Goal: Information Seeking & Learning: Learn about a topic

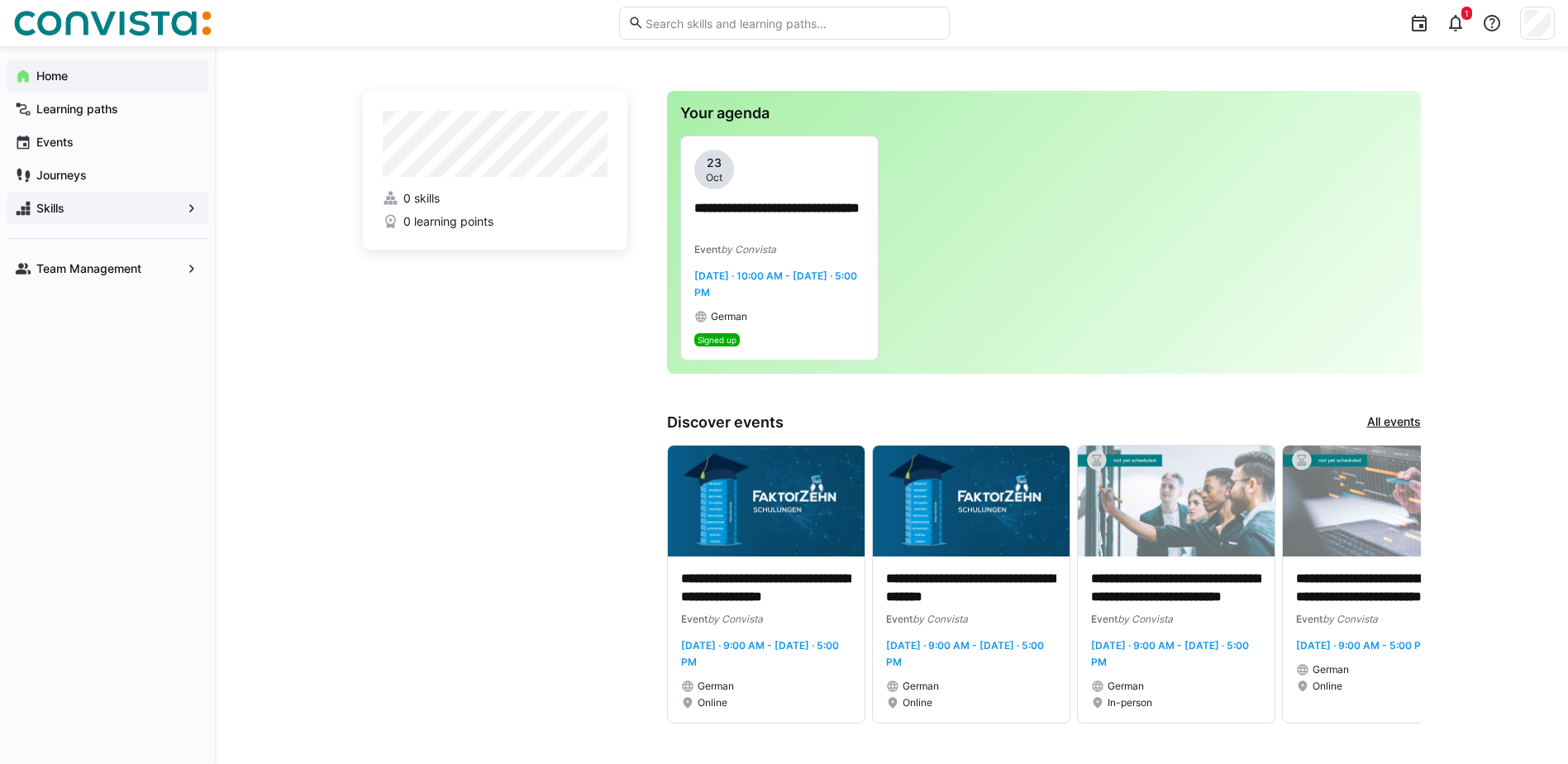
click at [83, 210] on span "Skills" at bounding box center [107, 208] width 147 height 16
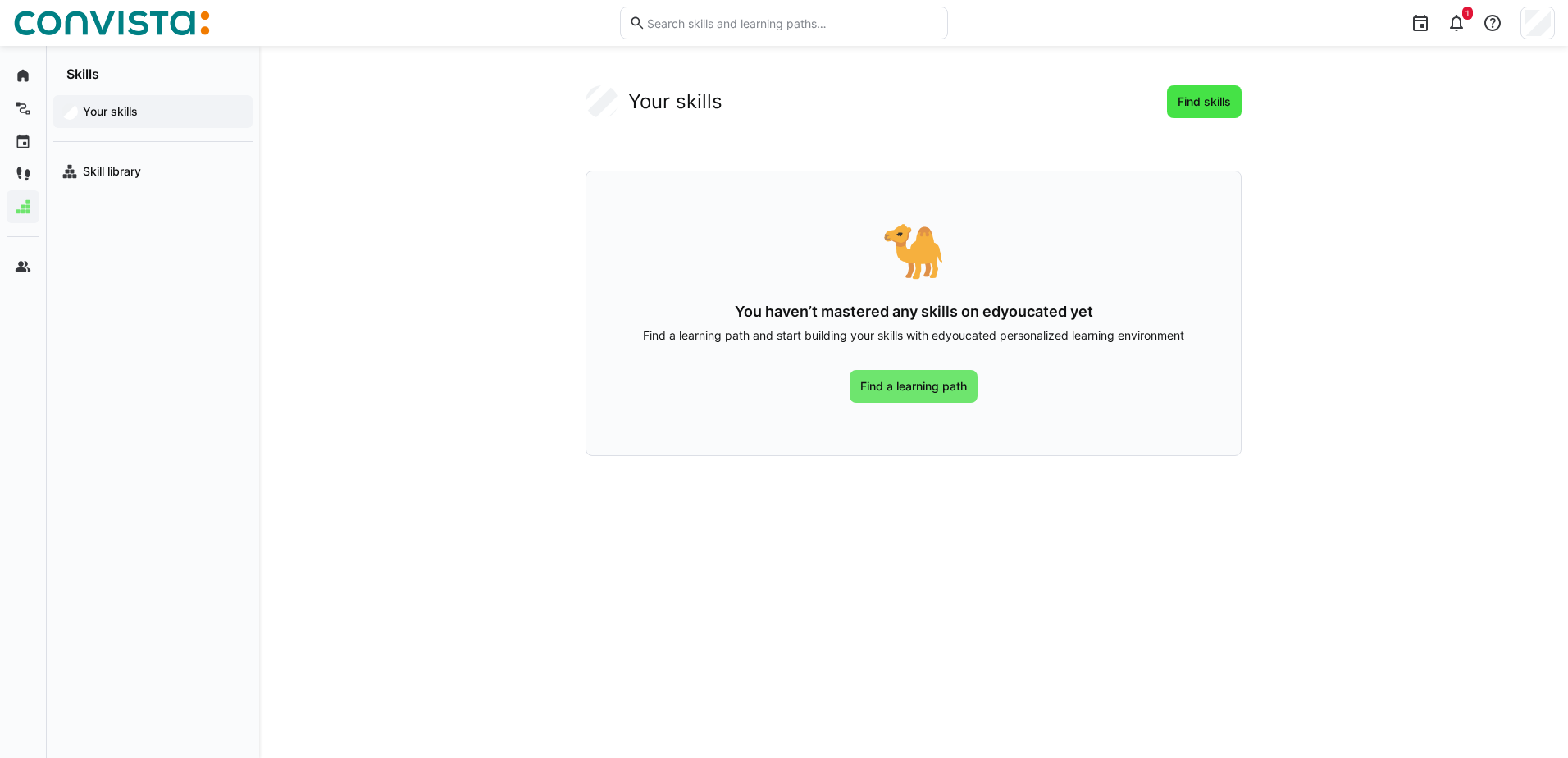
click at [1192, 102] on span "Find skills" at bounding box center [1204, 101] width 58 height 16
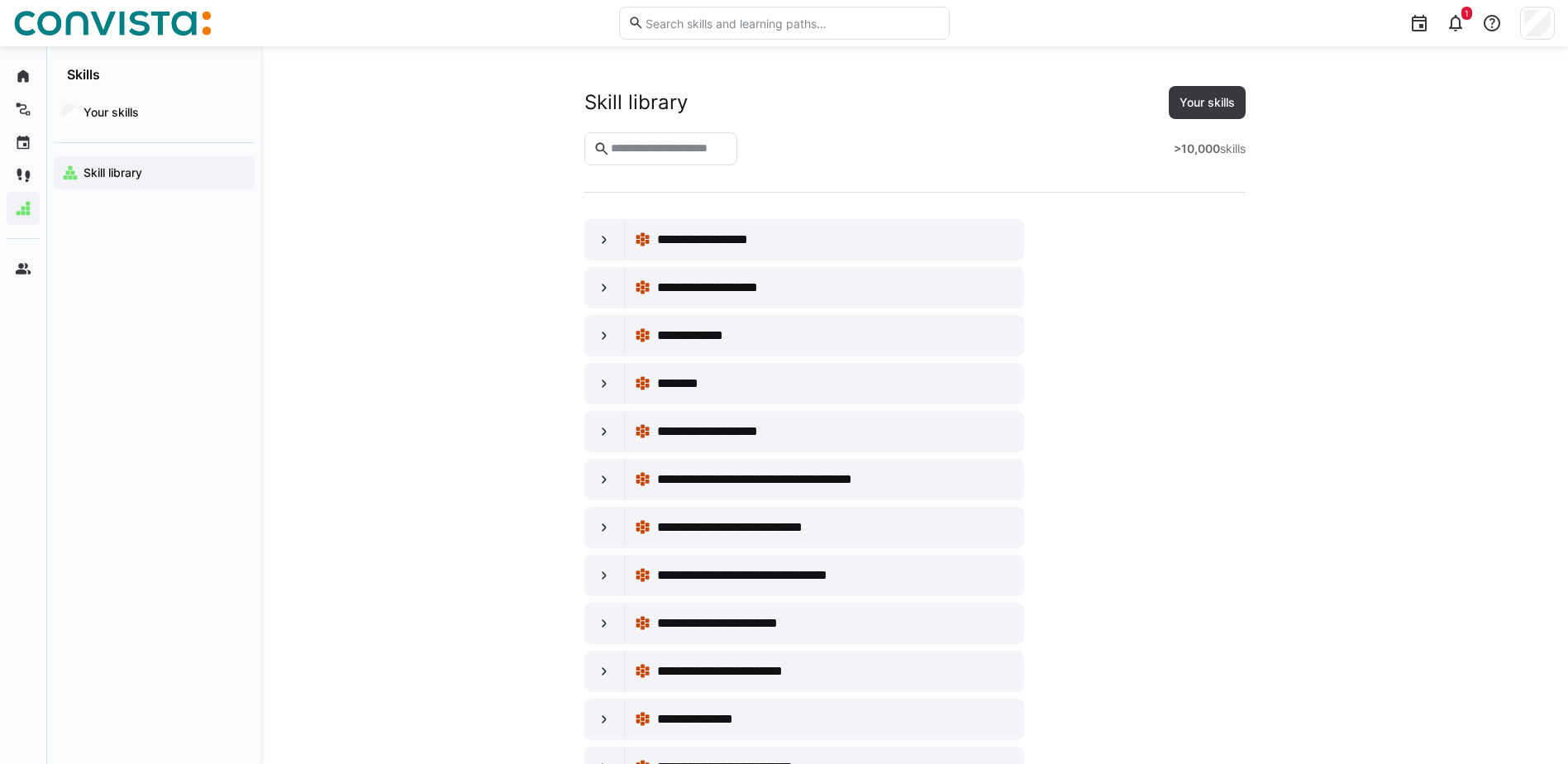
click at [1554, 18] on div at bounding box center [1537, 23] width 35 height 33
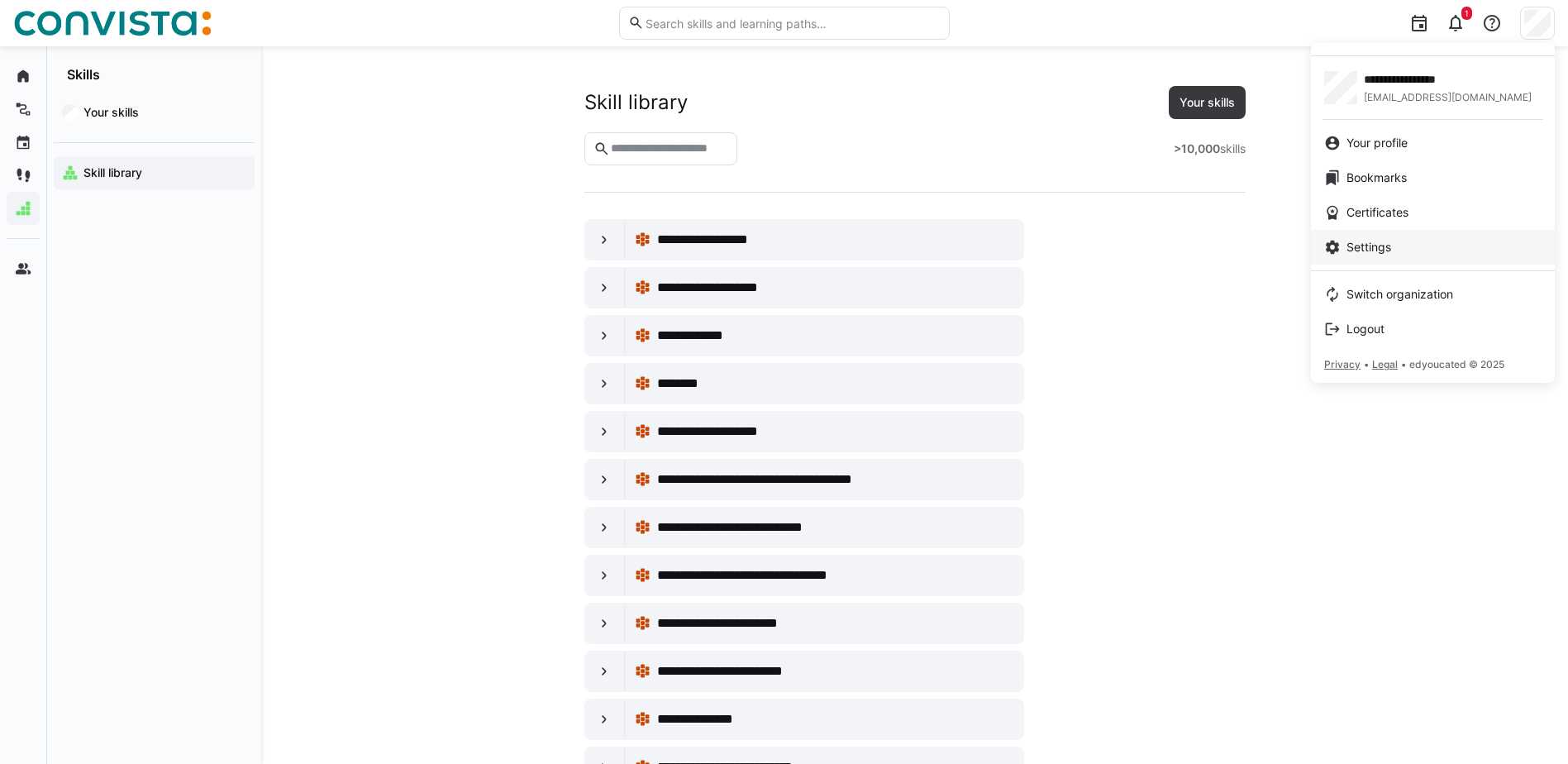
click at [1392, 248] on div "Settings" at bounding box center [1433, 246] width 217 height 16
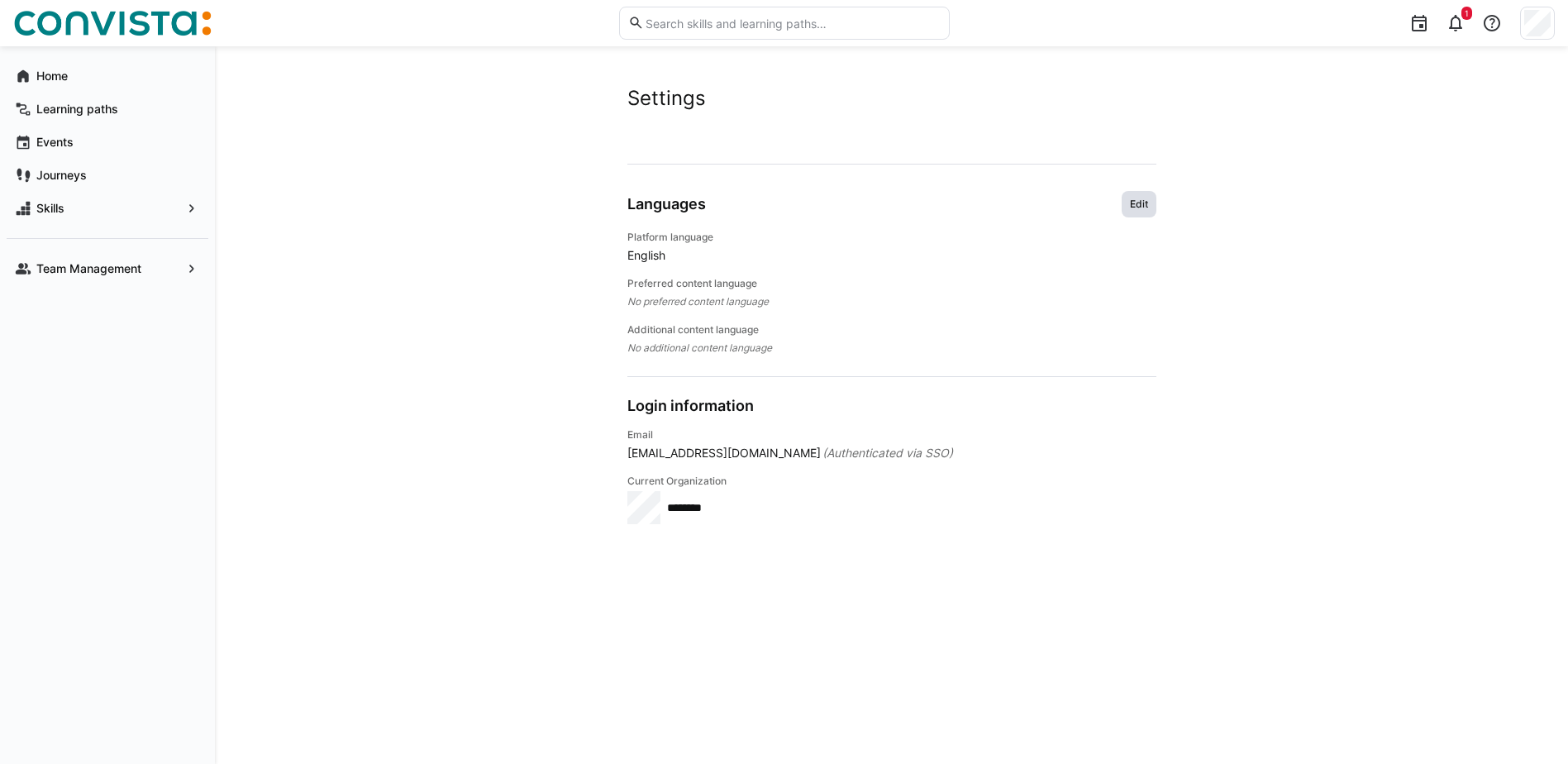
click at [1130, 198] on span "Edit" at bounding box center [1139, 204] width 21 height 14
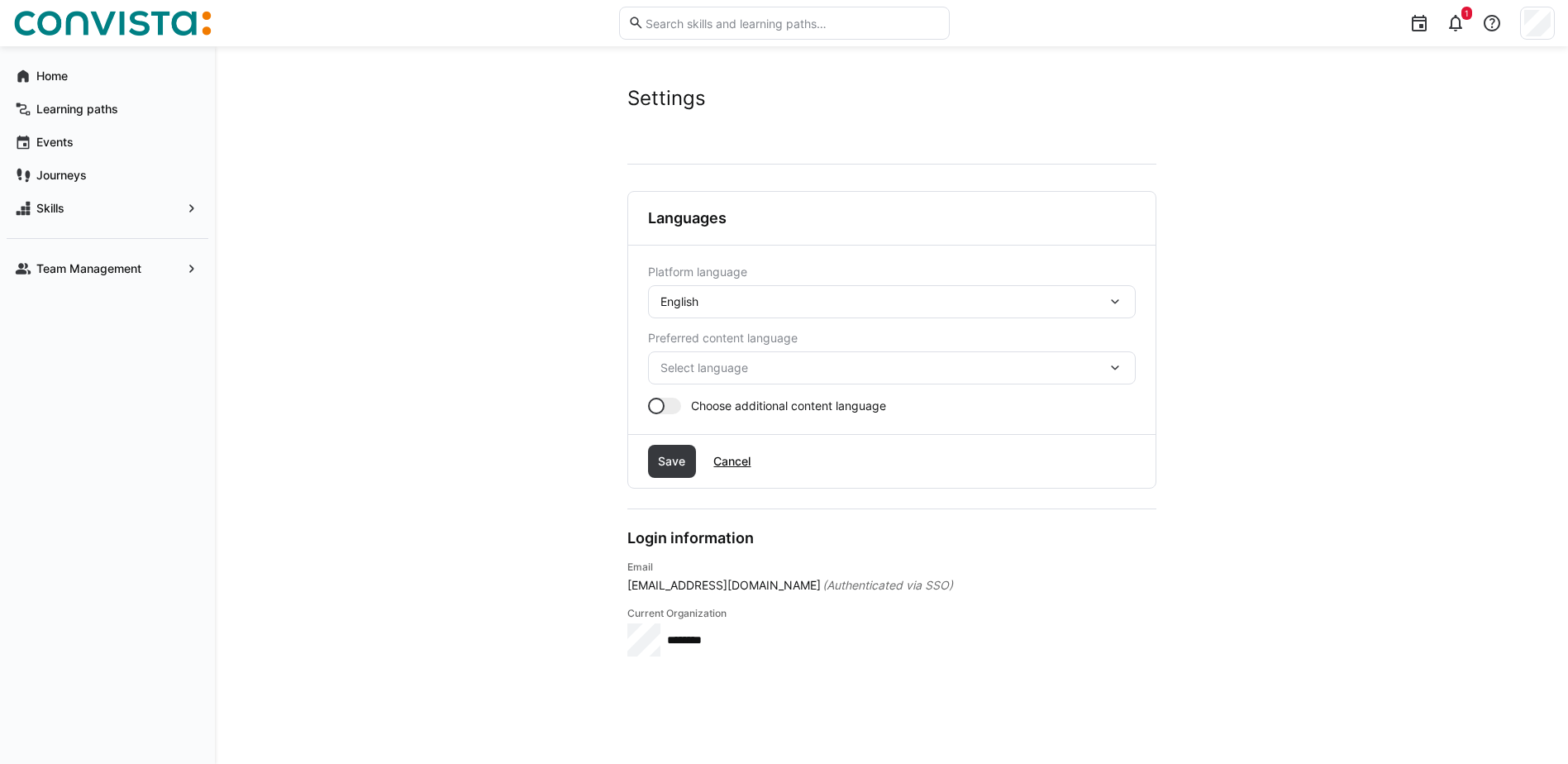
click at [703, 291] on div "English" at bounding box center [892, 302] width 488 height 33
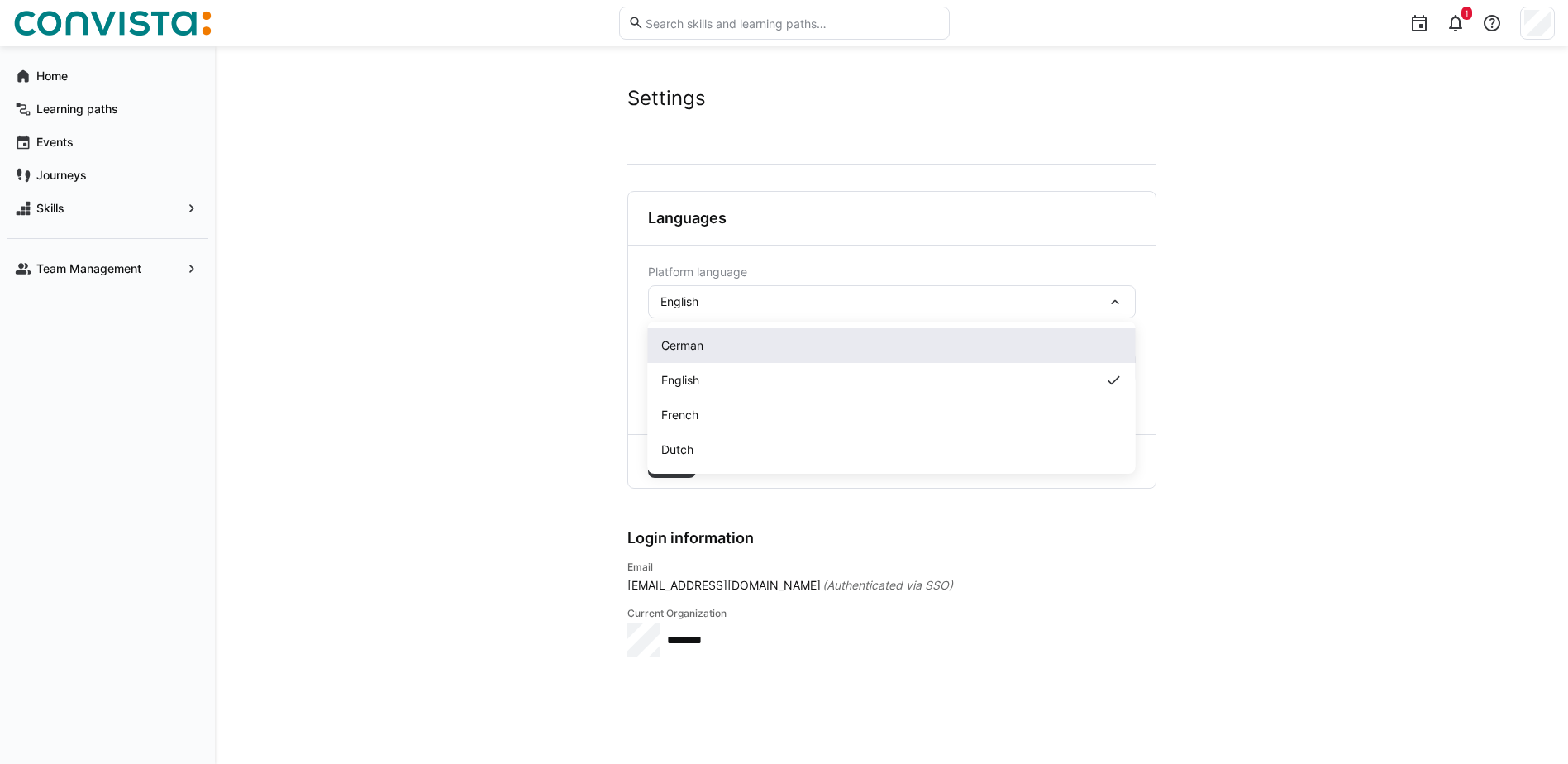
click at [695, 350] on span "German" at bounding box center [681, 345] width 42 height 16
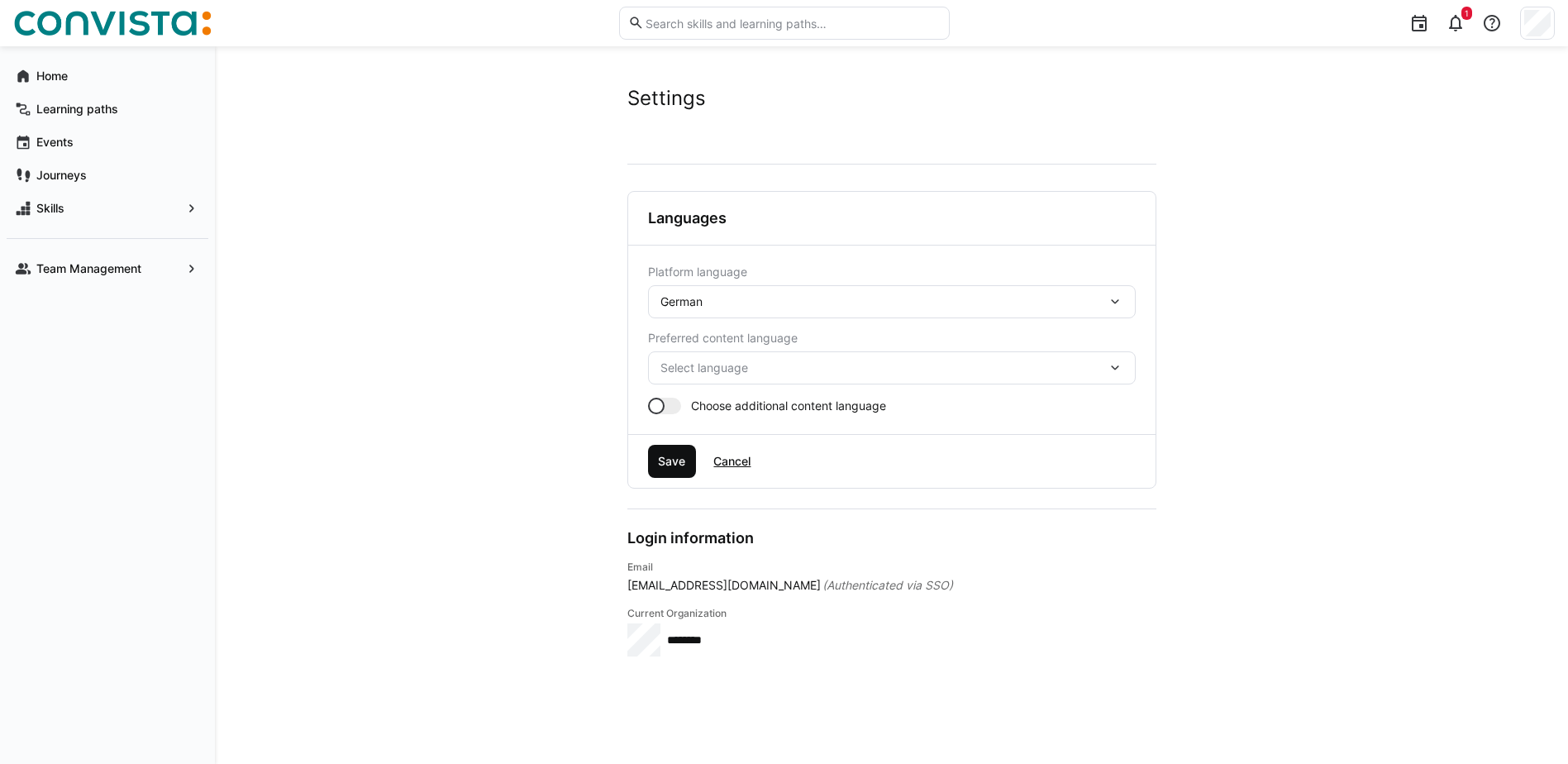
click at [662, 457] on span "Save" at bounding box center [672, 461] width 32 height 16
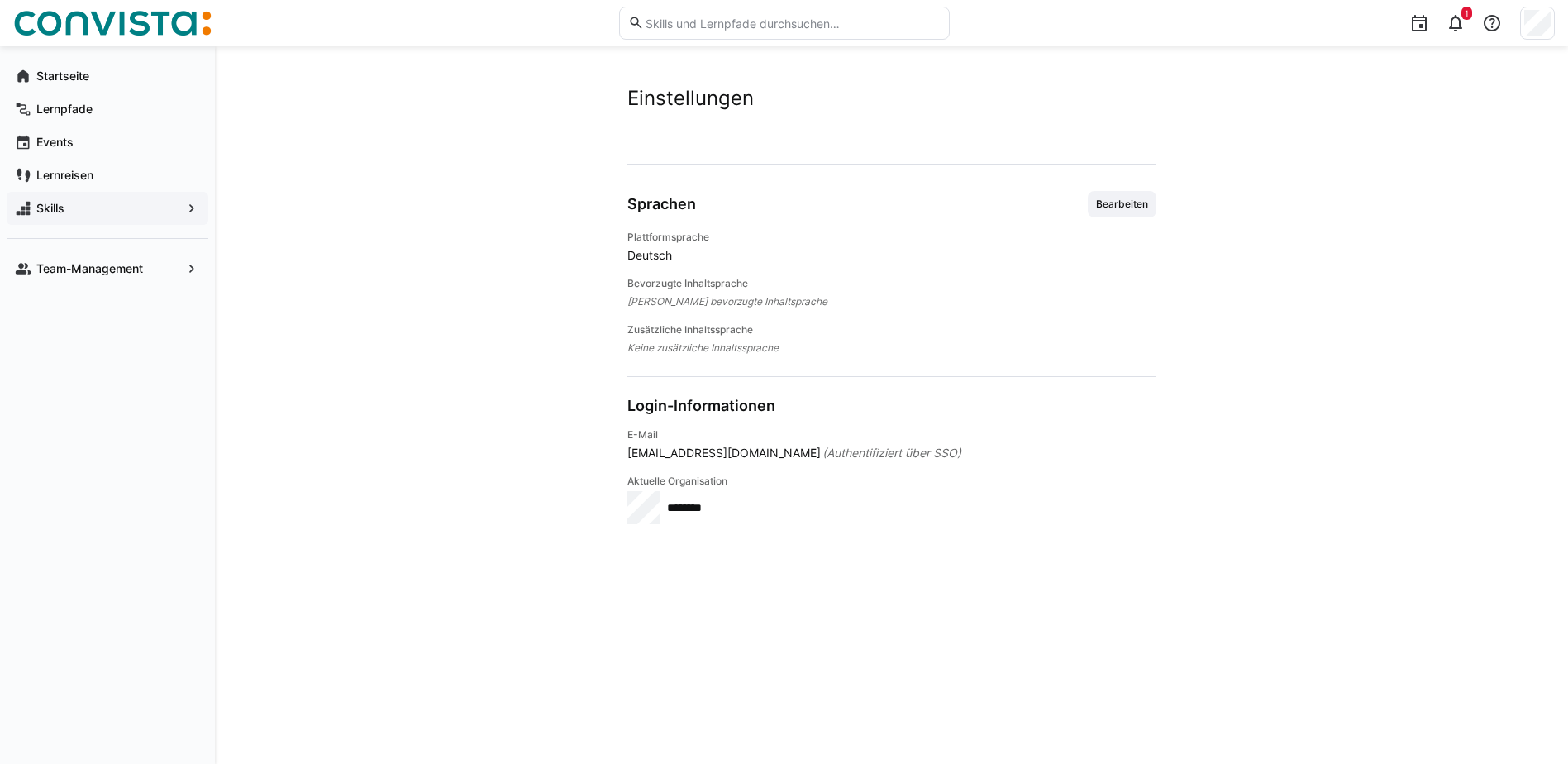
click at [90, 206] on span "Skills" at bounding box center [107, 208] width 147 height 16
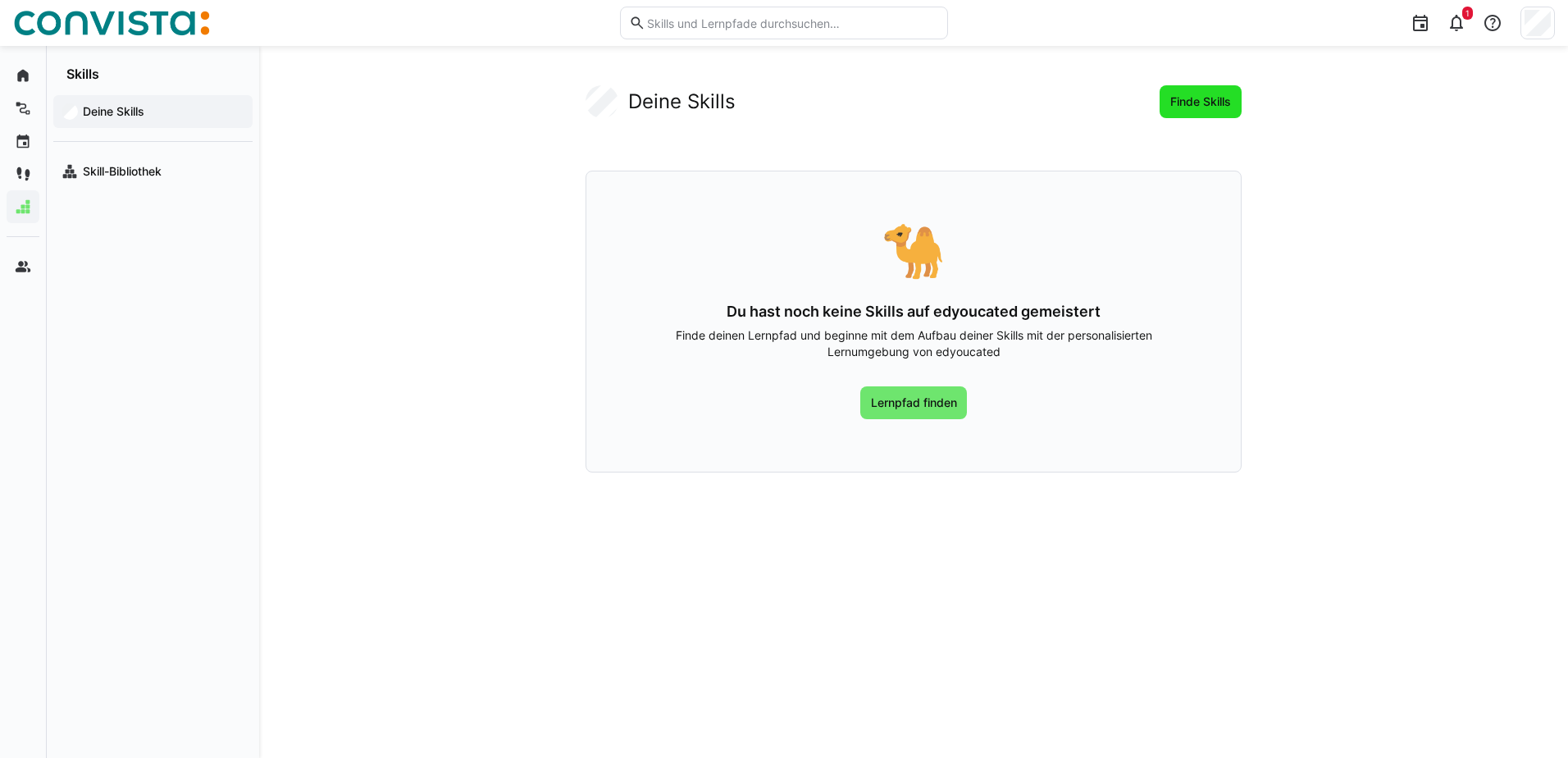
click at [1179, 95] on span "Finde Skills" at bounding box center [1200, 101] width 66 height 16
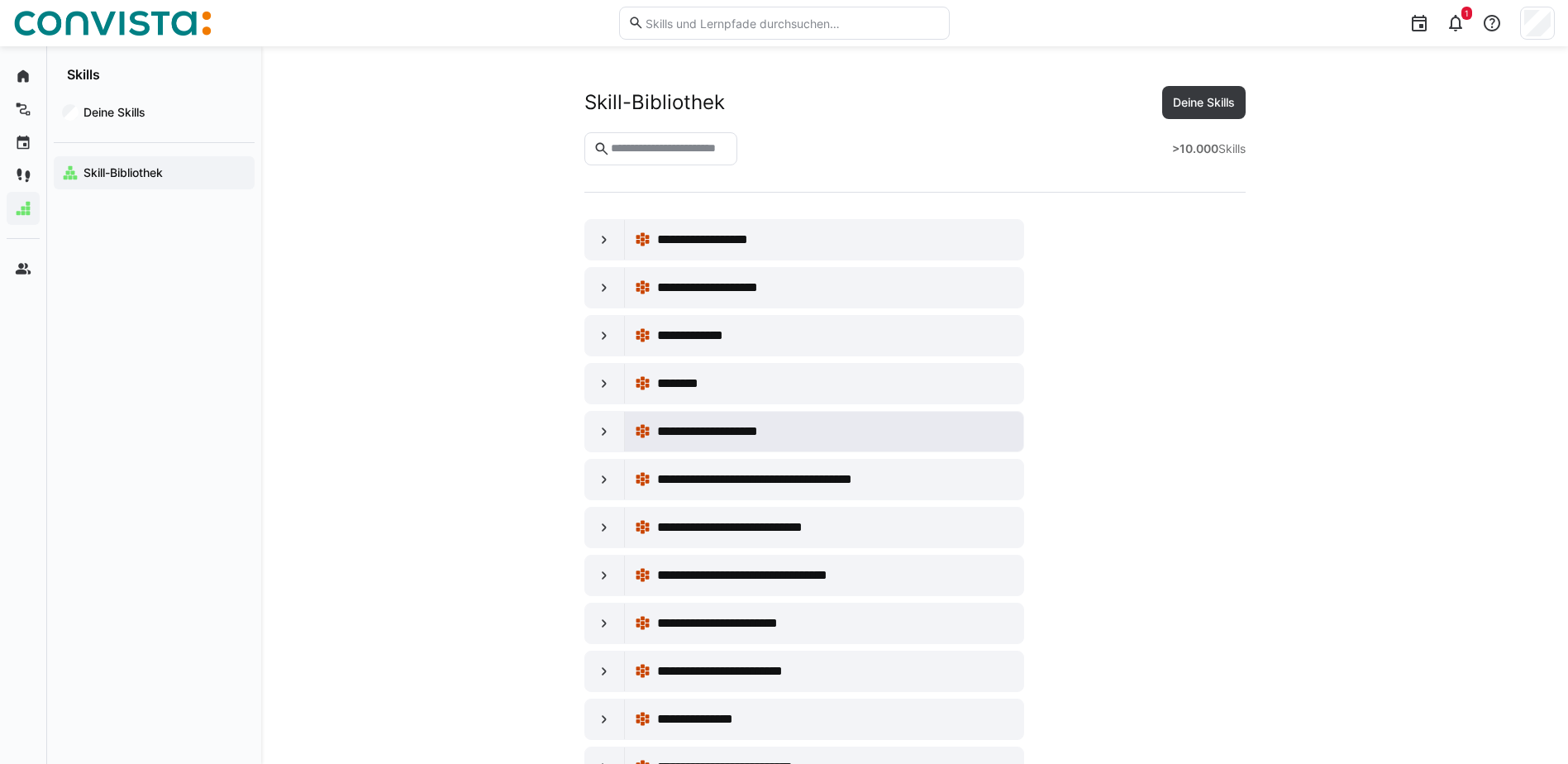
click at [751, 434] on span "**********" at bounding box center [721, 431] width 128 height 20
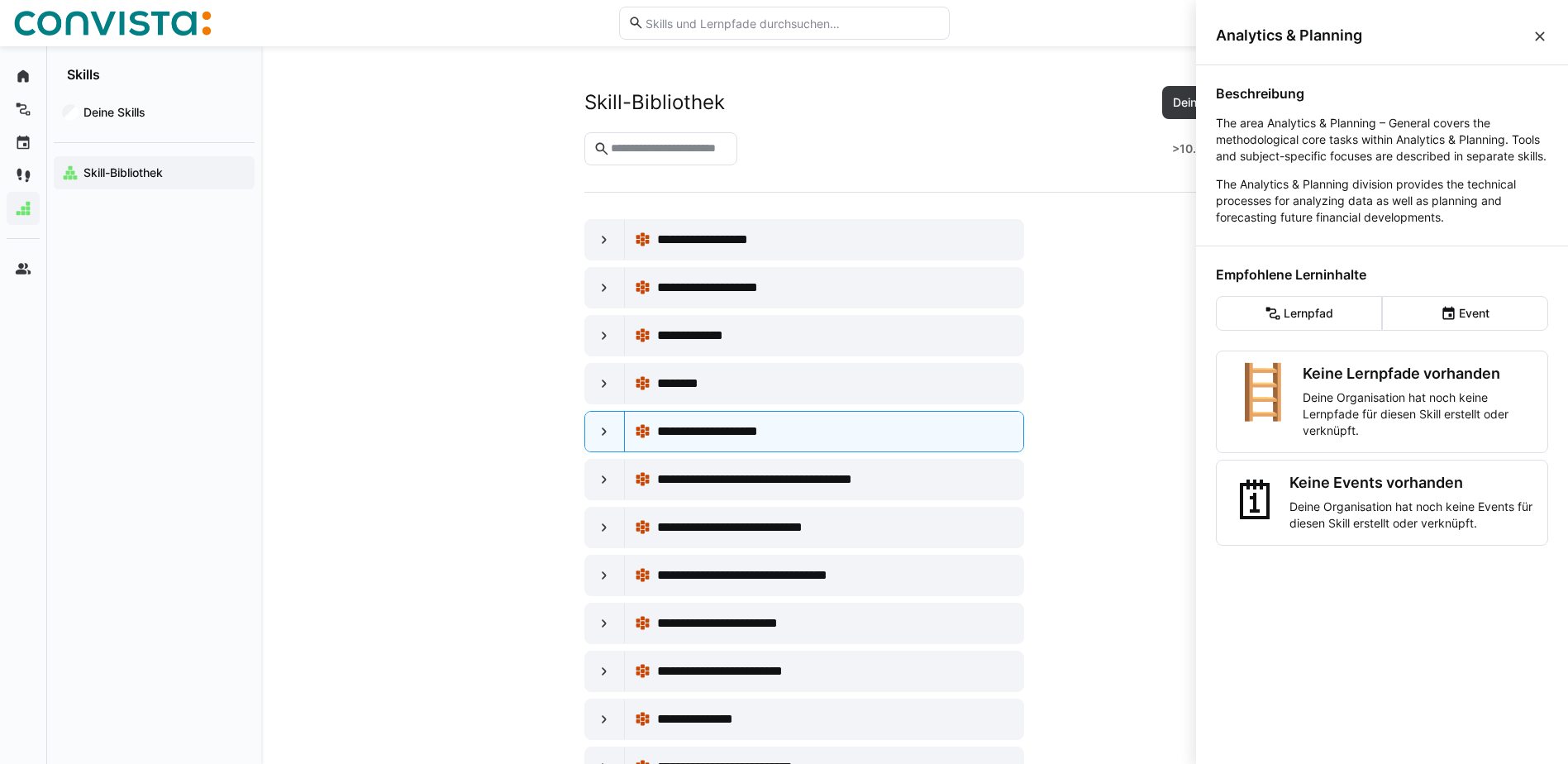
click at [1540, 32] on eds-icon at bounding box center [1539, 36] width 16 height 16
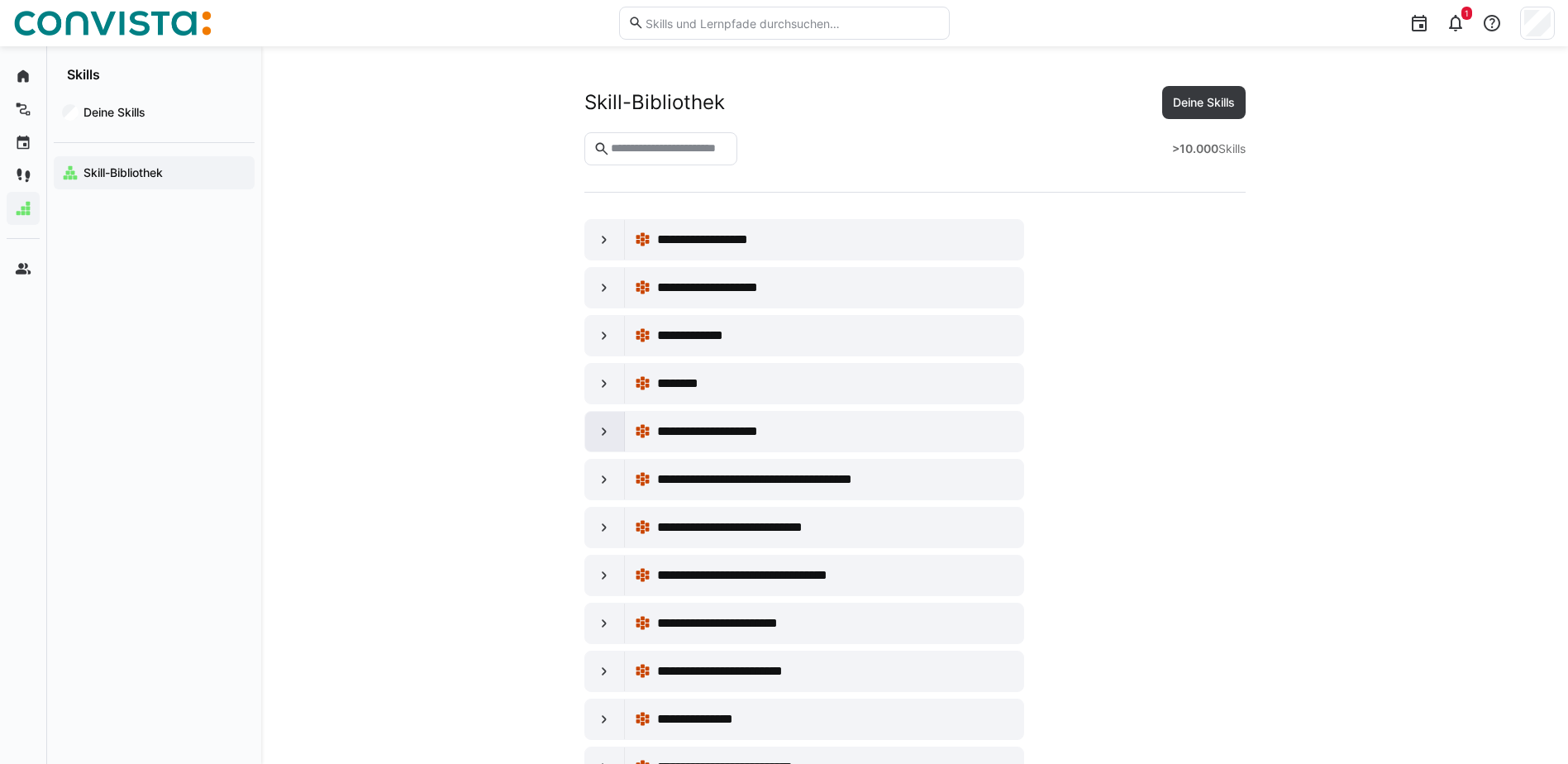
click at [605, 424] on eds-icon at bounding box center [604, 431] width 16 height 16
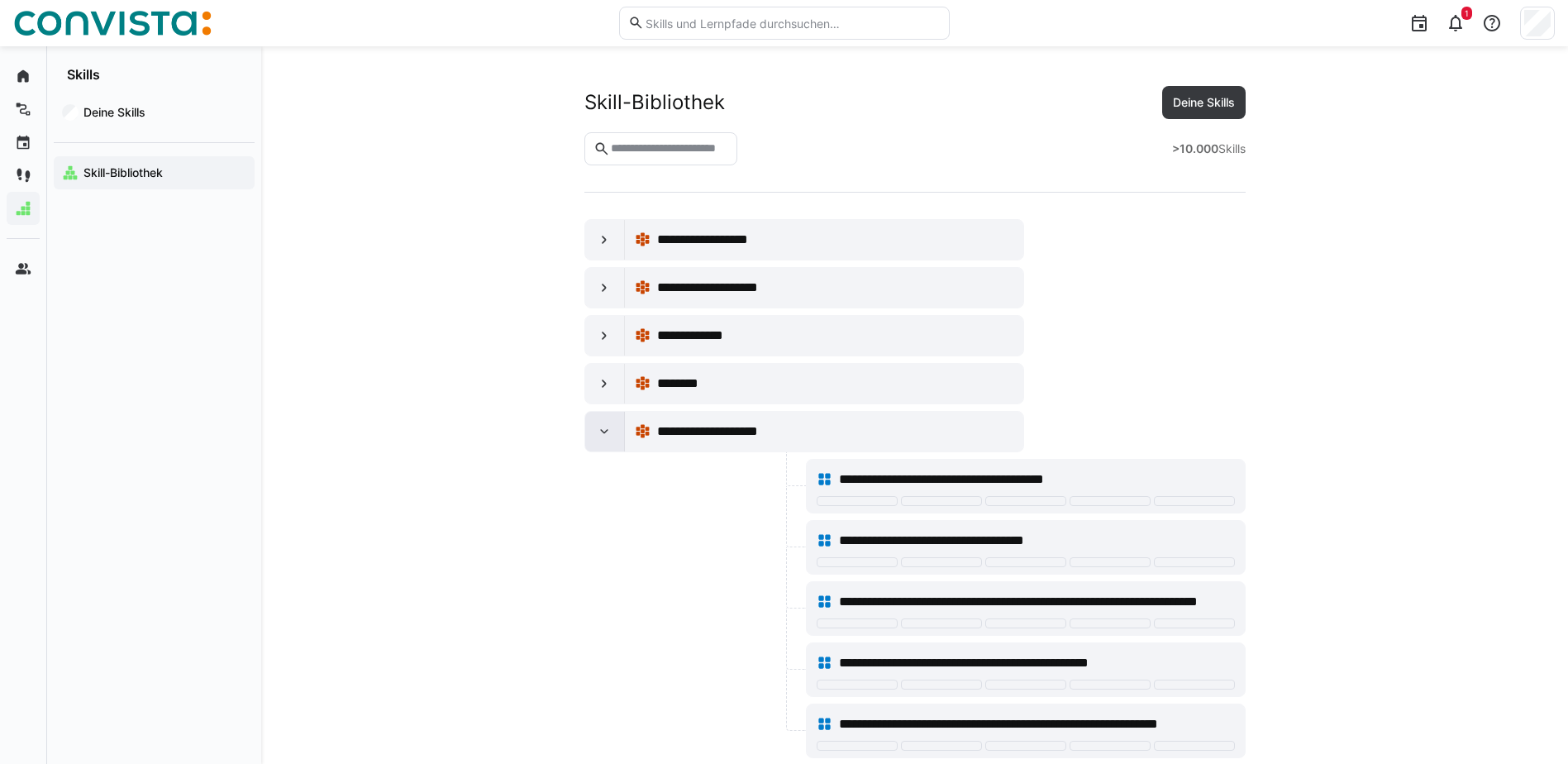
click at [603, 423] on eds-icon at bounding box center [604, 431] width 16 height 16
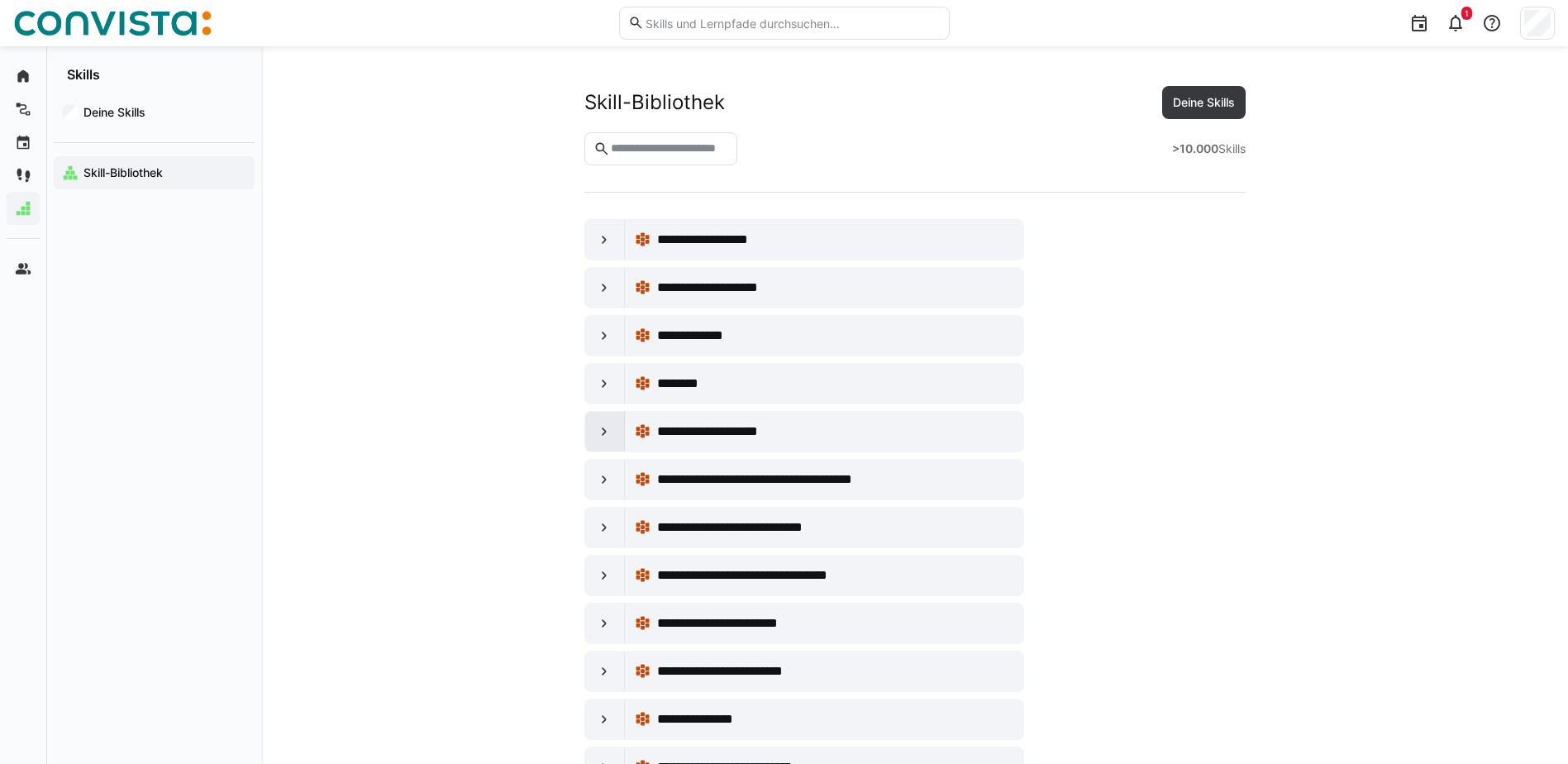
scroll to position [248, 0]
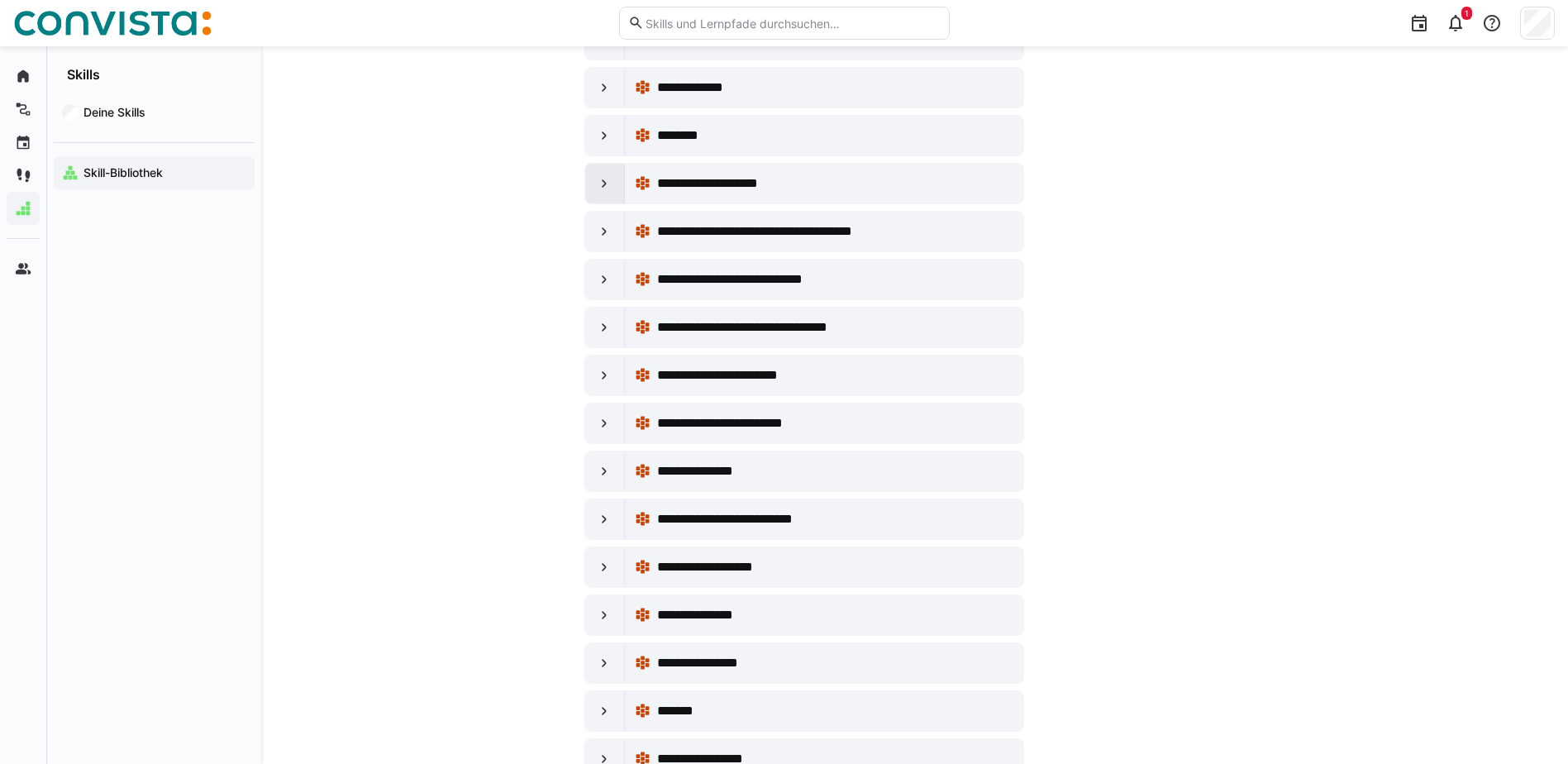
click at [603, 176] on eds-icon at bounding box center [604, 183] width 16 height 16
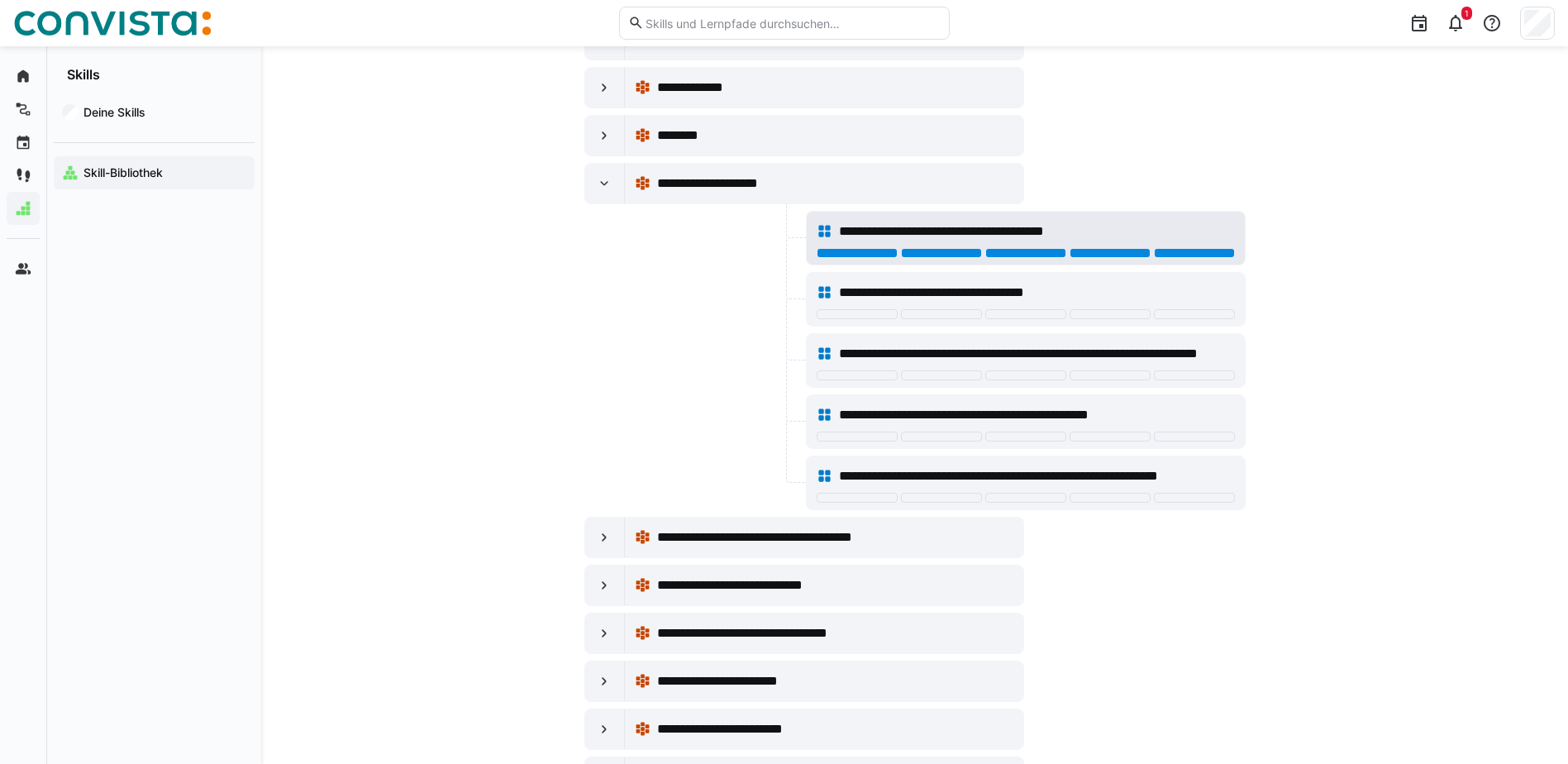
click at [1188, 238] on div "**********" at bounding box center [1037, 231] width 395 height 20
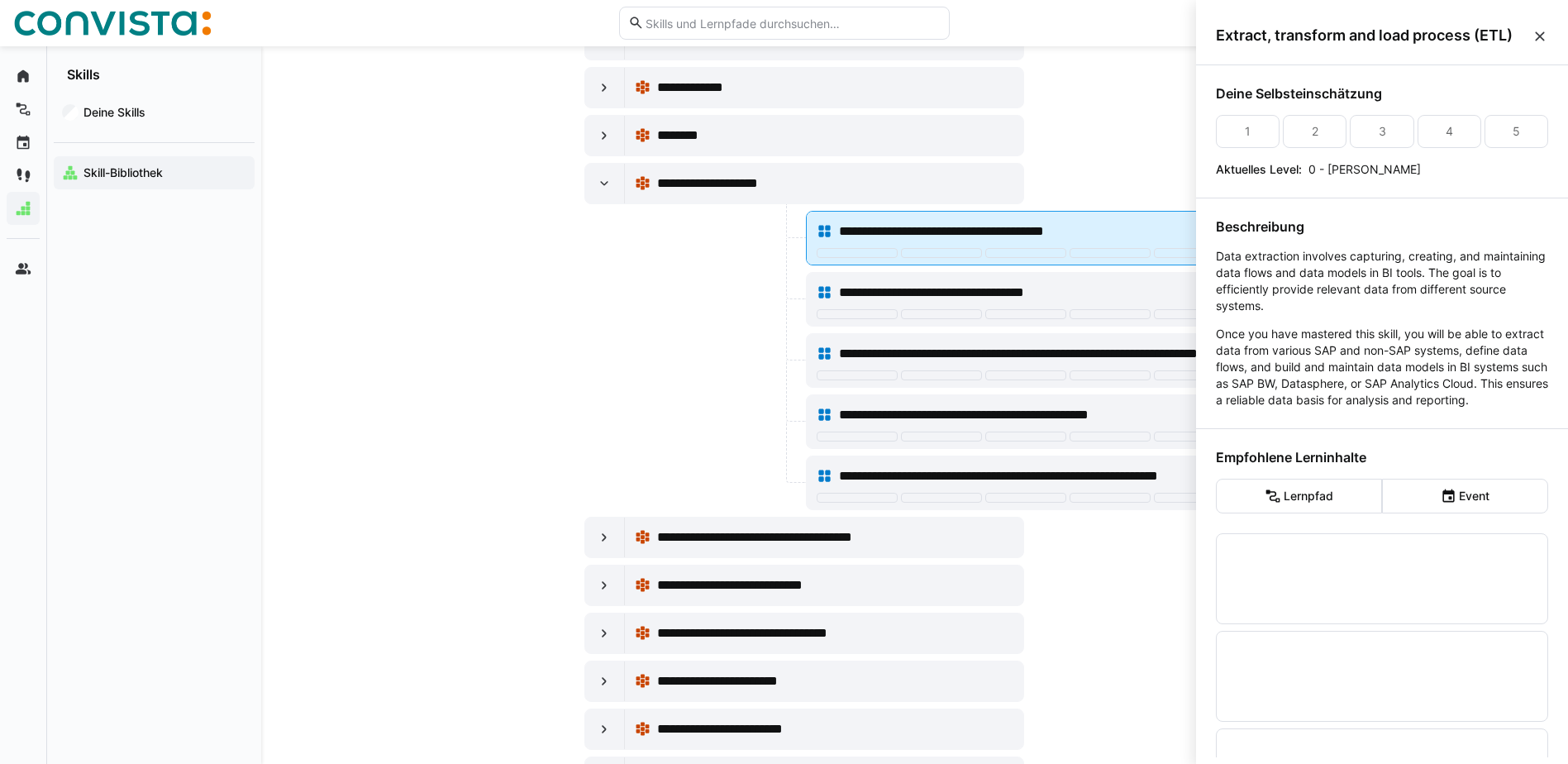
scroll to position [0, 0]
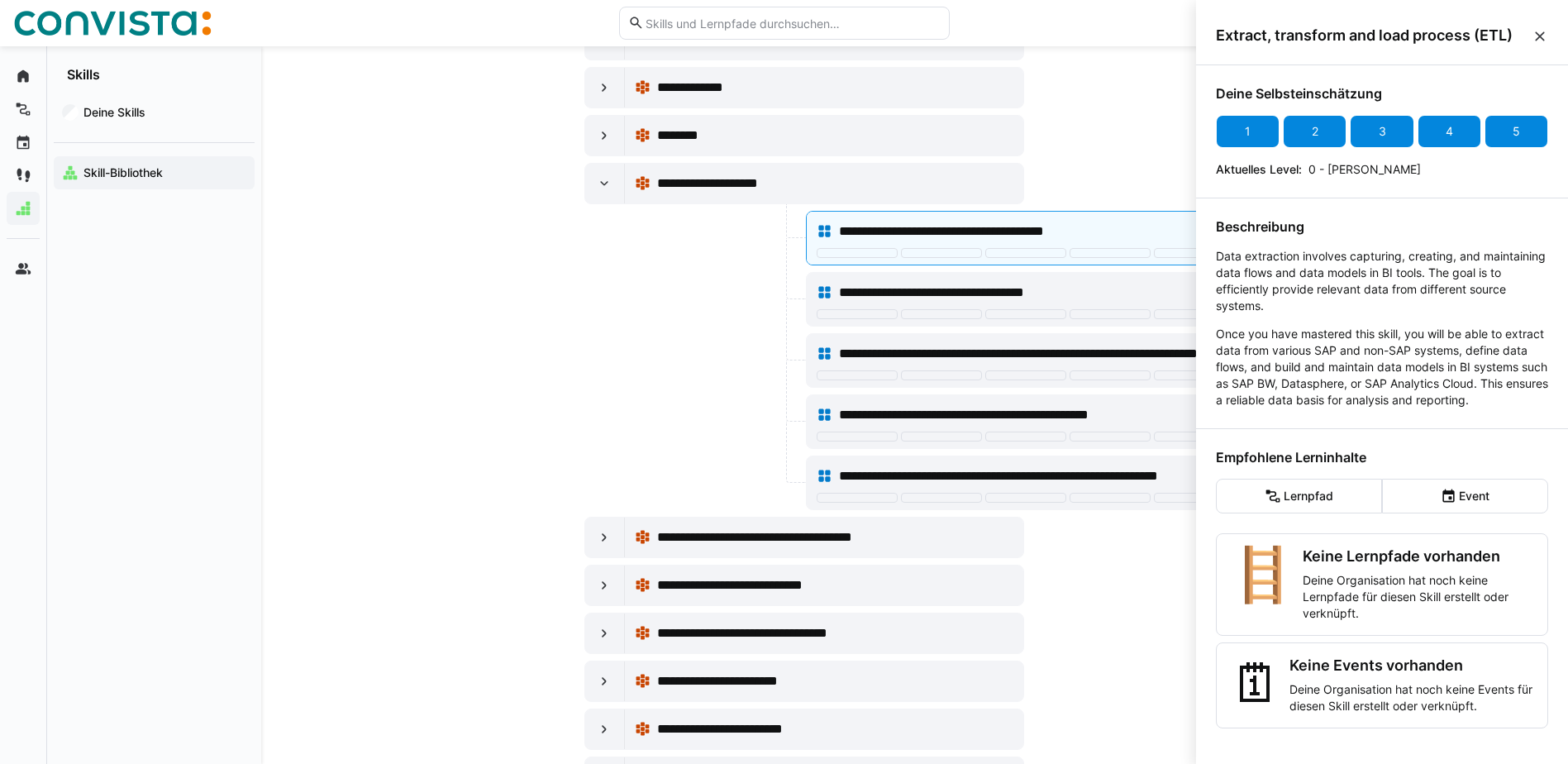
click at [1503, 131] on div "5" at bounding box center [1516, 131] width 64 height 33
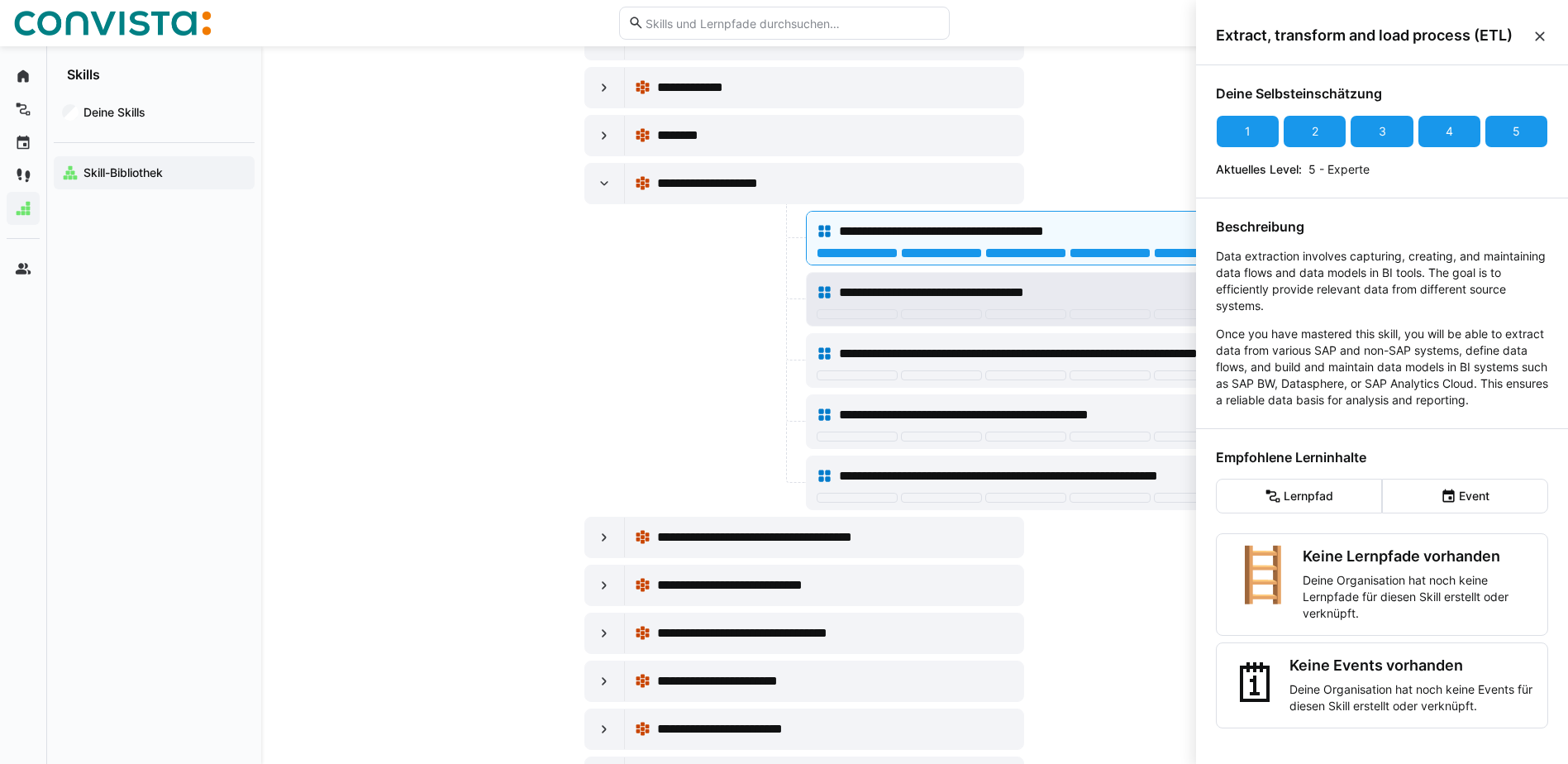
click at [1175, 311] on div at bounding box center [1194, 314] width 81 height 10
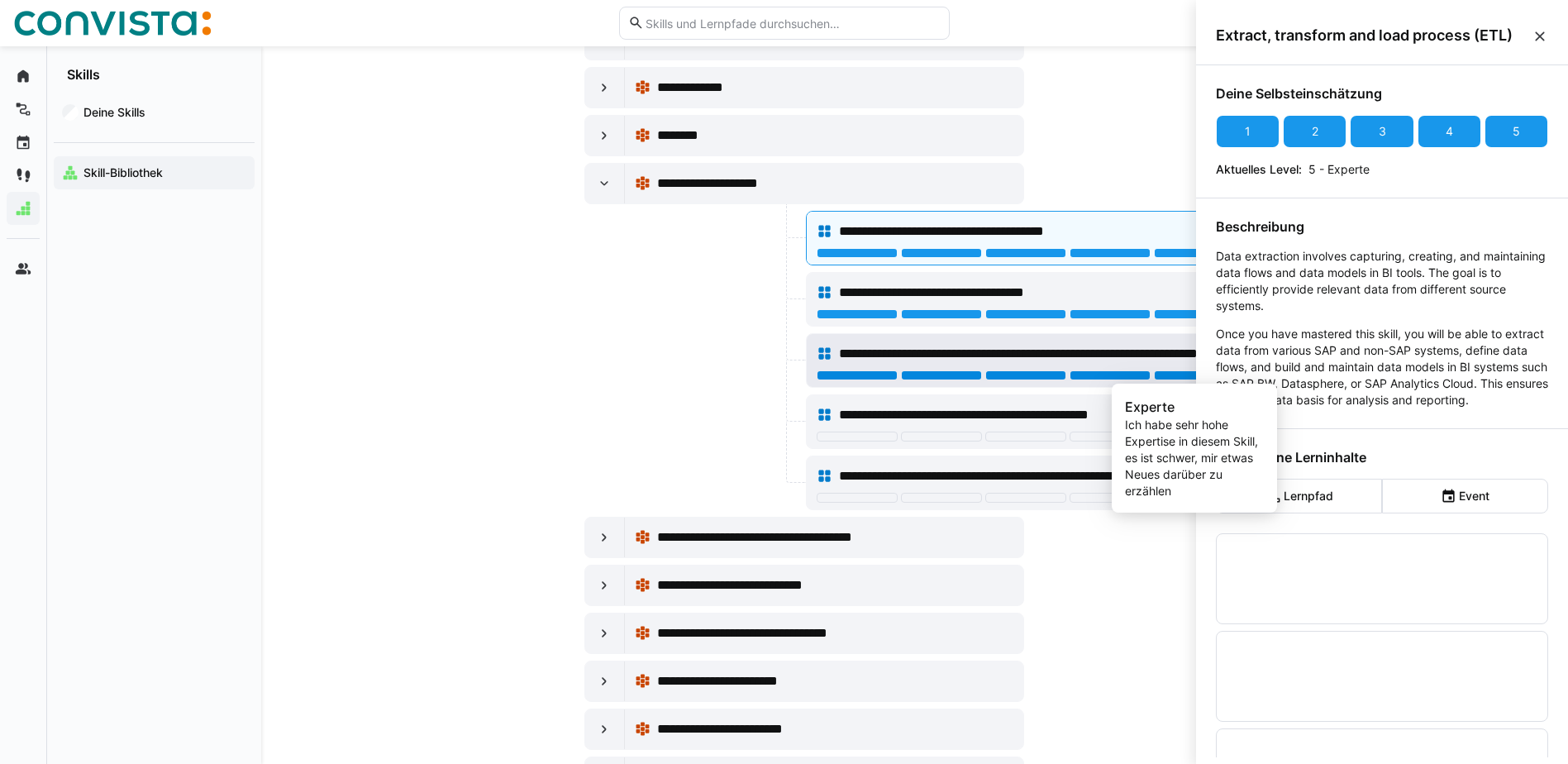
click at [1177, 375] on div at bounding box center [1194, 376] width 81 height 10
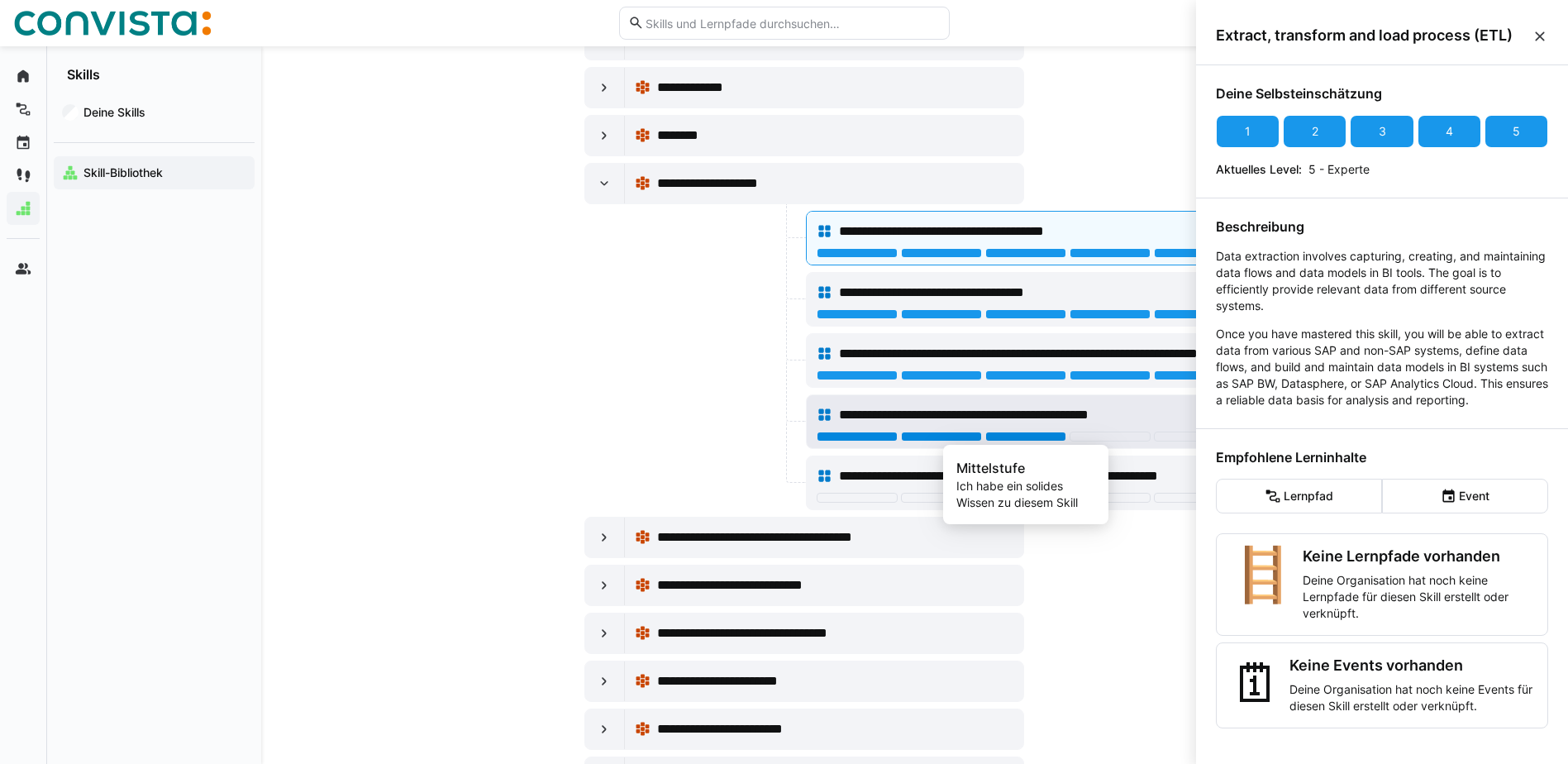
click at [1043, 435] on div at bounding box center [1025, 437] width 81 height 10
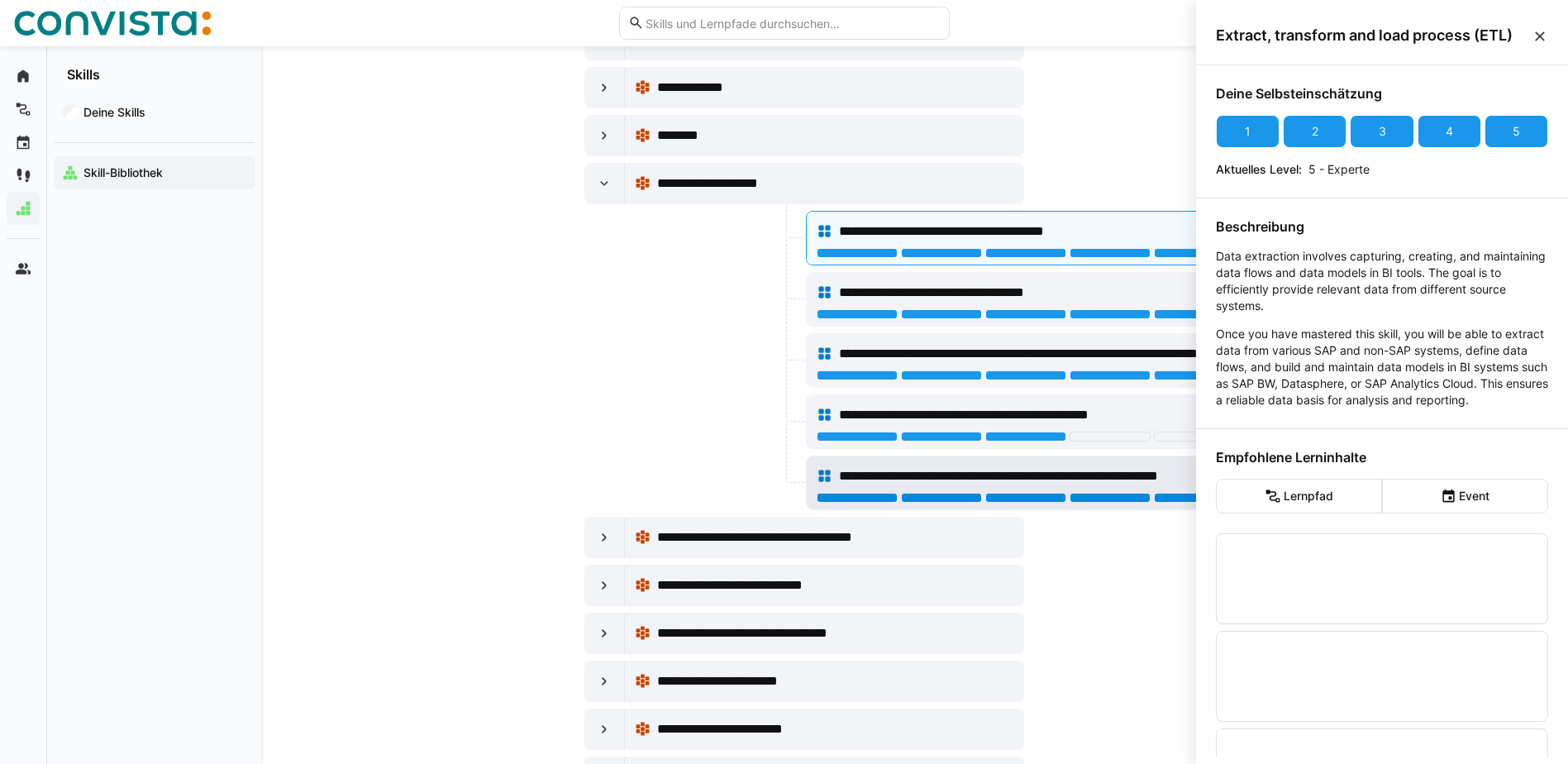
click at [1174, 499] on div at bounding box center [1194, 497] width 81 height 10
click at [1547, 33] on eds-icon at bounding box center [1539, 36] width 16 height 16
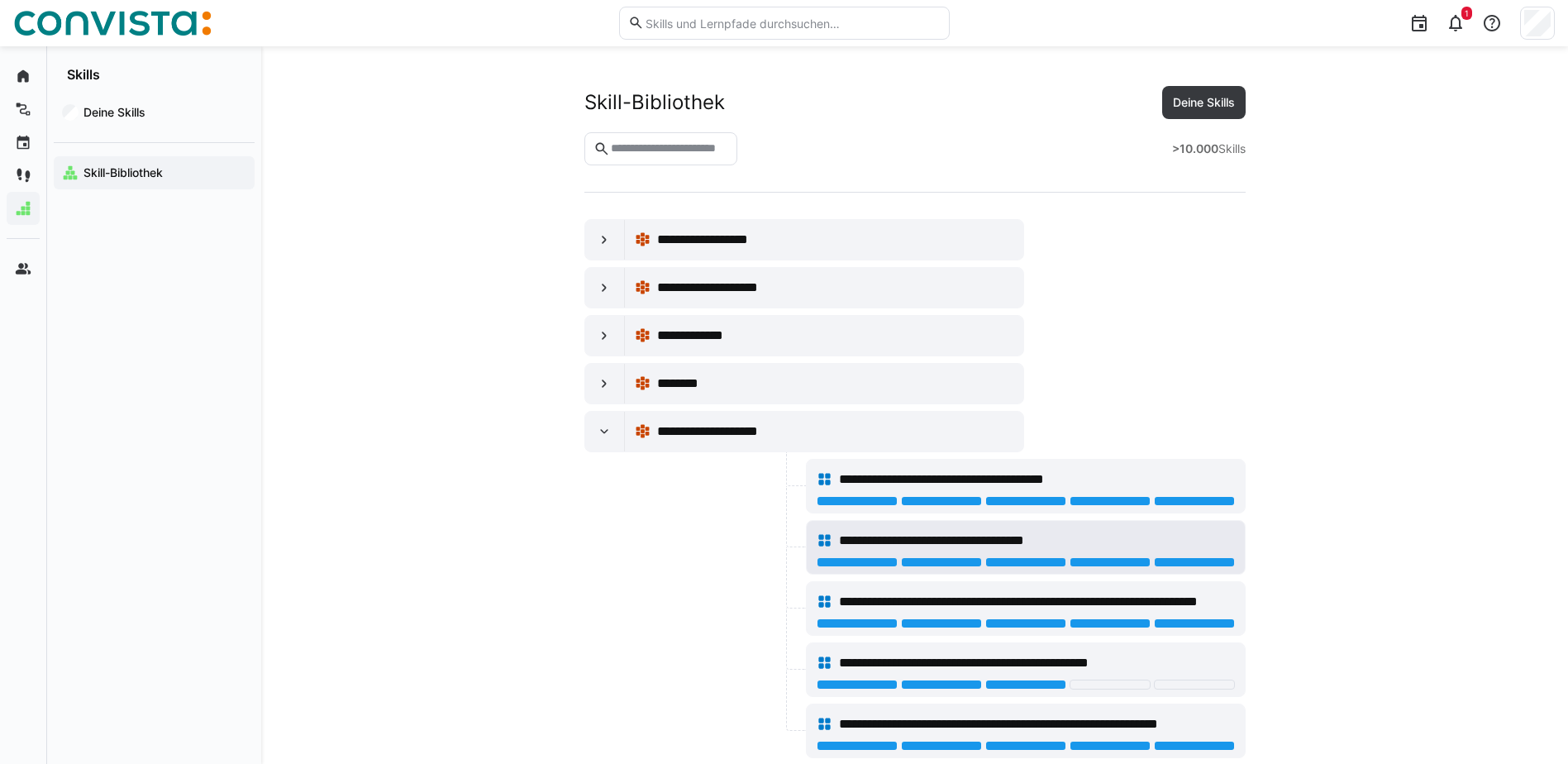
scroll to position [248, 0]
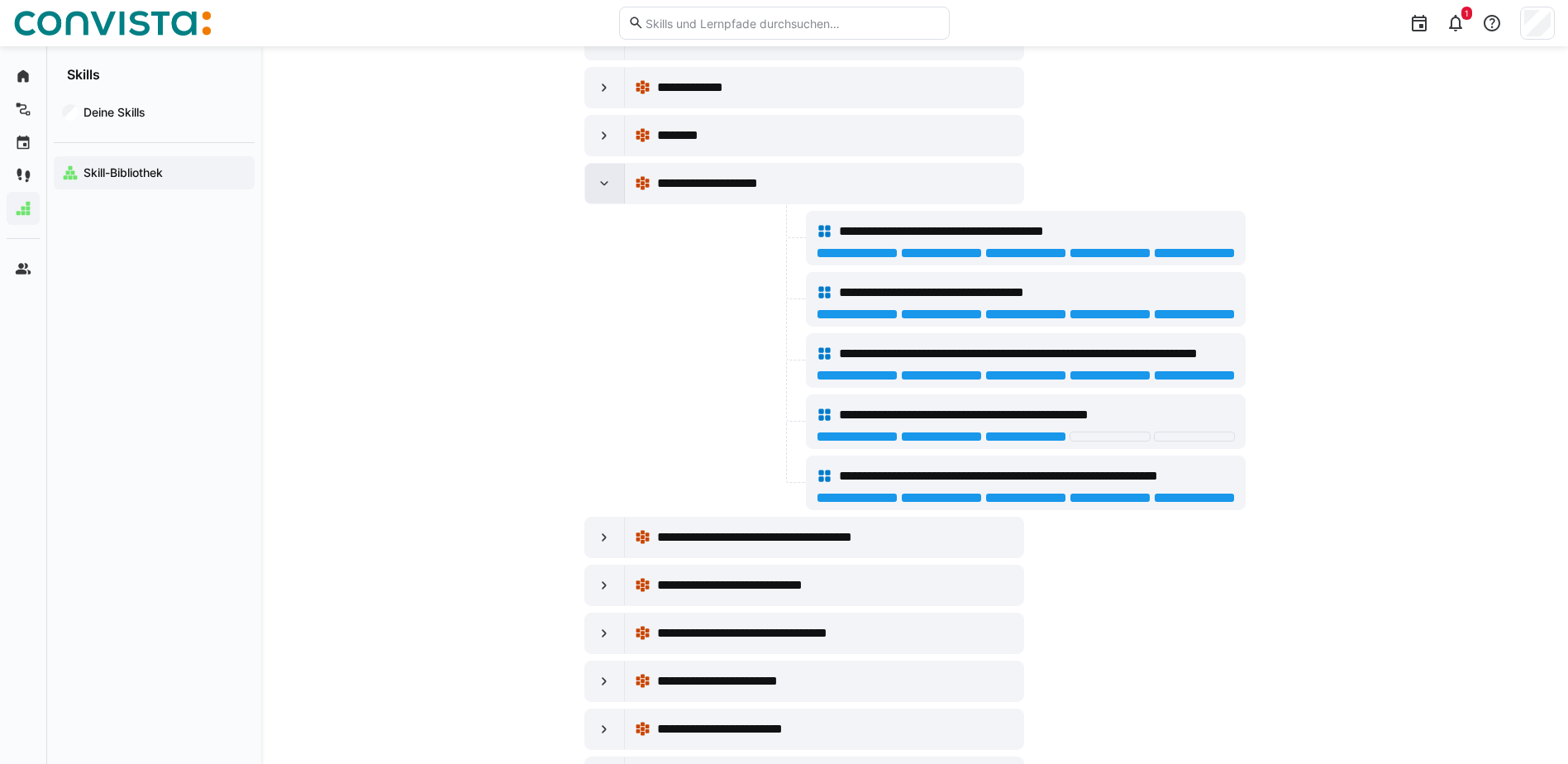
click at [603, 188] on eds-icon at bounding box center [604, 183] width 16 height 16
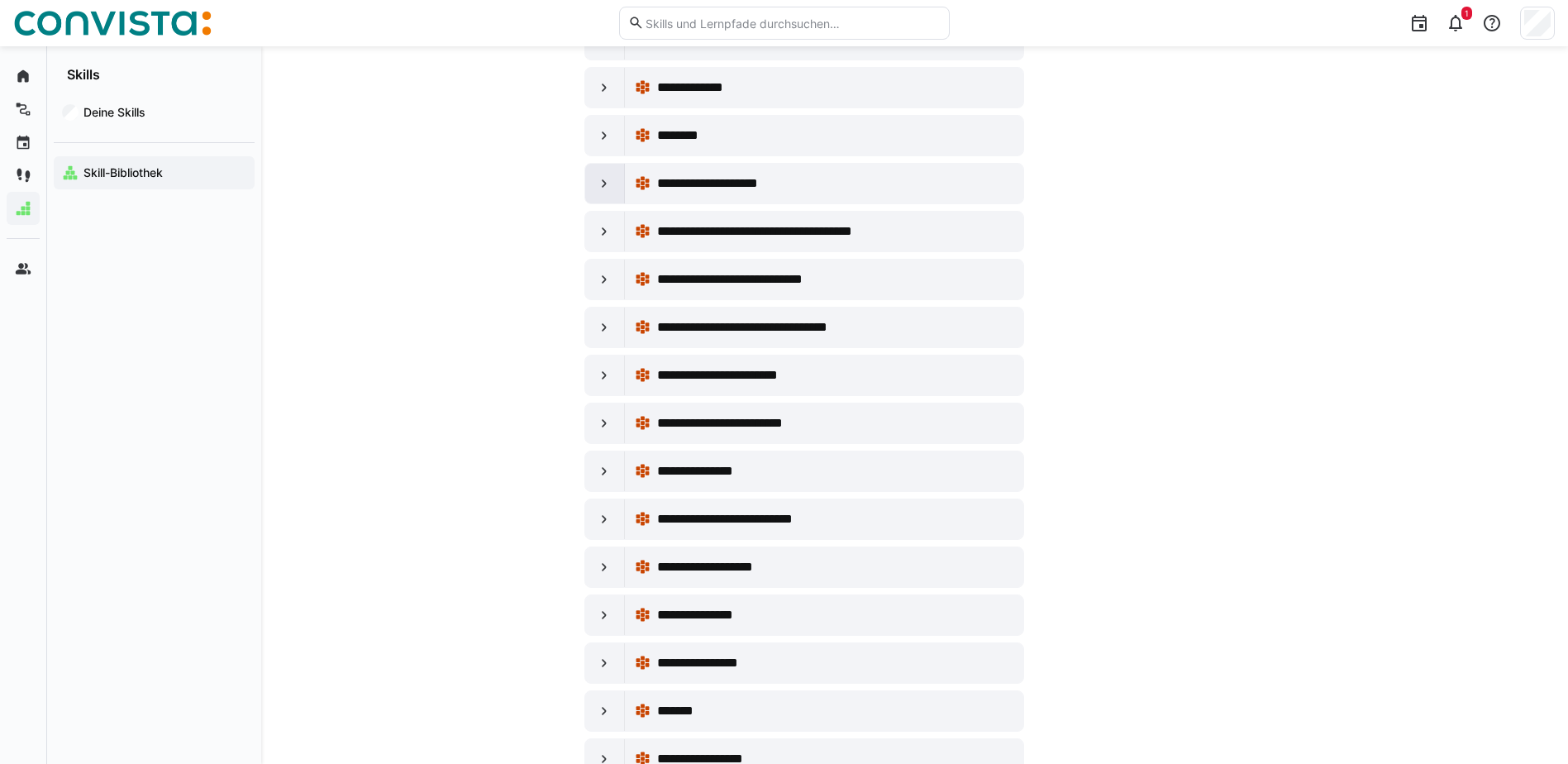
click at [603, 189] on eds-icon at bounding box center [604, 183] width 16 height 16
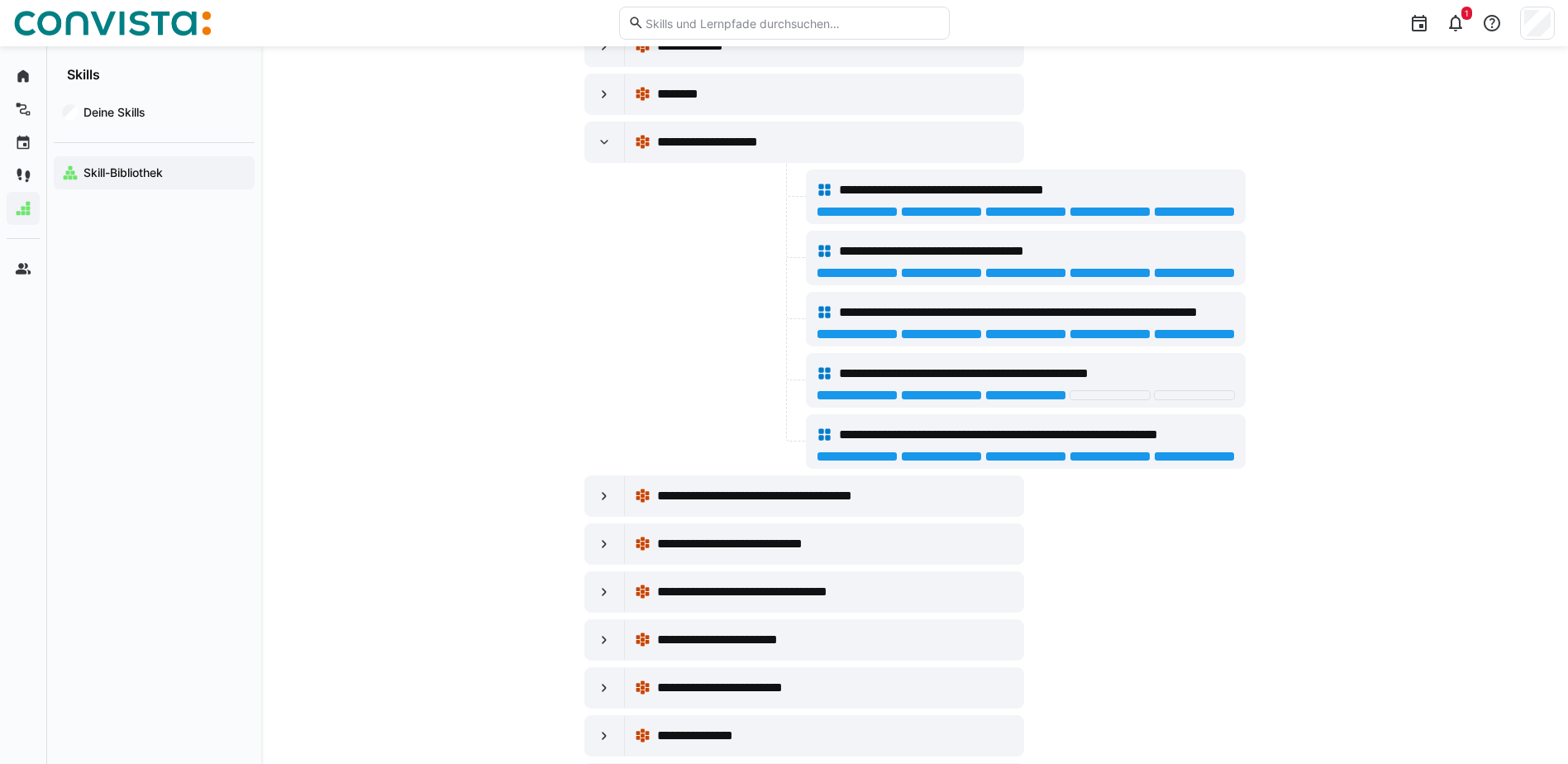
scroll to position [496, 0]
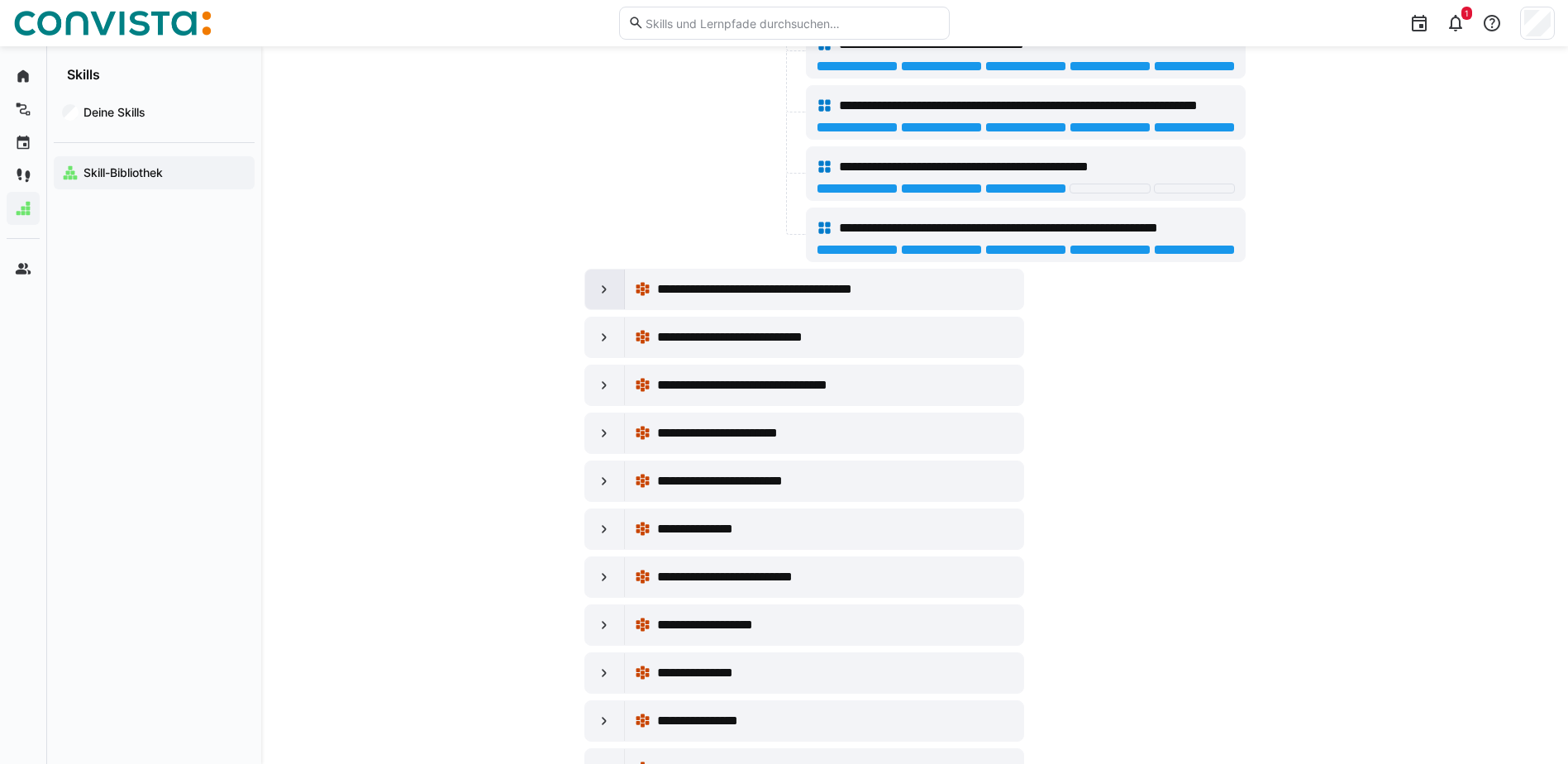
click at [603, 295] on eds-icon at bounding box center [604, 289] width 16 height 16
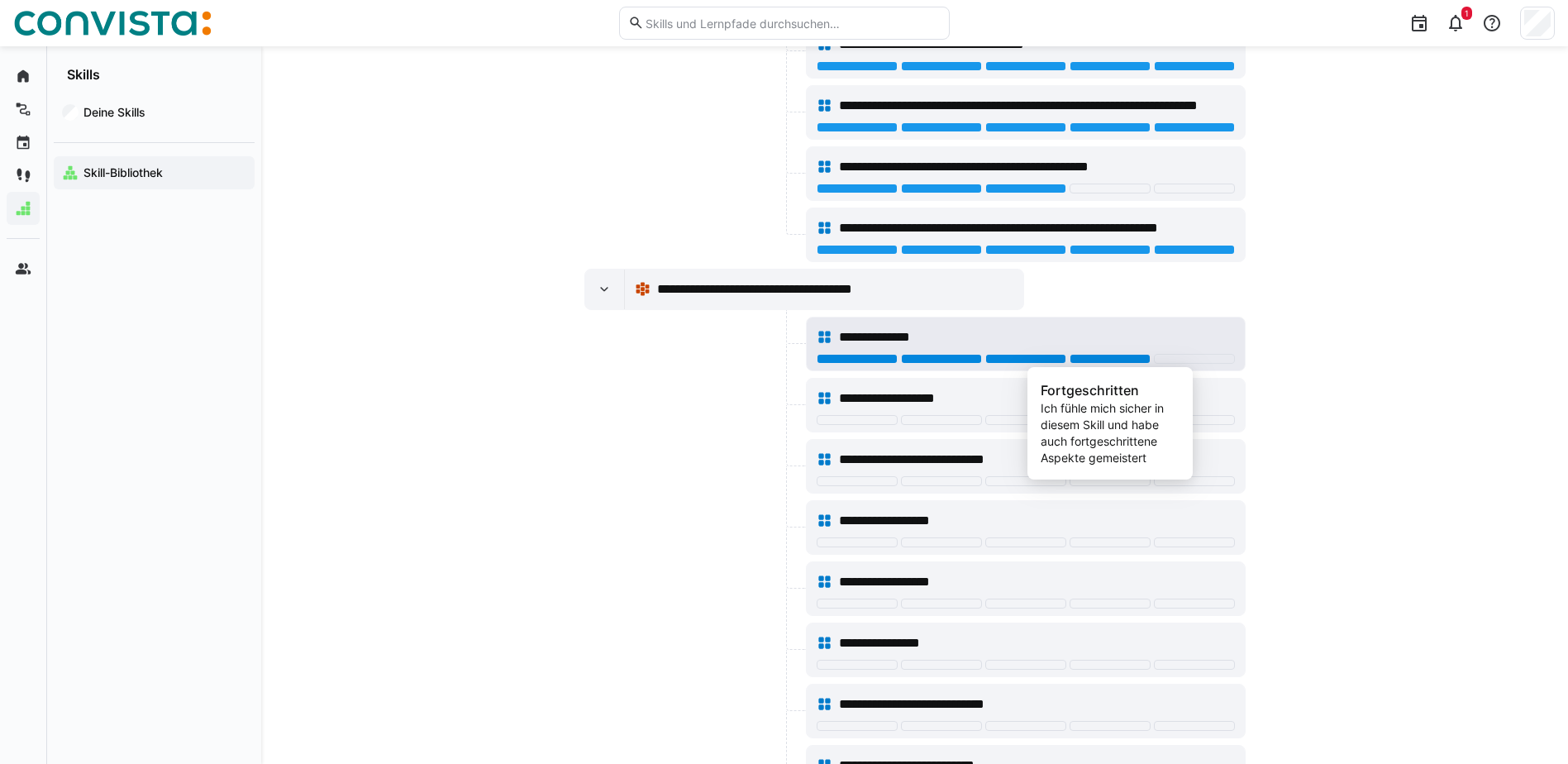
click at [1129, 355] on div at bounding box center [1110, 359] width 81 height 10
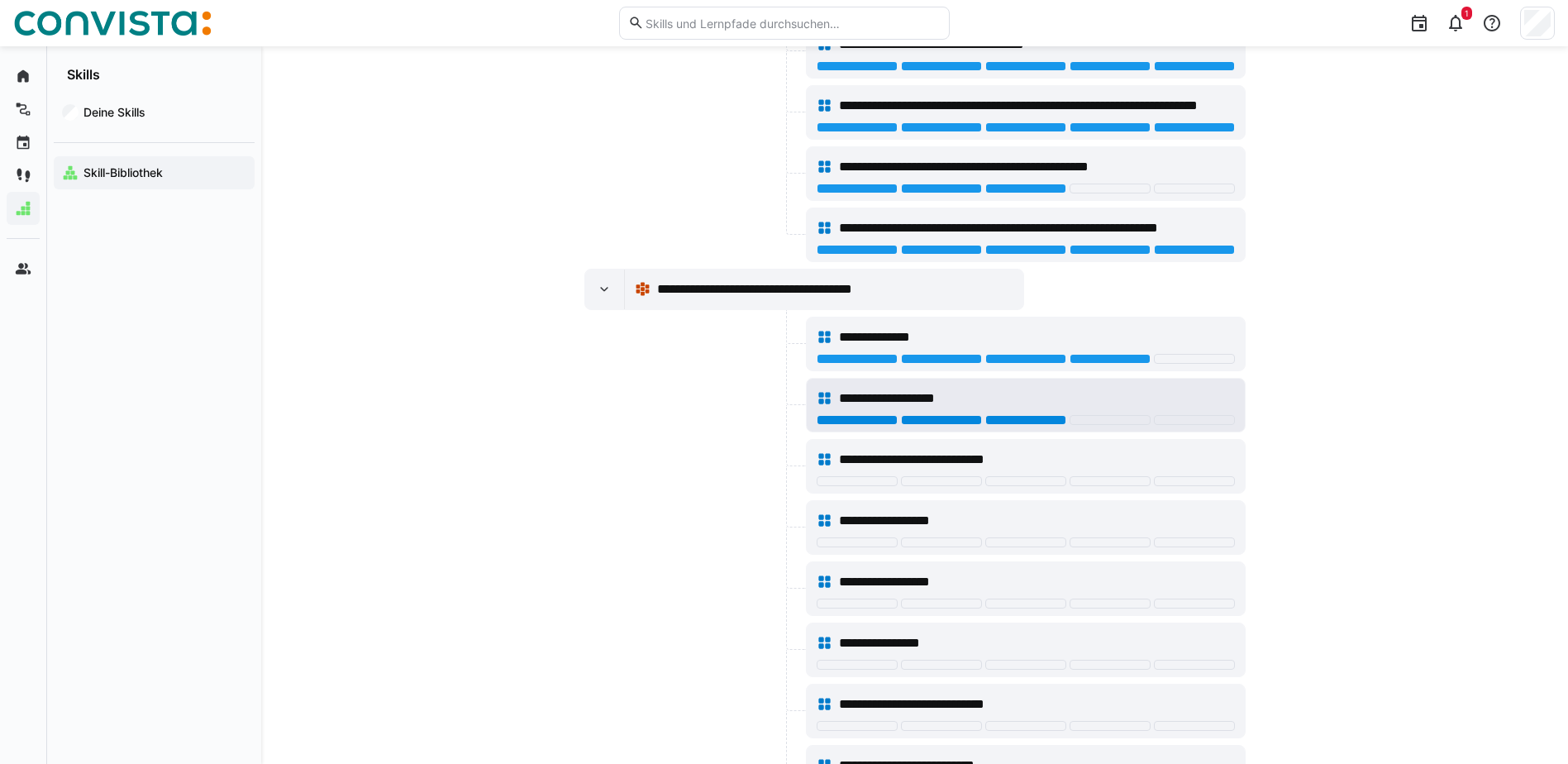
click at [1026, 417] on div at bounding box center [1025, 420] width 81 height 10
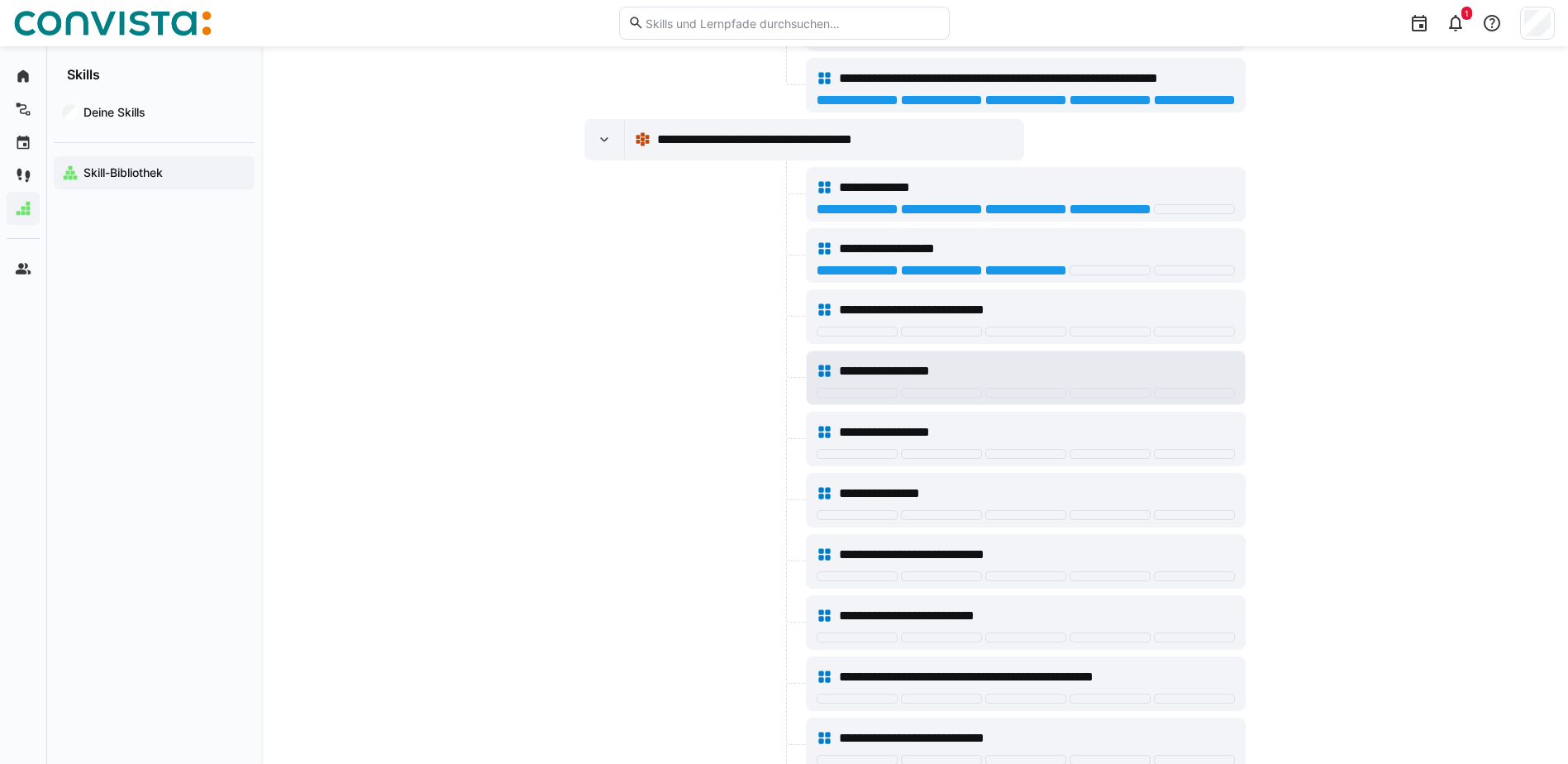
scroll to position [661, 0]
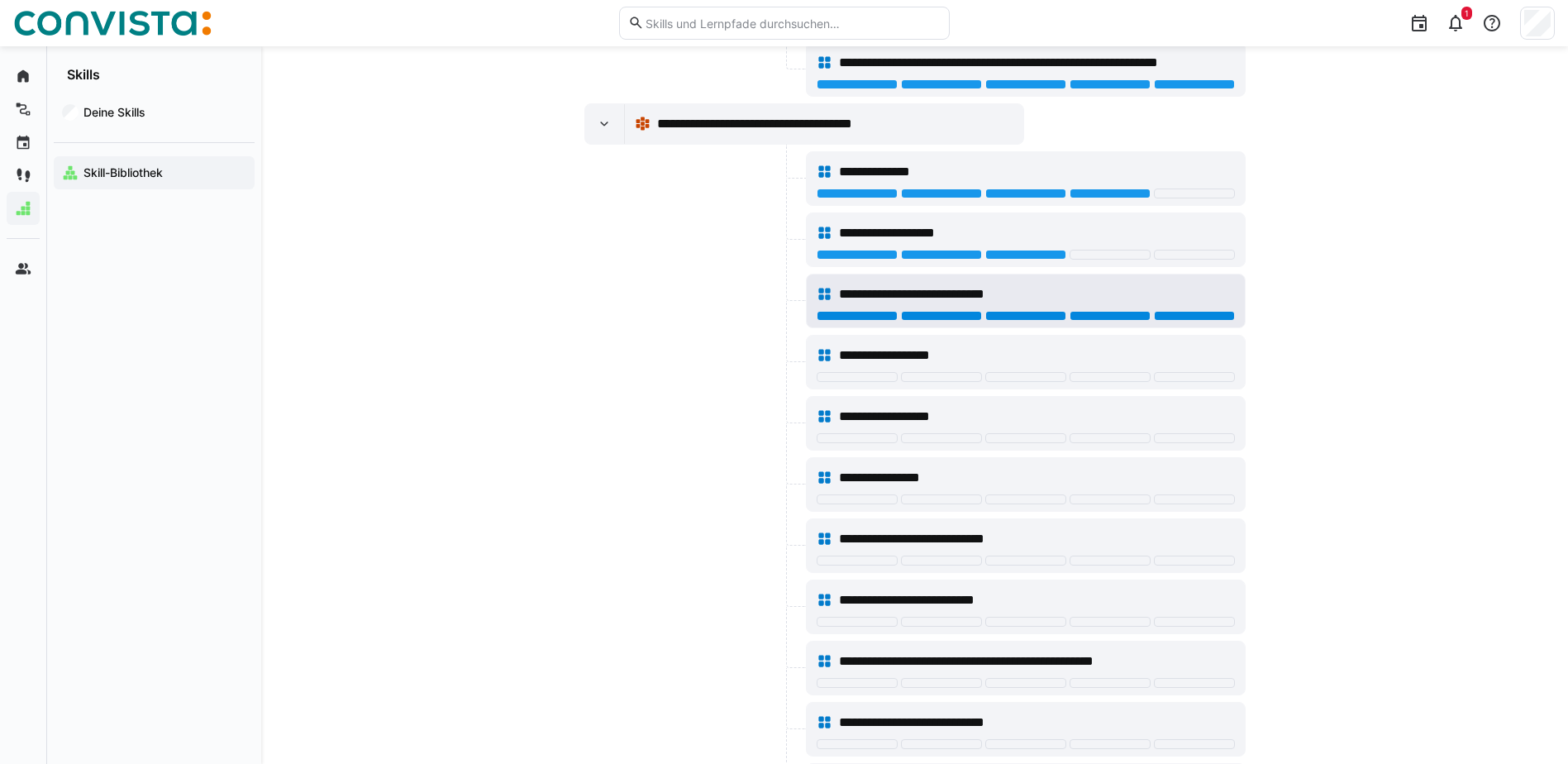
click at [1218, 317] on div at bounding box center [1194, 316] width 81 height 10
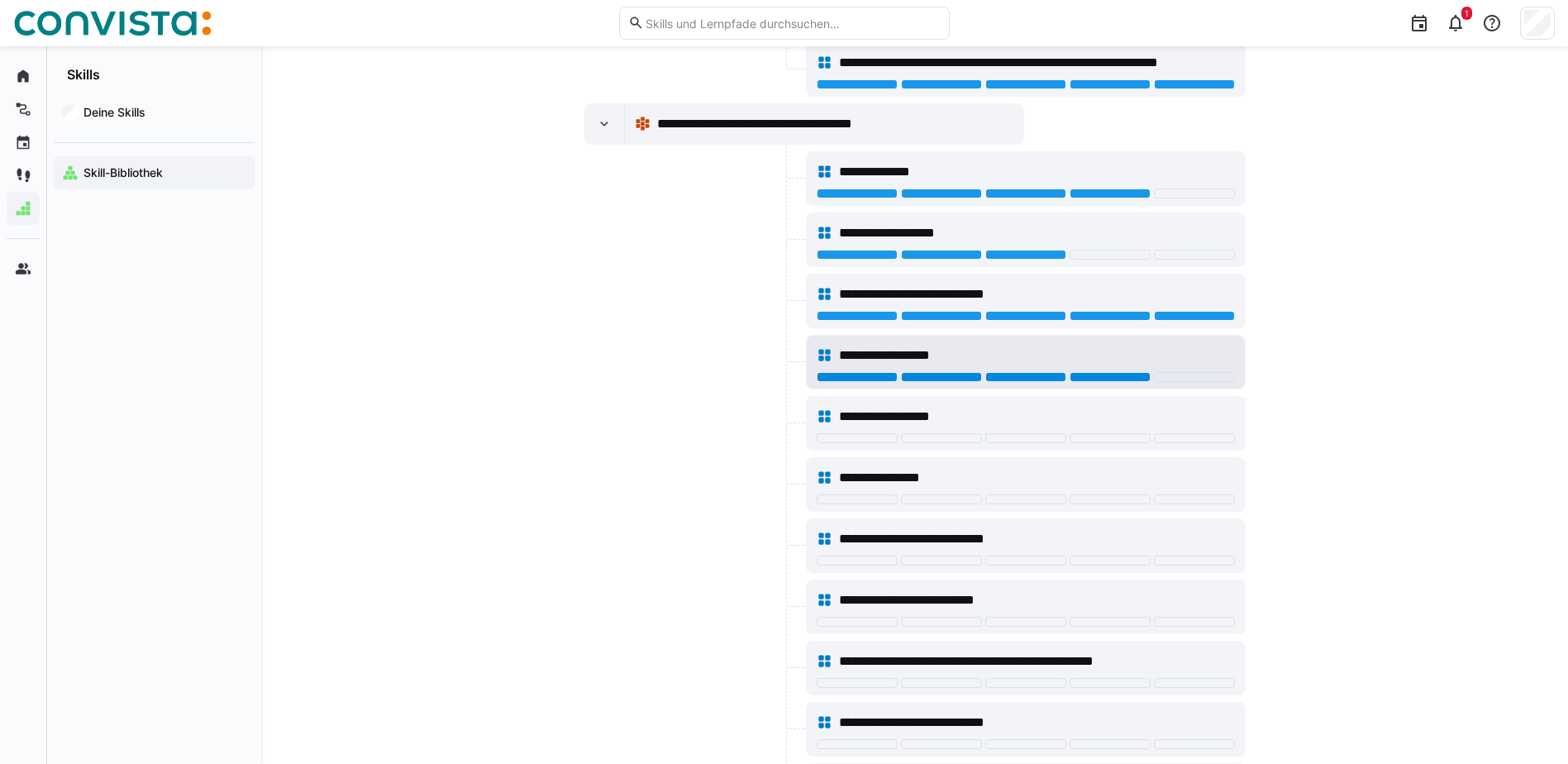
click at [1136, 379] on div at bounding box center [1110, 377] width 81 height 10
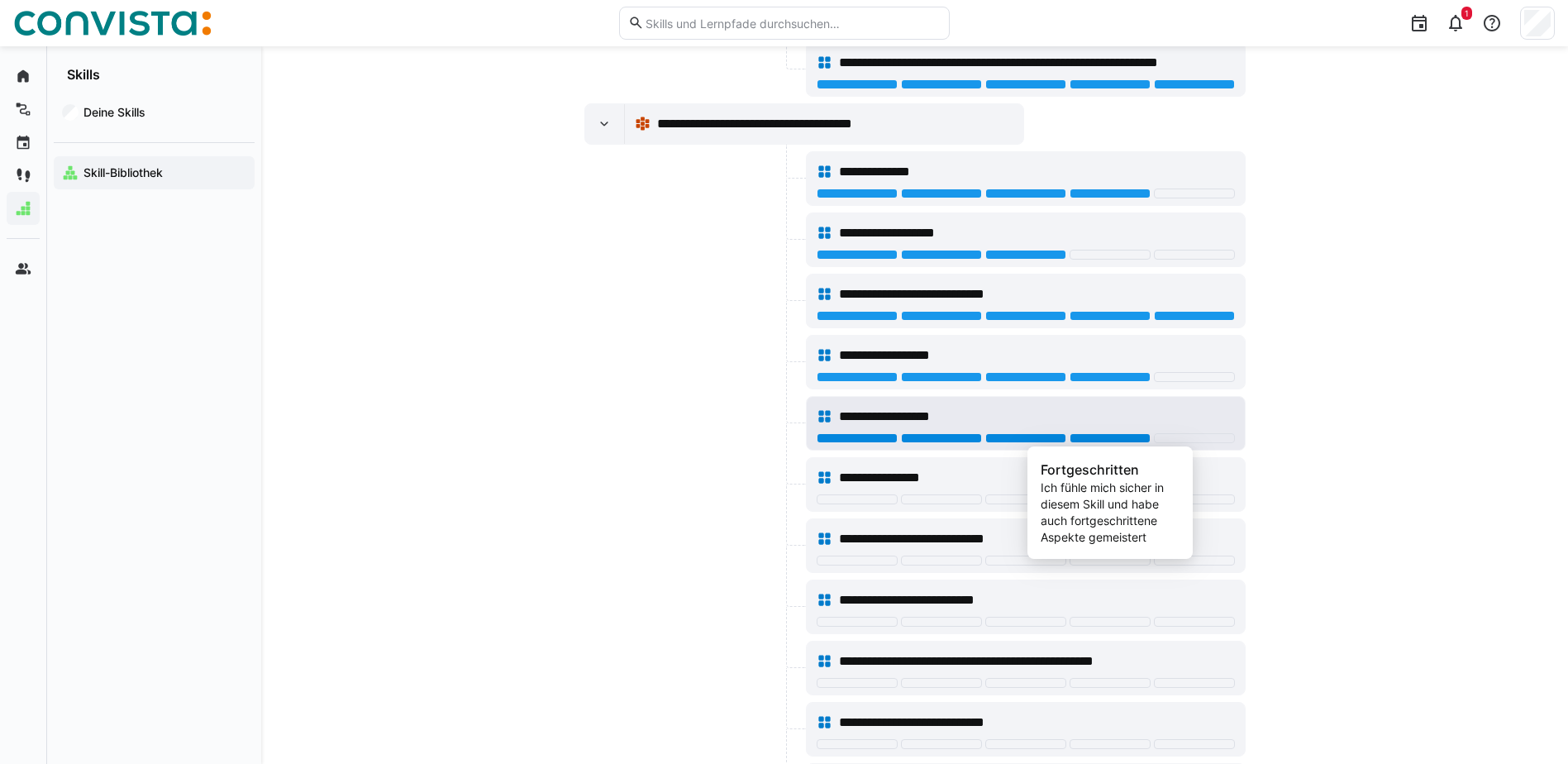
click at [1133, 440] on div at bounding box center [1110, 439] width 81 height 10
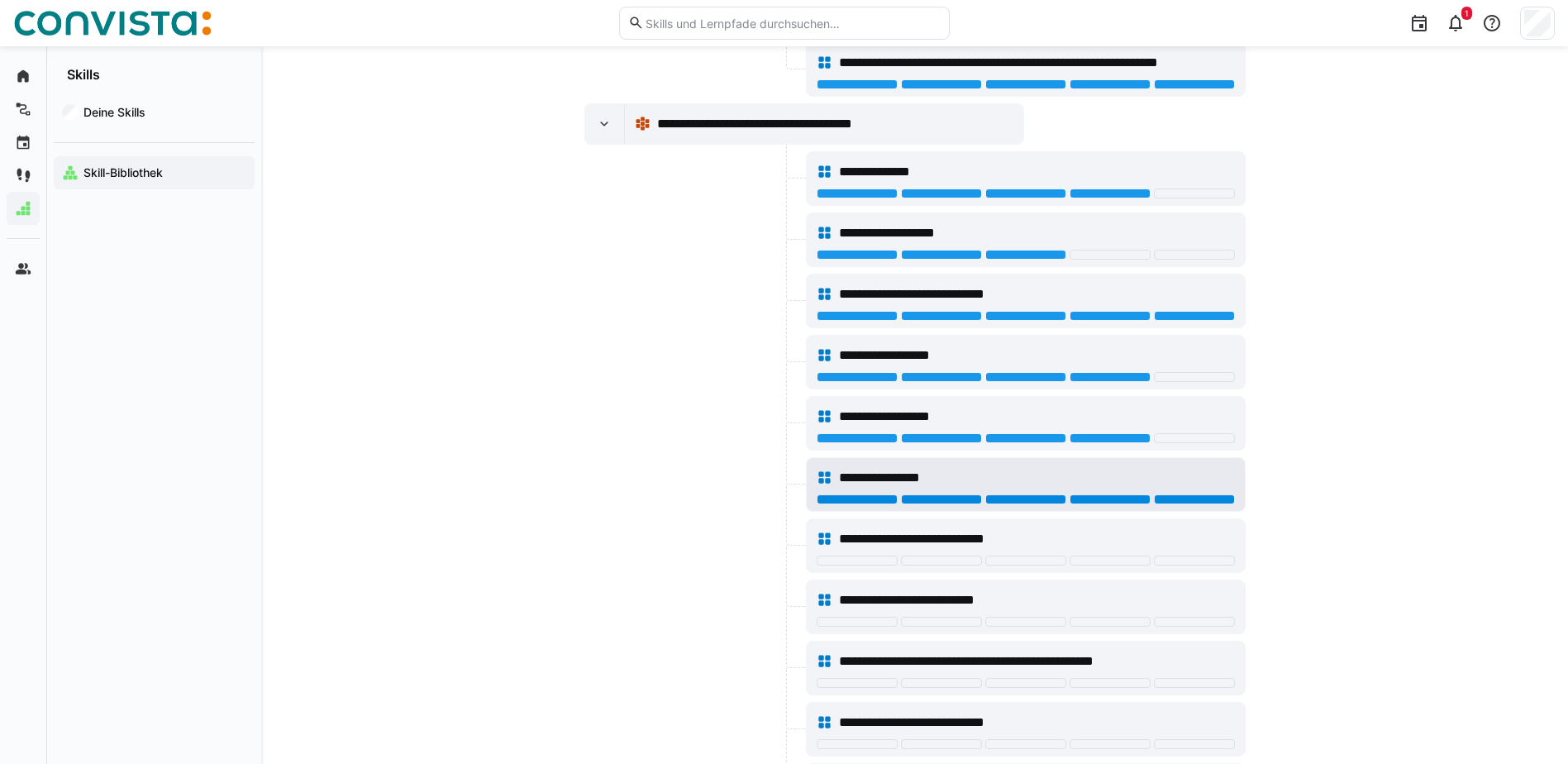
click at [1199, 500] on div at bounding box center [1194, 499] width 81 height 10
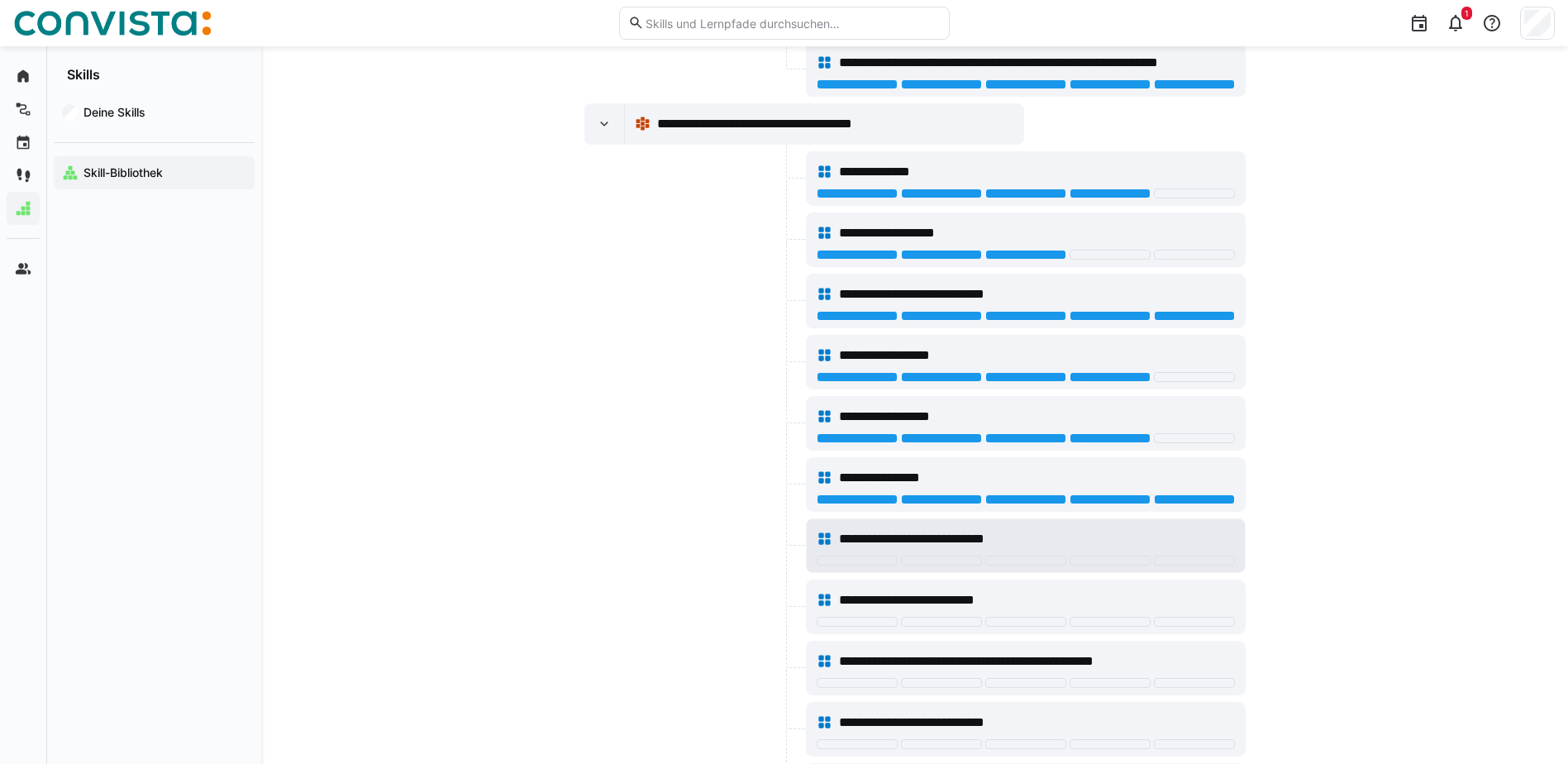
scroll to position [827, 0]
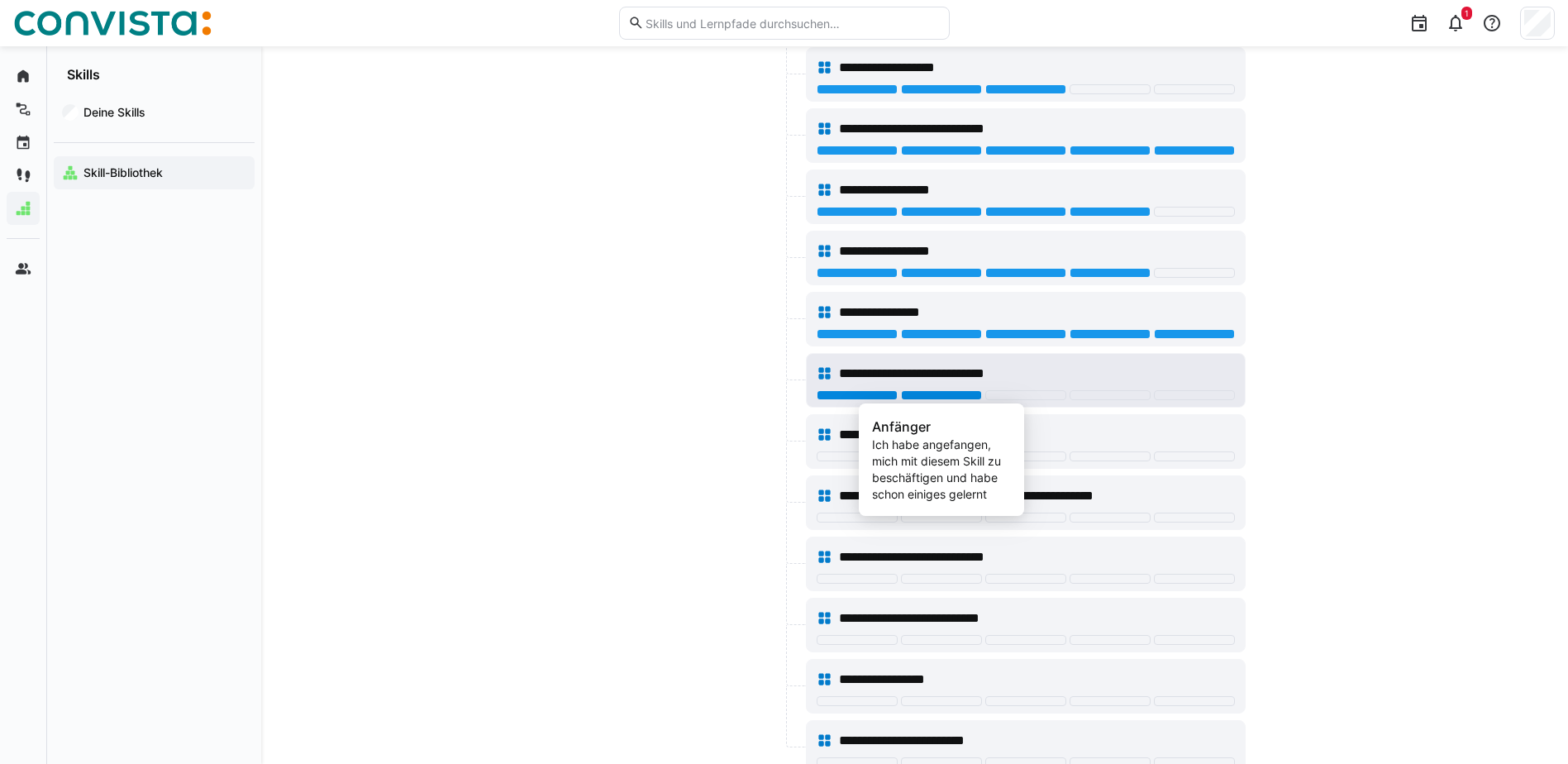
click at [940, 394] on div at bounding box center [941, 395] width 81 height 10
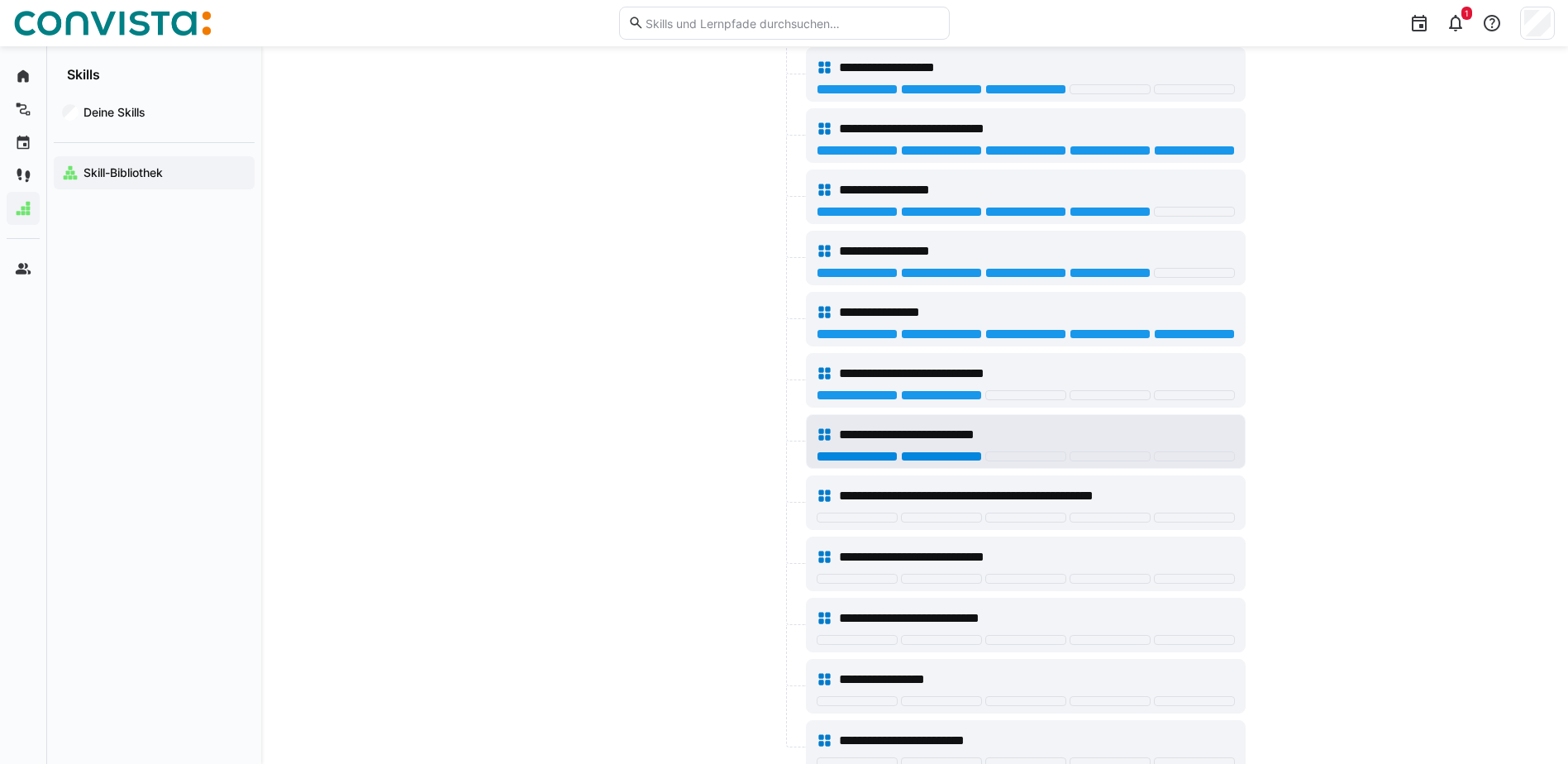
click at [955, 457] on div at bounding box center [941, 457] width 81 height 10
click at [852, 457] on div at bounding box center [857, 457] width 81 height 10
click at [968, 455] on div at bounding box center [941, 457] width 81 height 10
click at [850, 460] on div at bounding box center [857, 457] width 81 height 10
click at [828, 435] on eds-icon at bounding box center [824, 434] width 16 height 16
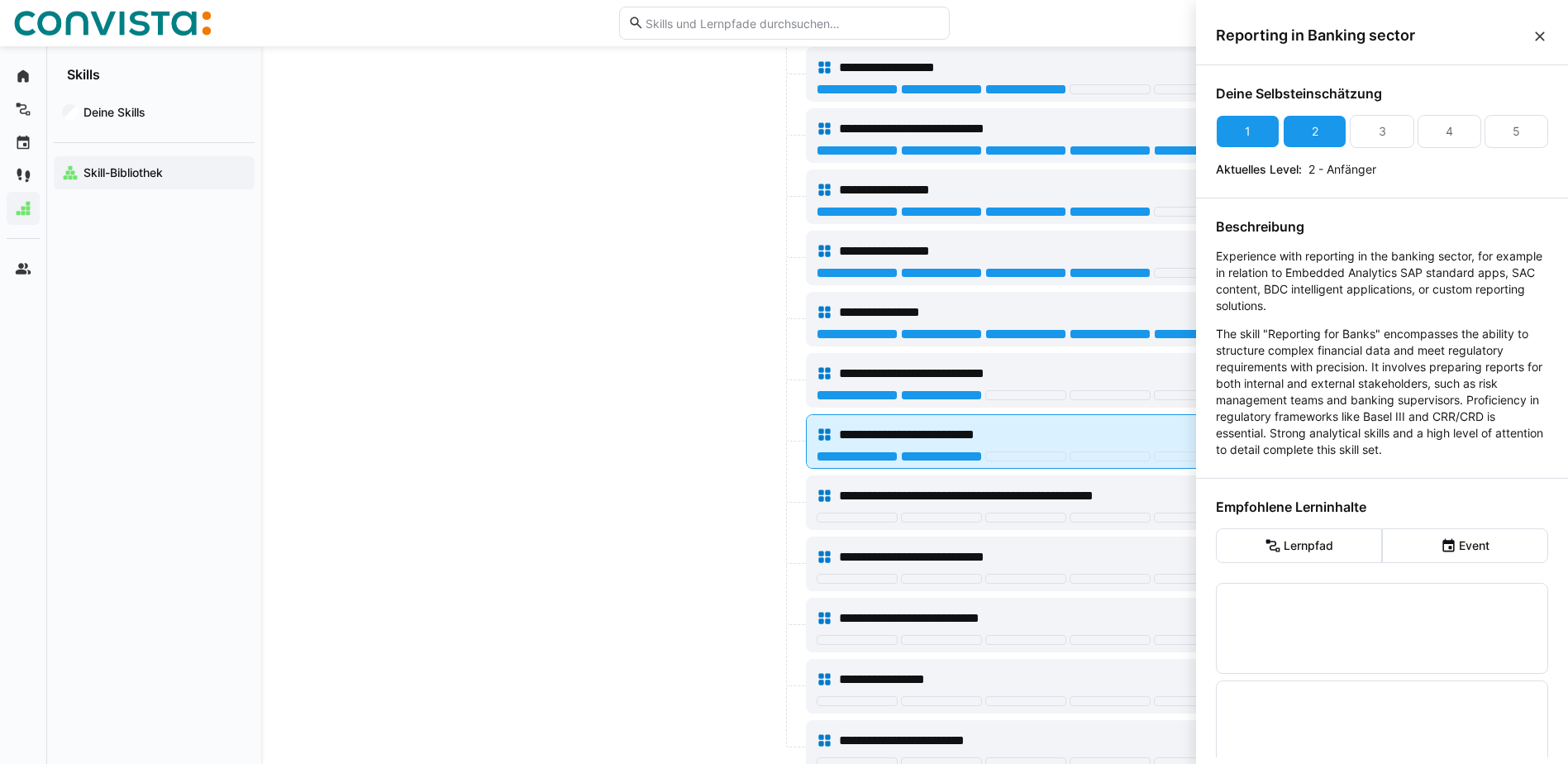
scroll to position [0, 0]
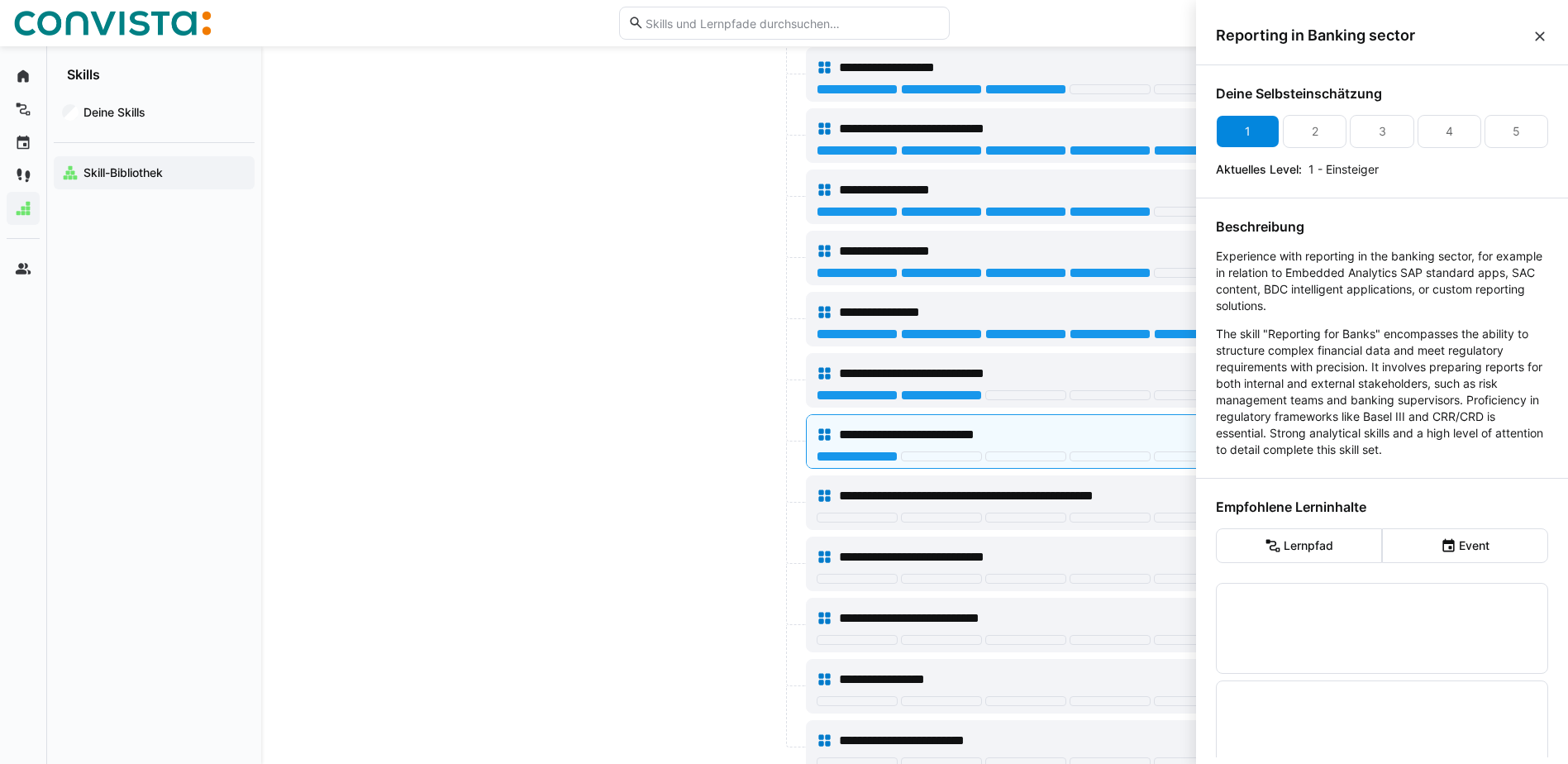
click at [1242, 121] on div "1" at bounding box center [1248, 131] width 64 height 33
click at [877, 377] on span "**********" at bounding box center [932, 373] width 186 height 20
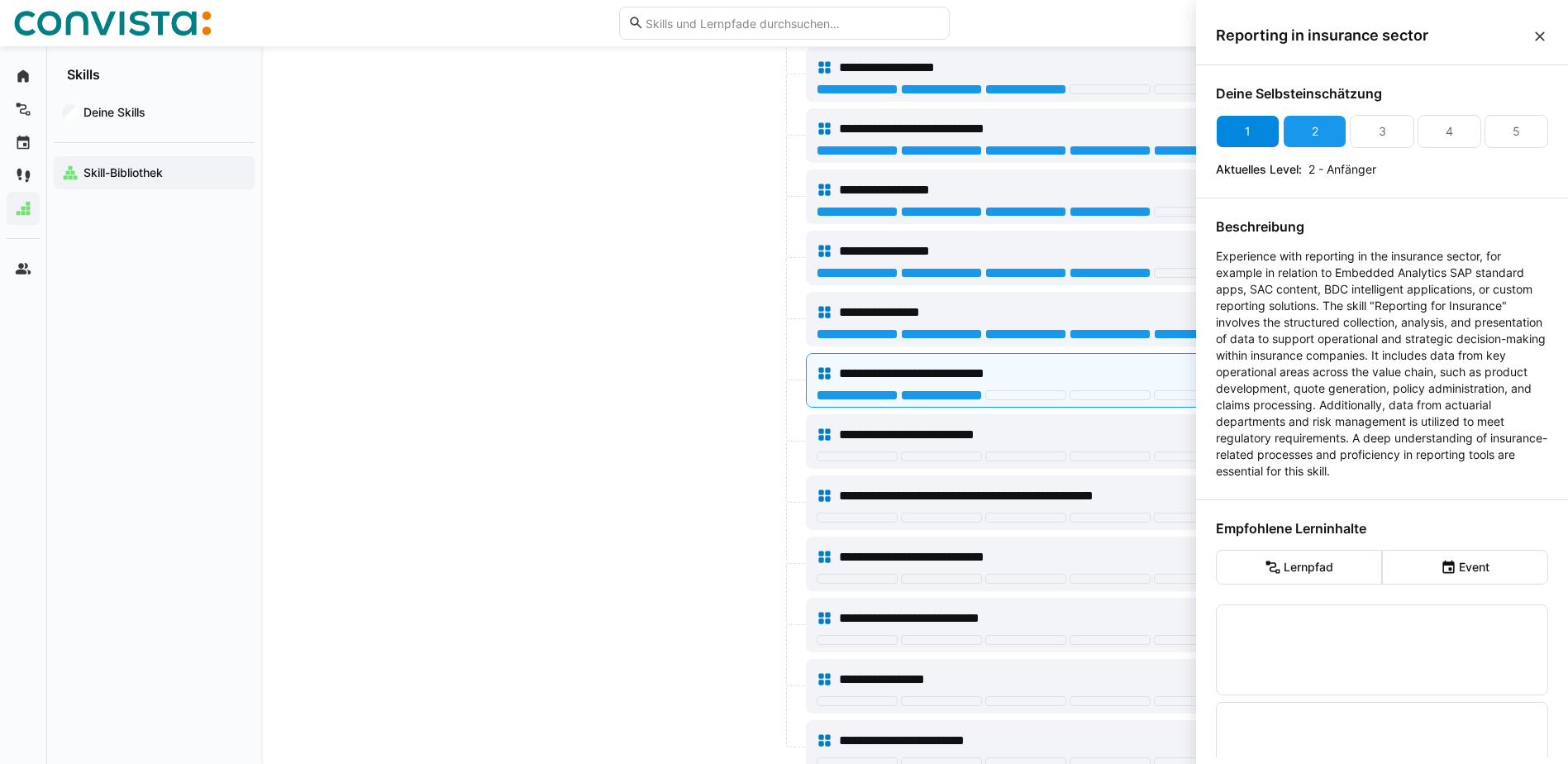
click at [1268, 127] on div "1" at bounding box center [1248, 131] width 64 height 33
click at [1252, 94] on h4 "Deine Selbsteinschätzung" at bounding box center [1382, 93] width 332 height 16
click at [1242, 125] on div "1" at bounding box center [1248, 131] width 64 height 33
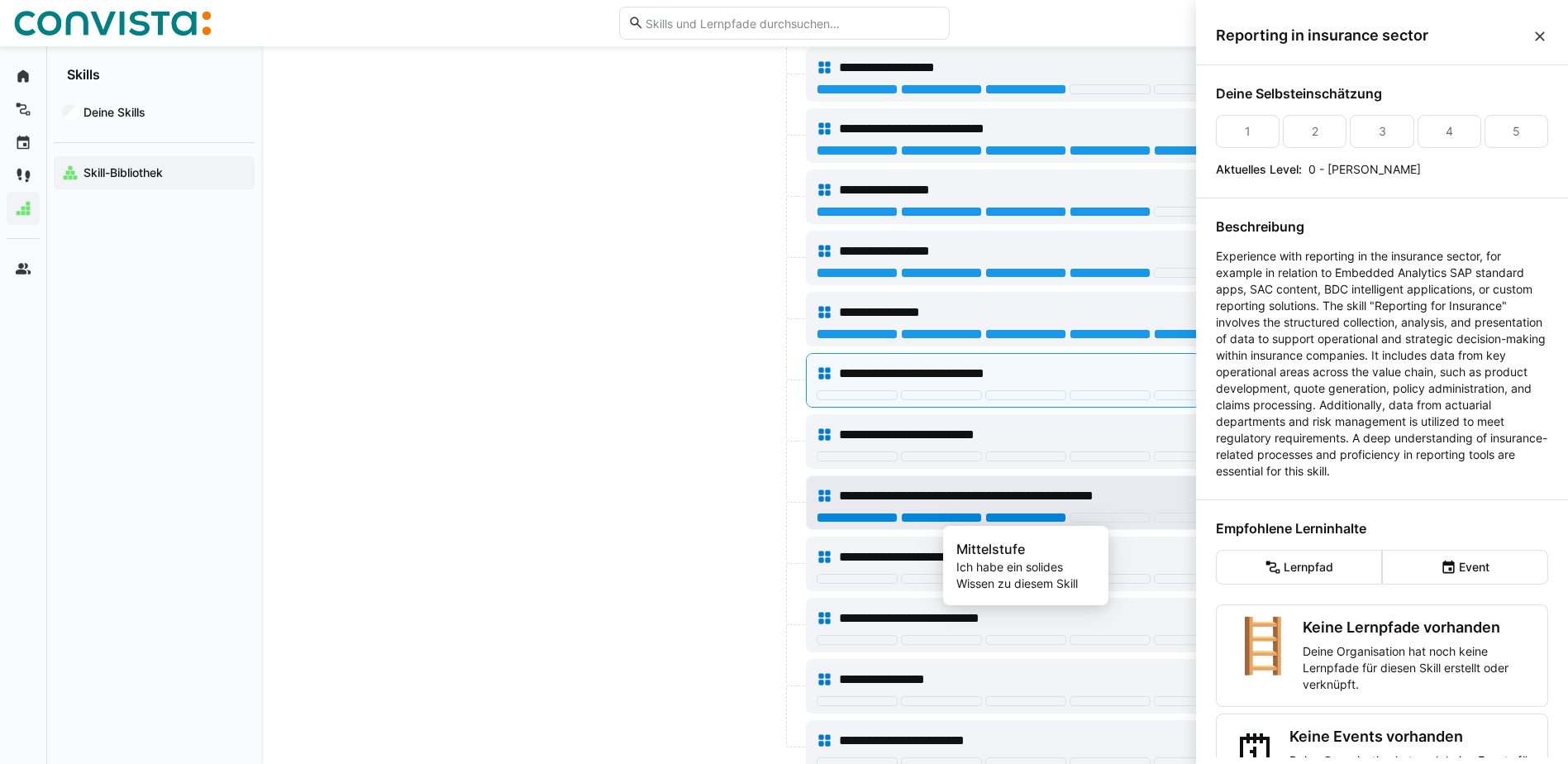
click at [1038, 520] on div at bounding box center [1025, 518] width 81 height 10
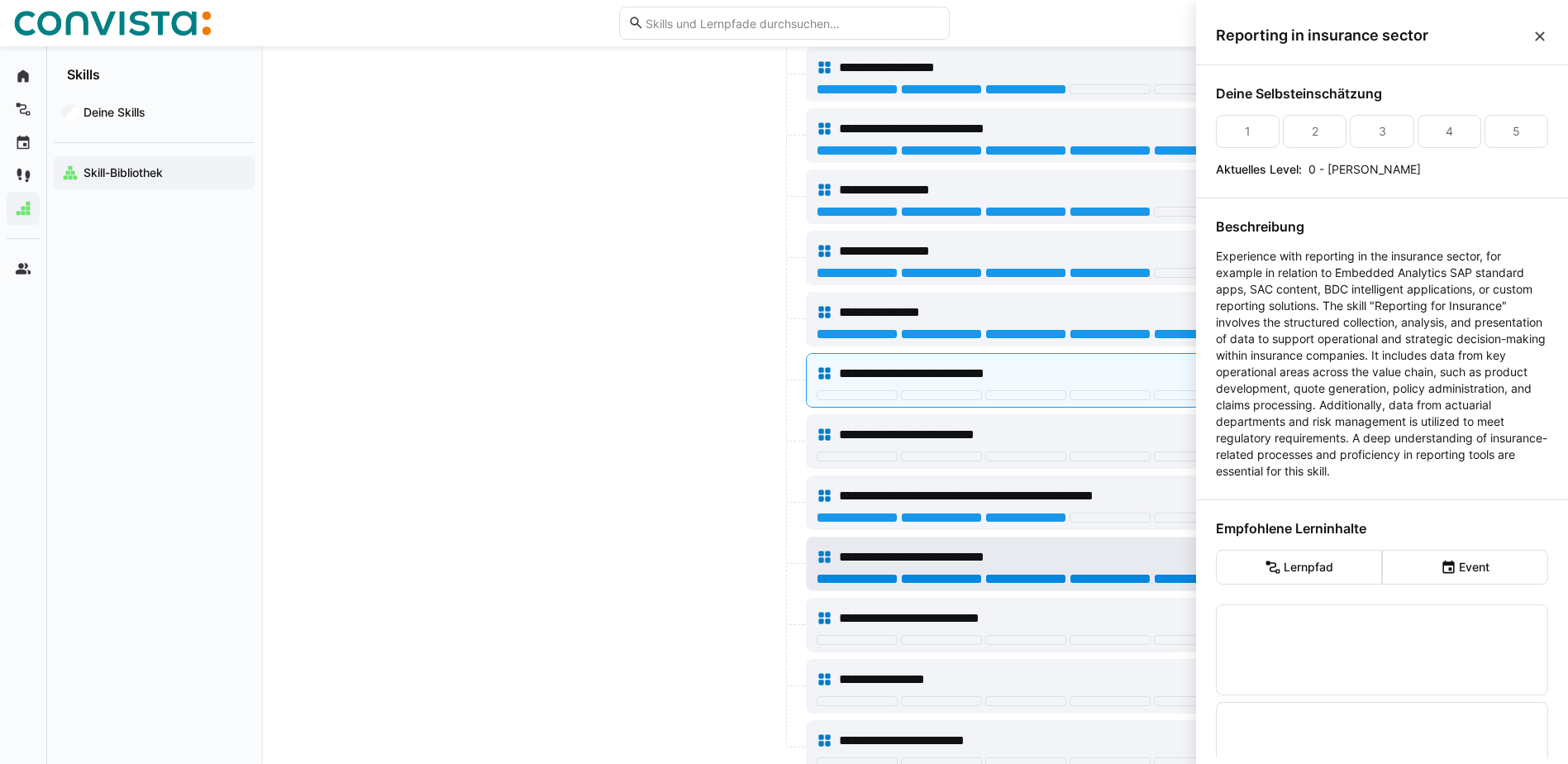
click at [1177, 575] on div at bounding box center [1194, 579] width 81 height 10
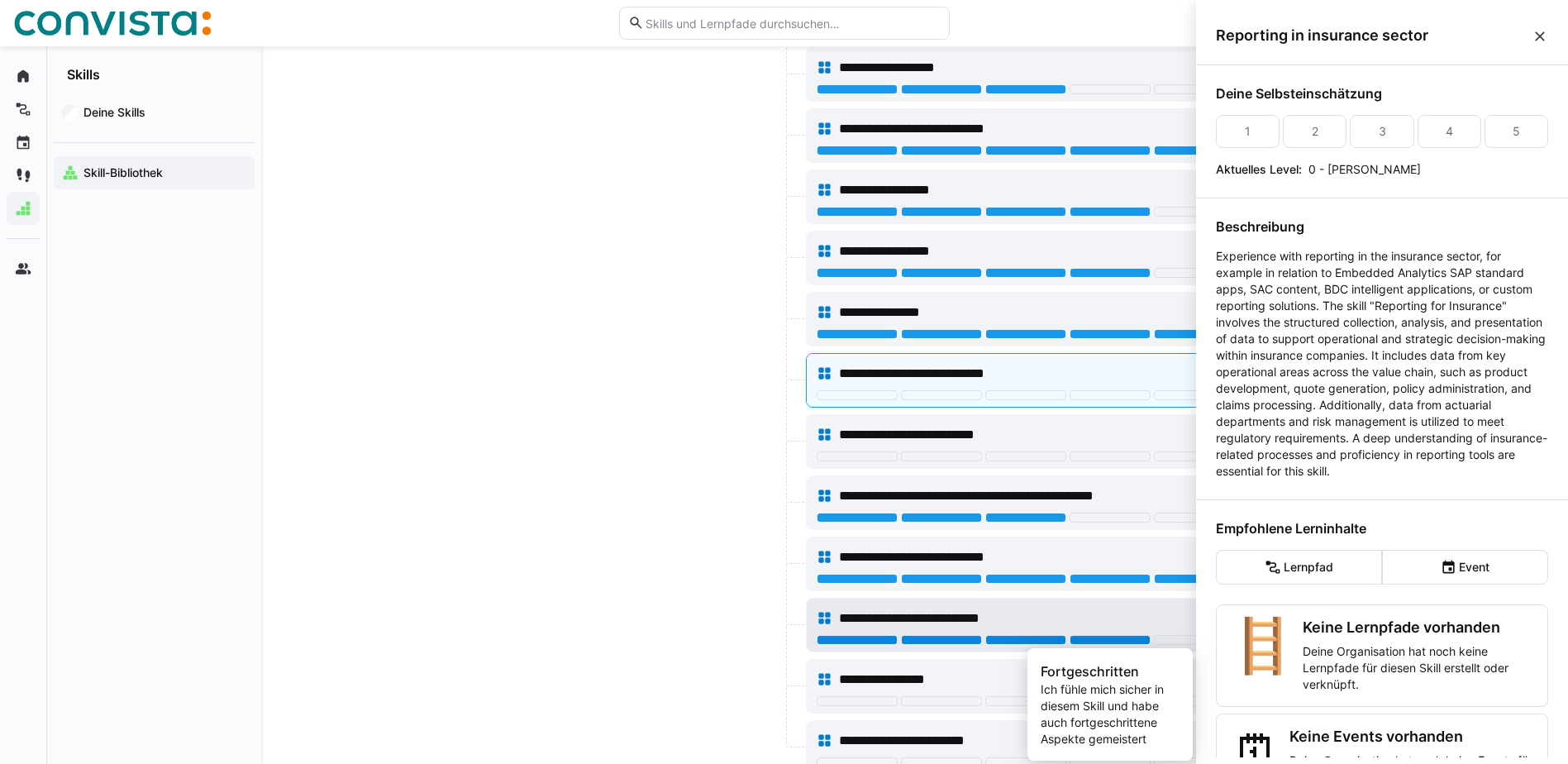
click at [1136, 640] on div at bounding box center [1110, 640] width 81 height 10
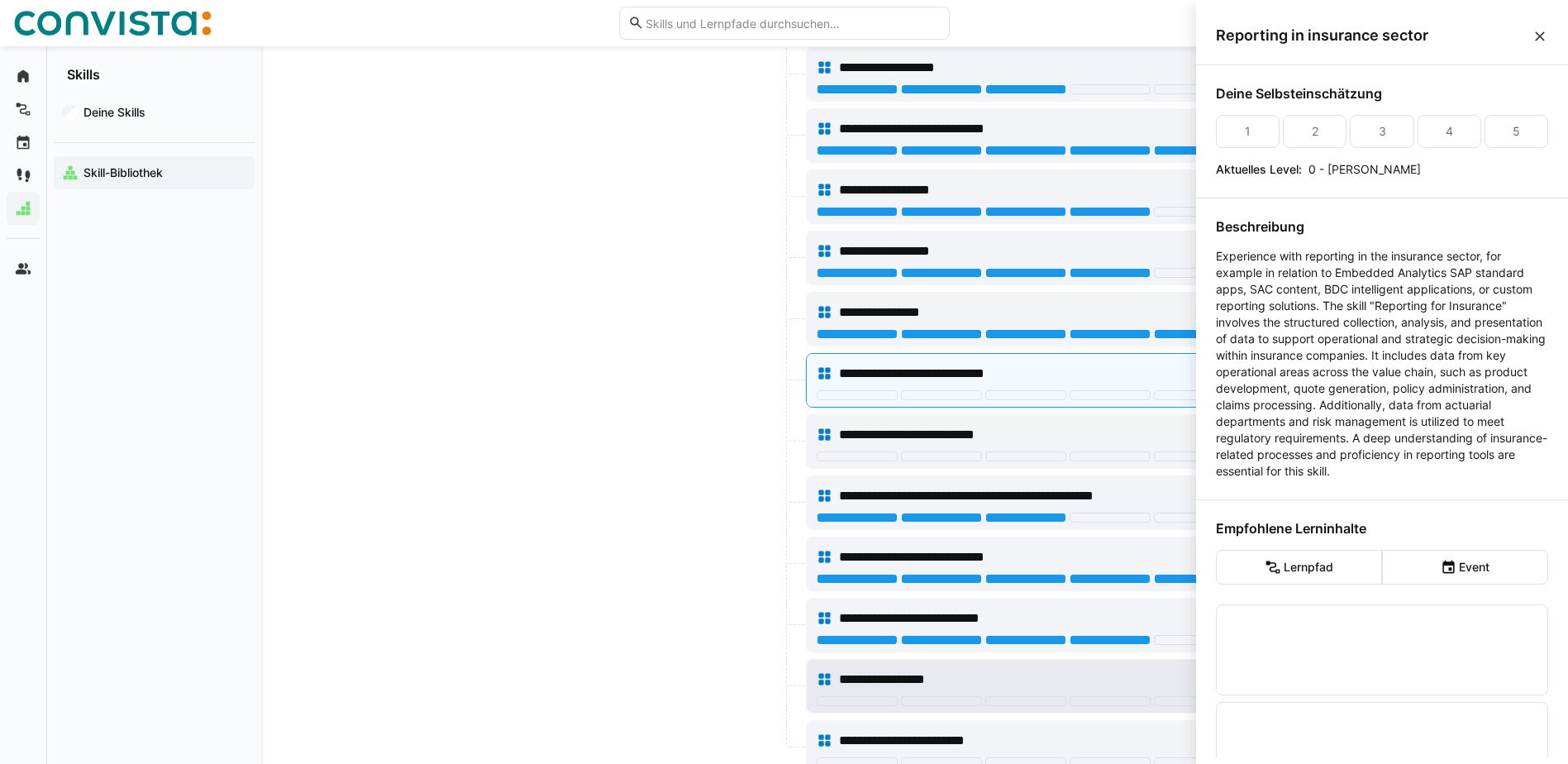
click at [1166, 696] on div at bounding box center [1194, 701] width 81 height 10
click at [1170, 698] on div at bounding box center [1194, 701] width 81 height 10
click at [1541, 37] on eds-icon at bounding box center [1539, 36] width 16 height 16
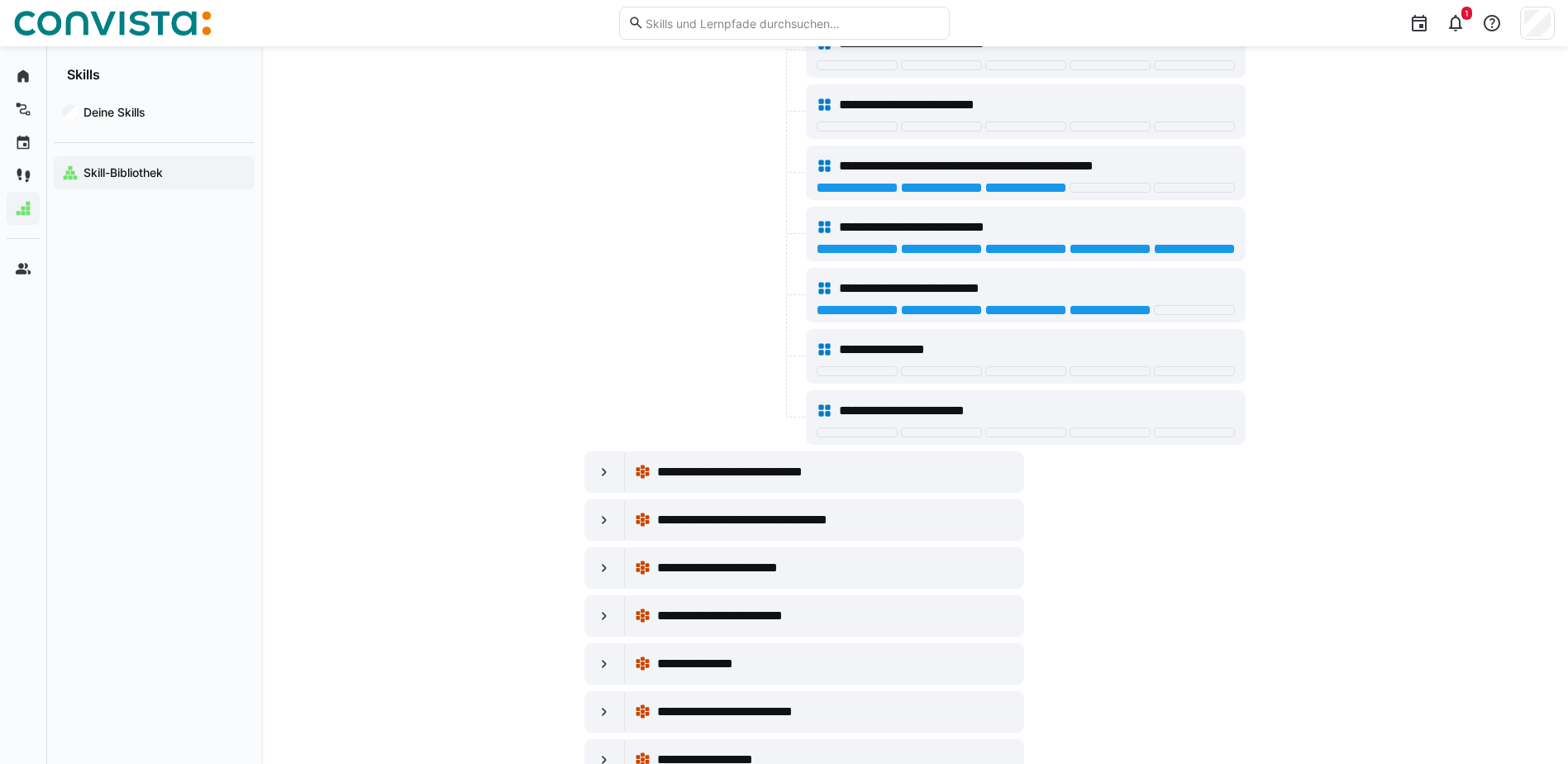
scroll to position [1157, 0]
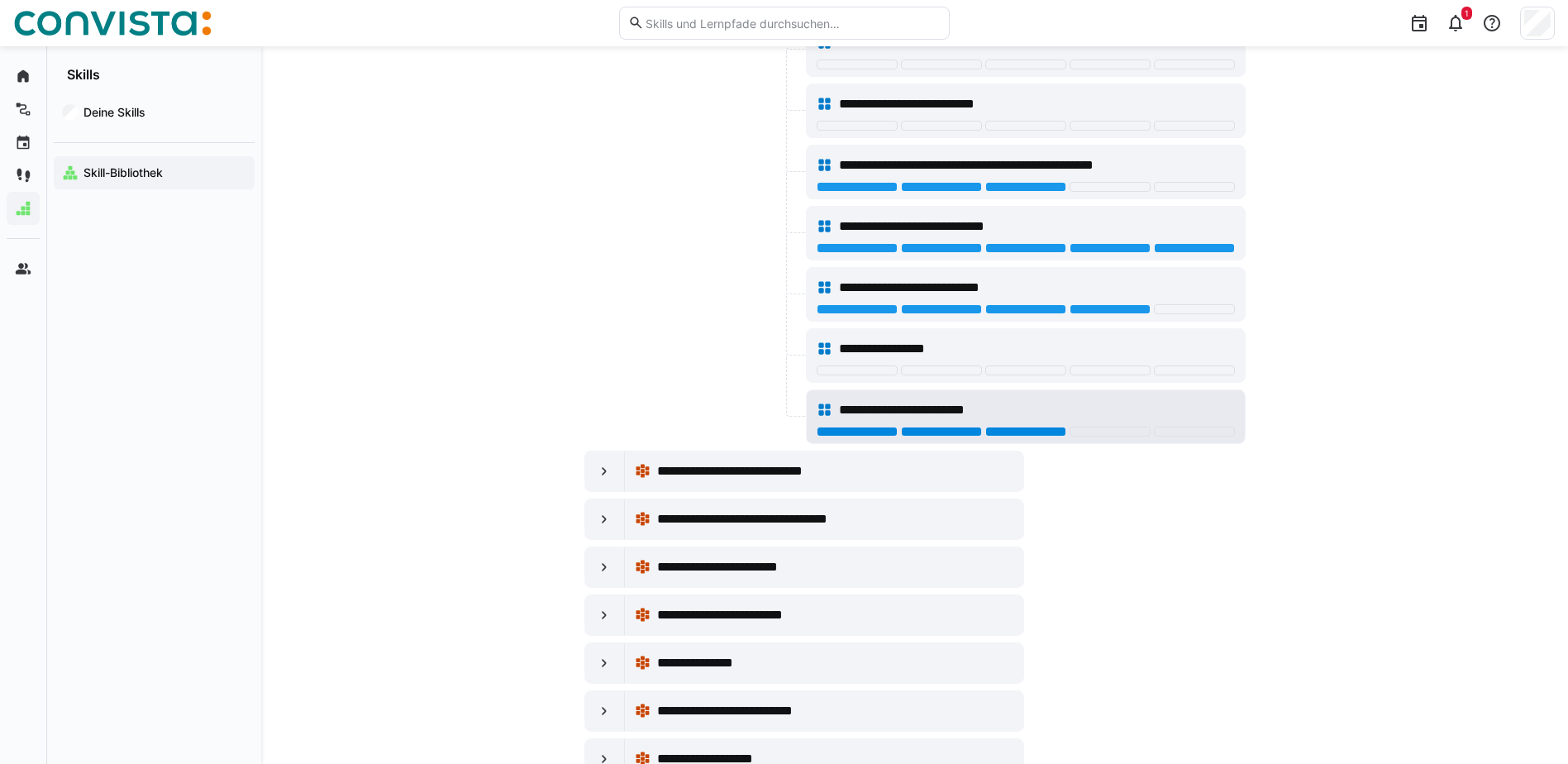
click at [1044, 427] on div at bounding box center [1025, 432] width 81 height 10
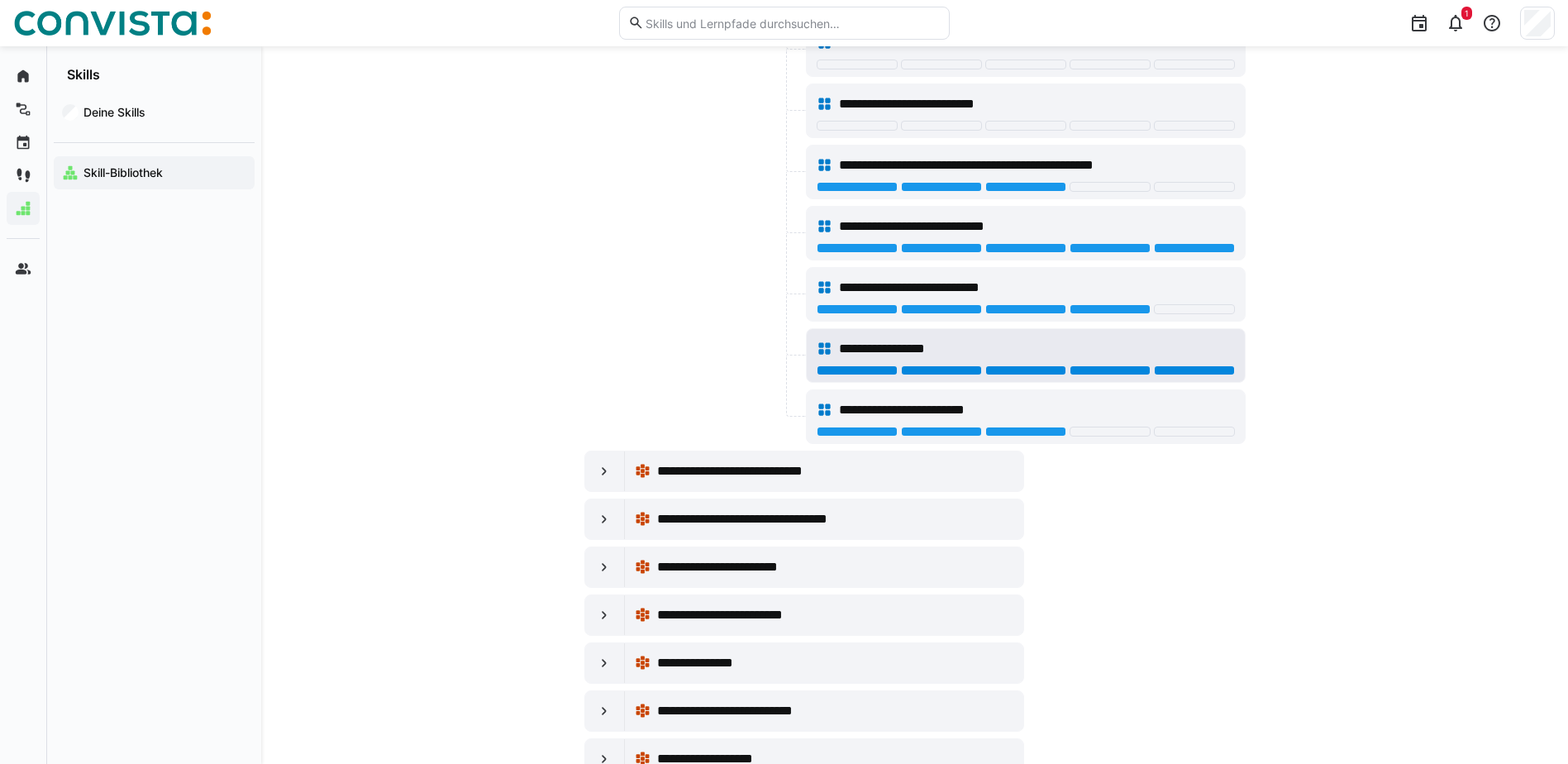
click at [1174, 368] on div at bounding box center [1194, 371] width 81 height 10
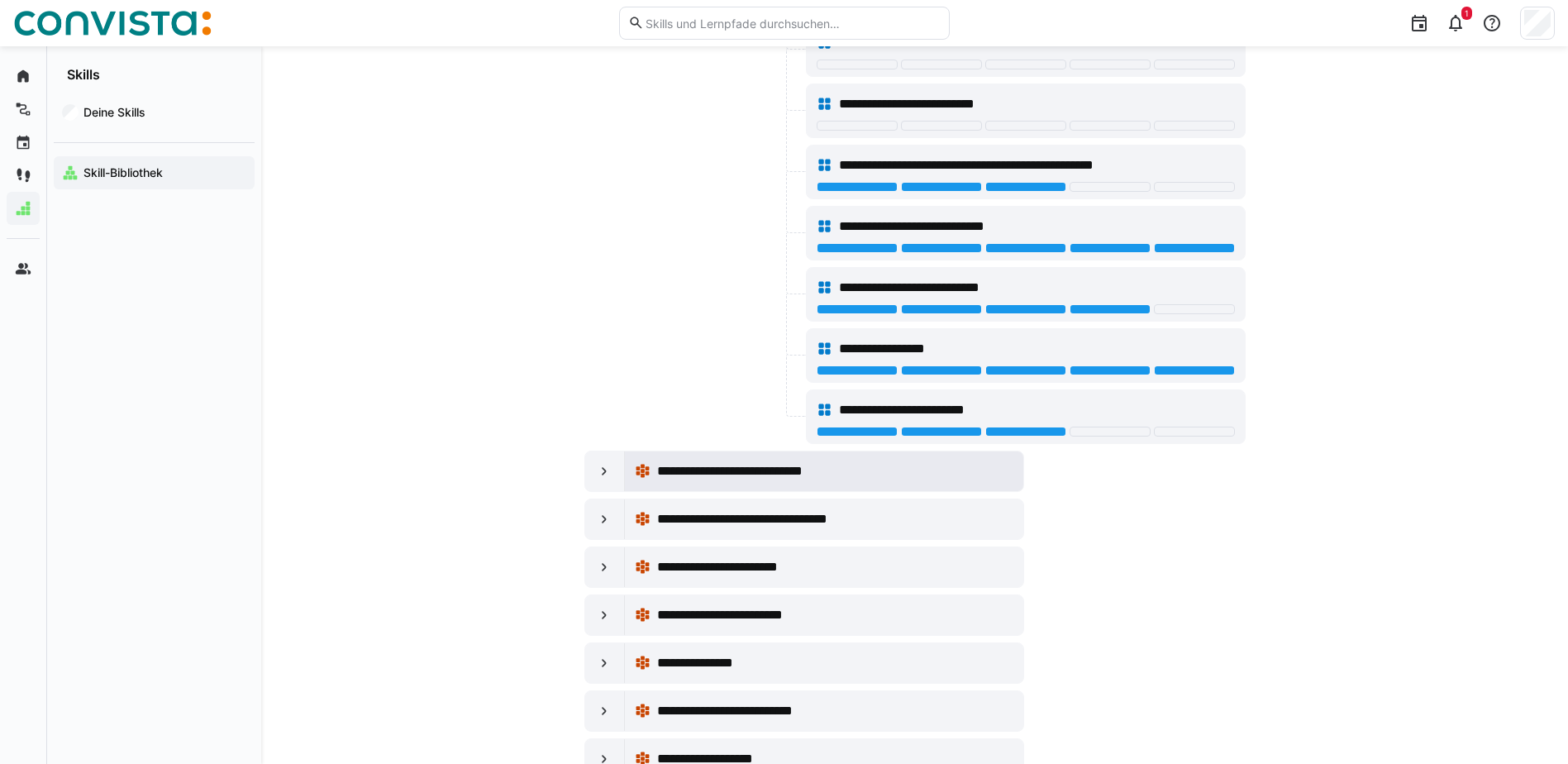
click at [800, 469] on span "**********" at bounding box center [749, 471] width 183 height 20
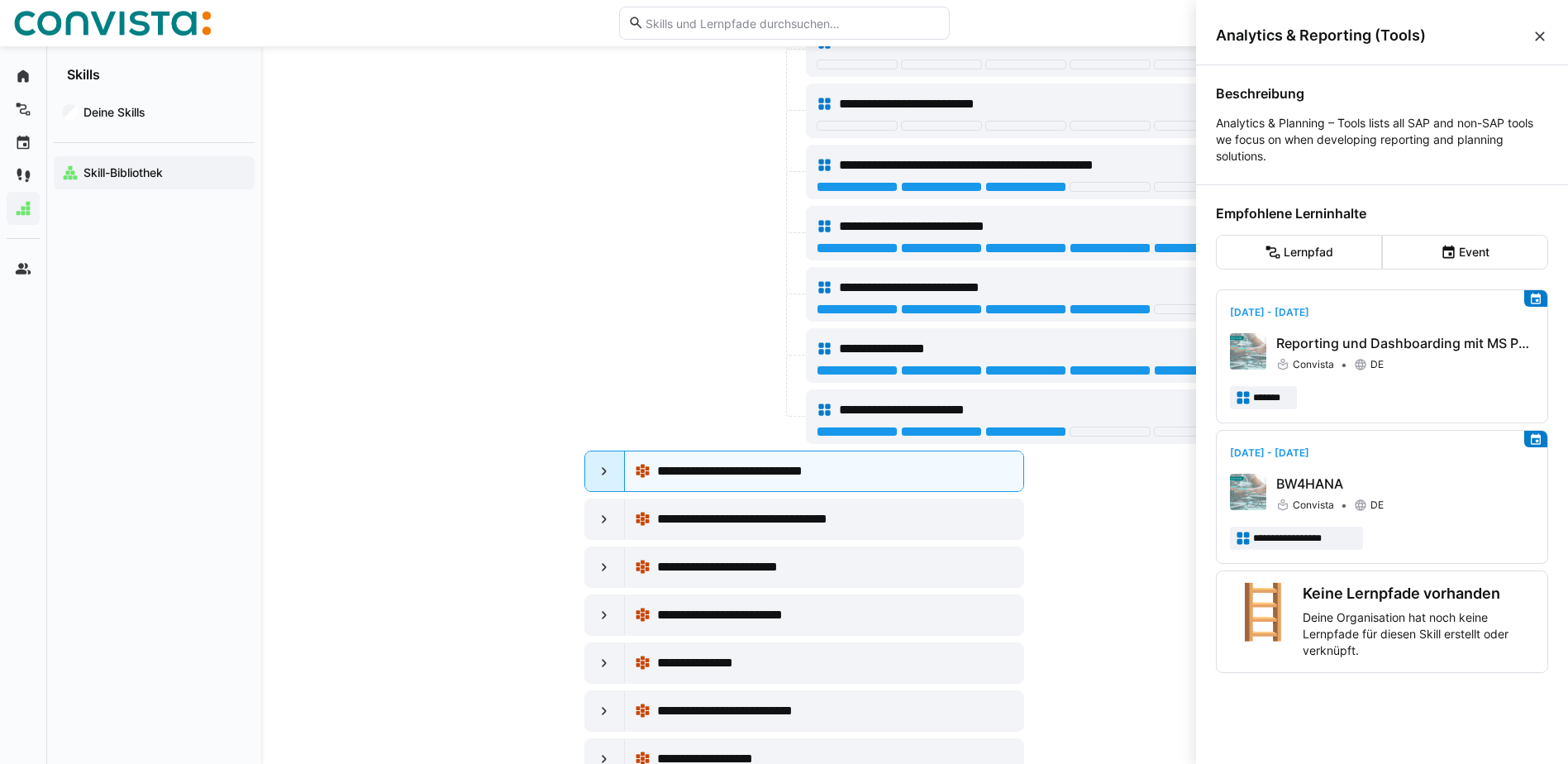
click at [594, 474] on div at bounding box center [605, 471] width 40 height 40
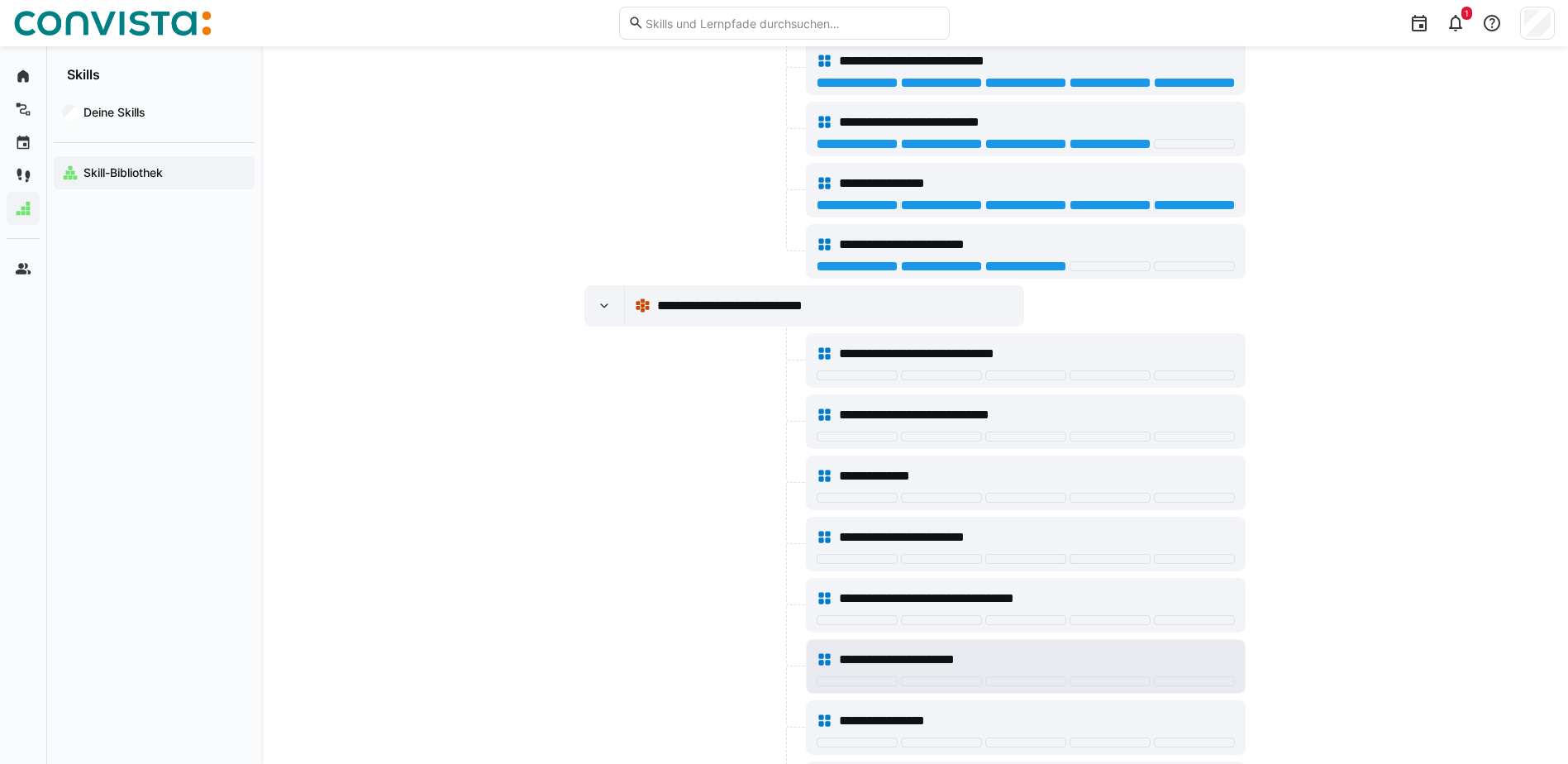
scroll to position [1488, 0]
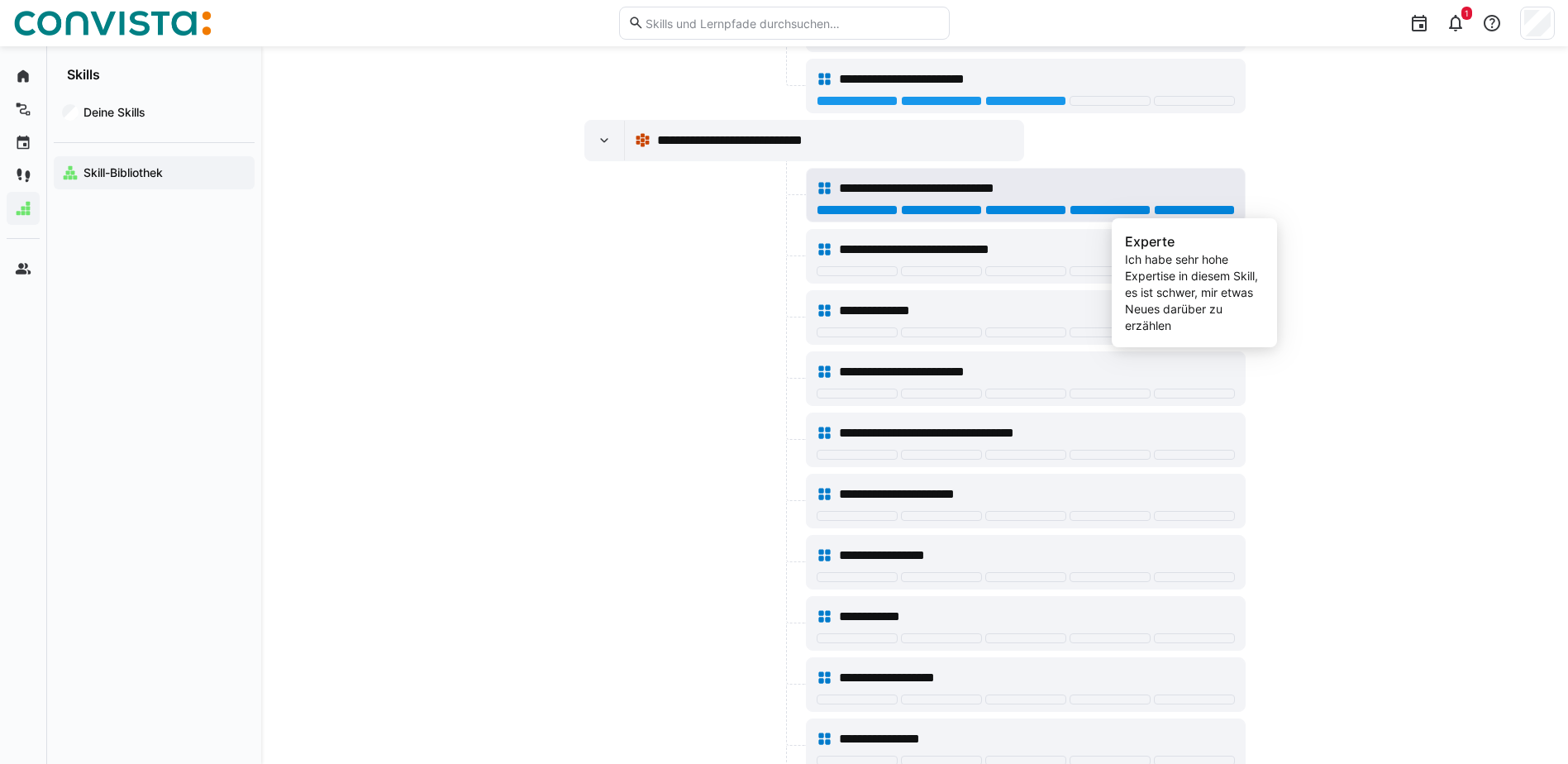
click at [1211, 207] on div at bounding box center [1194, 210] width 81 height 10
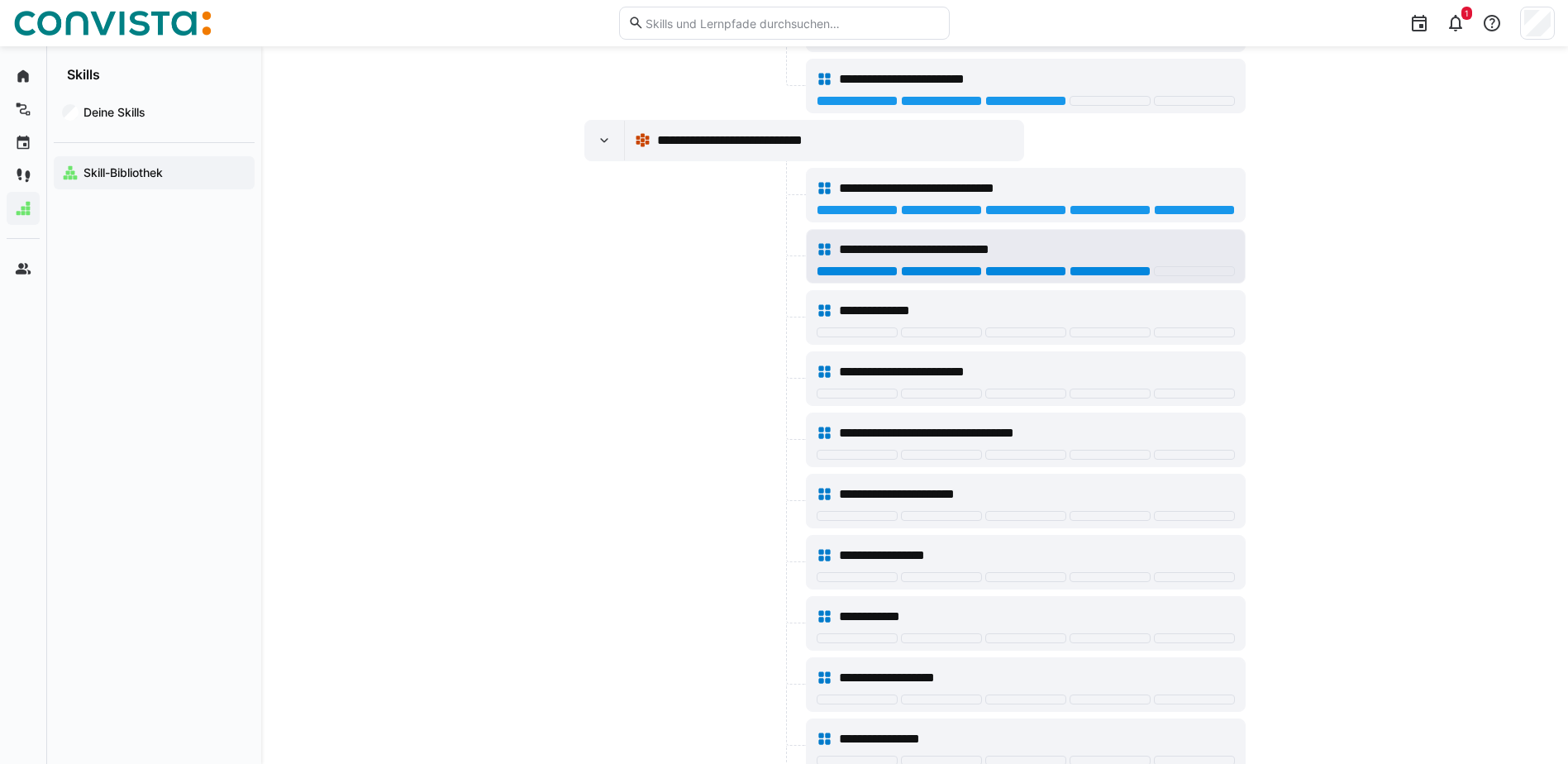
click at [1134, 267] on div at bounding box center [1110, 272] width 81 height 10
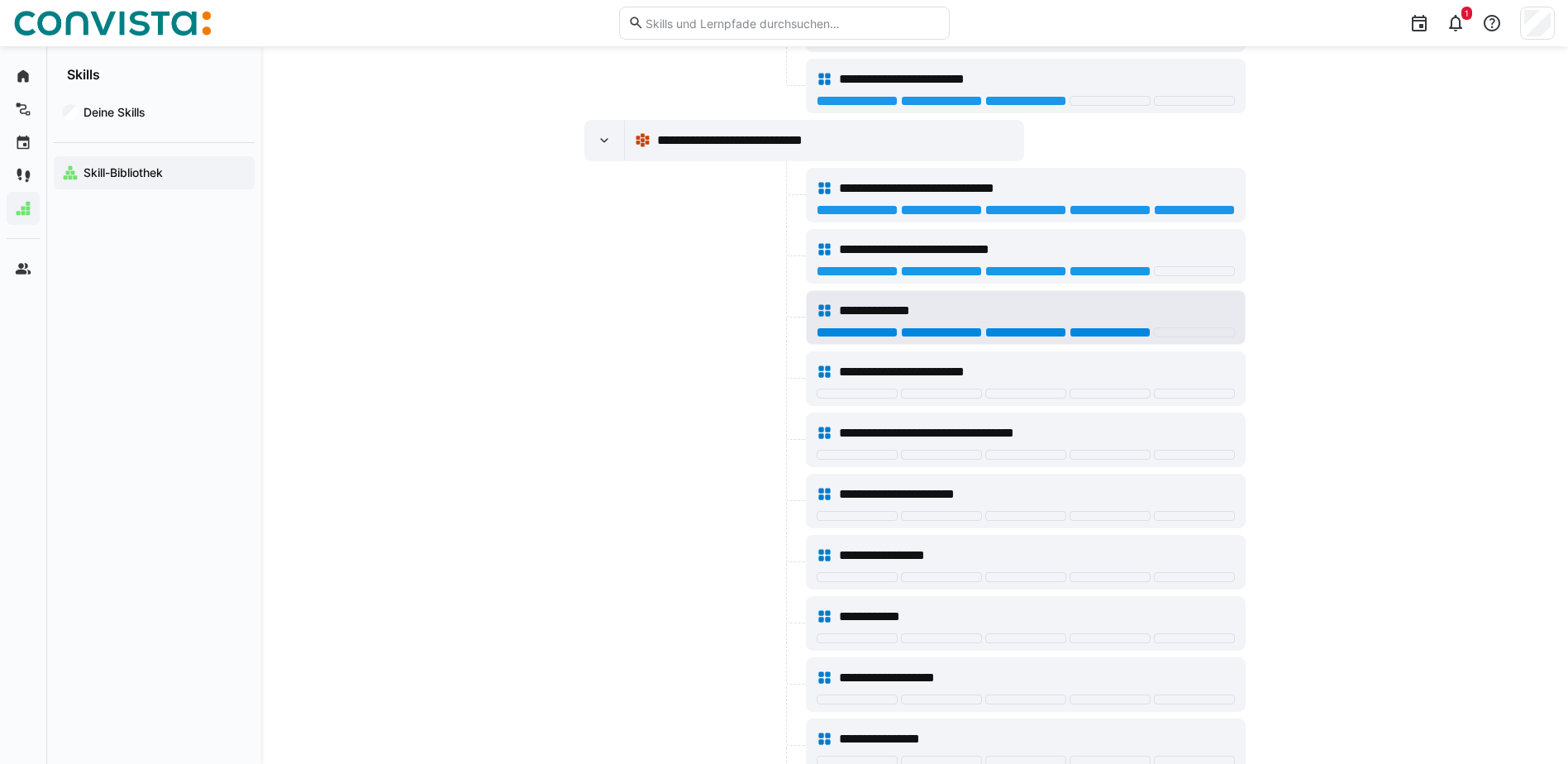
click at [1117, 332] on div at bounding box center [1110, 332] width 81 height 10
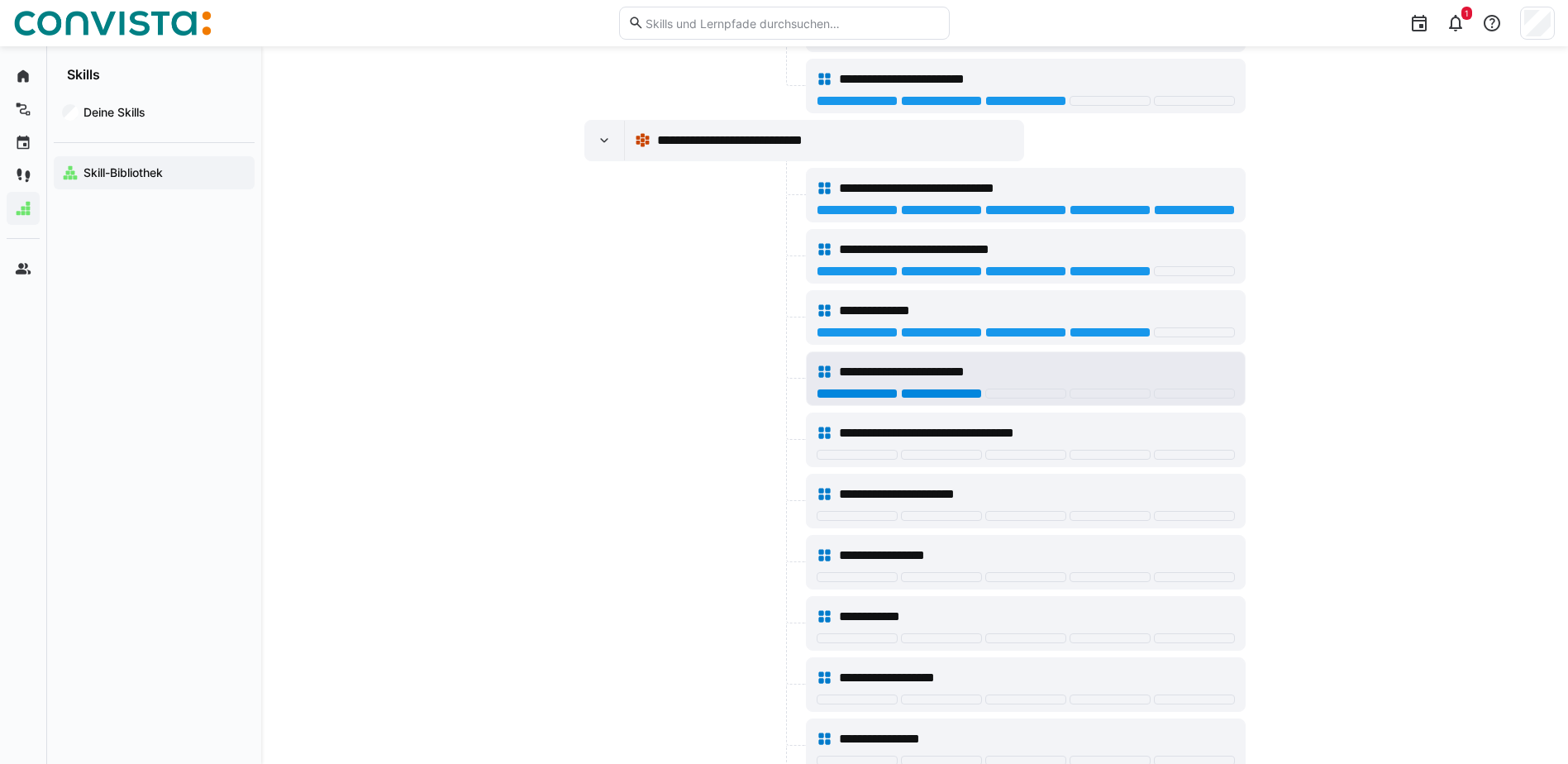
click at [939, 394] on div at bounding box center [941, 393] width 81 height 10
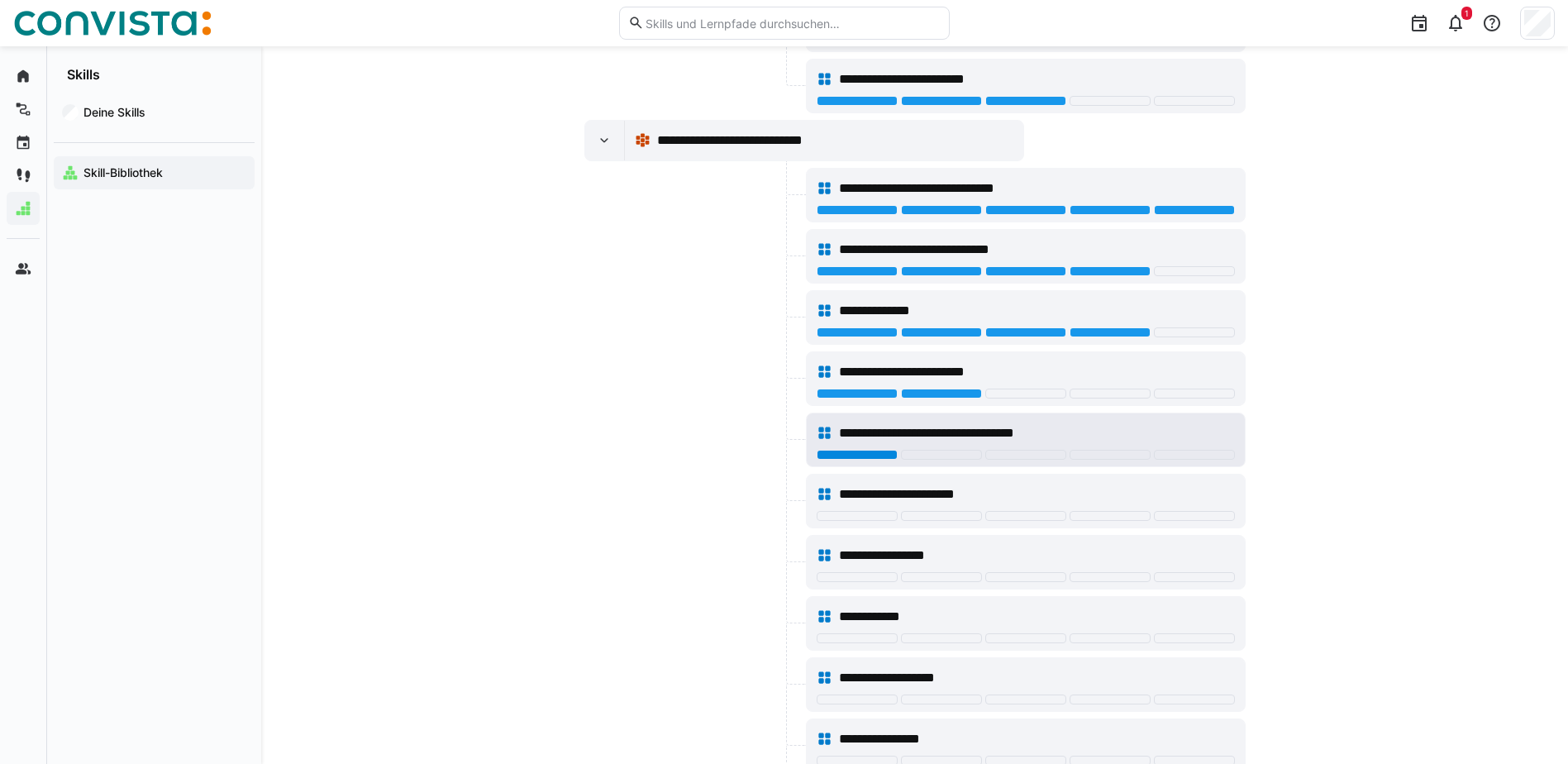
click at [842, 454] on div at bounding box center [857, 455] width 81 height 10
click at [873, 455] on div at bounding box center [857, 455] width 81 height 10
click at [1008, 433] on span "**********" at bounding box center [948, 433] width 218 height 20
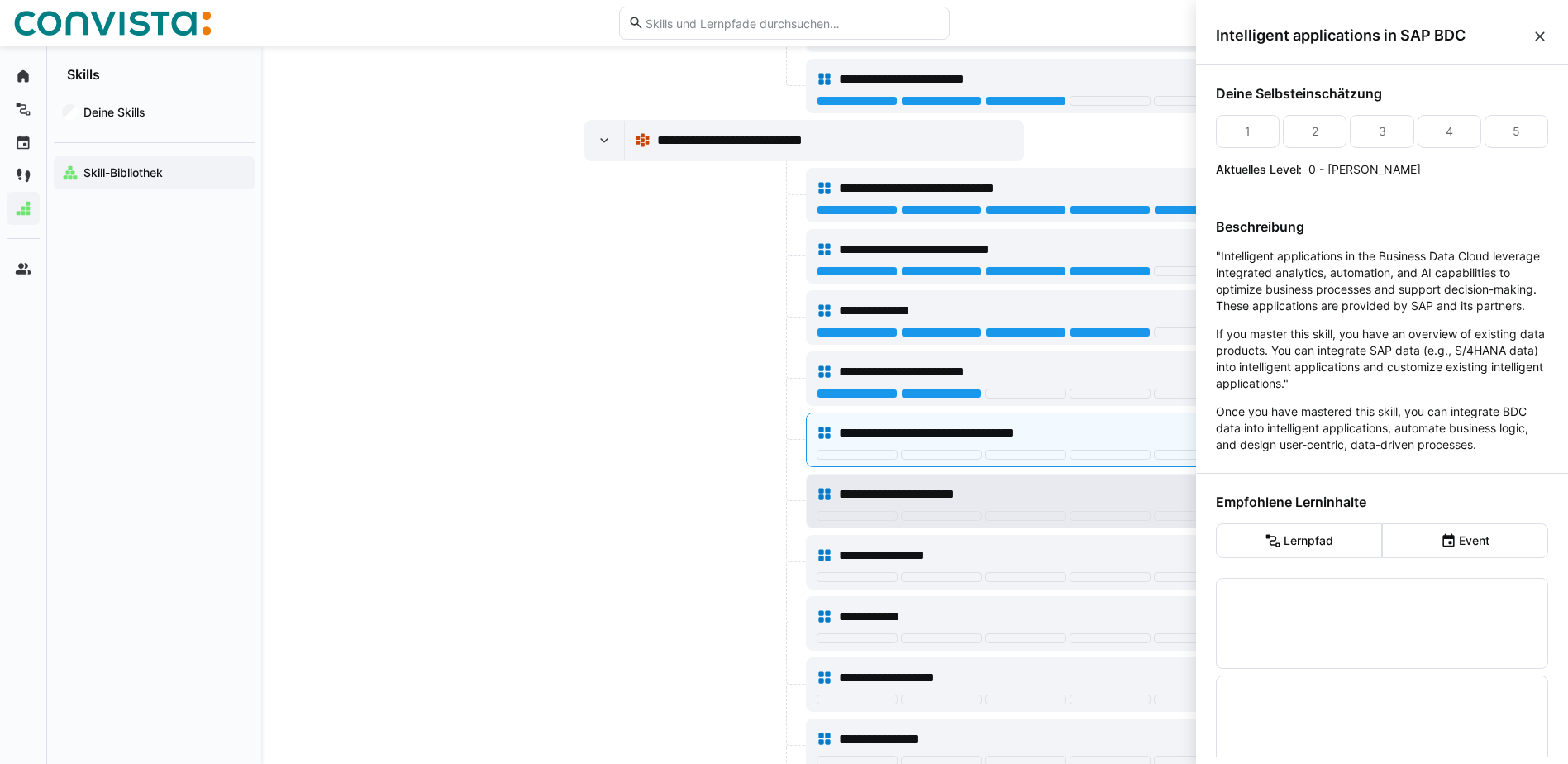
click at [1075, 491] on div "**********" at bounding box center [1037, 494] width 395 height 20
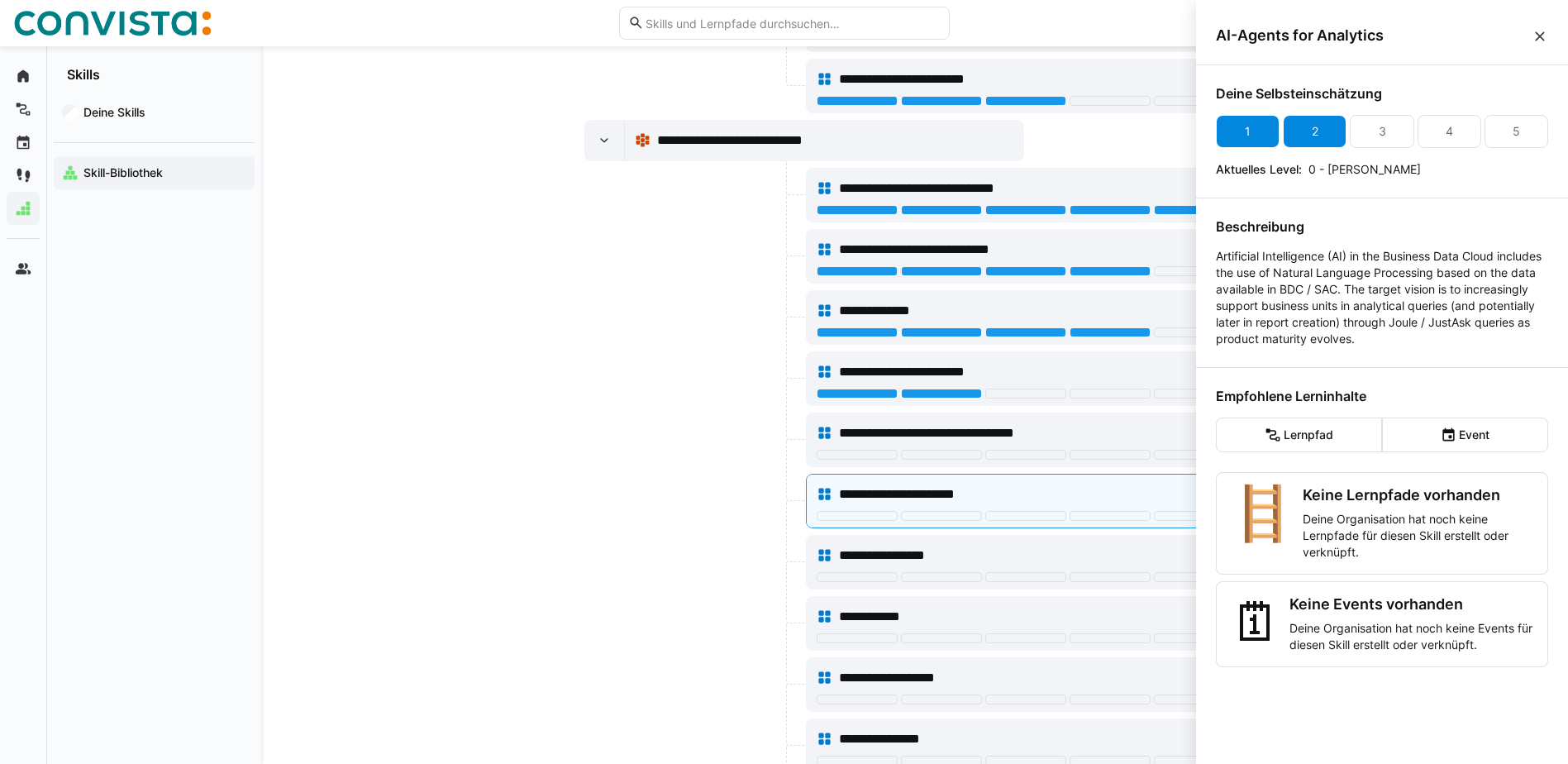
click at [1320, 139] on div "2" at bounding box center [1314, 131] width 64 height 33
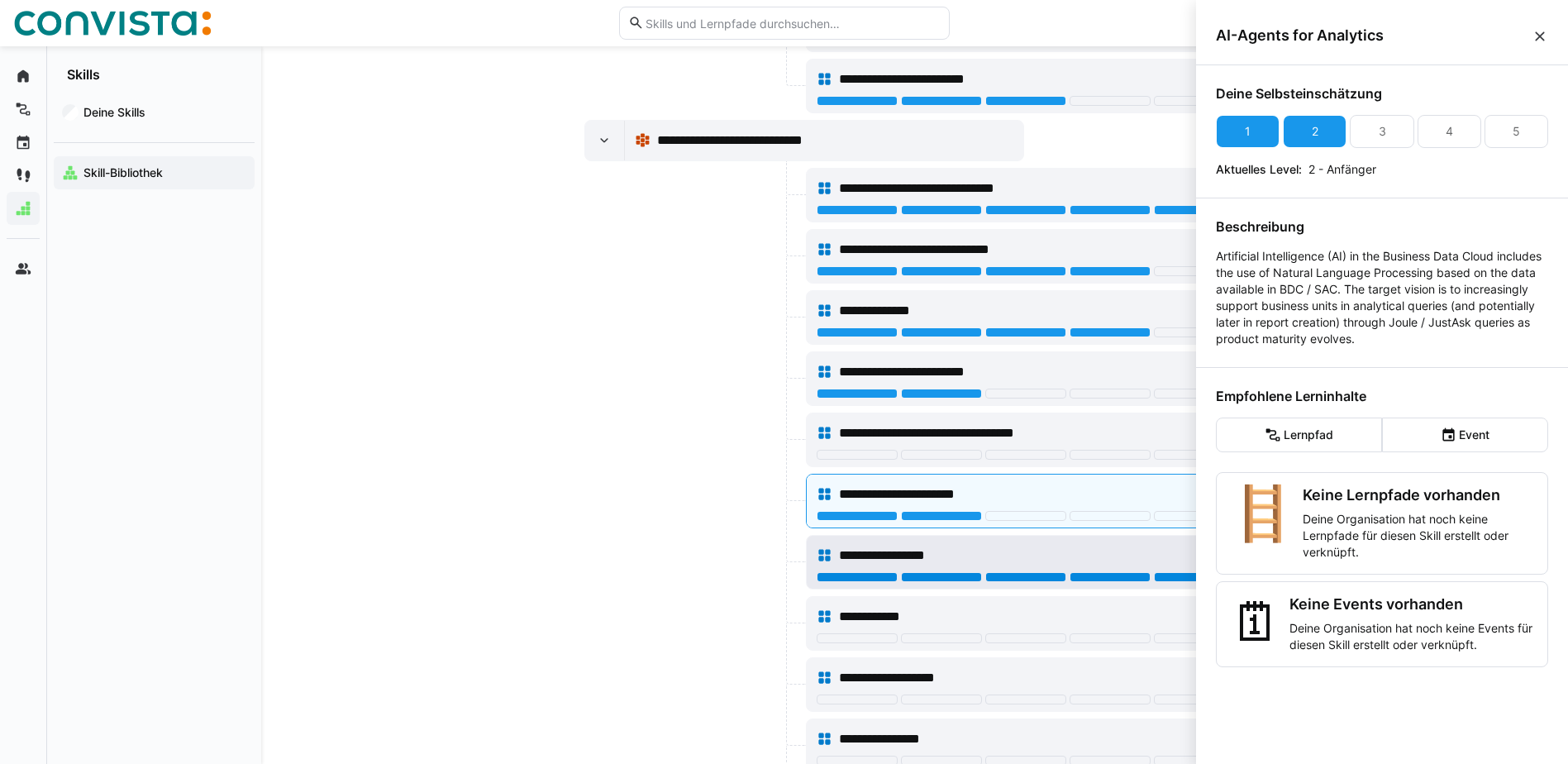
click at [1174, 577] on div at bounding box center [1194, 577] width 81 height 10
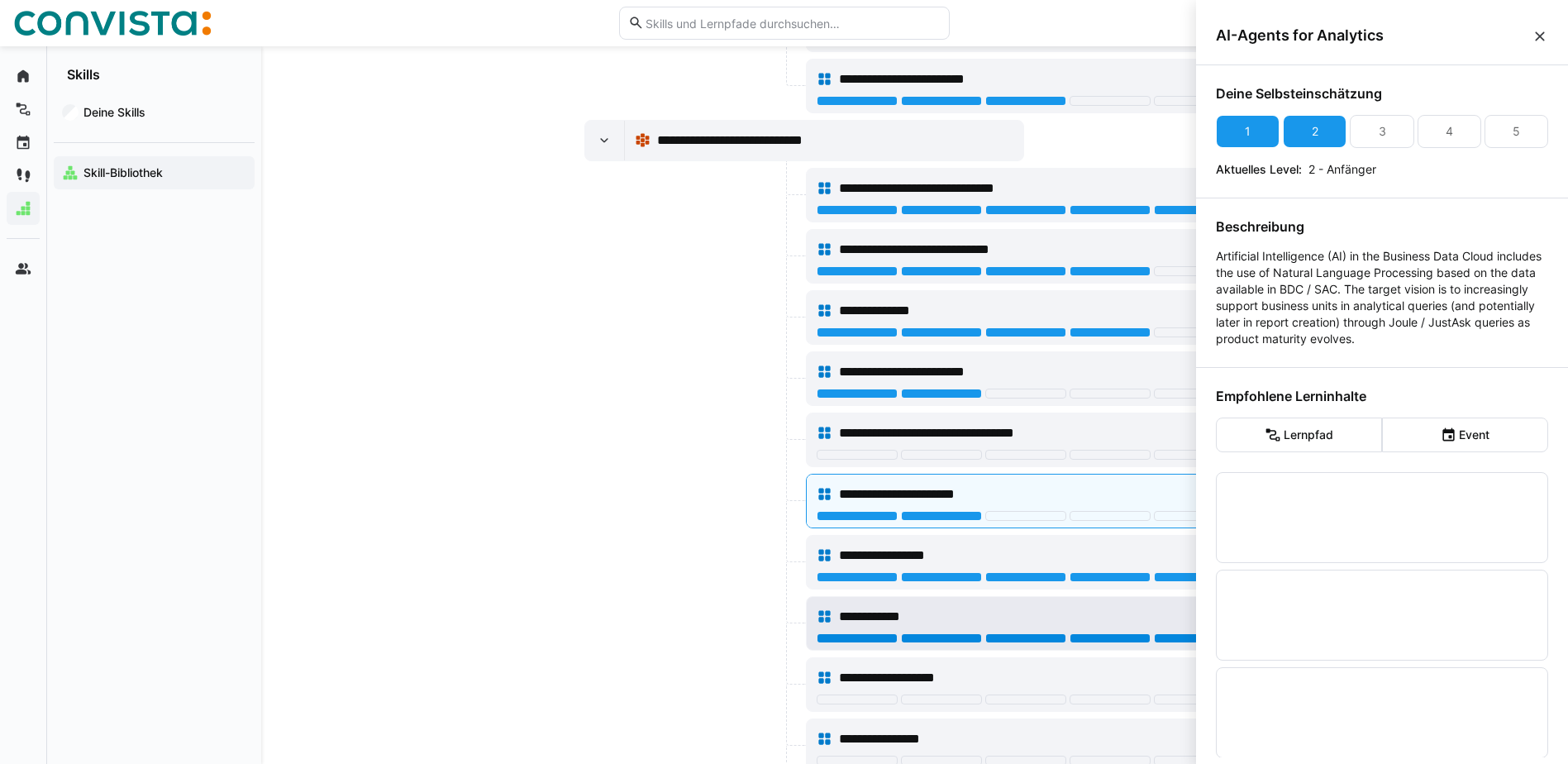
click at [1176, 634] on div at bounding box center [1194, 638] width 81 height 10
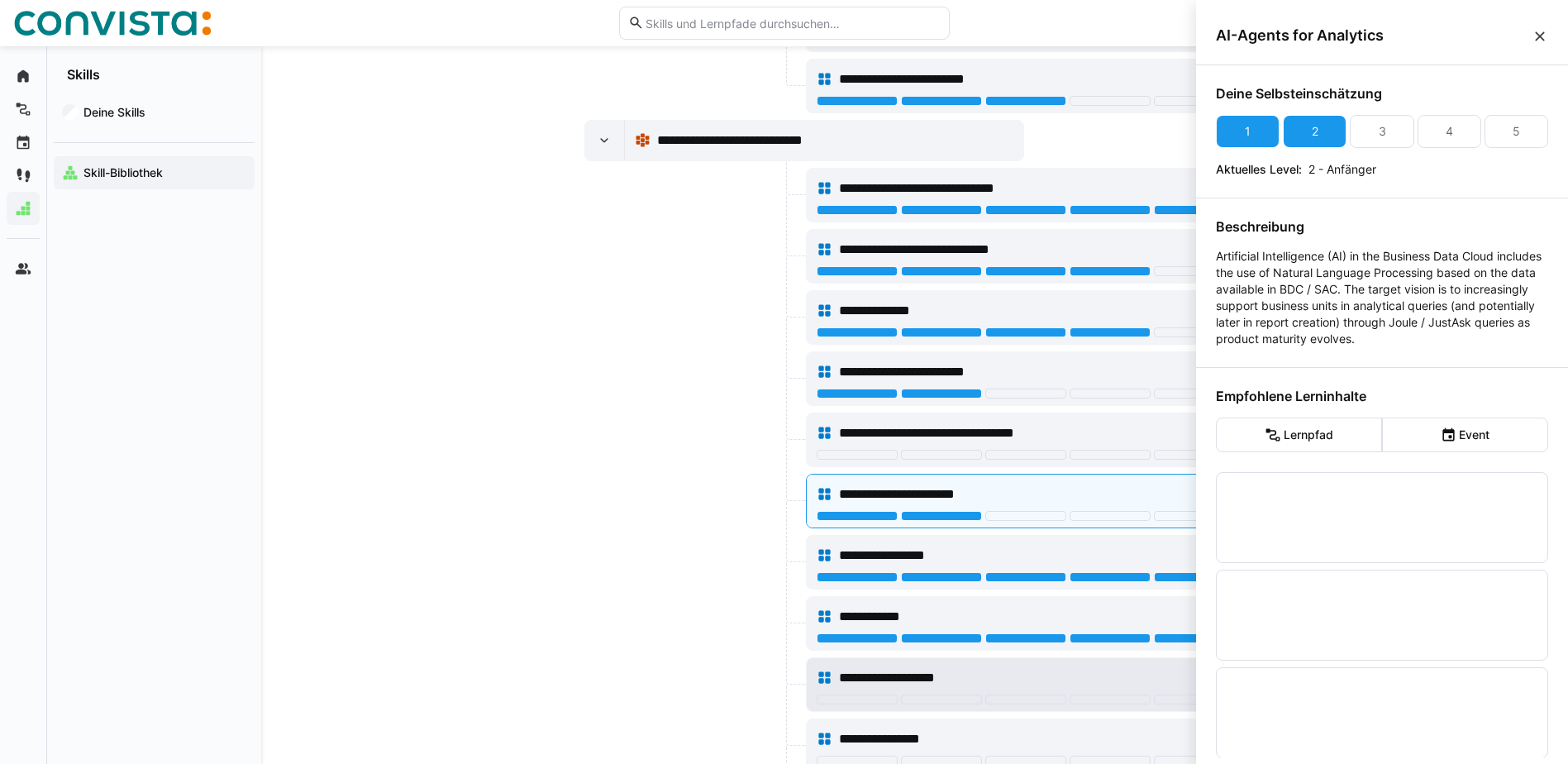
click at [1177, 706] on div at bounding box center [1025, 701] width 418 height 14
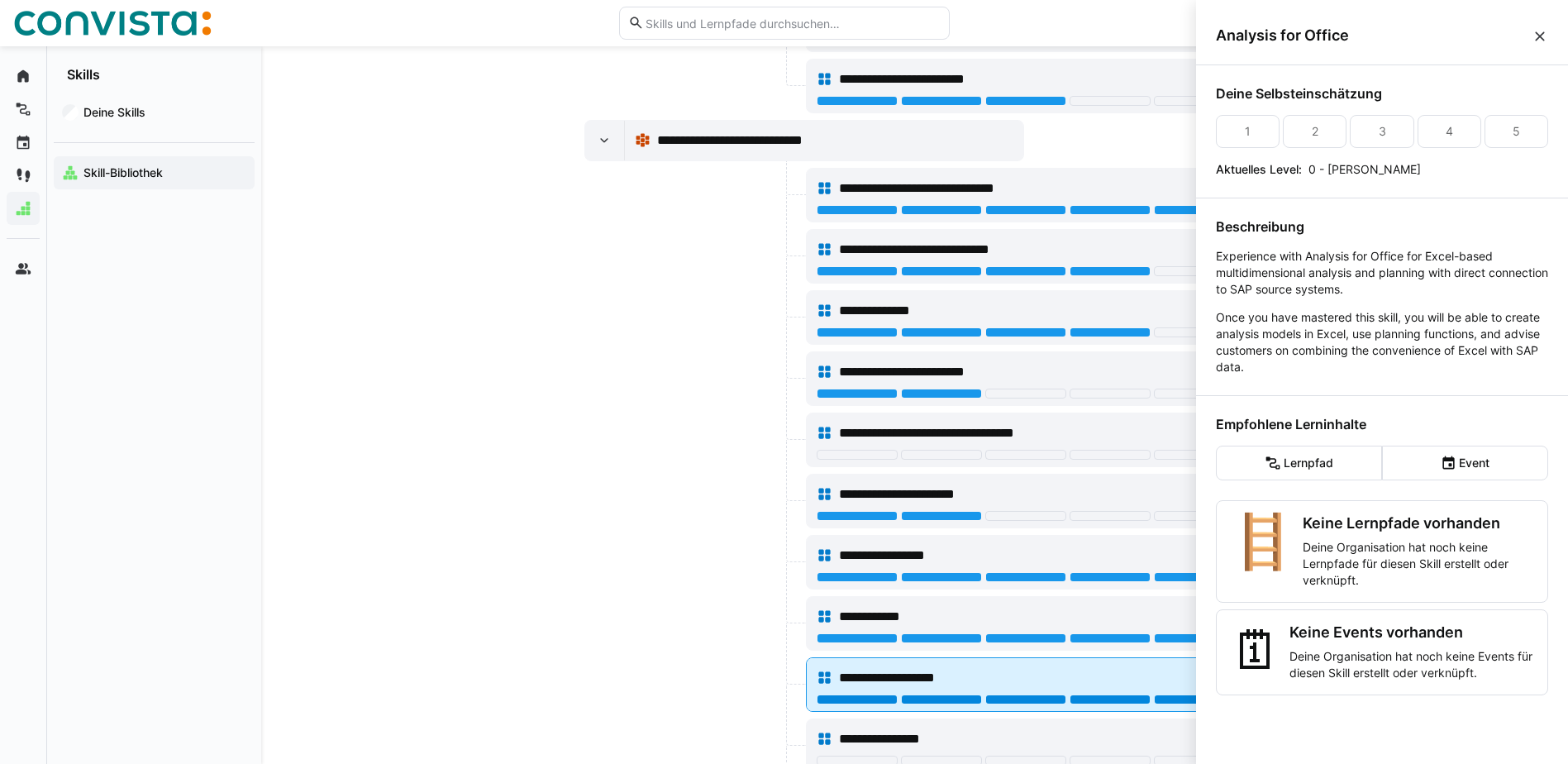
click at [1175, 698] on div at bounding box center [1194, 699] width 81 height 10
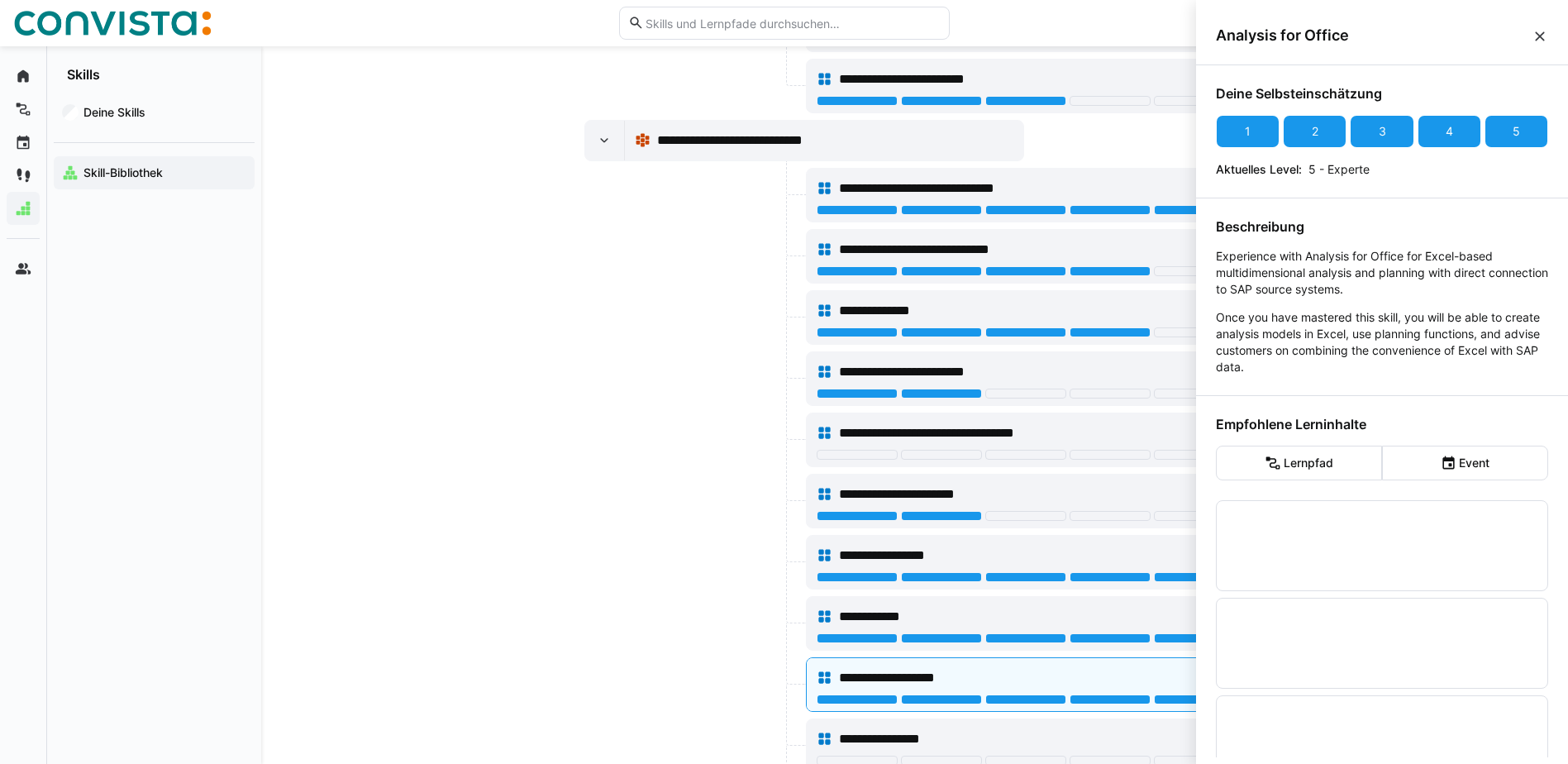
click at [1542, 43] on eds-icon at bounding box center [1539, 36] width 16 height 16
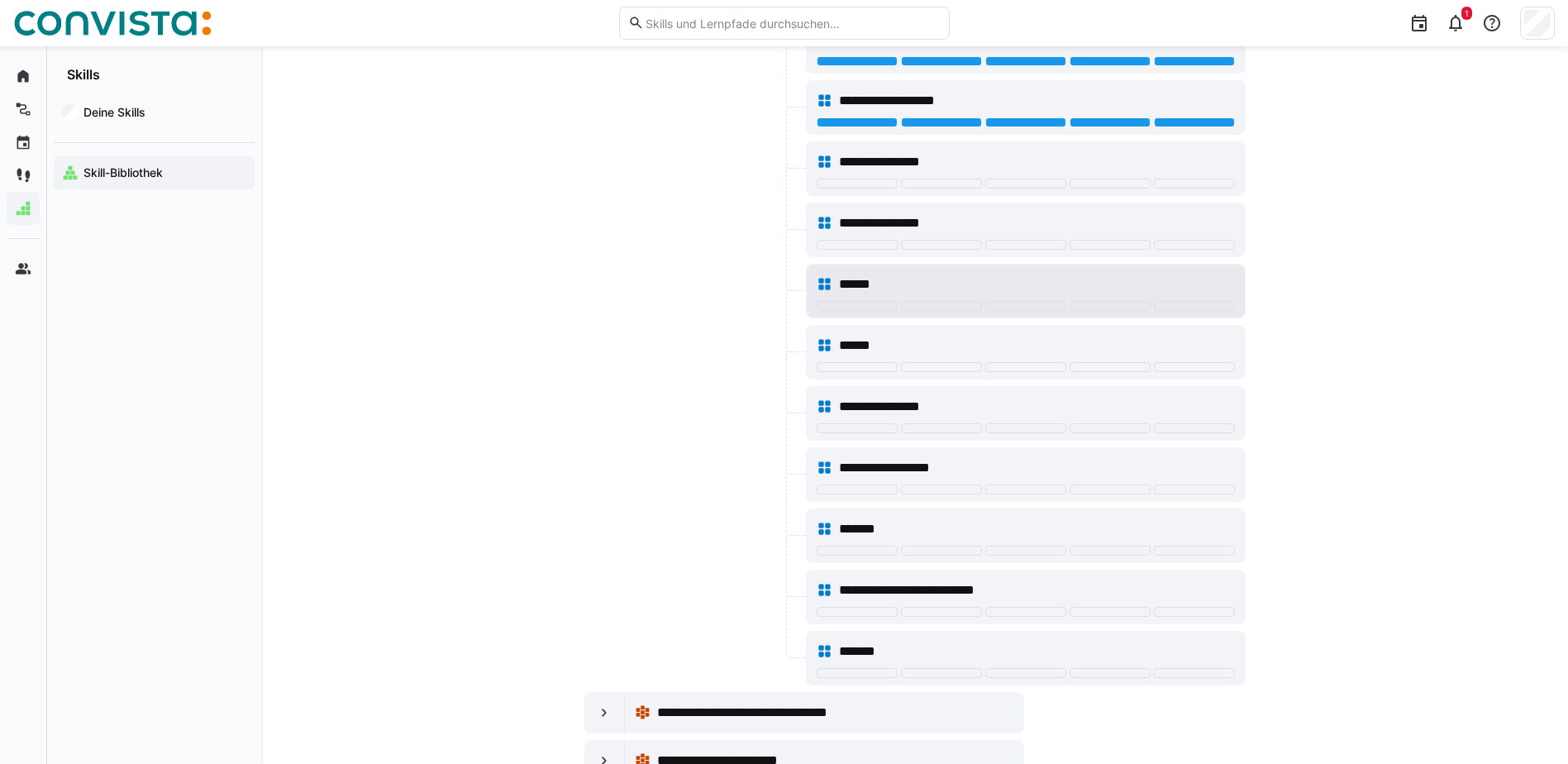
scroll to position [2066, 0]
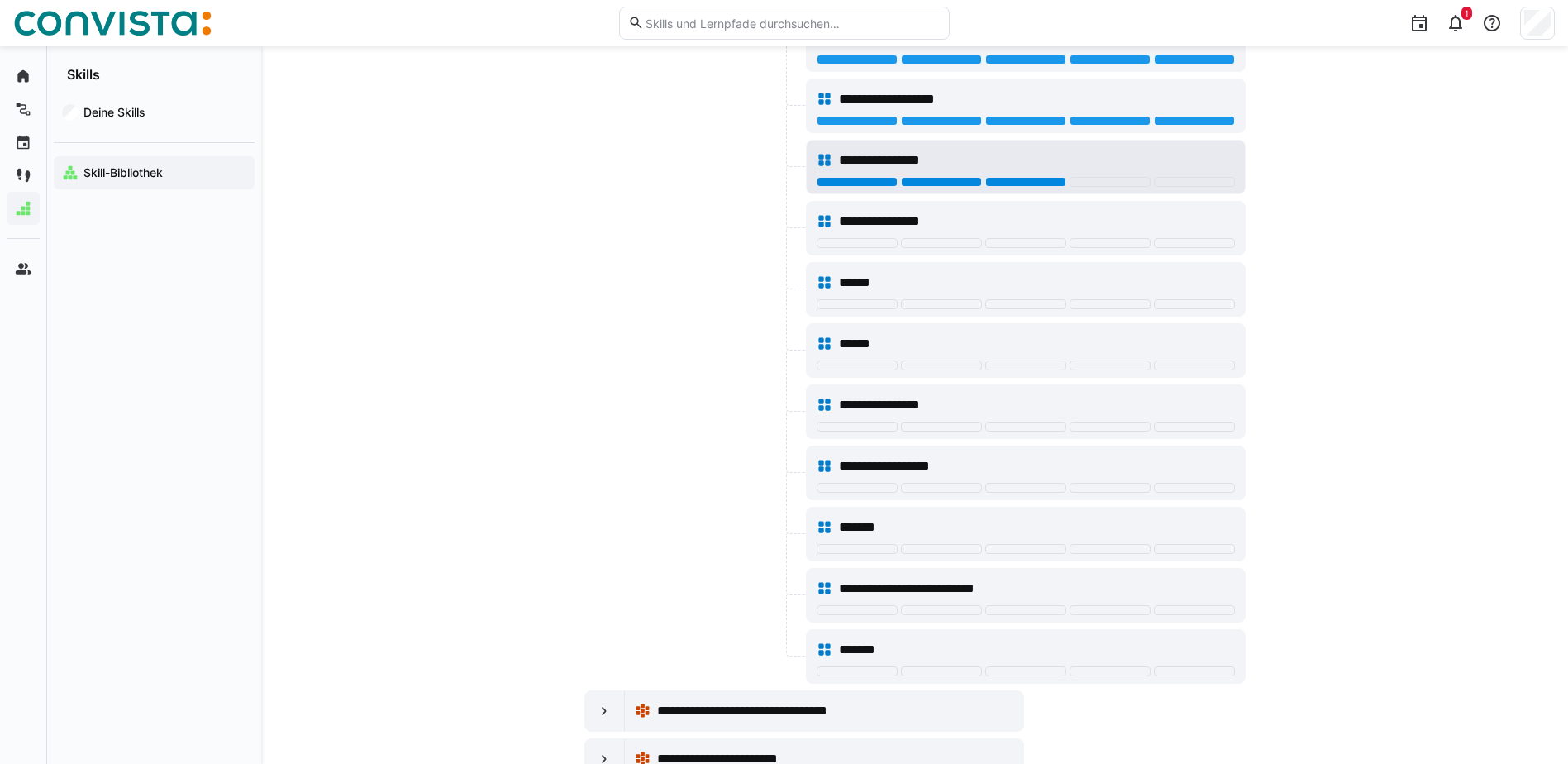
click at [1019, 182] on div at bounding box center [1025, 182] width 81 height 10
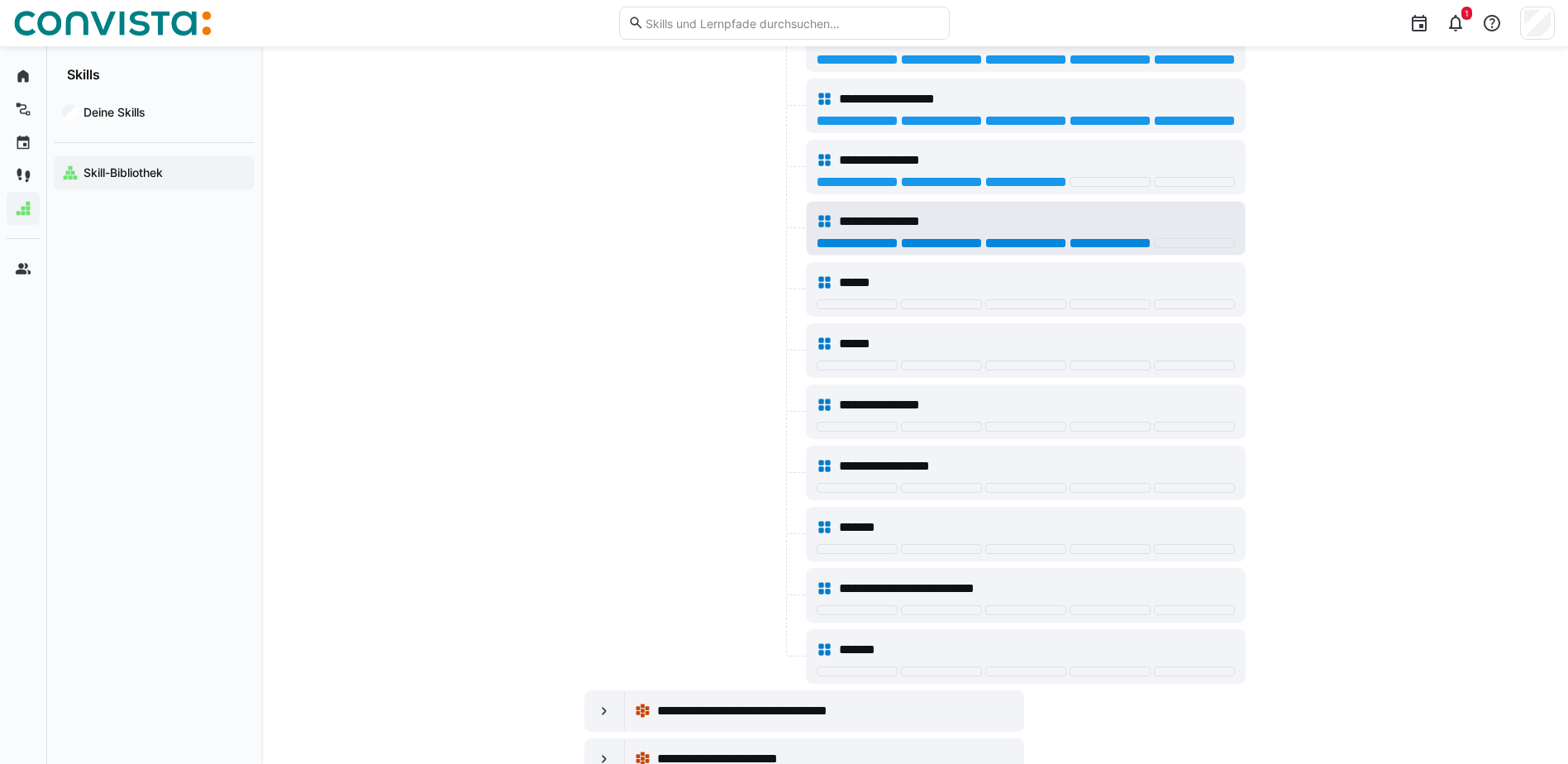
click at [1140, 243] on div at bounding box center [1110, 244] width 81 height 10
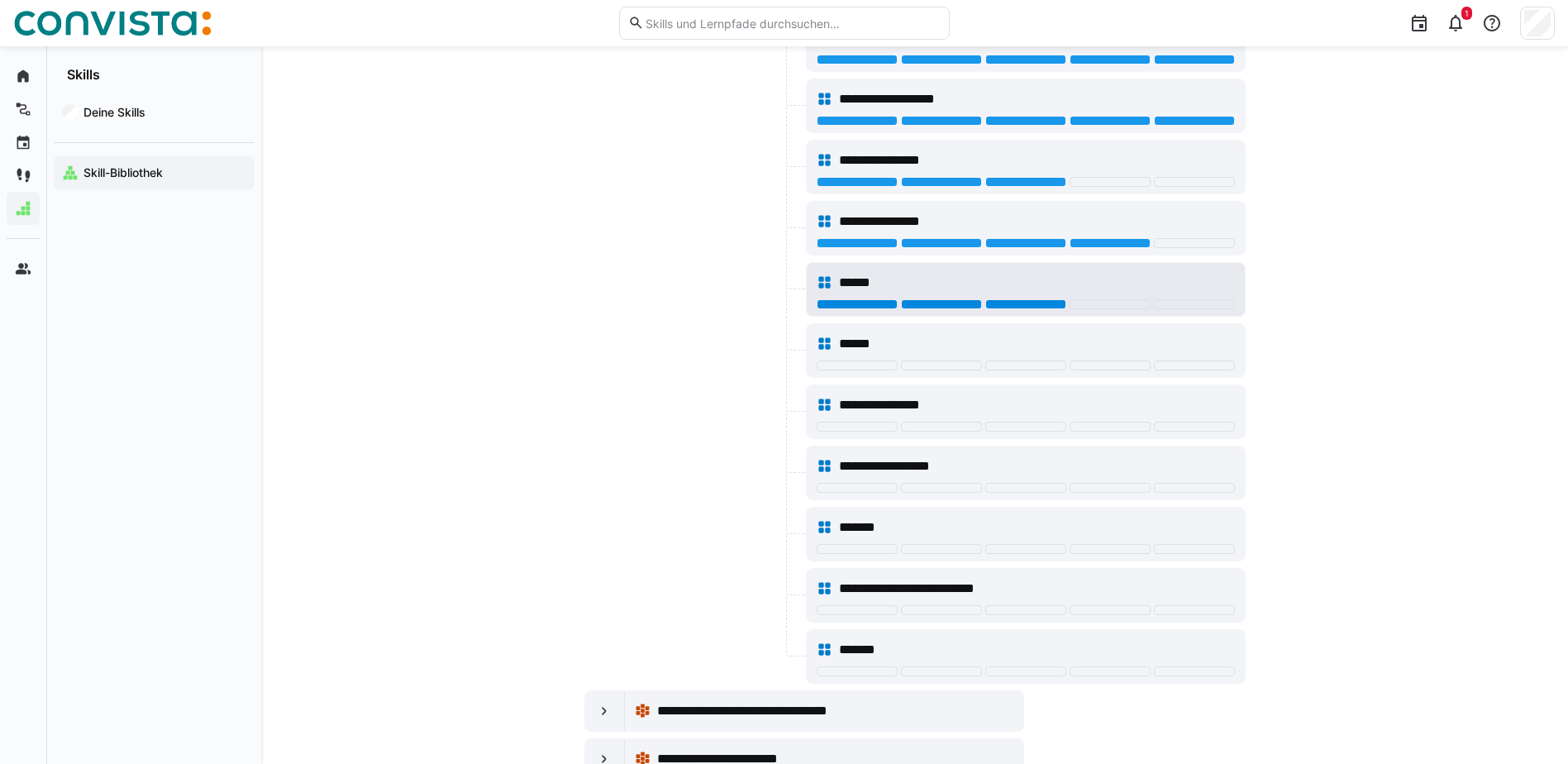
click at [1009, 306] on div at bounding box center [1025, 304] width 81 height 10
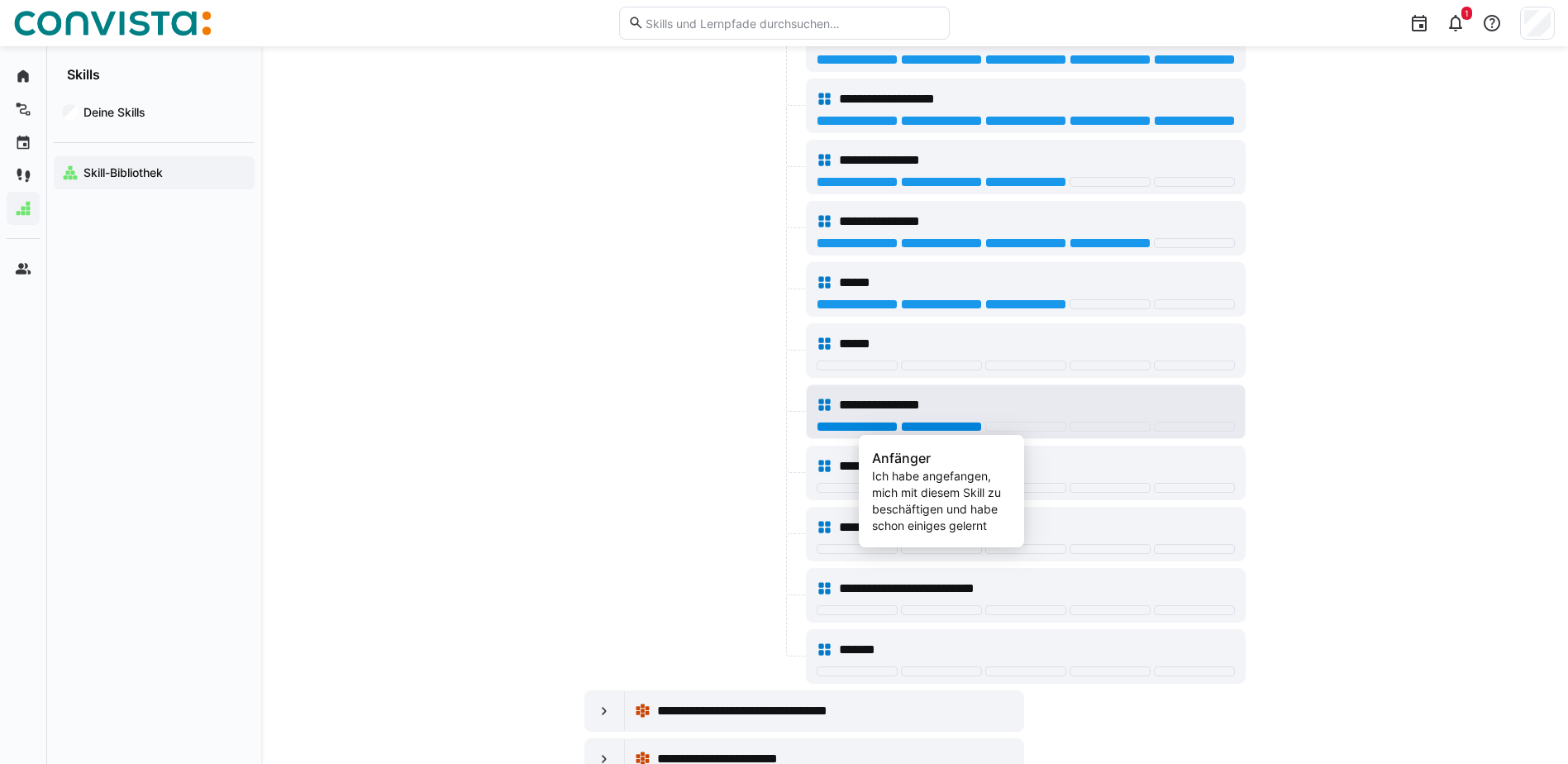
click at [964, 427] on div at bounding box center [941, 427] width 81 height 10
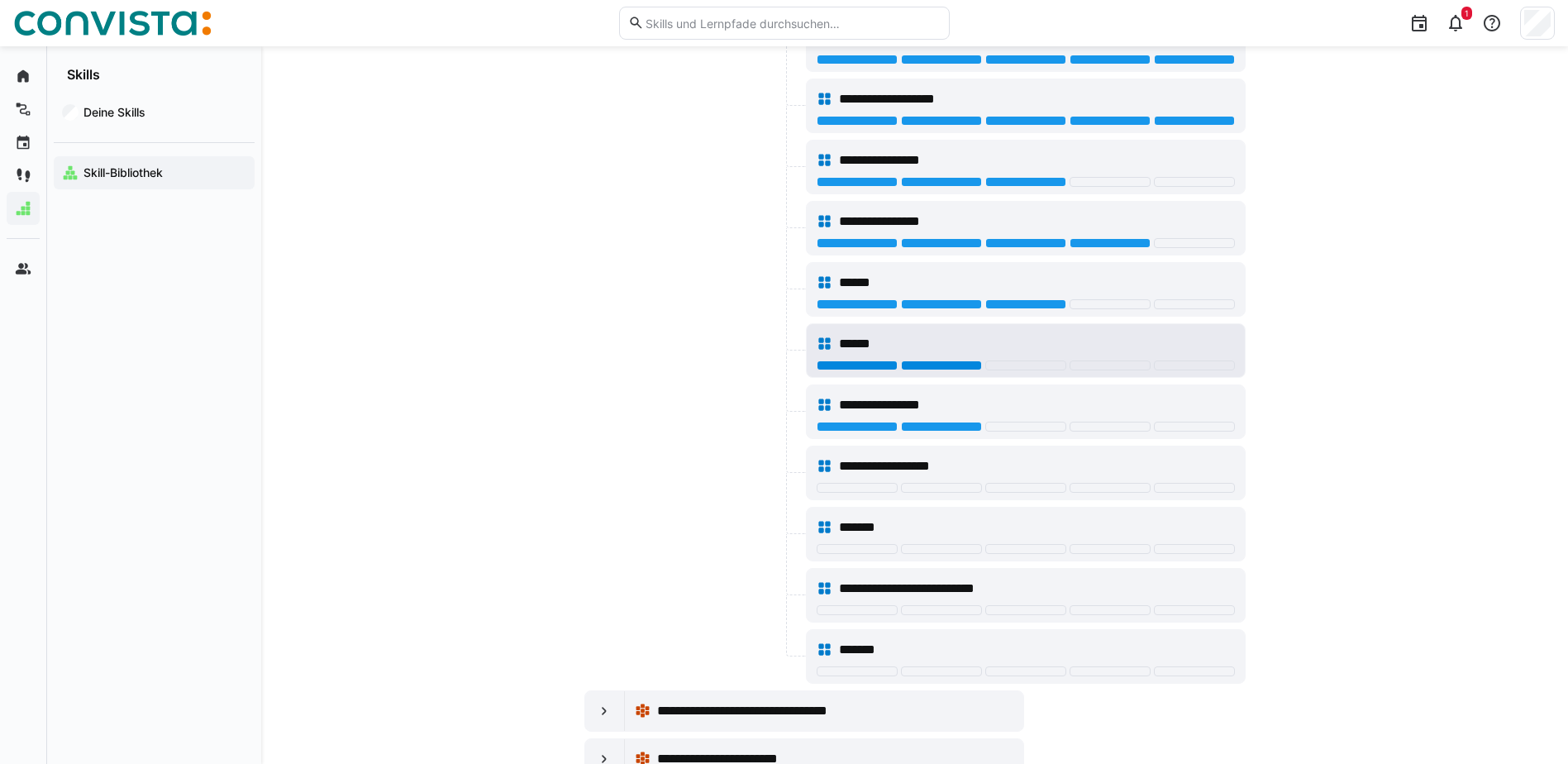
click at [969, 363] on div at bounding box center [941, 365] width 81 height 10
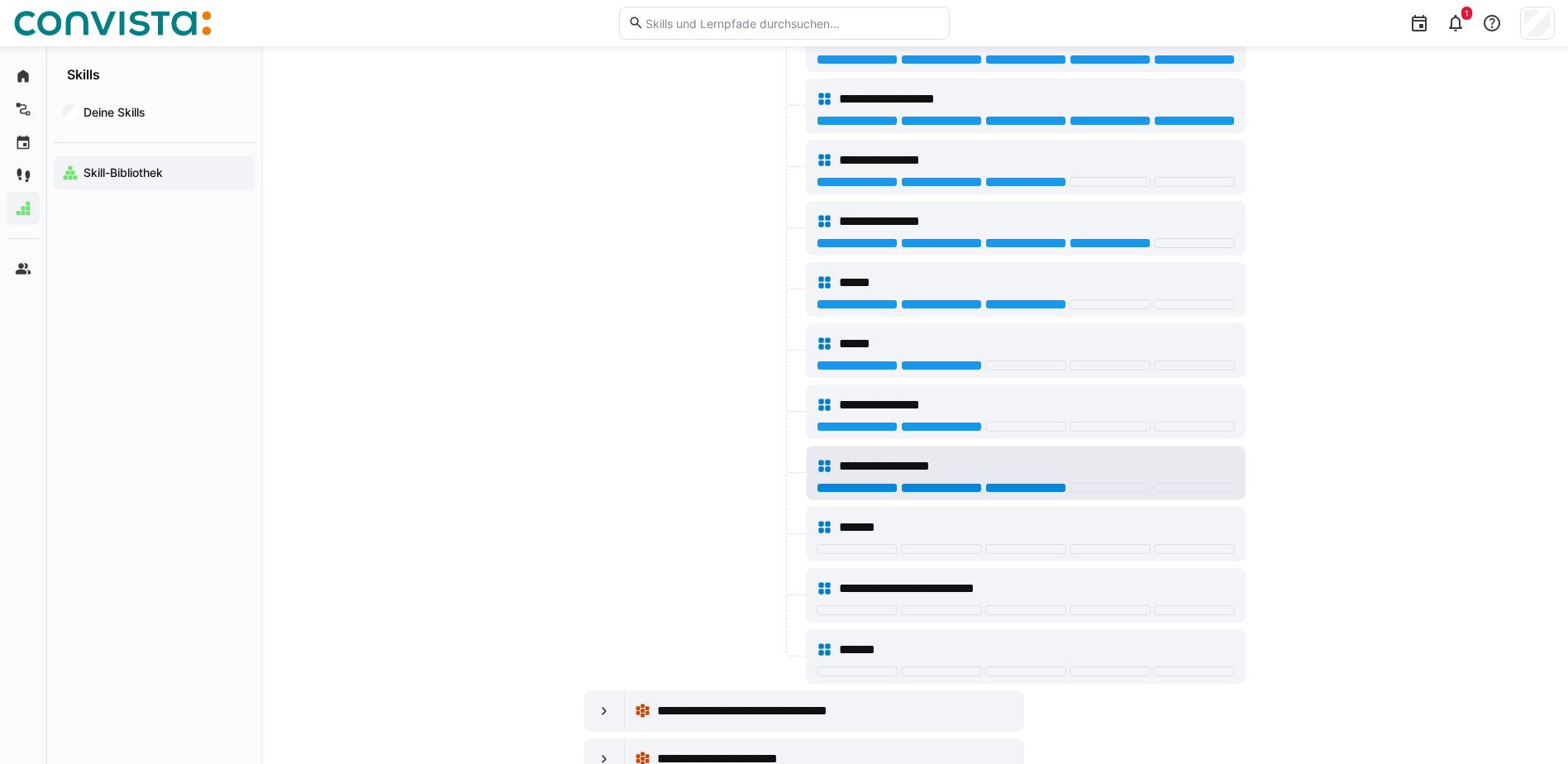
click at [1012, 486] on div at bounding box center [1025, 488] width 81 height 10
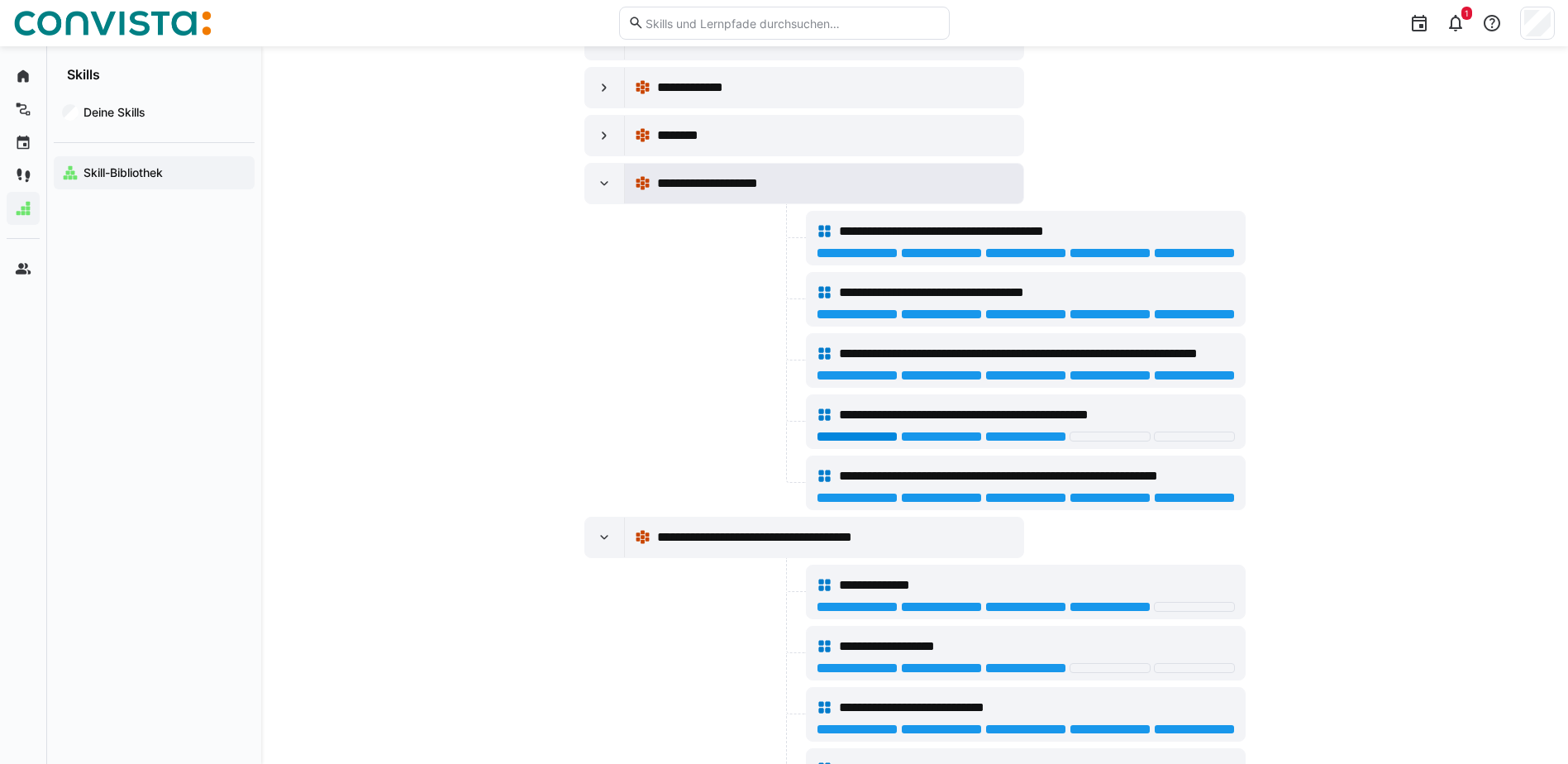
scroll to position [0, 0]
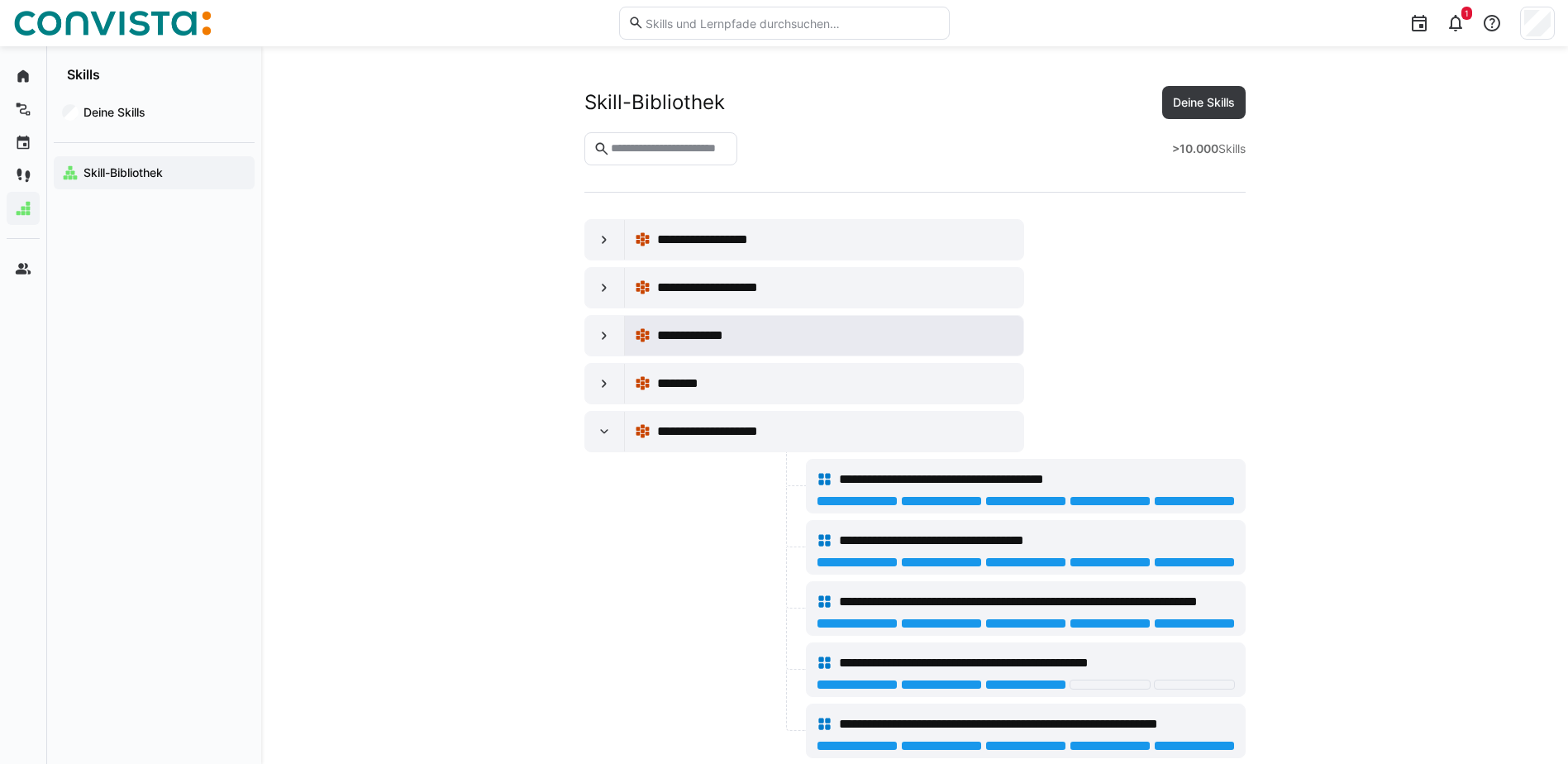
click at [809, 337] on div "**********" at bounding box center [835, 335] width 355 height 20
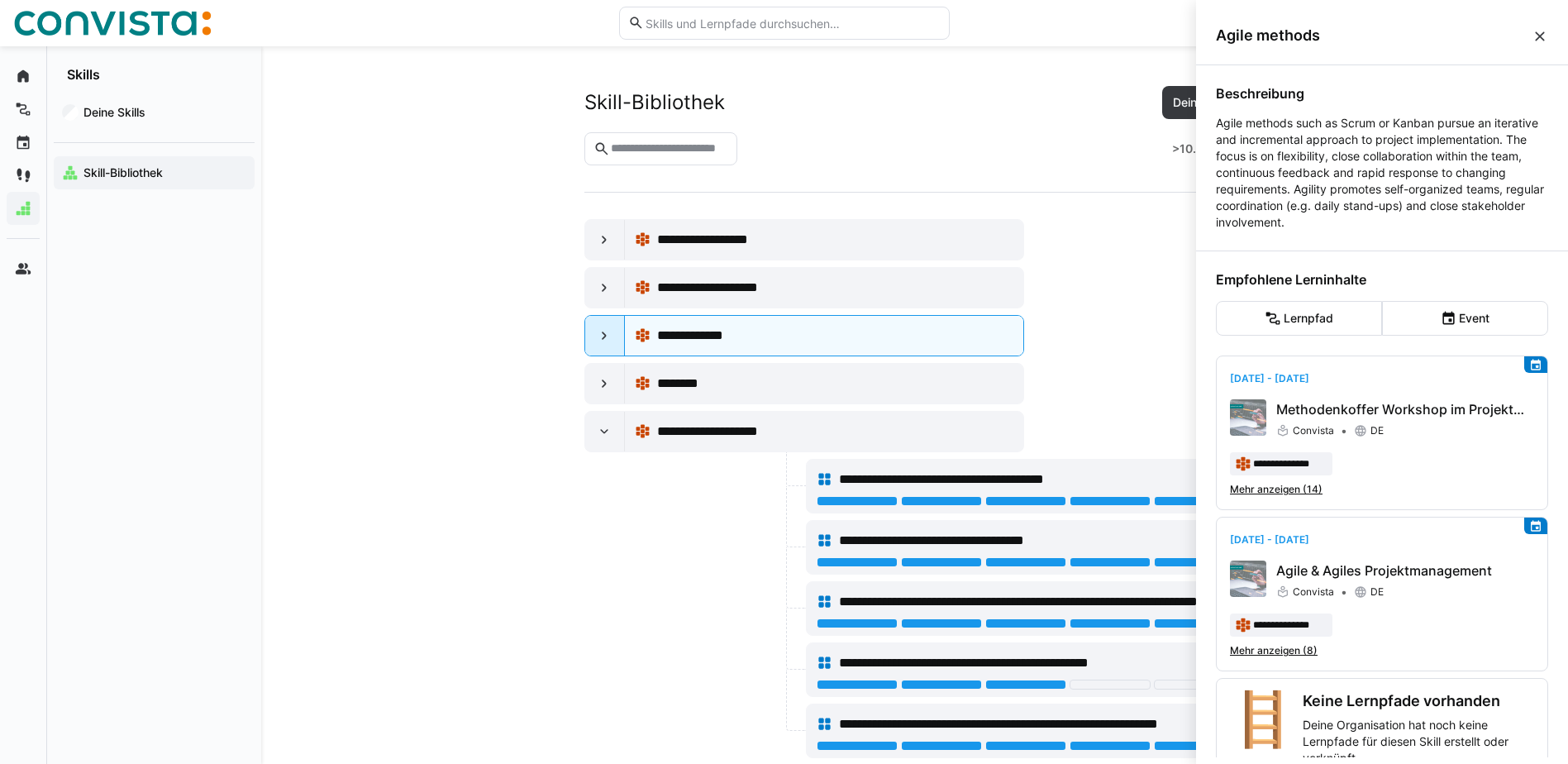
click at [603, 327] on eds-icon at bounding box center [604, 335] width 16 height 16
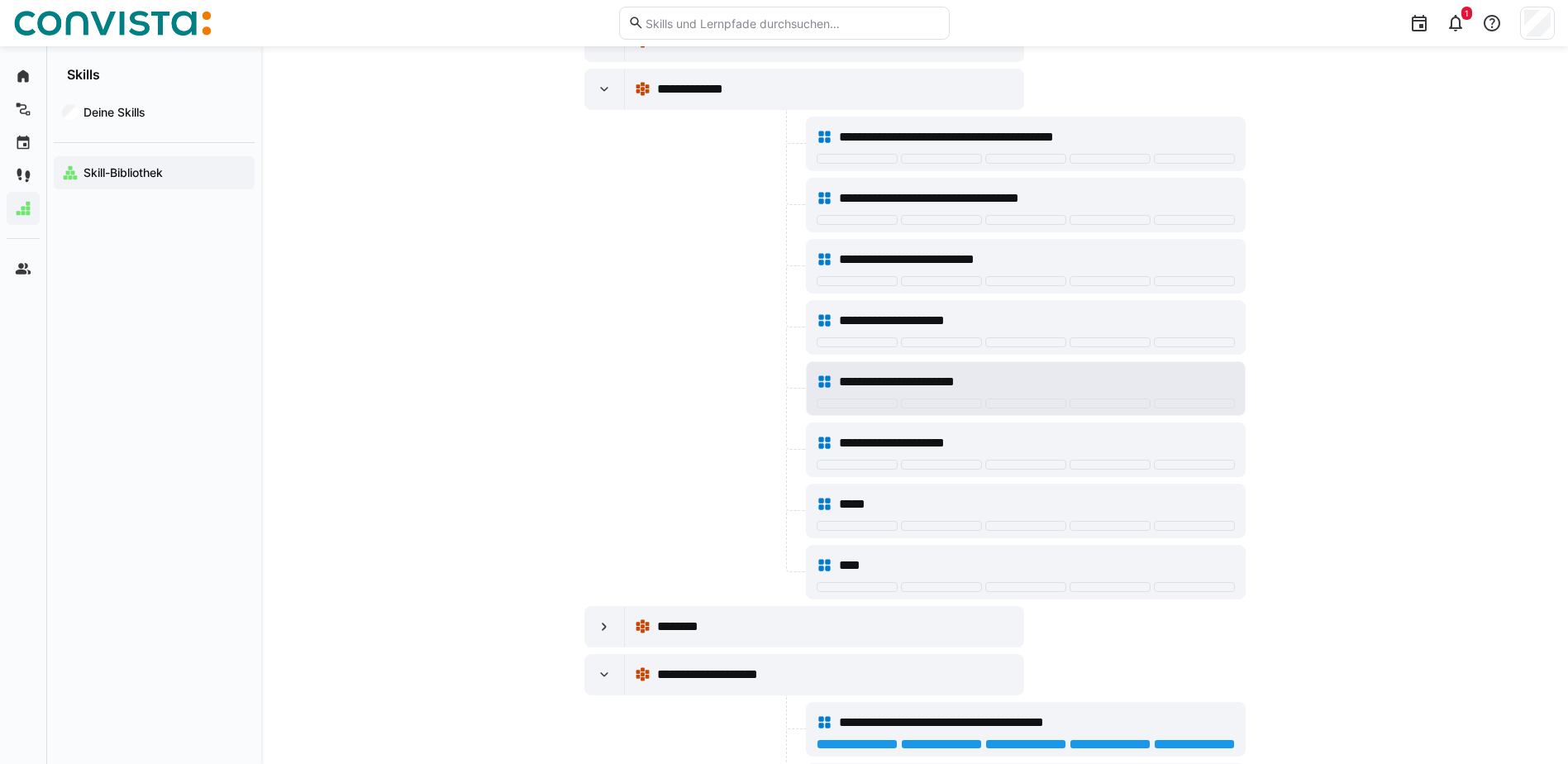
scroll to position [248, 0]
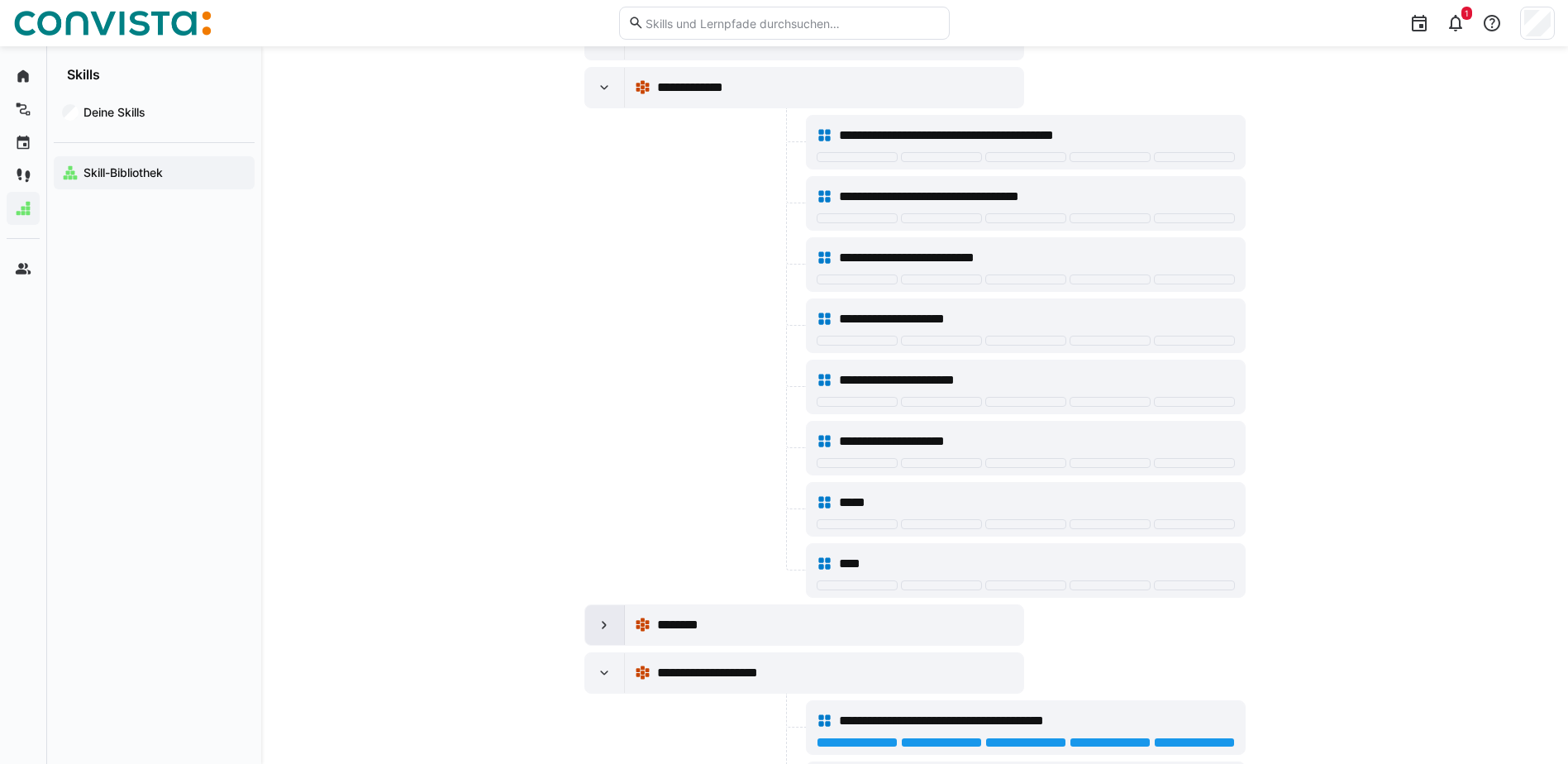
click at [600, 639] on div at bounding box center [605, 624] width 40 height 40
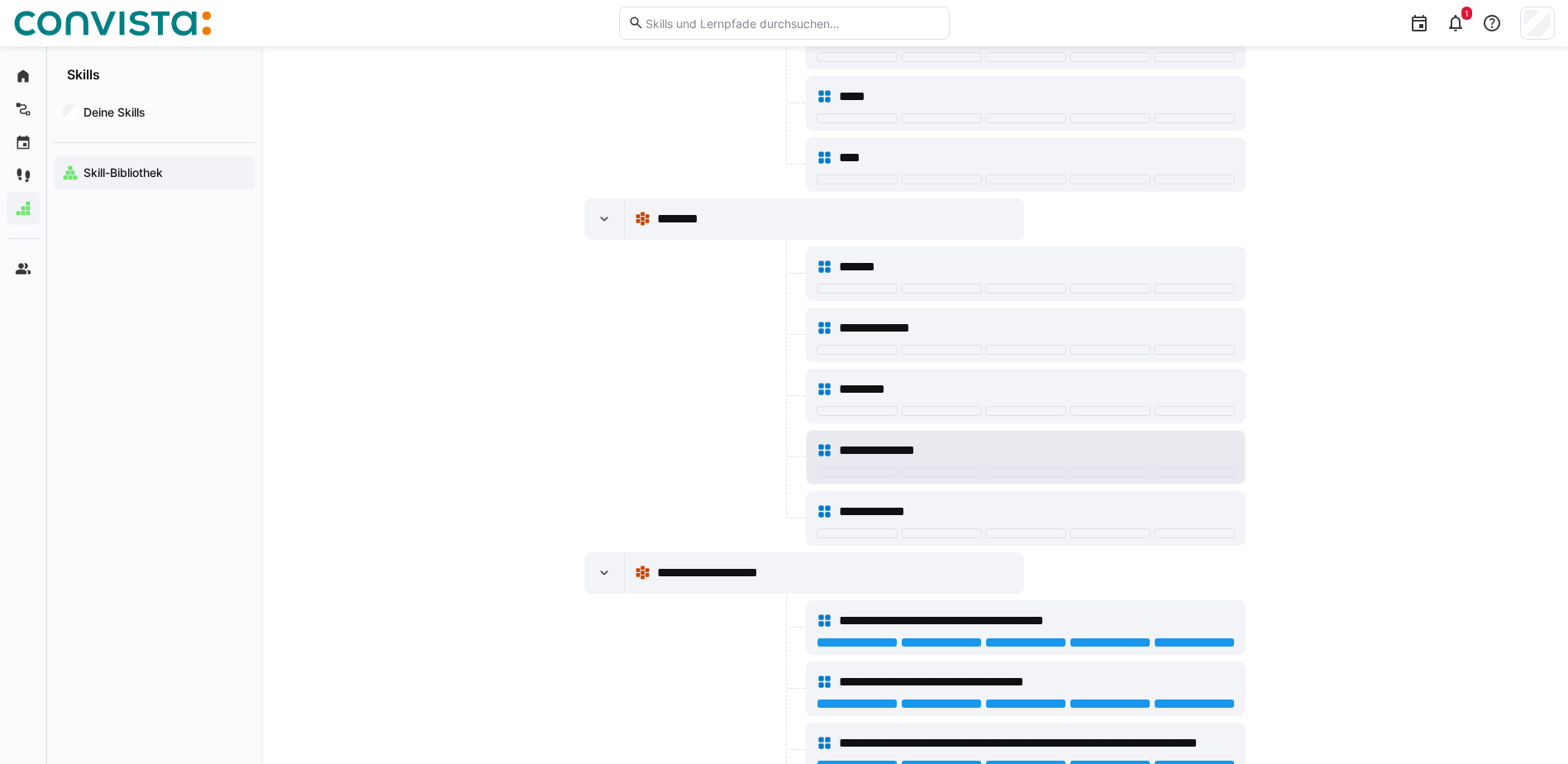
scroll to position [661, 0]
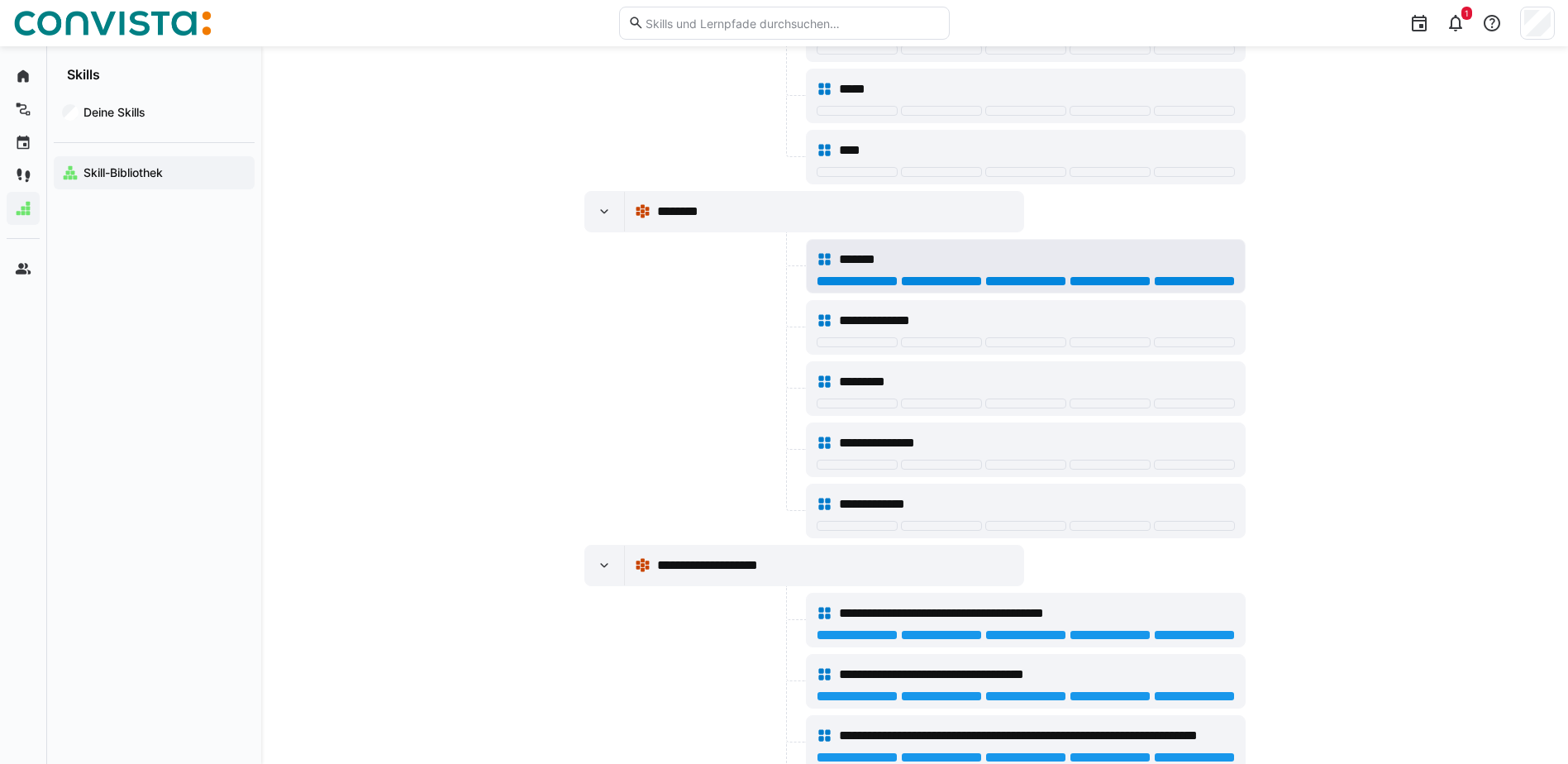
click at [1164, 284] on div at bounding box center [1194, 281] width 81 height 10
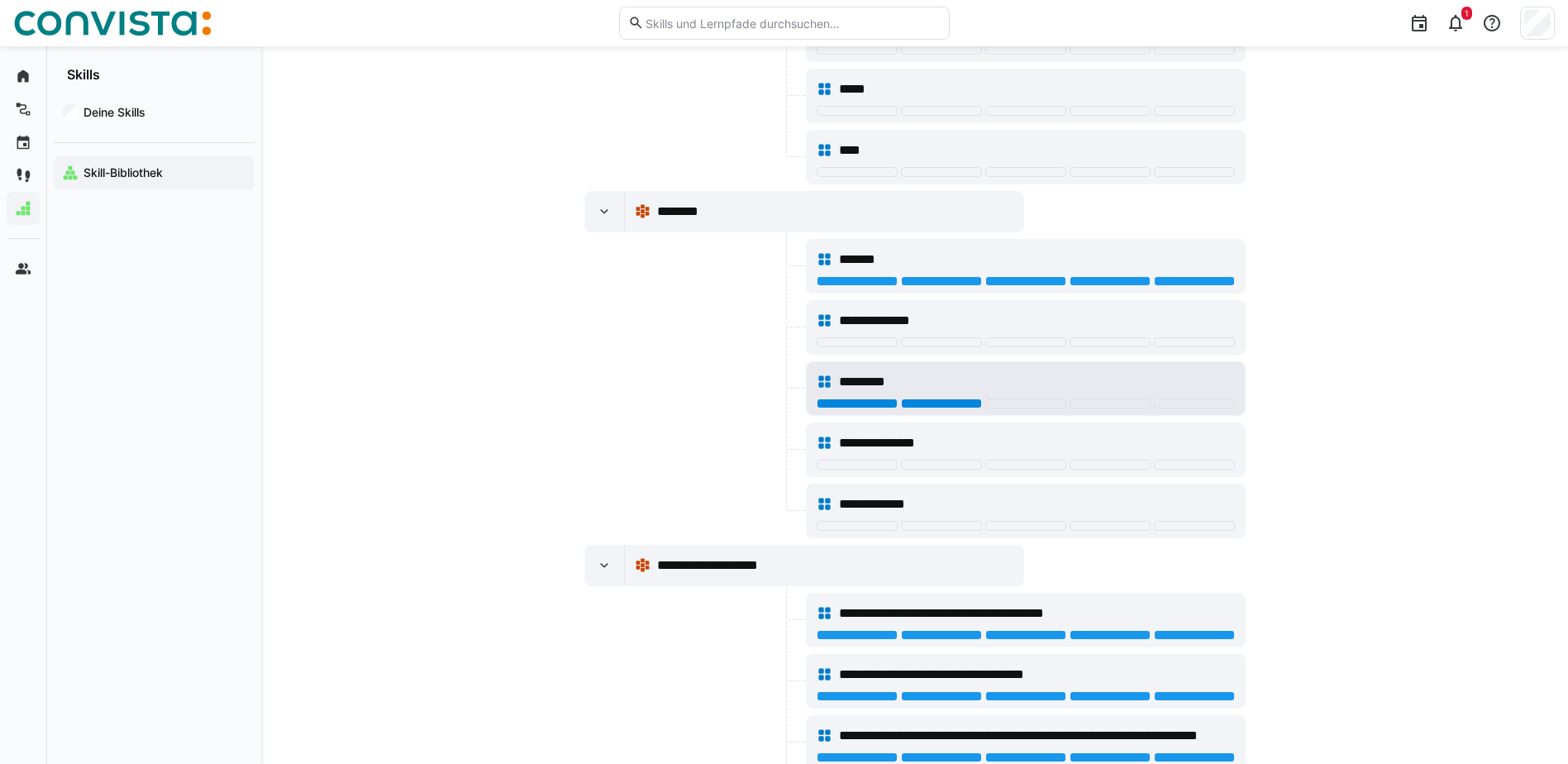
click at [939, 405] on div at bounding box center [941, 404] width 81 height 10
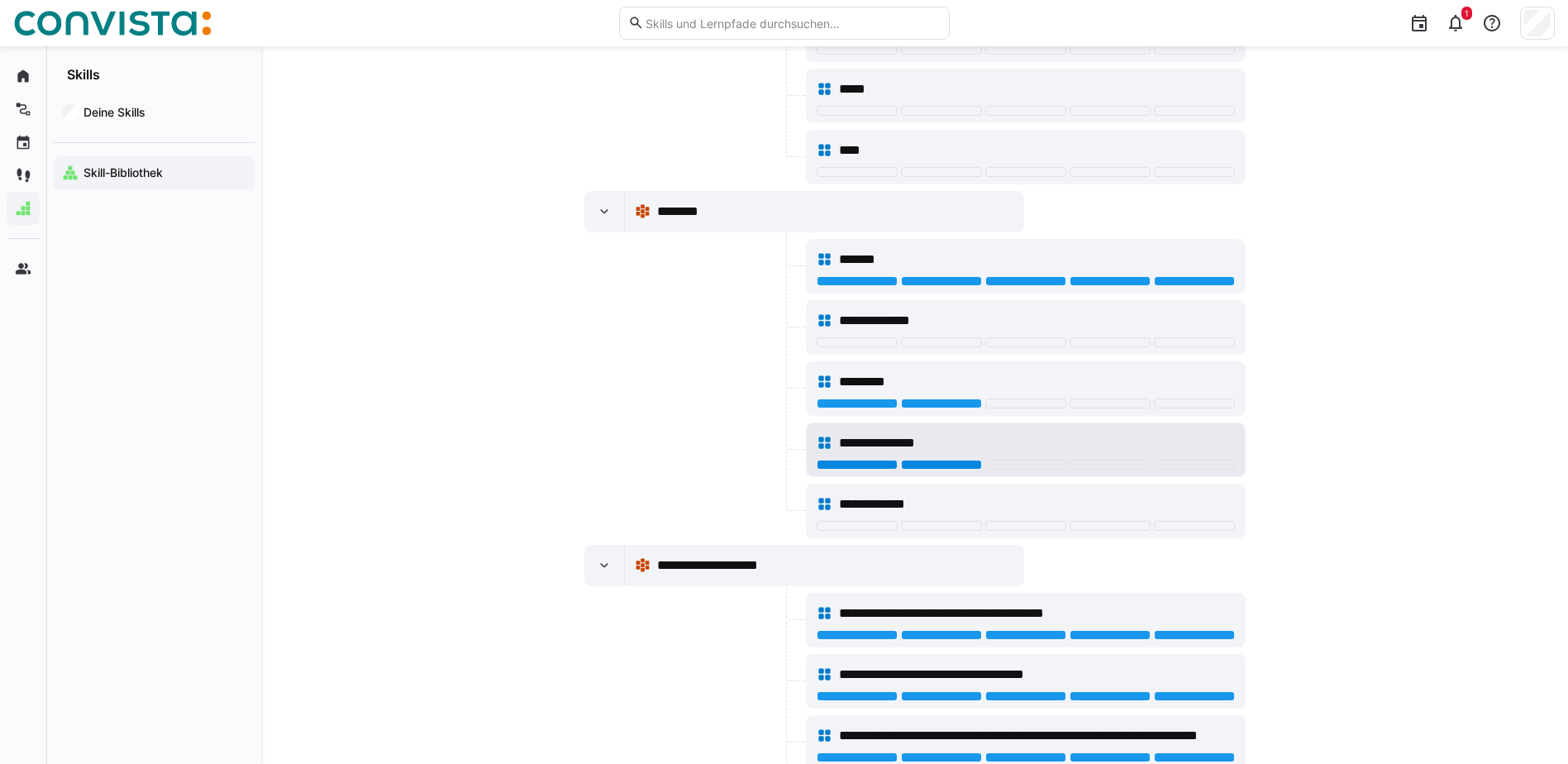
click at [952, 460] on div at bounding box center [941, 465] width 81 height 10
click at [937, 438] on span "**********" at bounding box center [890, 443] width 102 height 20
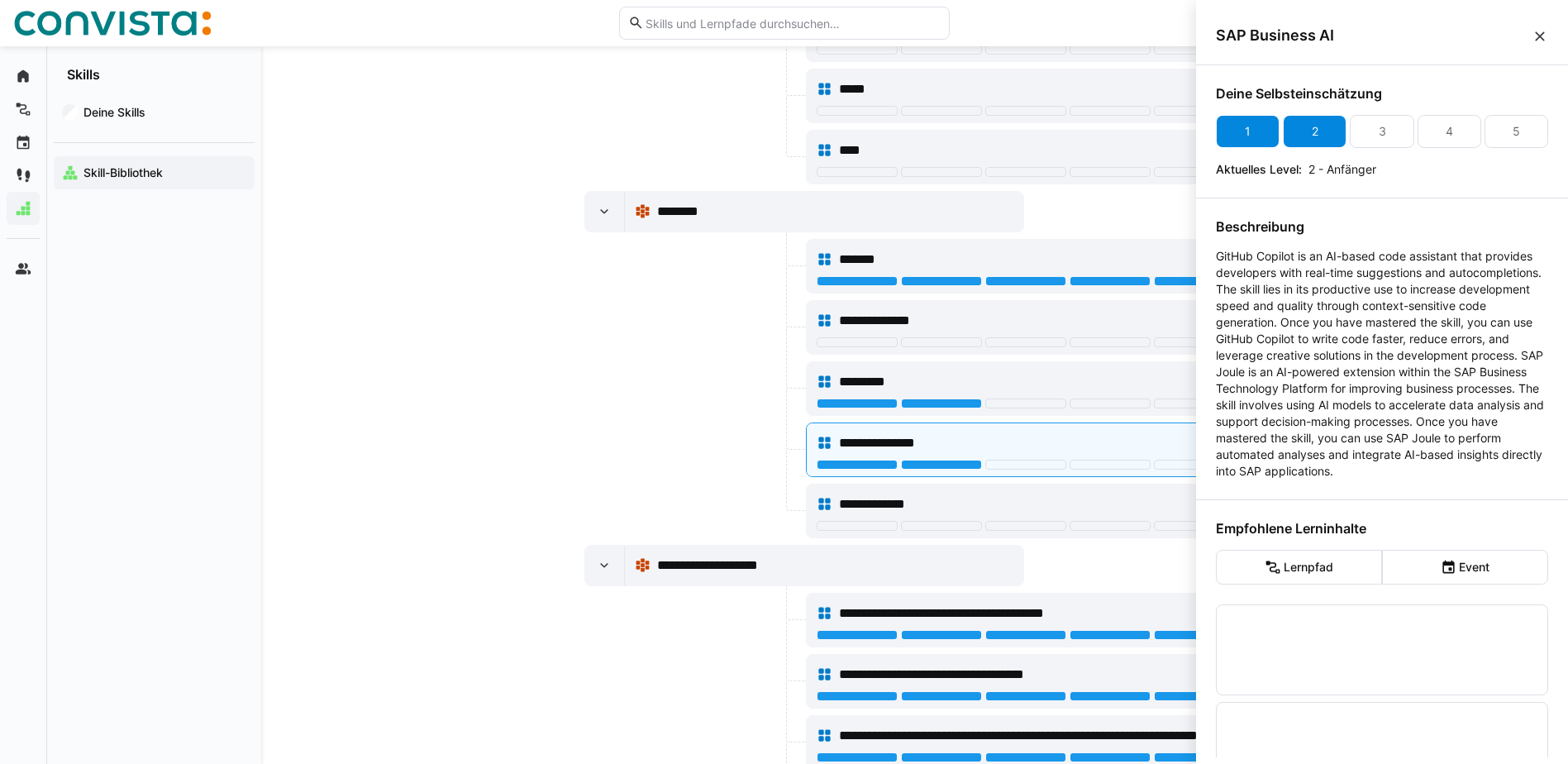
click at [1312, 128] on div "2" at bounding box center [1315, 131] width 7 height 16
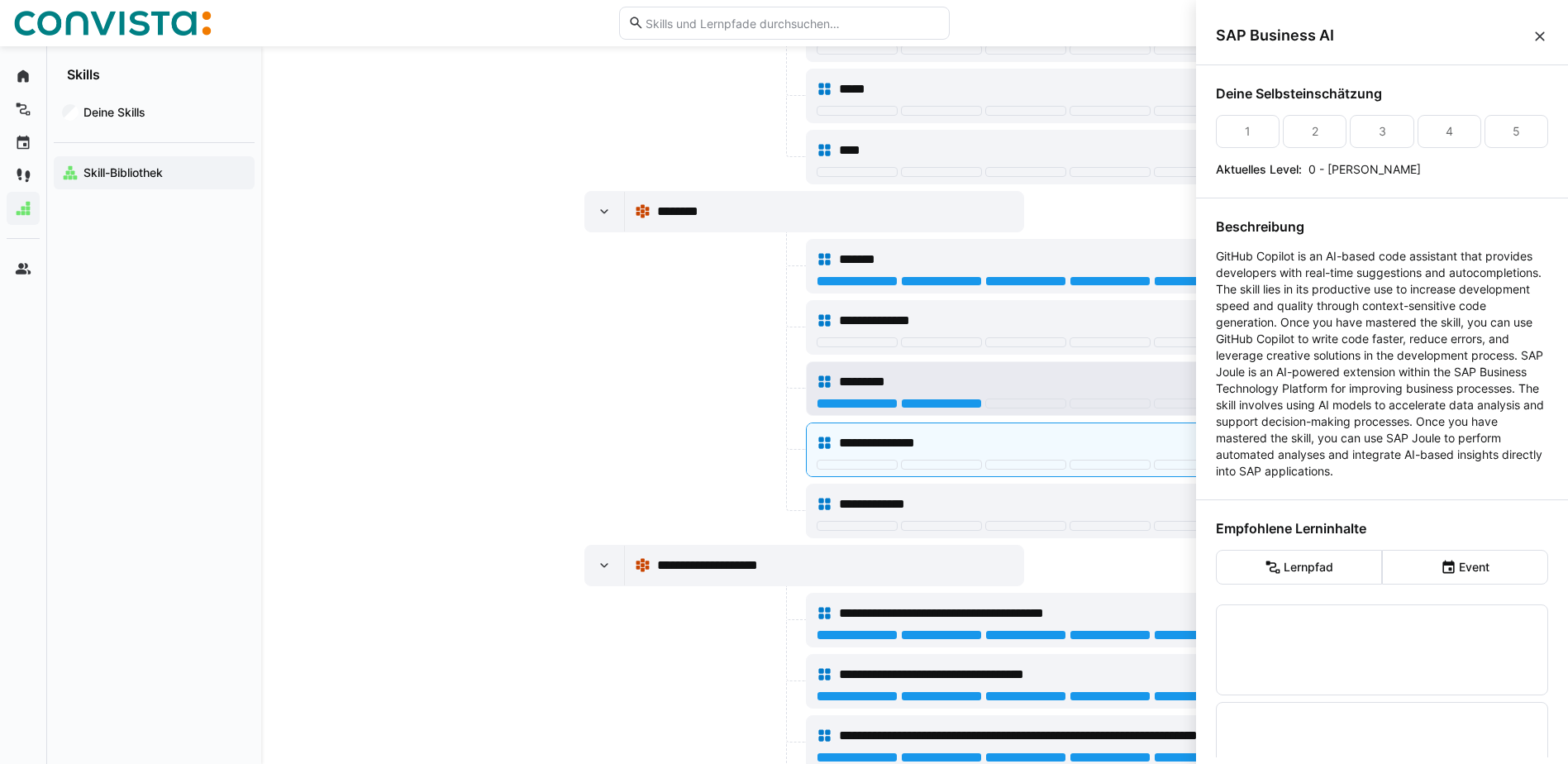
click at [968, 375] on div "*********" at bounding box center [1037, 382] width 395 height 20
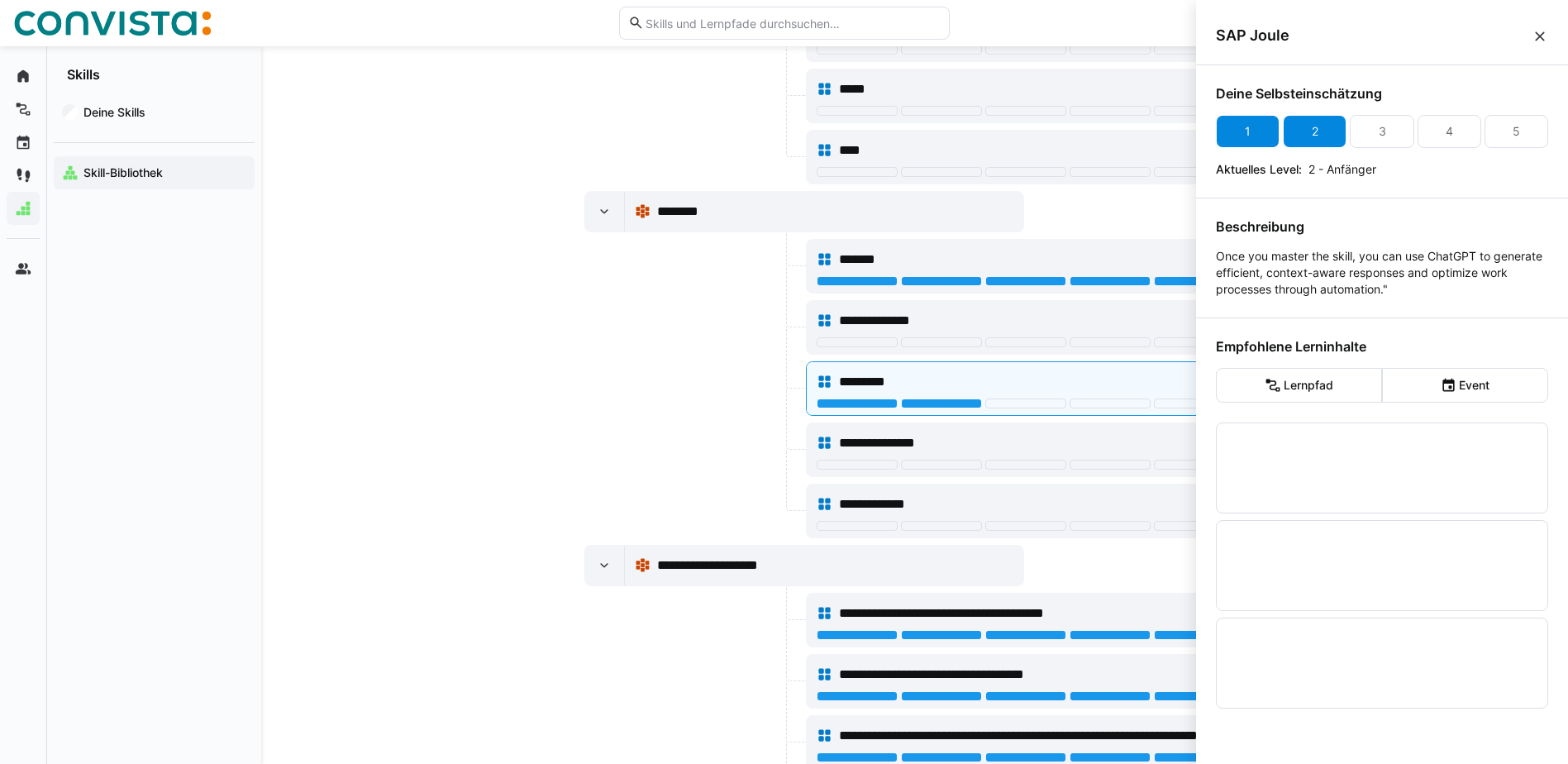
click at [1299, 144] on div "2" at bounding box center [1314, 131] width 64 height 33
click at [670, 305] on div at bounding box center [693, 327] width 218 height 55
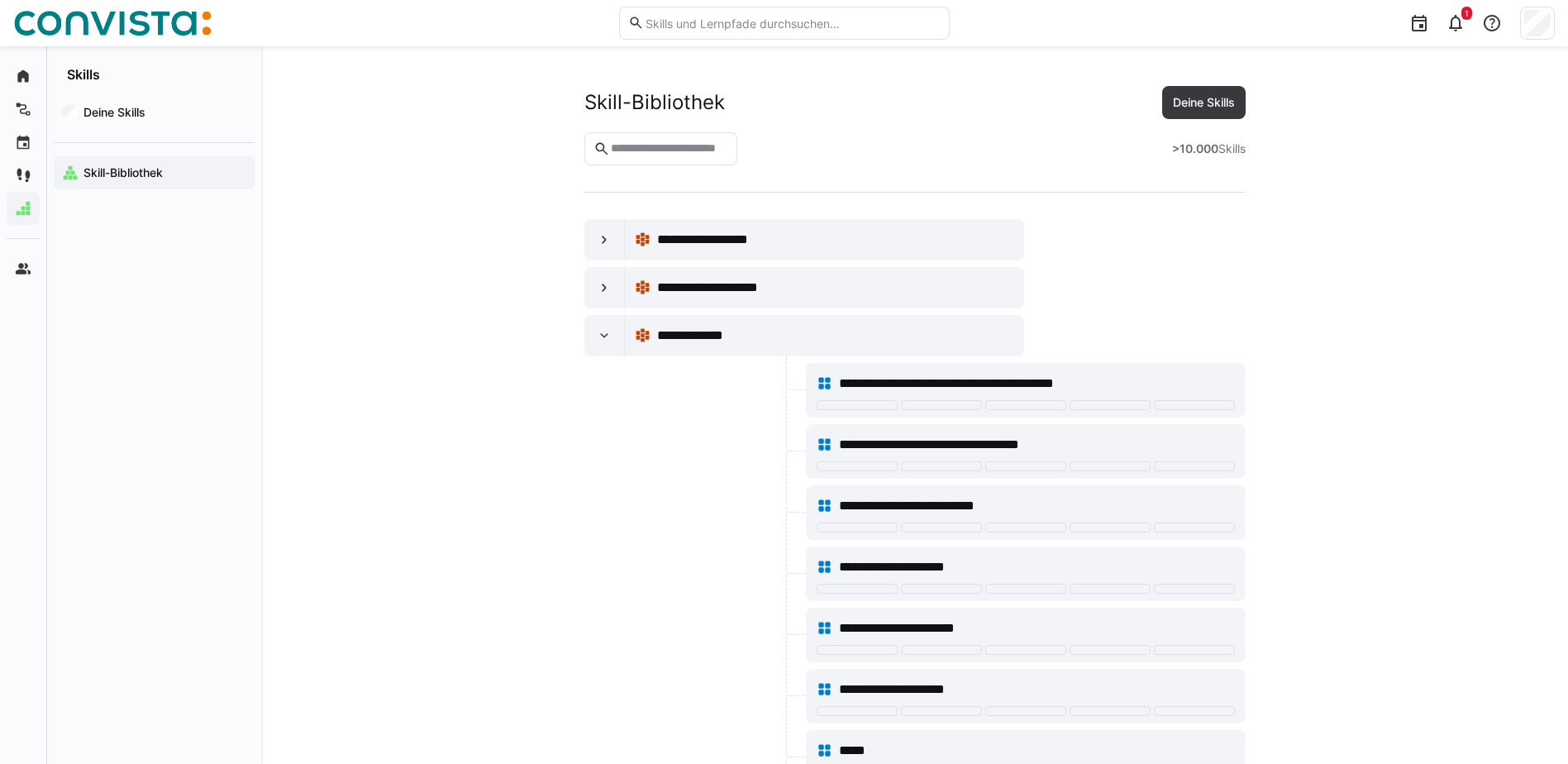
scroll to position [661, 0]
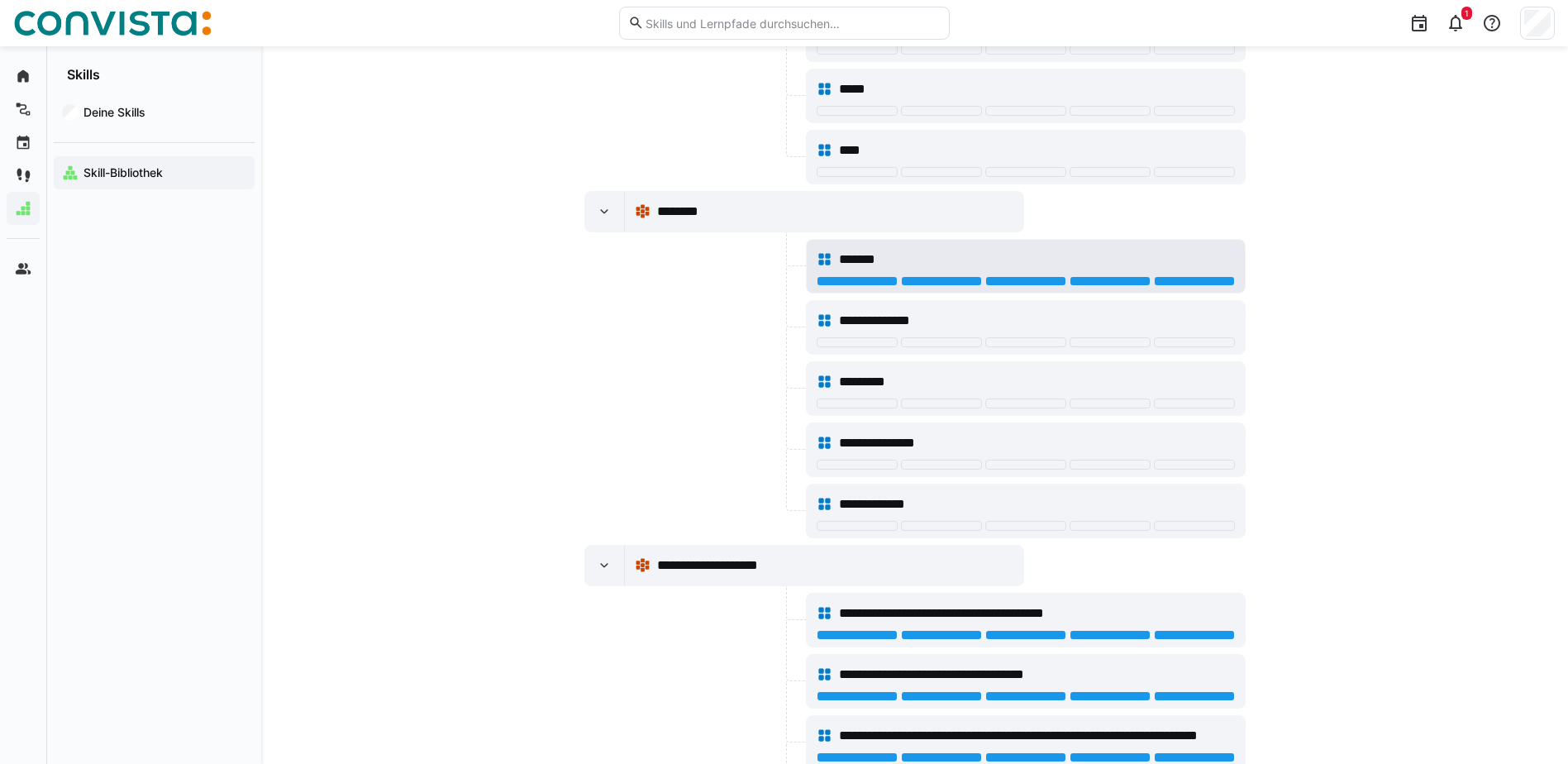
click at [1155, 252] on div "*******" at bounding box center [1037, 259] width 395 height 20
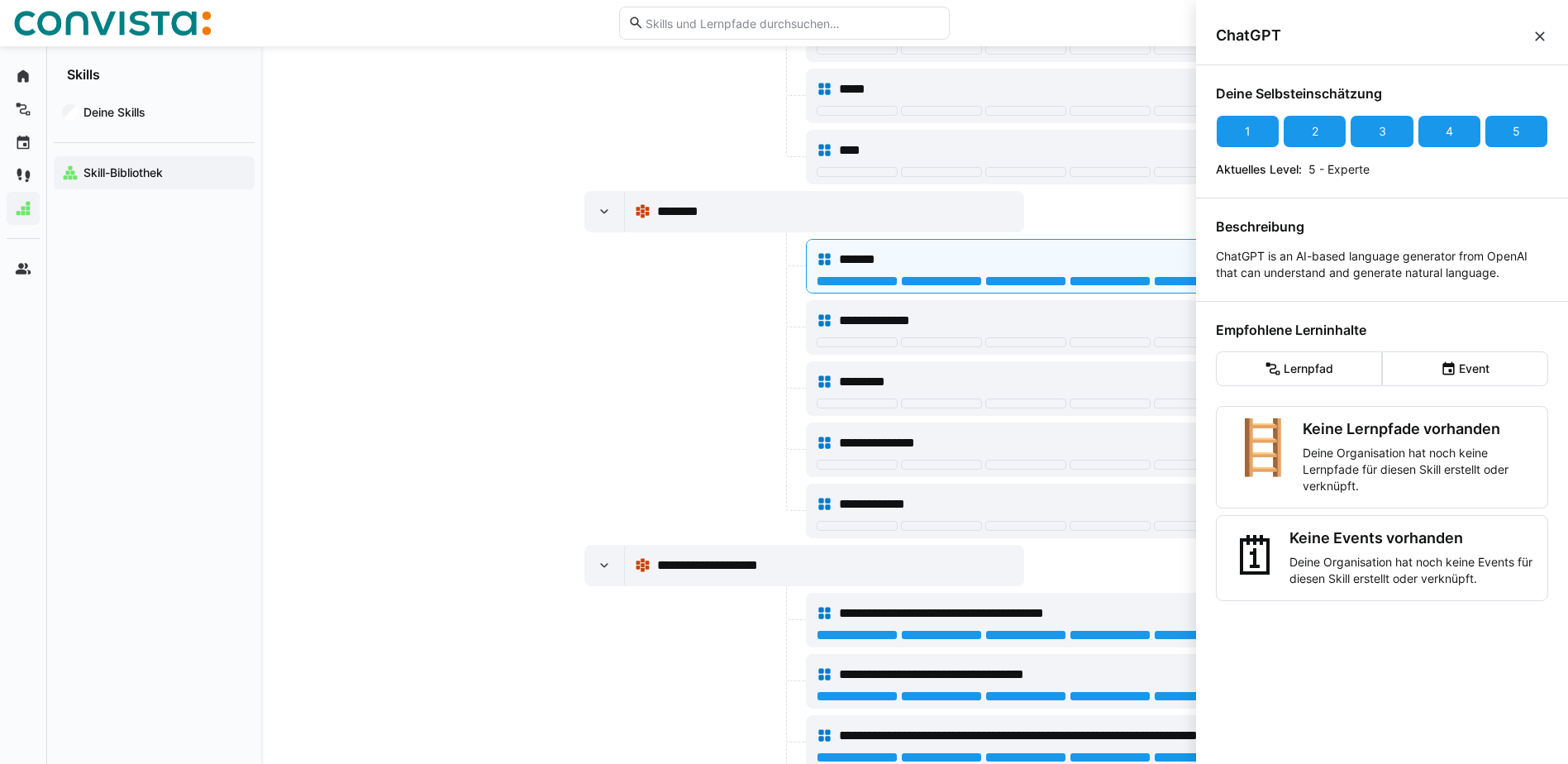
click at [721, 396] on div at bounding box center [693, 388] width 218 height 55
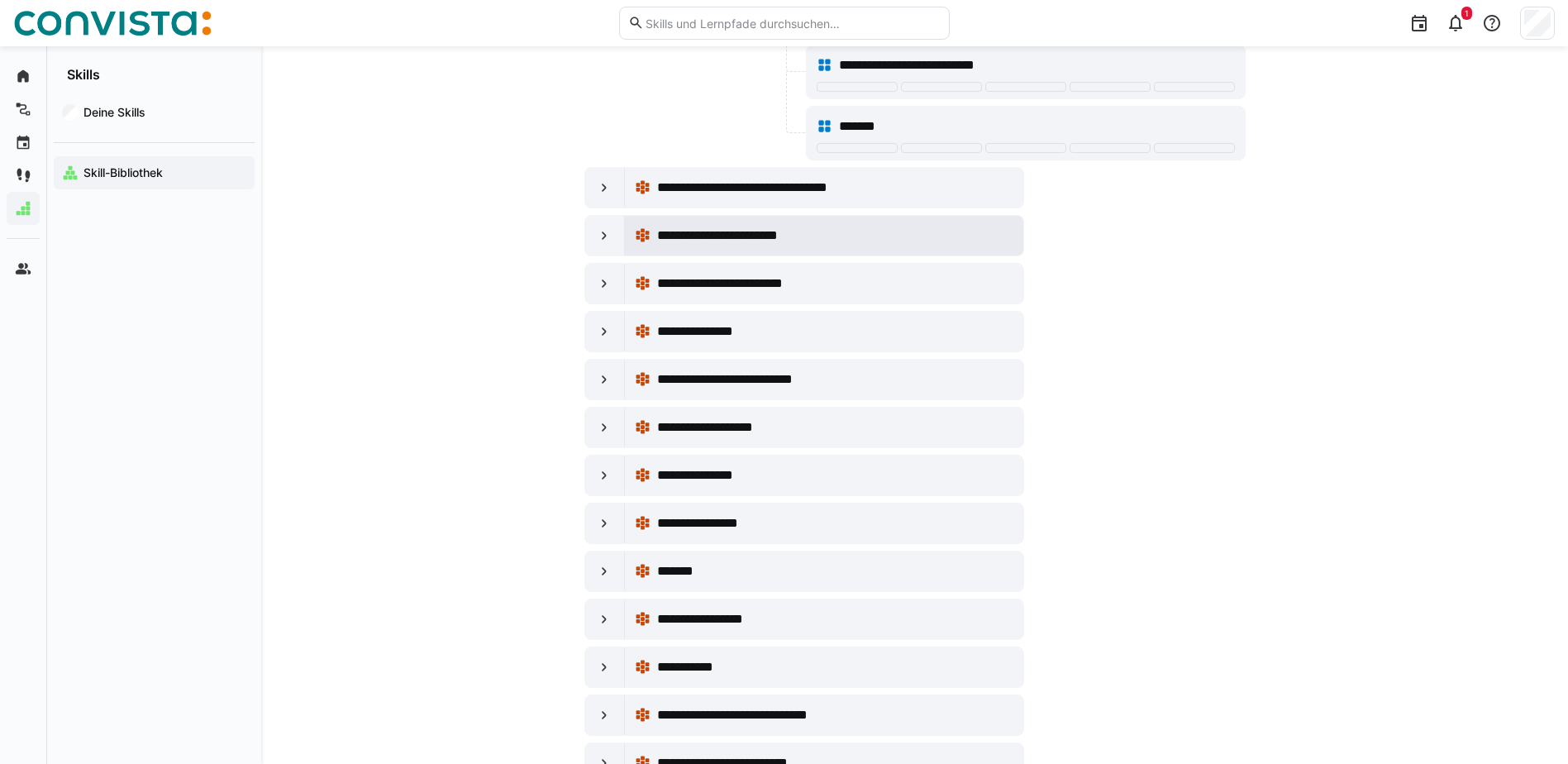
scroll to position [3306, 0]
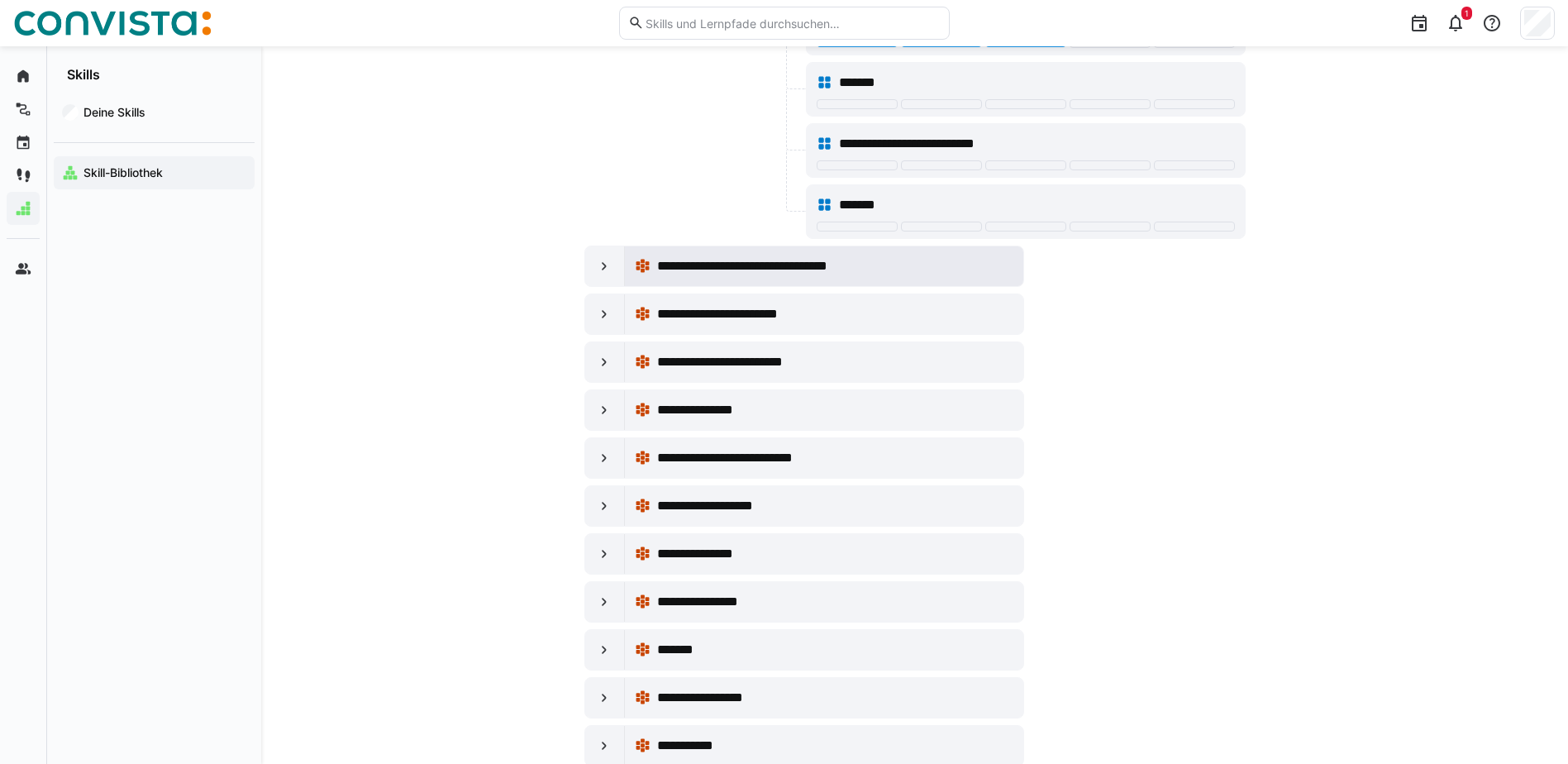
click at [820, 266] on span "**********" at bounding box center [771, 266] width 227 height 20
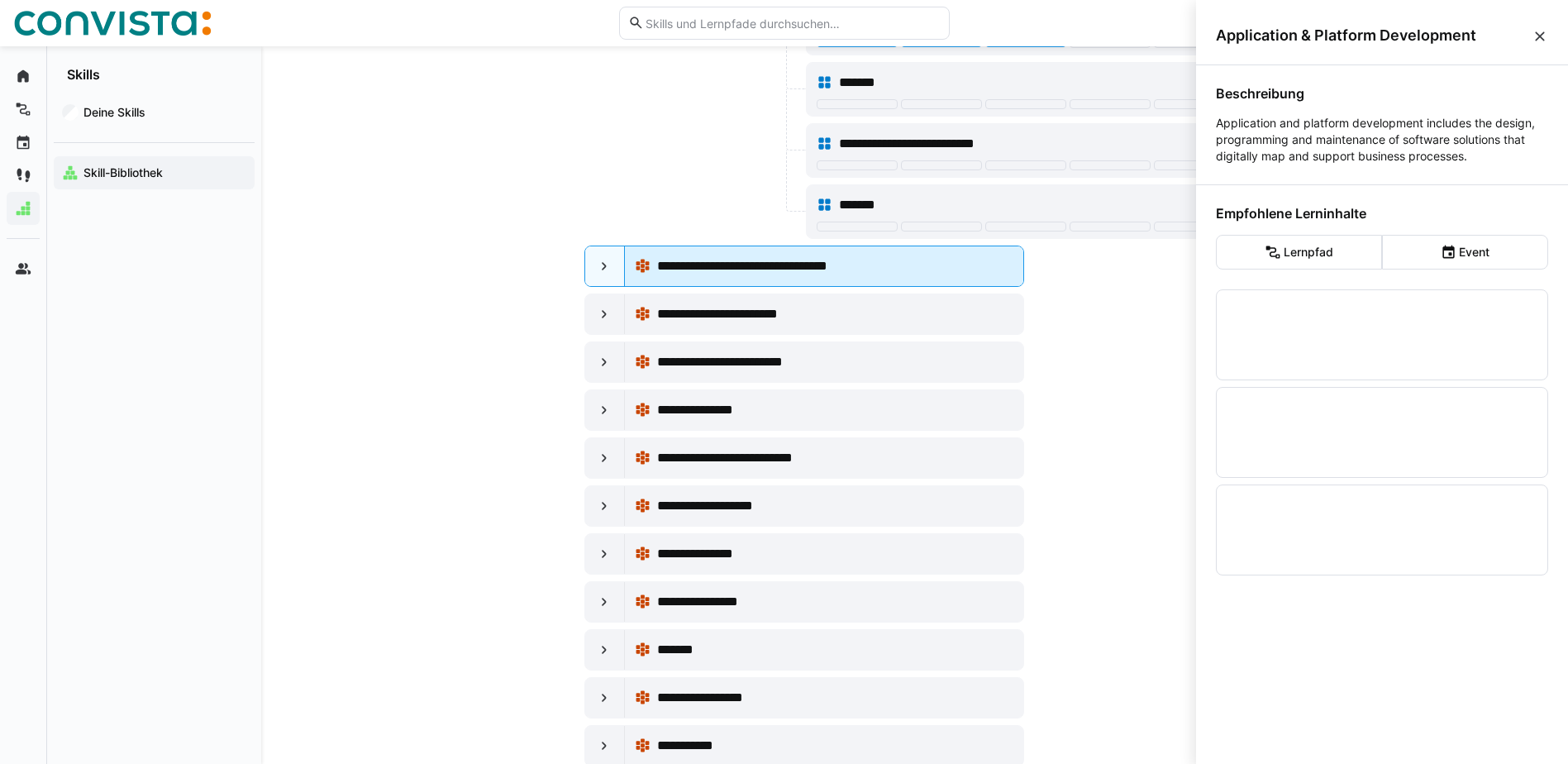
scroll to position [0, 0]
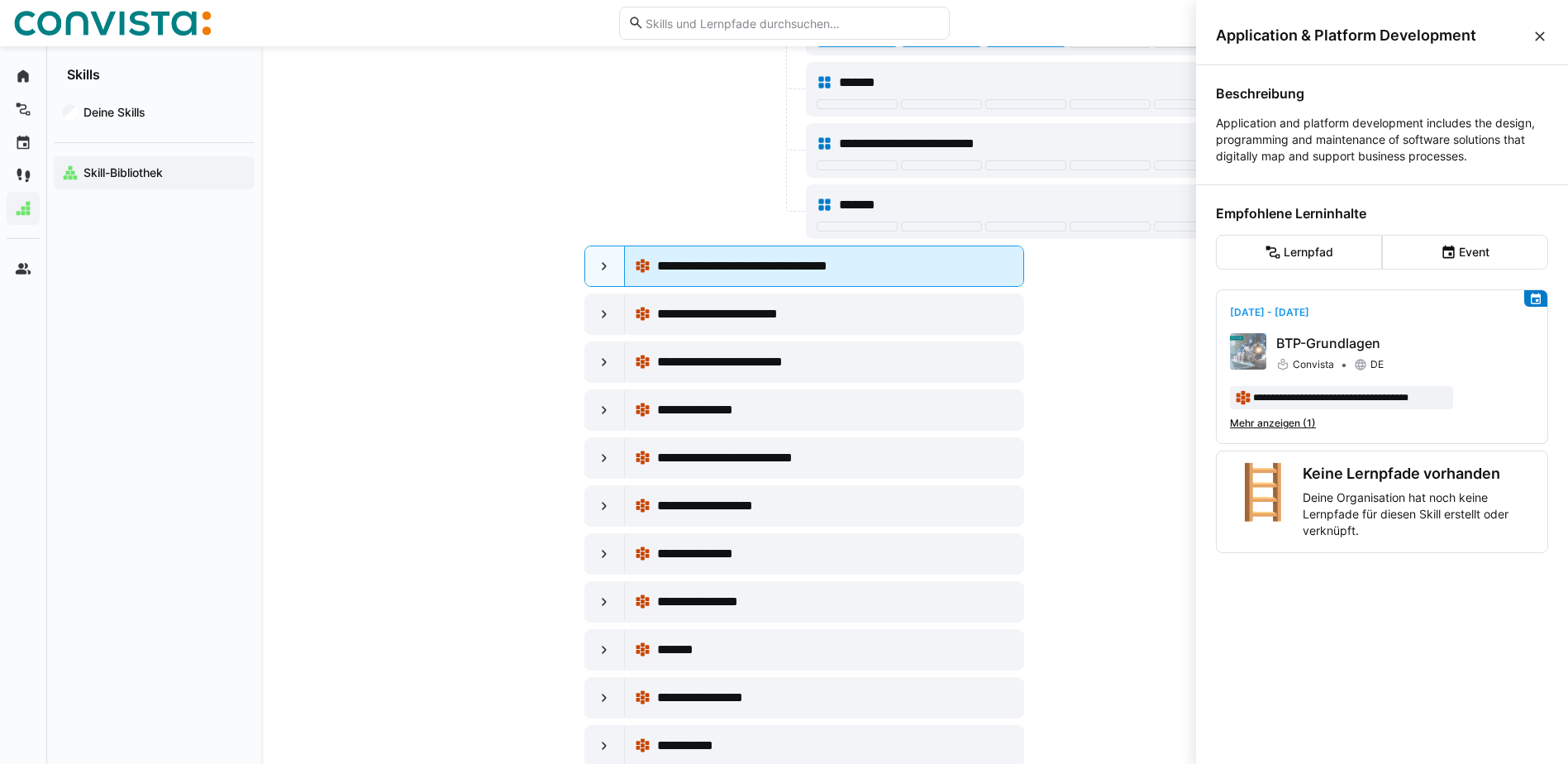
click at [626, 267] on div "**********" at bounding box center [824, 266] width 399 height 40
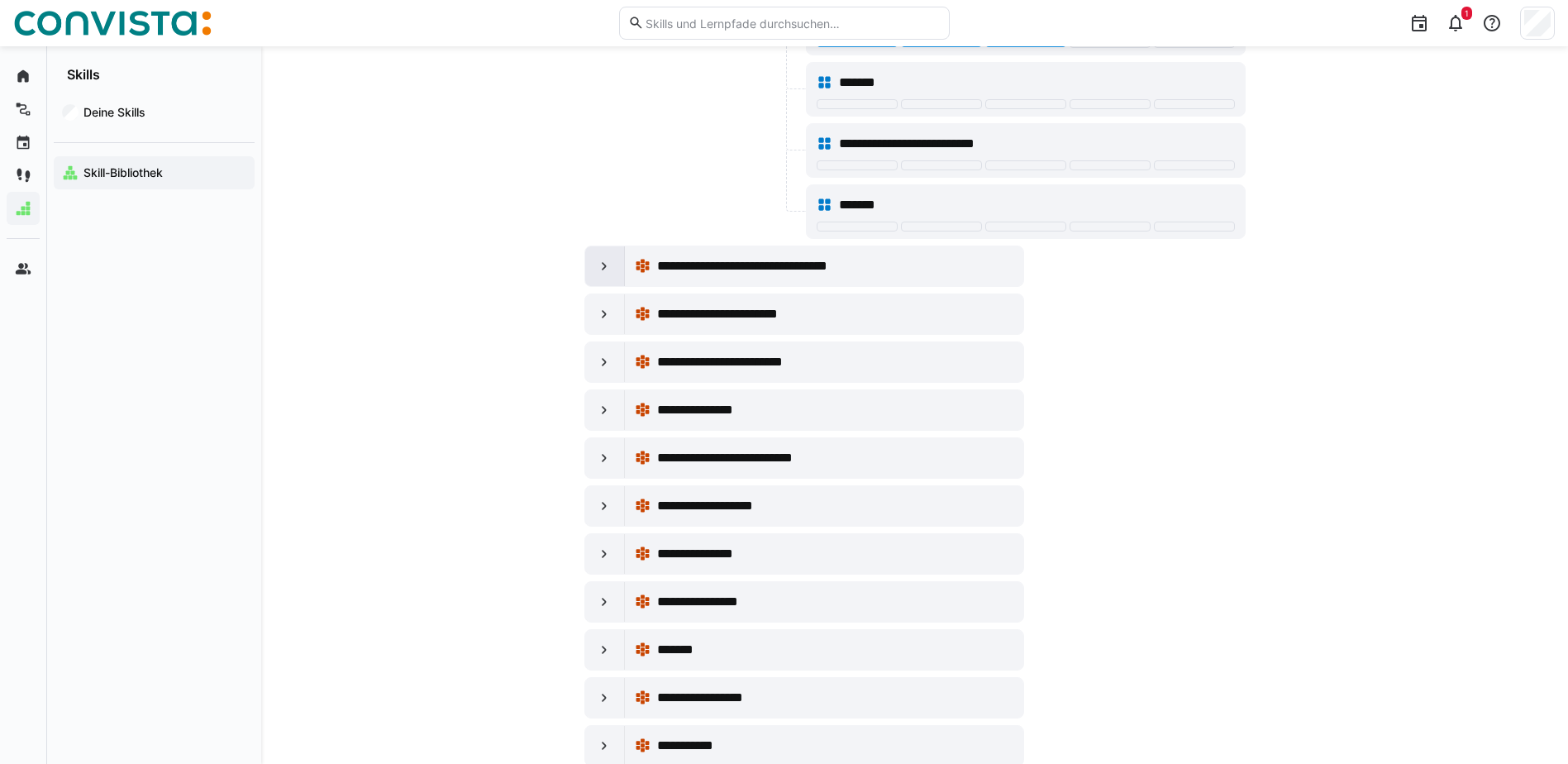
click at [612, 267] on eds-icon at bounding box center [604, 266] width 16 height 16
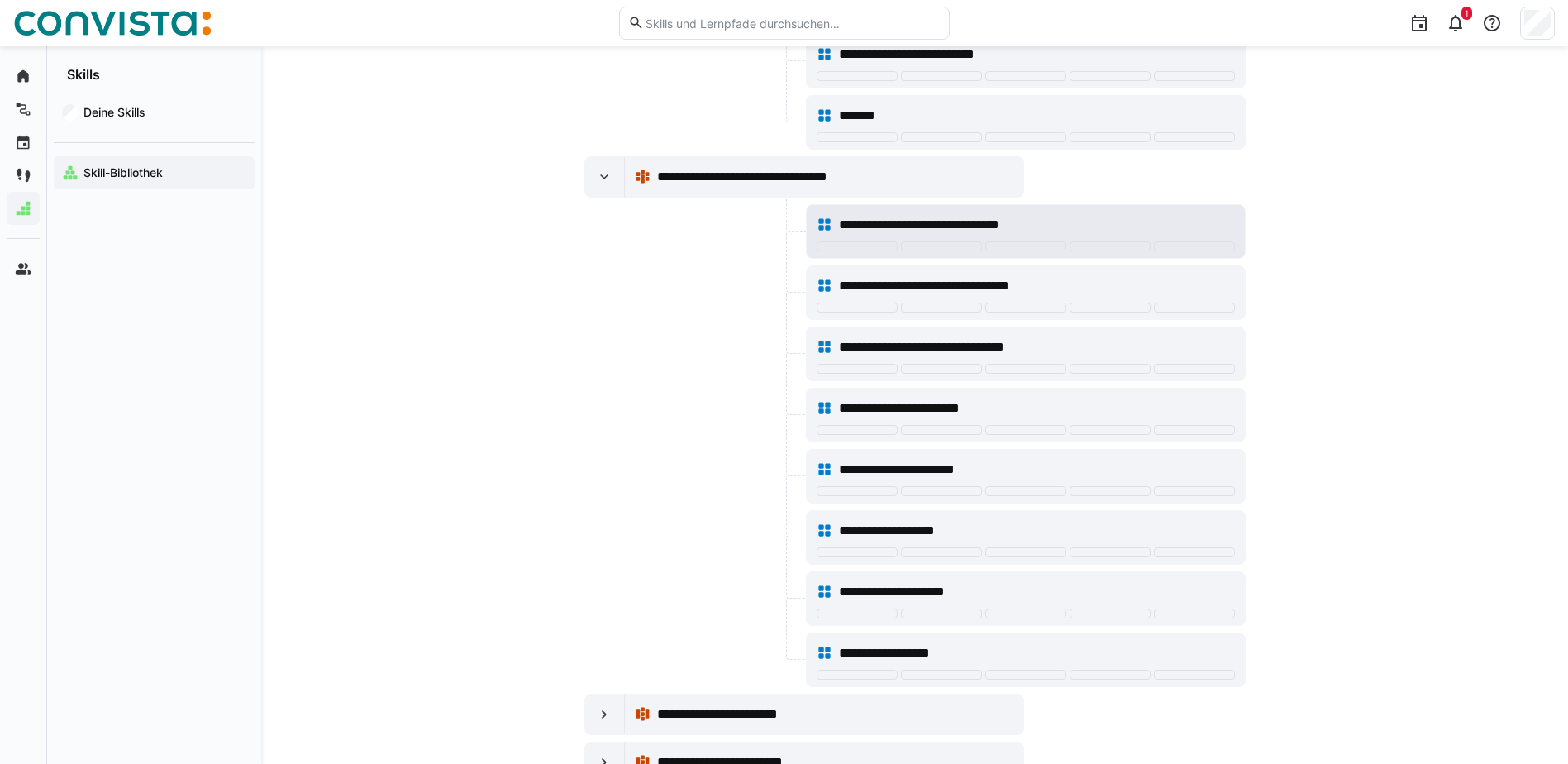
scroll to position [3554, 0]
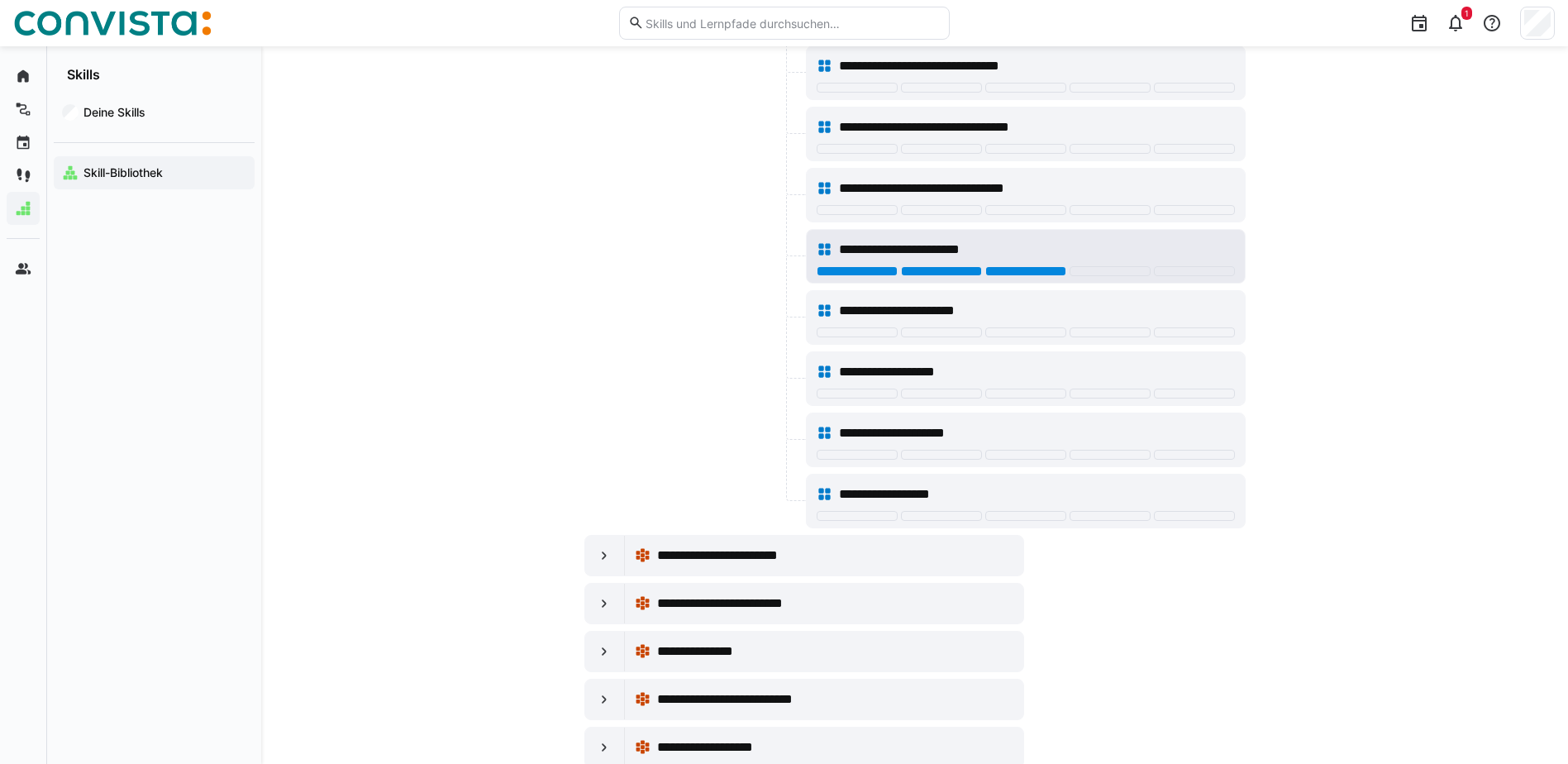
click at [1033, 271] on div at bounding box center [1025, 272] width 81 height 10
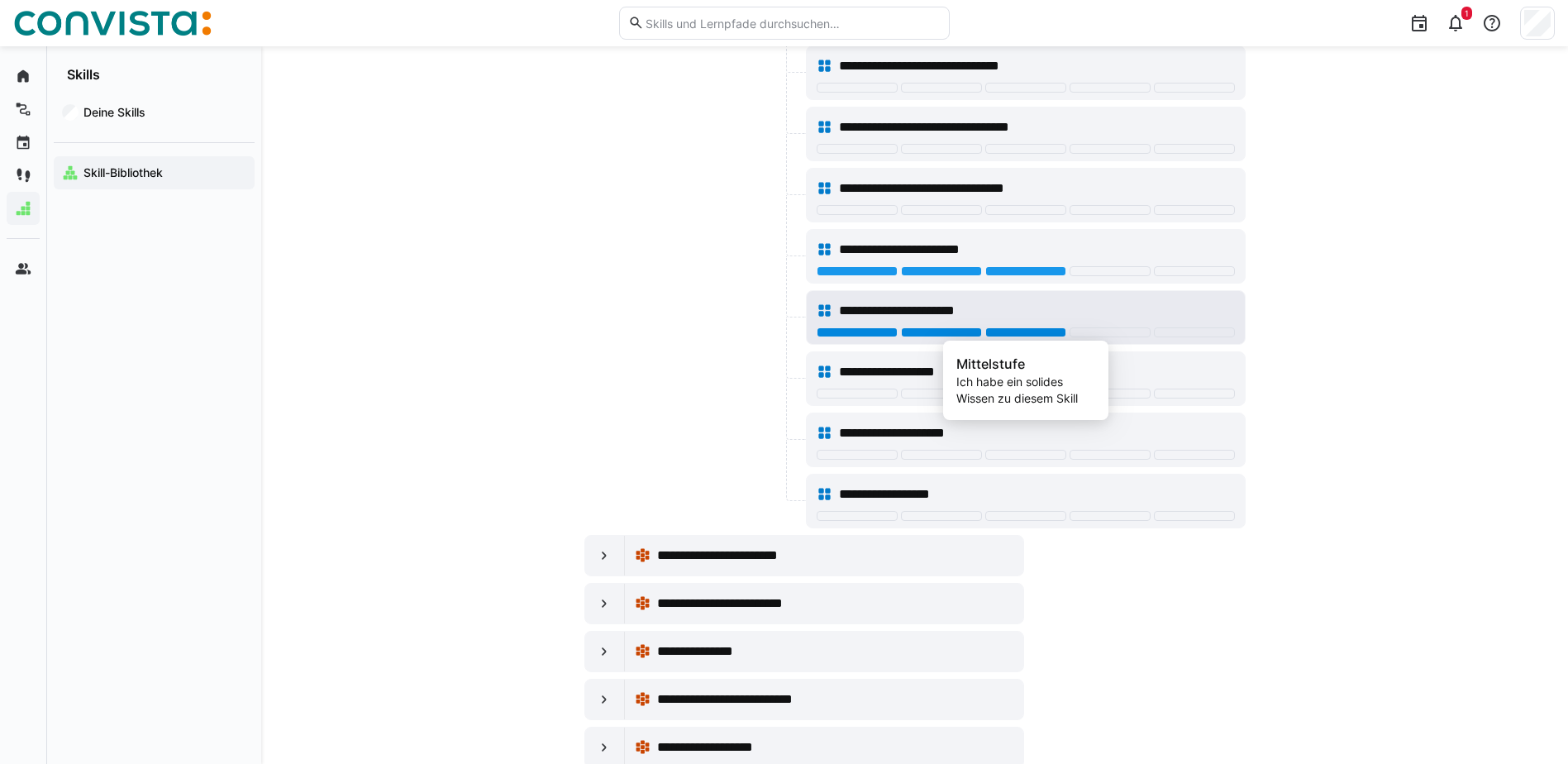
click at [1047, 331] on div at bounding box center [1025, 332] width 81 height 10
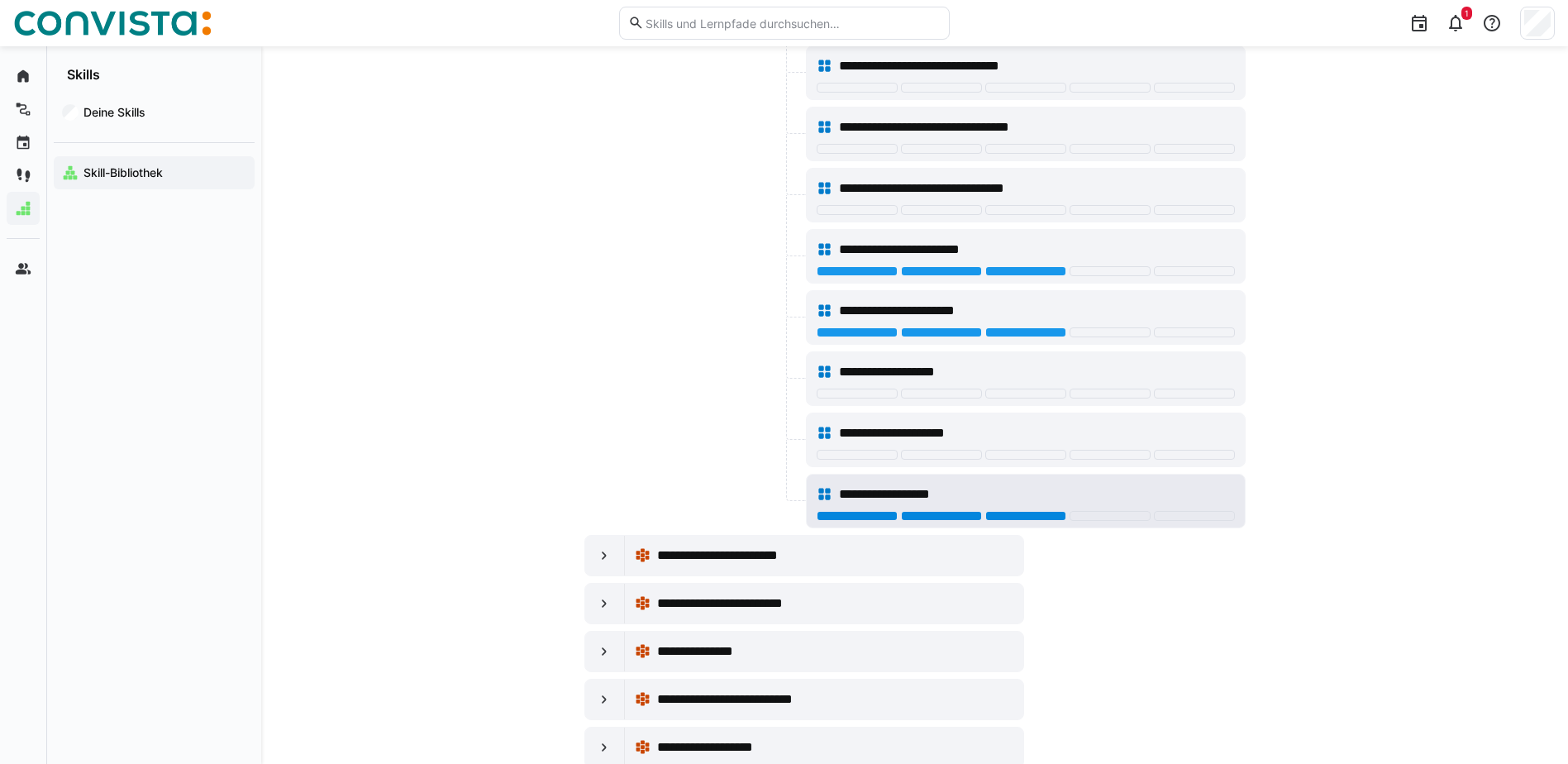
click at [1030, 518] on div at bounding box center [1025, 516] width 81 height 10
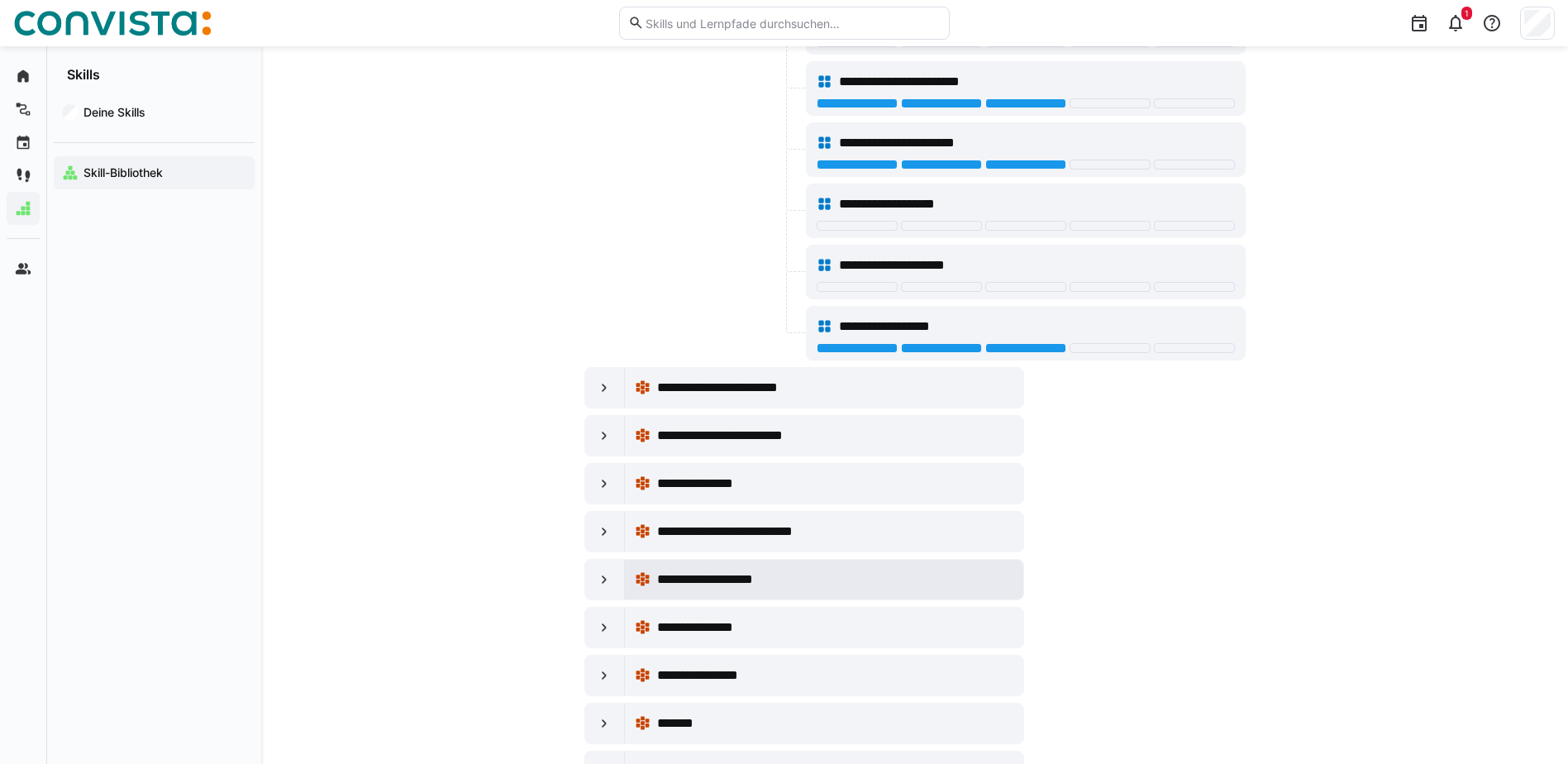
scroll to position [3886, 0]
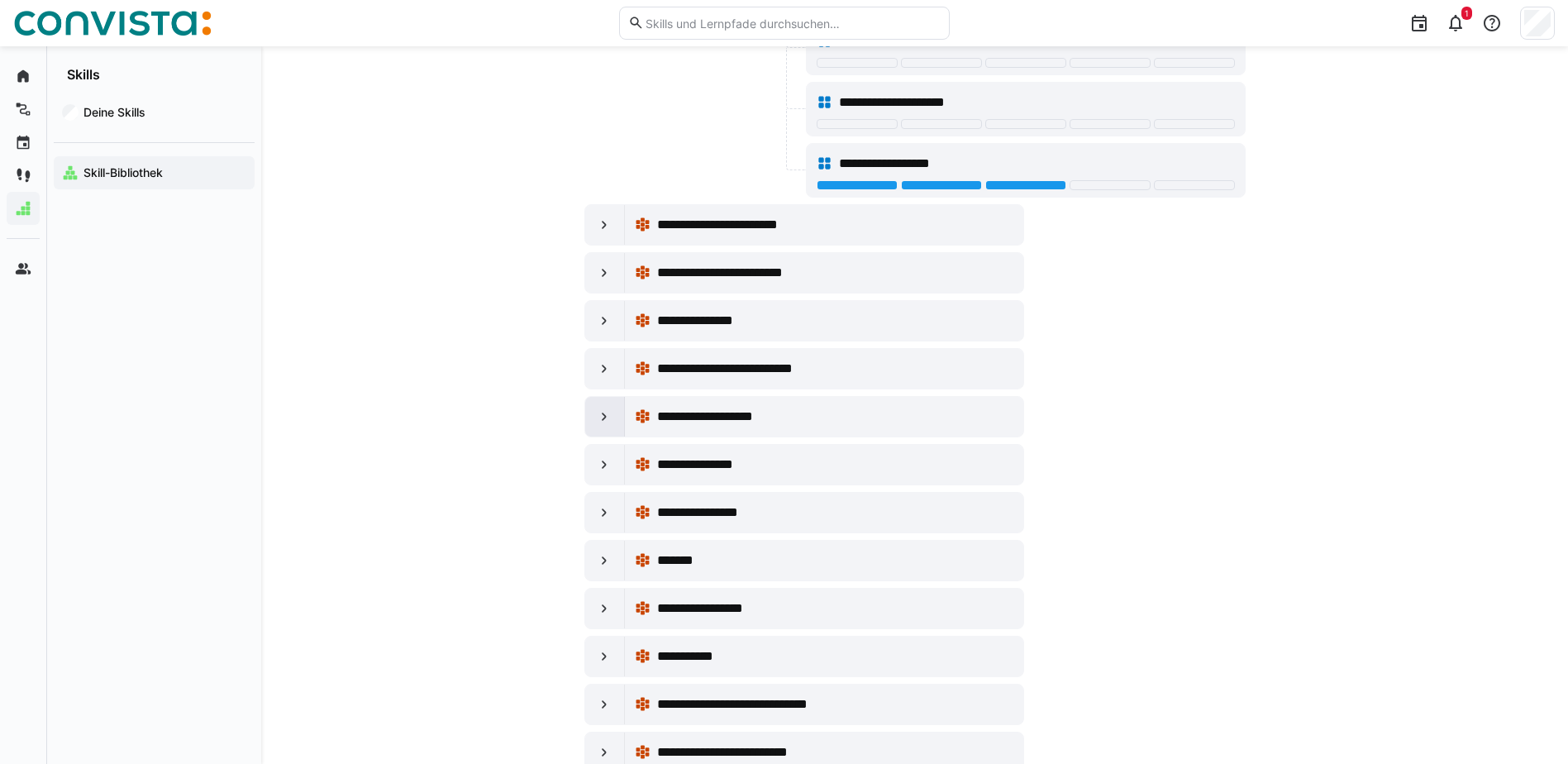
click at [604, 413] on eds-icon at bounding box center [604, 416] width 16 height 16
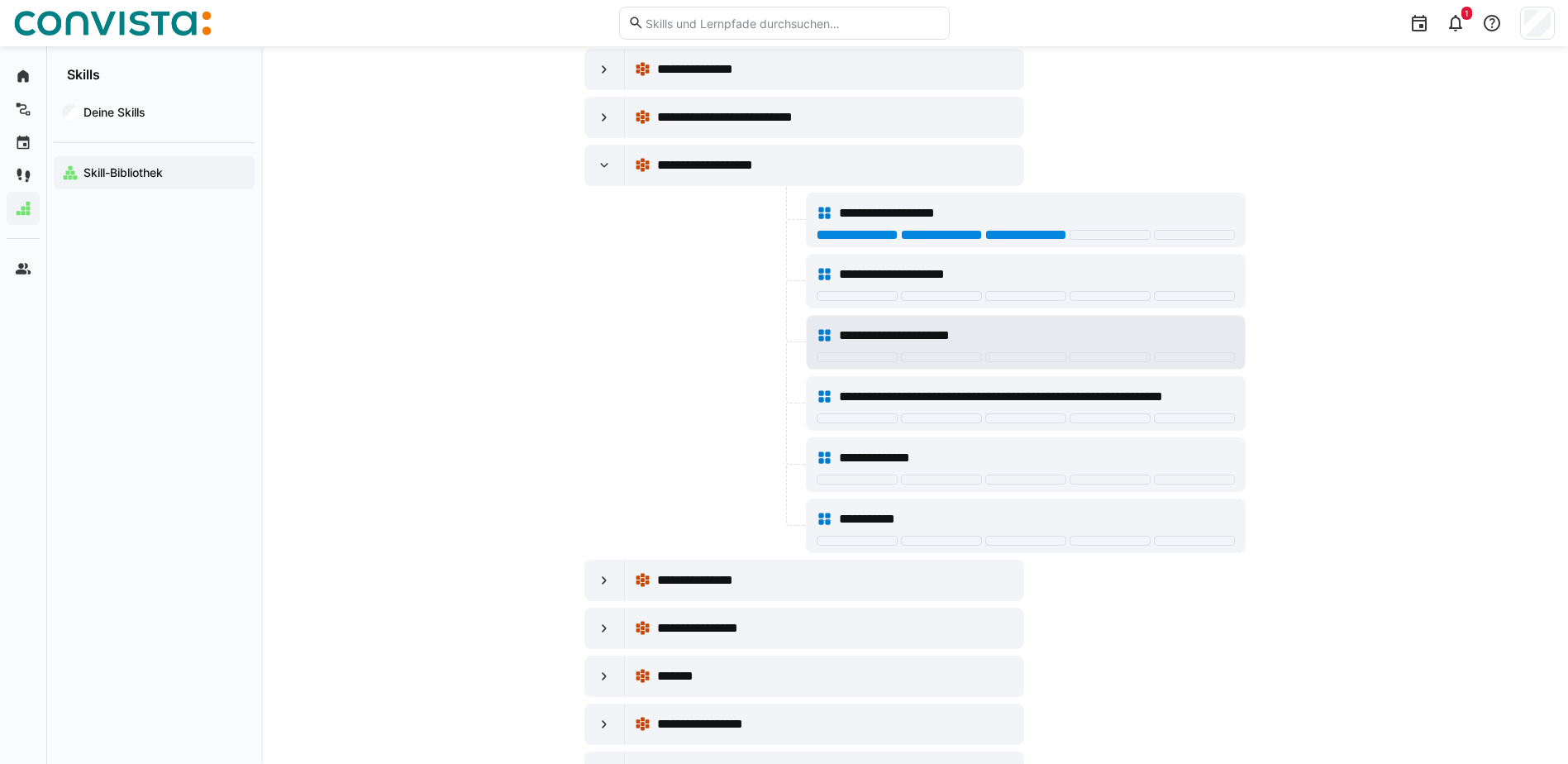
scroll to position [4216, 0]
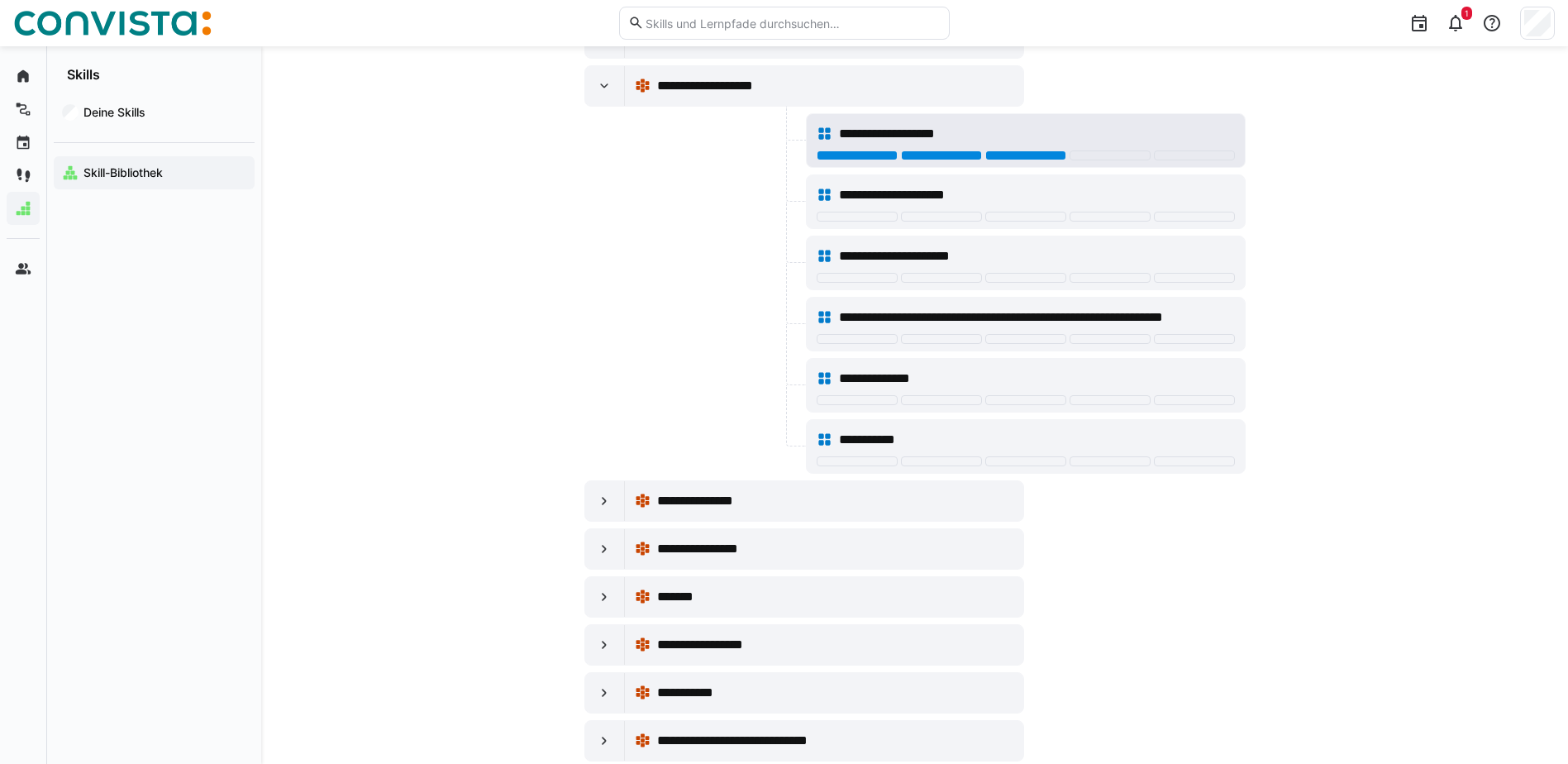
click at [1008, 154] on div at bounding box center [1025, 156] width 81 height 10
click at [939, 160] on div at bounding box center [1025, 158] width 418 height 14
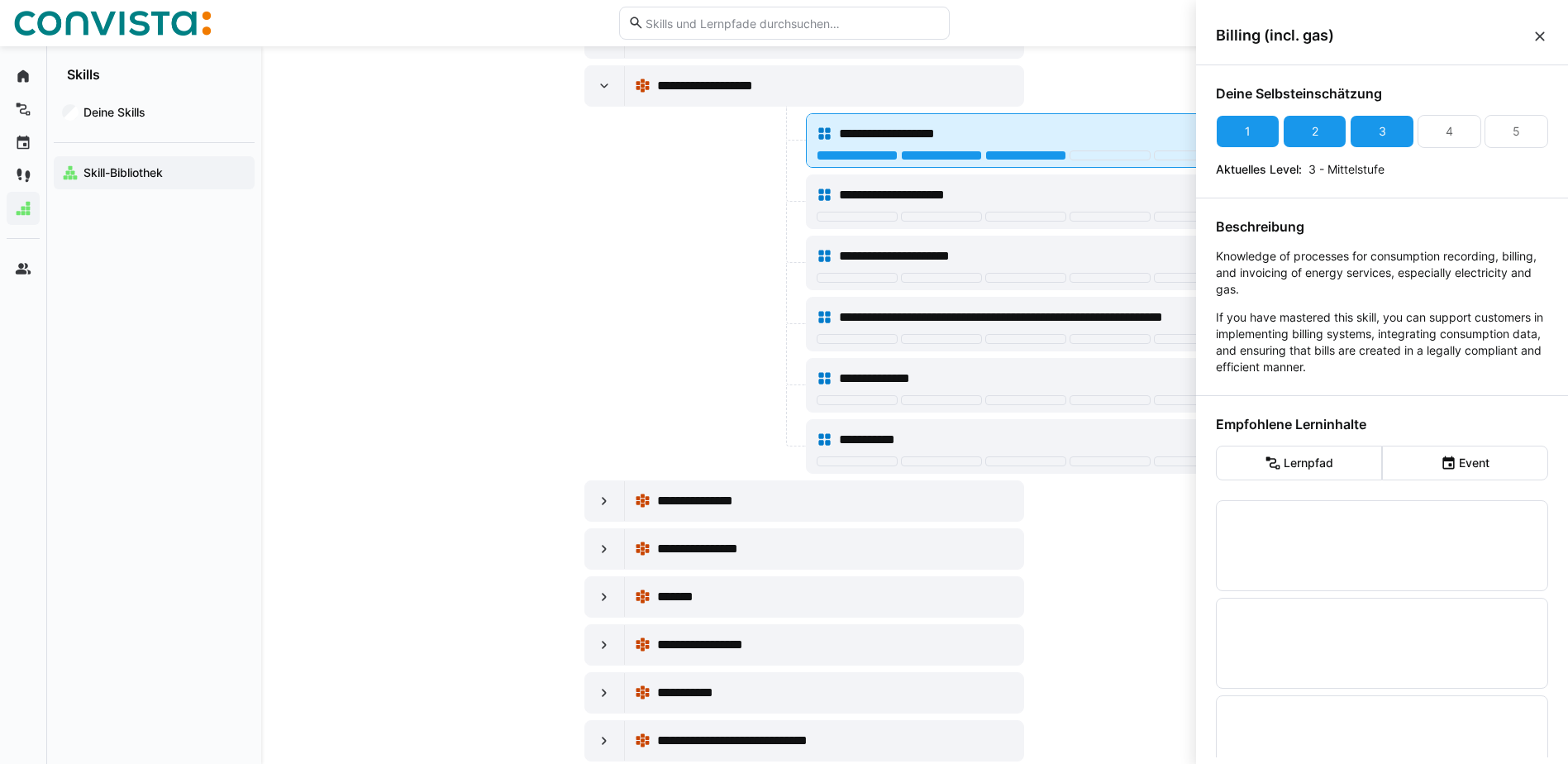
scroll to position [0, 0]
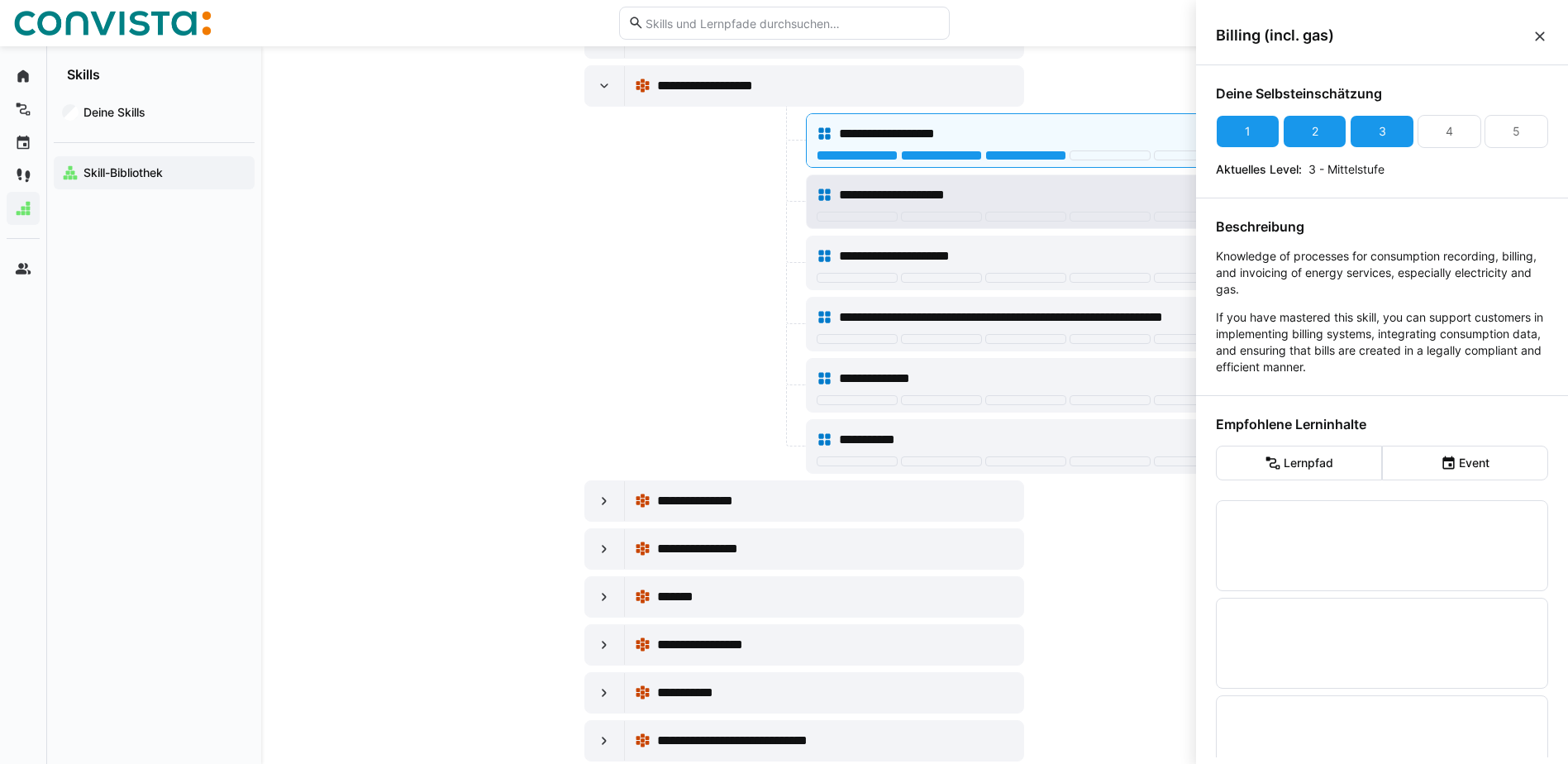
click at [949, 209] on div "**********" at bounding box center [1025, 195] width 418 height 33
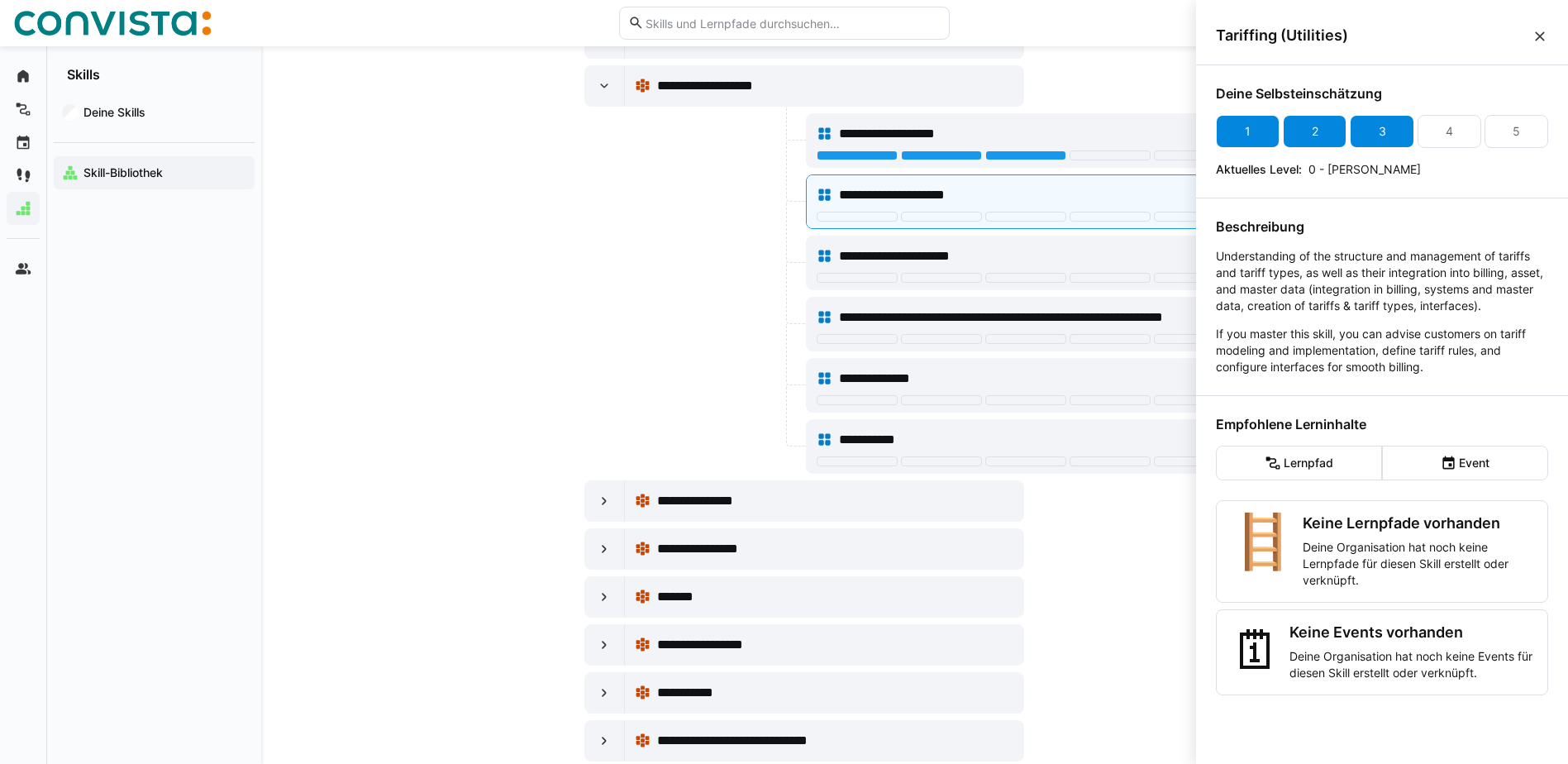
click at [1361, 131] on div "3" at bounding box center [1381, 131] width 64 height 33
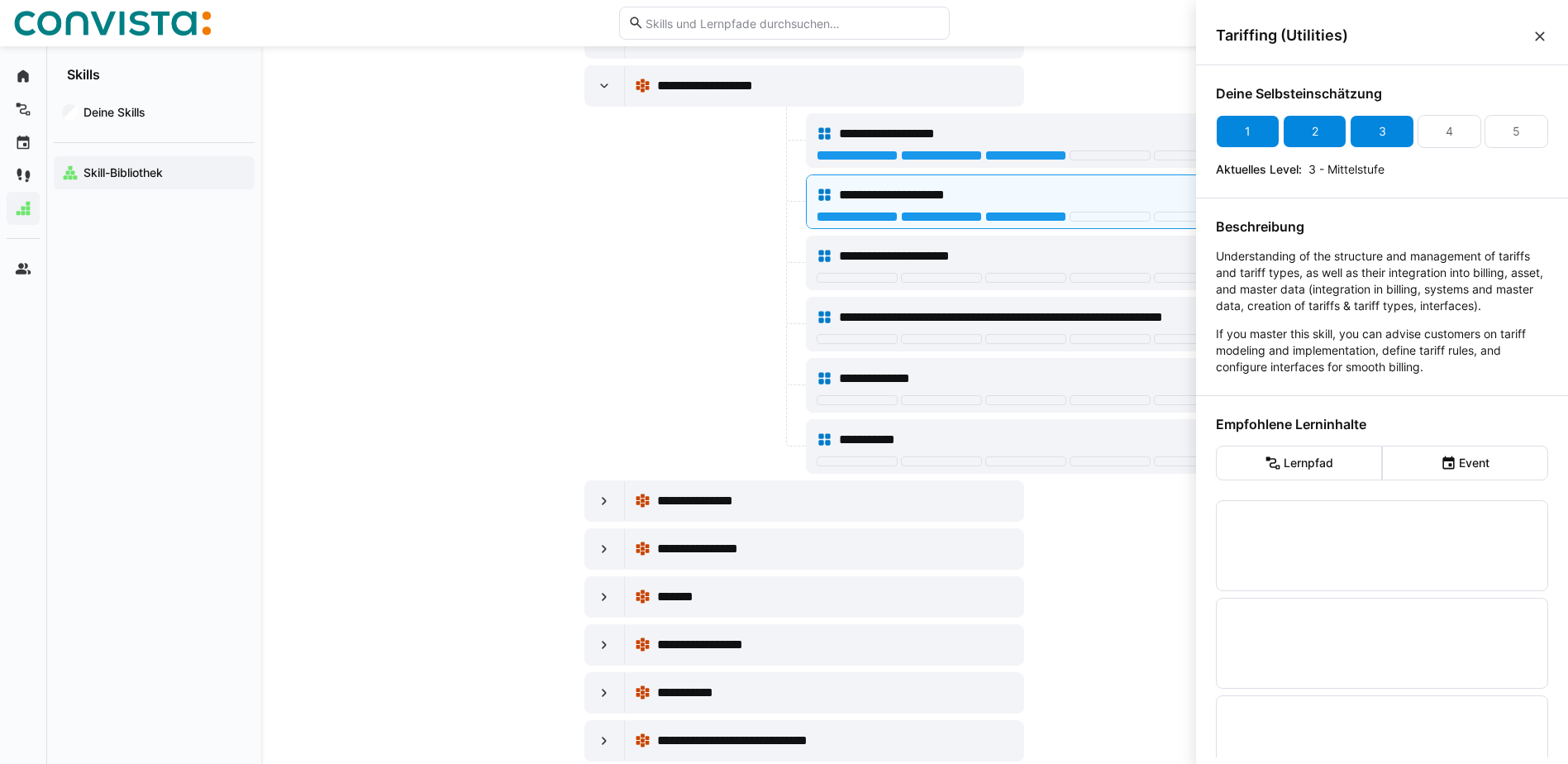
click at [1386, 129] on div "3" at bounding box center [1381, 131] width 64 height 33
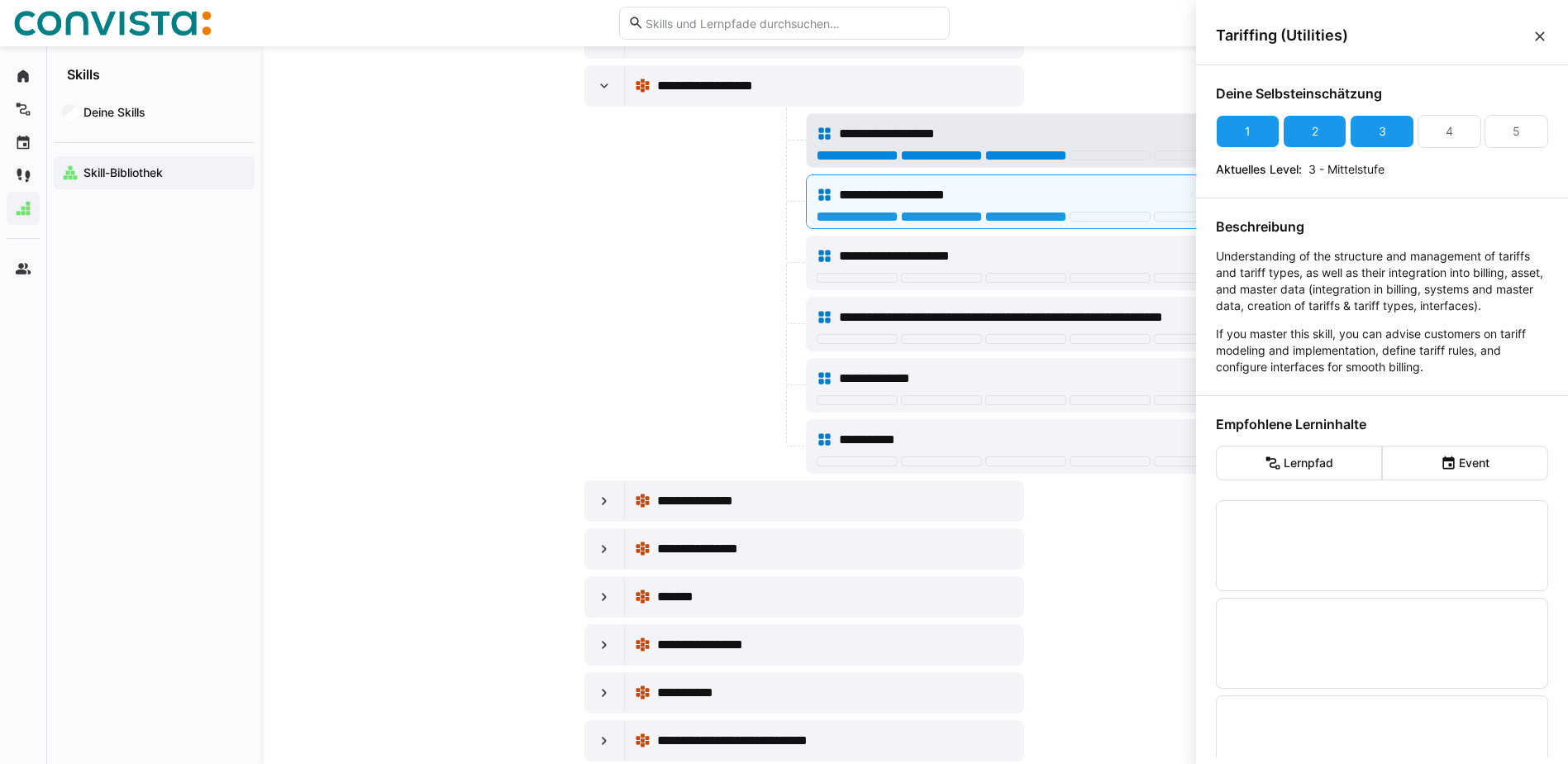
click at [1068, 129] on div "**********" at bounding box center [1037, 134] width 395 height 20
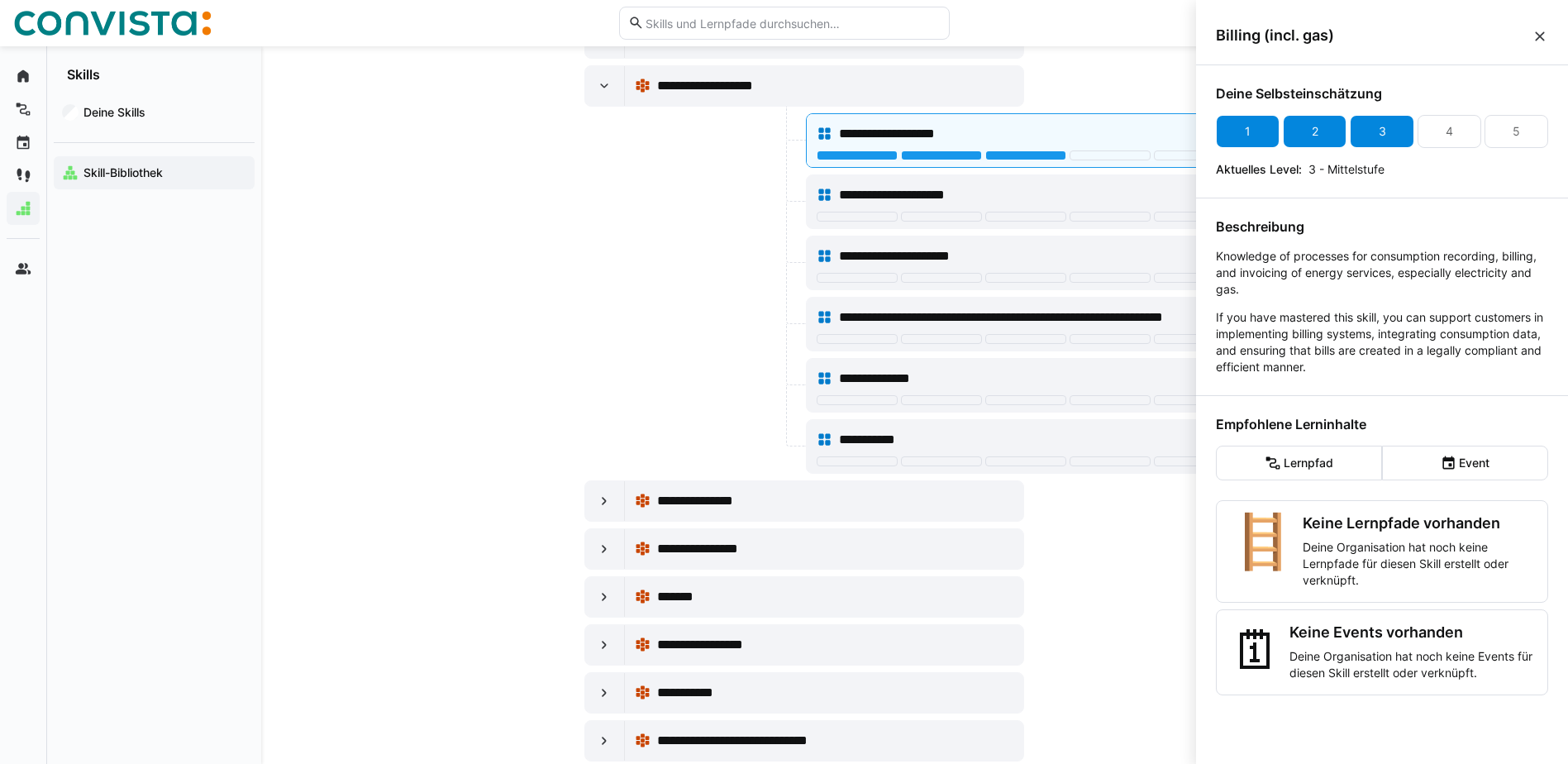
click at [1370, 124] on div "3" at bounding box center [1381, 131] width 64 height 33
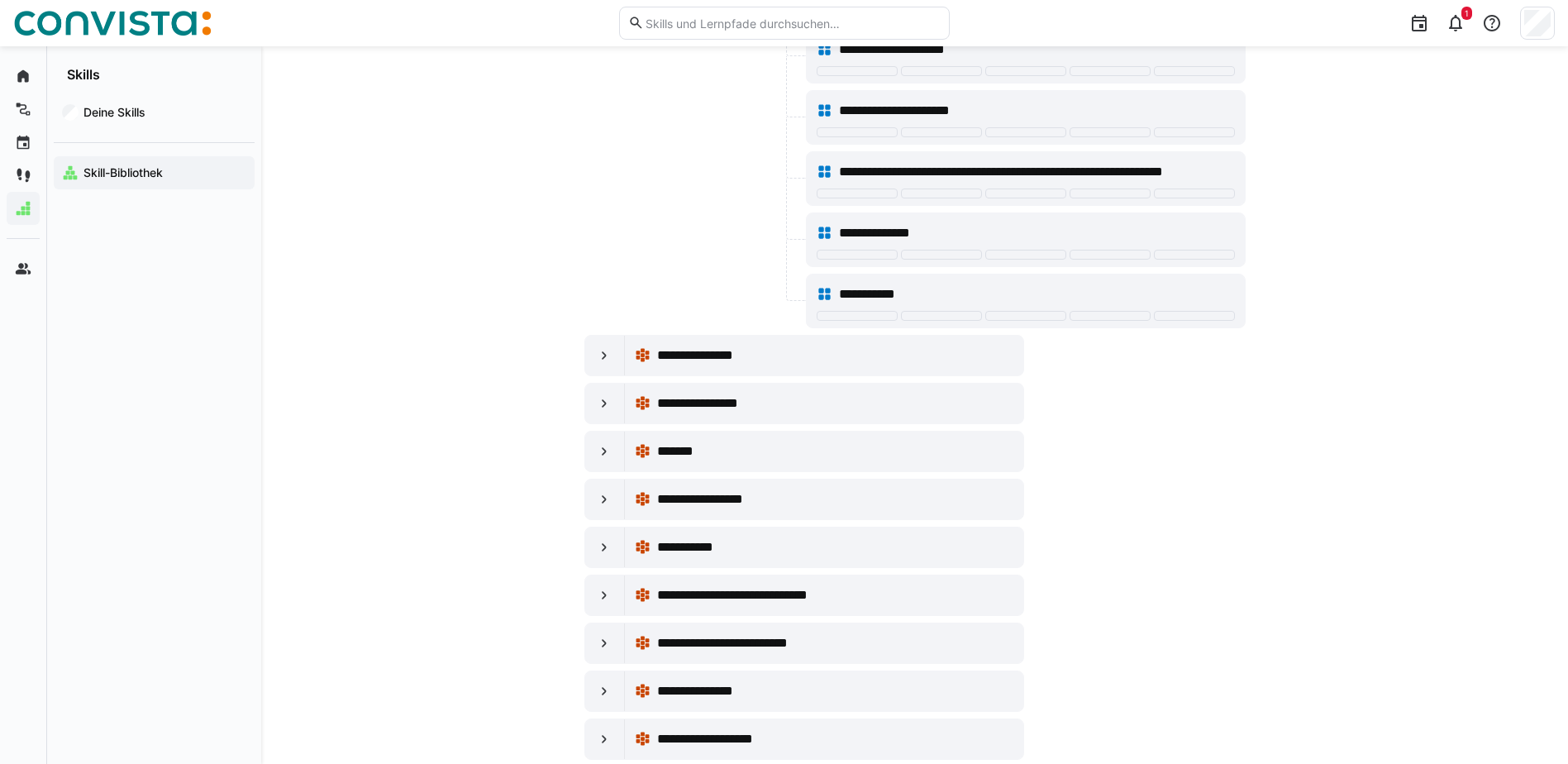
scroll to position [4629, 0]
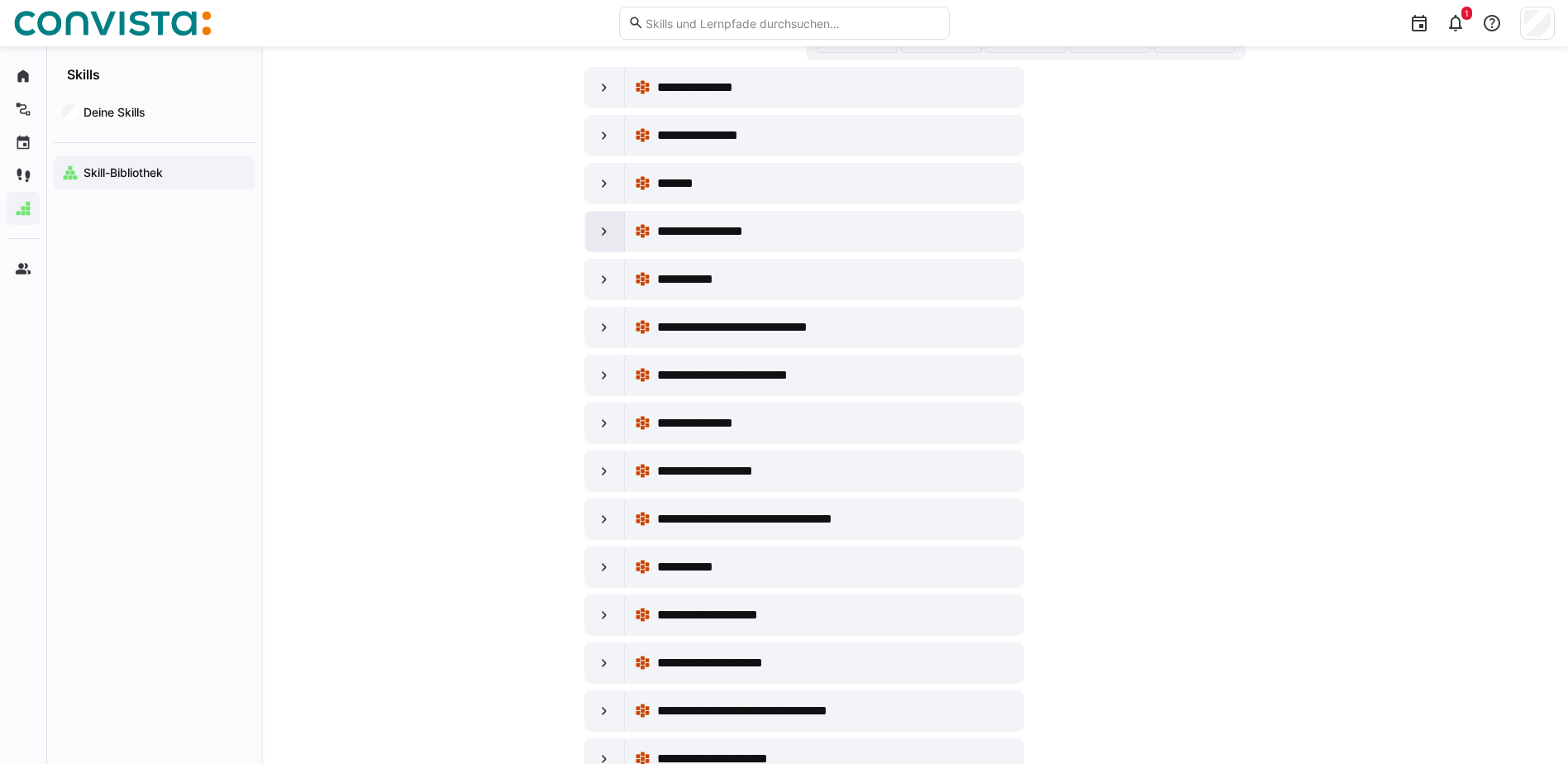
click at [592, 239] on div at bounding box center [605, 231] width 40 height 40
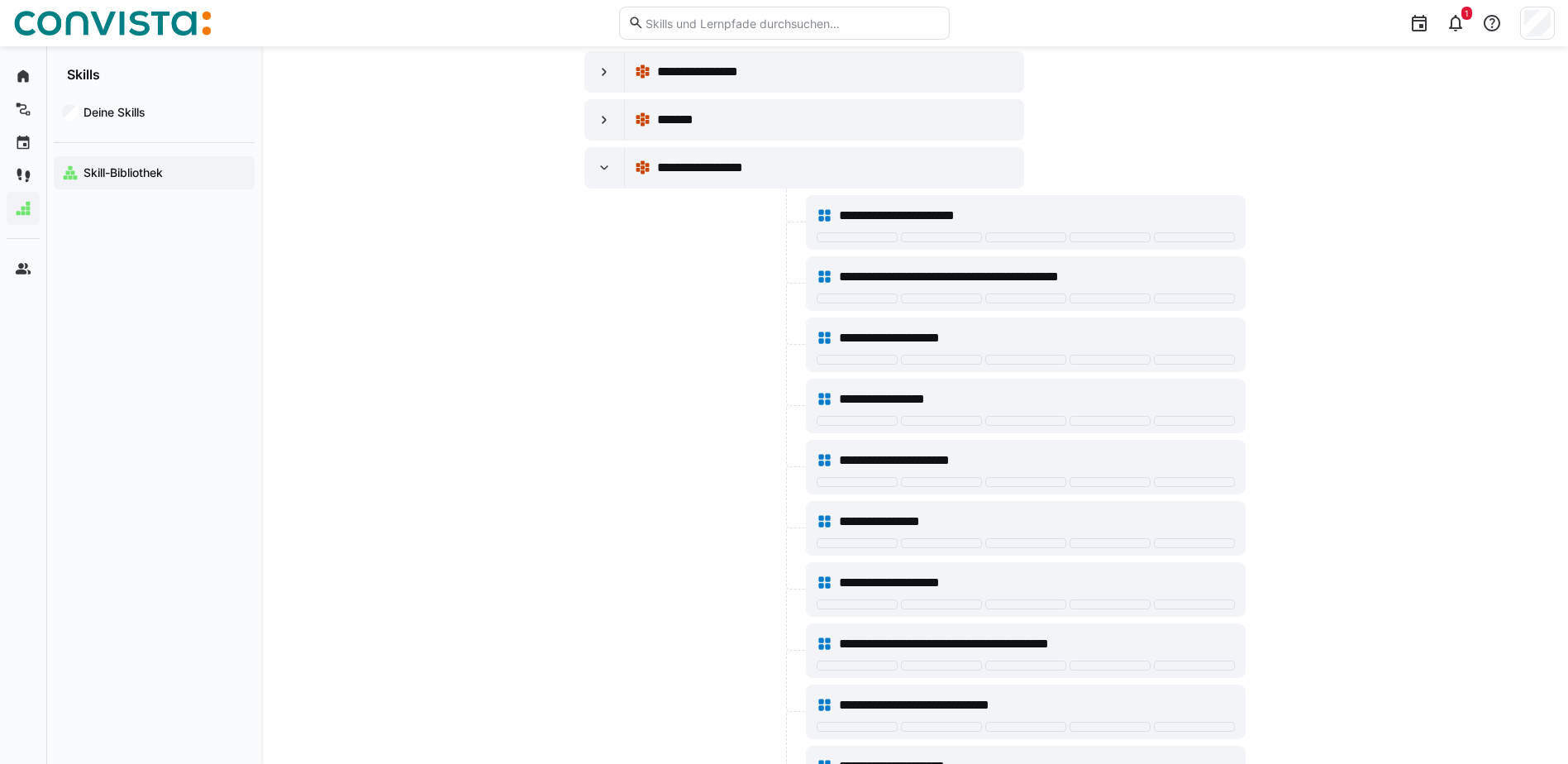
scroll to position [4712, 0]
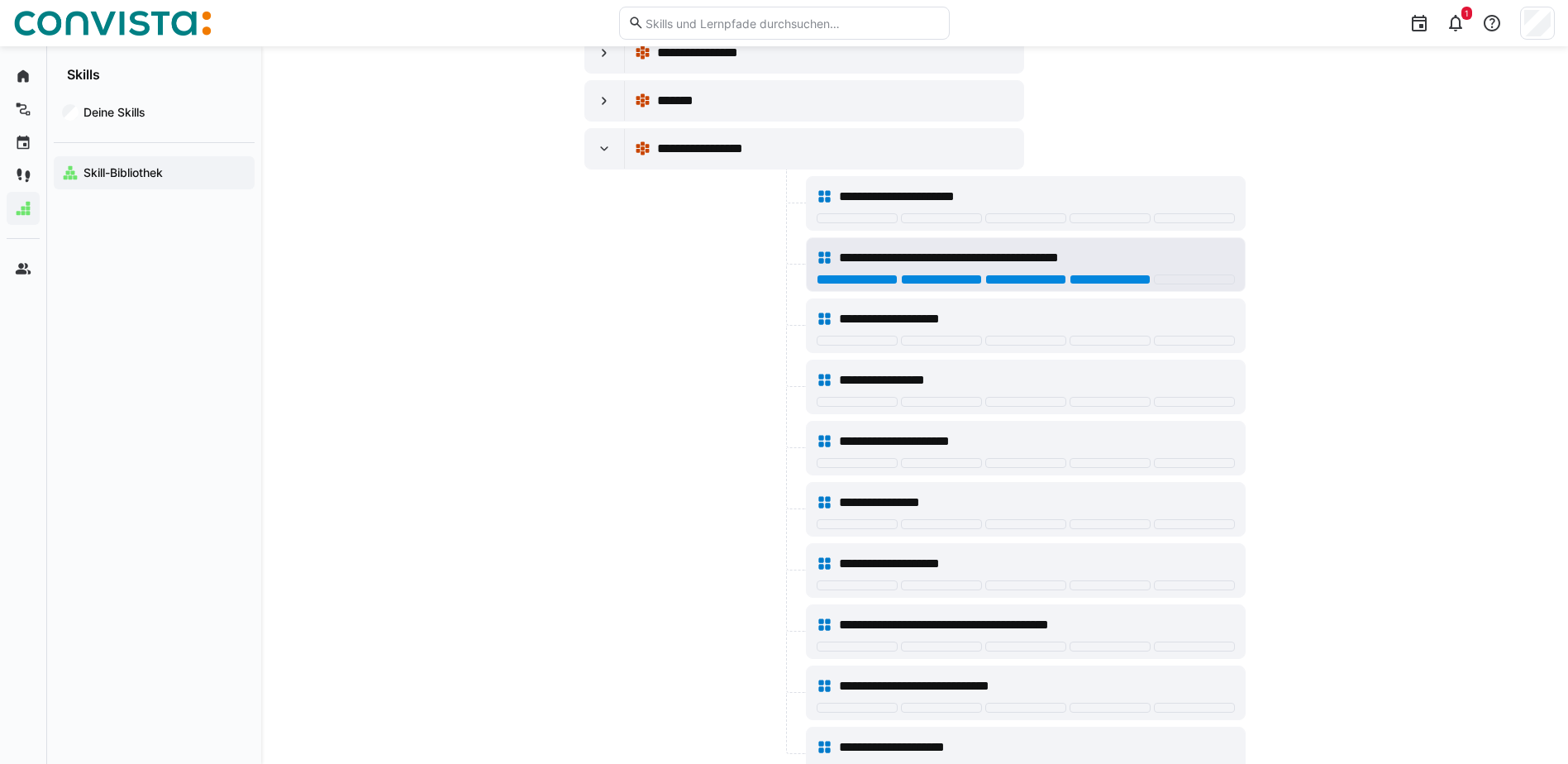
click at [1110, 275] on div at bounding box center [1110, 279] width 81 height 10
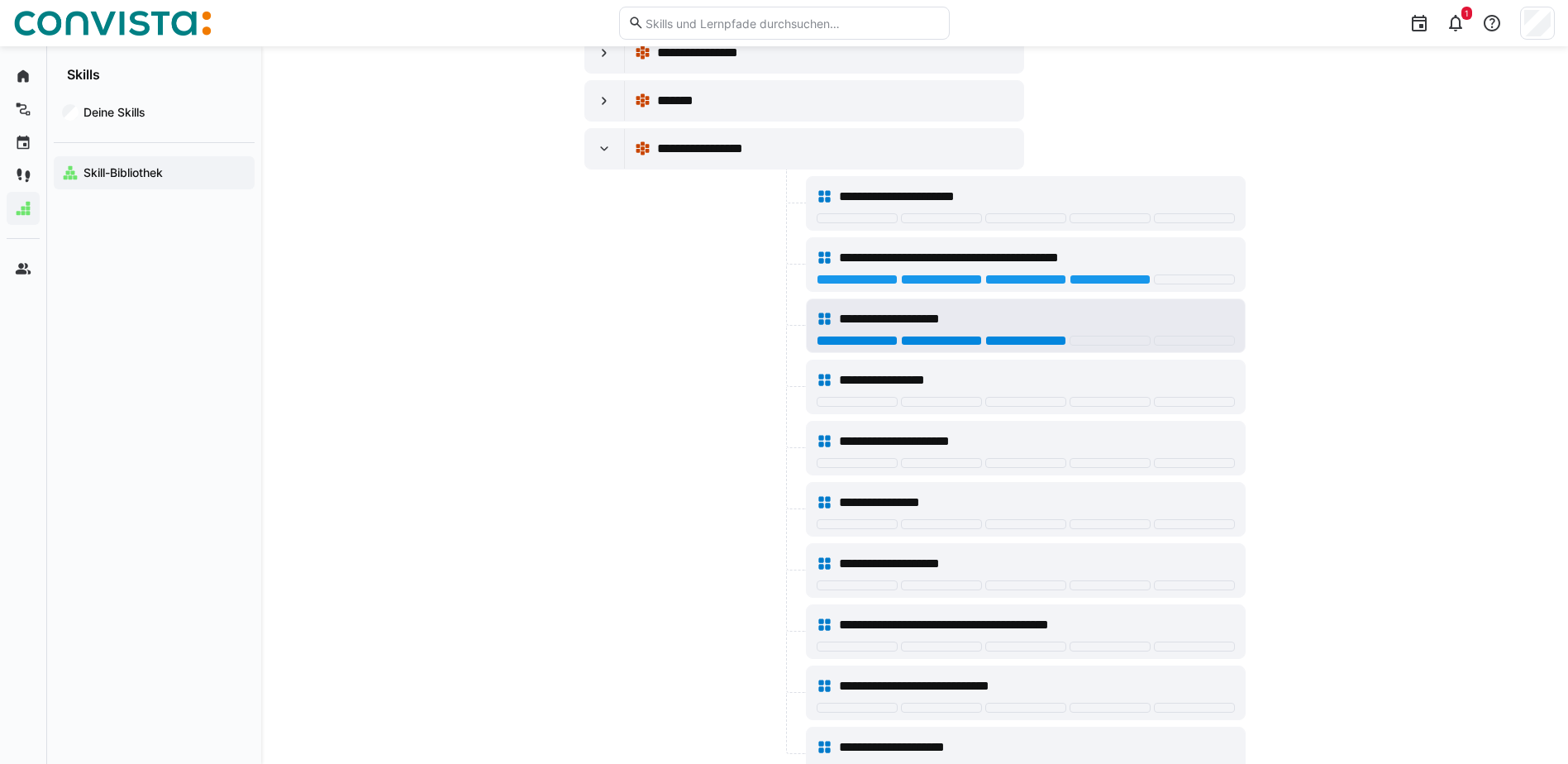
click at [1054, 341] on div at bounding box center [1025, 341] width 81 height 10
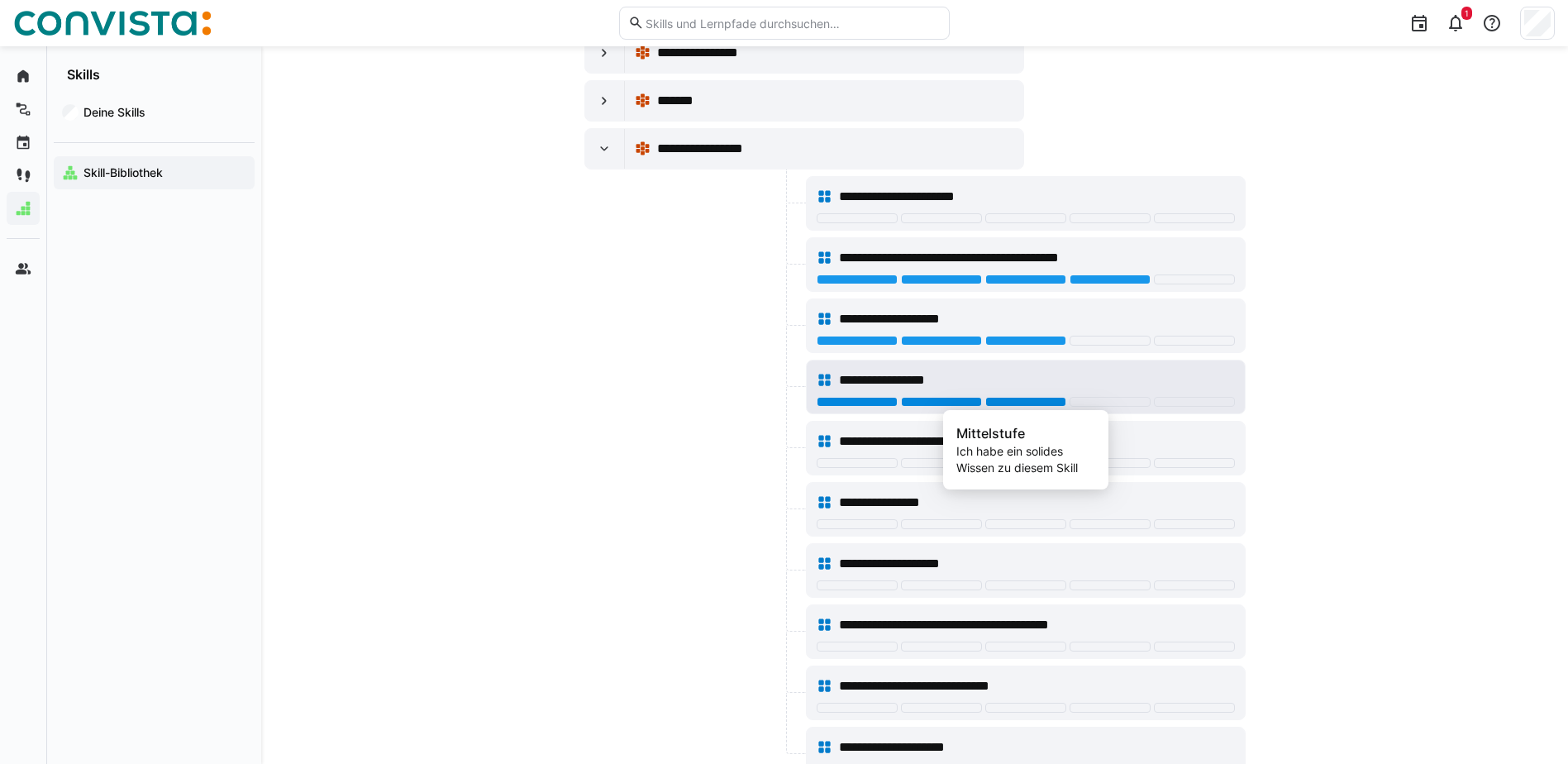
click at [1035, 402] on div at bounding box center [1025, 402] width 81 height 10
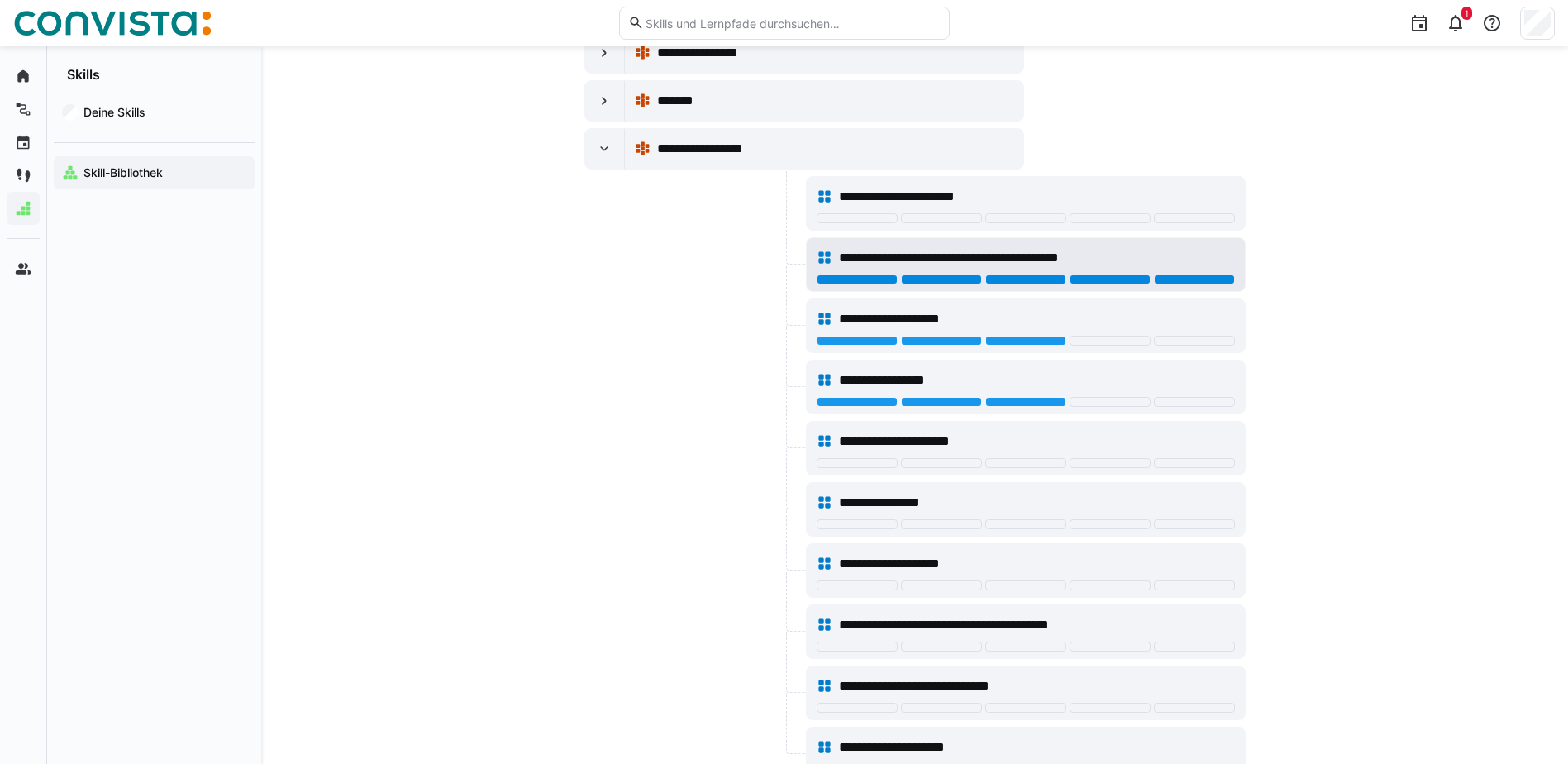
click at [1176, 261] on div "**********" at bounding box center [1037, 257] width 395 height 20
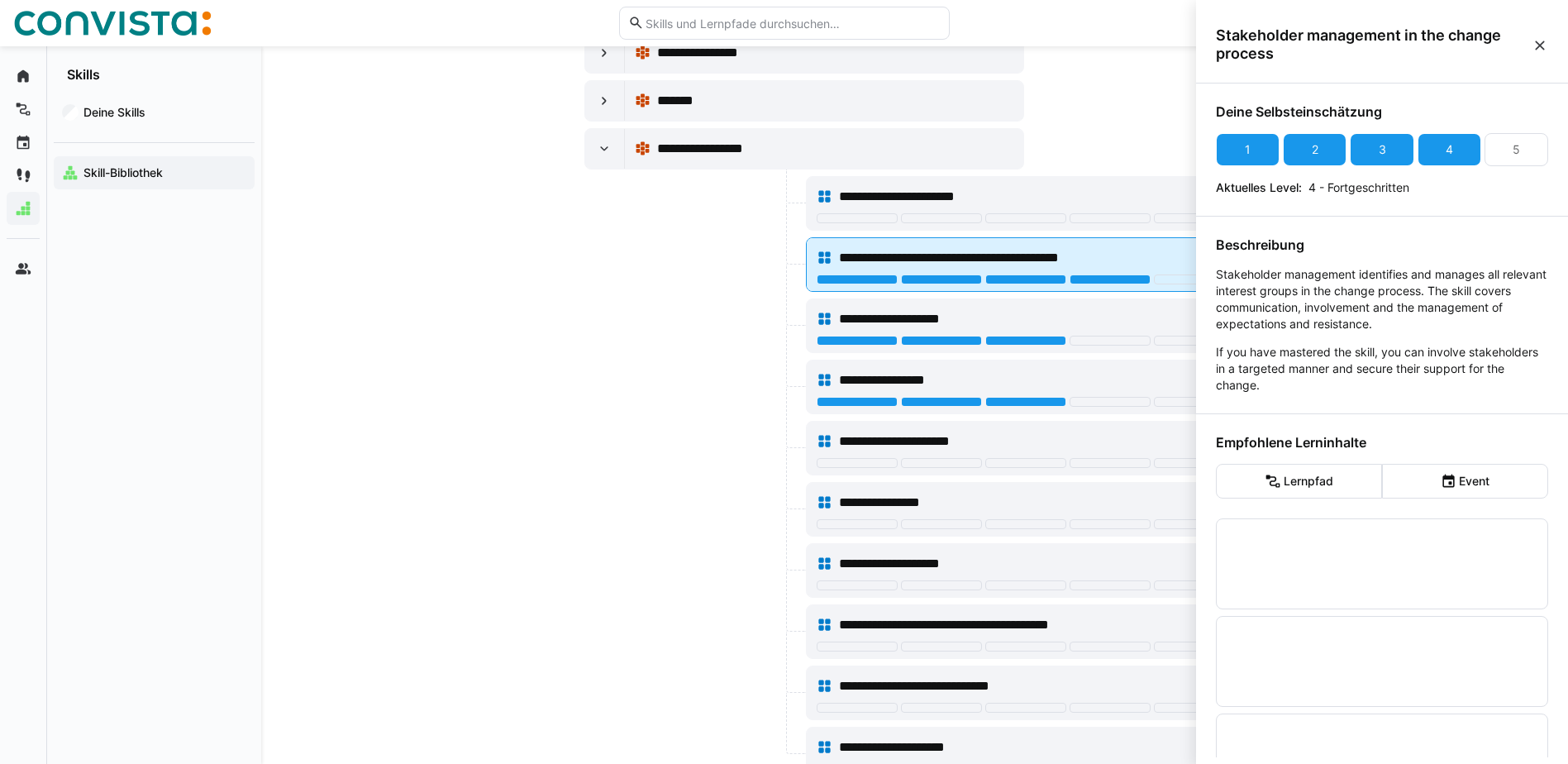
scroll to position [0, 0]
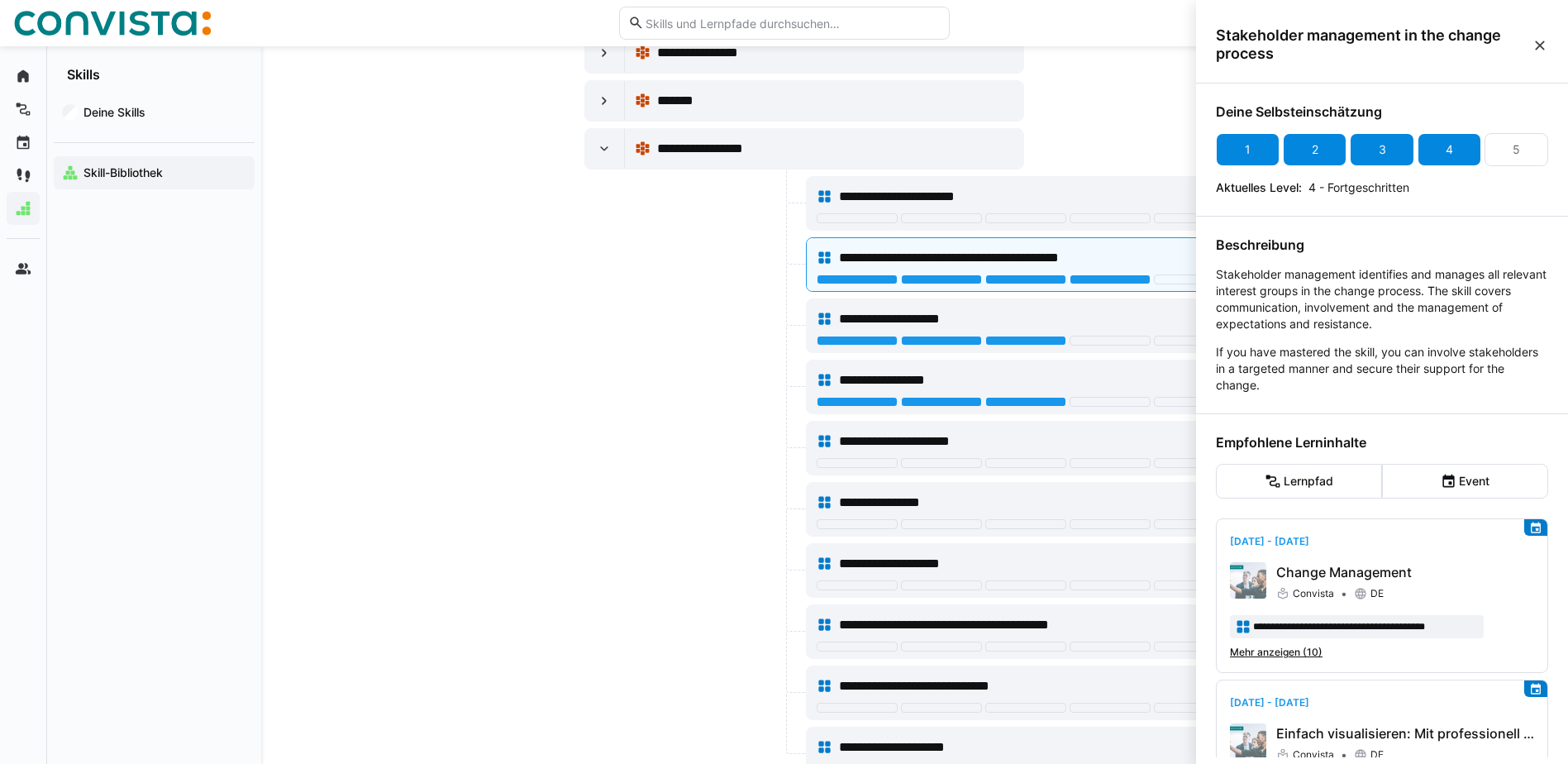
click at [1445, 151] on div "4" at bounding box center [1449, 149] width 8 height 16
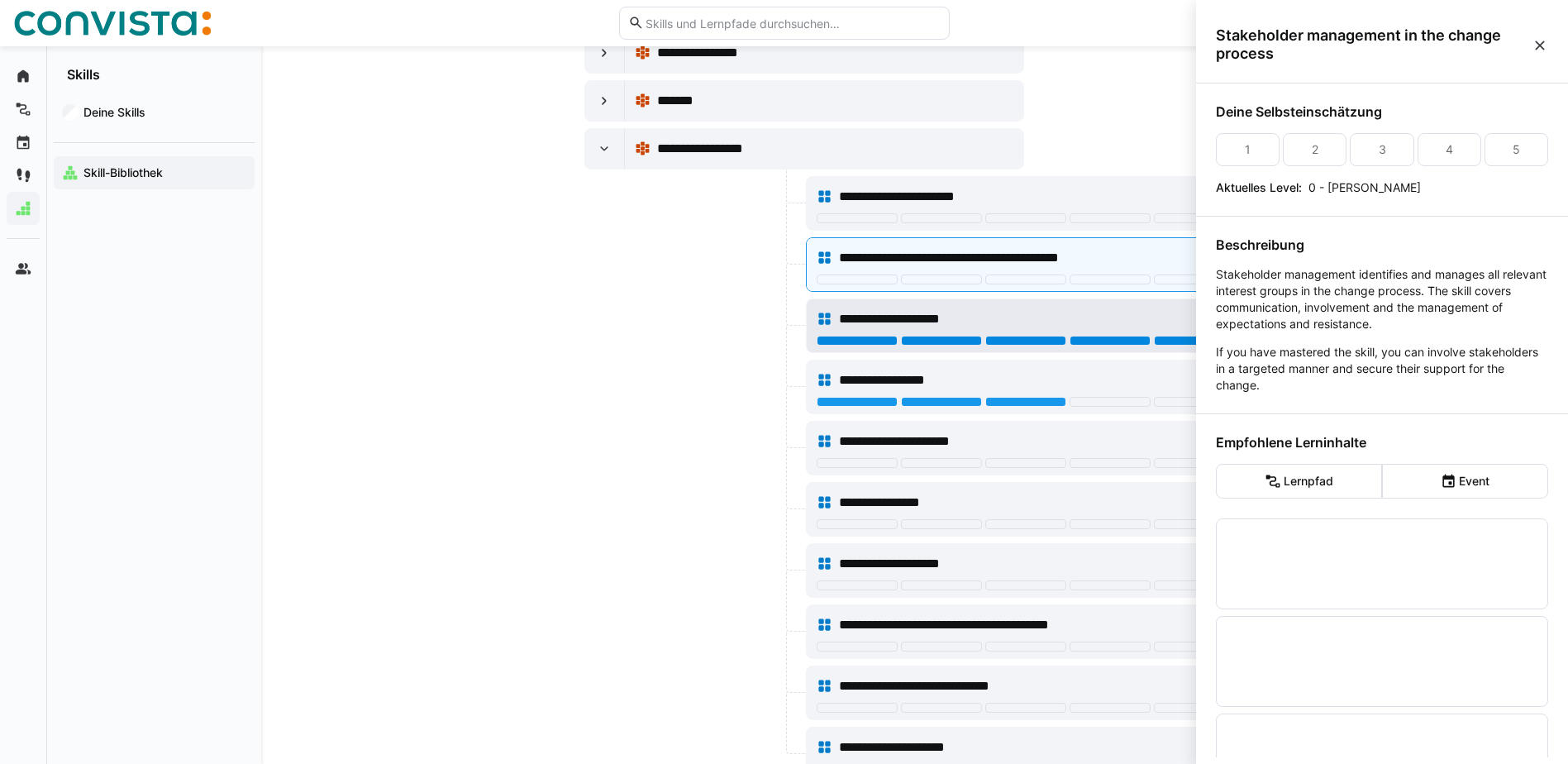
click at [1165, 322] on div "**********" at bounding box center [1037, 319] width 395 height 20
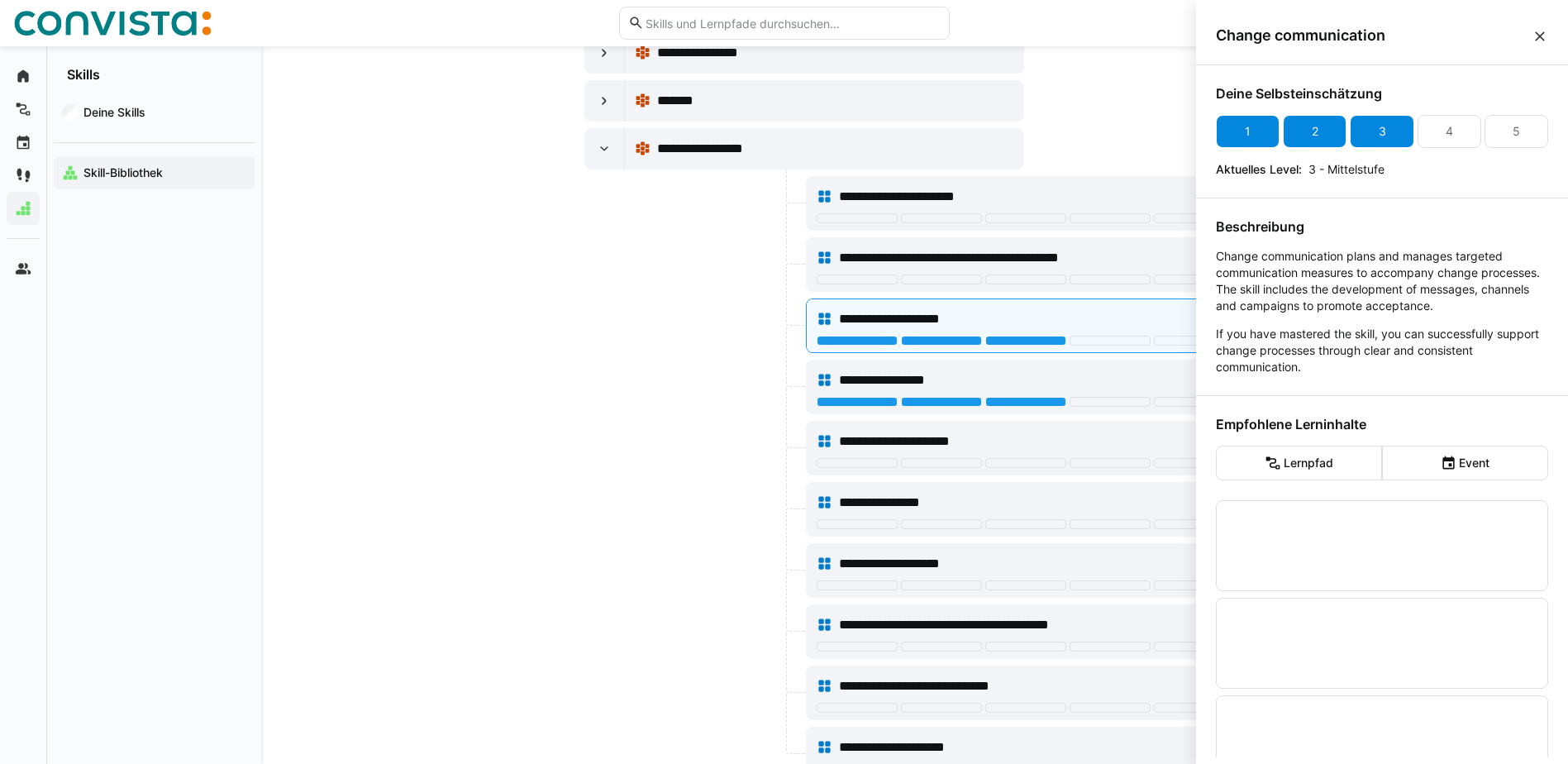
click at [1392, 125] on div "3" at bounding box center [1381, 131] width 64 height 33
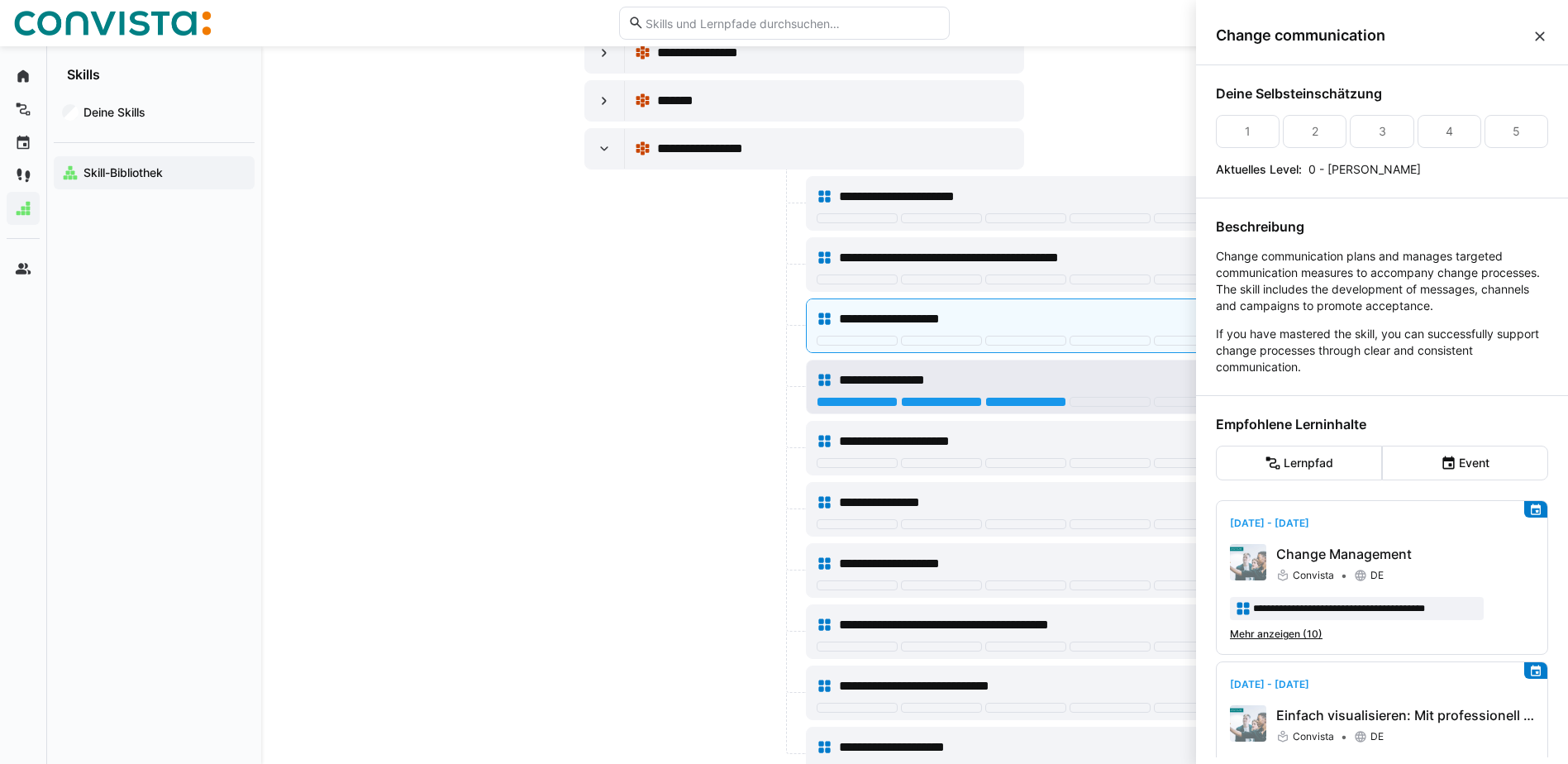
click at [1134, 375] on div "**********" at bounding box center [1037, 380] width 395 height 20
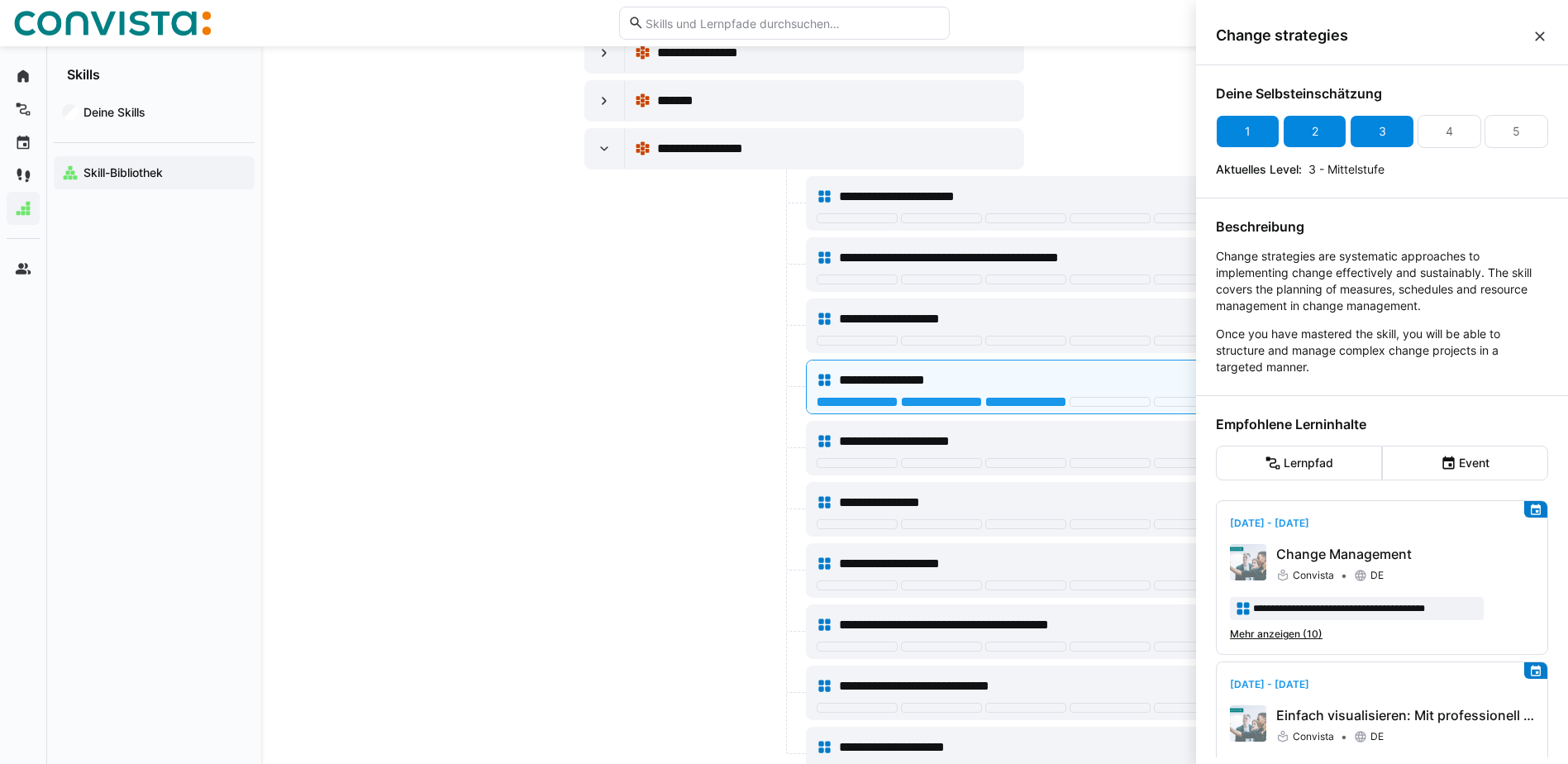
click at [1390, 126] on div "3" at bounding box center [1381, 131] width 64 height 33
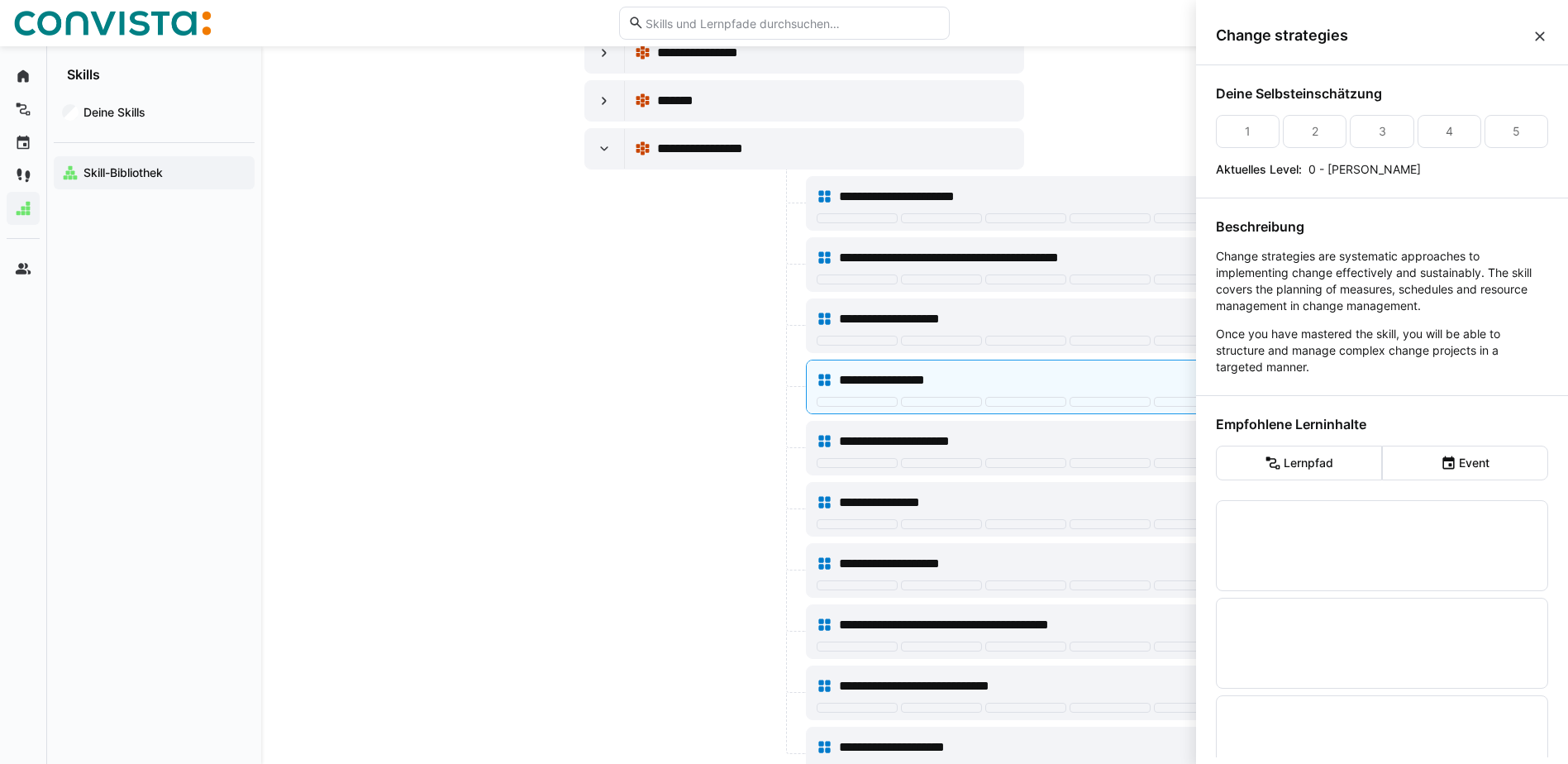
drag, startPoint x: 640, startPoint y: 275, endPoint x: 661, endPoint y: 271, distance: 21.4
click at [640, 275] on div at bounding box center [693, 265] width 218 height 55
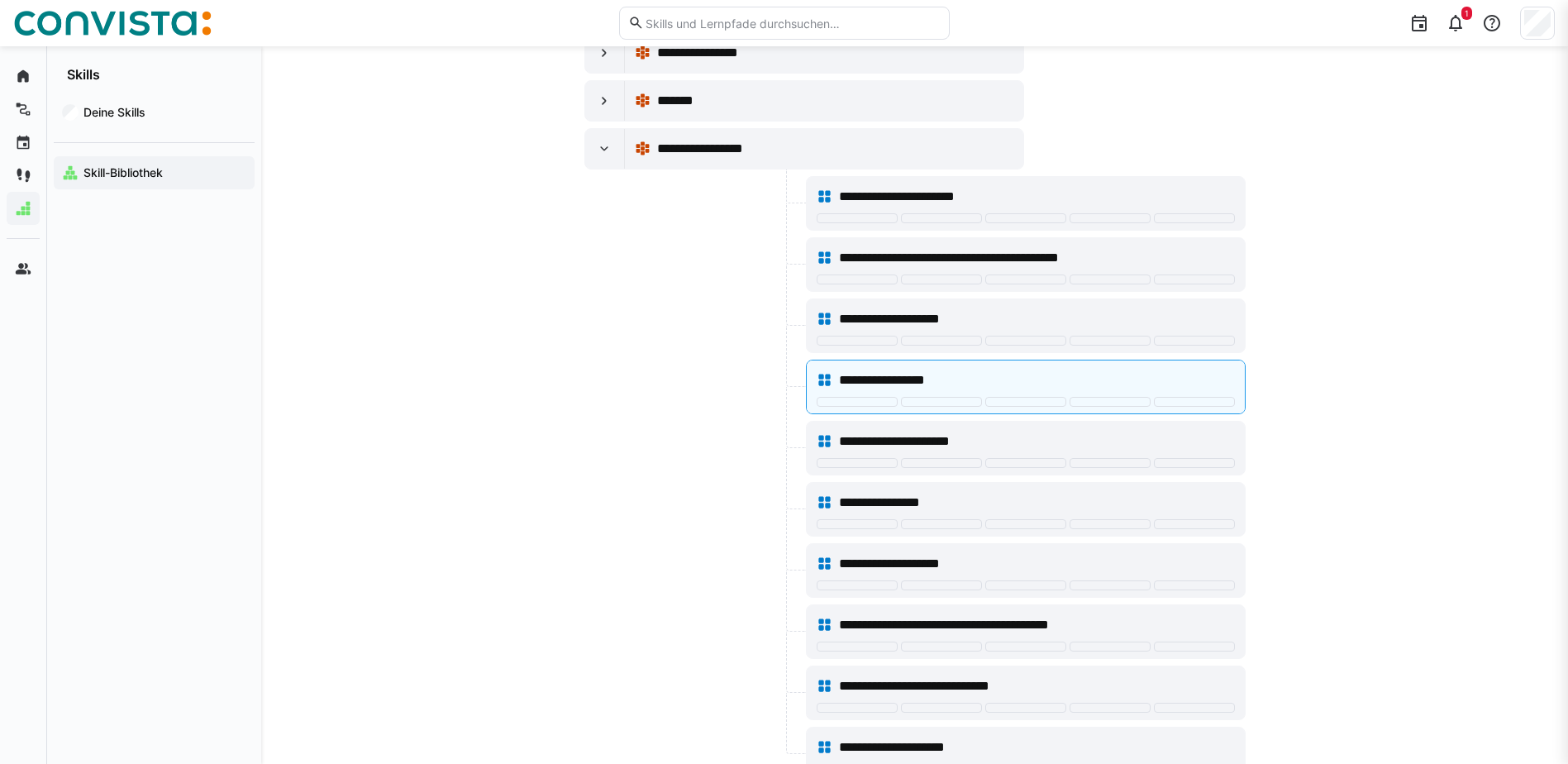
scroll to position [4712, 0]
click at [589, 135] on div at bounding box center [605, 148] width 40 height 40
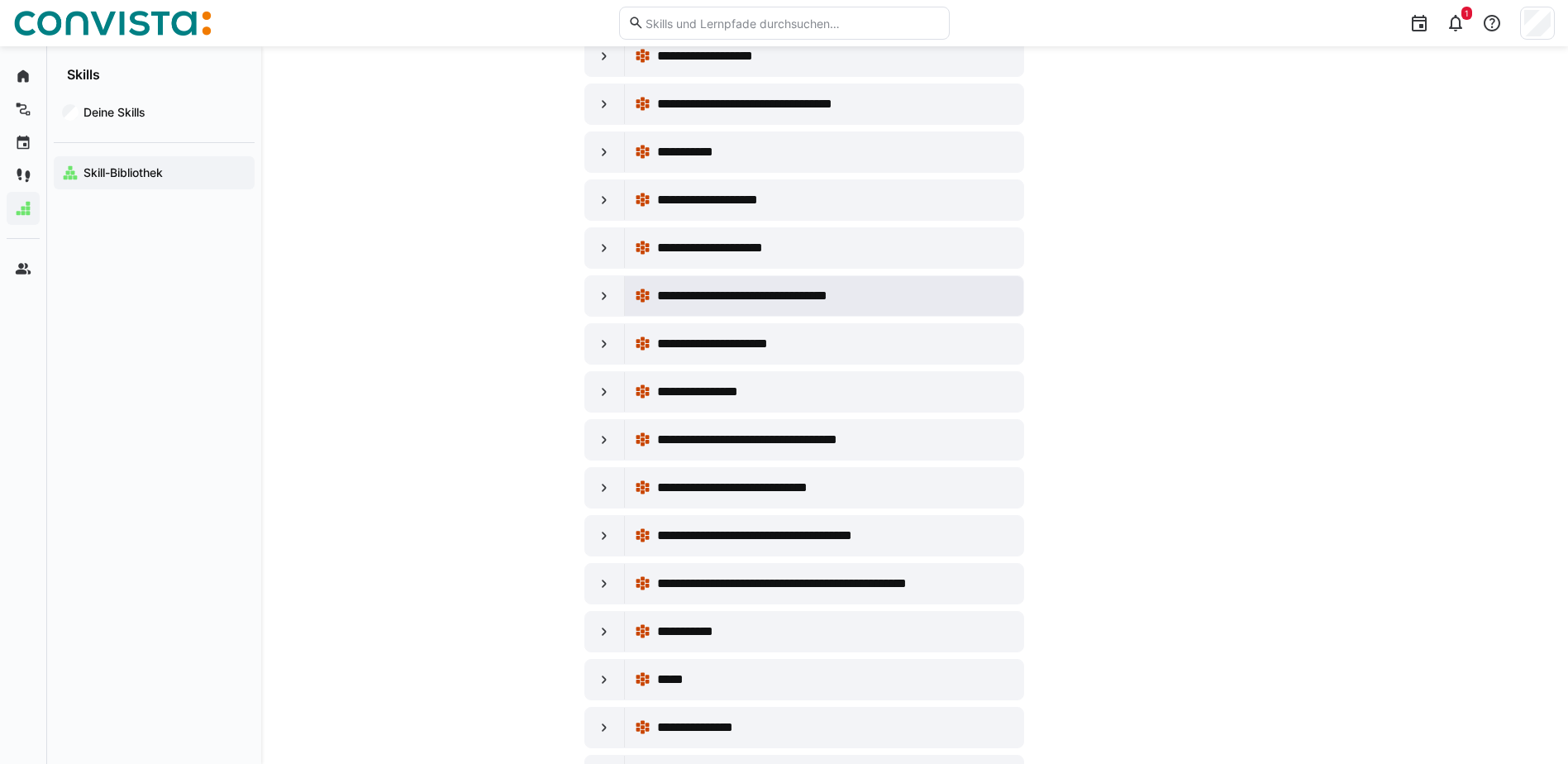
scroll to position [5125, 0]
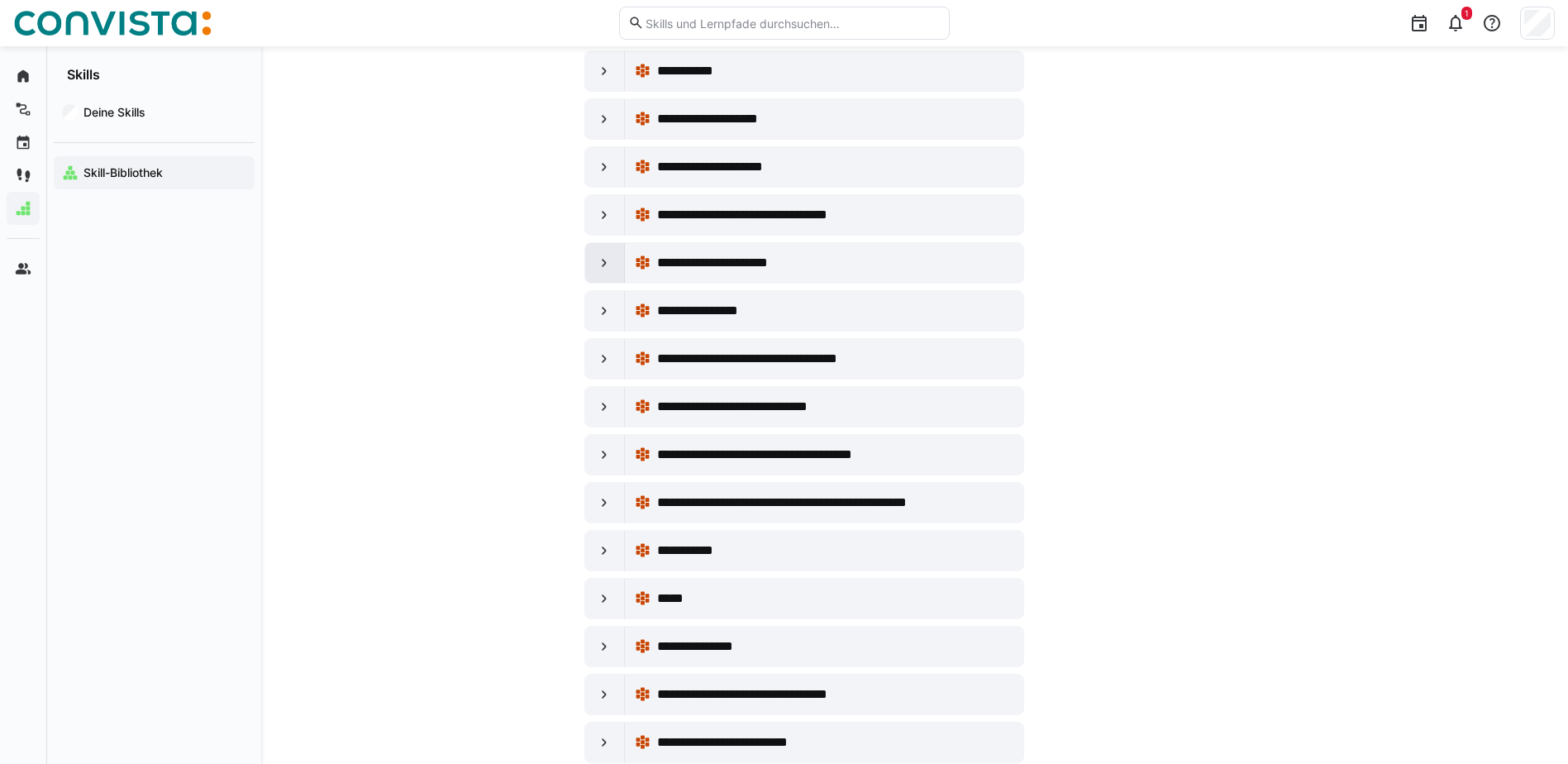
click at [600, 257] on eds-icon at bounding box center [604, 262] width 16 height 16
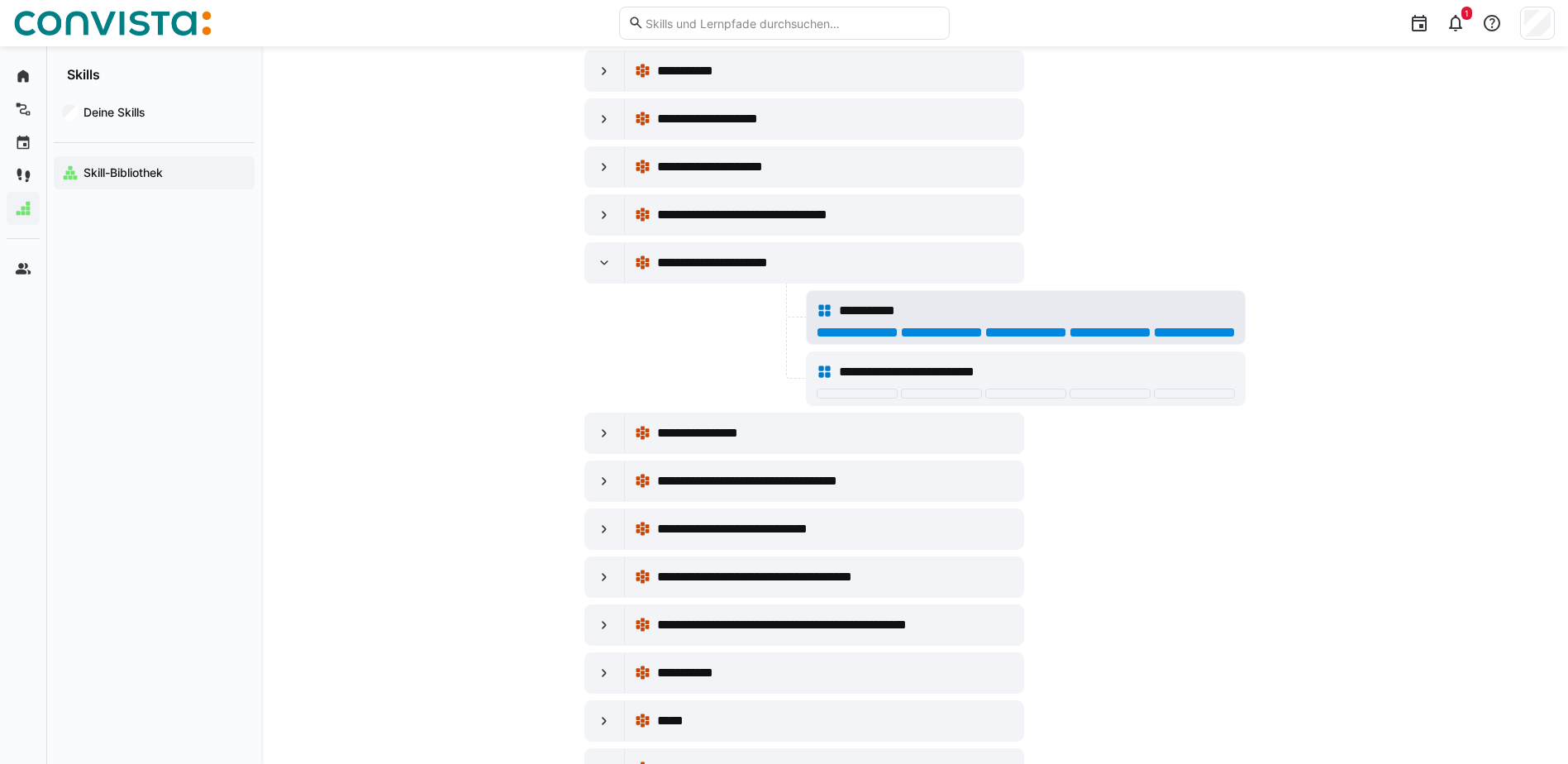
click at [1198, 330] on div at bounding box center [1194, 332] width 81 height 10
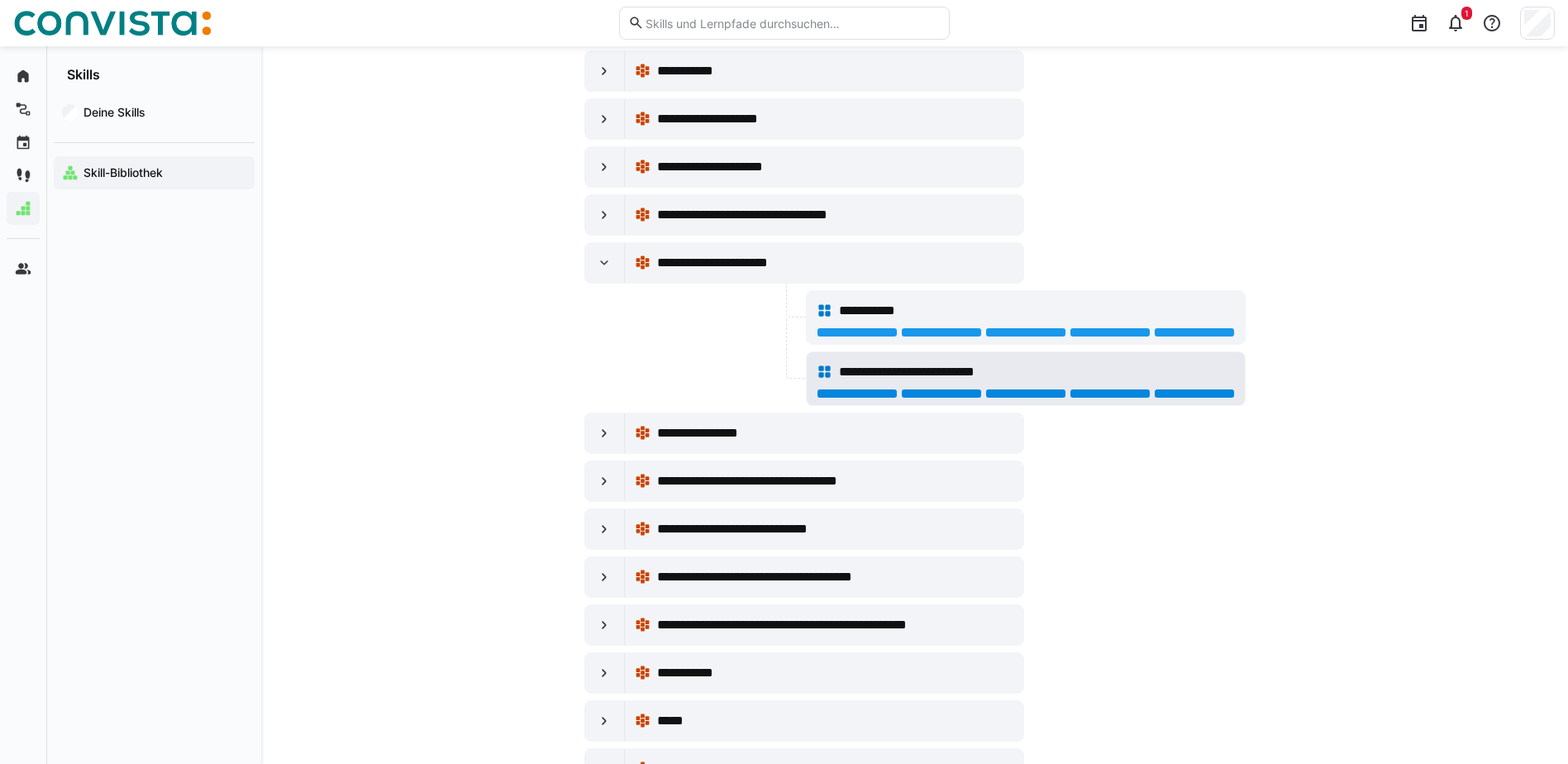
click at [1204, 393] on div at bounding box center [1194, 393] width 81 height 10
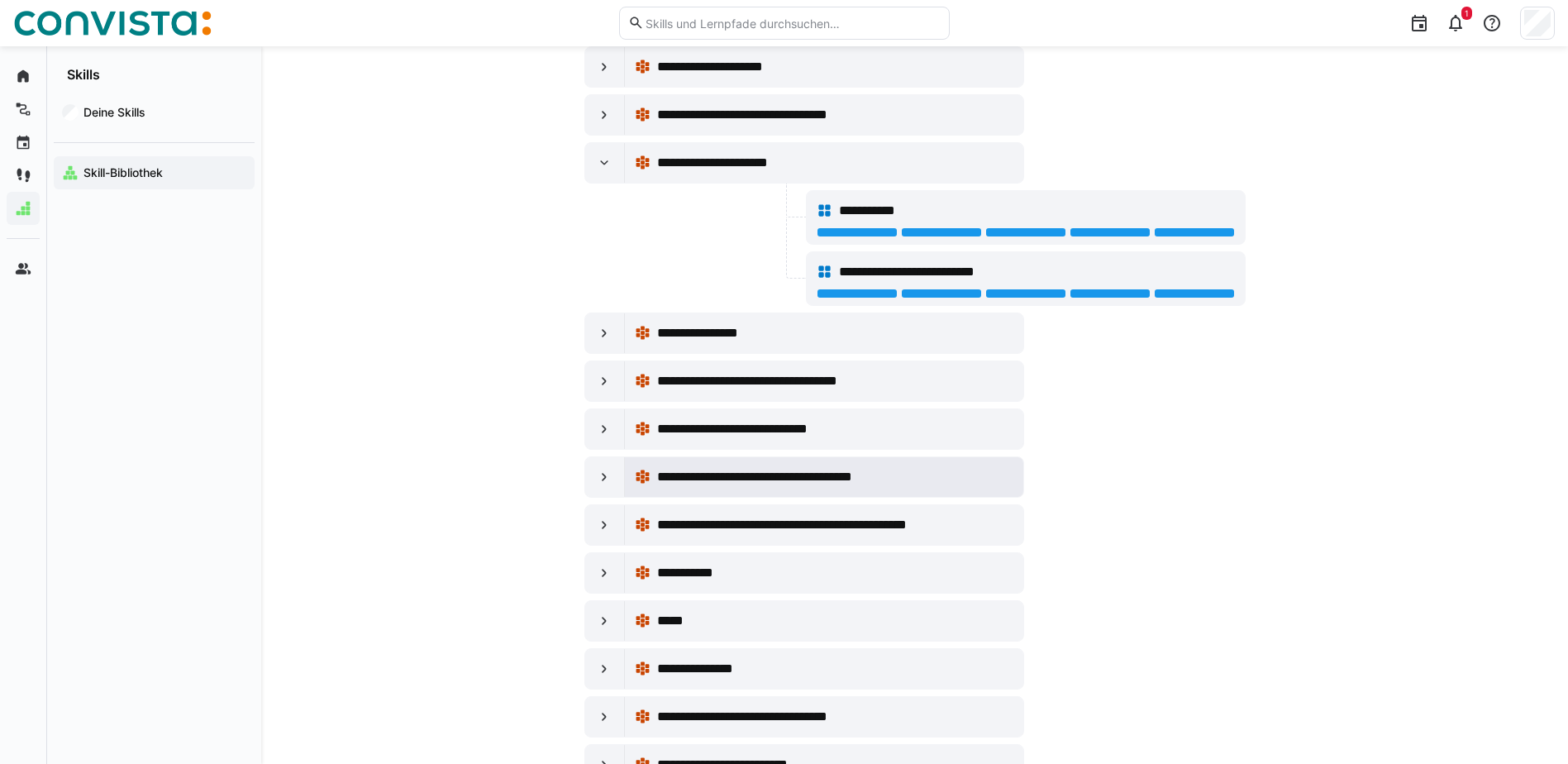
scroll to position [5374, 0]
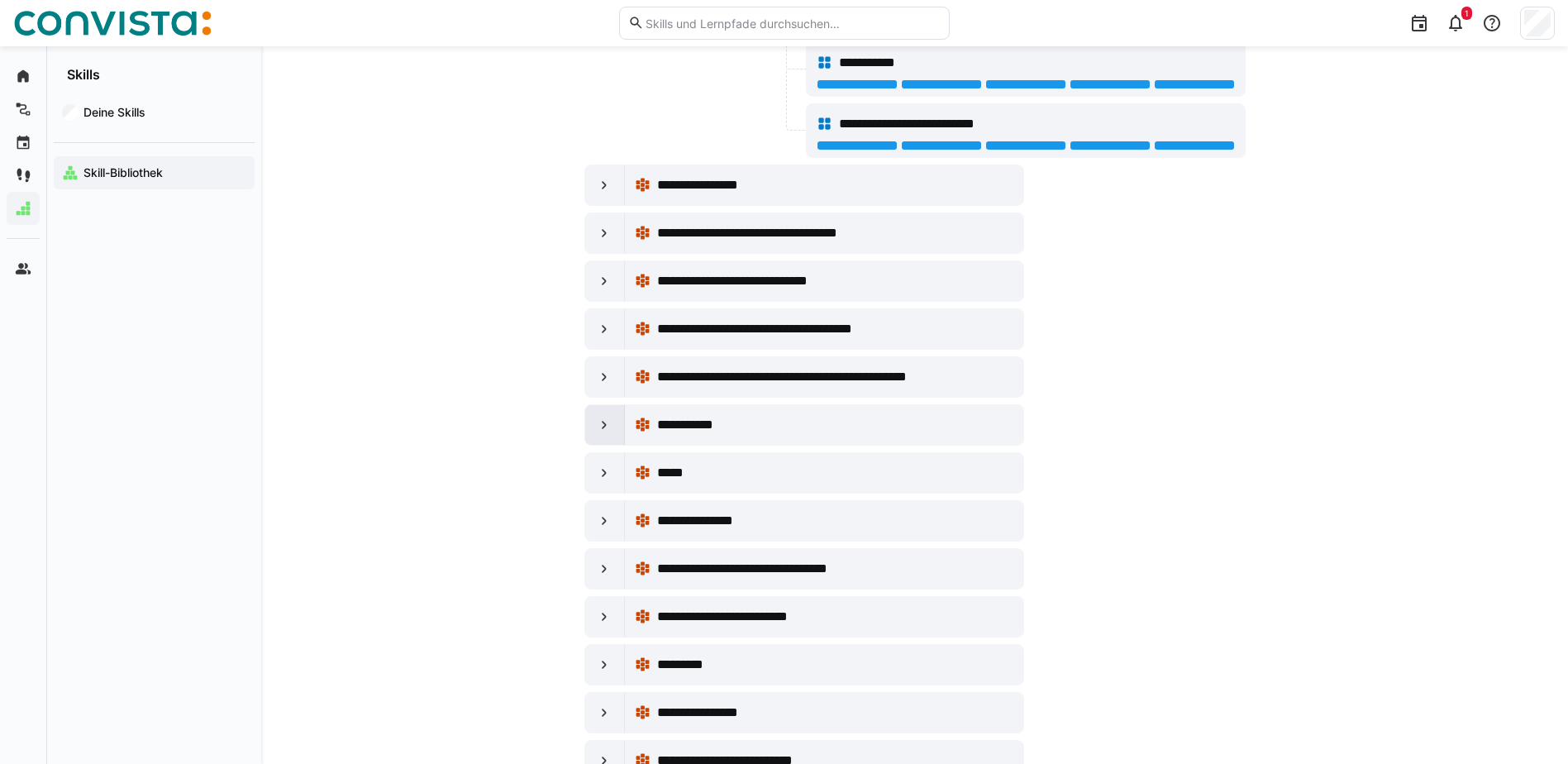
click at [600, 432] on eds-icon at bounding box center [604, 424] width 16 height 16
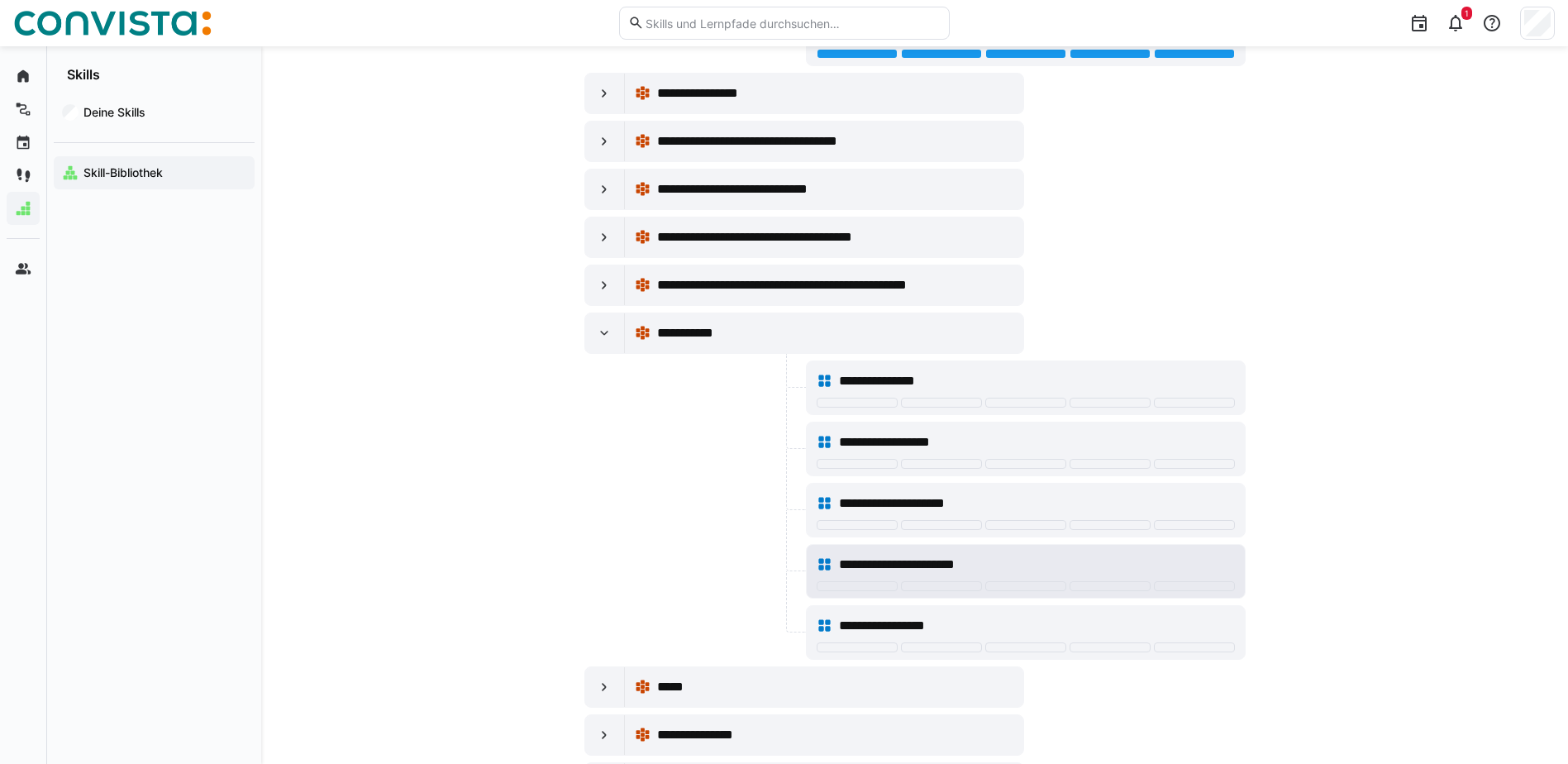
scroll to position [5621, 0]
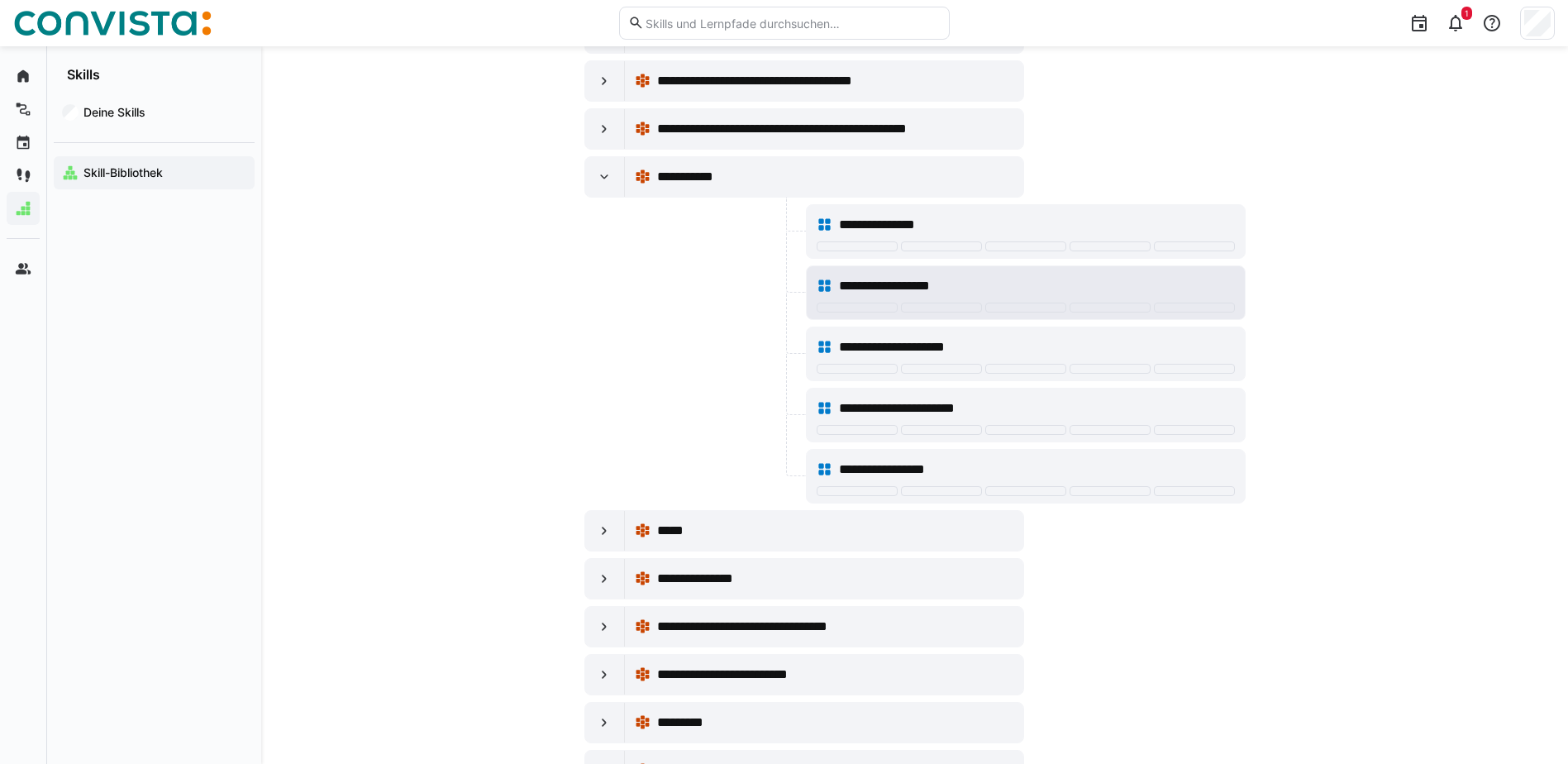
click at [1201, 281] on div "**********" at bounding box center [1037, 285] width 395 height 20
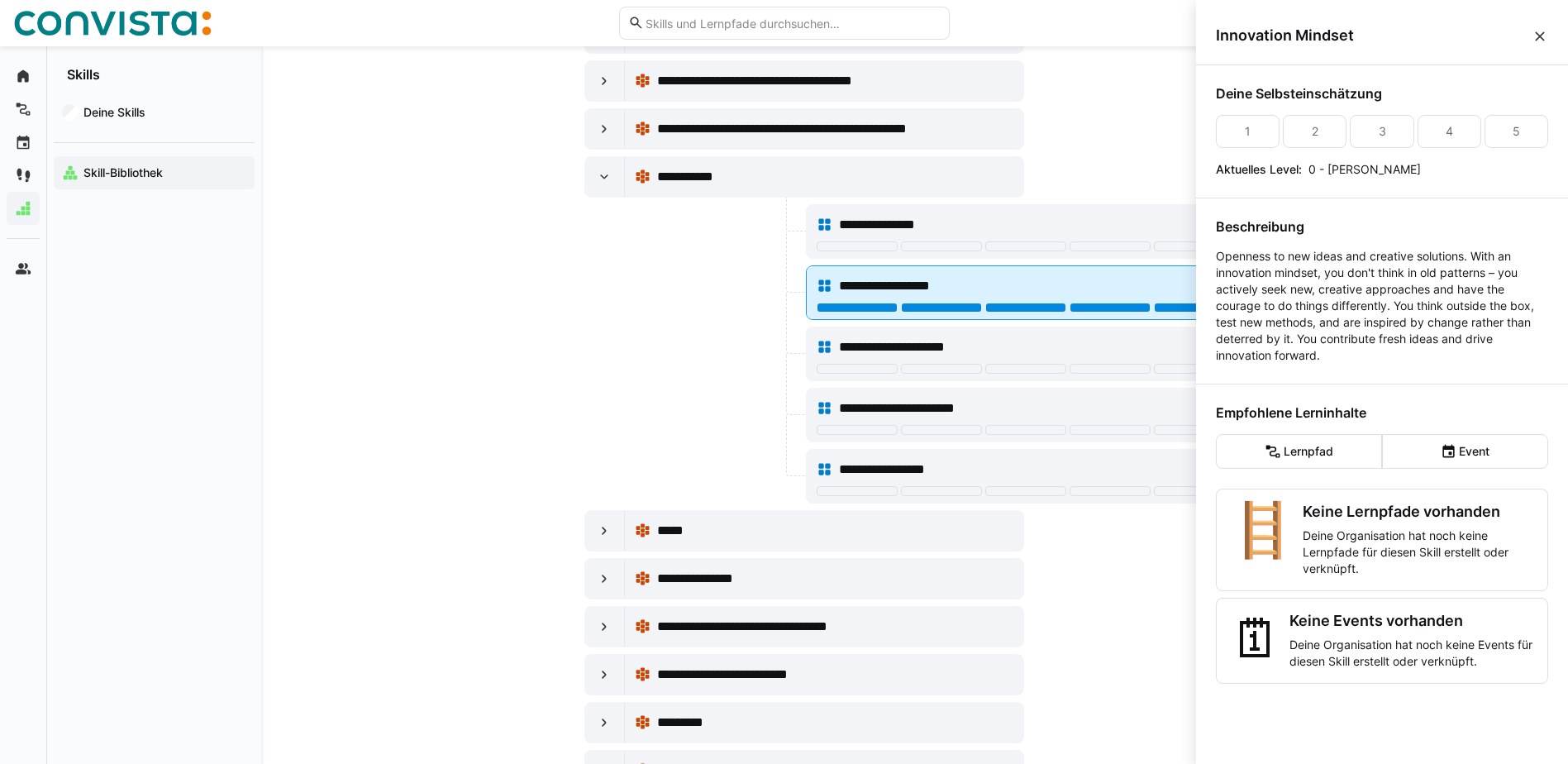
click at [1183, 309] on div at bounding box center [1194, 307] width 81 height 10
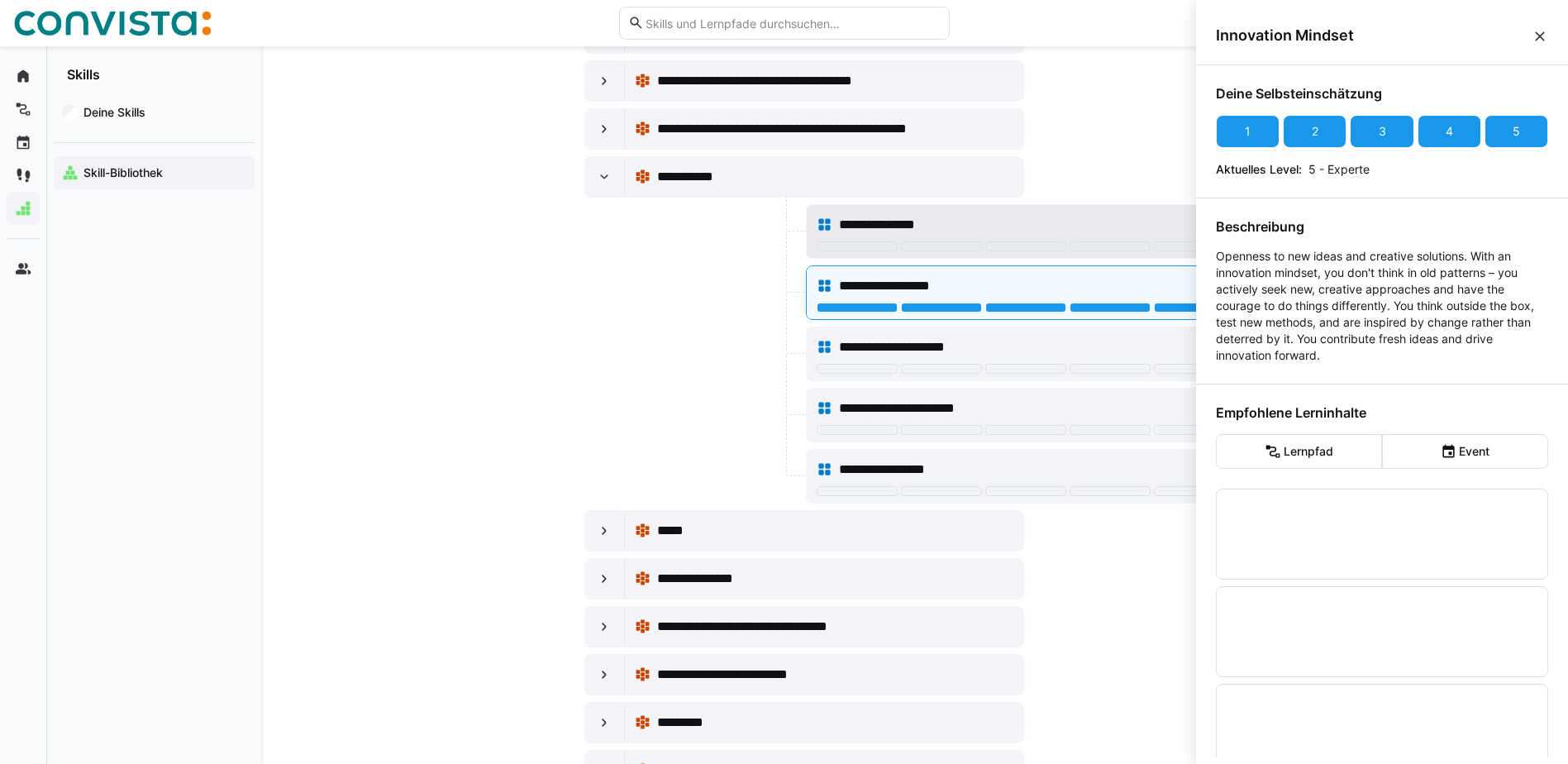
click at [1186, 221] on div "**********" at bounding box center [1037, 224] width 395 height 20
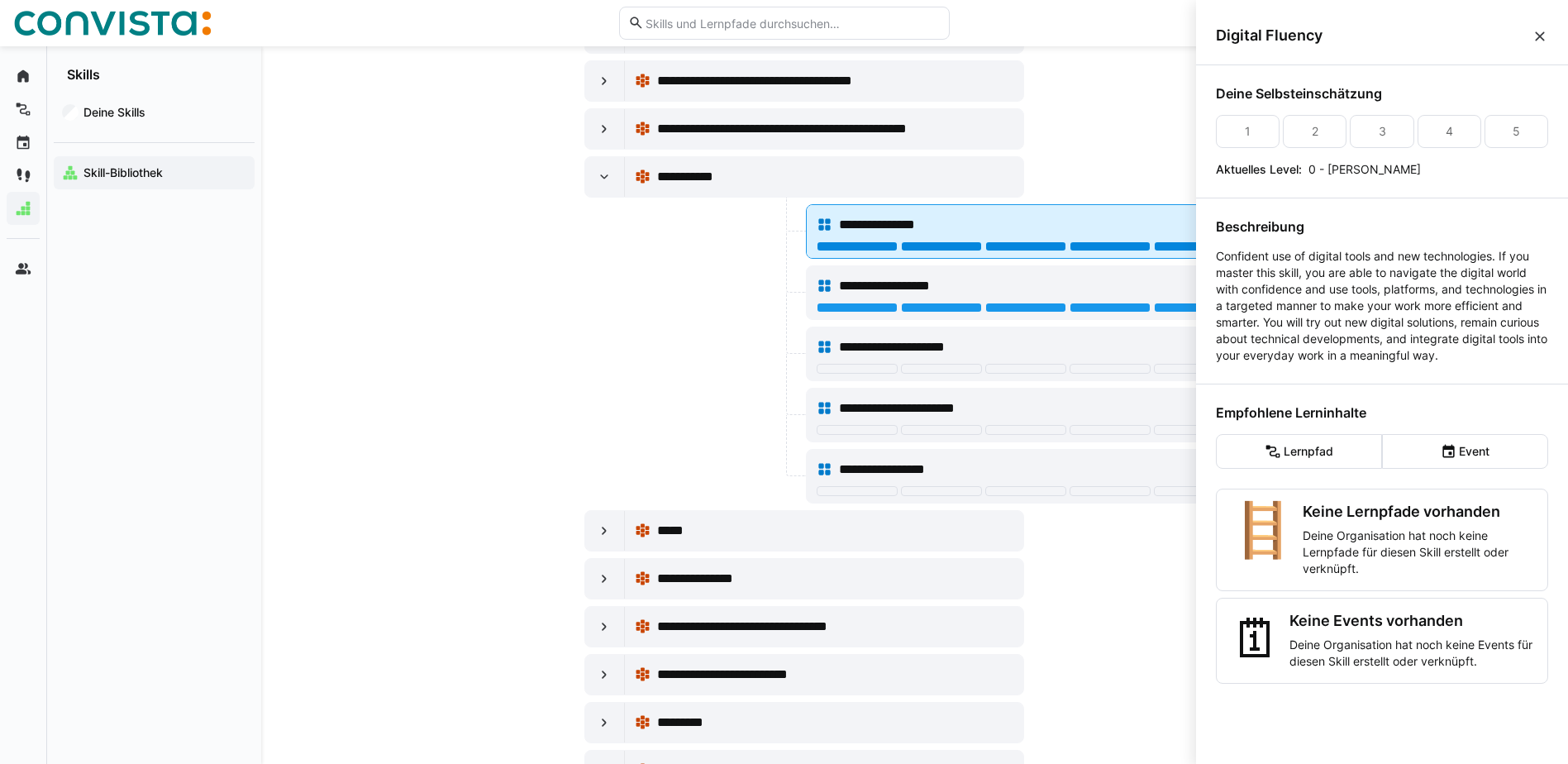
click at [1184, 241] on div at bounding box center [1194, 246] width 81 height 10
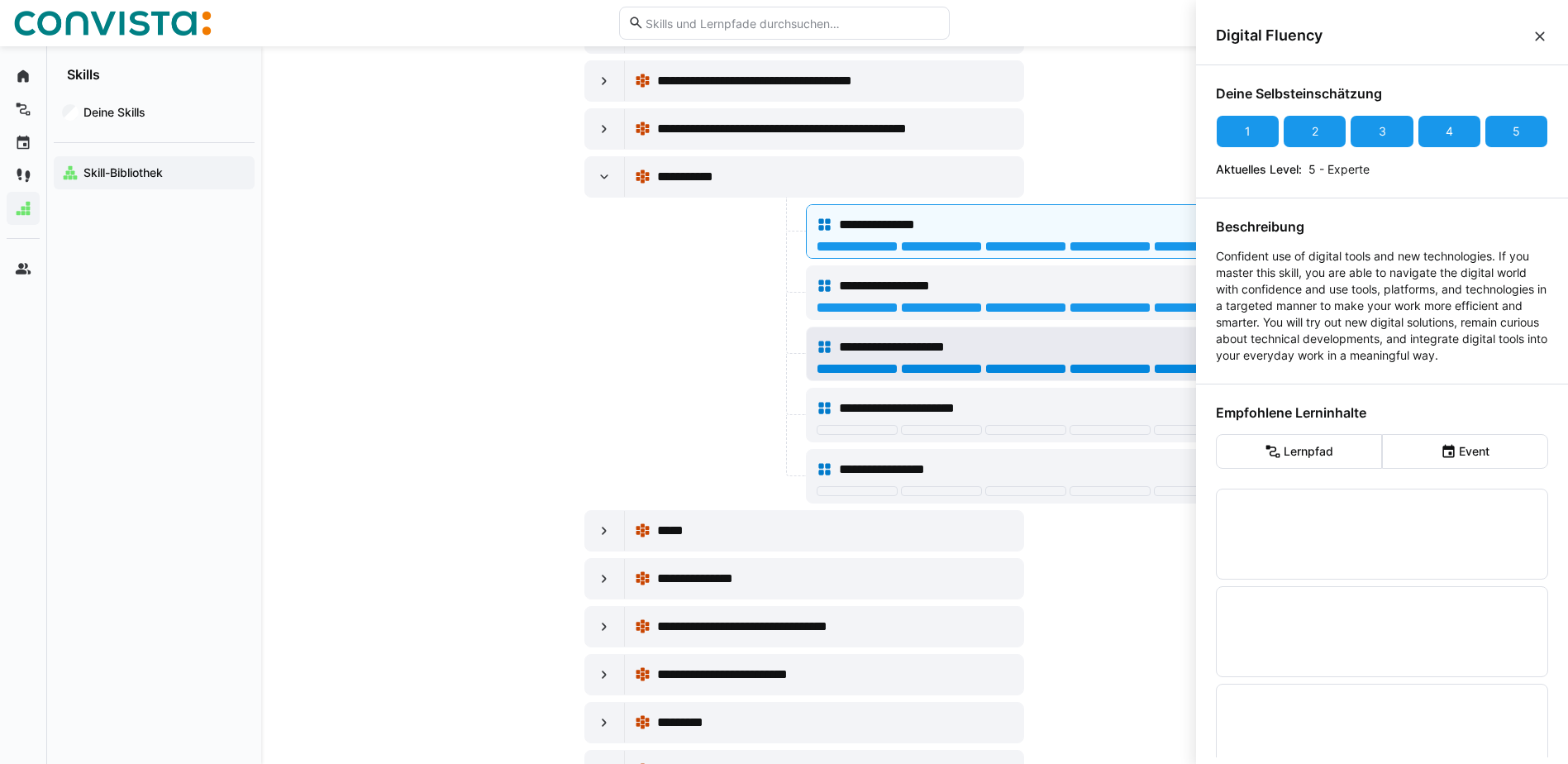
click at [1176, 366] on div at bounding box center [1194, 369] width 81 height 10
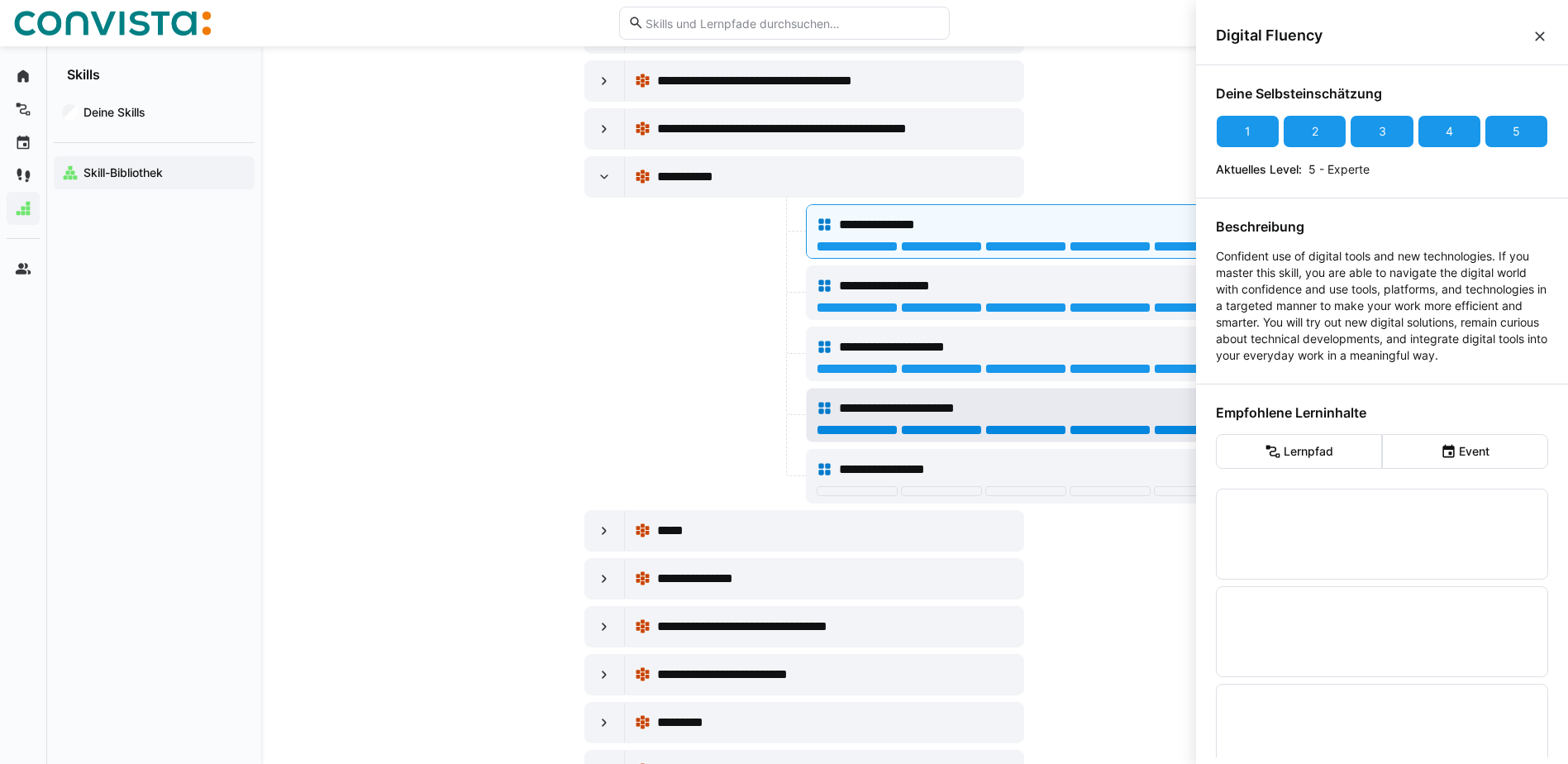
click at [1186, 433] on div at bounding box center [1194, 430] width 81 height 10
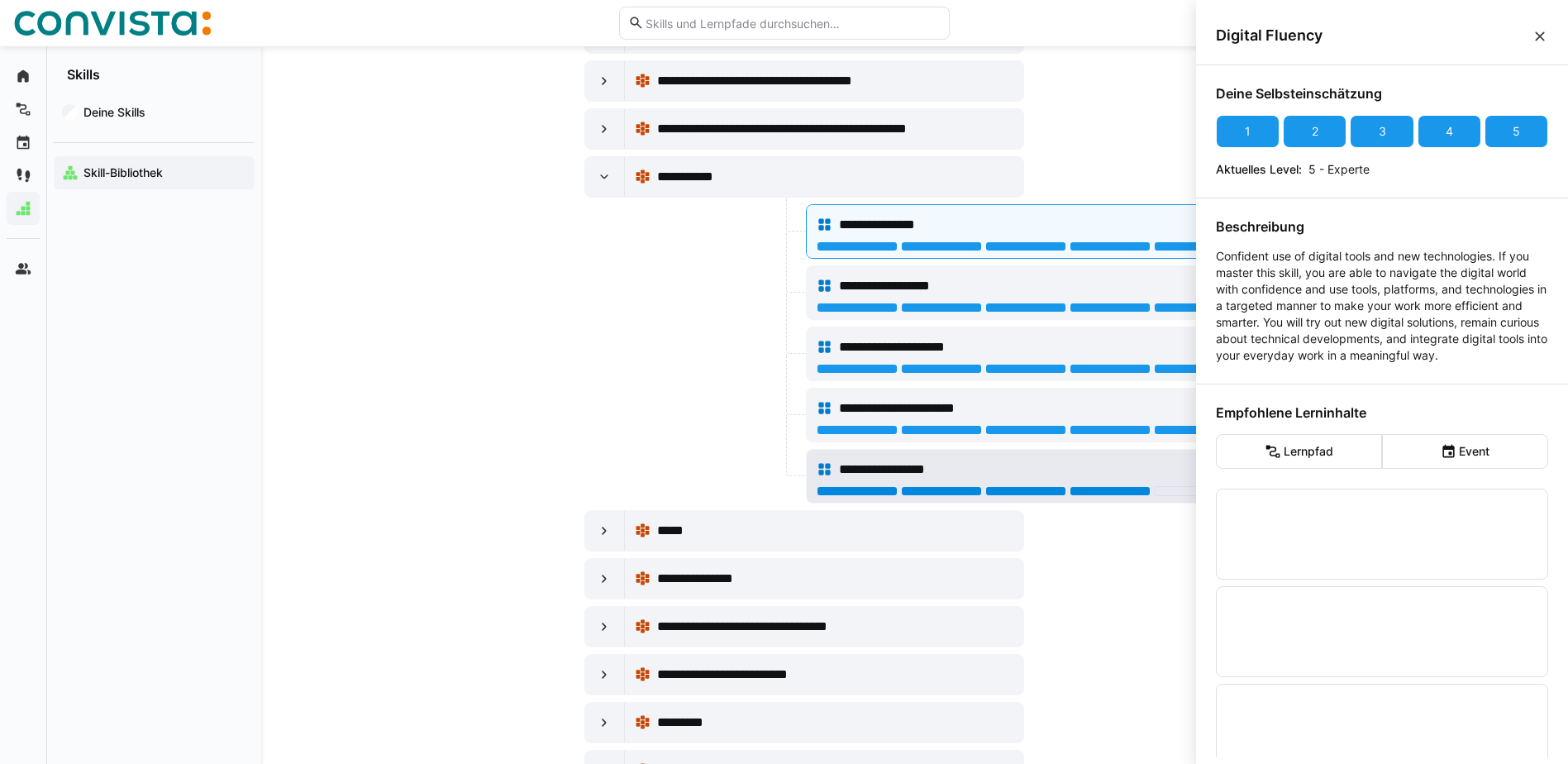
click at [1120, 491] on div at bounding box center [1110, 491] width 81 height 10
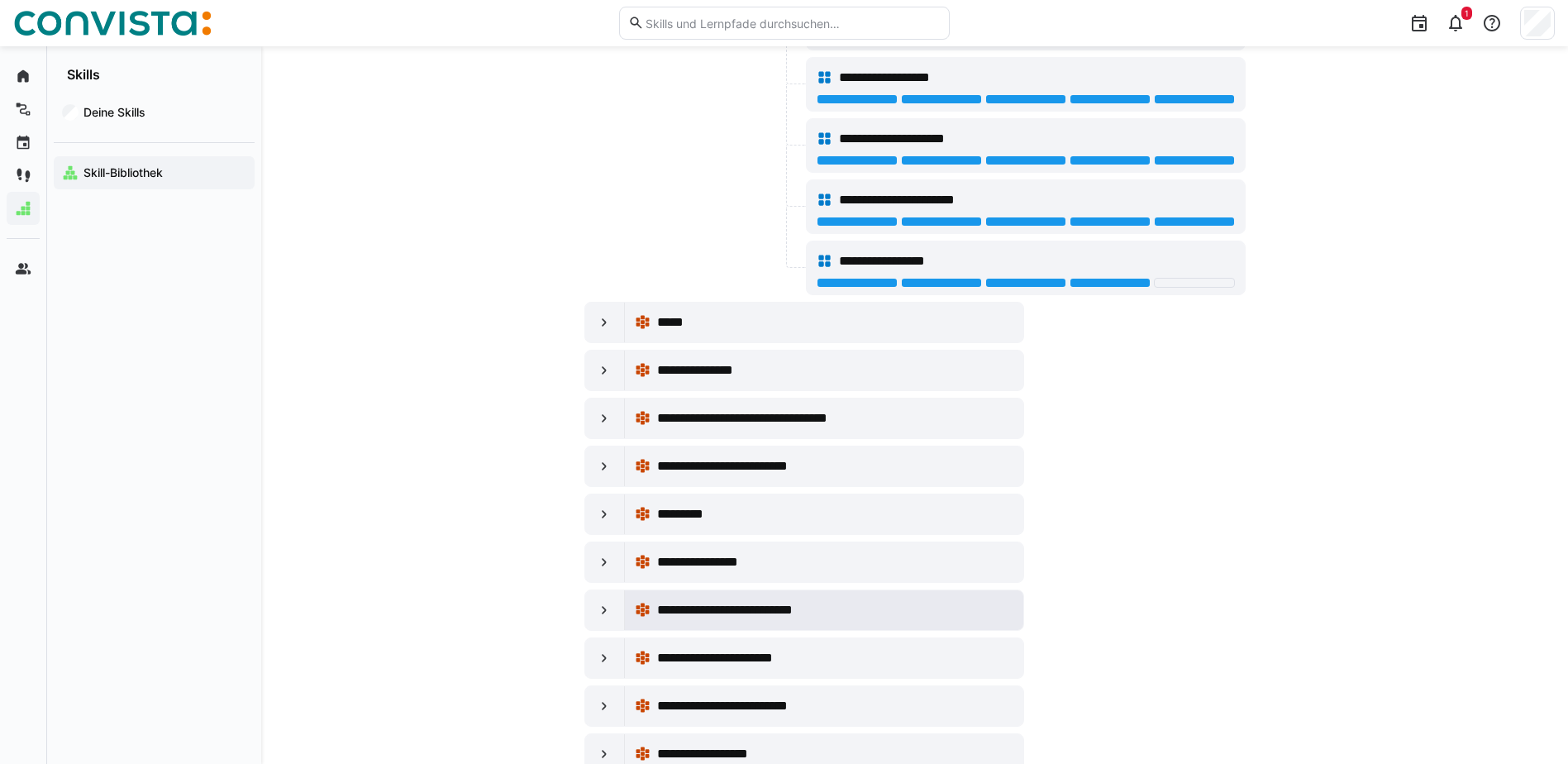
scroll to position [6034, 0]
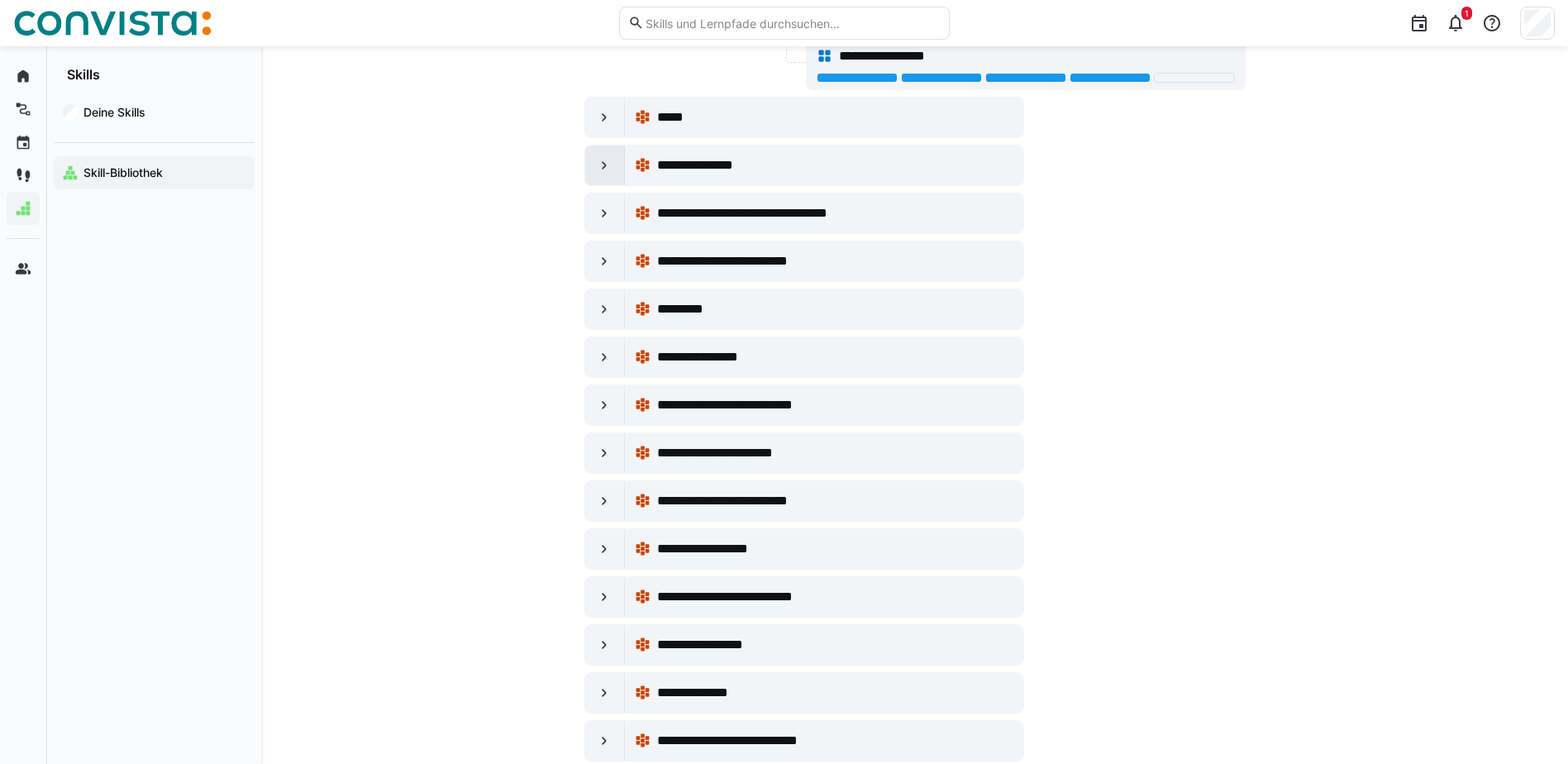
click at [611, 169] on div at bounding box center [605, 165] width 40 height 40
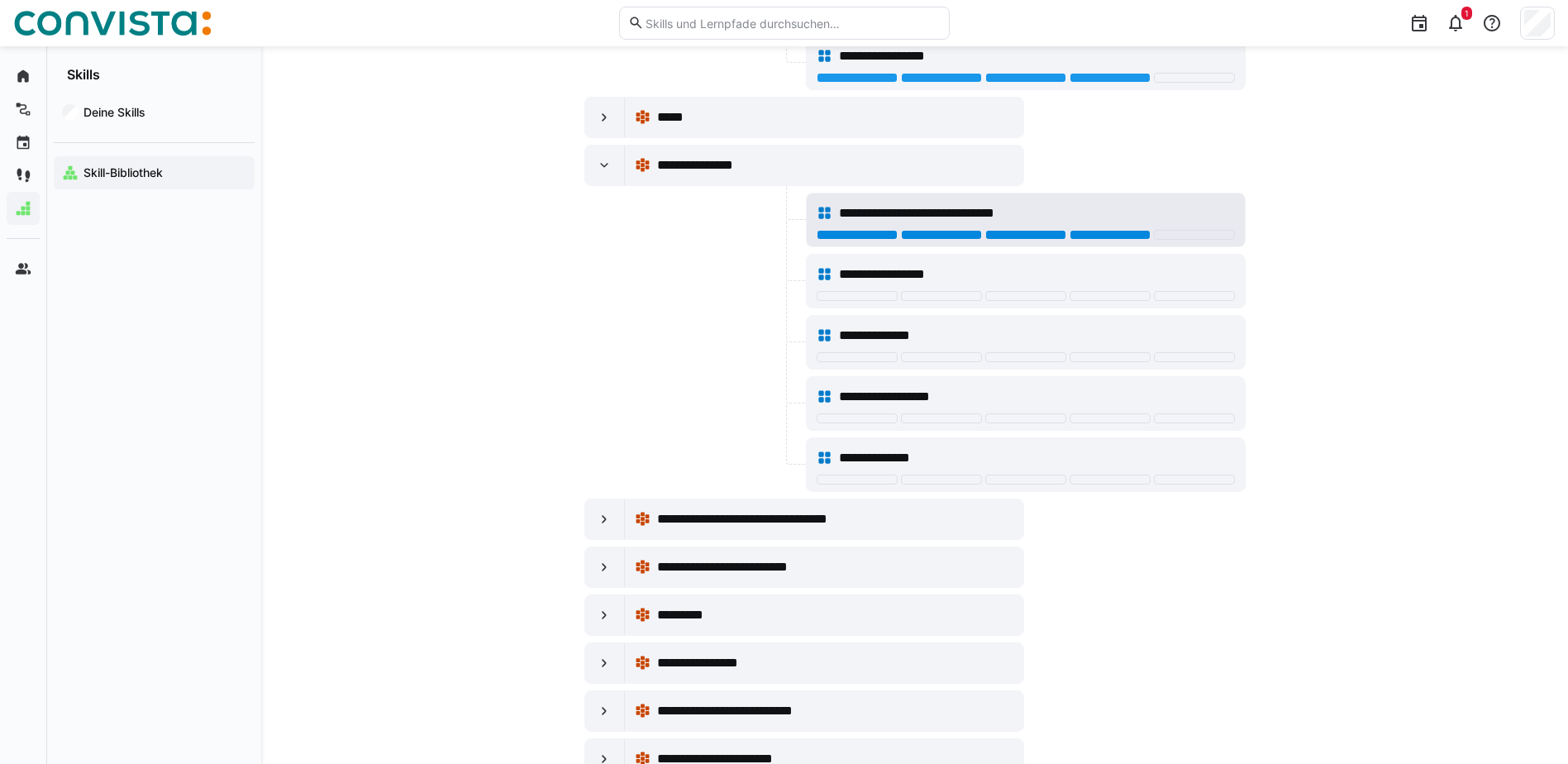
click at [1132, 230] on div at bounding box center [1110, 235] width 81 height 10
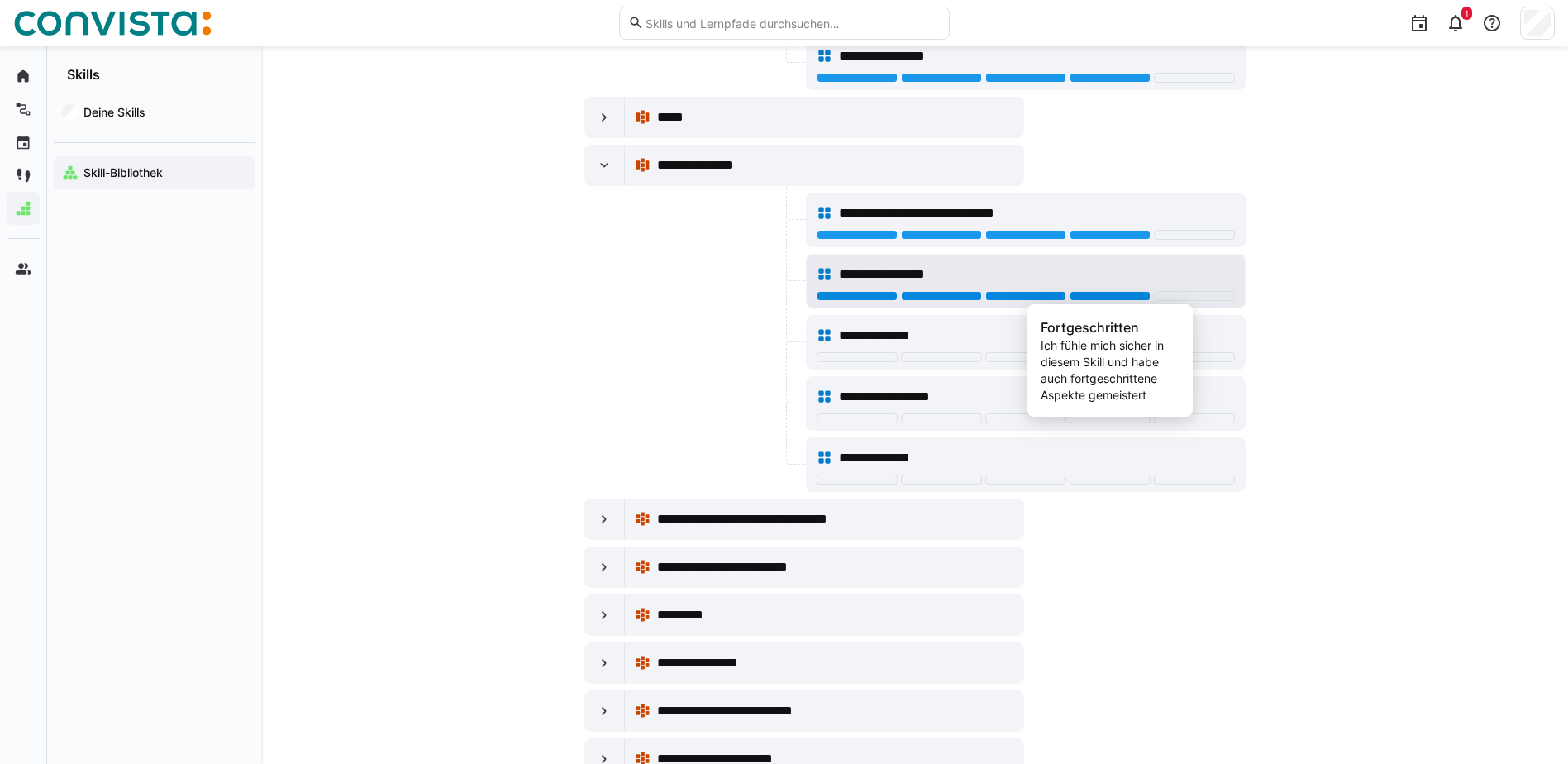
click at [1123, 295] on div at bounding box center [1110, 296] width 81 height 10
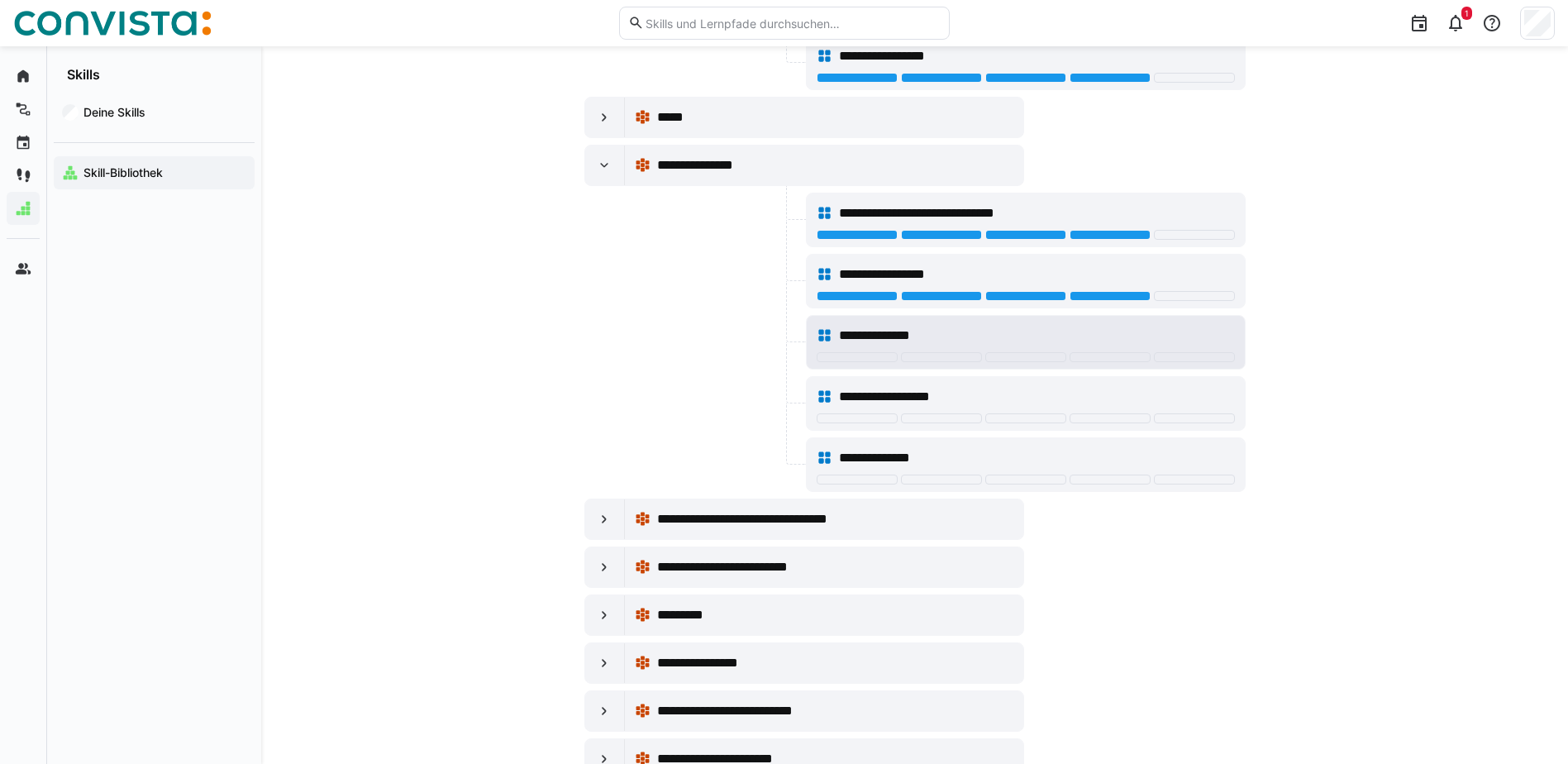
click at [1104, 363] on div at bounding box center [1025, 359] width 418 height 14
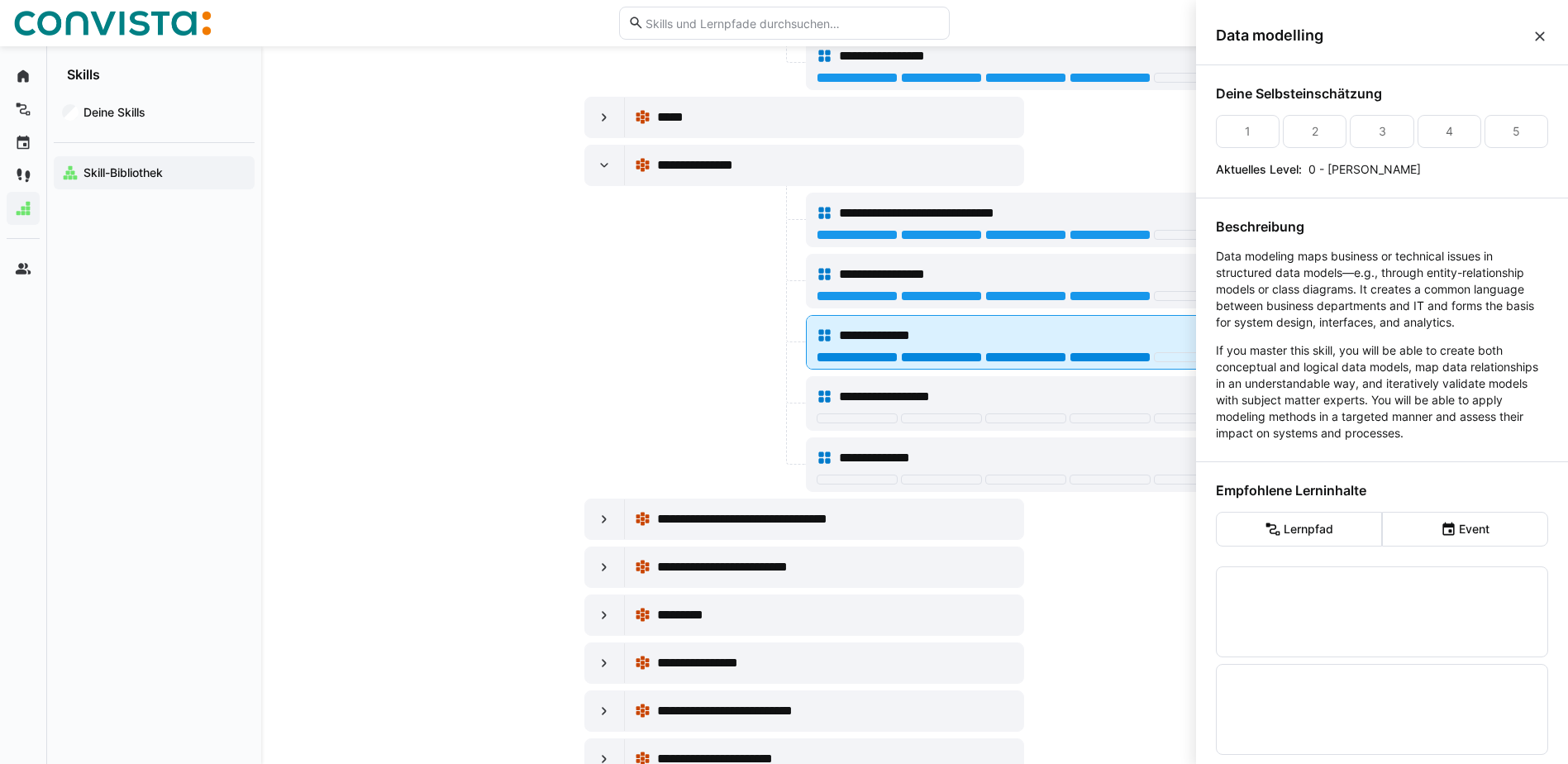
click at [1104, 360] on div at bounding box center [1110, 357] width 81 height 10
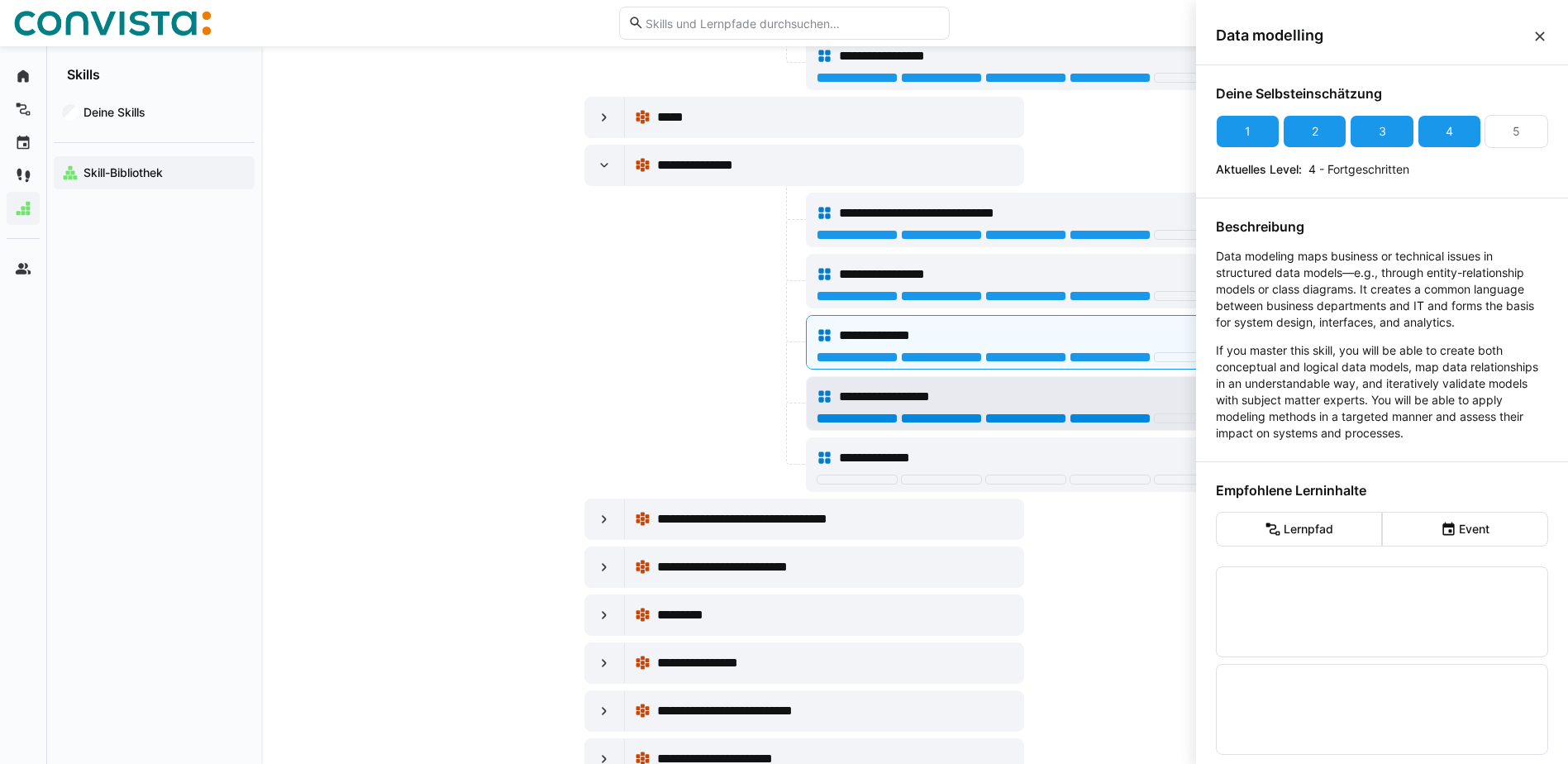
click at [1094, 416] on div at bounding box center [1110, 418] width 81 height 10
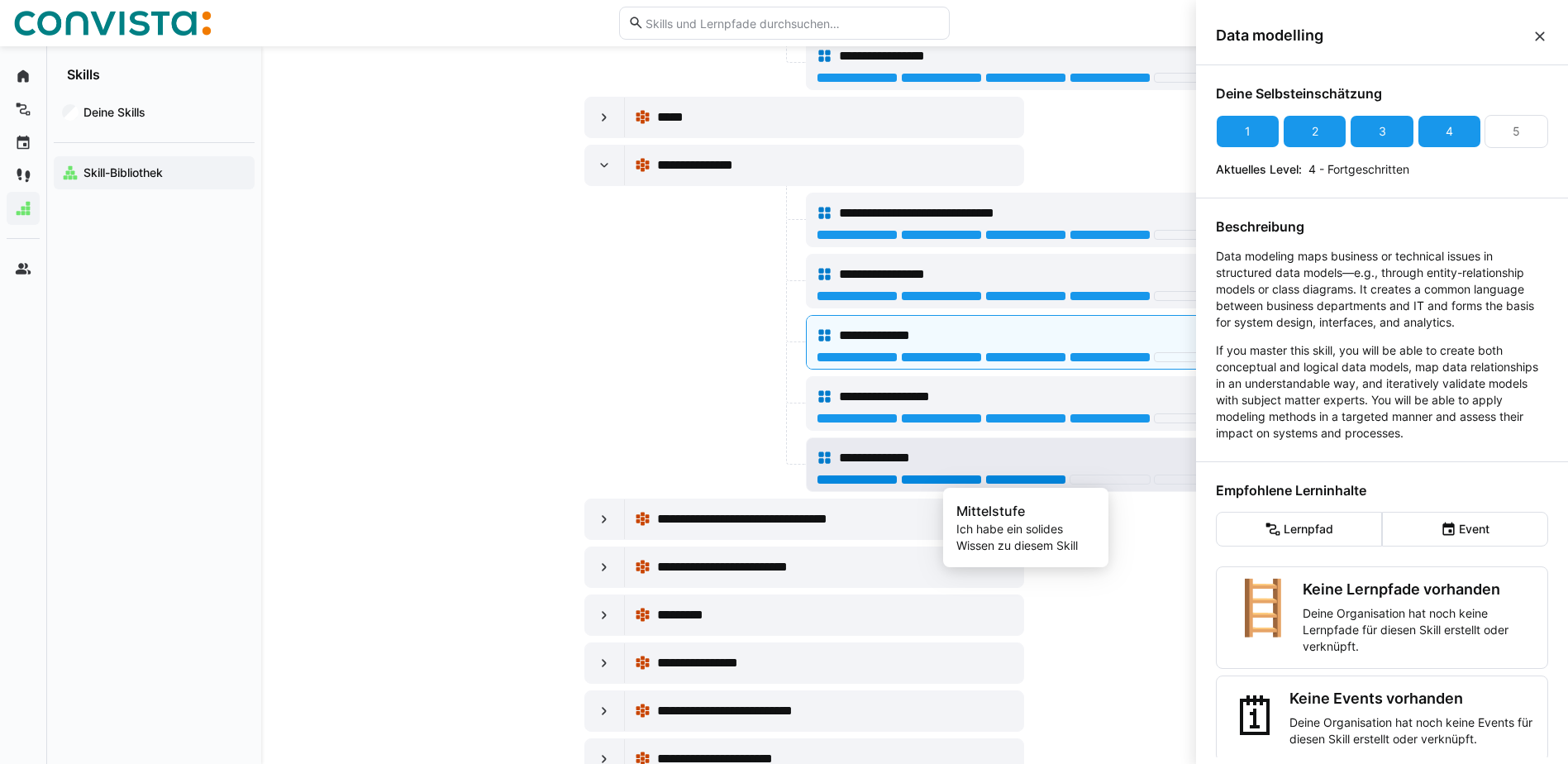
click at [1050, 480] on div at bounding box center [1025, 480] width 81 height 10
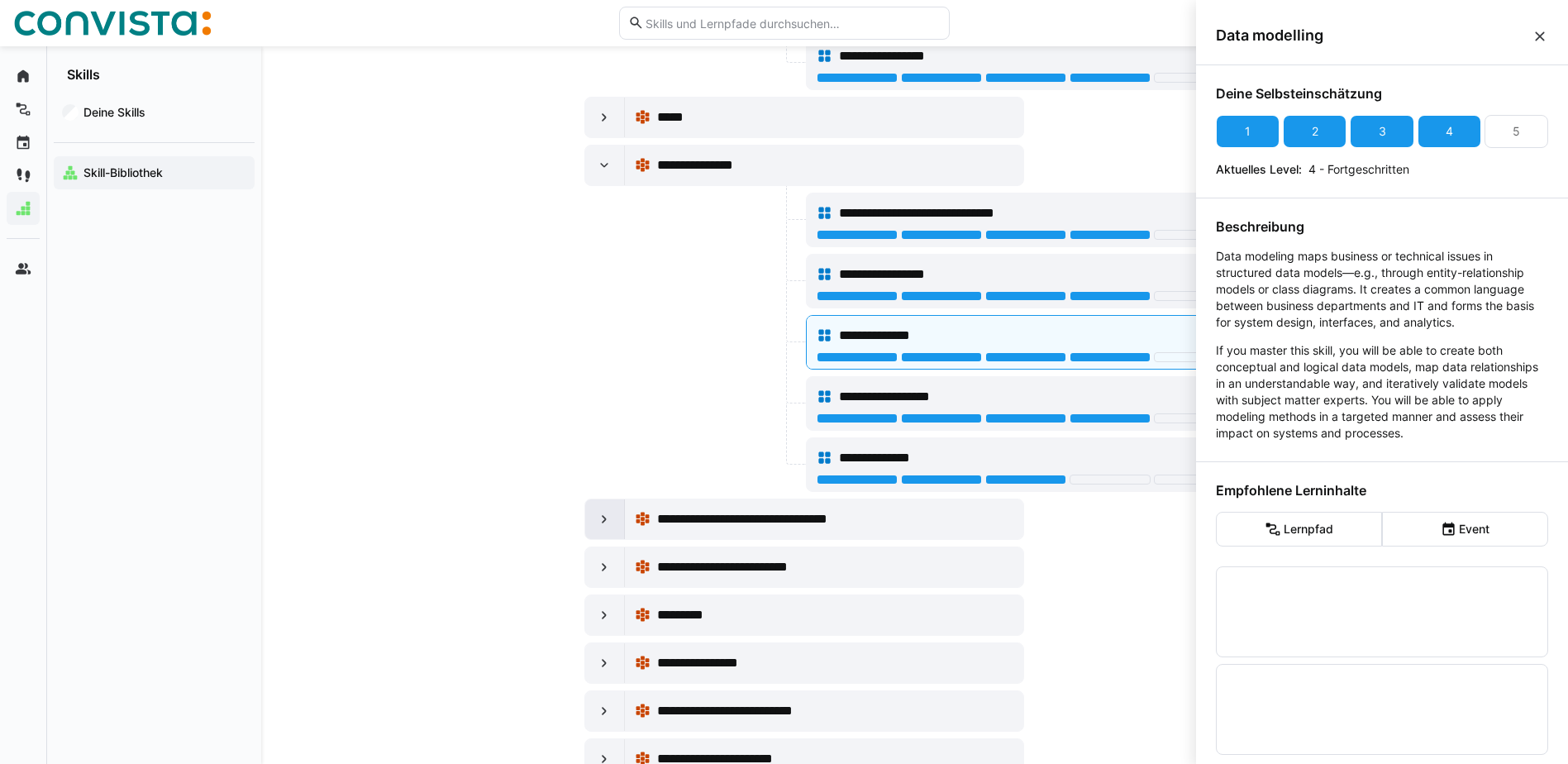
click at [604, 515] on eds-icon at bounding box center [604, 519] width 16 height 16
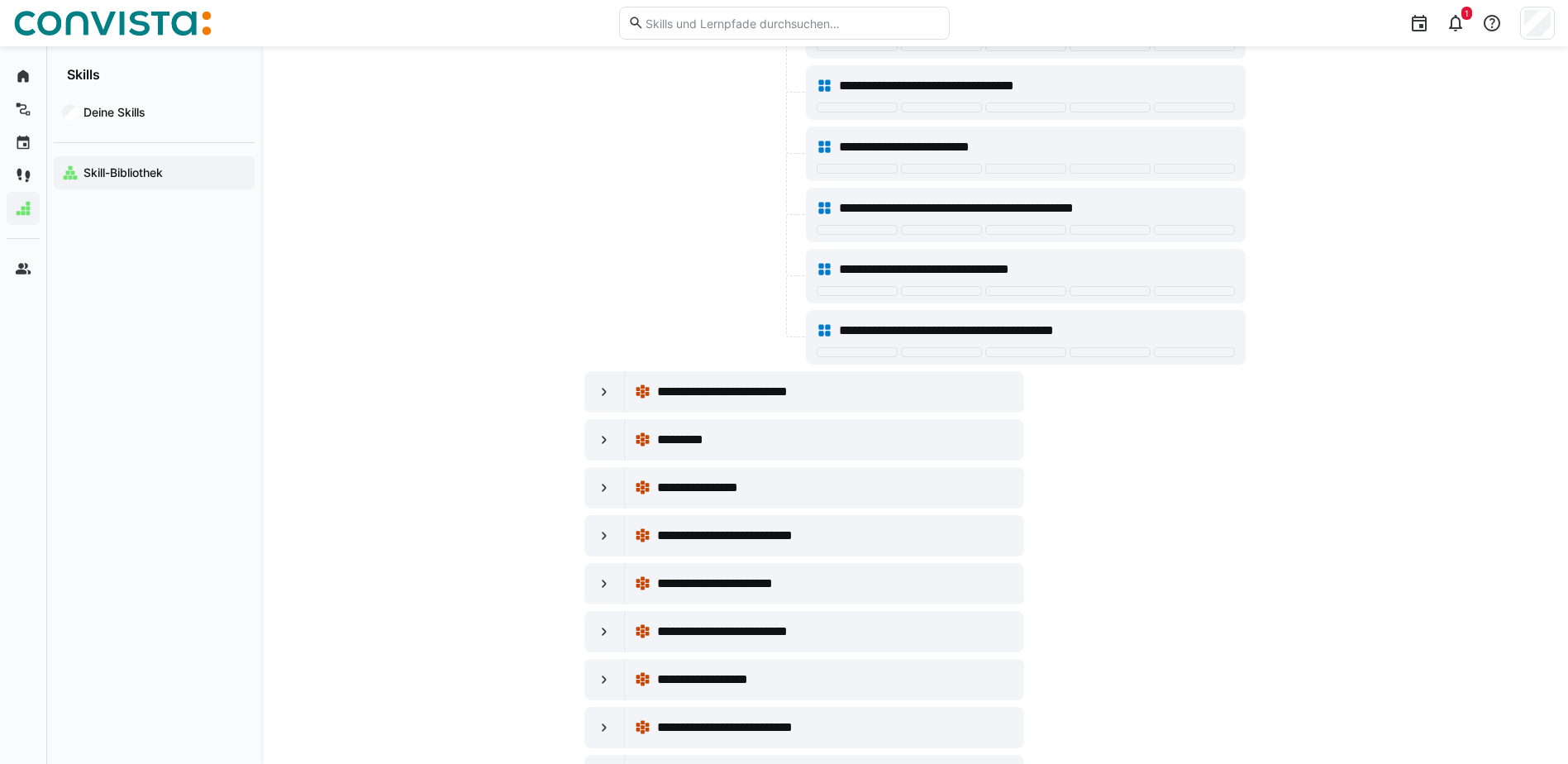
scroll to position [6695, 0]
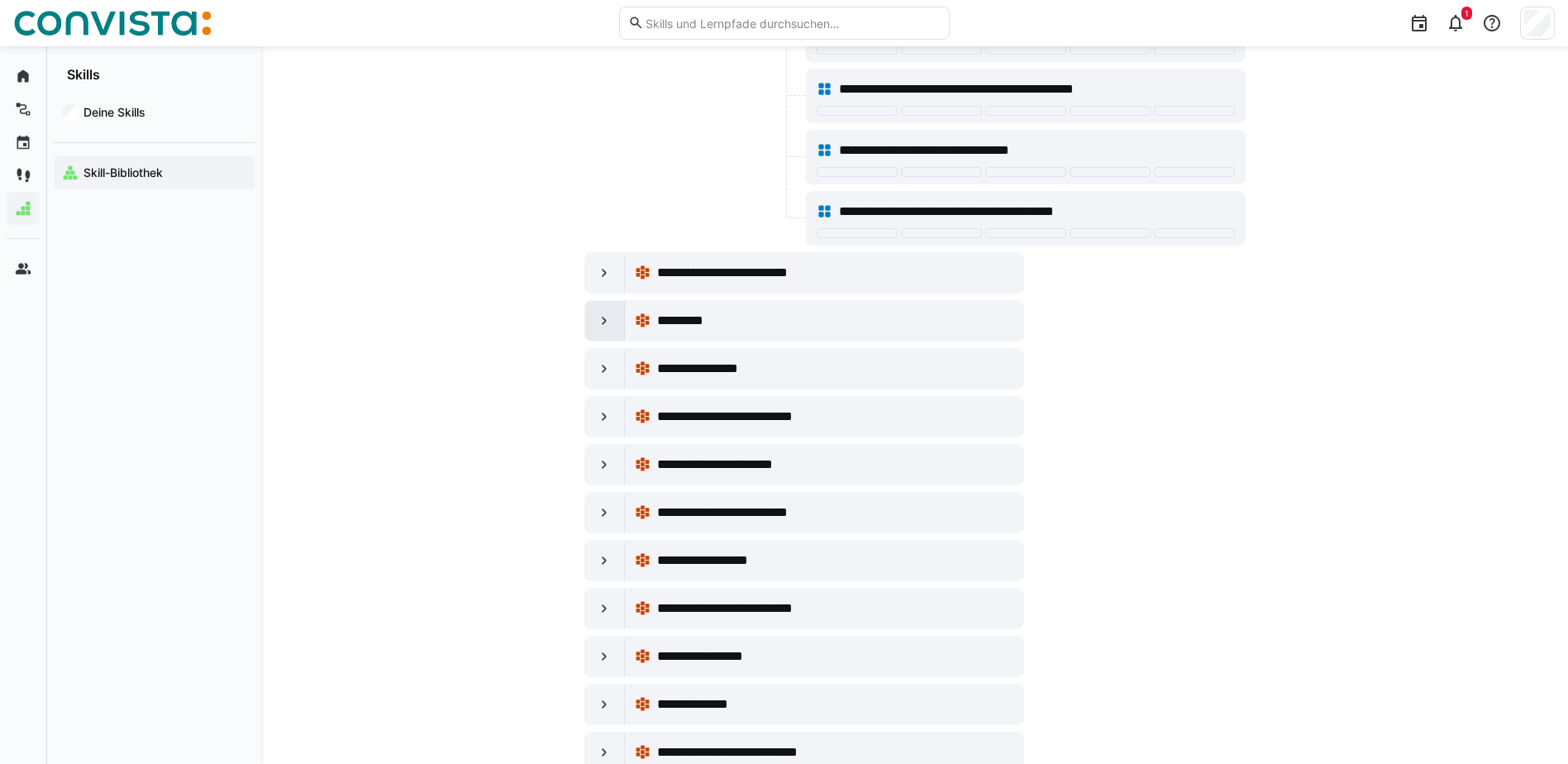
click at [586, 321] on div at bounding box center [605, 320] width 40 height 40
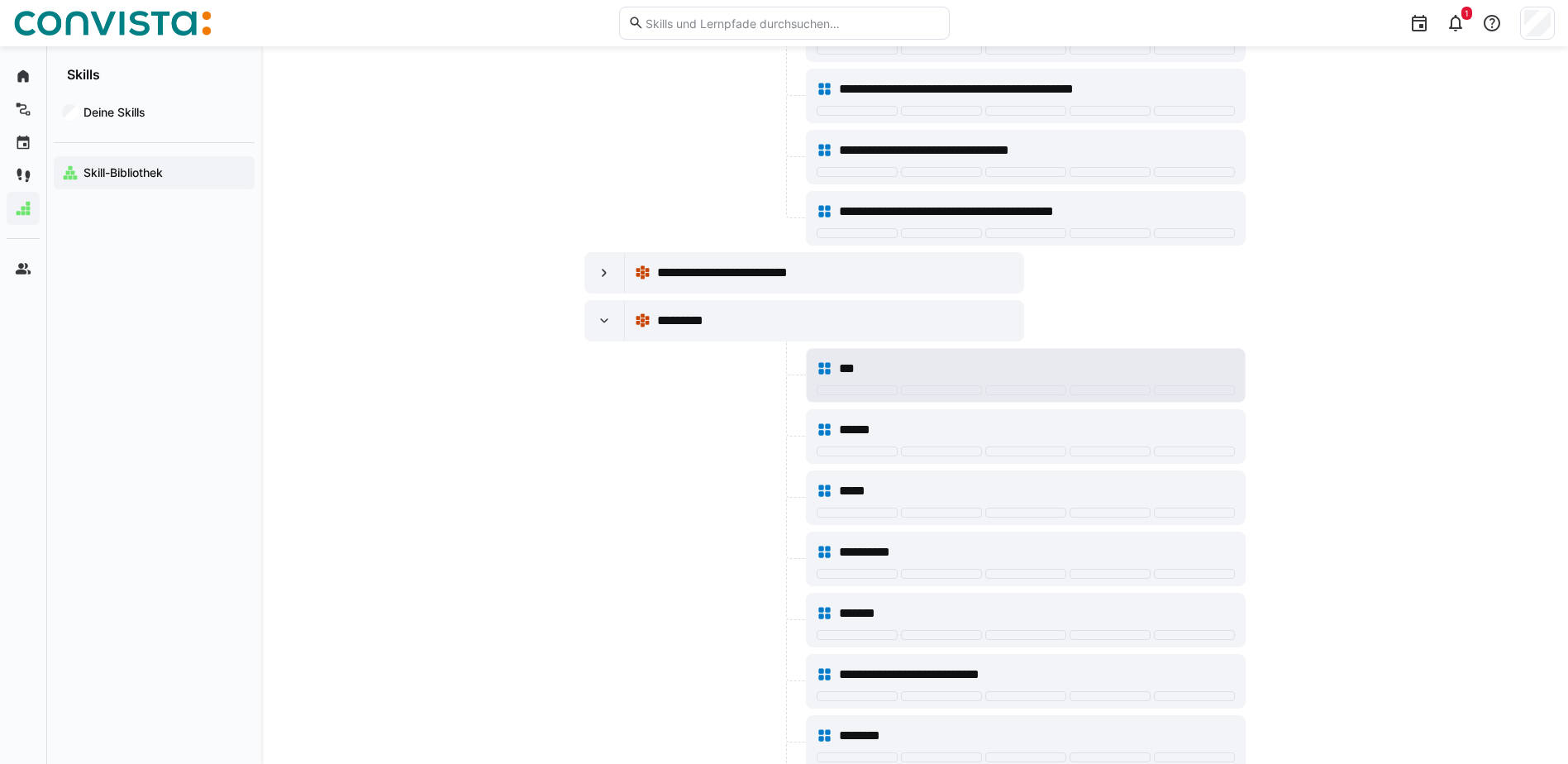
scroll to position [6778, 0]
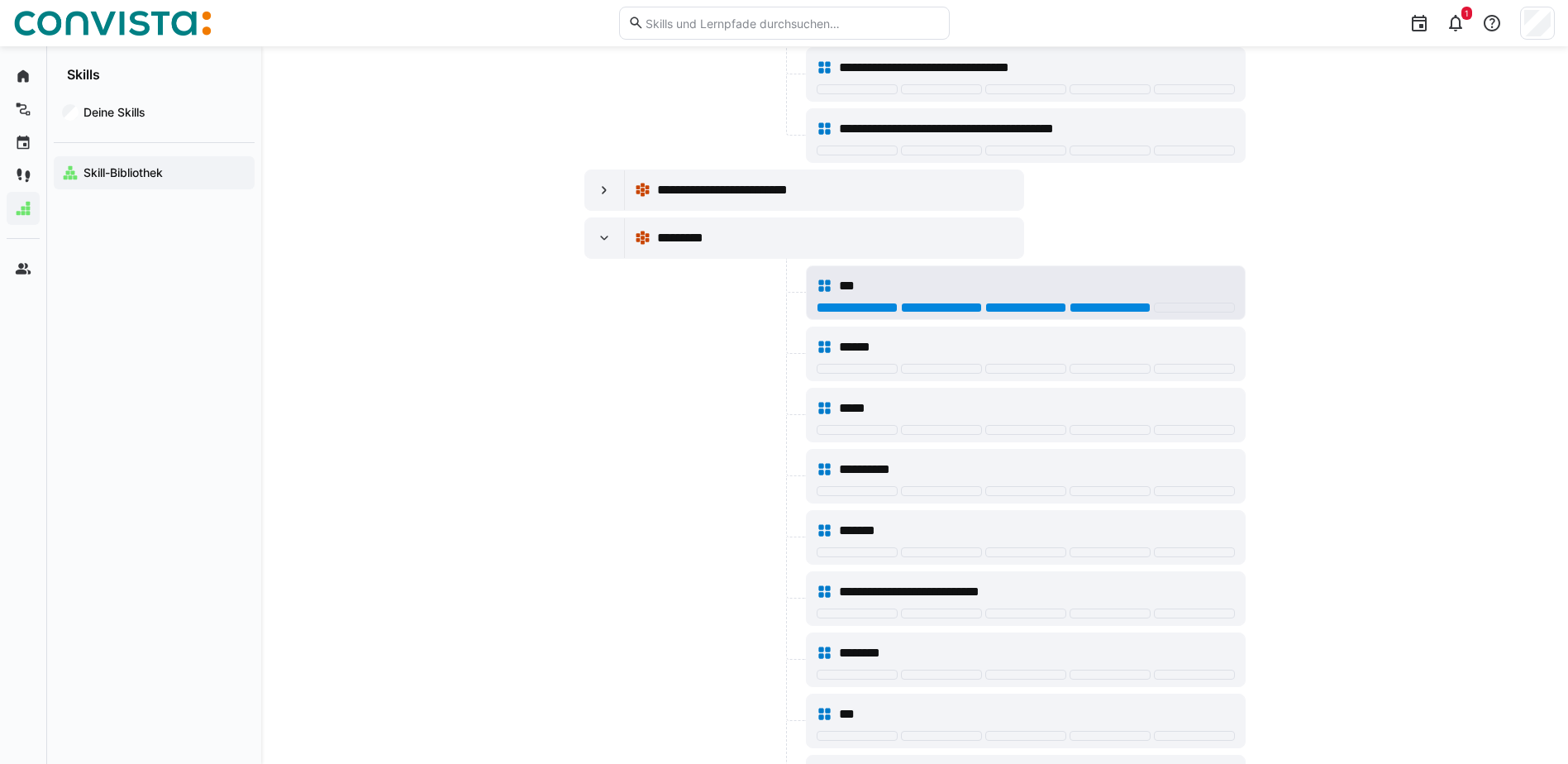
click at [1133, 308] on div at bounding box center [1110, 307] width 81 height 10
click at [1207, 308] on div at bounding box center [1194, 307] width 81 height 10
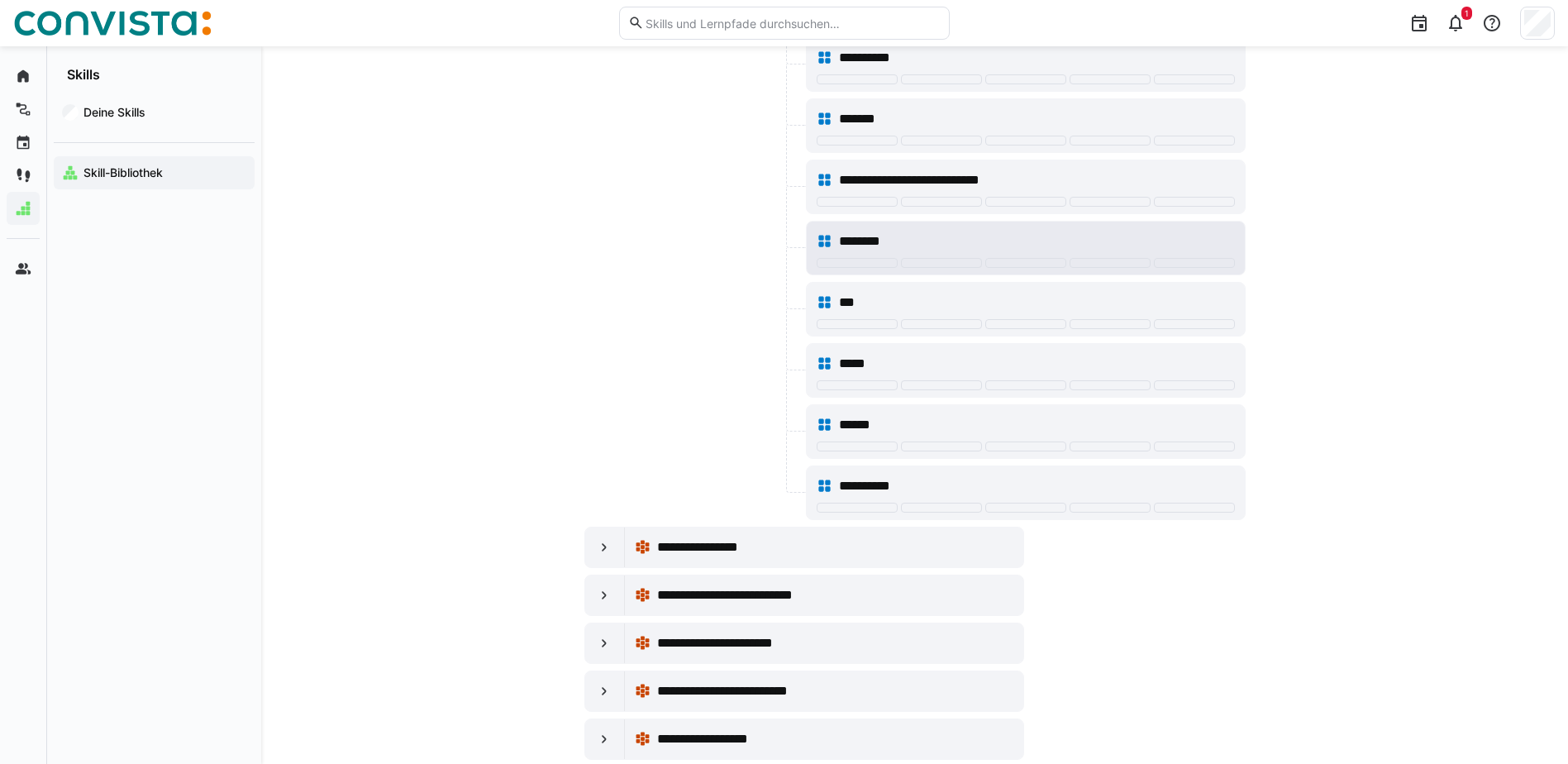
scroll to position [7192, 0]
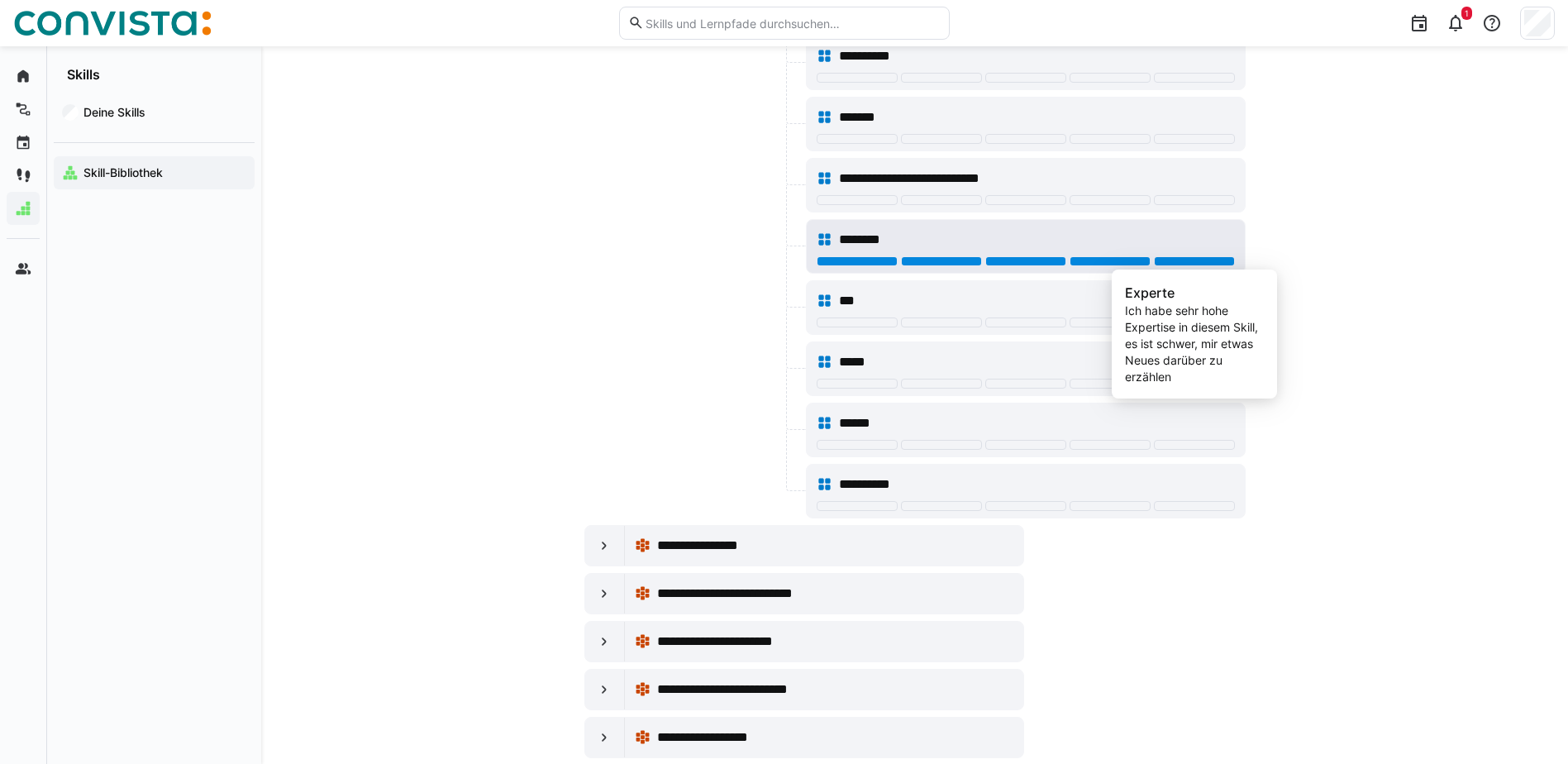
click at [1165, 257] on div at bounding box center [1194, 261] width 81 height 10
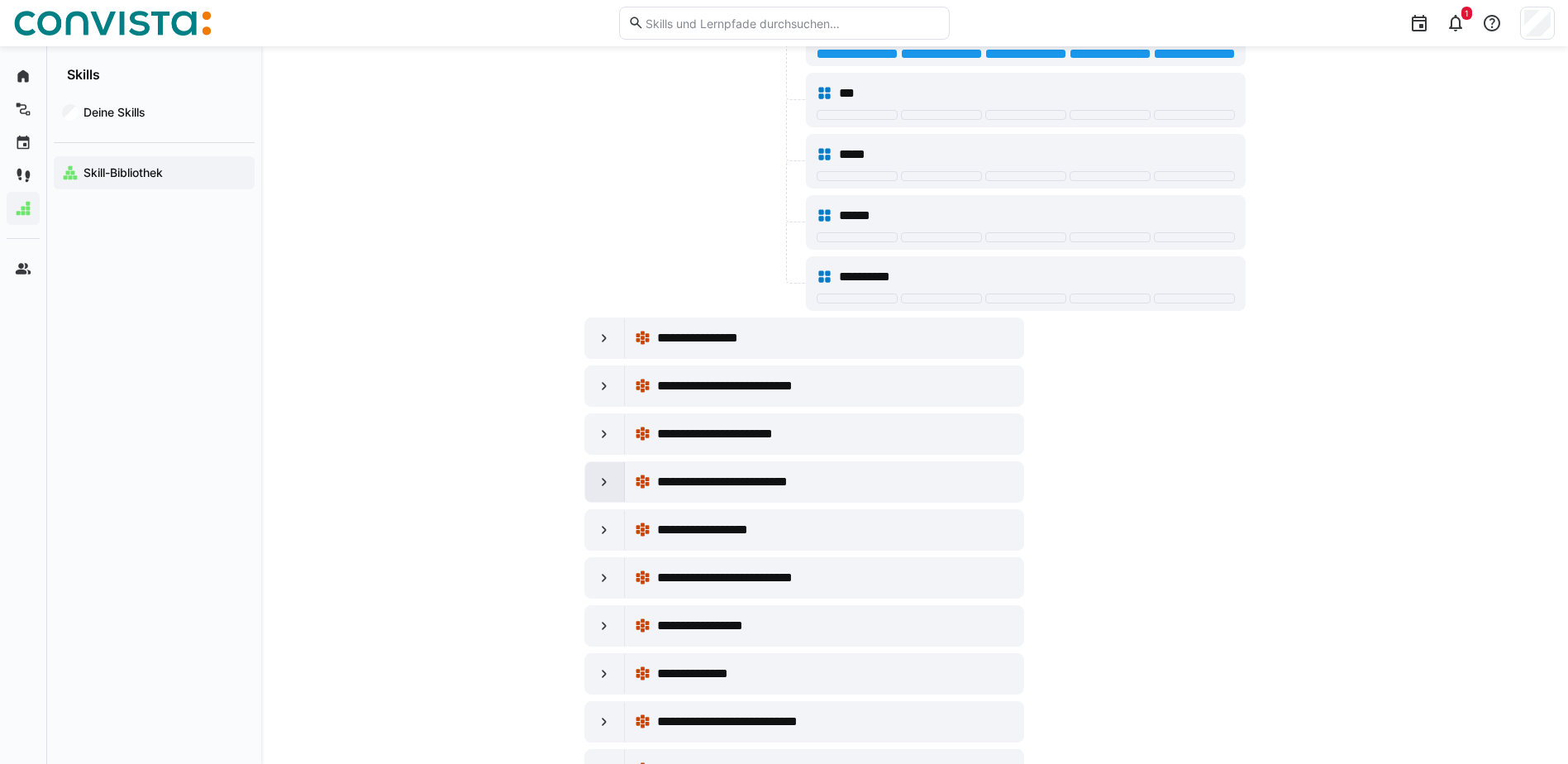
scroll to position [7522, 0]
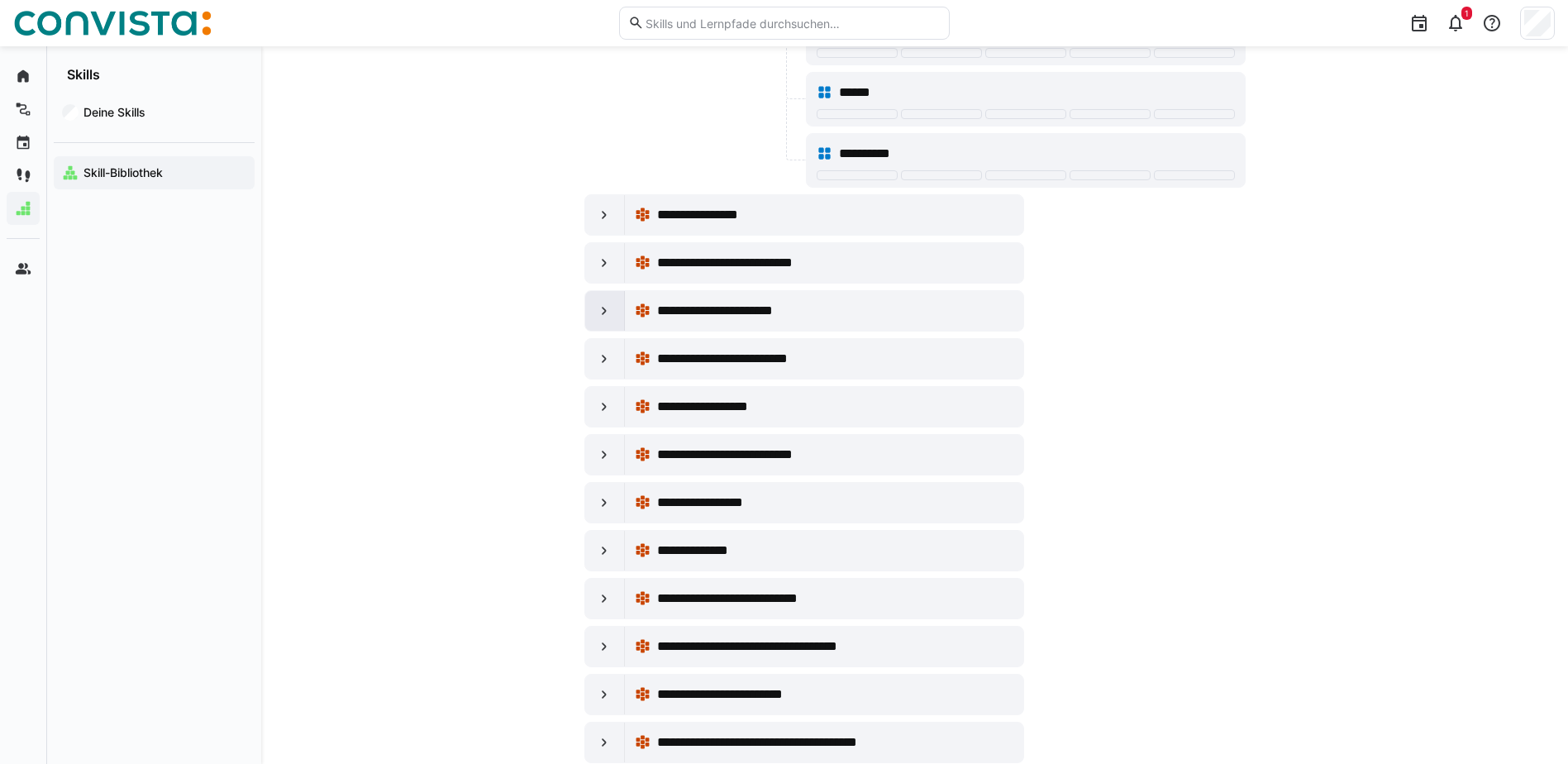
click at [610, 311] on eds-icon at bounding box center [604, 310] width 16 height 16
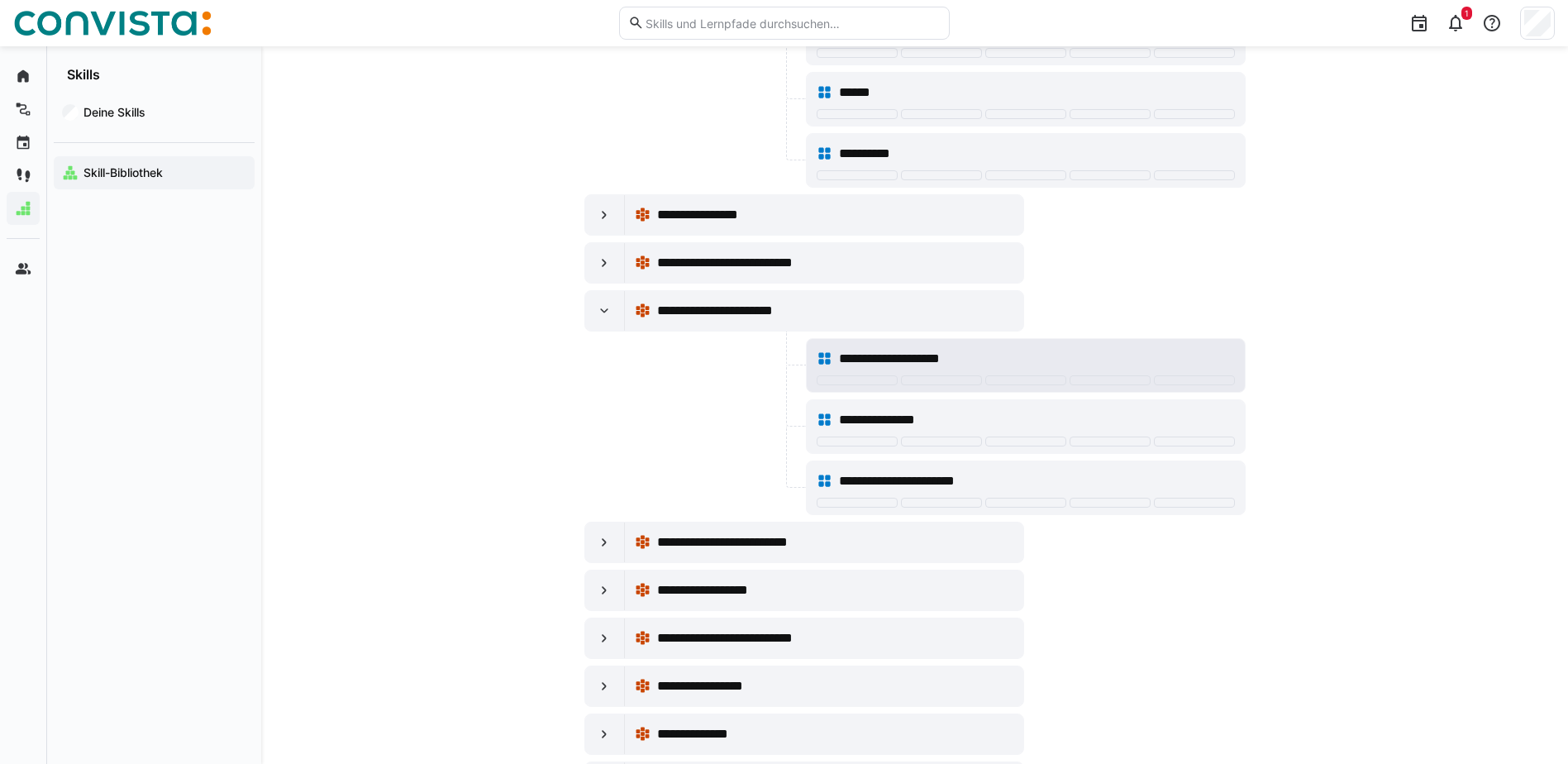
click at [1165, 354] on div "**********" at bounding box center [1037, 359] width 395 height 20
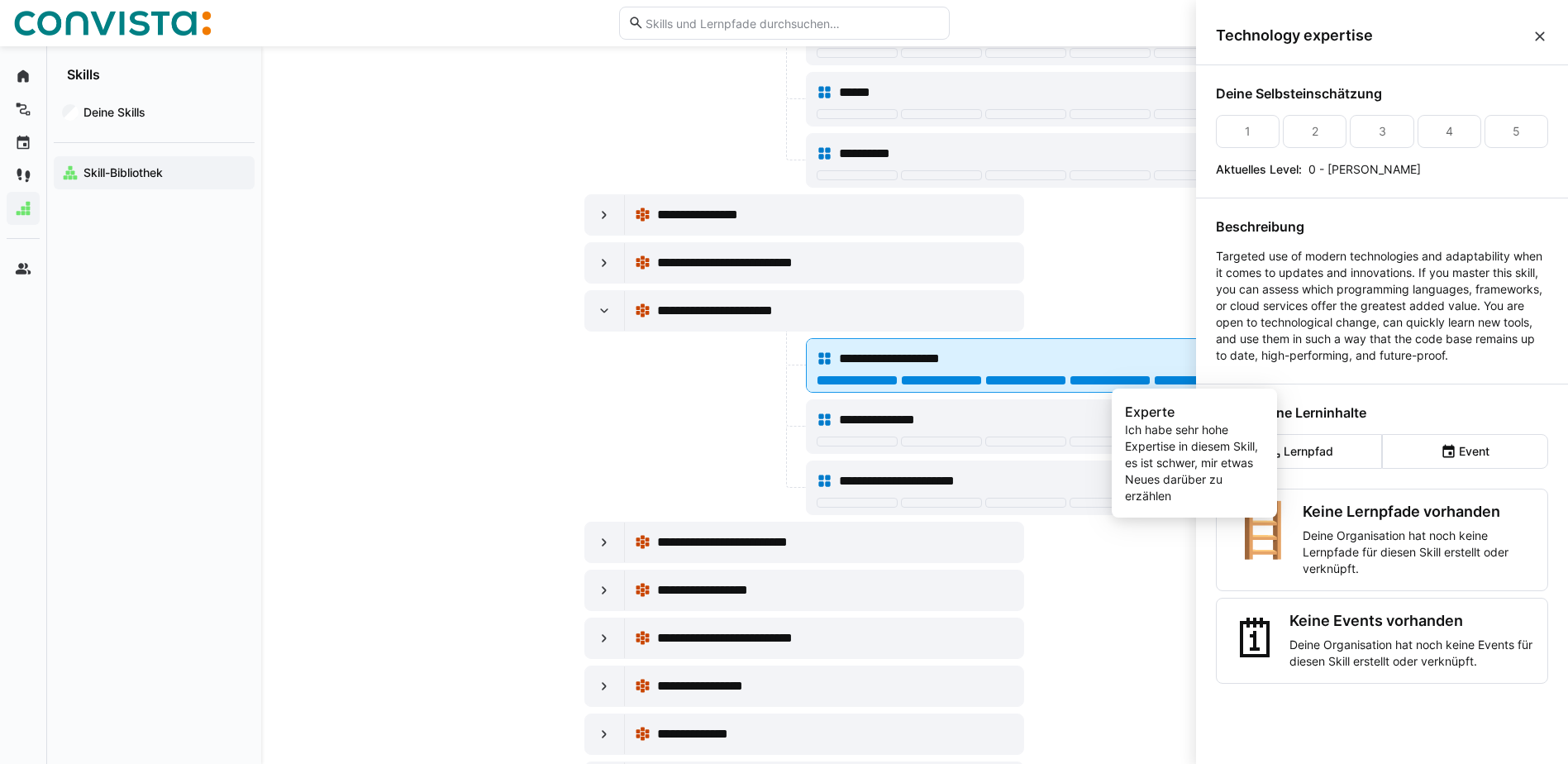
click at [1173, 376] on div at bounding box center [1194, 381] width 81 height 10
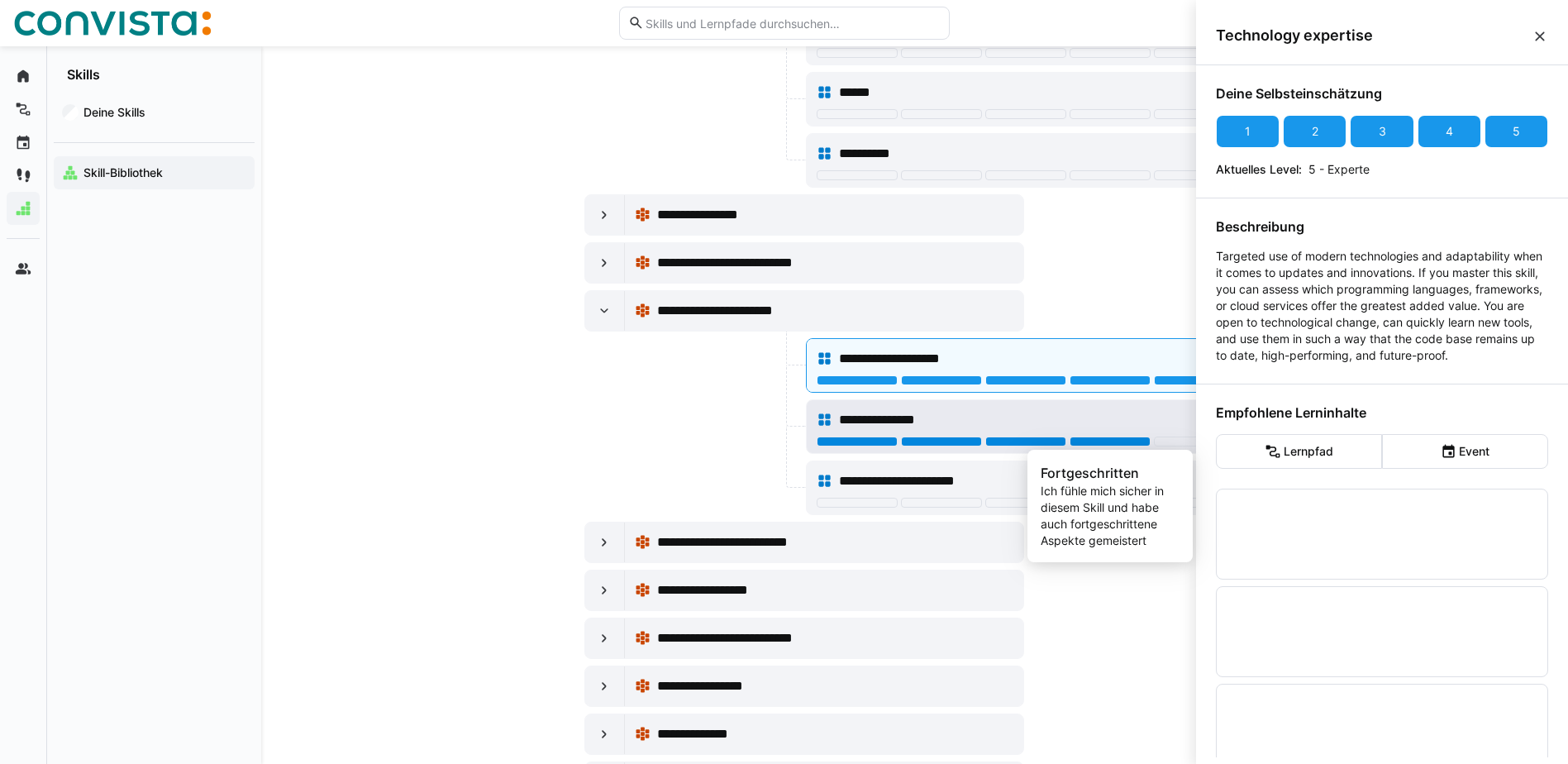
click at [1108, 438] on div at bounding box center [1110, 441] width 81 height 10
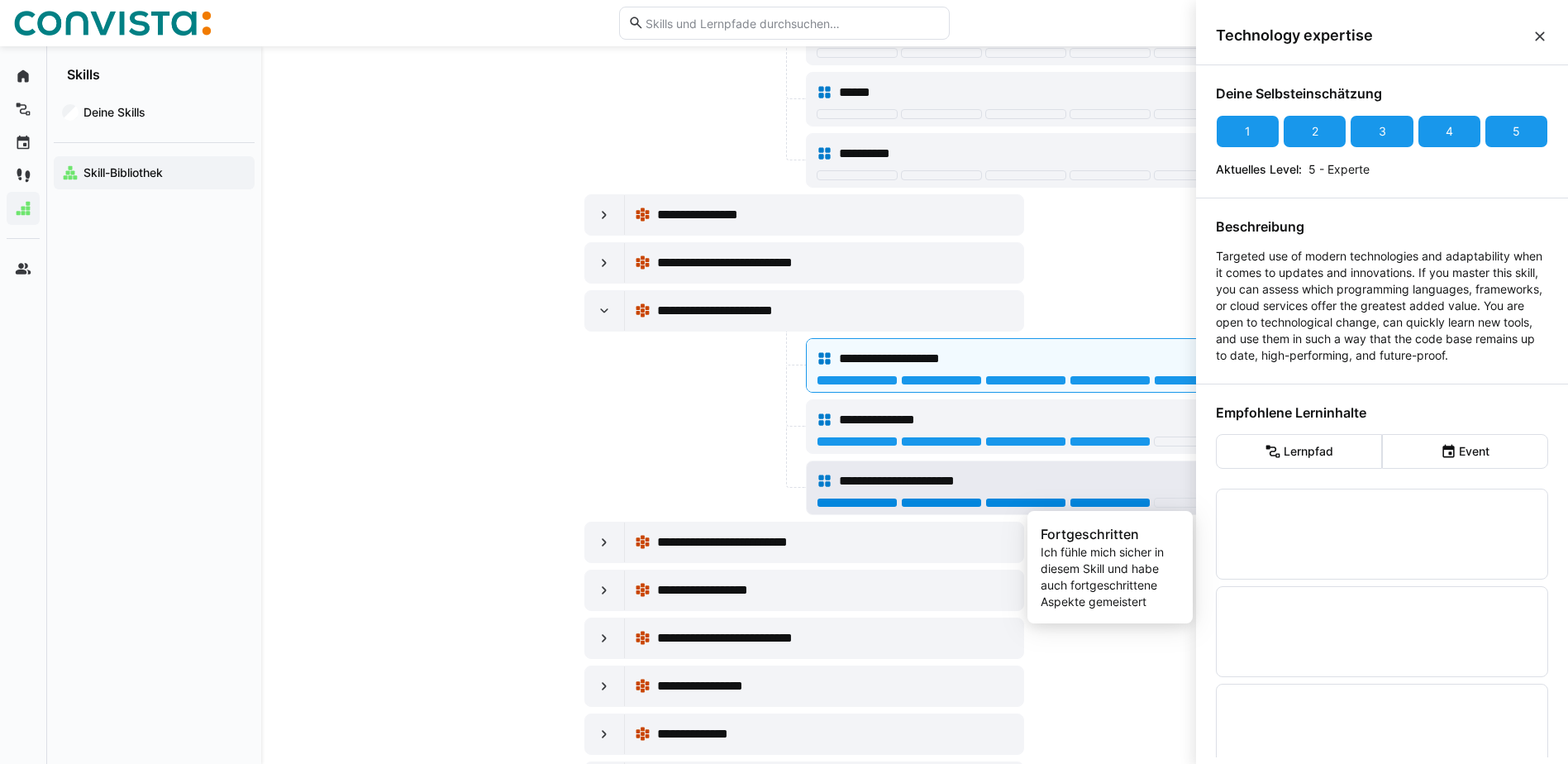
click at [1102, 504] on div at bounding box center [1110, 503] width 81 height 10
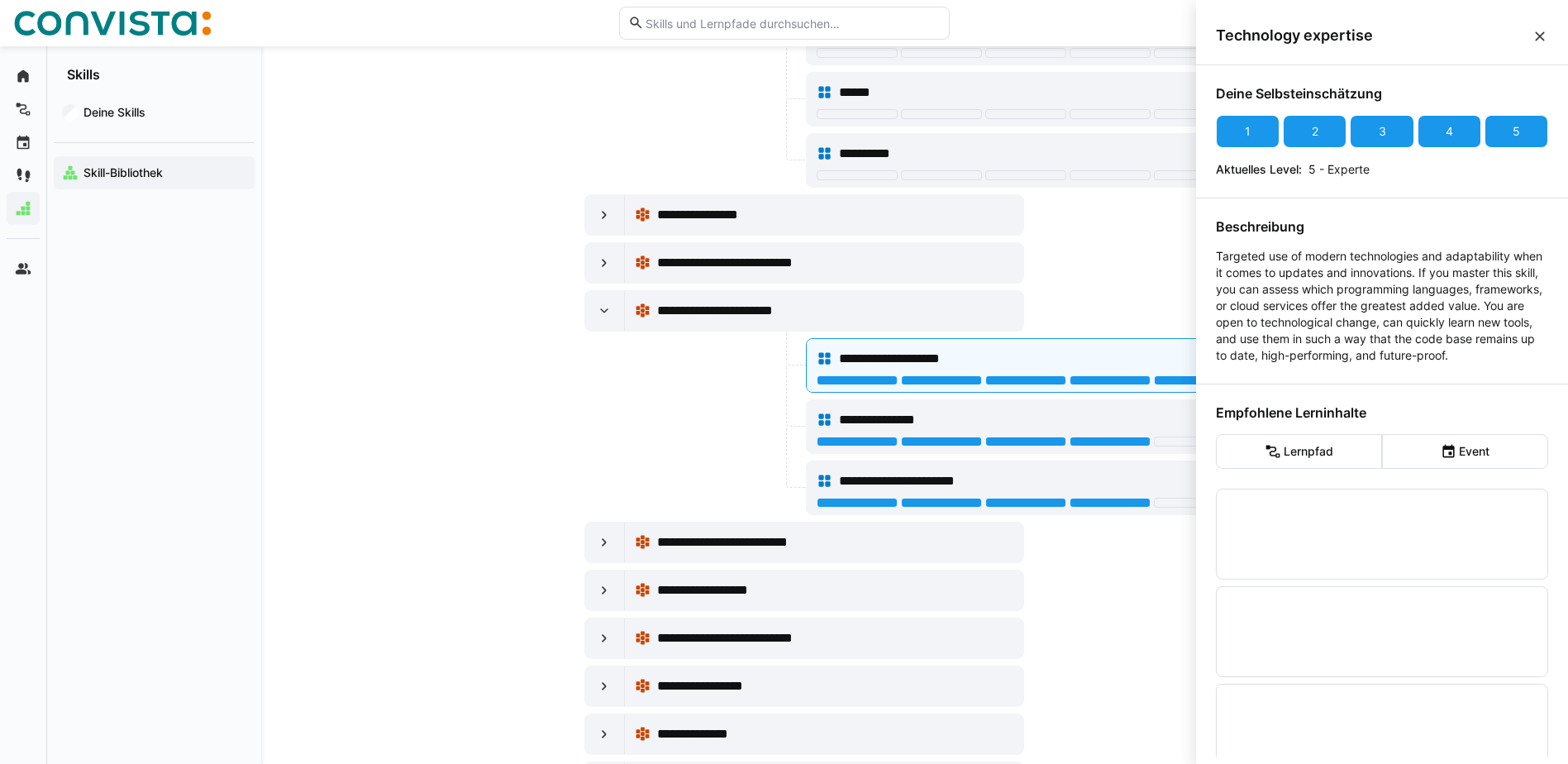
click at [680, 425] on div at bounding box center [693, 427] width 218 height 55
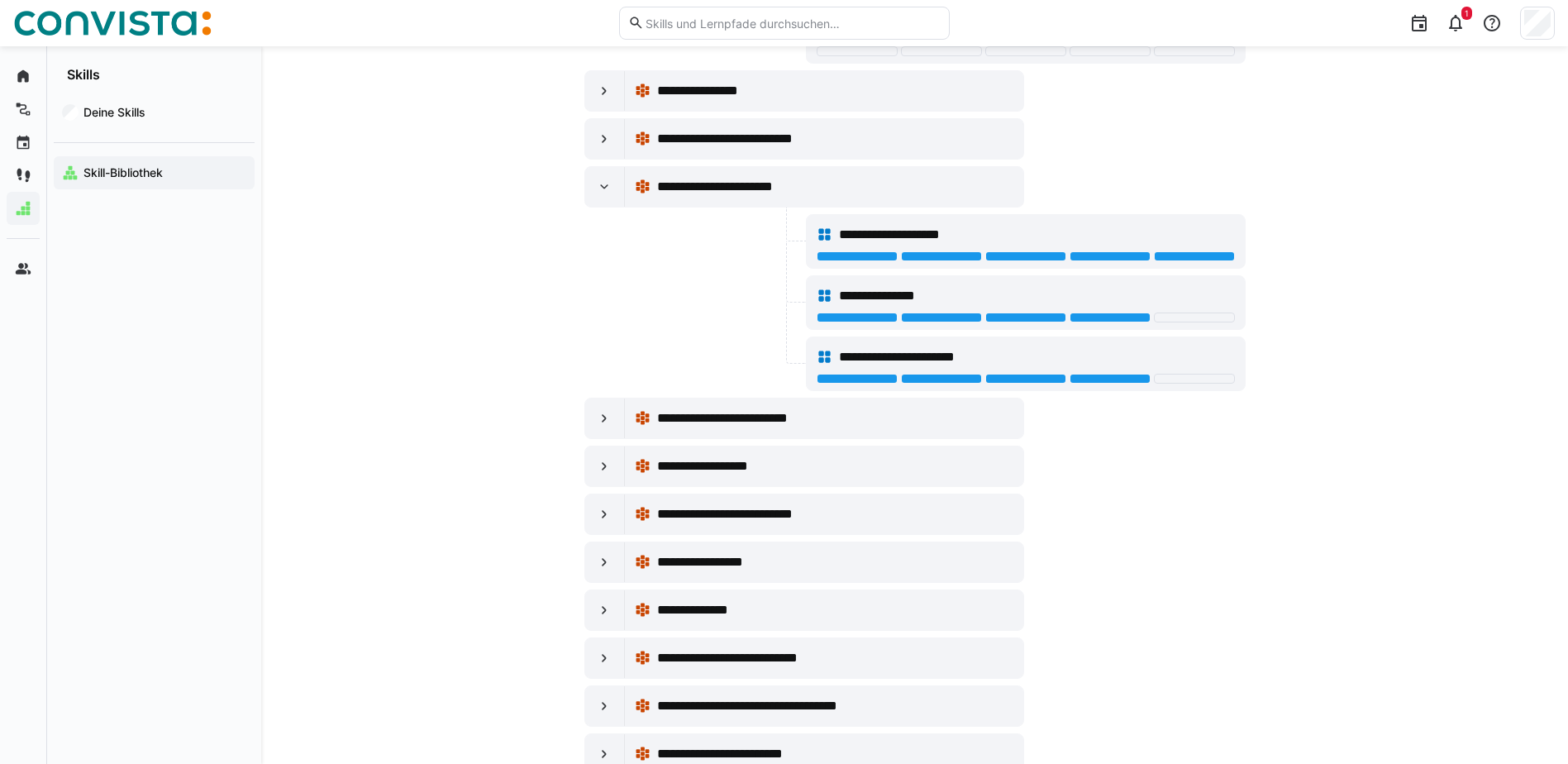
scroll to position [7770, 0]
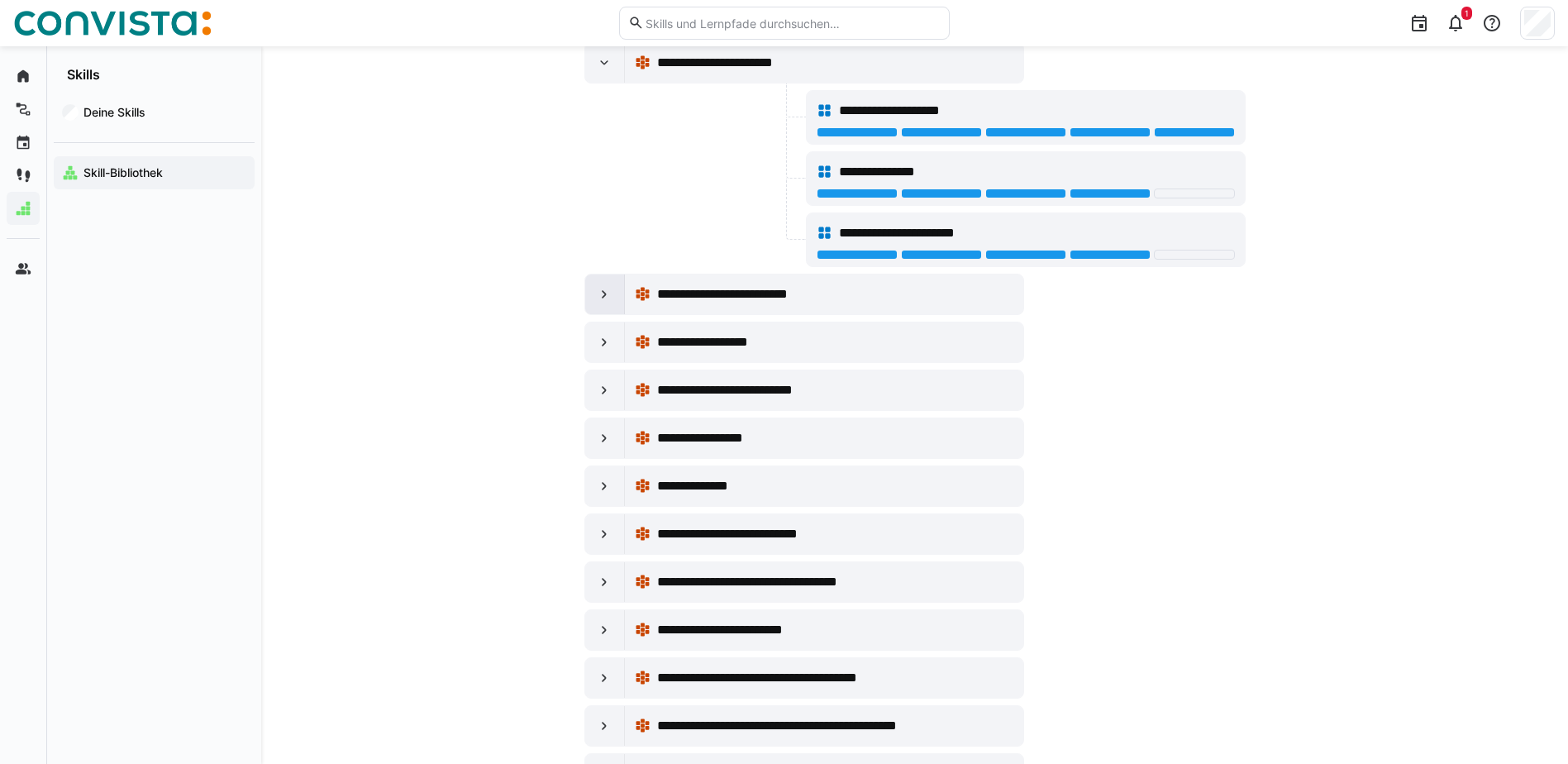
click at [589, 290] on div at bounding box center [605, 294] width 40 height 40
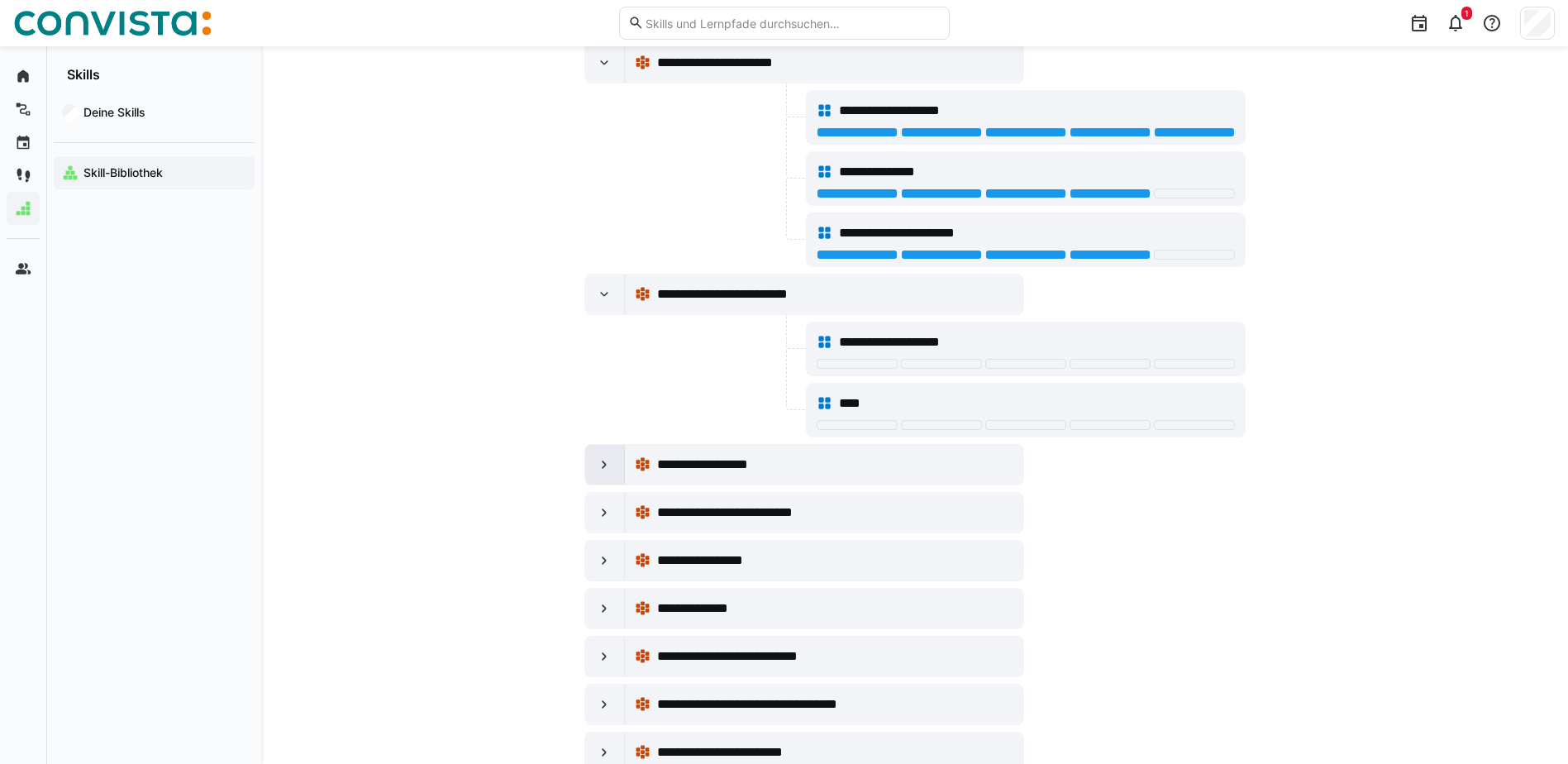
click at [611, 468] on eds-icon at bounding box center [604, 464] width 16 height 16
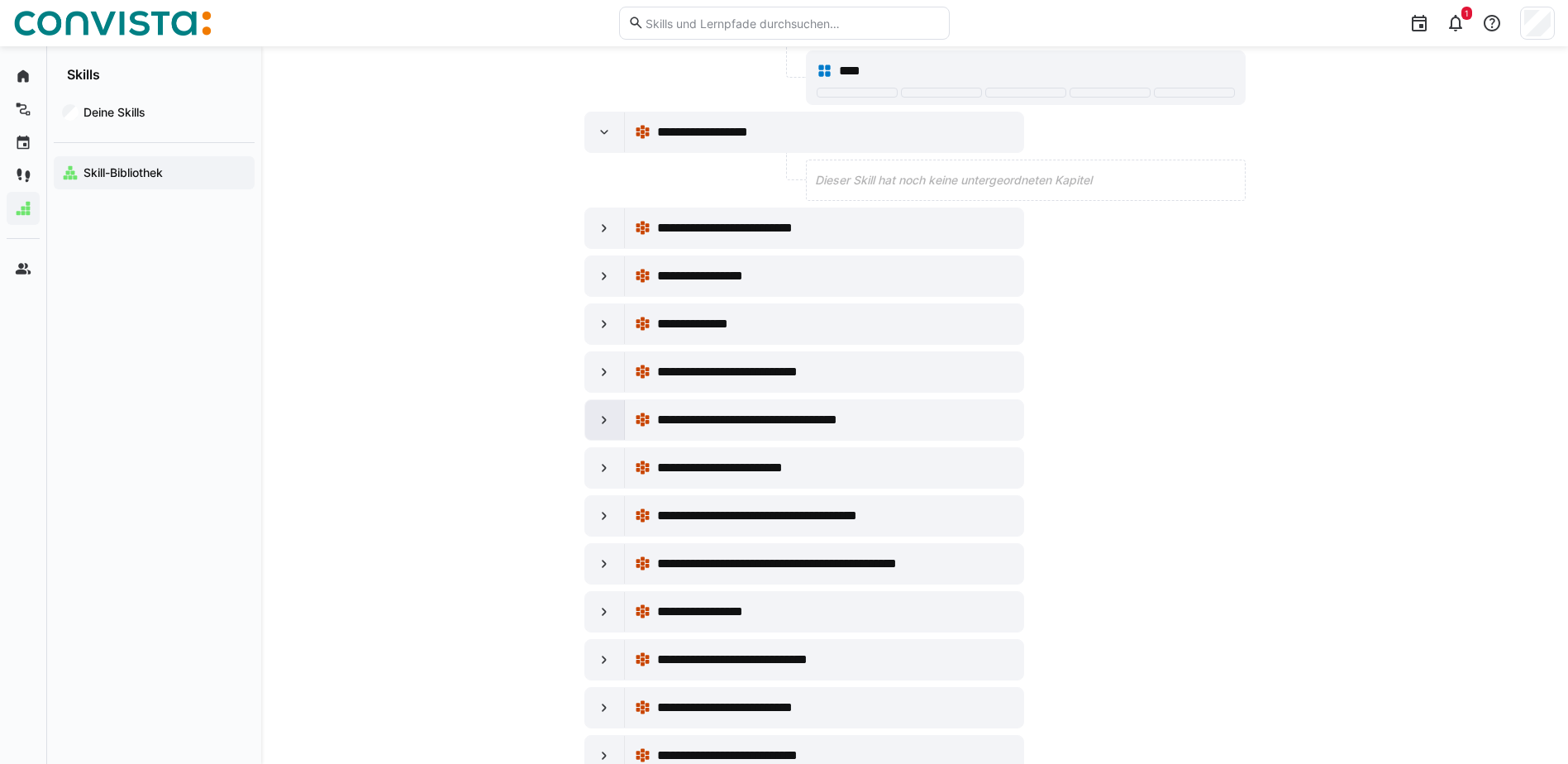
scroll to position [8183, 0]
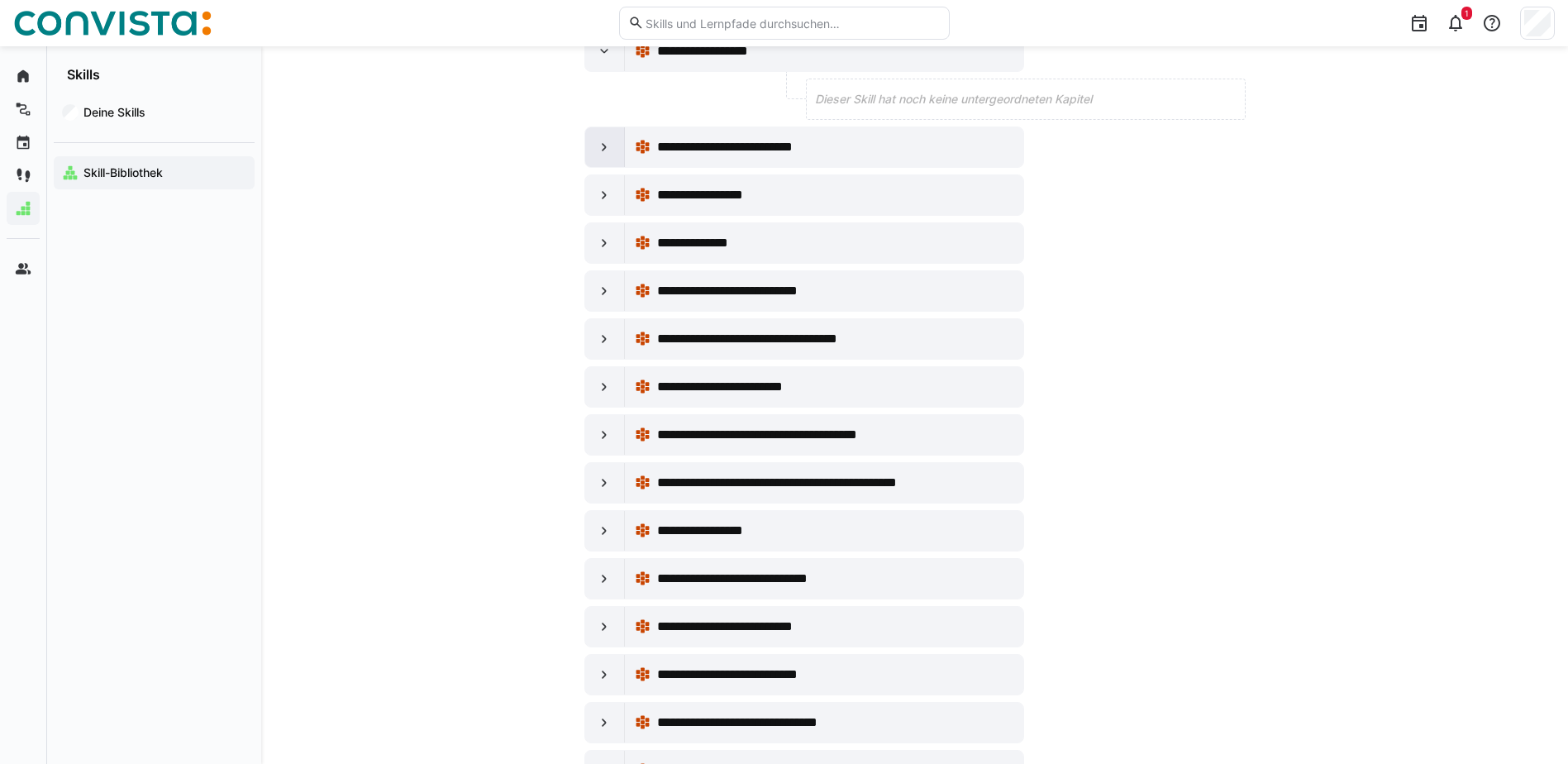
click at [605, 147] on eds-icon at bounding box center [604, 146] width 16 height 16
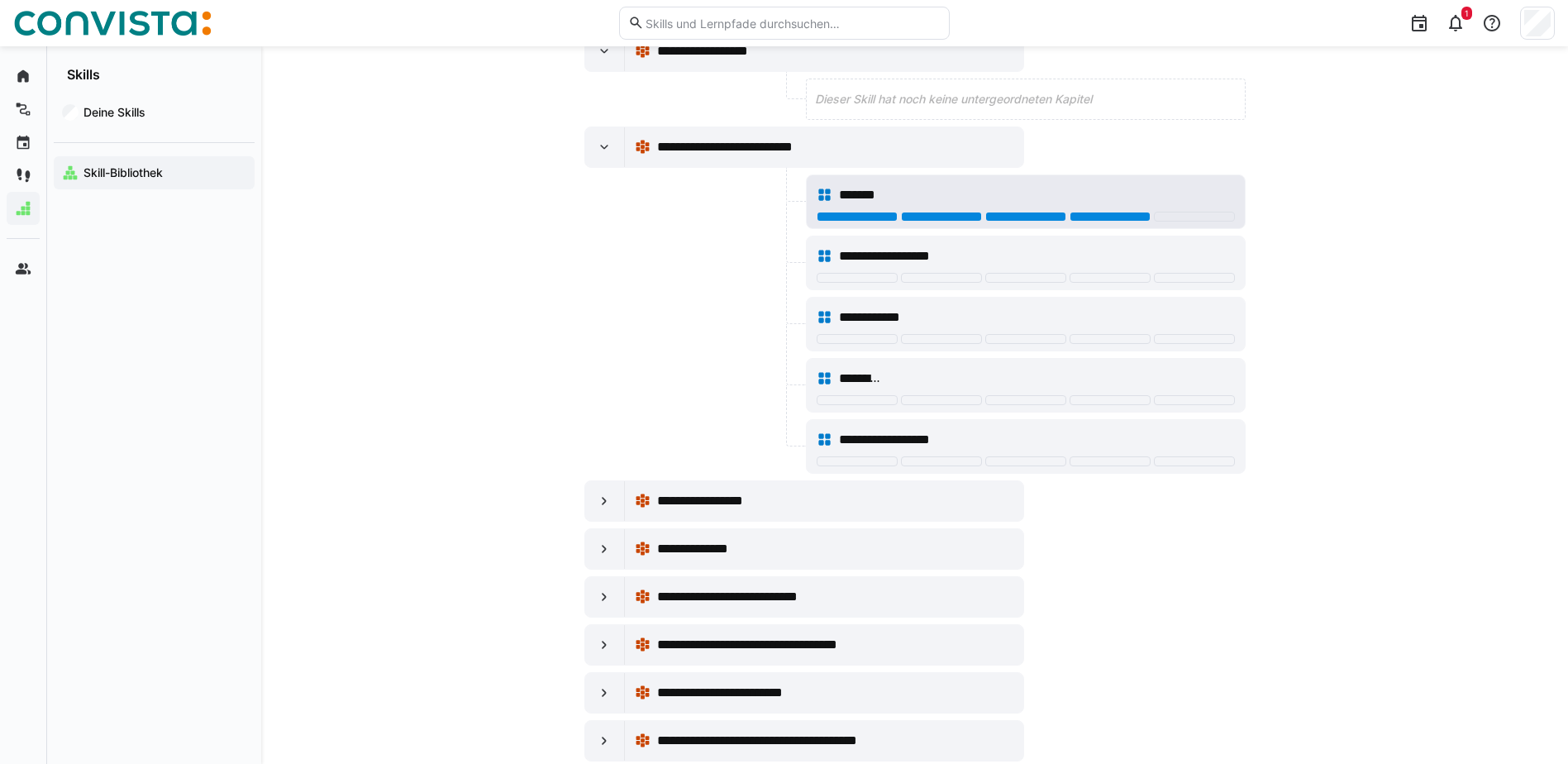
click at [1106, 220] on div at bounding box center [1110, 216] width 81 height 10
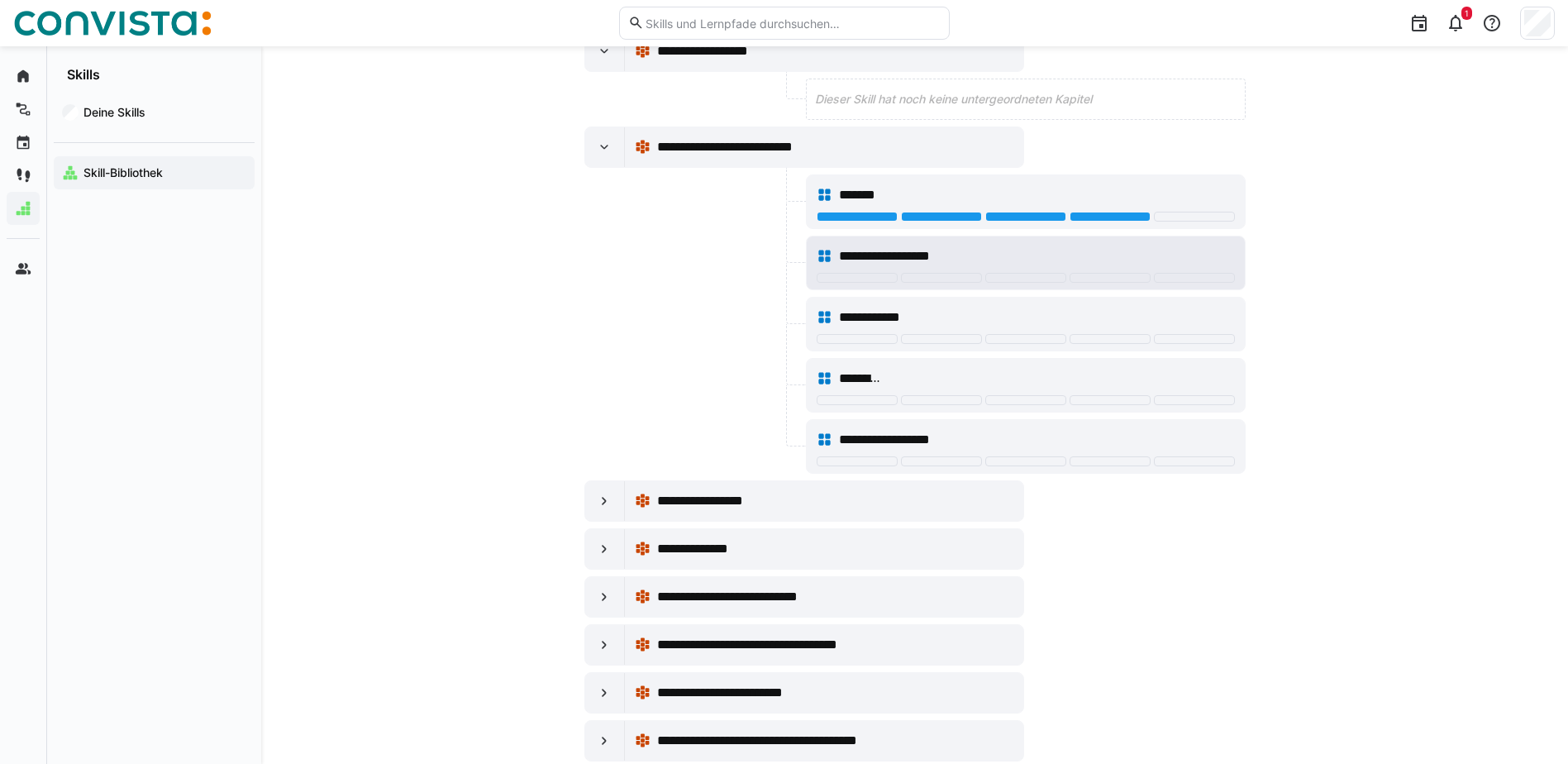
click at [1187, 278] on div at bounding box center [1194, 278] width 81 height 10
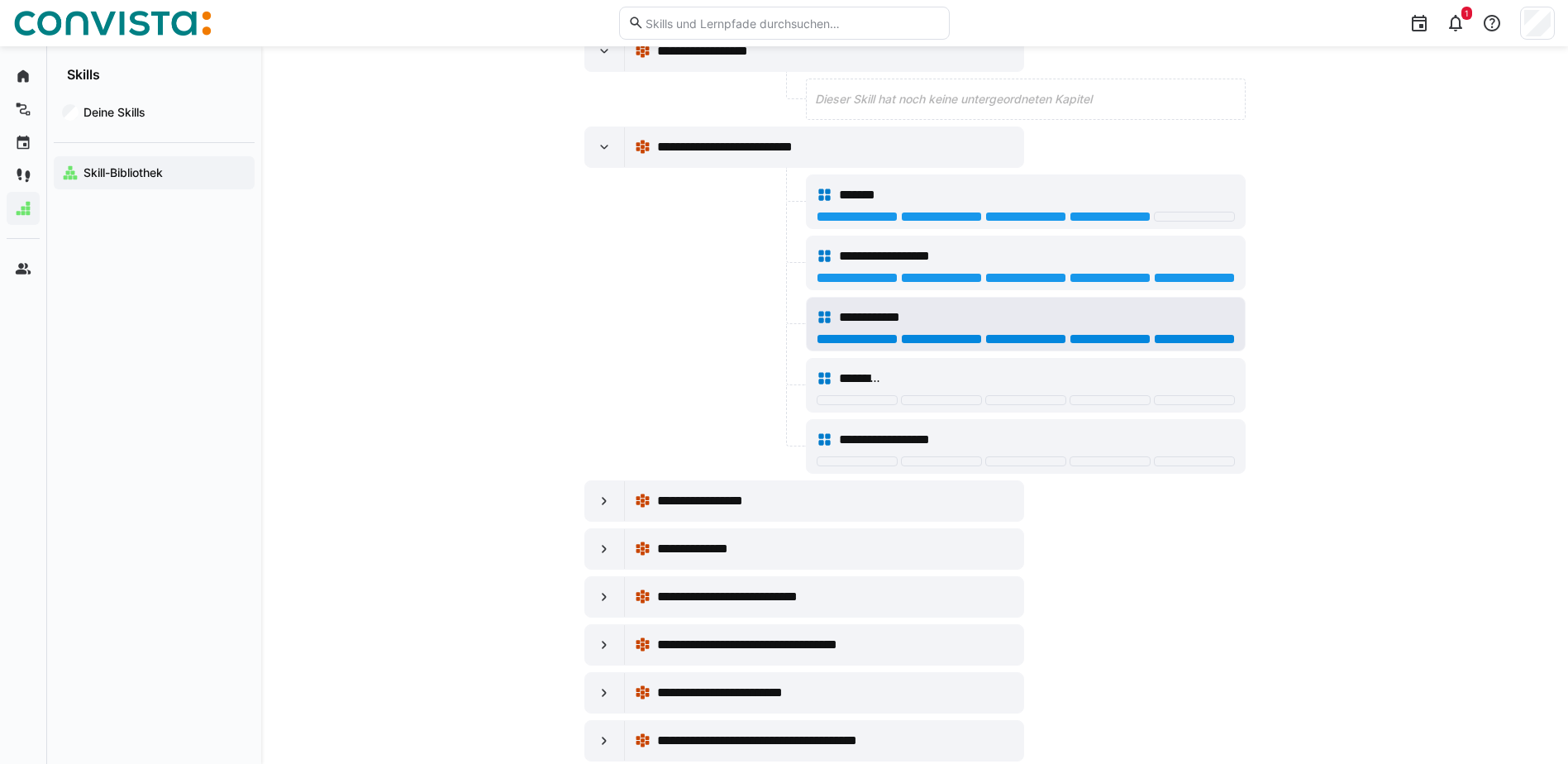
click at [1196, 334] on div at bounding box center [1194, 339] width 81 height 10
click at [1123, 333] on div "**********" at bounding box center [1025, 317] width 418 height 33
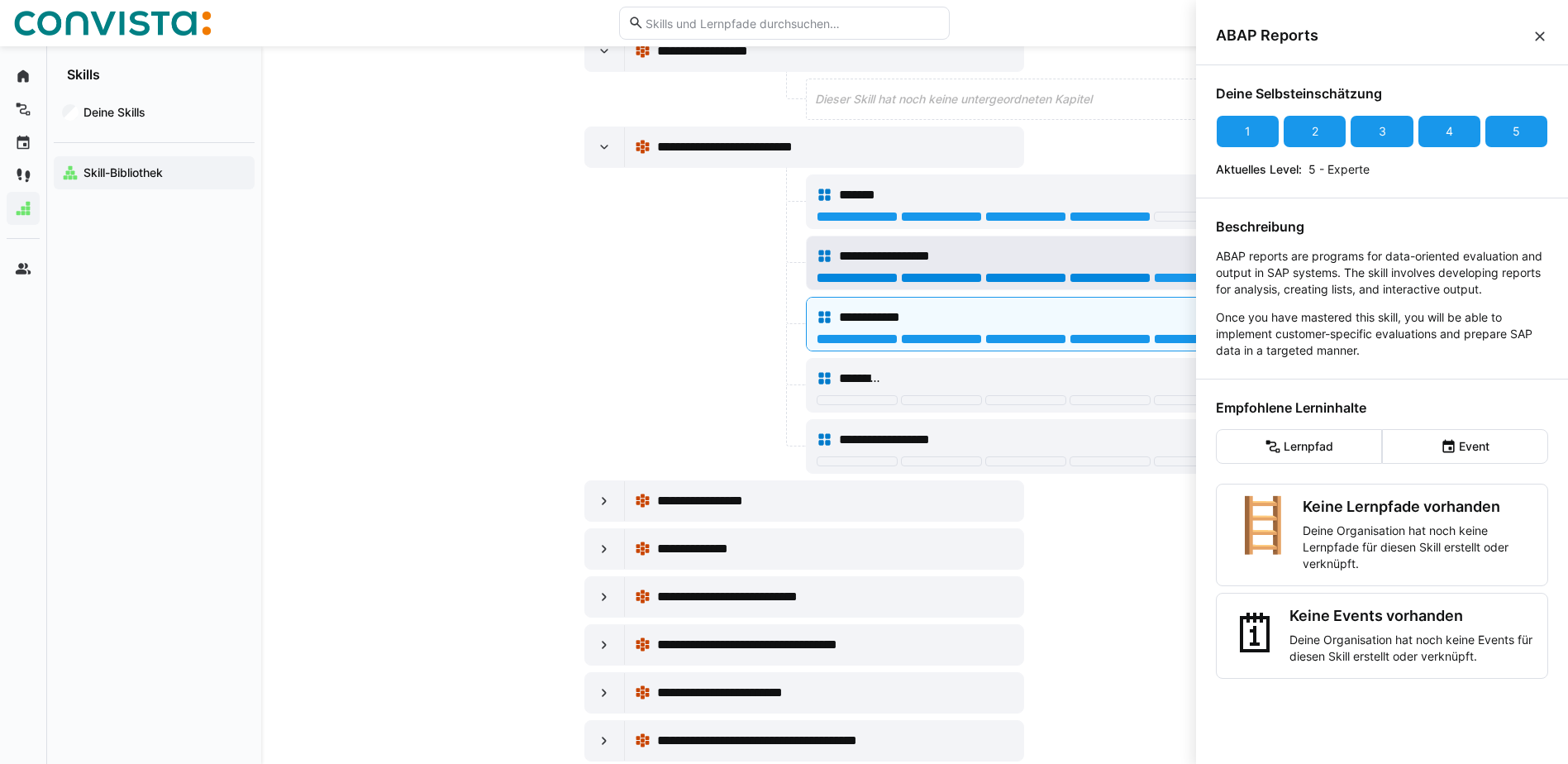
click at [1110, 276] on div at bounding box center [1110, 278] width 81 height 10
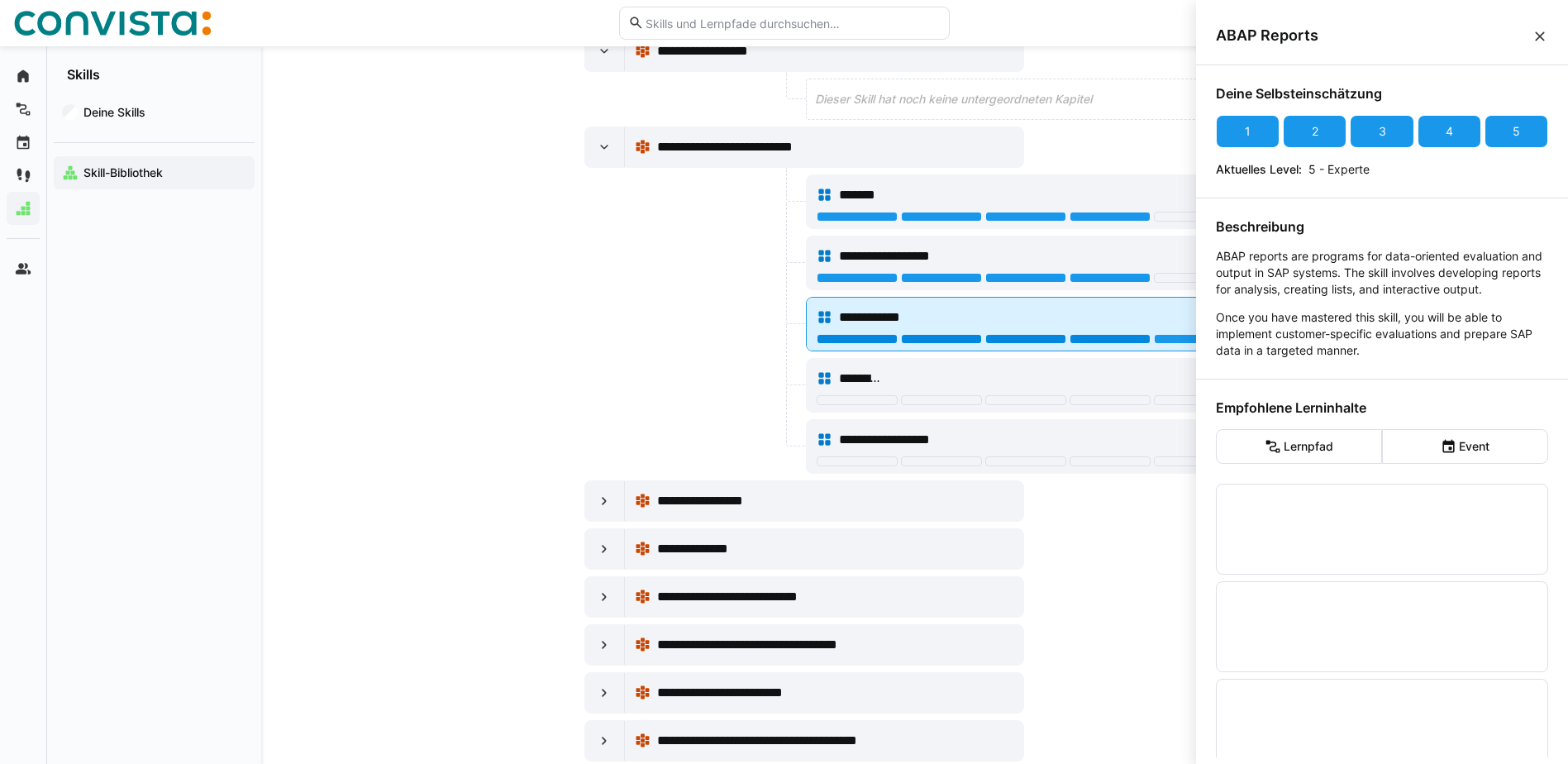
click at [1108, 339] on div at bounding box center [1110, 339] width 81 height 10
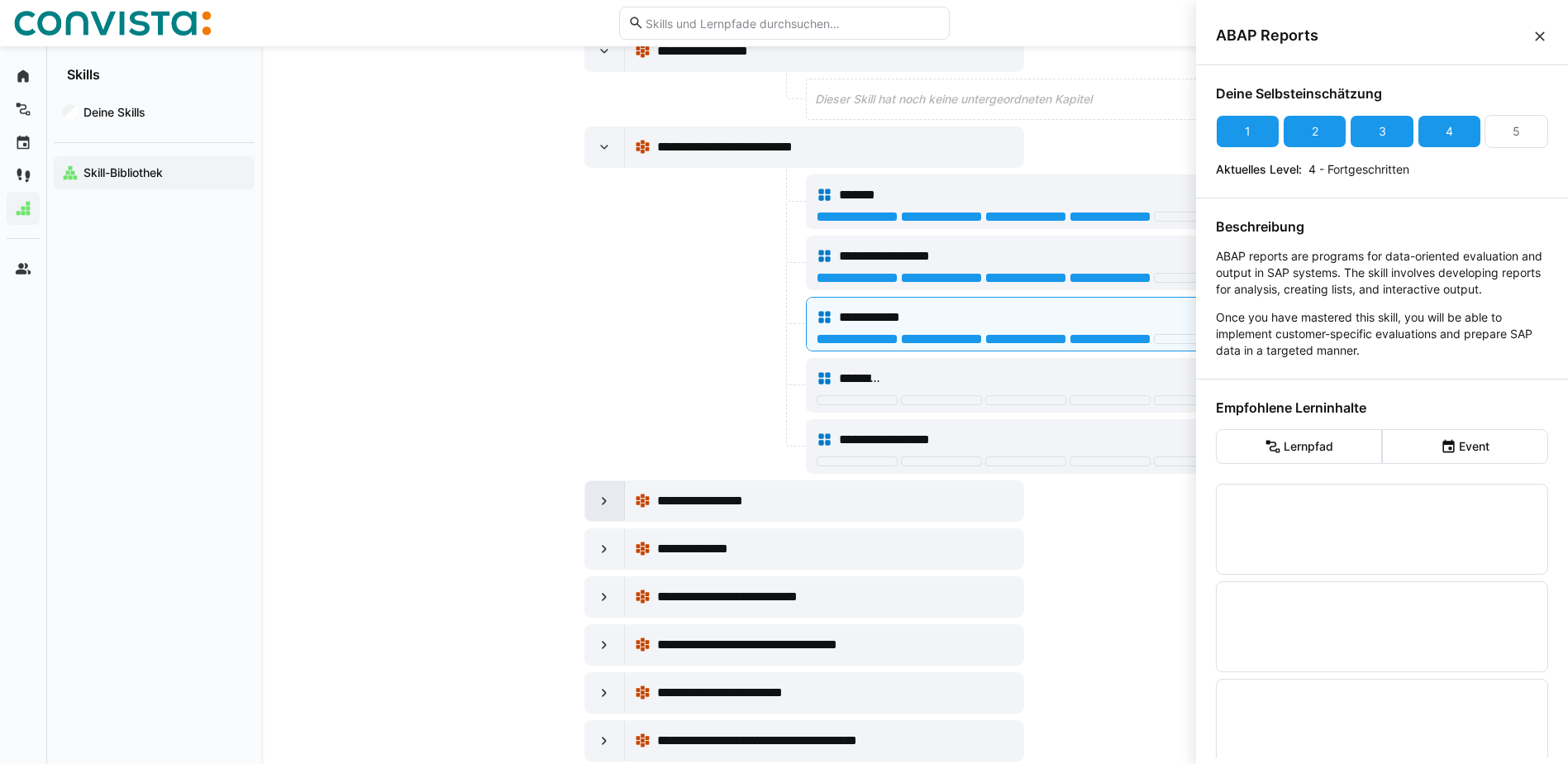
click at [593, 497] on div at bounding box center [605, 501] width 40 height 40
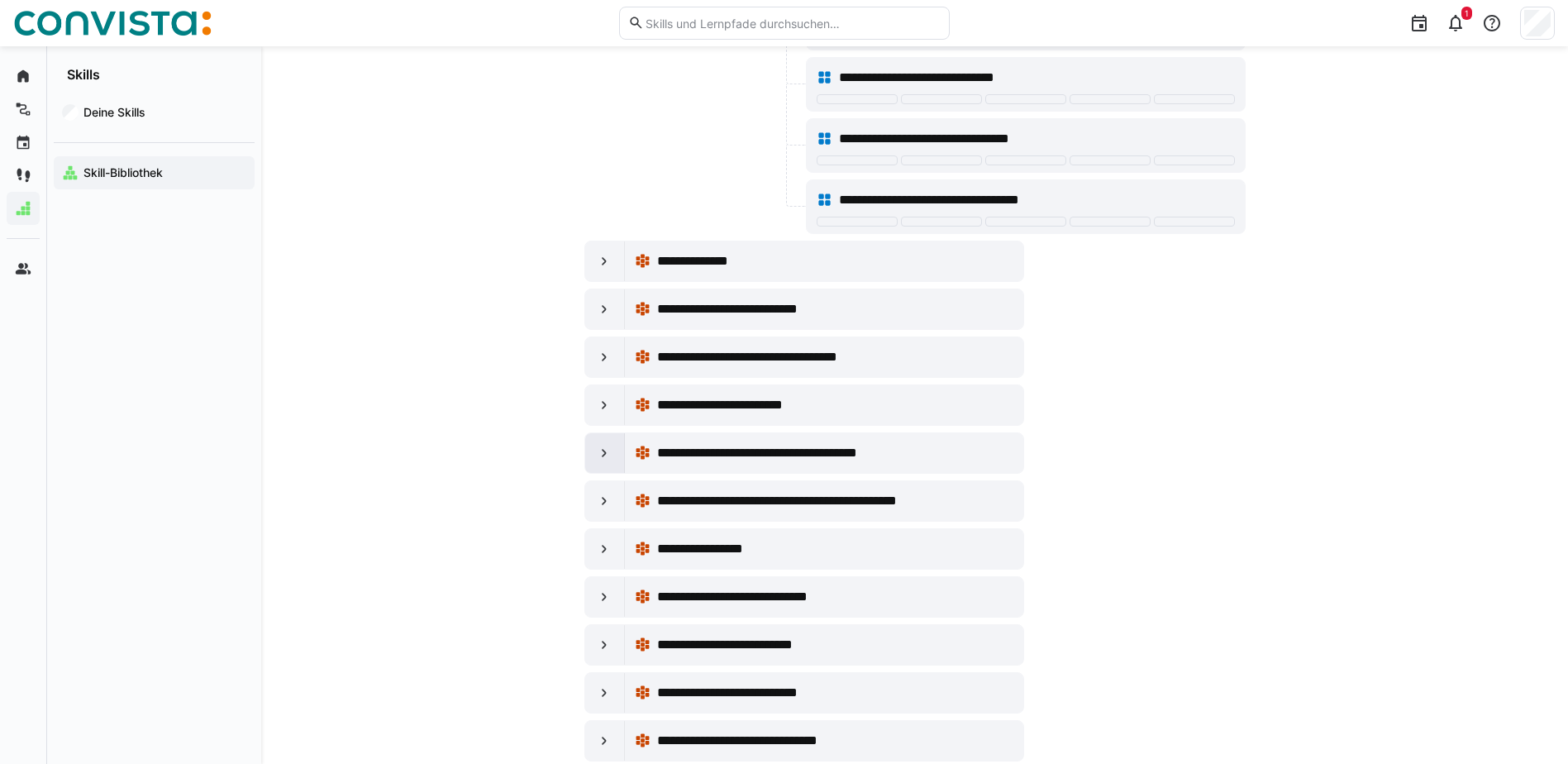
scroll to position [8845, 0]
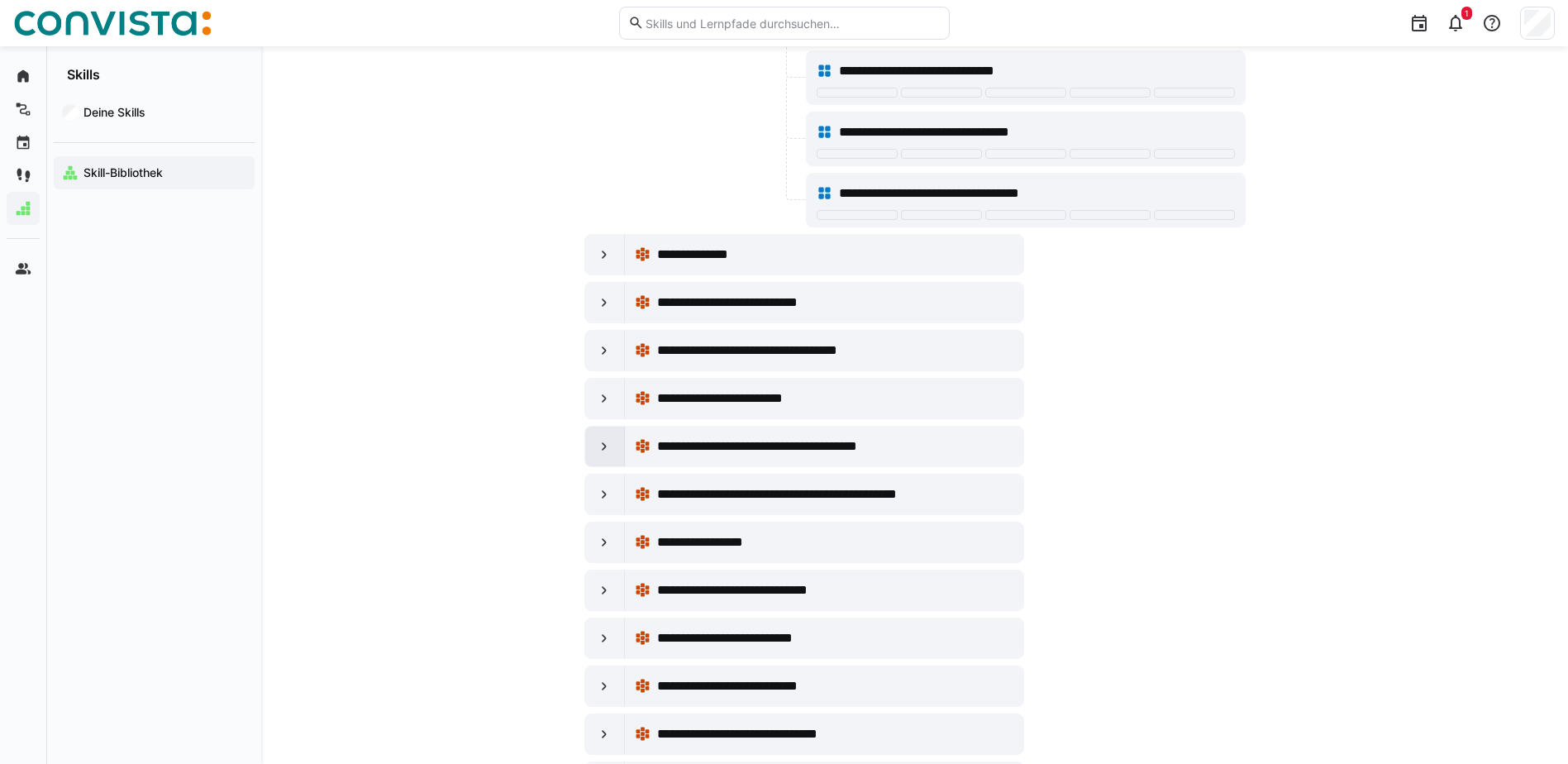
click at [605, 449] on eds-icon at bounding box center [604, 445] width 16 height 16
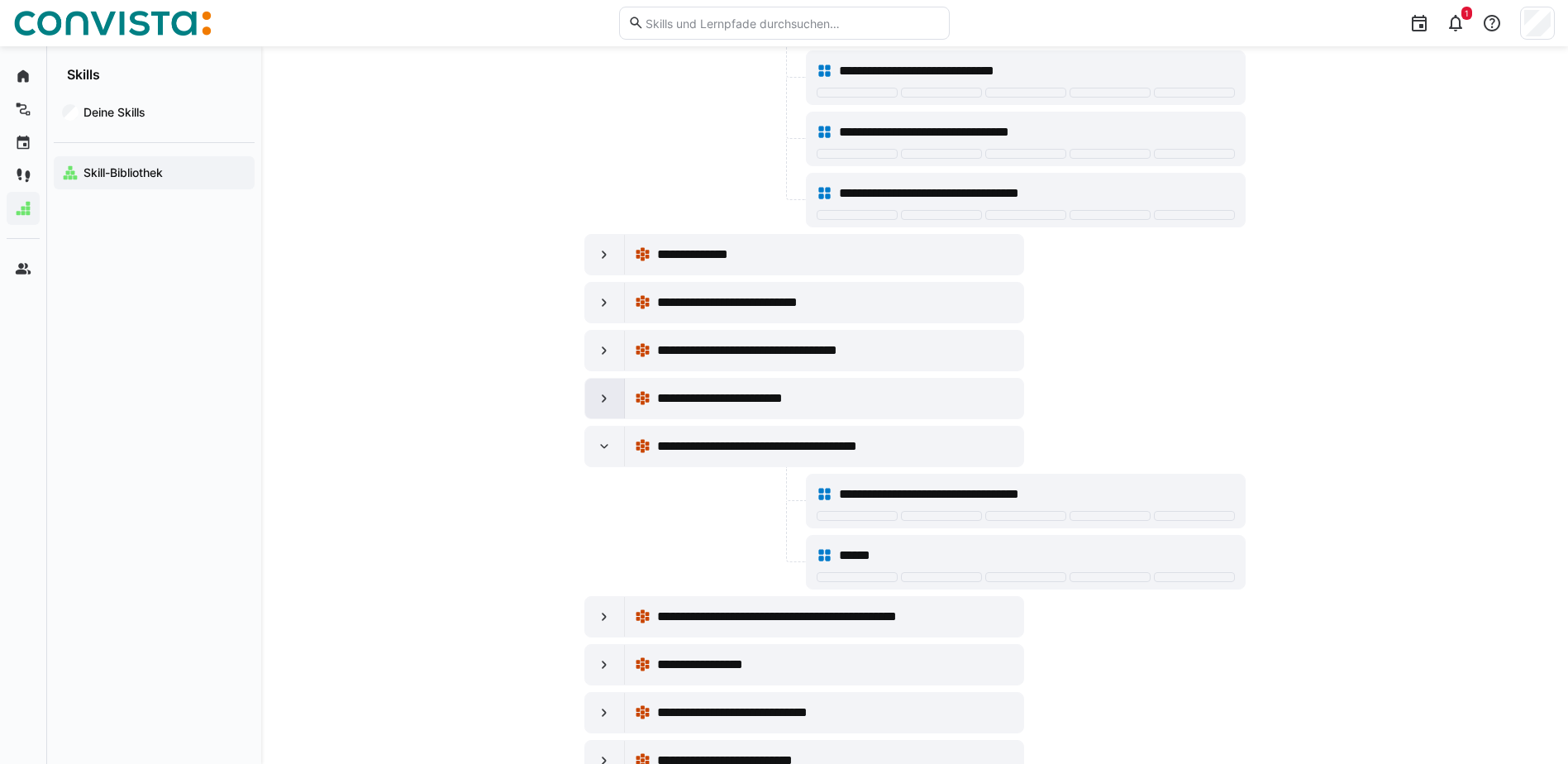
click at [618, 403] on div at bounding box center [605, 399] width 40 height 40
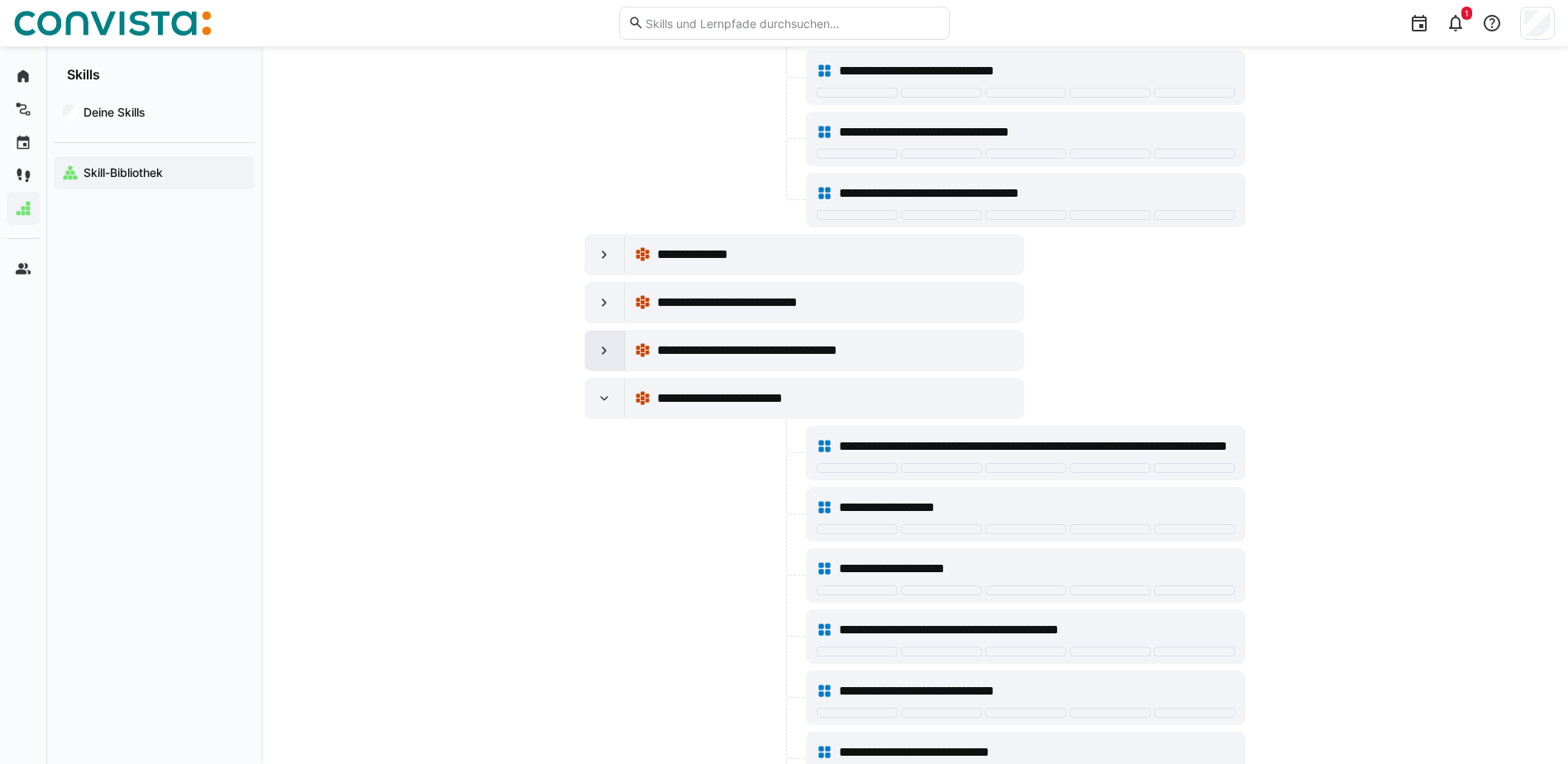
click at [611, 353] on eds-icon at bounding box center [604, 350] width 16 height 16
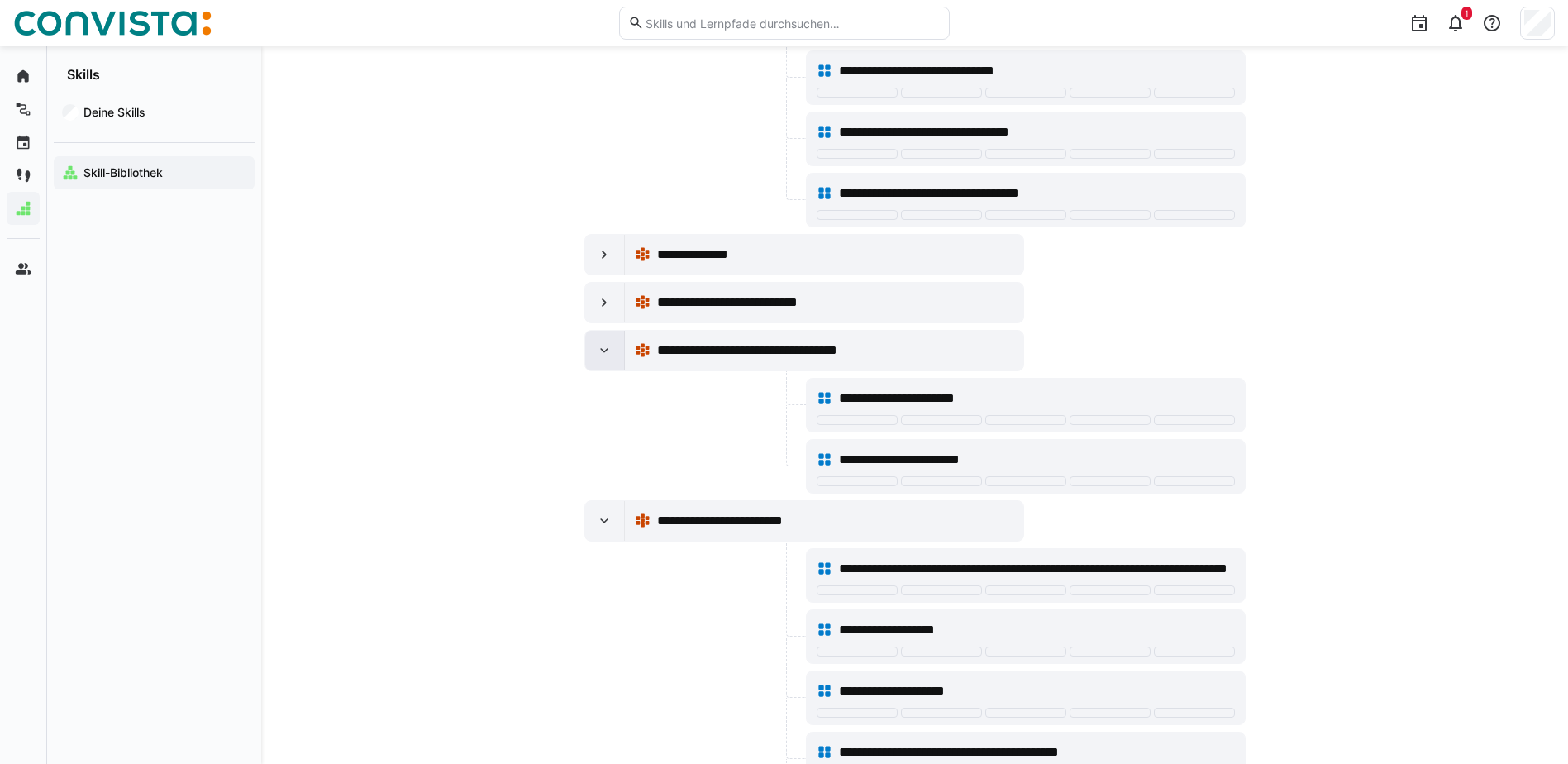
click at [609, 353] on eds-icon at bounding box center [604, 350] width 16 height 16
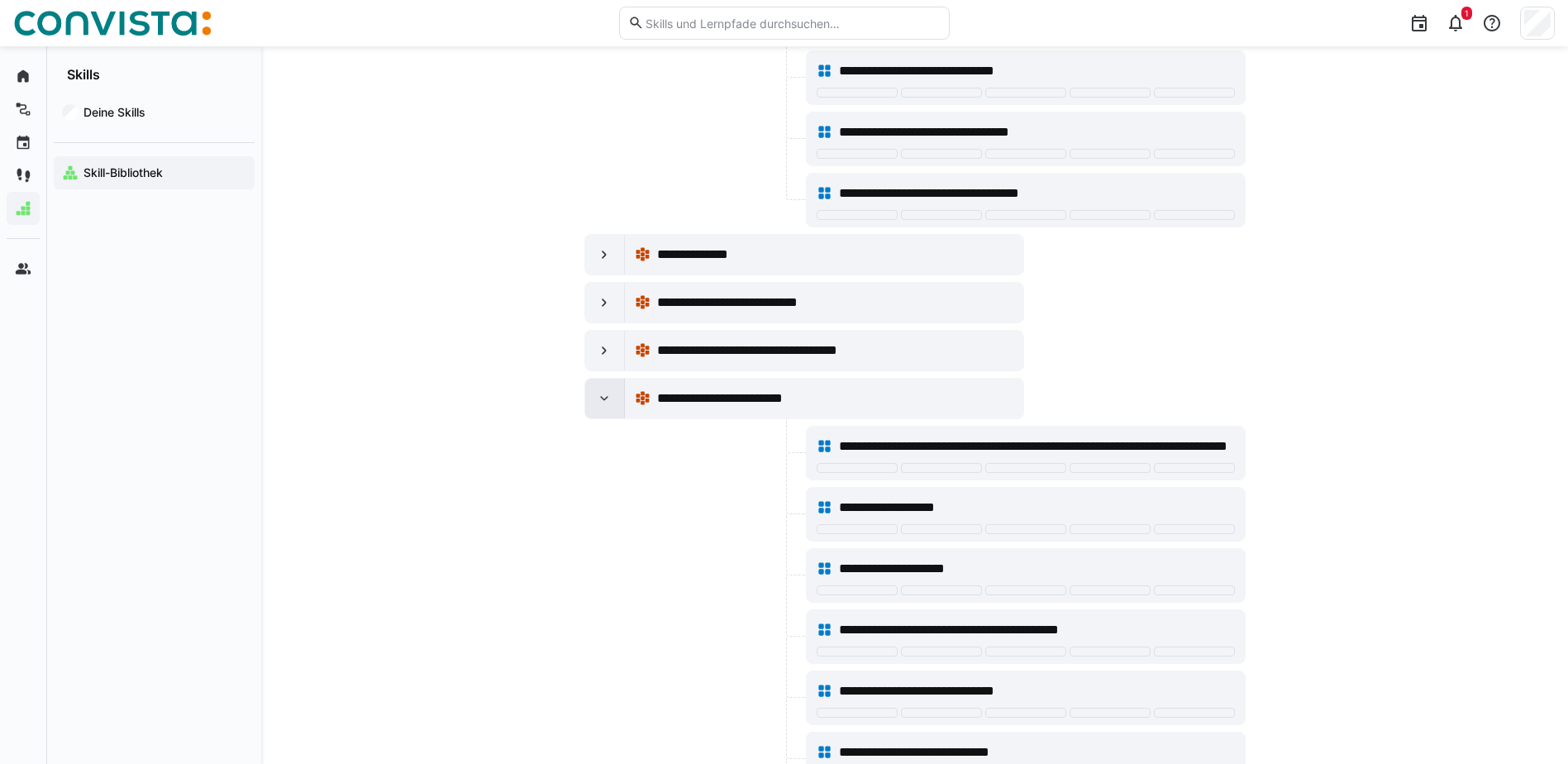
click at [607, 389] on div at bounding box center [605, 399] width 40 height 40
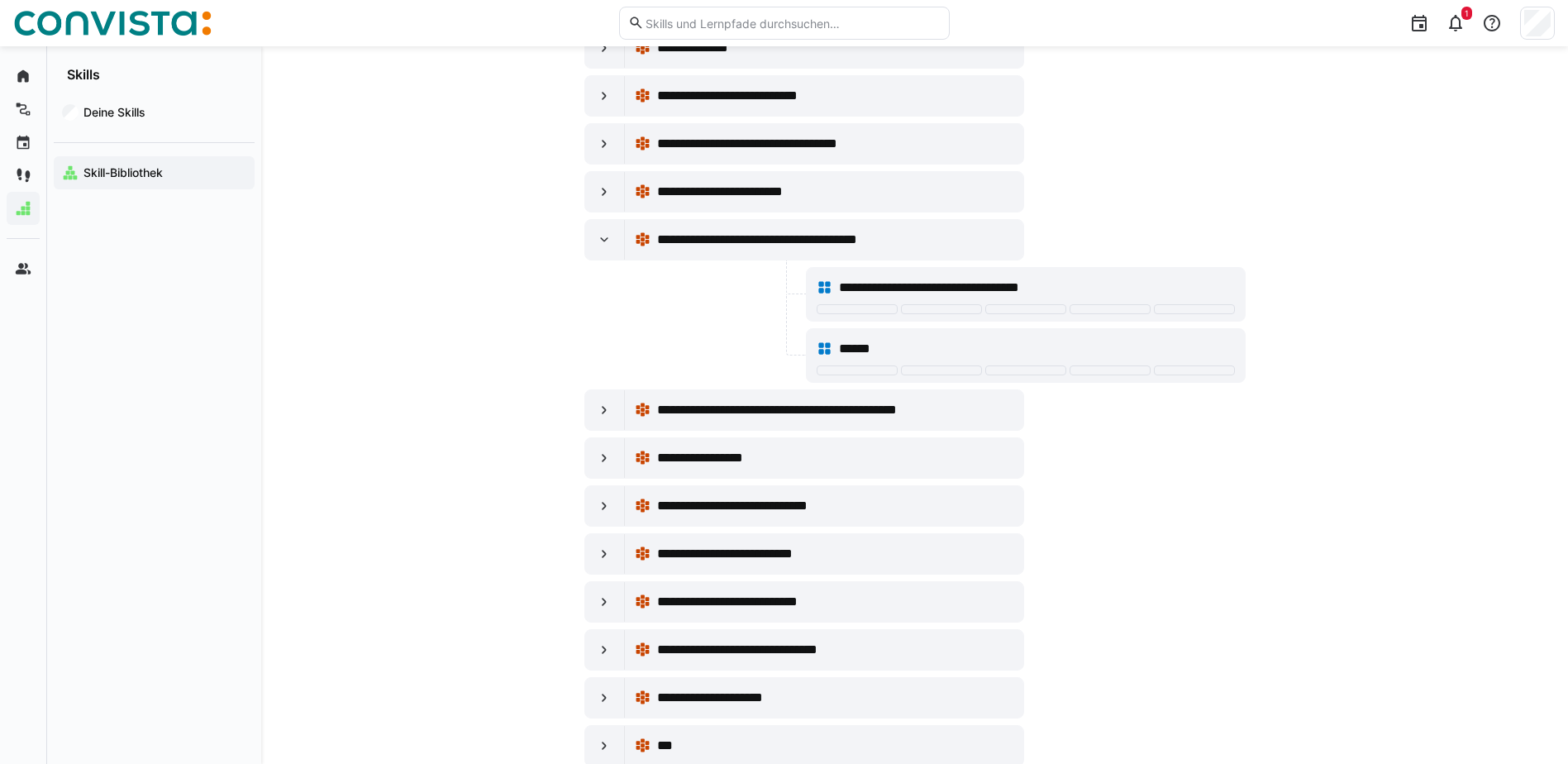
scroll to position [9093, 0]
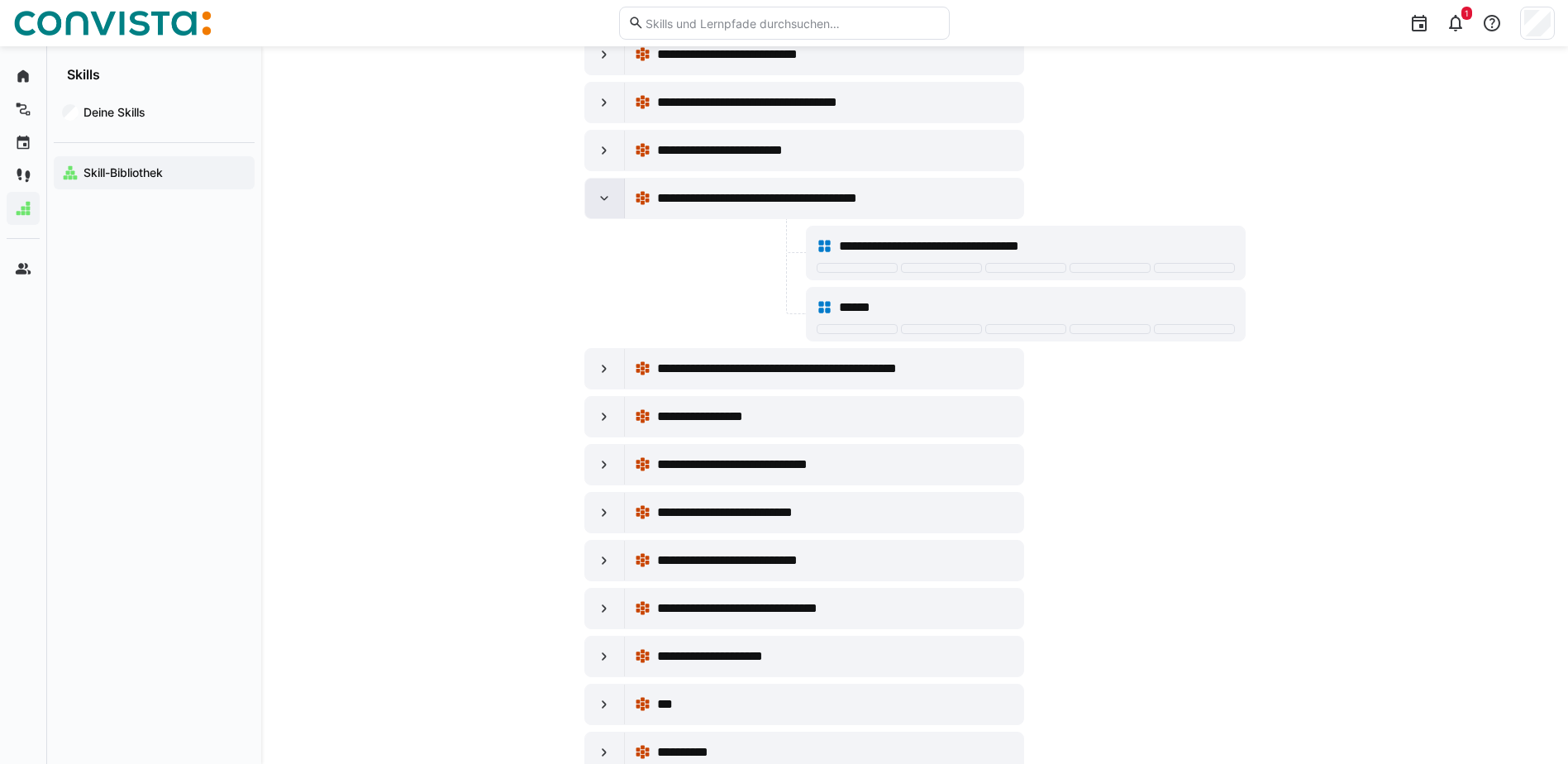
click at [612, 210] on div at bounding box center [605, 198] width 40 height 40
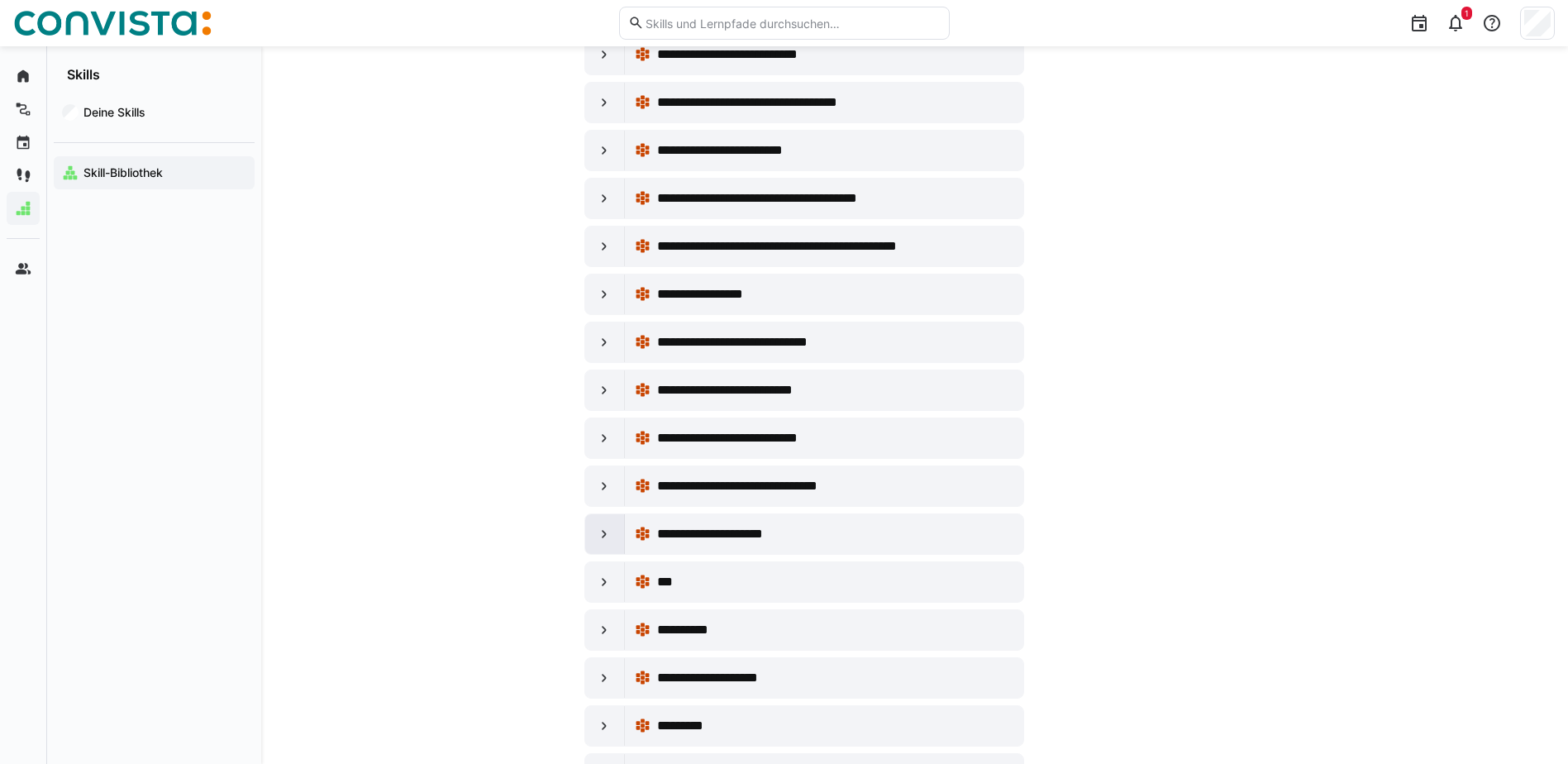
click at [606, 539] on eds-icon at bounding box center [604, 533] width 16 height 16
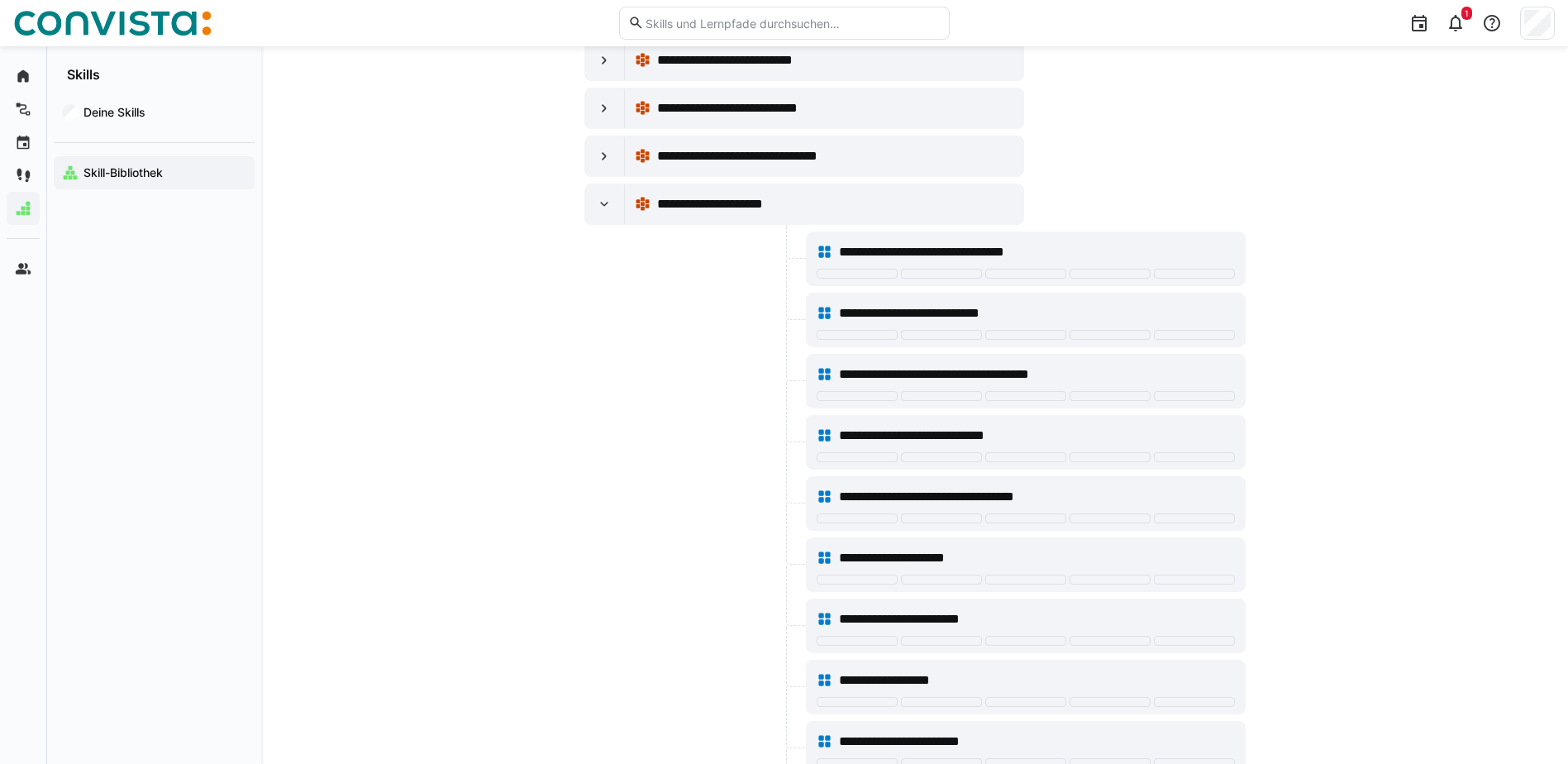
scroll to position [9424, 0]
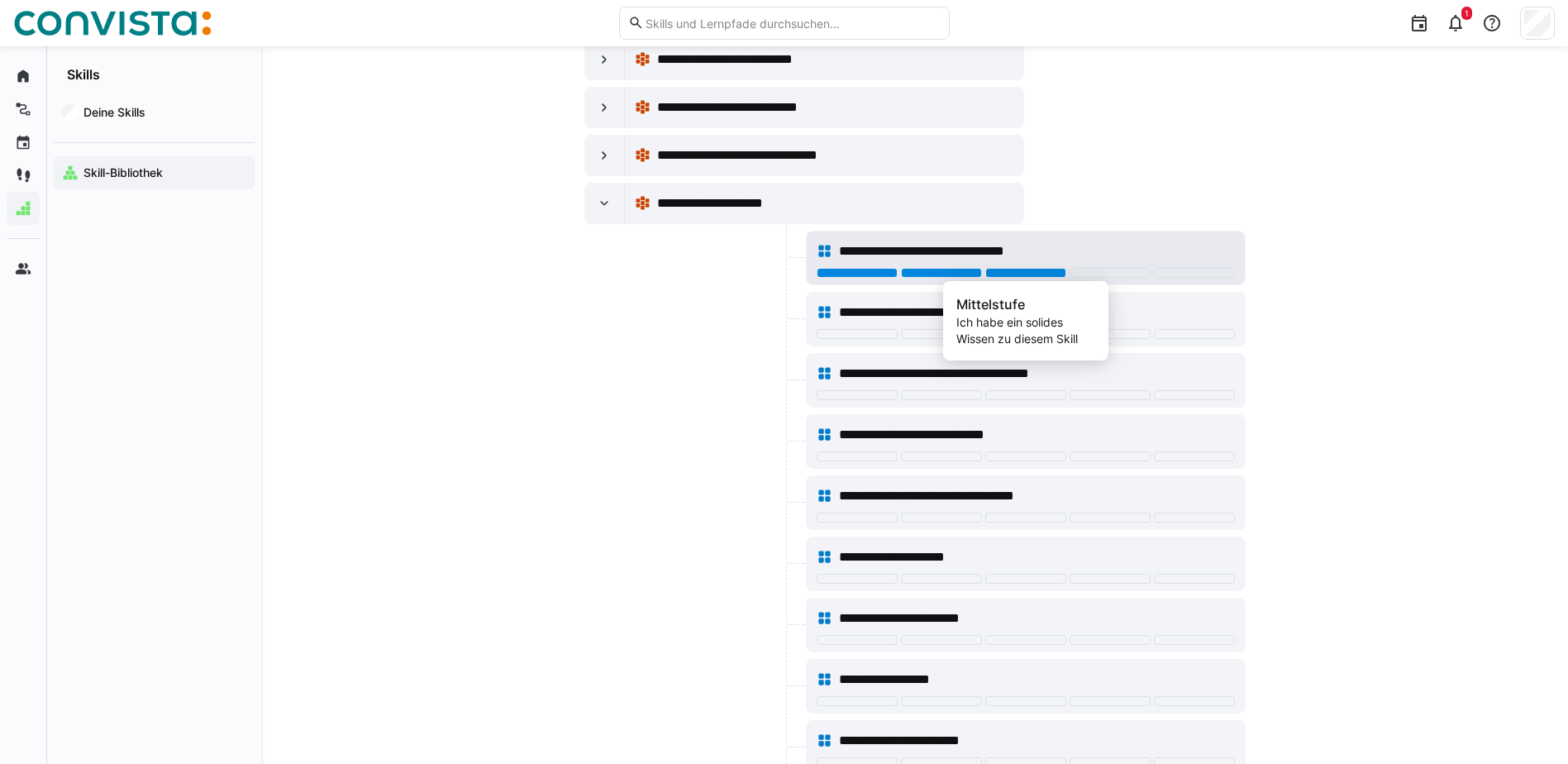
click at [1040, 273] on div at bounding box center [1025, 273] width 81 height 10
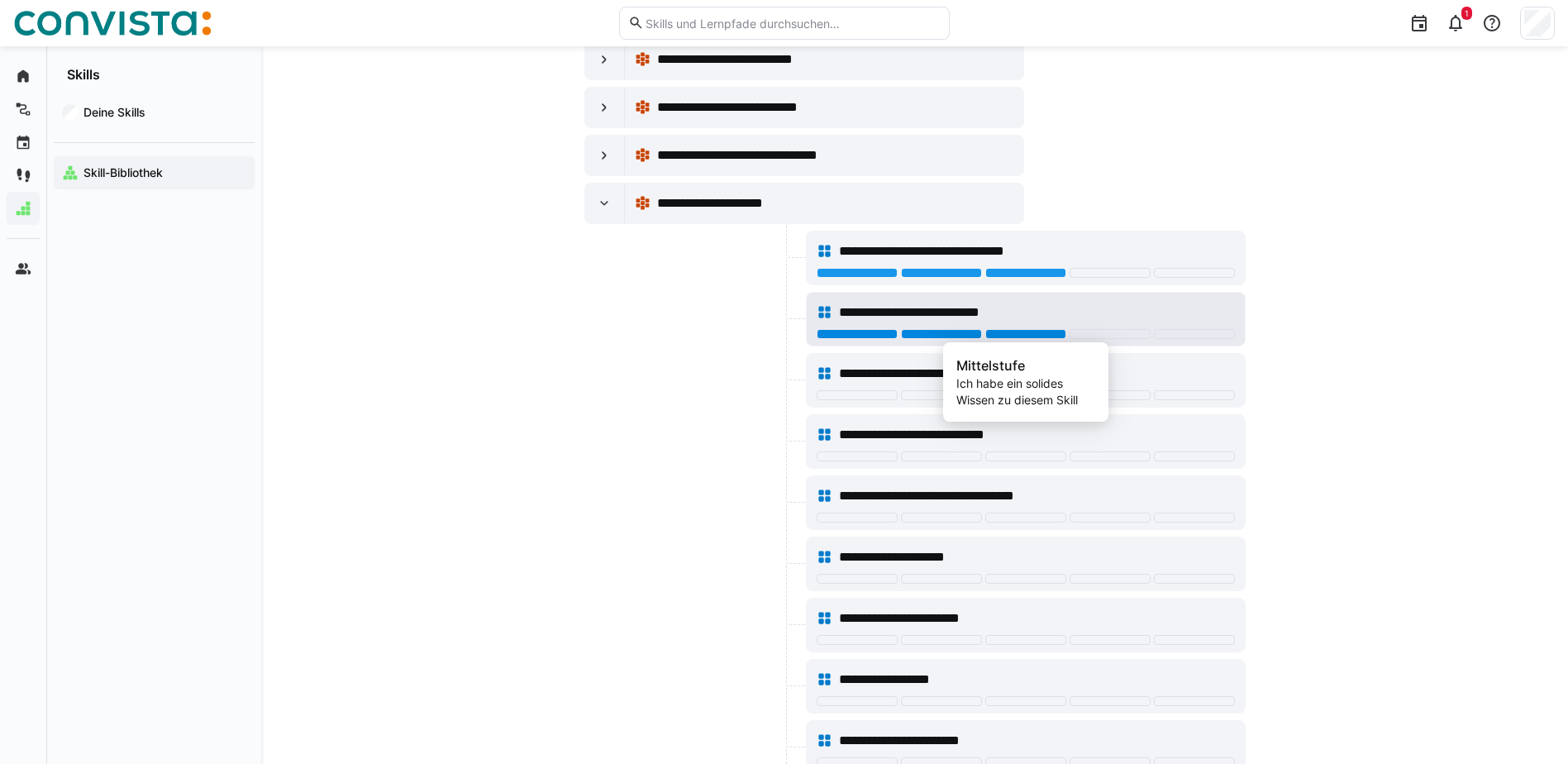
click at [1036, 333] on div at bounding box center [1025, 334] width 81 height 10
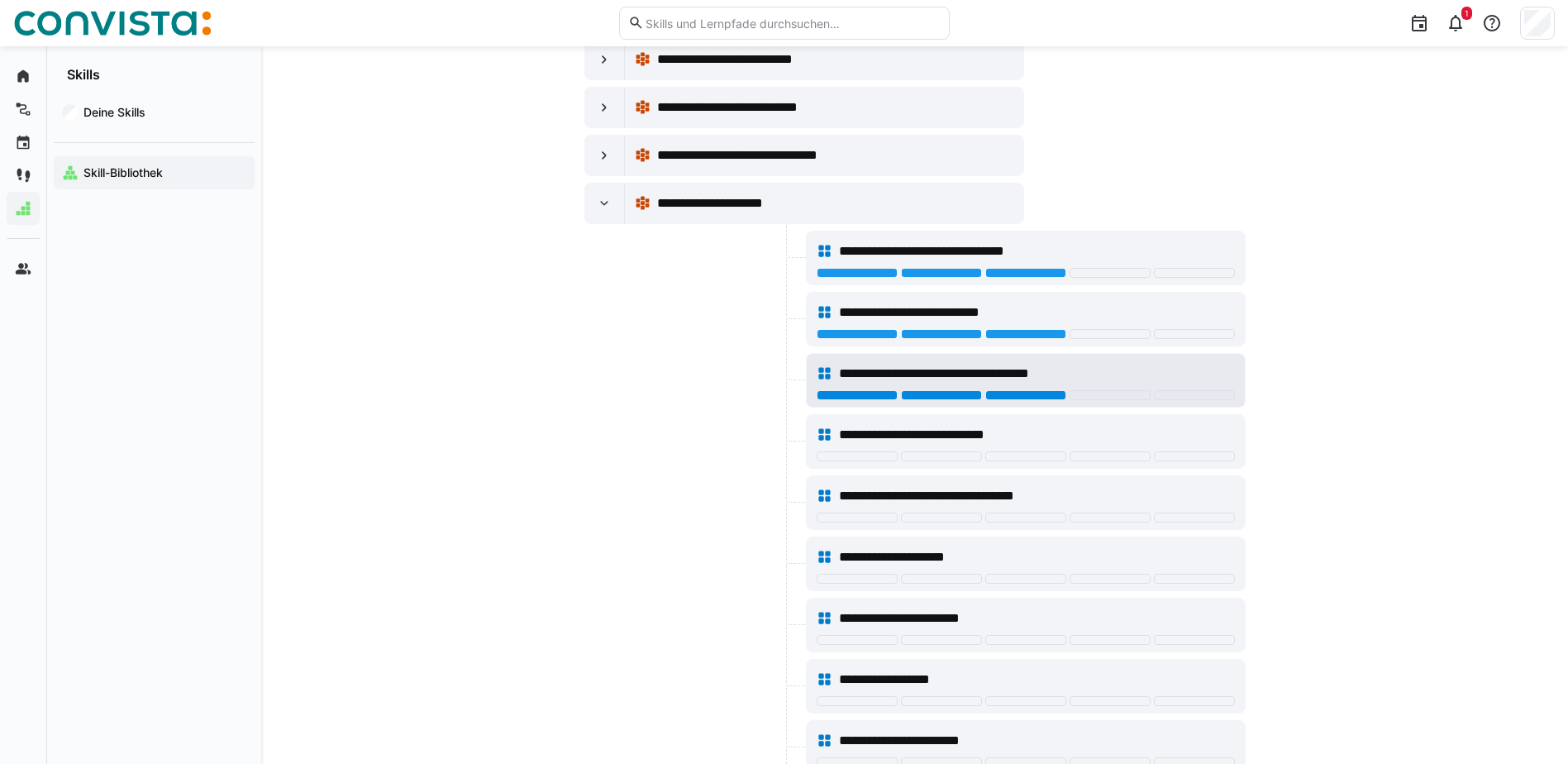
click at [1033, 393] on div at bounding box center [1025, 395] width 81 height 10
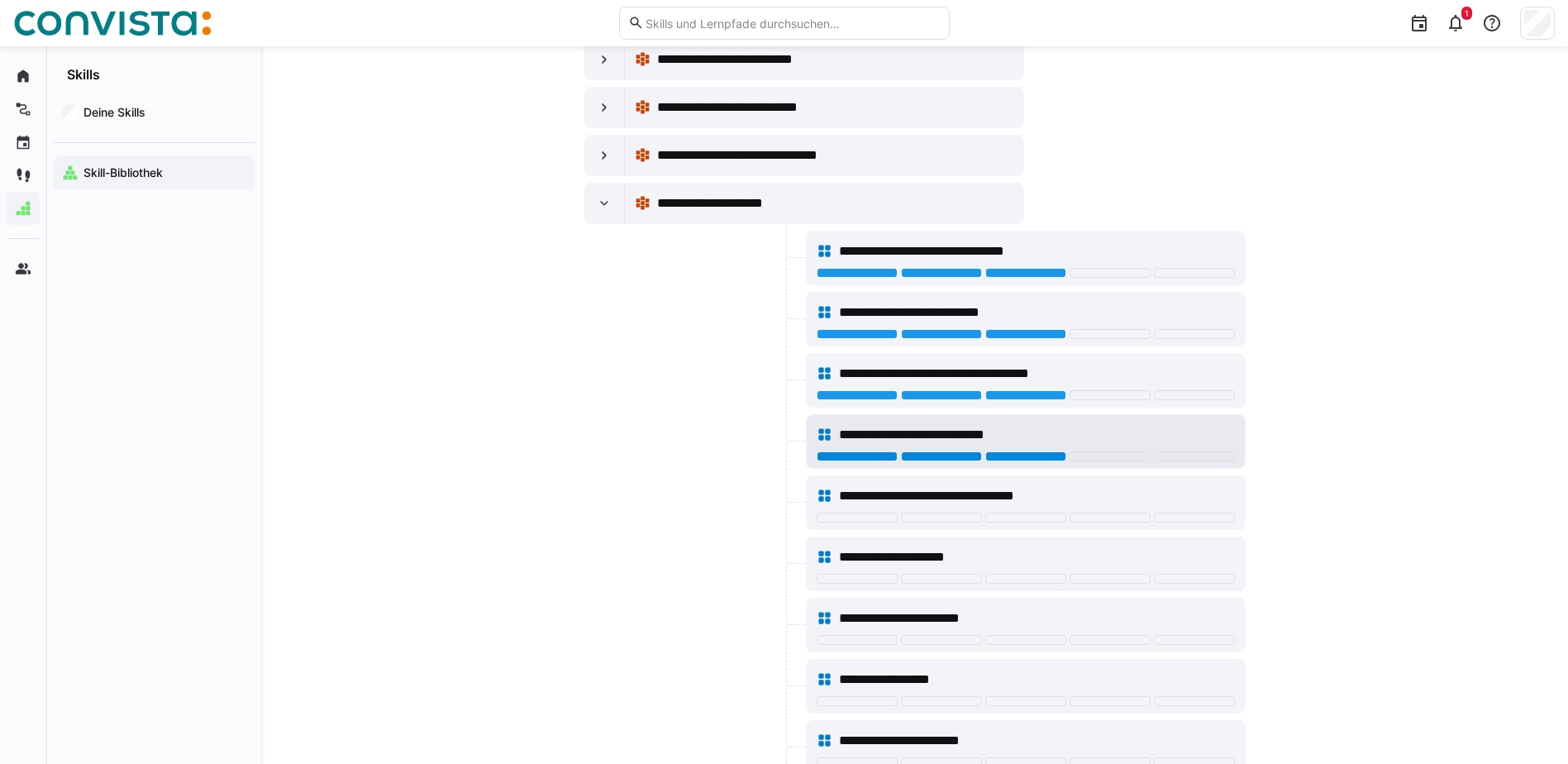
click at [1021, 454] on div at bounding box center [1025, 457] width 81 height 10
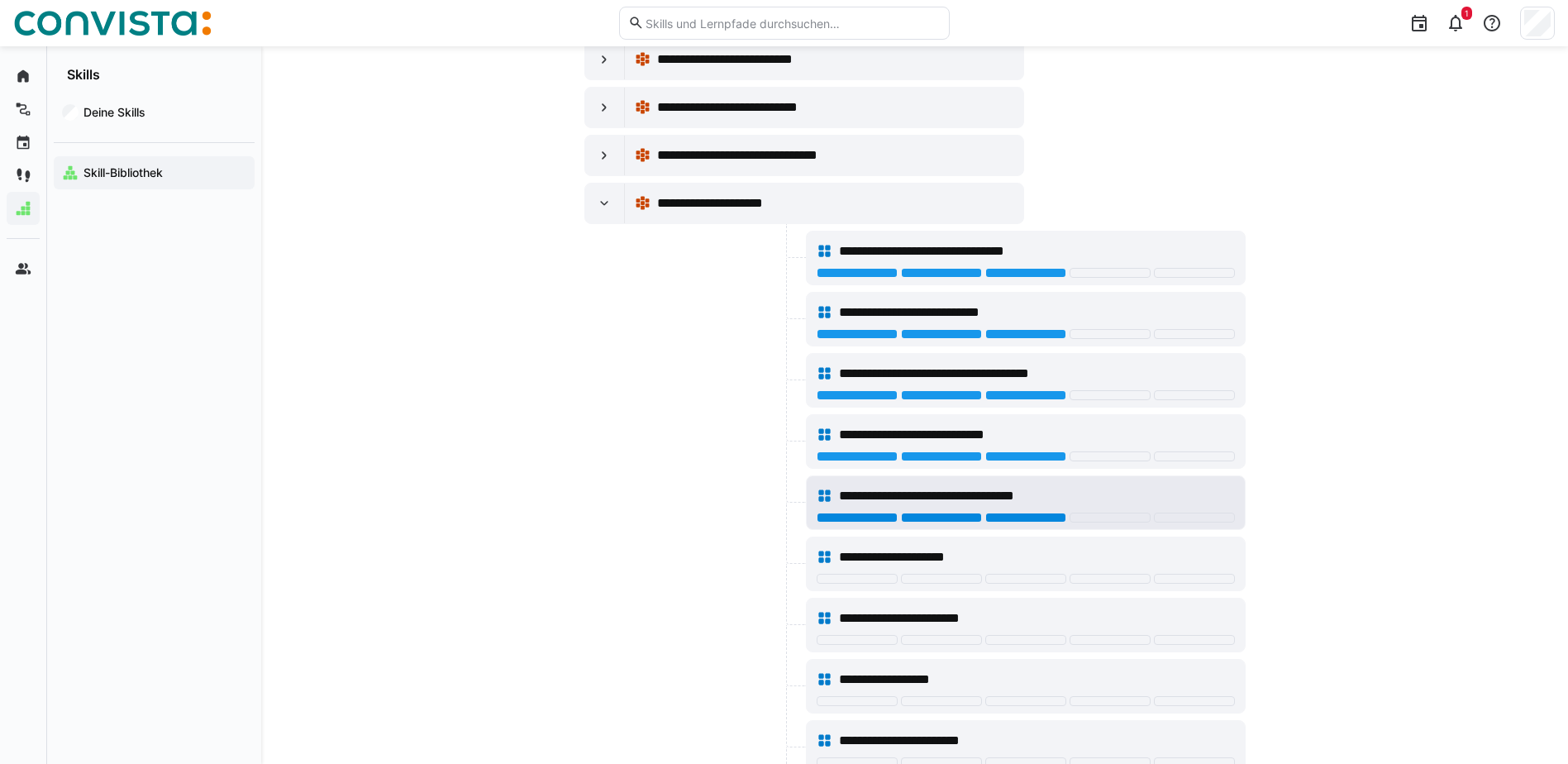
click at [1011, 519] on div at bounding box center [1025, 518] width 81 height 10
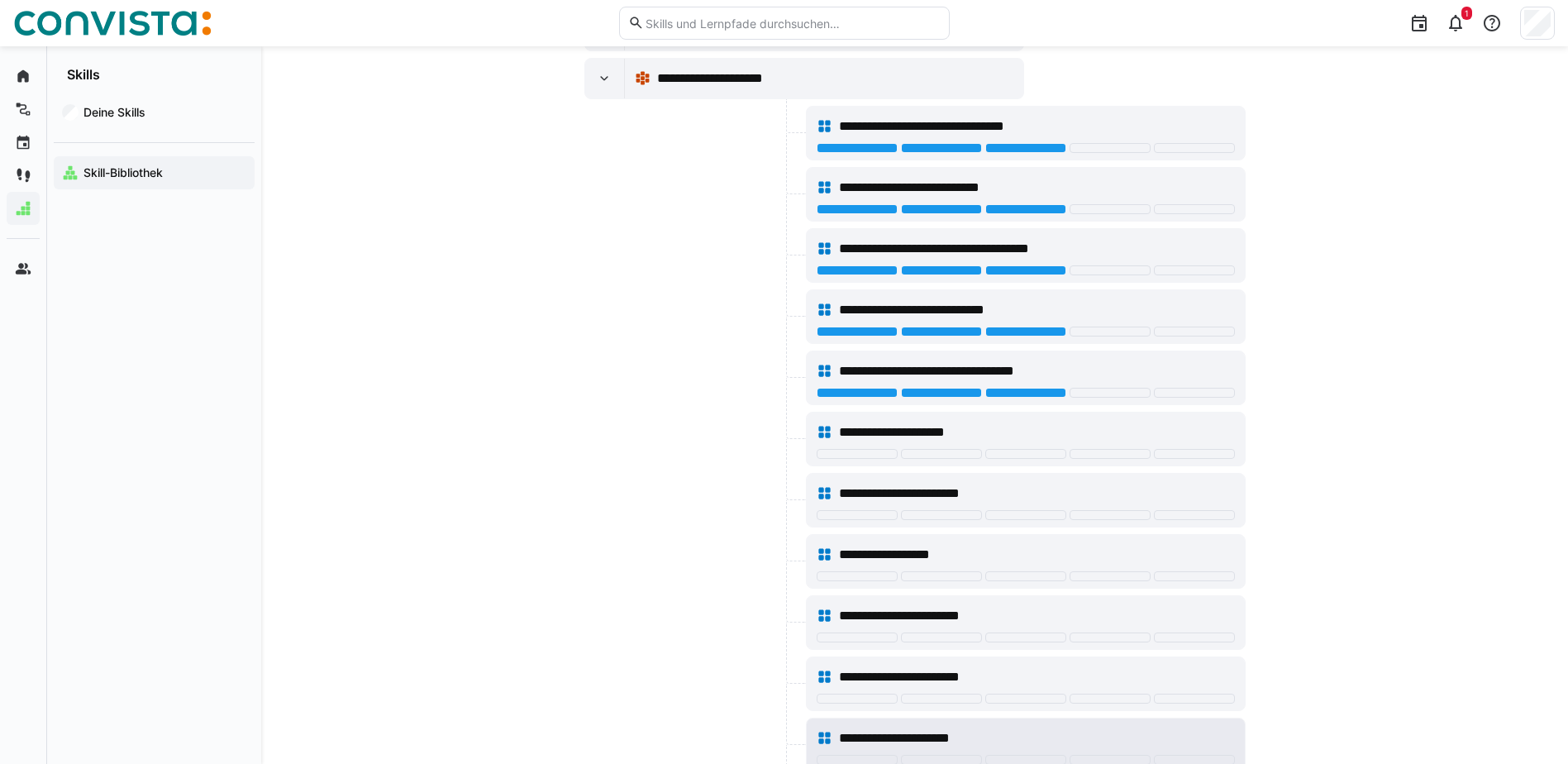
scroll to position [9754, 0]
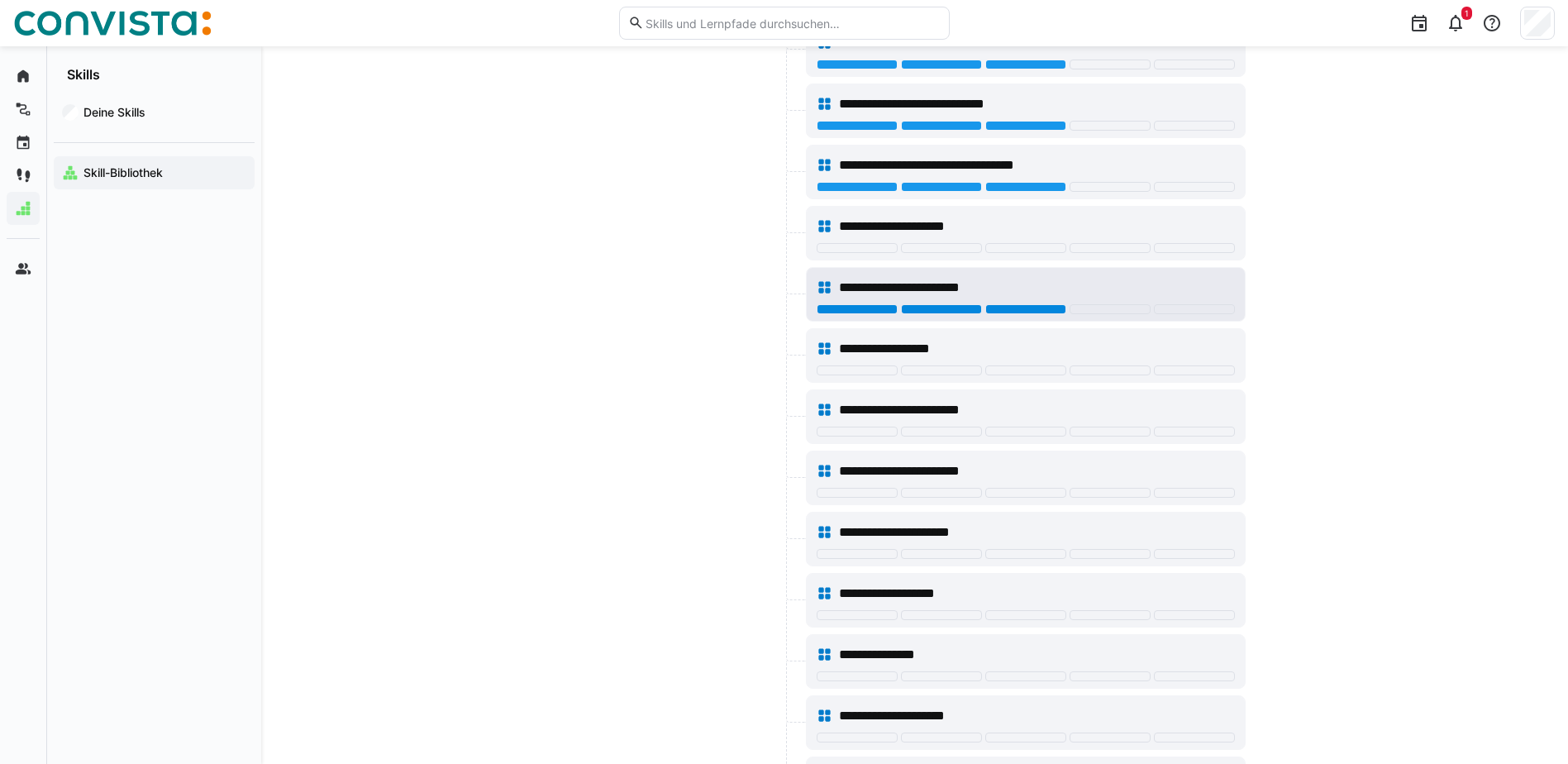
click at [1022, 309] on div at bounding box center [1025, 309] width 81 height 10
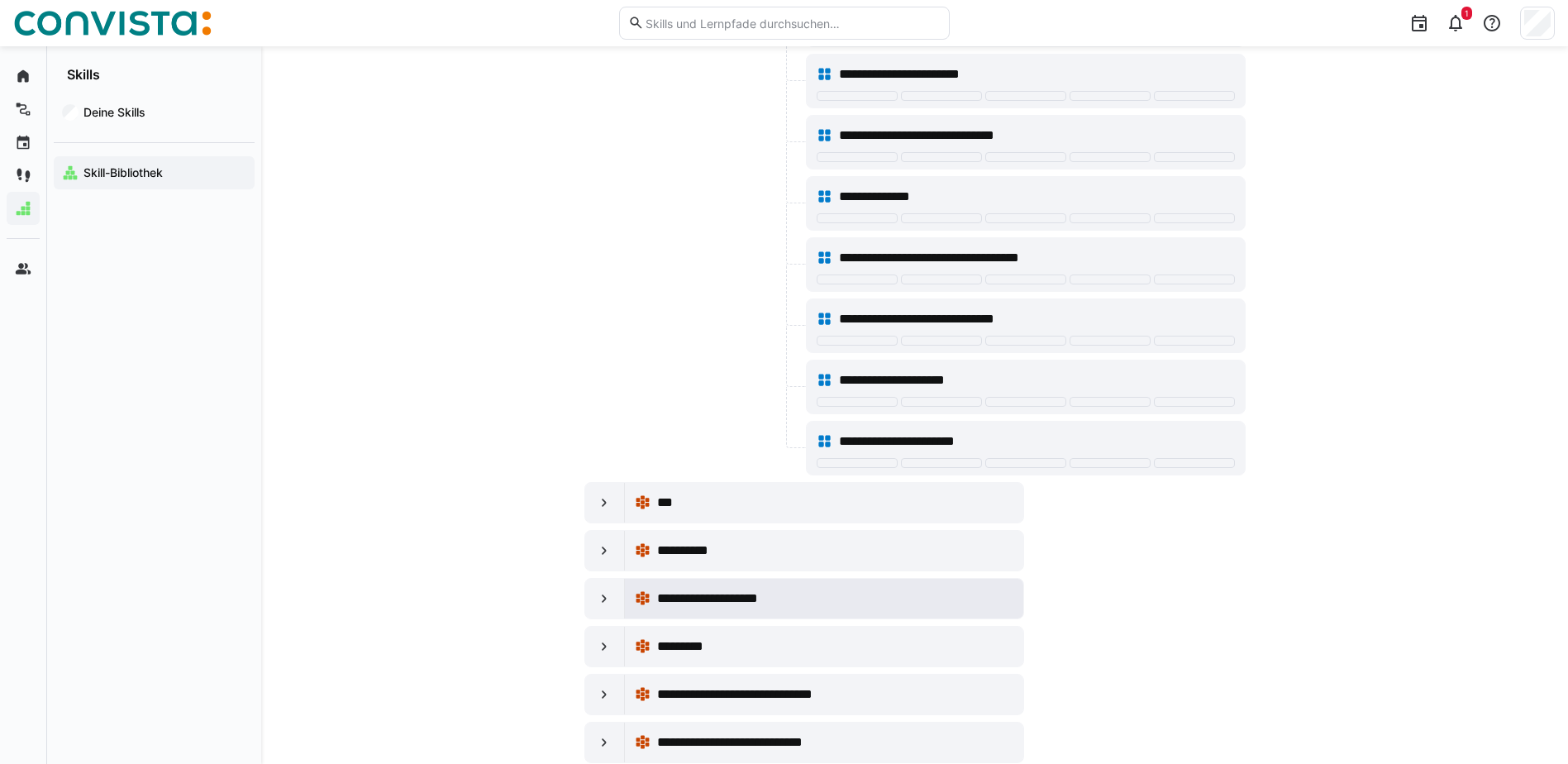
scroll to position [10746, 0]
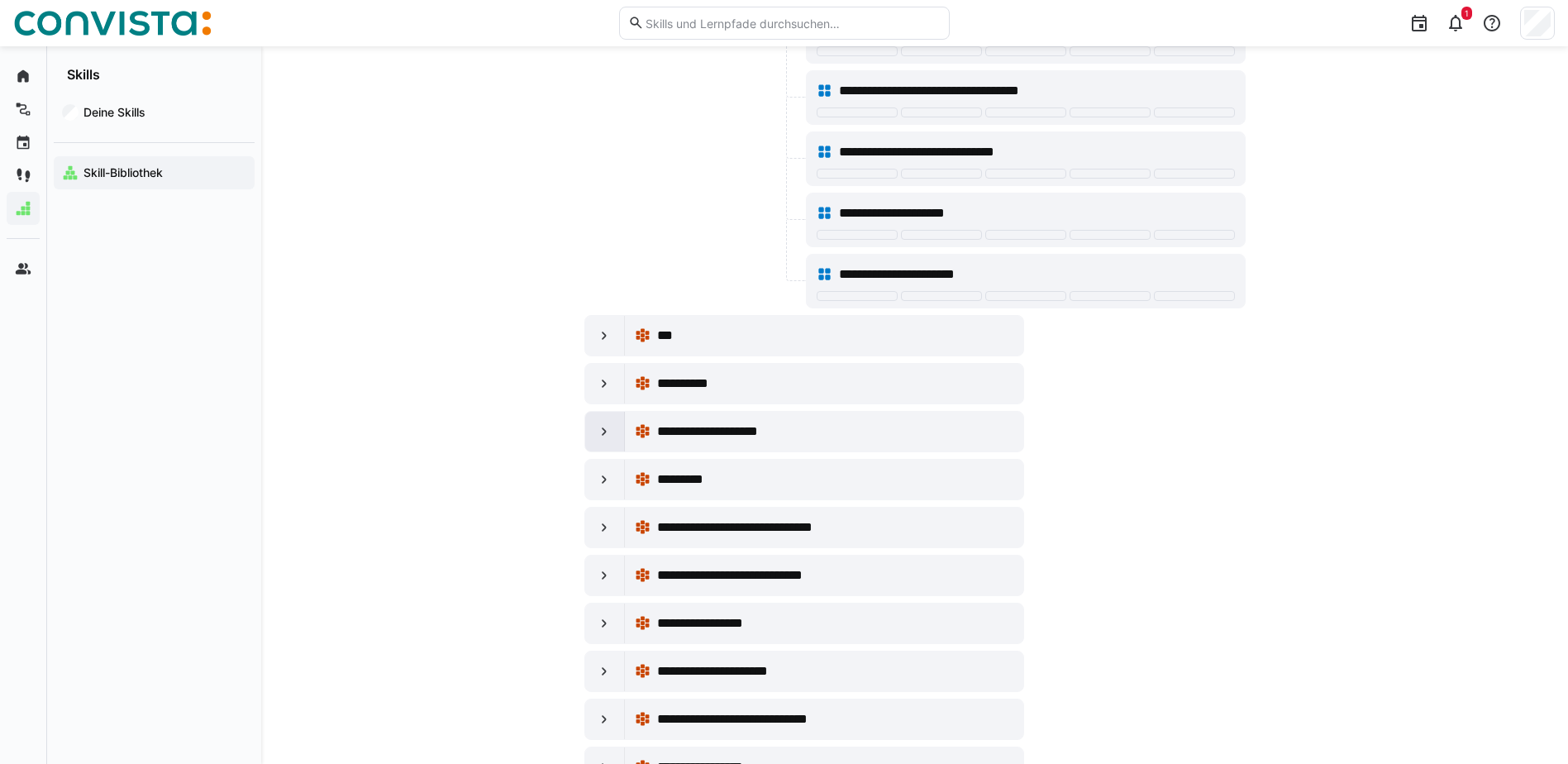
click at [596, 430] on eds-icon at bounding box center [604, 431] width 16 height 16
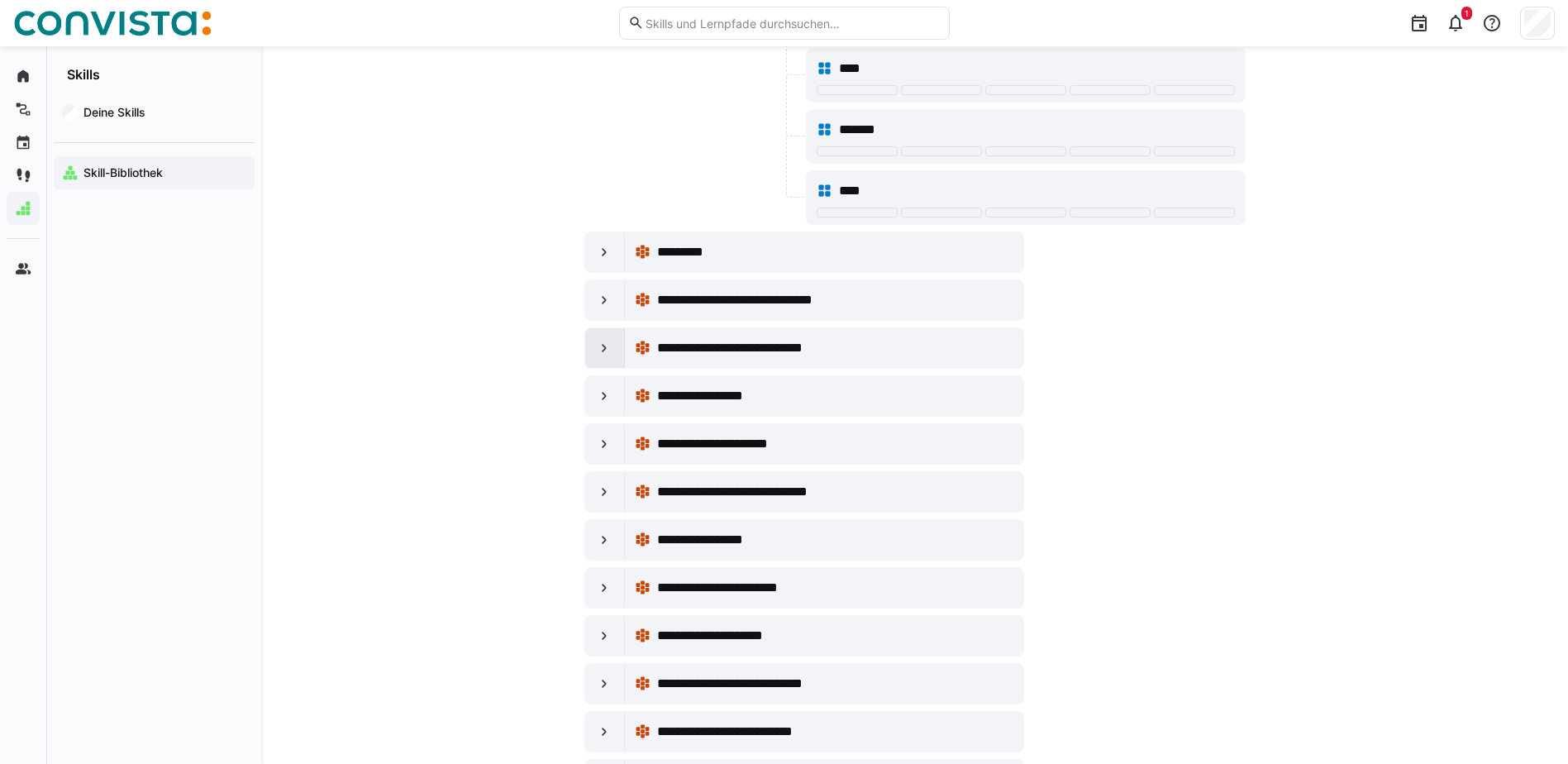
scroll to position [12152, 0]
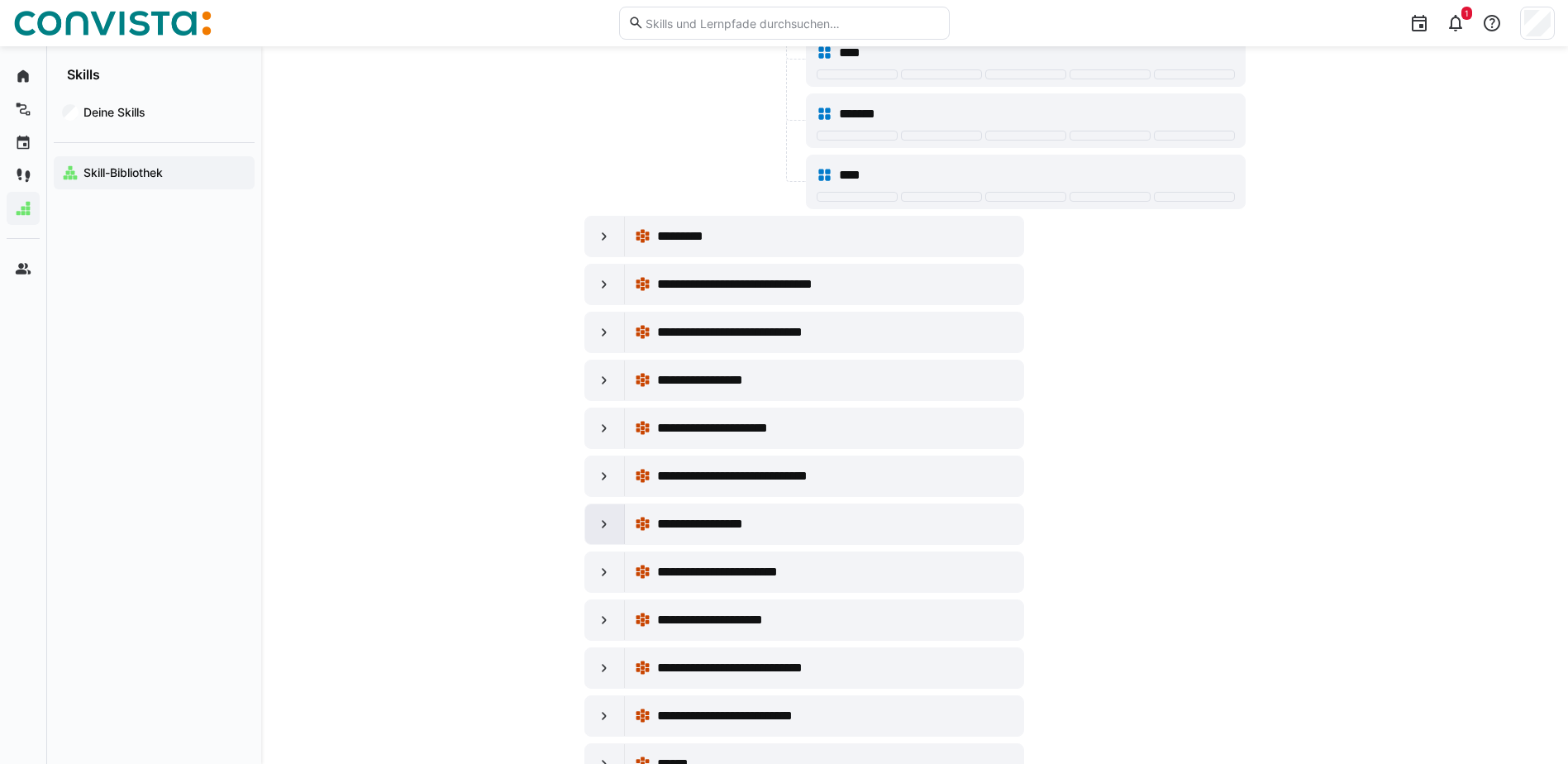
click at [595, 526] on div at bounding box center [605, 524] width 40 height 40
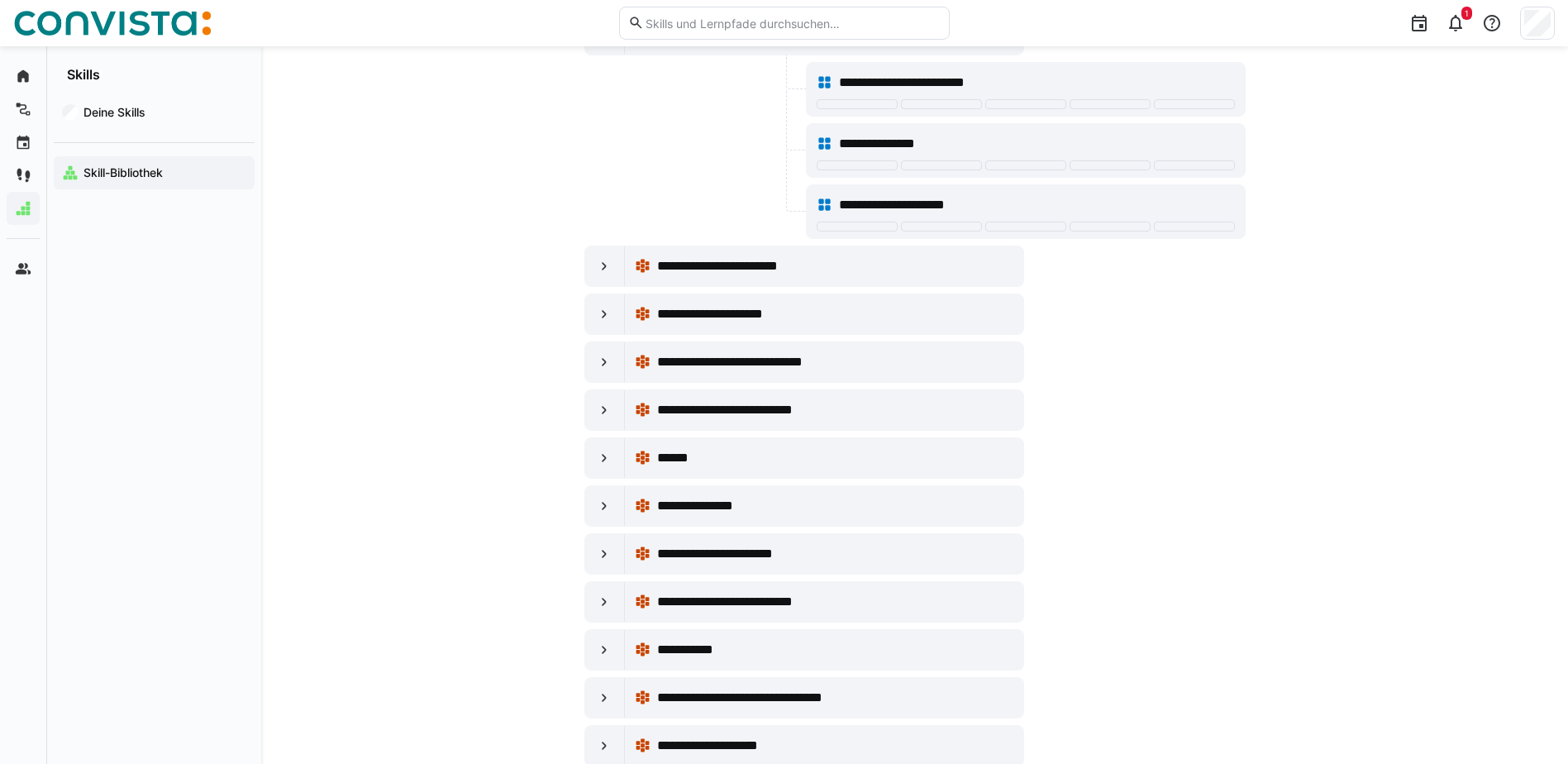
scroll to position [12813, 0]
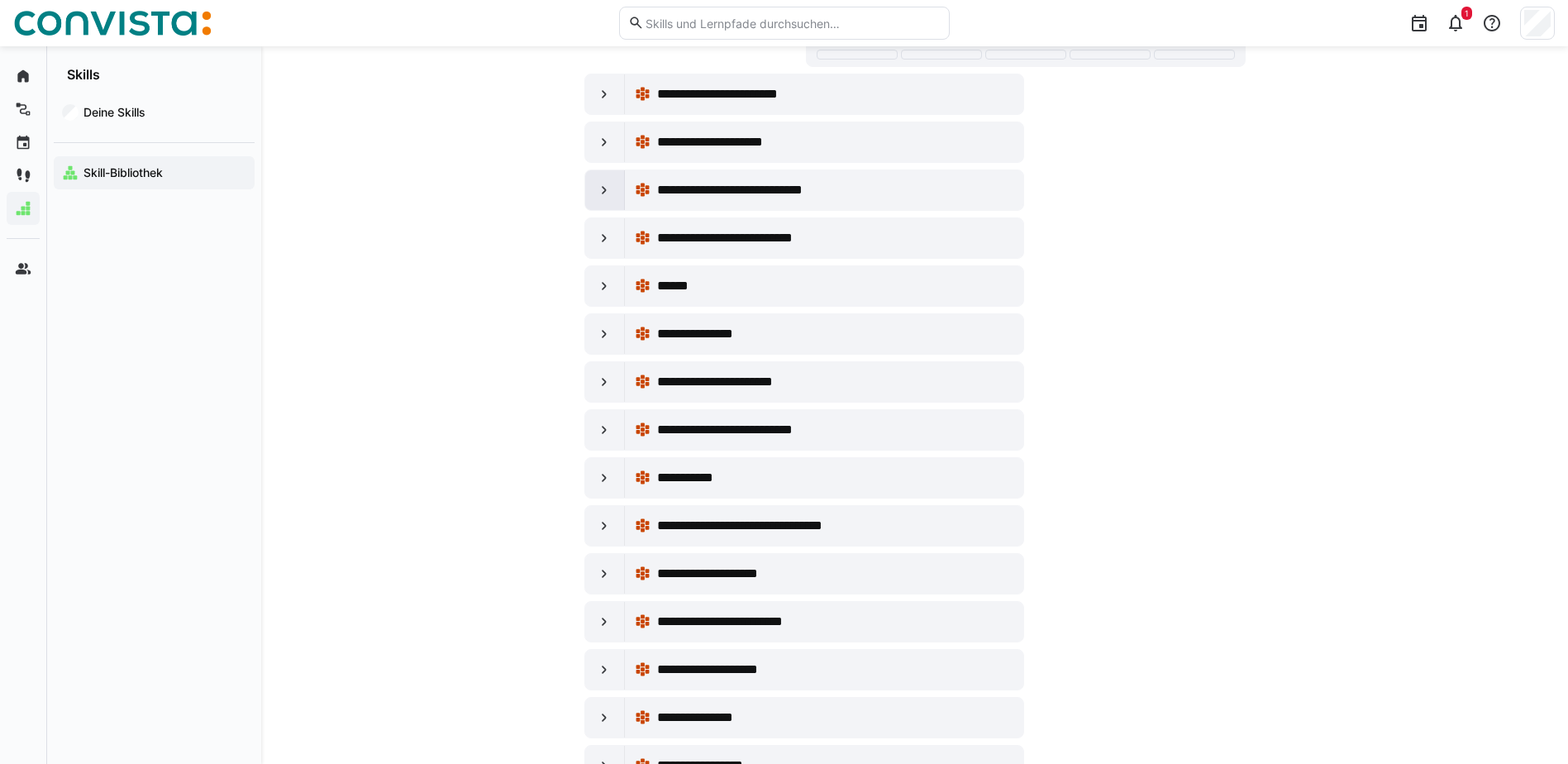
click at [601, 200] on div at bounding box center [605, 190] width 40 height 40
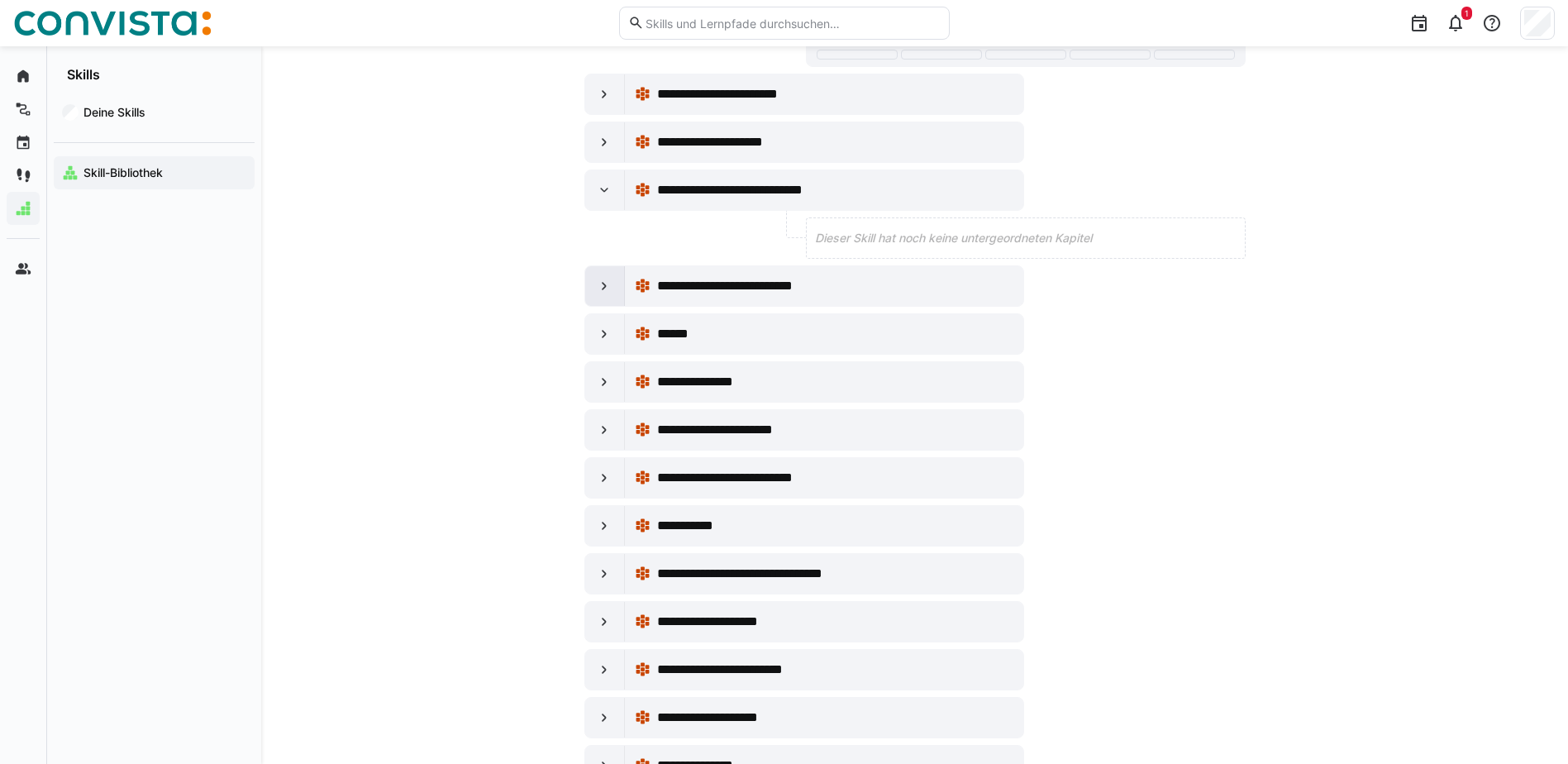
click at [603, 268] on div at bounding box center [605, 286] width 40 height 40
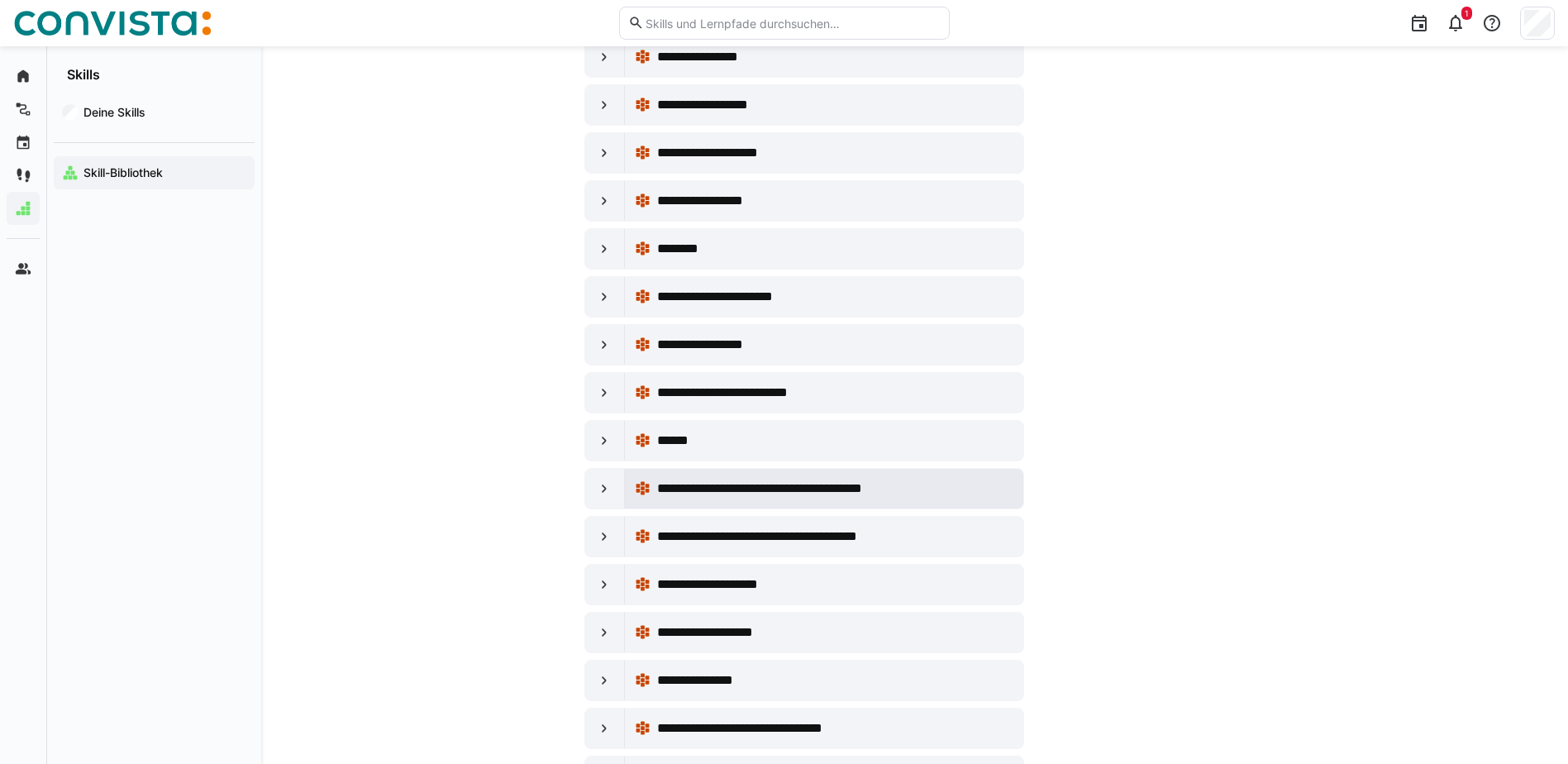
scroll to position [14301, 0]
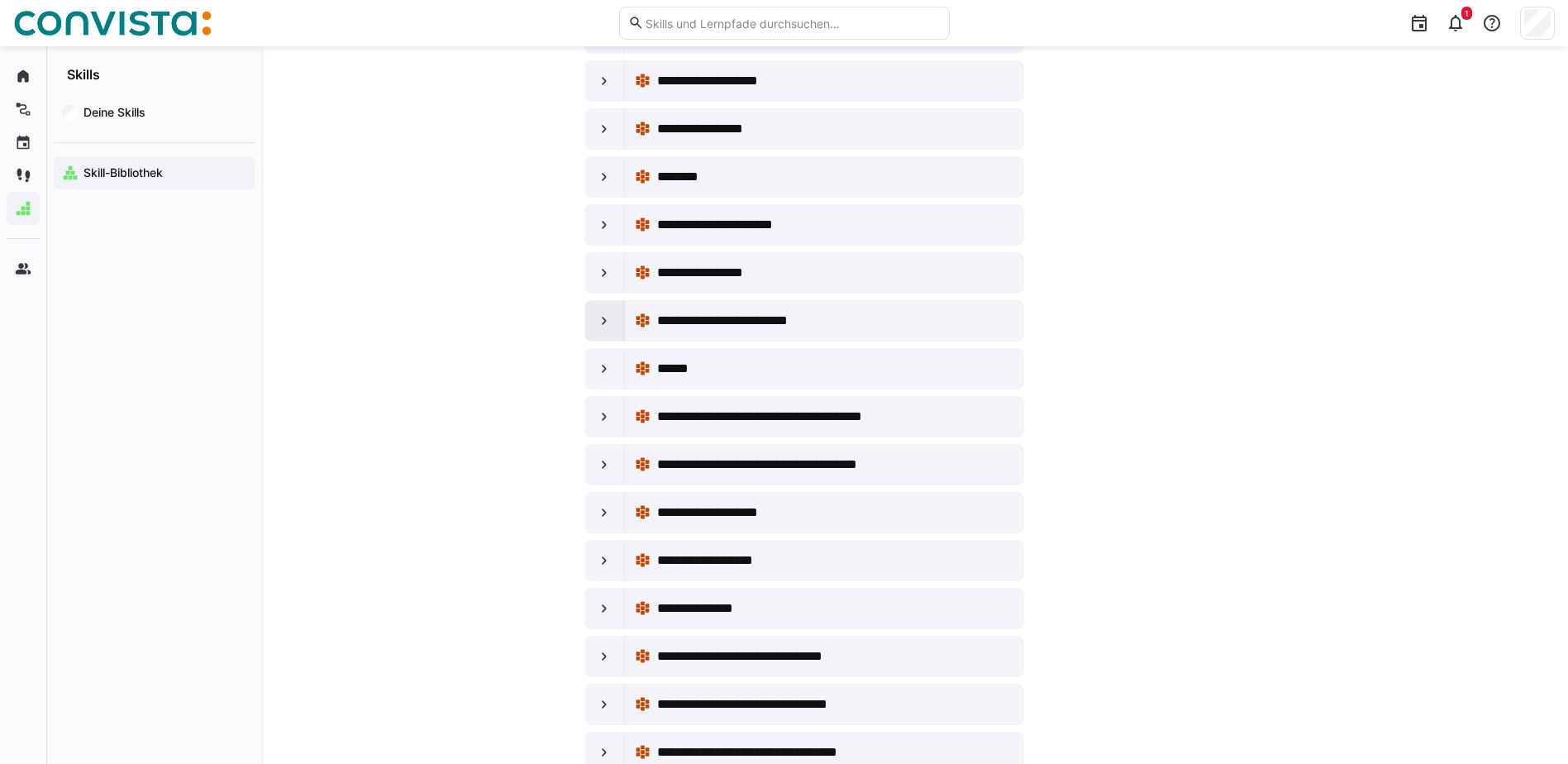
click at [605, 323] on eds-icon at bounding box center [604, 320] width 16 height 16
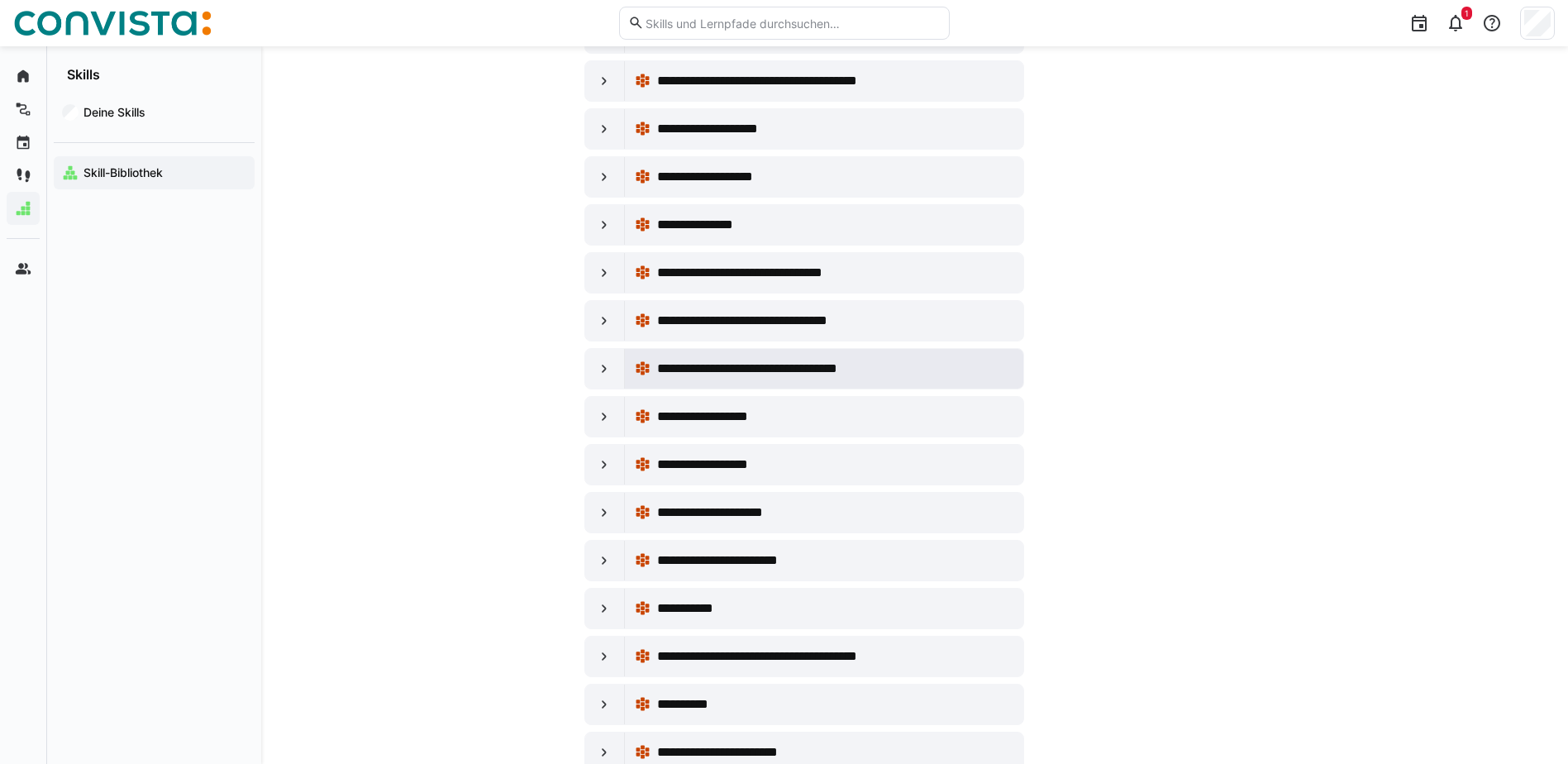
scroll to position [14880, 0]
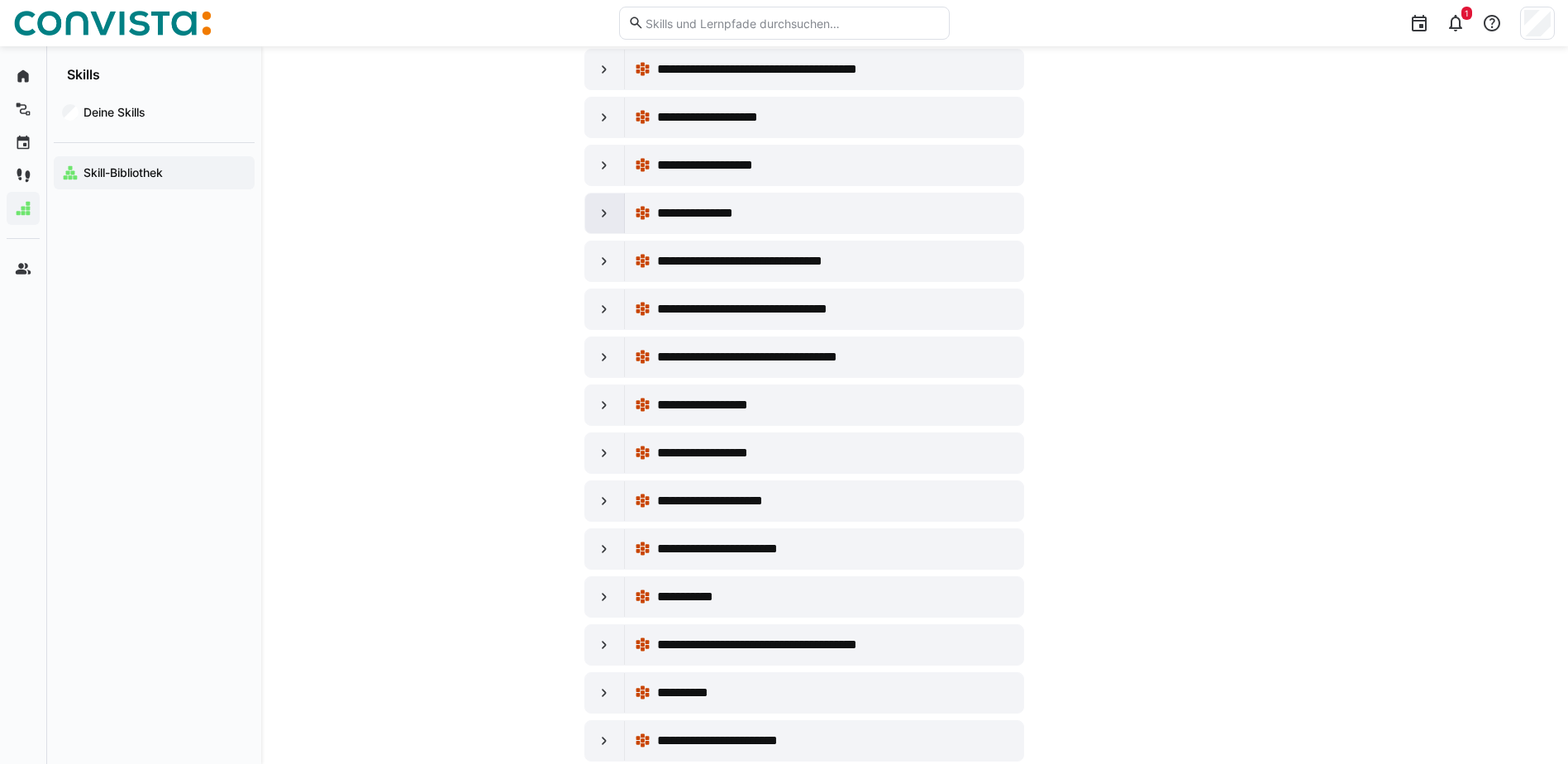
click at [607, 215] on eds-icon at bounding box center [604, 213] width 16 height 16
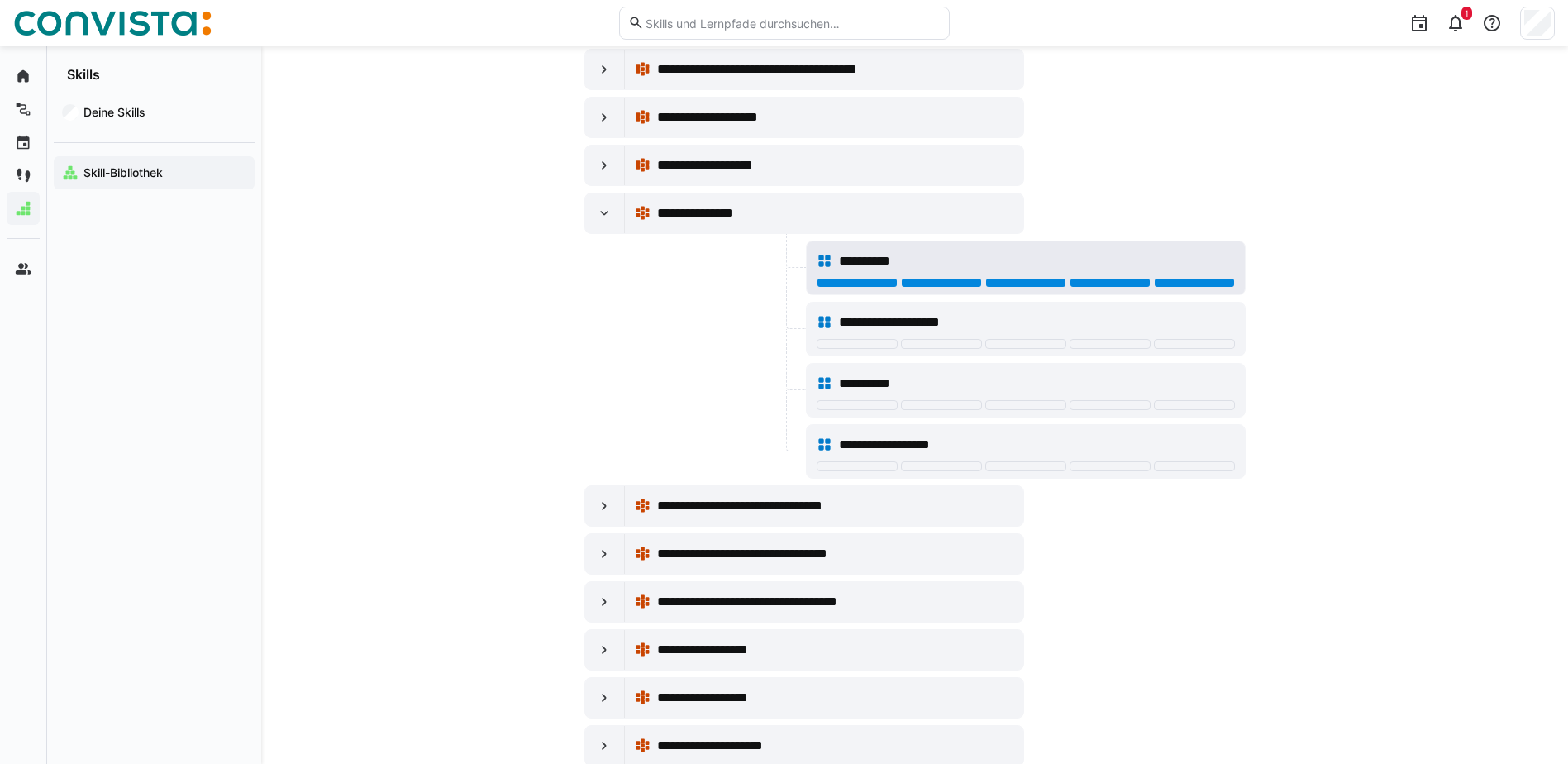
click at [1200, 287] on div at bounding box center [1194, 283] width 81 height 10
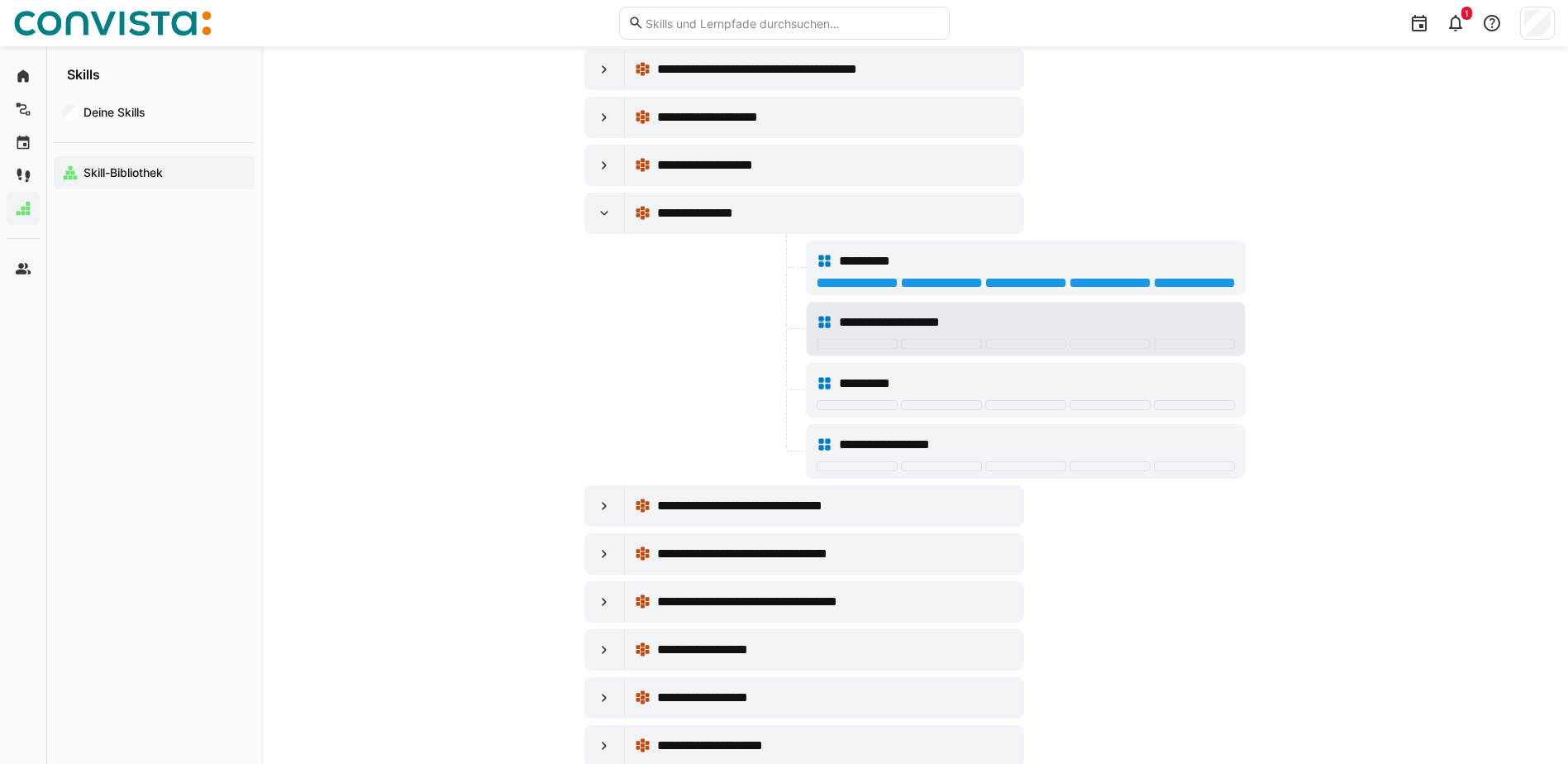
click at [1194, 352] on div "**********" at bounding box center [1025, 329] width 438 height 53
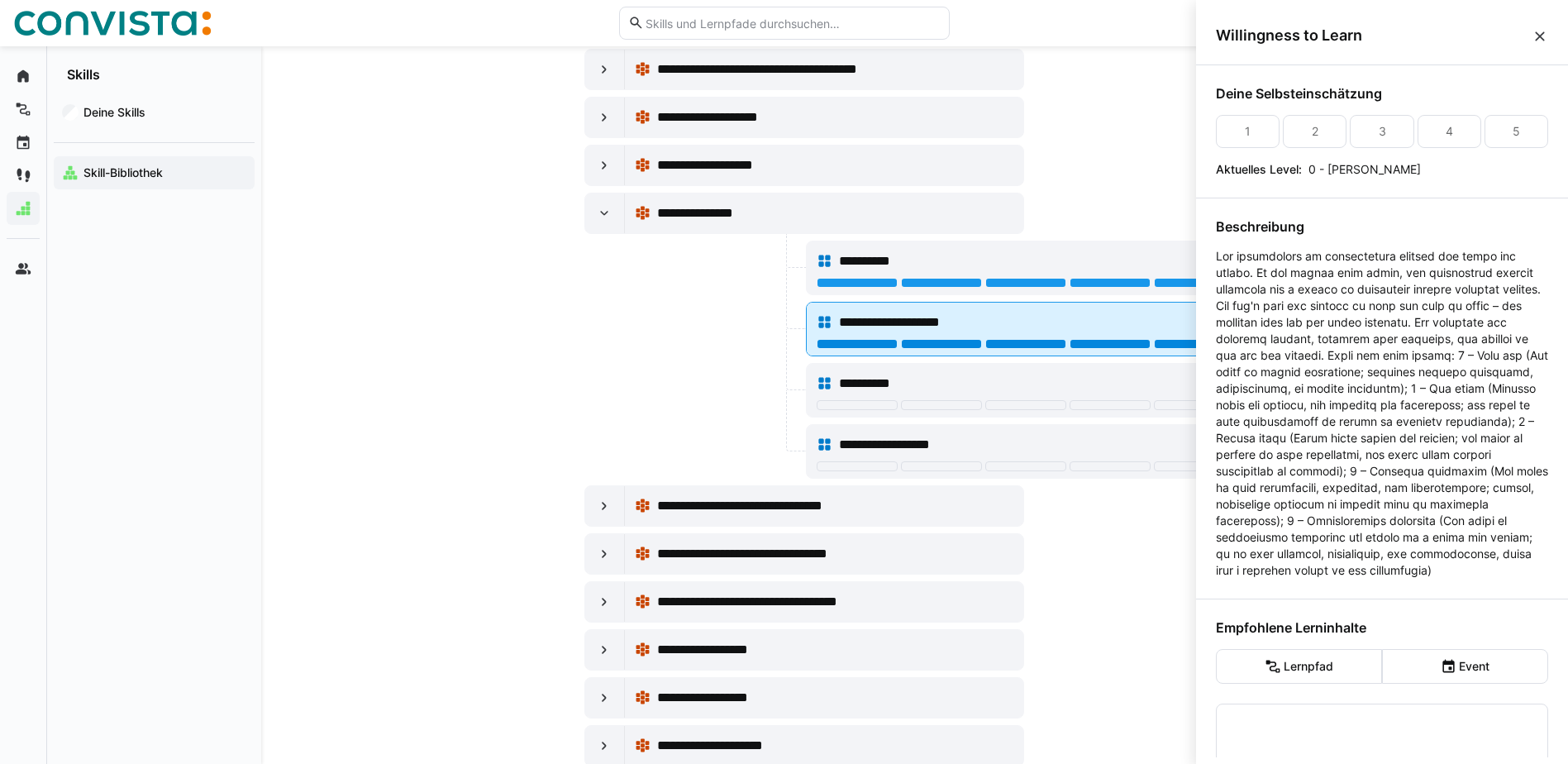
scroll to position [0, 0]
click at [1190, 343] on div at bounding box center [1194, 344] width 81 height 10
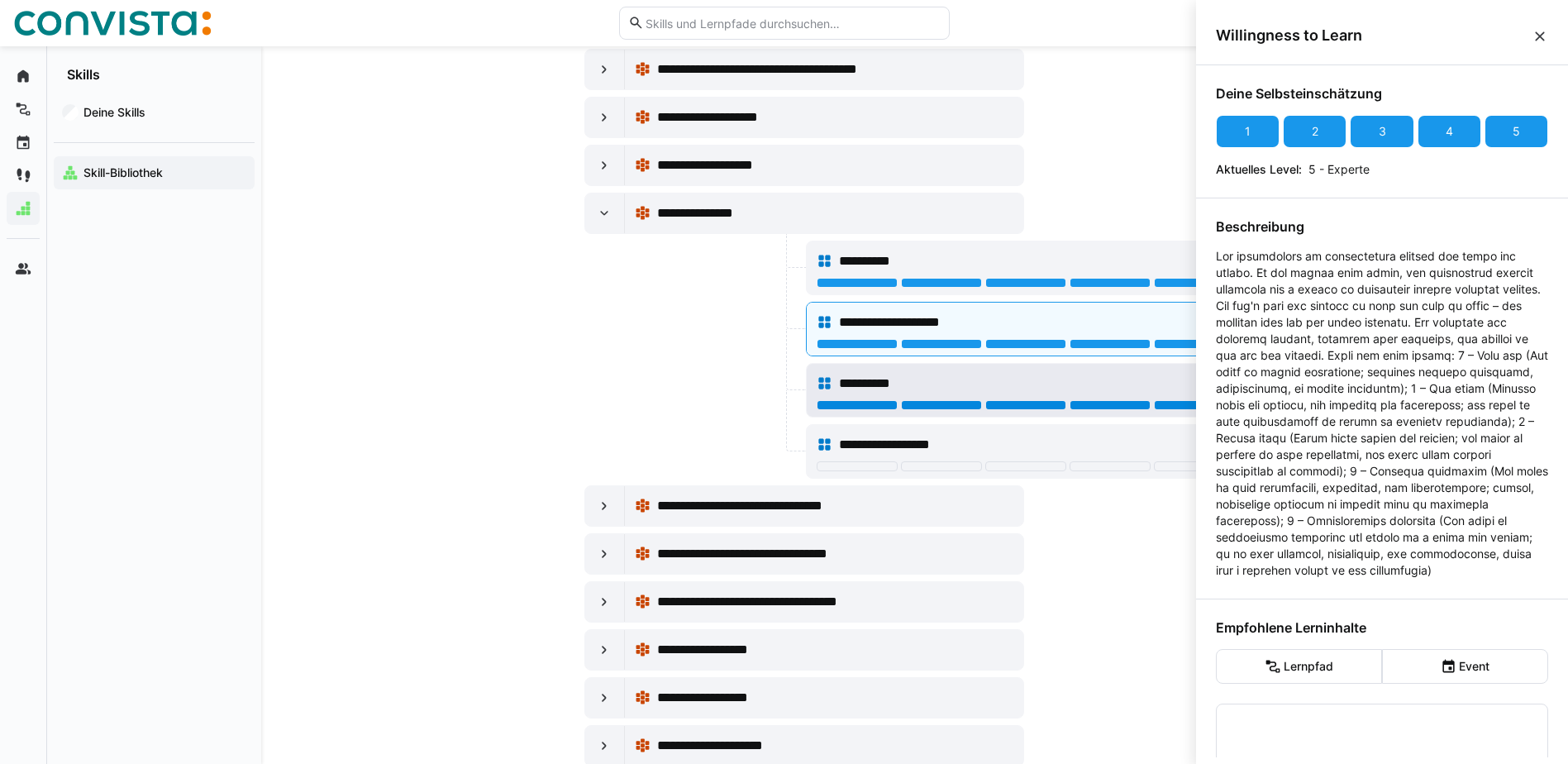
click at [1170, 404] on div at bounding box center [1194, 405] width 81 height 10
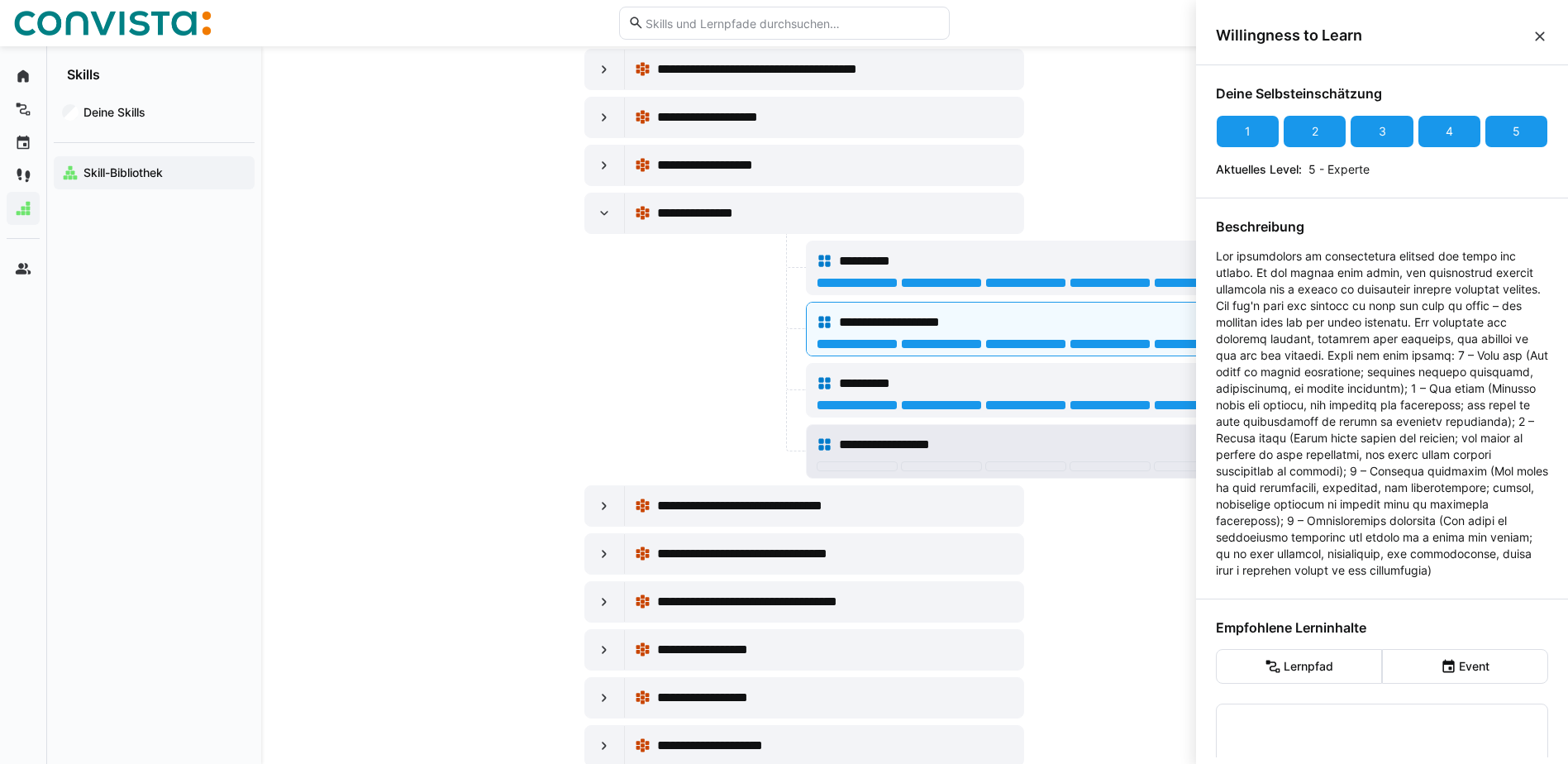
click at [1174, 461] on div "**********" at bounding box center [1025, 445] width 418 height 33
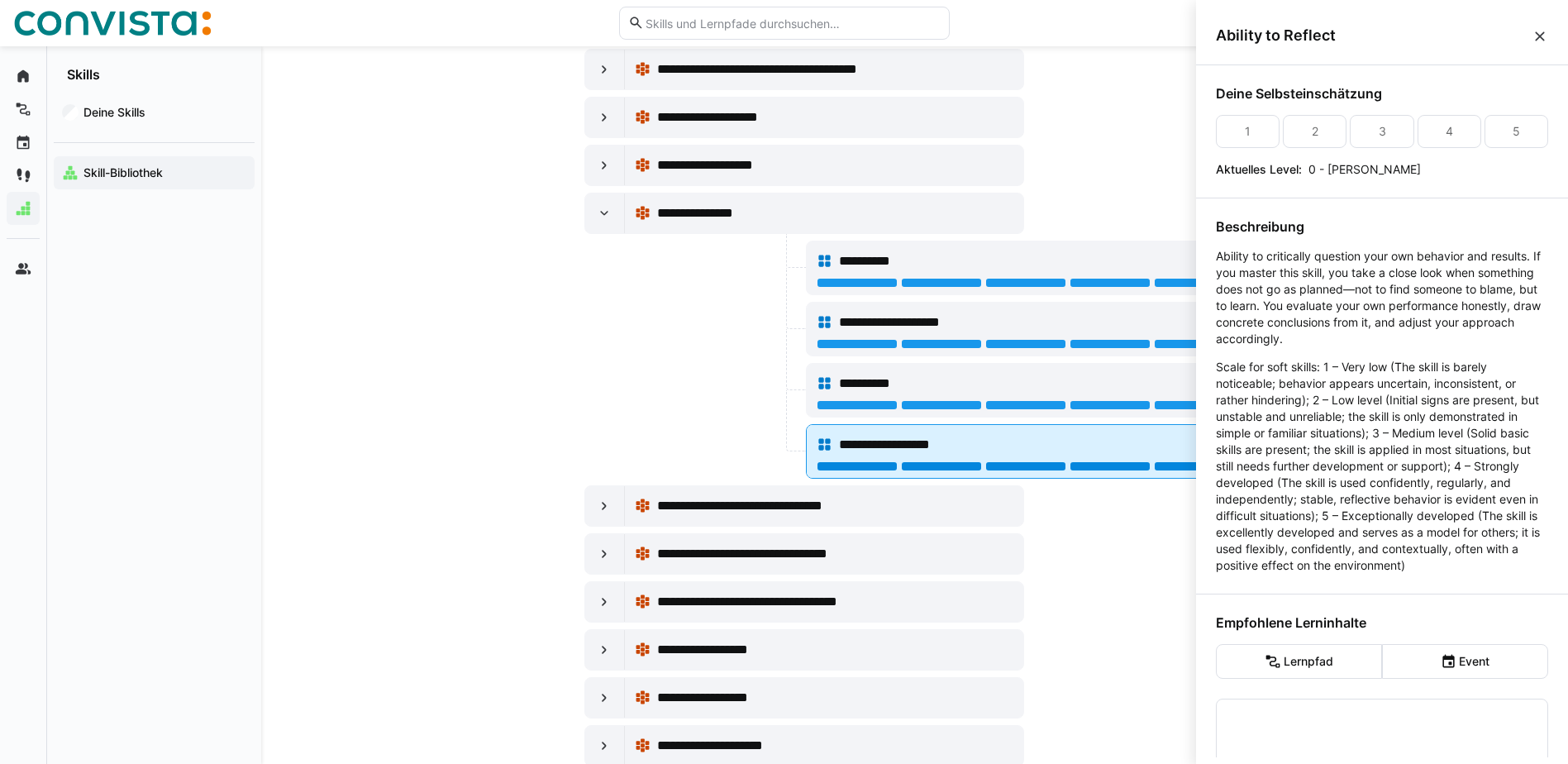
click at [1174, 465] on div at bounding box center [1194, 467] width 81 height 10
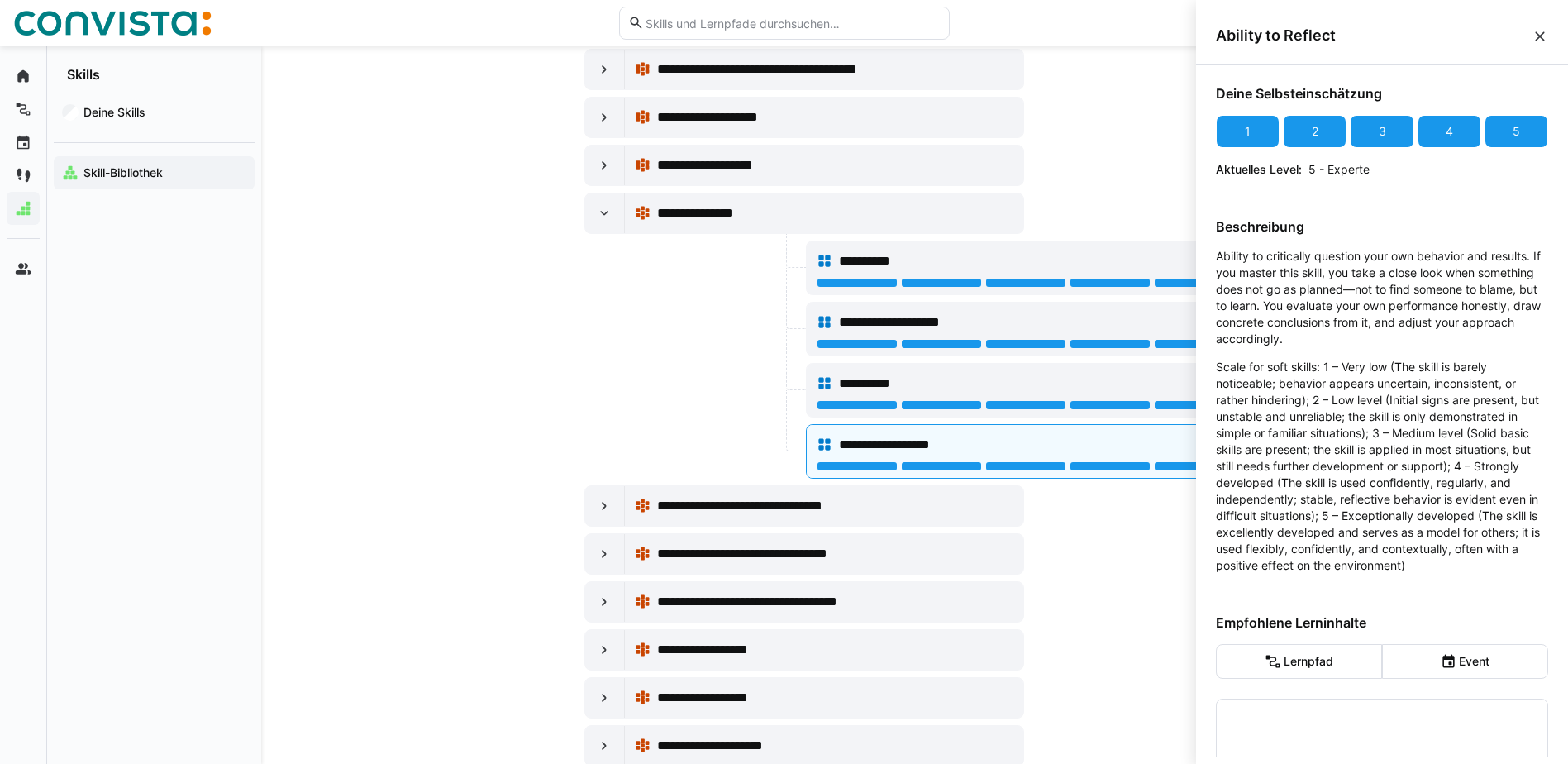
click at [619, 330] on div at bounding box center [693, 329] width 218 height 55
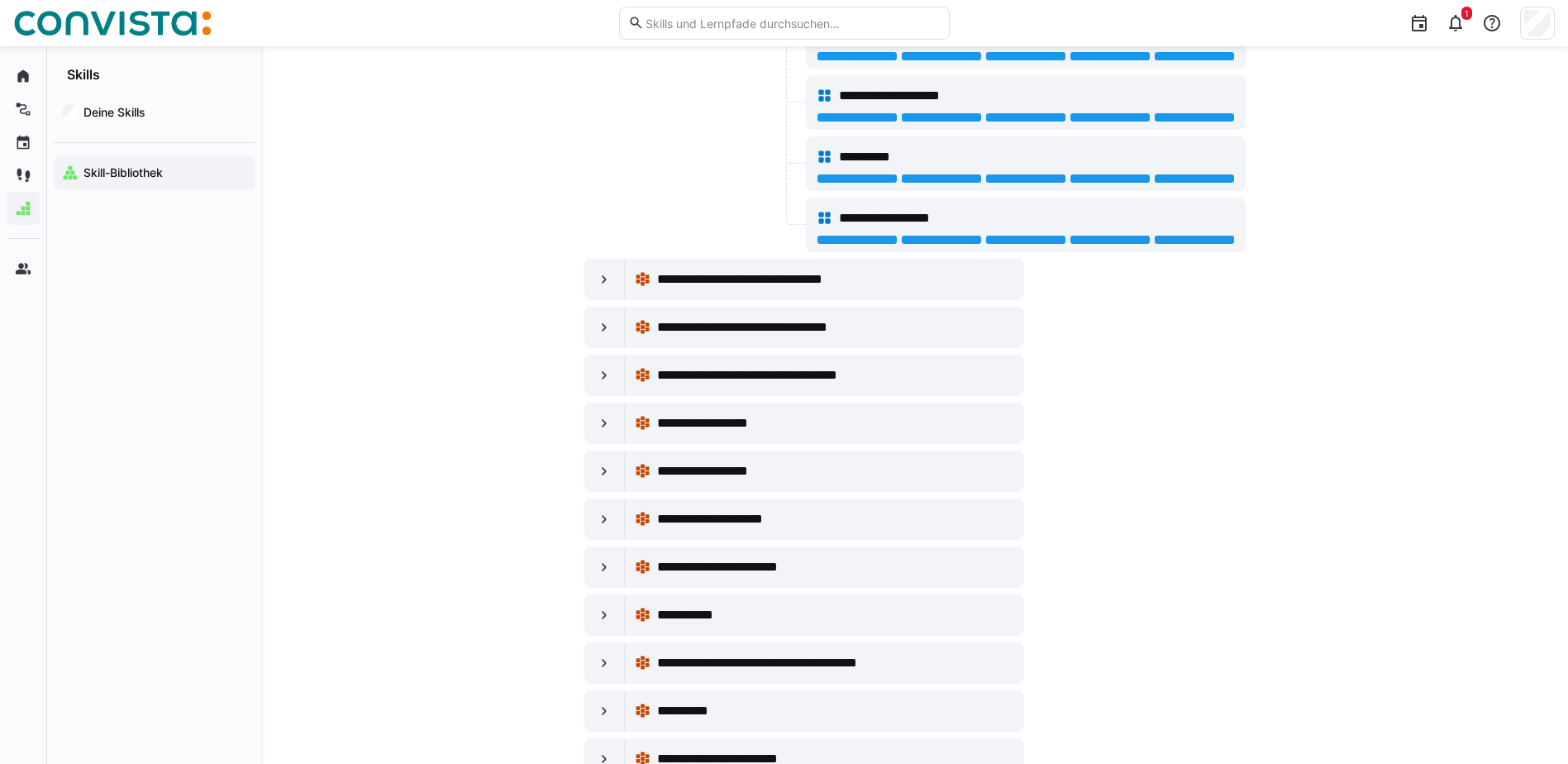
scroll to position [15128, 0]
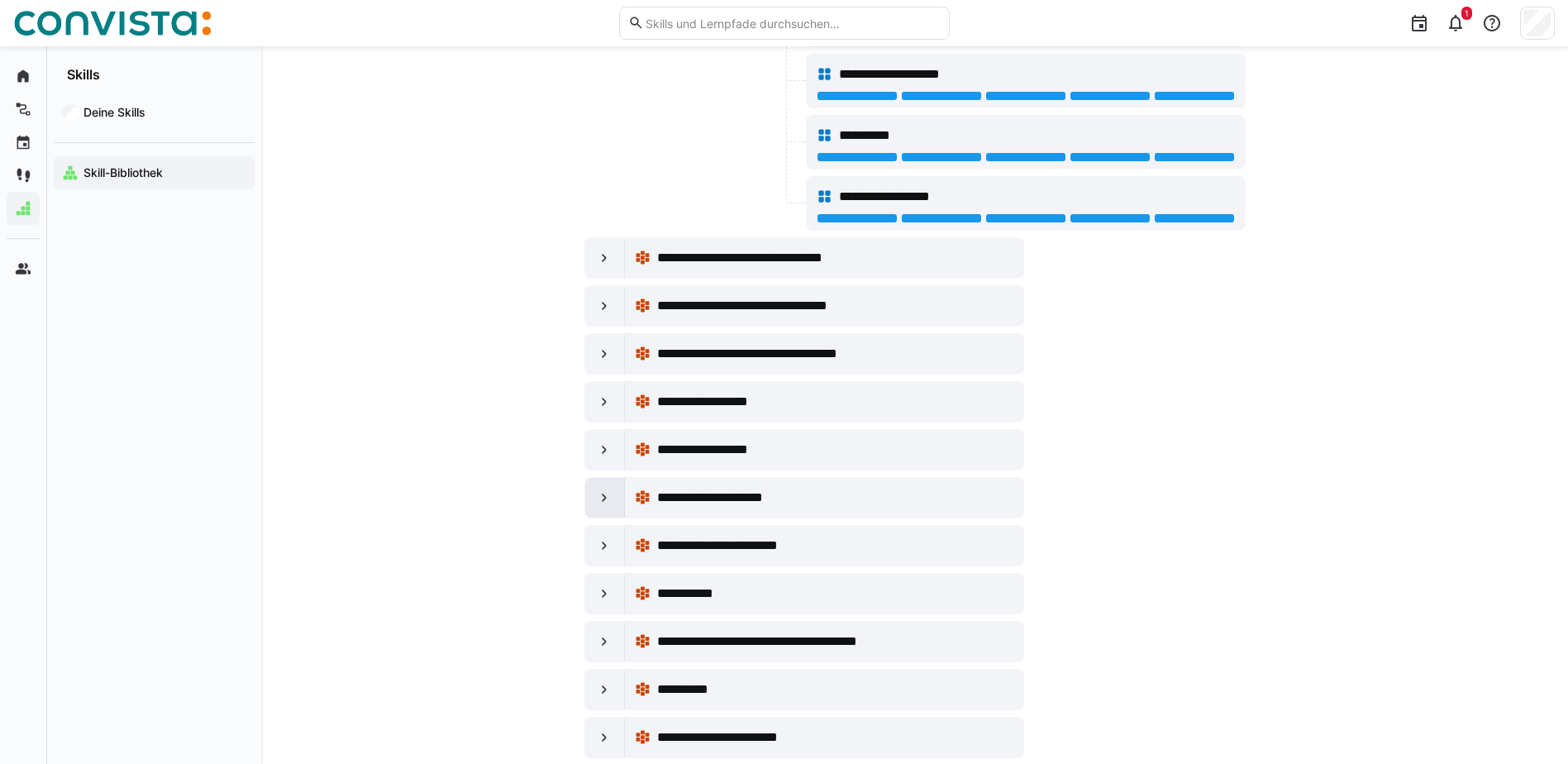
click at [620, 506] on div at bounding box center [605, 497] width 40 height 40
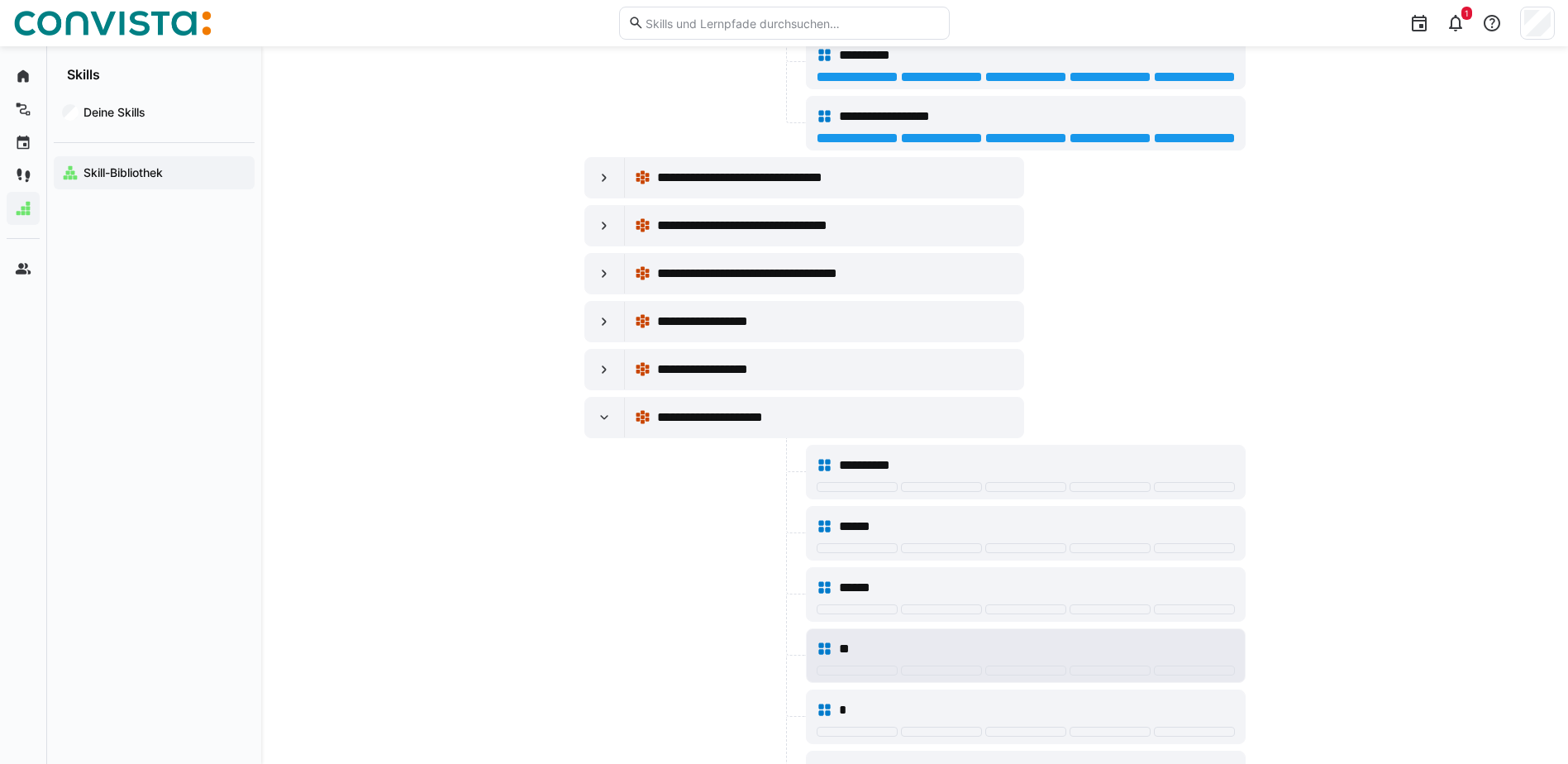
scroll to position [15458, 0]
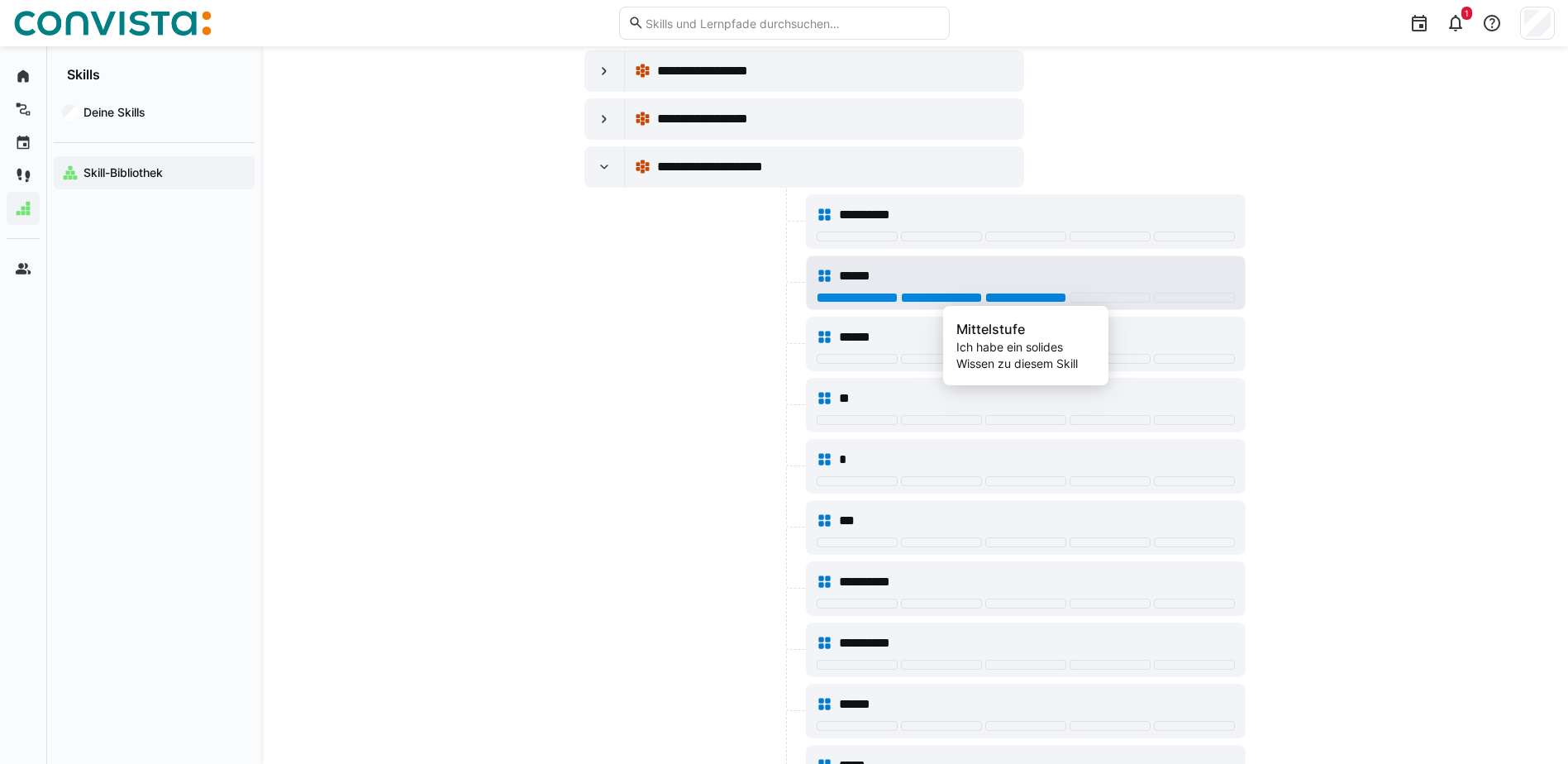
click at [1026, 296] on div at bounding box center [1025, 298] width 81 height 10
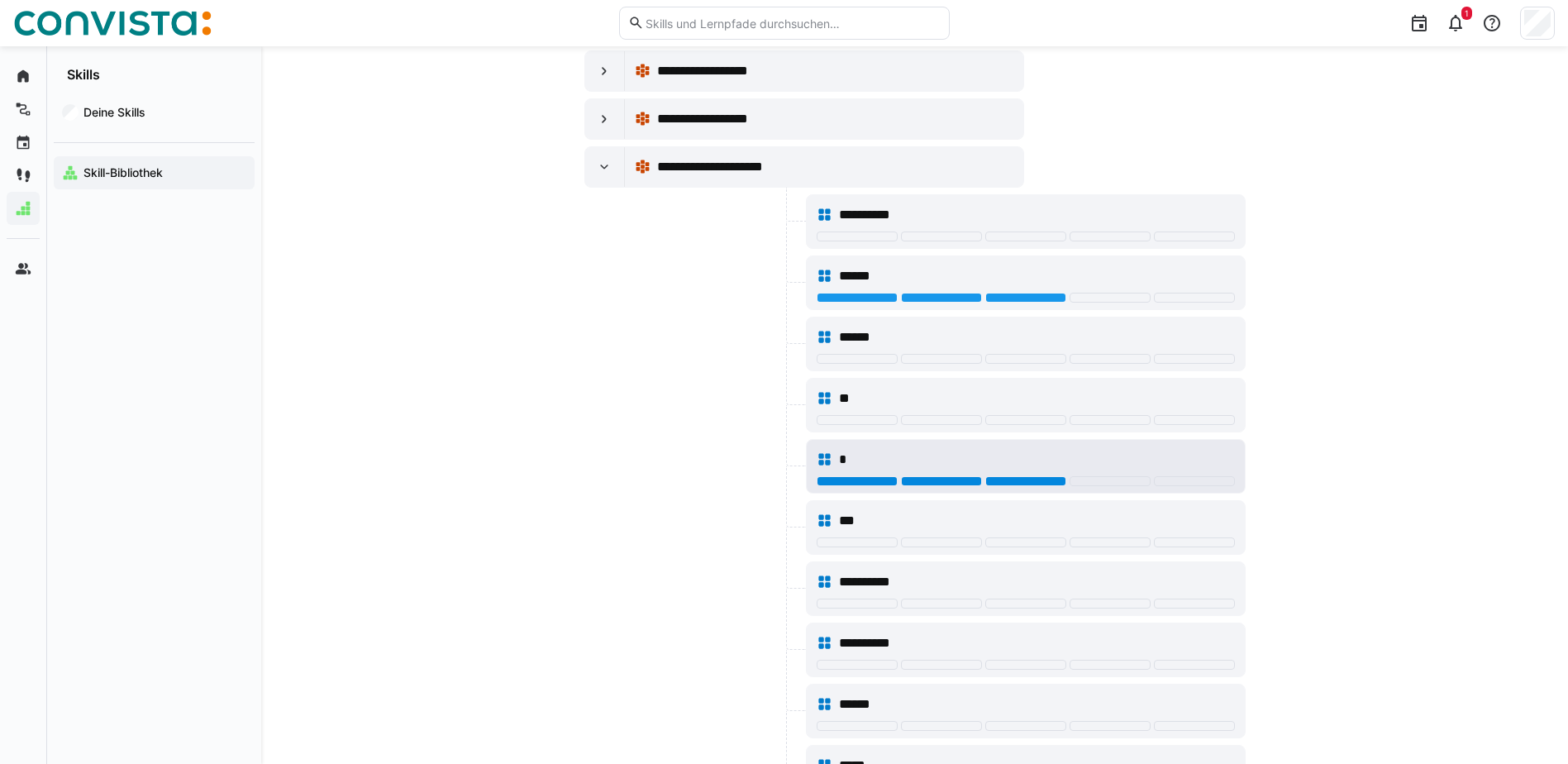
click at [1042, 481] on div at bounding box center [1025, 481] width 81 height 10
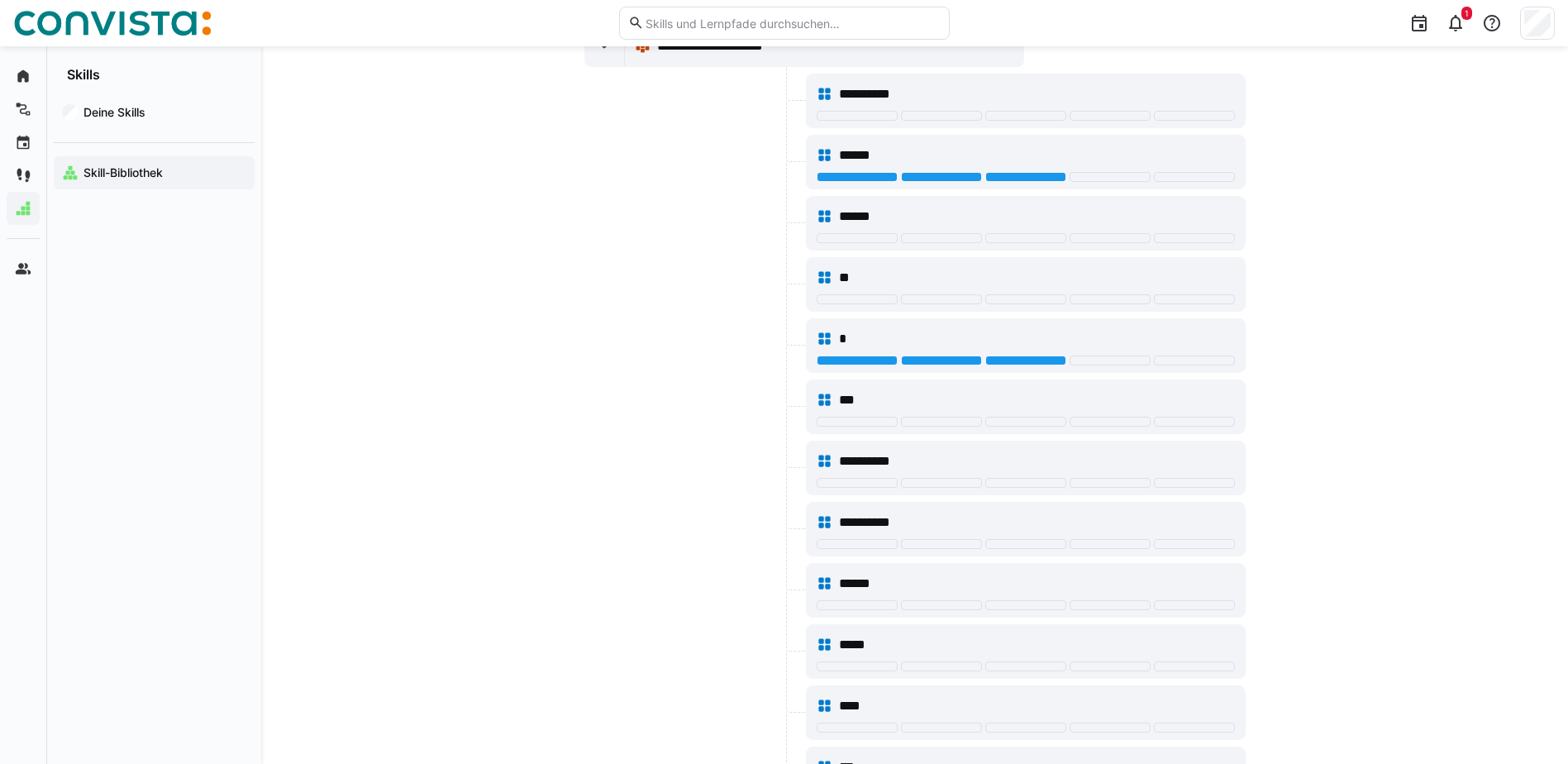
scroll to position [15706, 0]
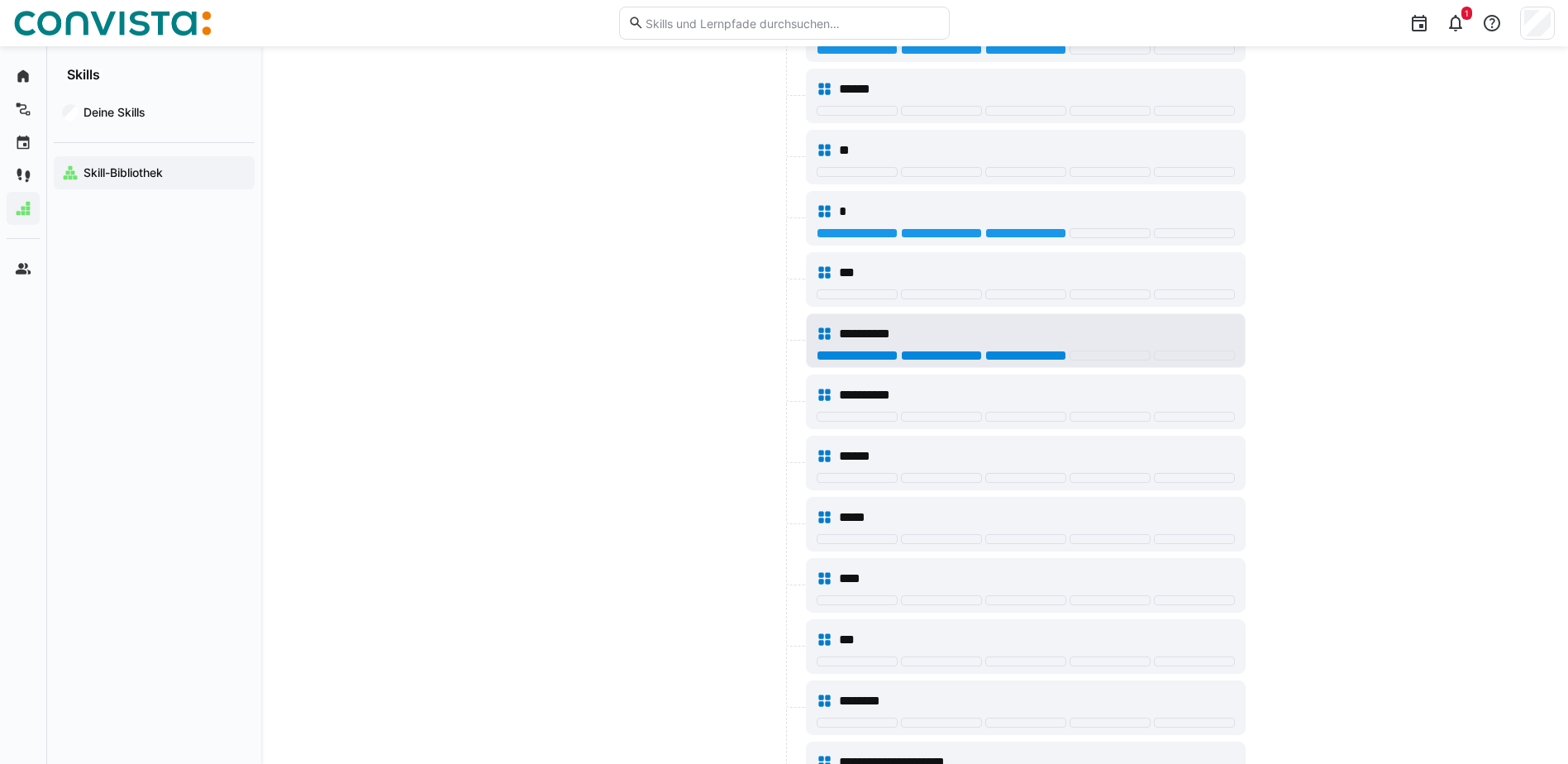
click at [1035, 352] on div at bounding box center [1025, 356] width 81 height 10
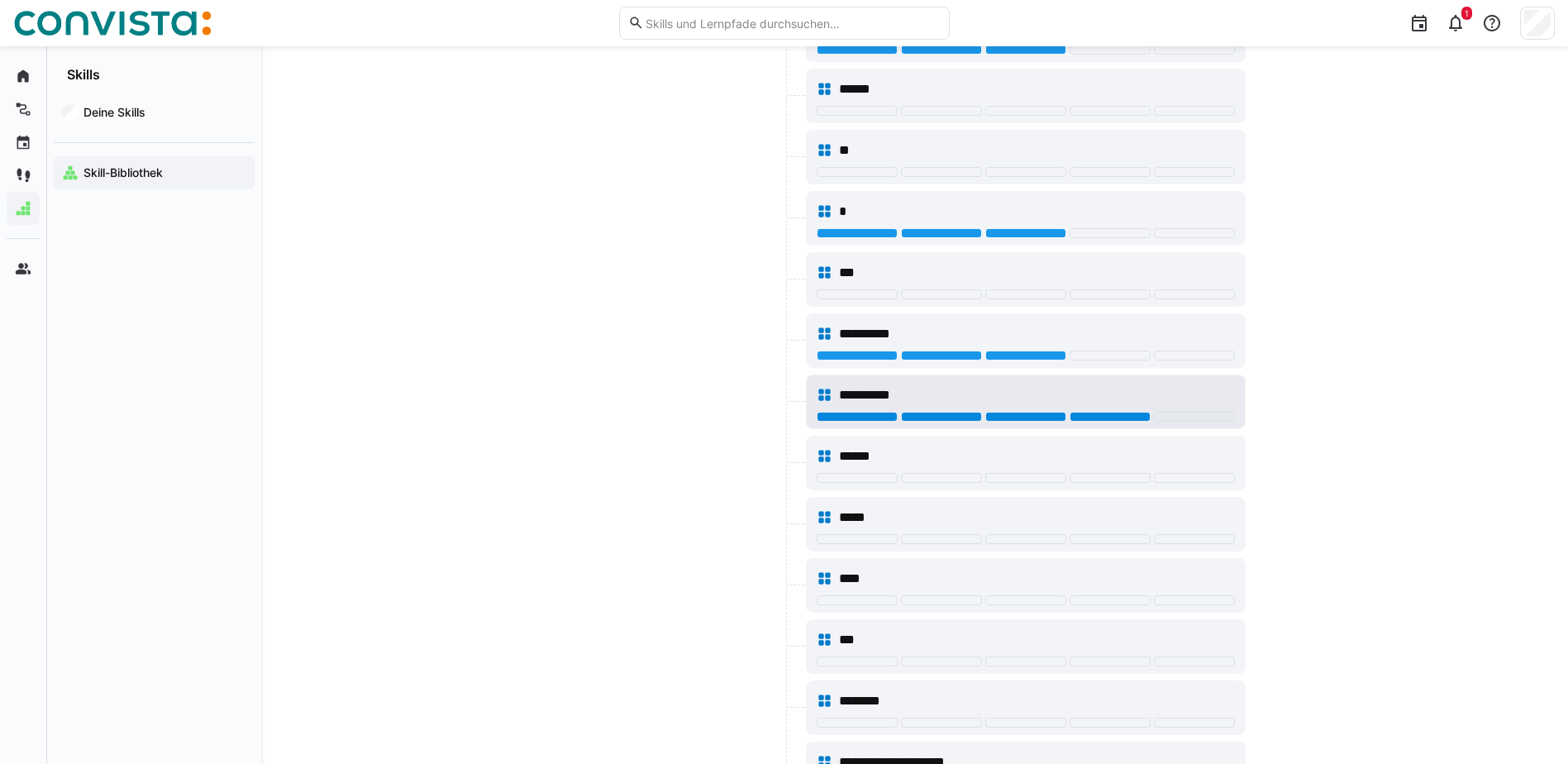
click at [1129, 412] on div at bounding box center [1110, 416] width 81 height 10
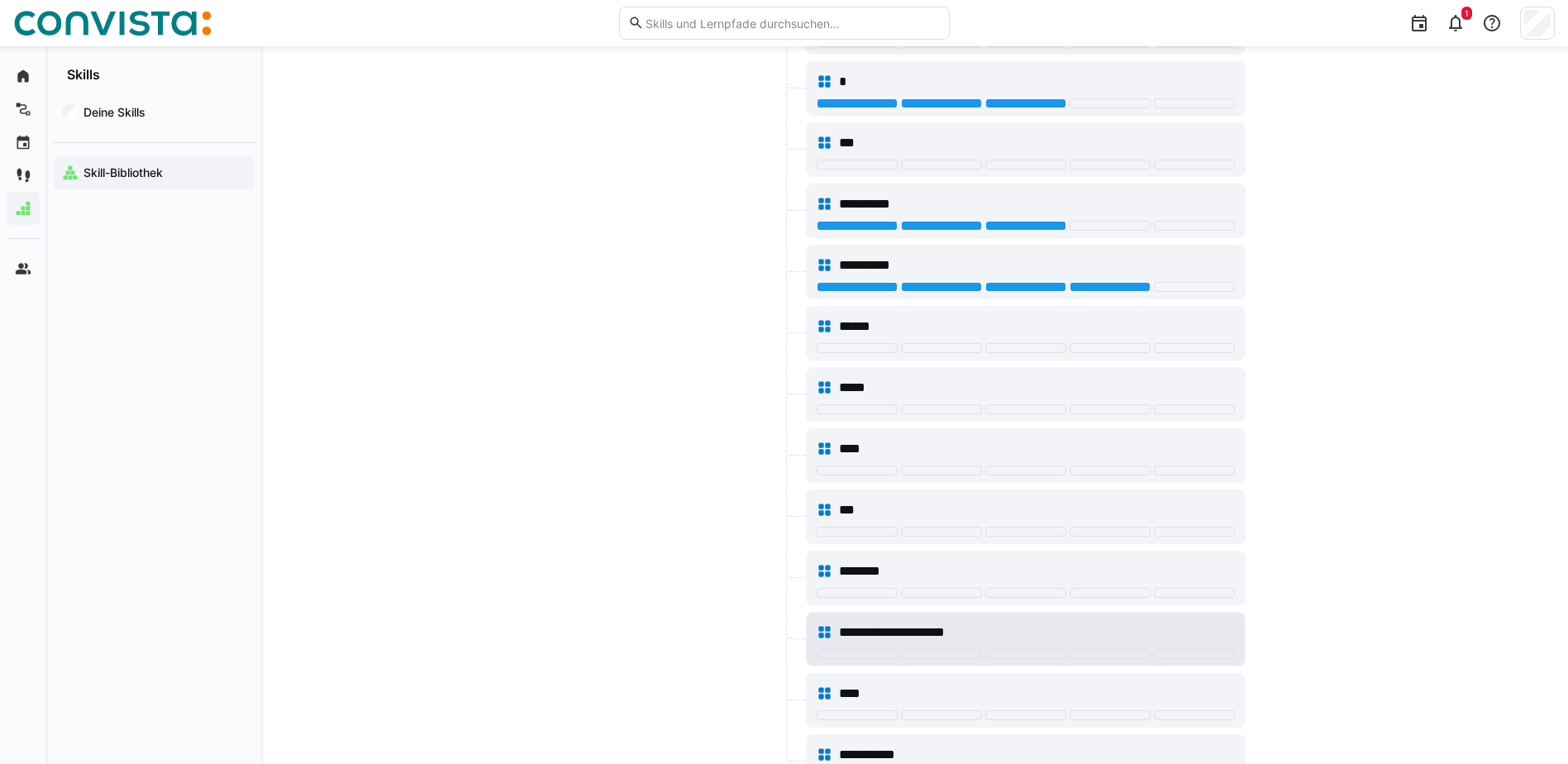
scroll to position [15955, 0]
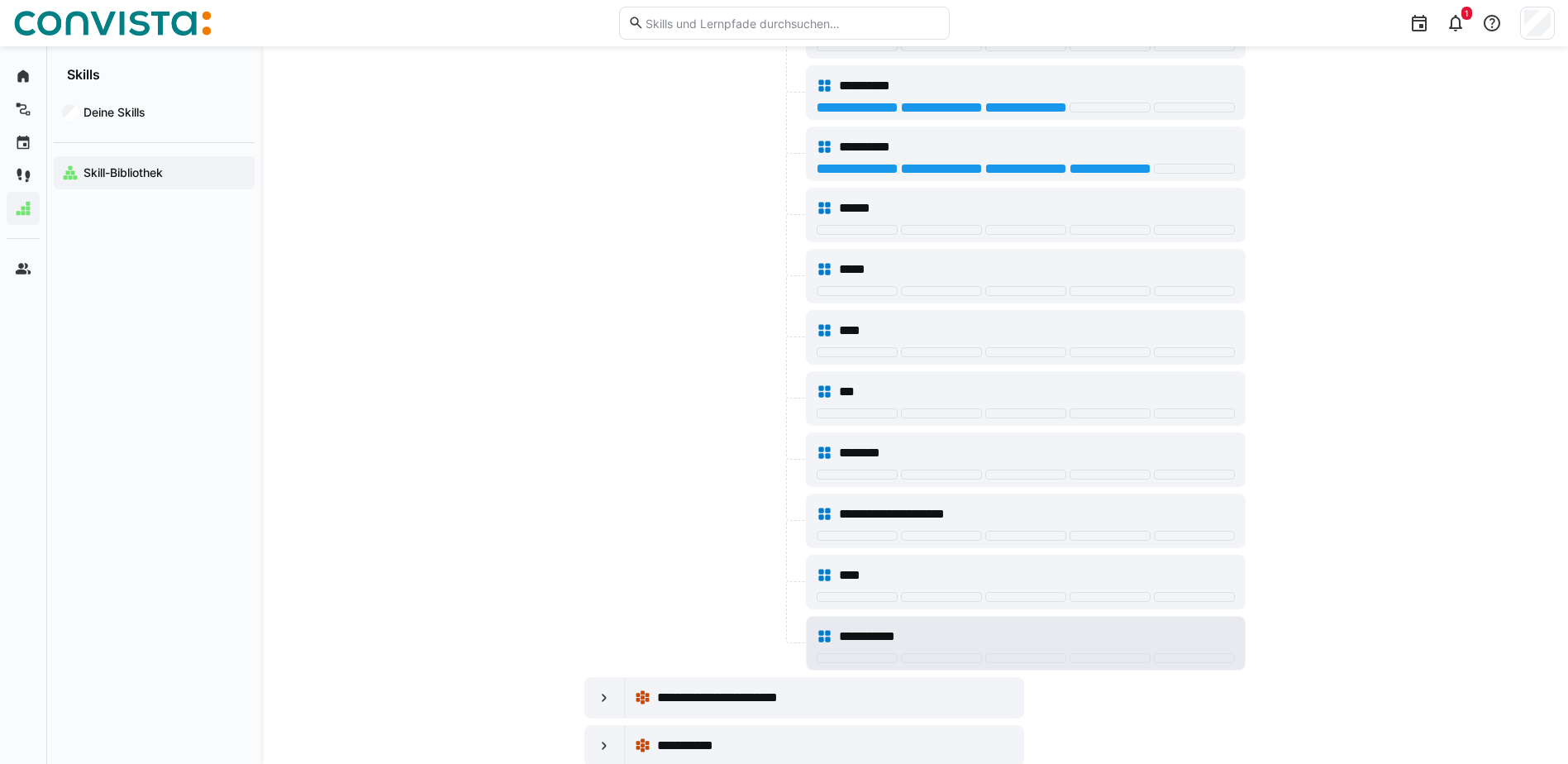
click at [1048, 650] on div "**********" at bounding box center [1025, 636] width 418 height 33
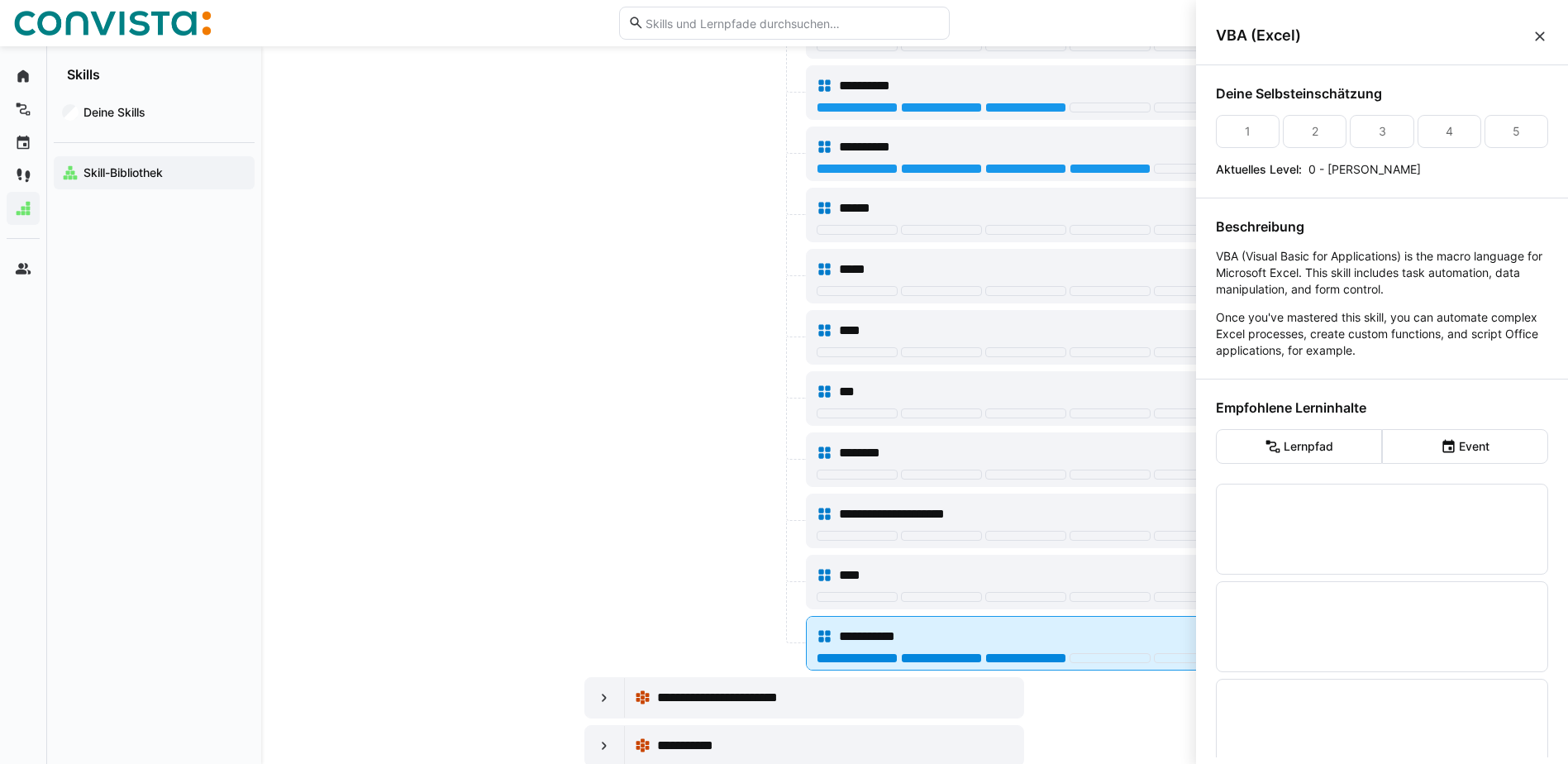
scroll to position [0, 0]
click at [1048, 655] on div at bounding box center [1025, 658] width 81 height 10
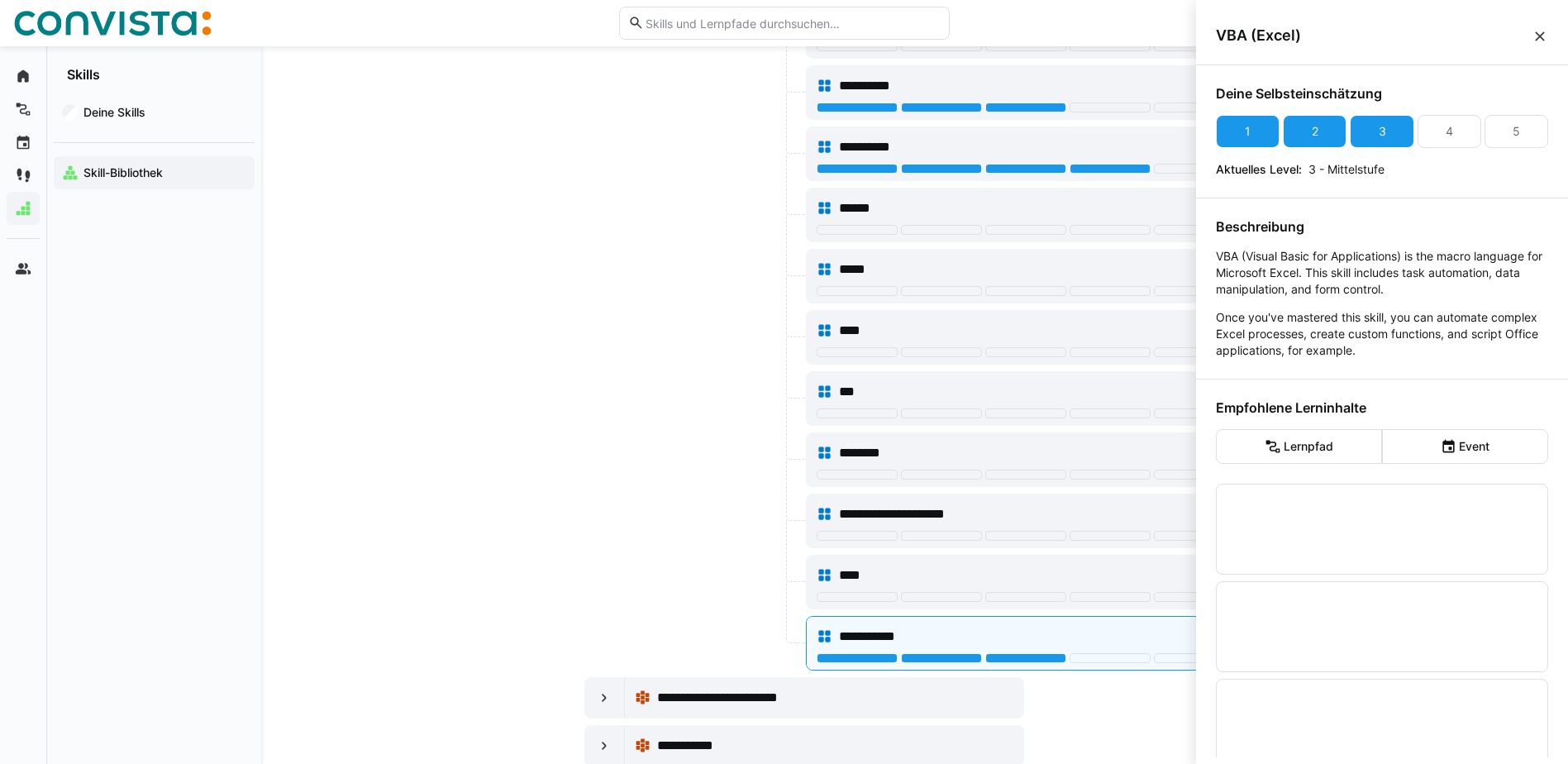
click at [762, 234] on div at bounding box center [693, 215] width 218 height 55
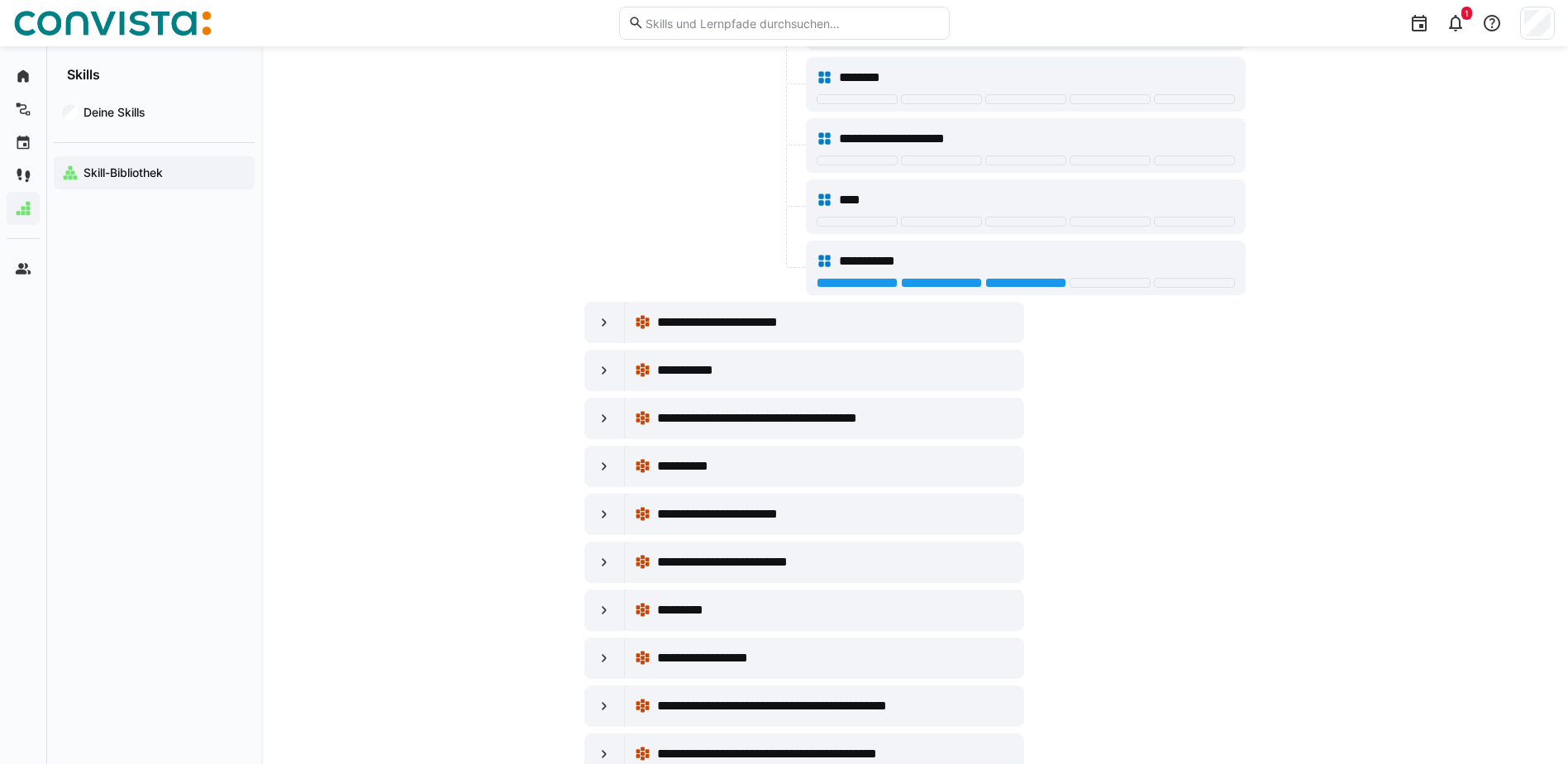
scroll to position [16450, 0]
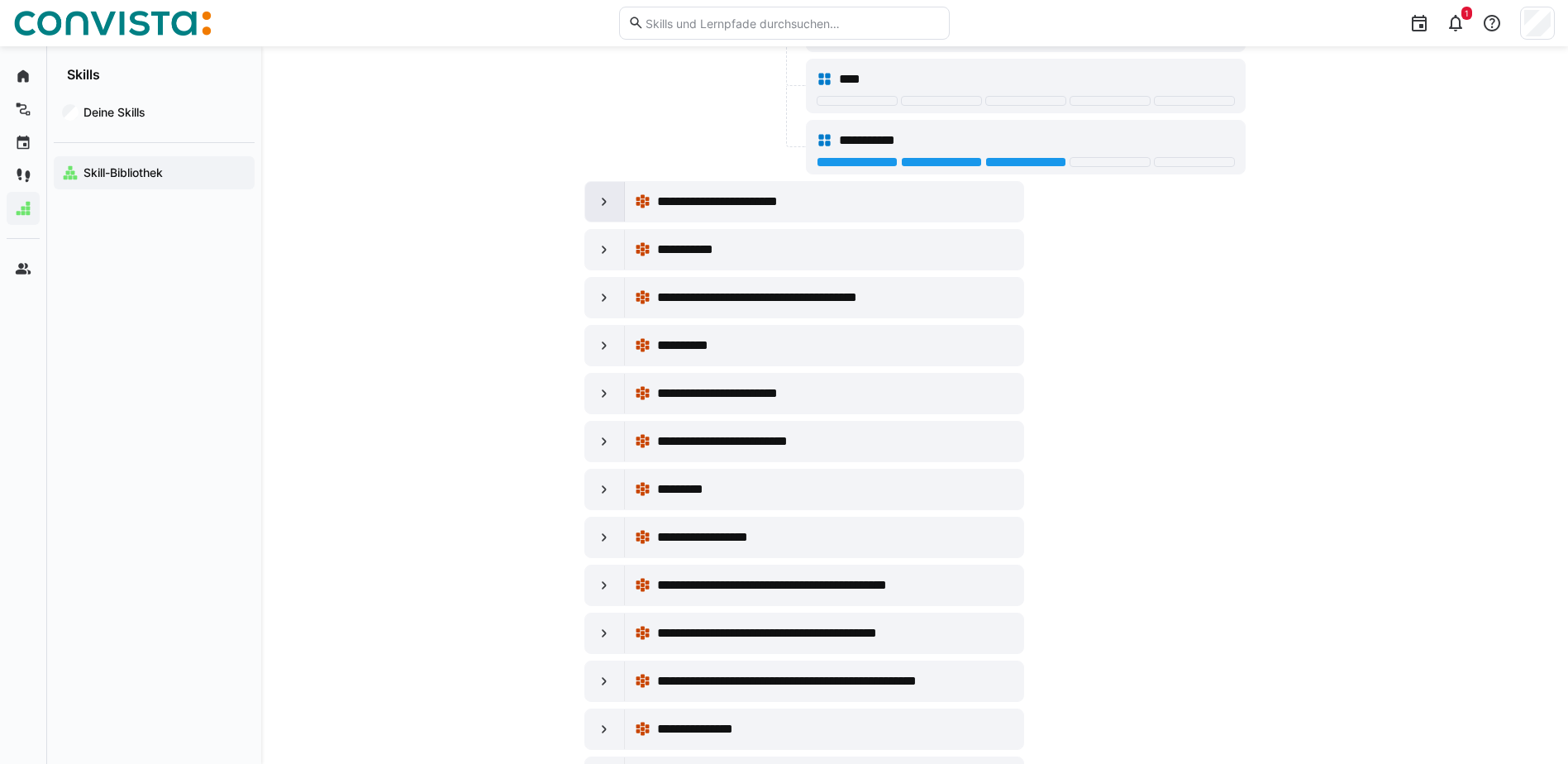
click at [606, 200] on eds-icon at bounding box center [604, 201] width 16 height 16
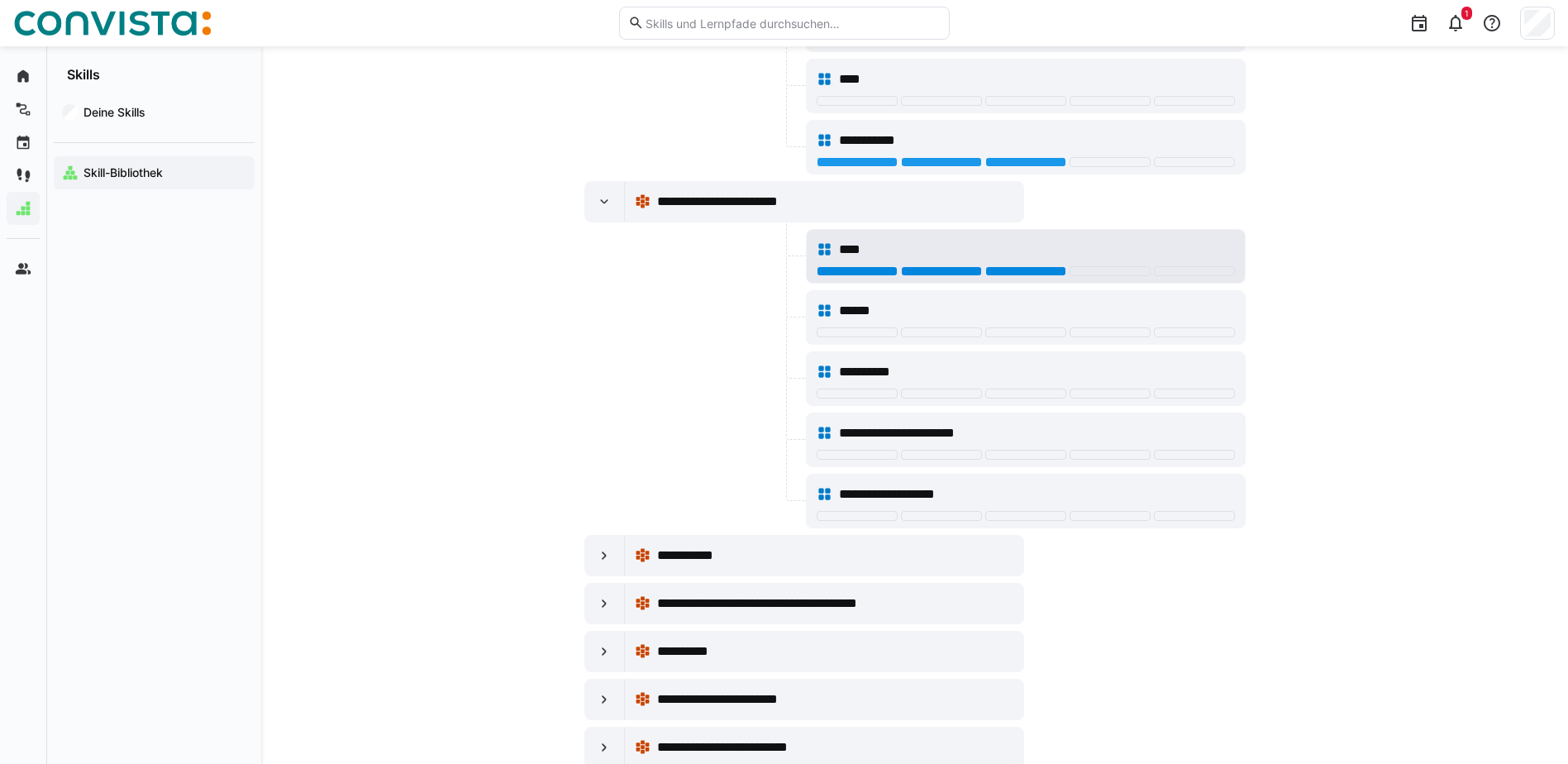
click at [1031, 271] on div at bounding box center [1025, 272] width 81 height 10
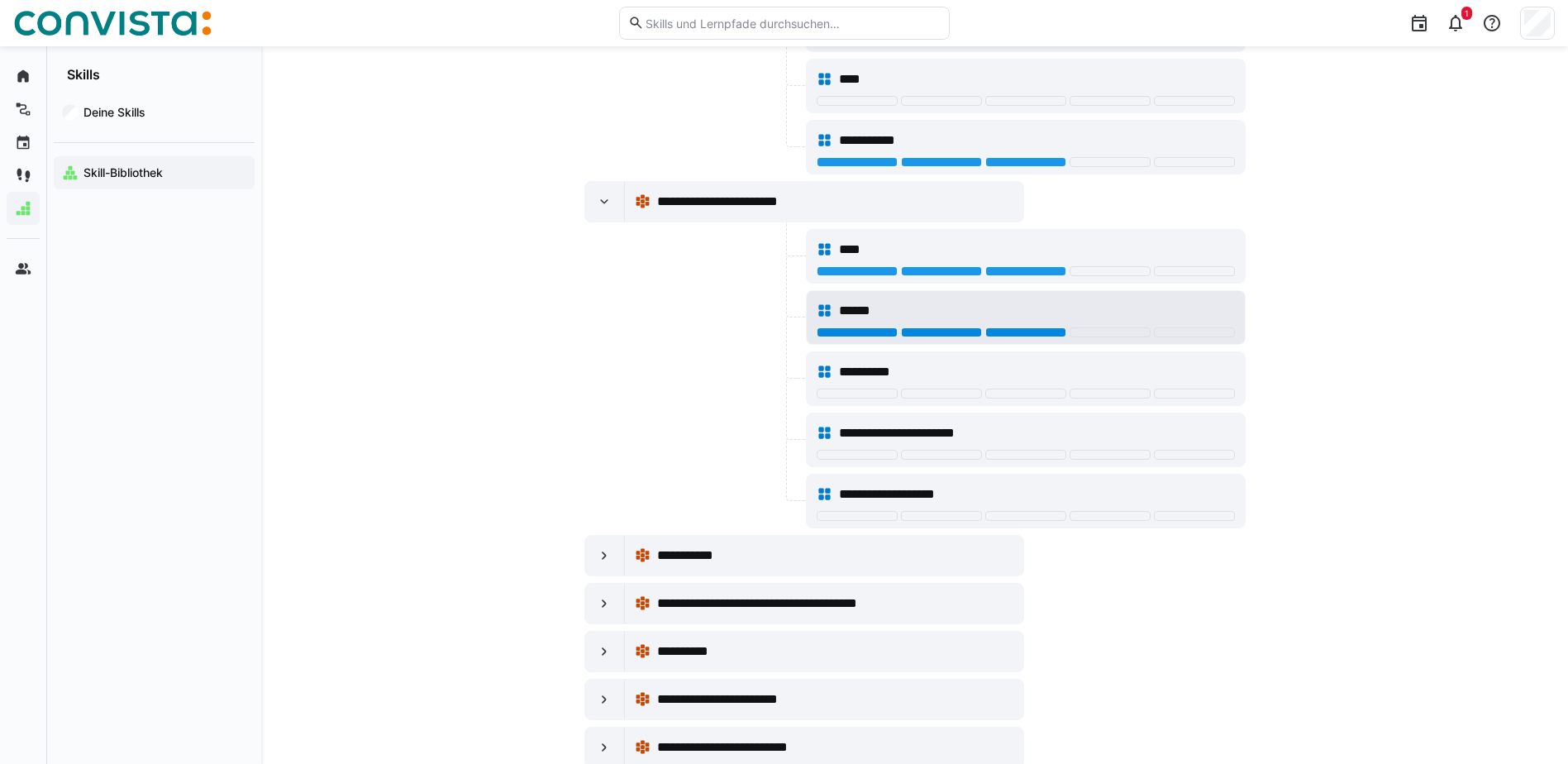
click at [1042, 330] on div at bounding box center [1025, 332] width 81 height 10
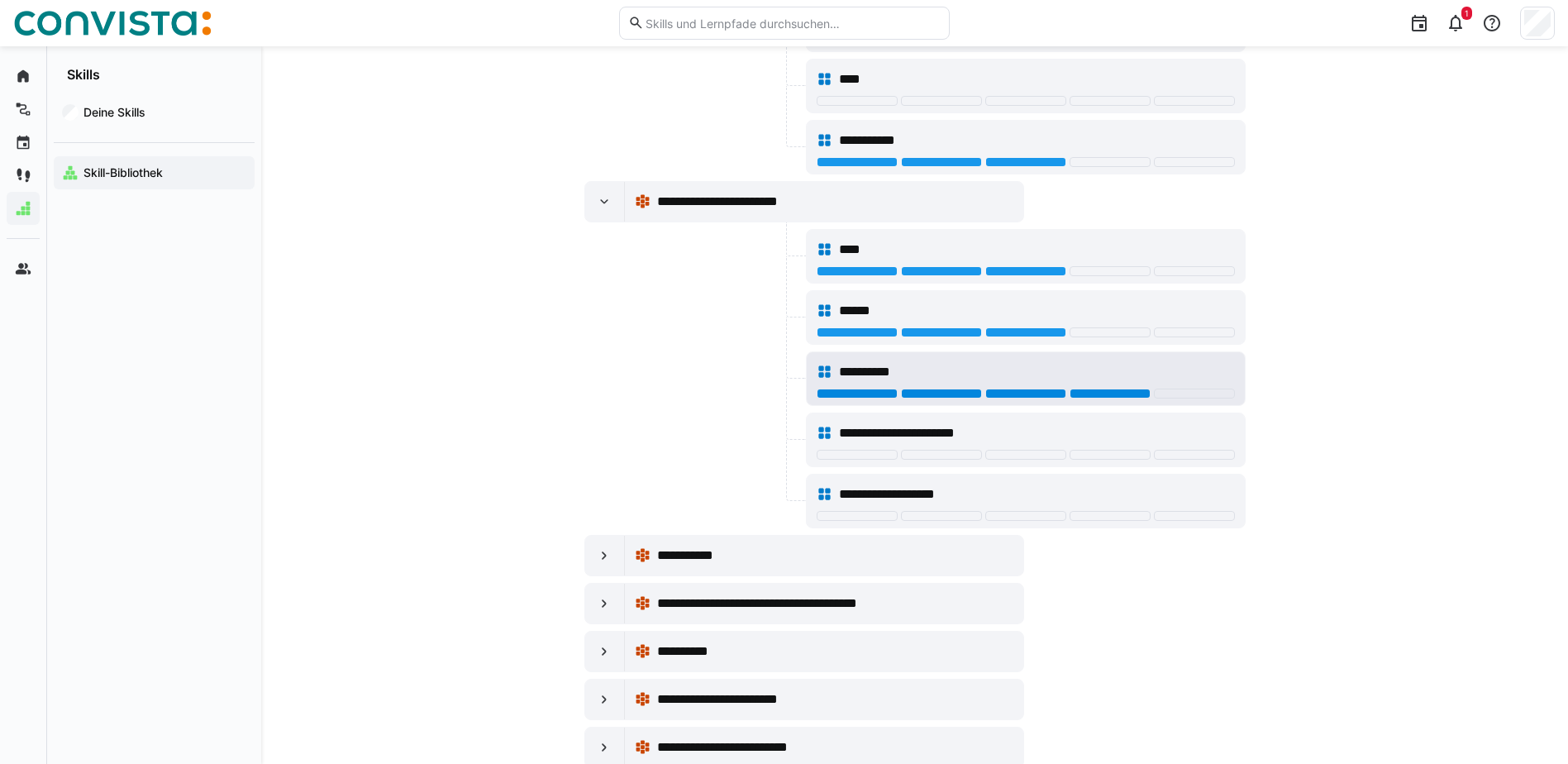
click at [1121, 390] on div at bounding box center [1110, 393] width 81 height 10
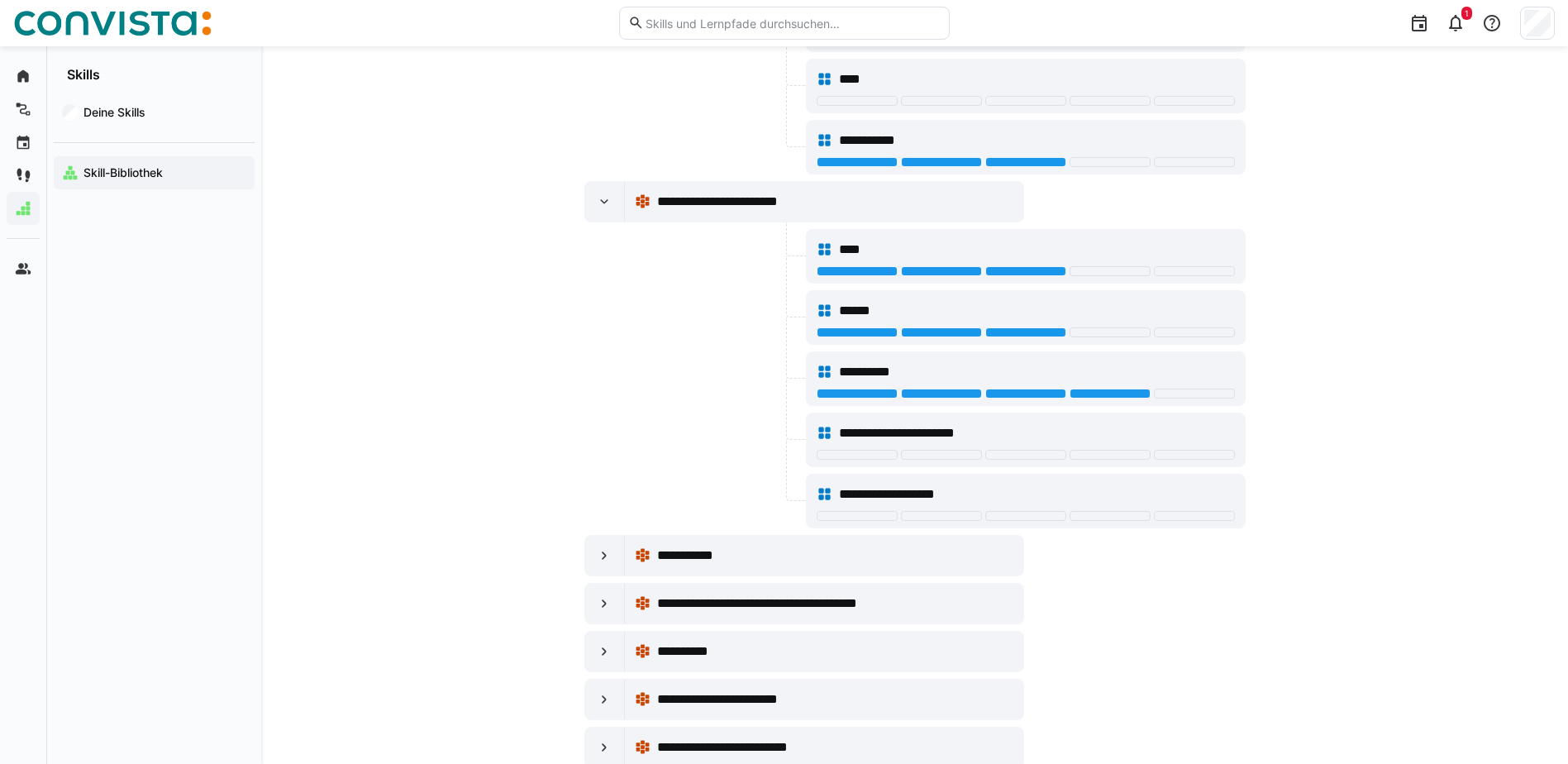
scroll to position [16781, 0]
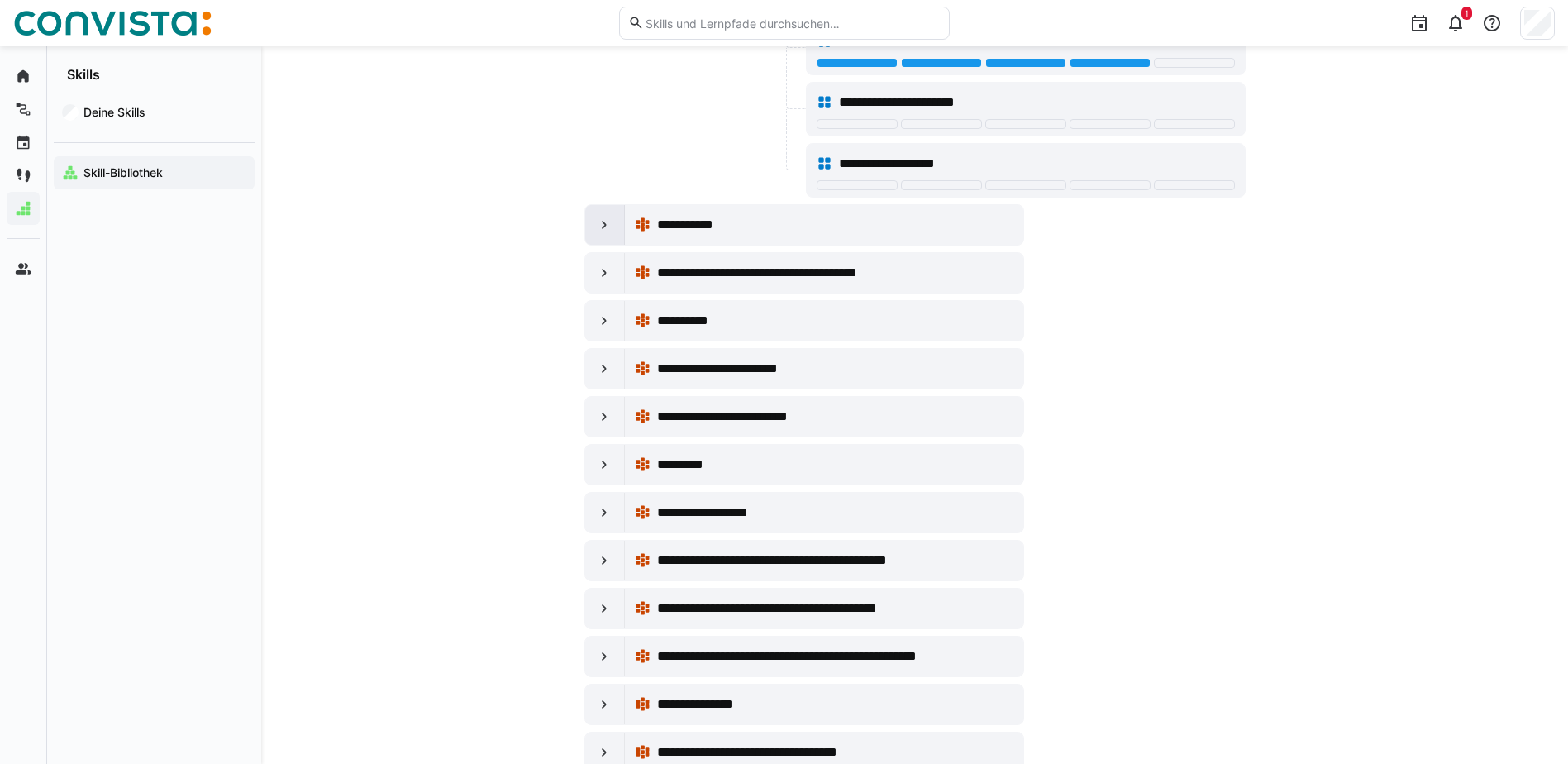
click at [594, 221] on div at bounding box center [605, 225] width 40 height 40
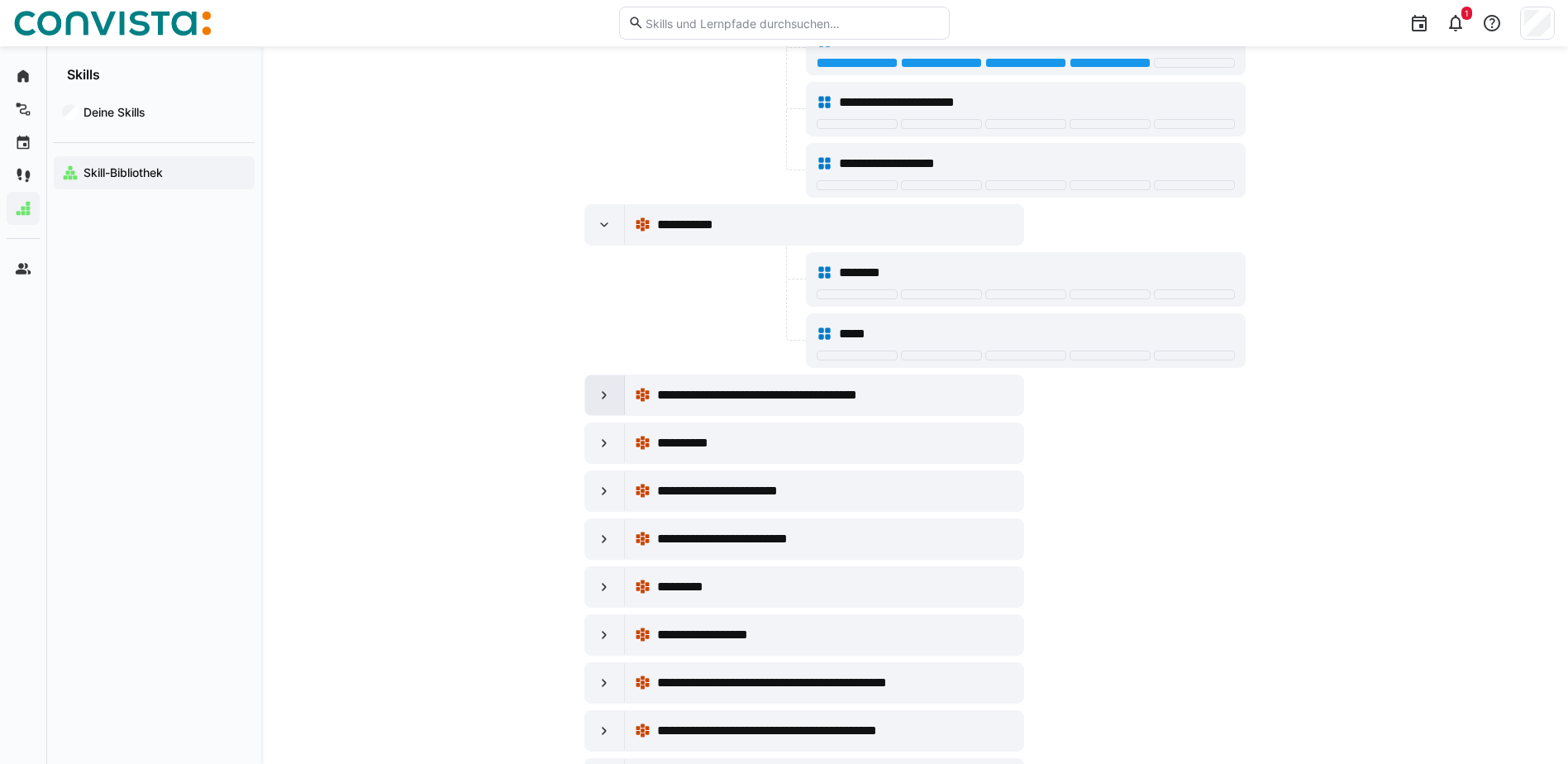
click at [602, 397] on eds-icon at bounding box center [604, 394] width 16 height 16
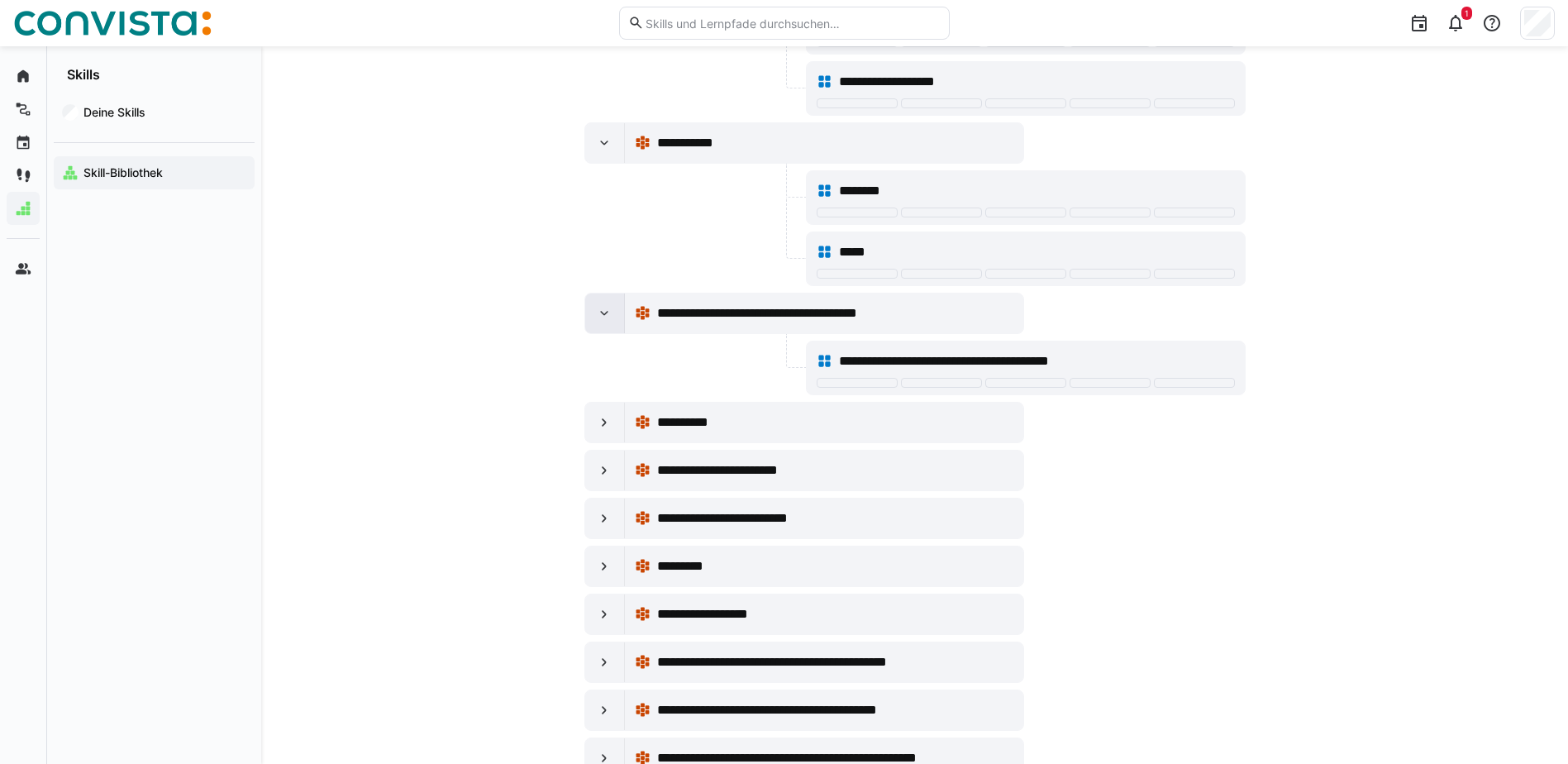
scroll to position [16863, 0]
click at [603, 420] on eds-icon at bounding box center [604, 421] width 16 height 16
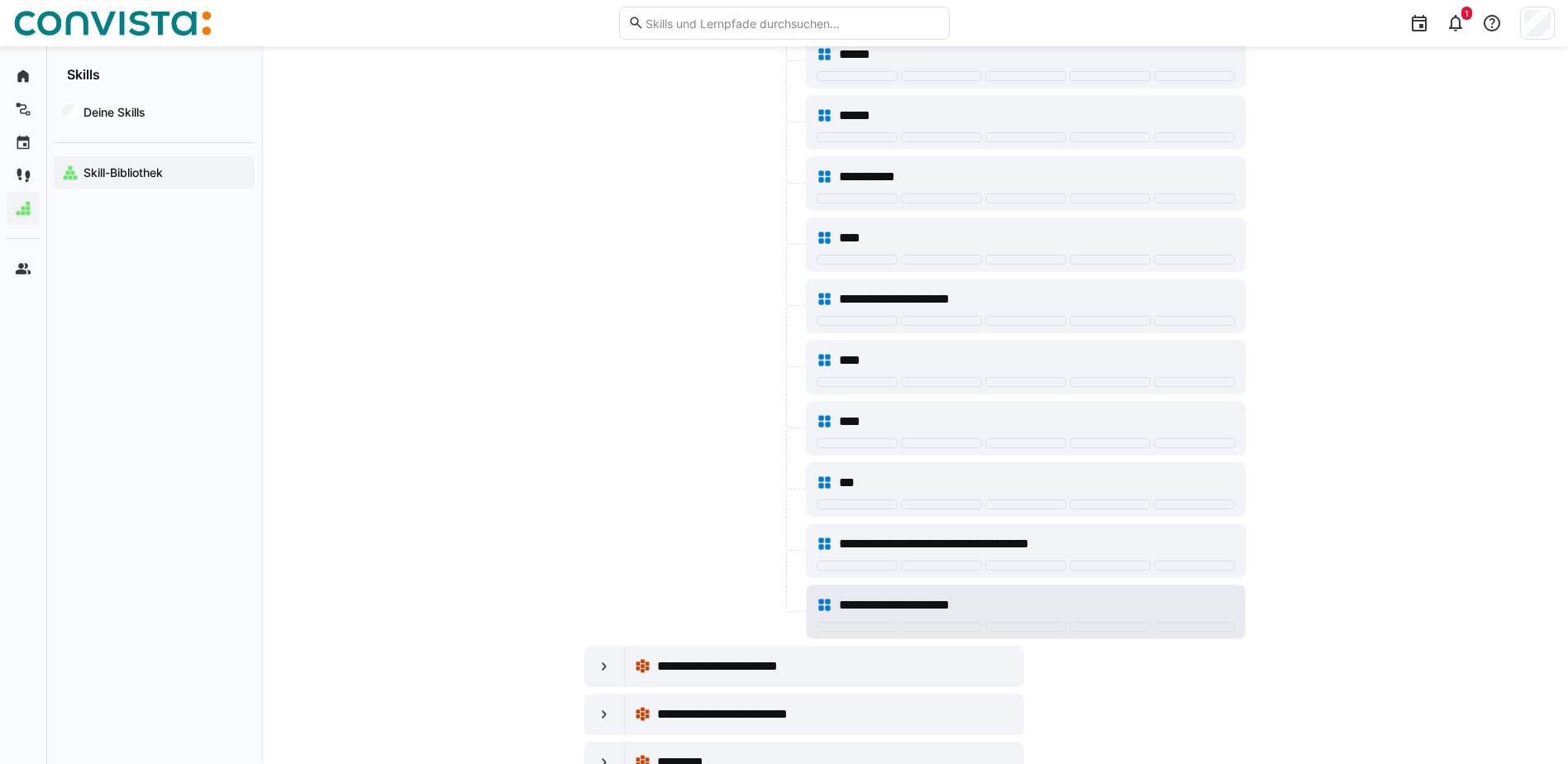
scroll to position [17690, 0]
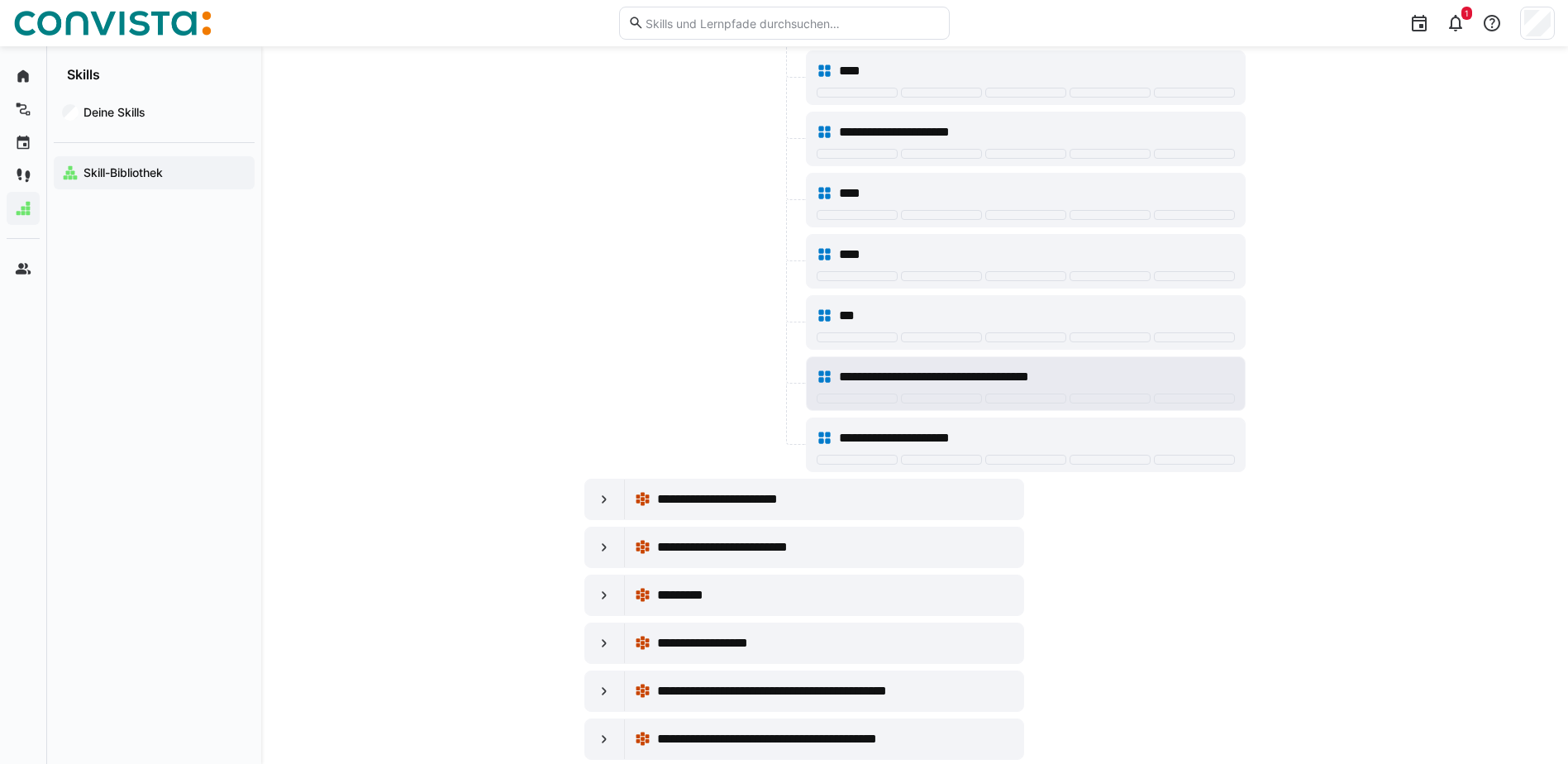
click at [1102, 393] on div "**********" at bounding box center [1025, 376] width 418 height 33
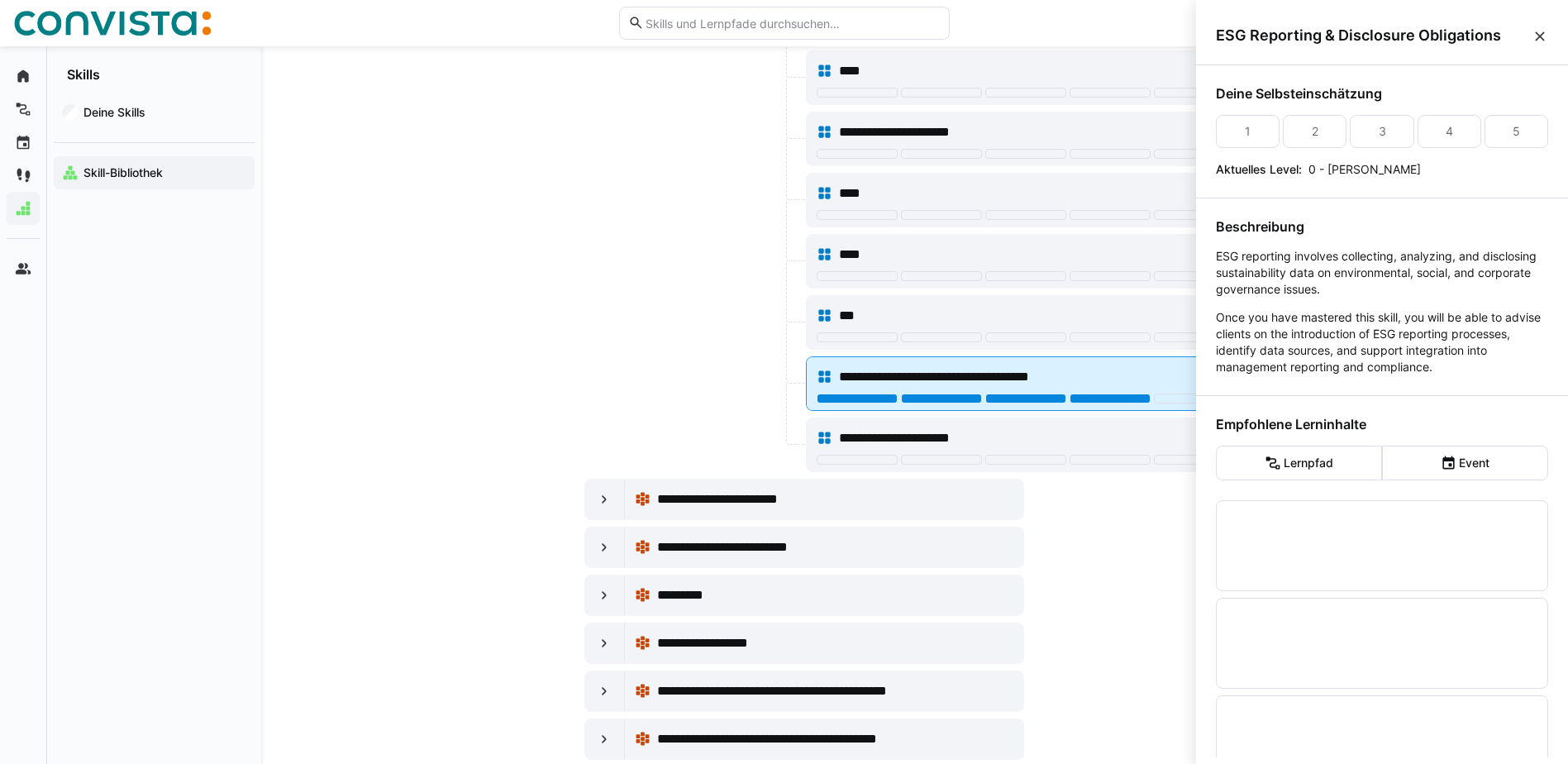
click at [1101, 397] on div at bounding box center [1110, 399] width 81 height 10
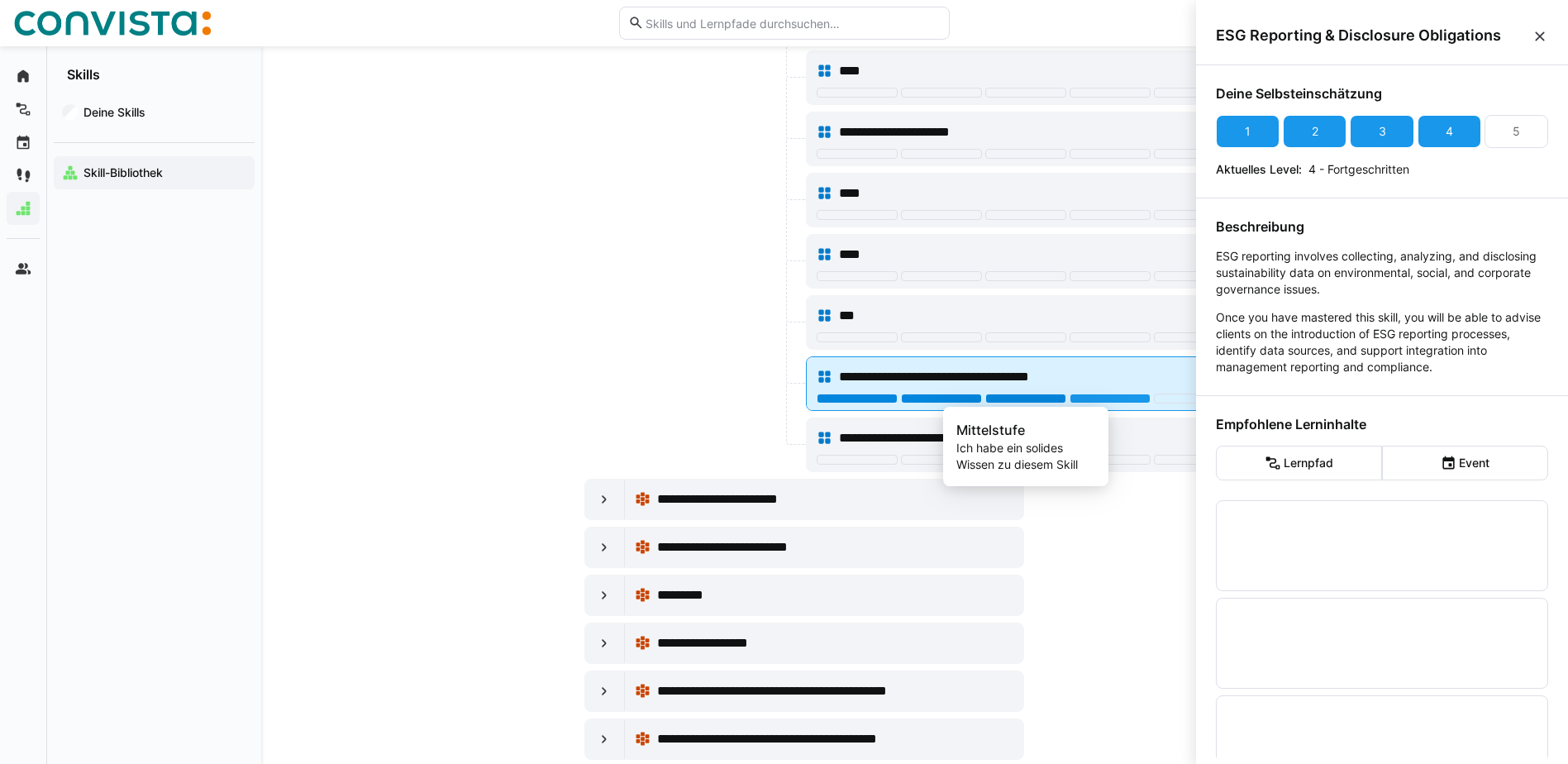
click at [1045, 398] on div at bounding box center [1025, 399] width 81 height 10
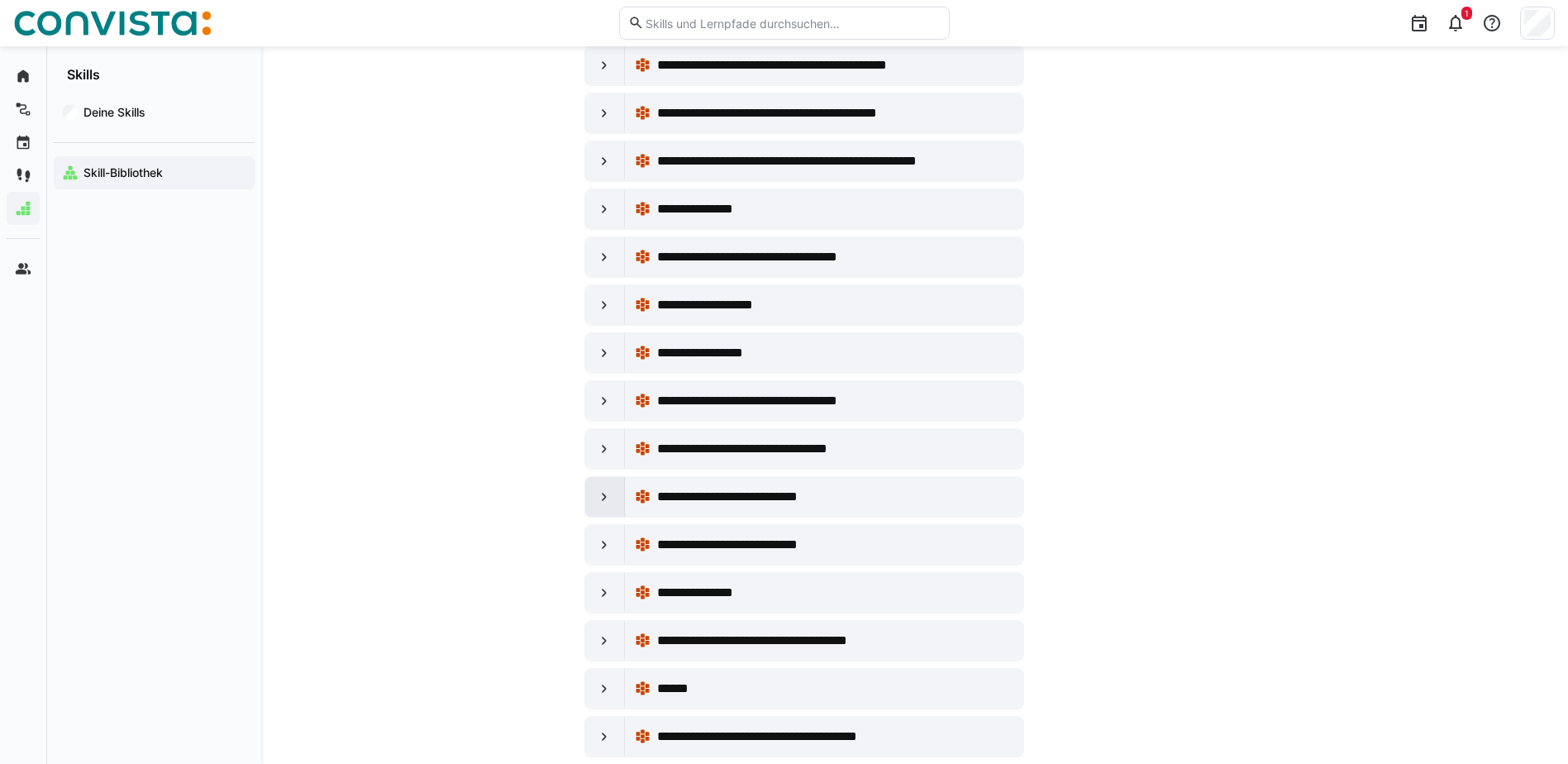
scroll to position [18351, 0]
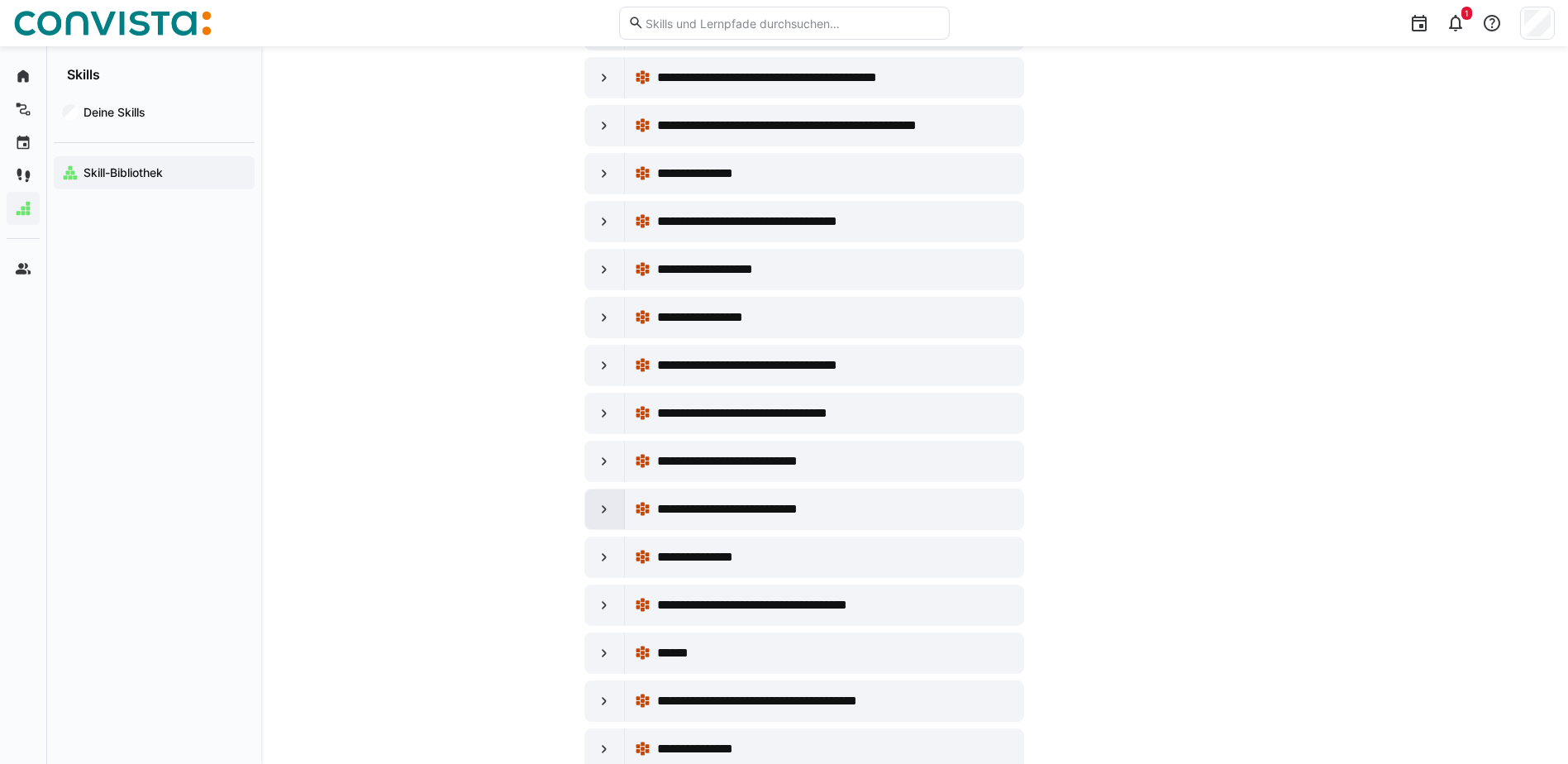
click at [596, 509] on eds-icon at bounding box center [604, 508] width 16 height 16
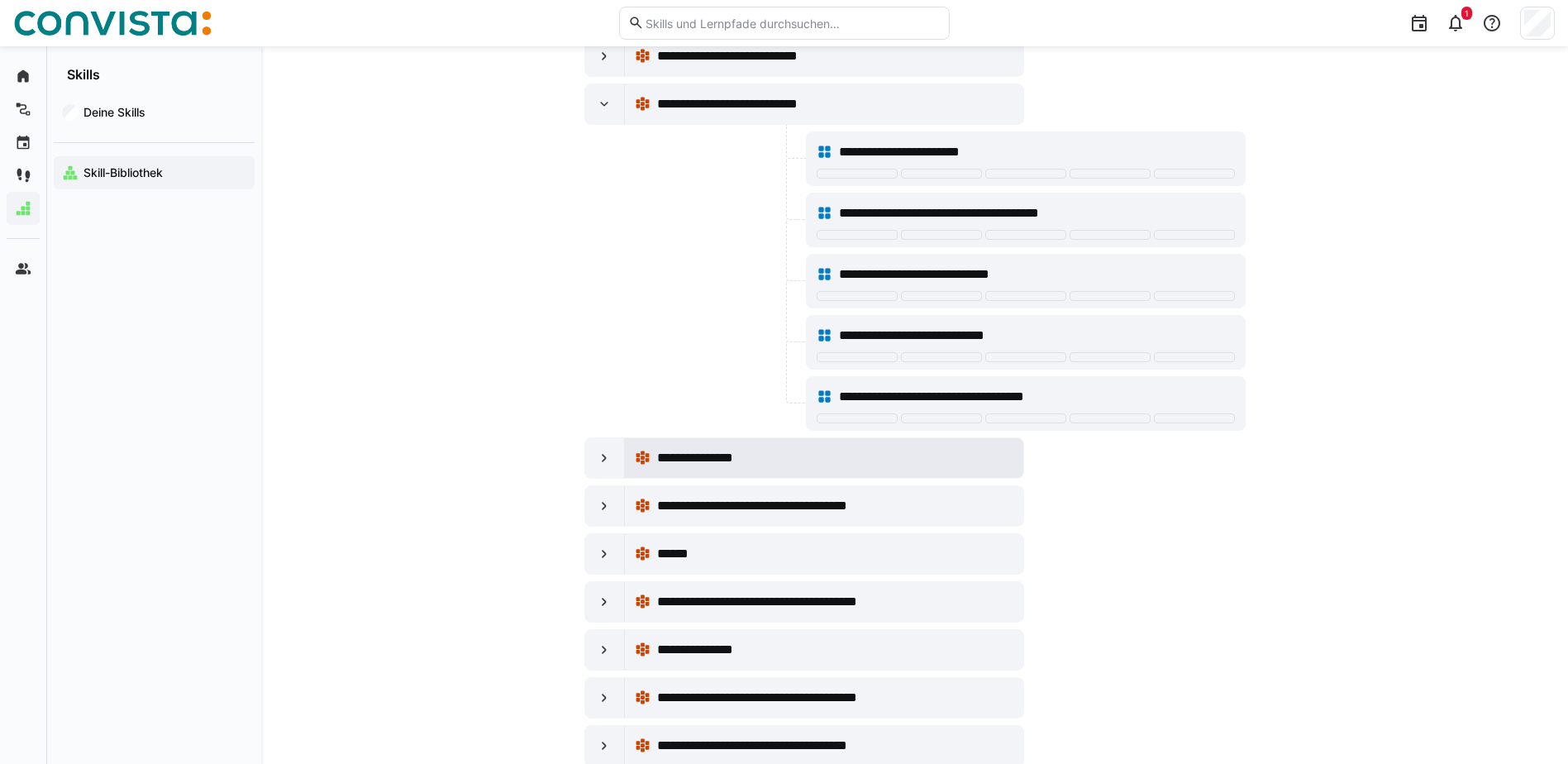
scroll to position [18847, 0]
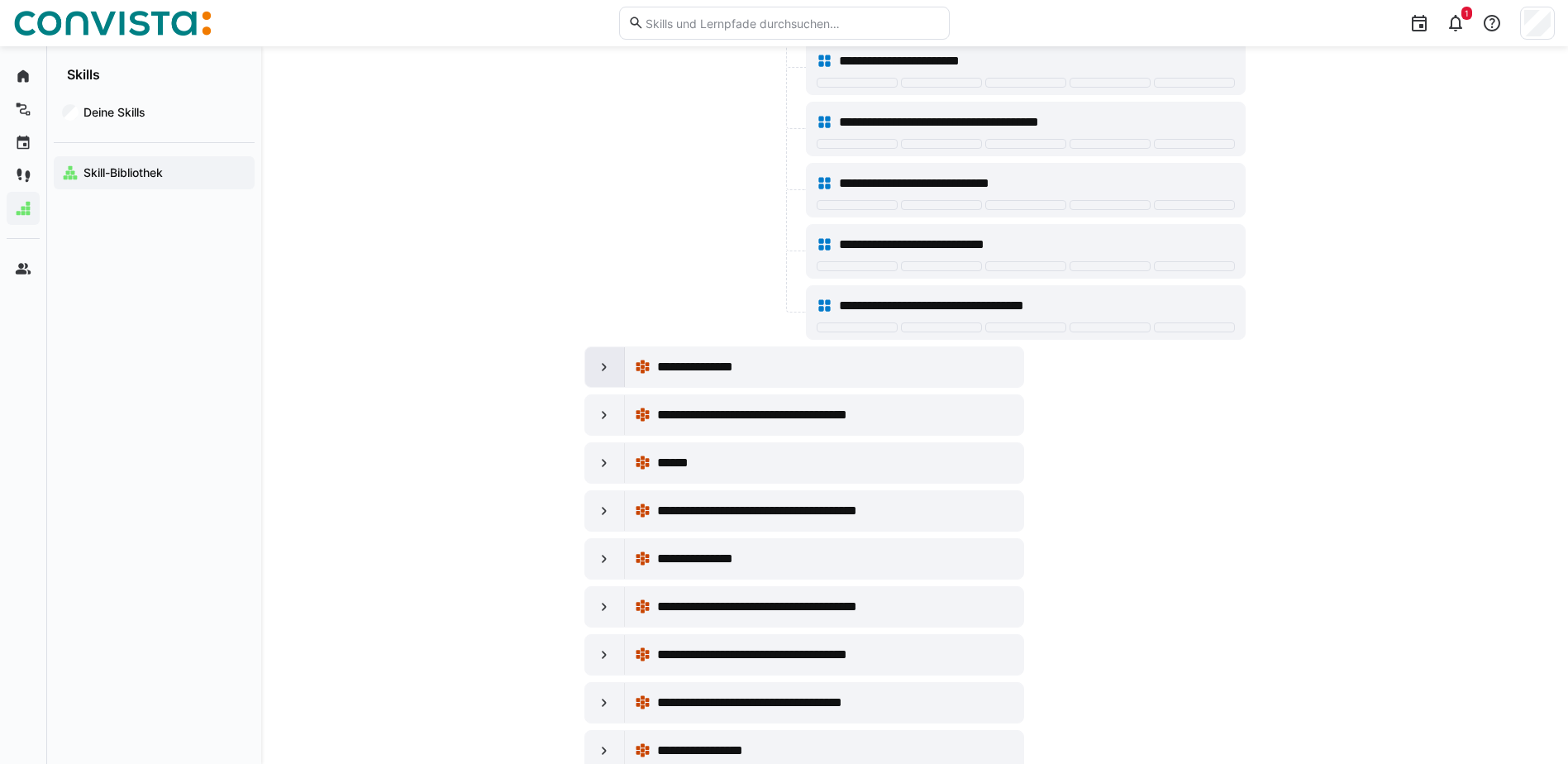
click at [600, 364] on eds-icon at bounding box center [604, 366] width 16 height 16
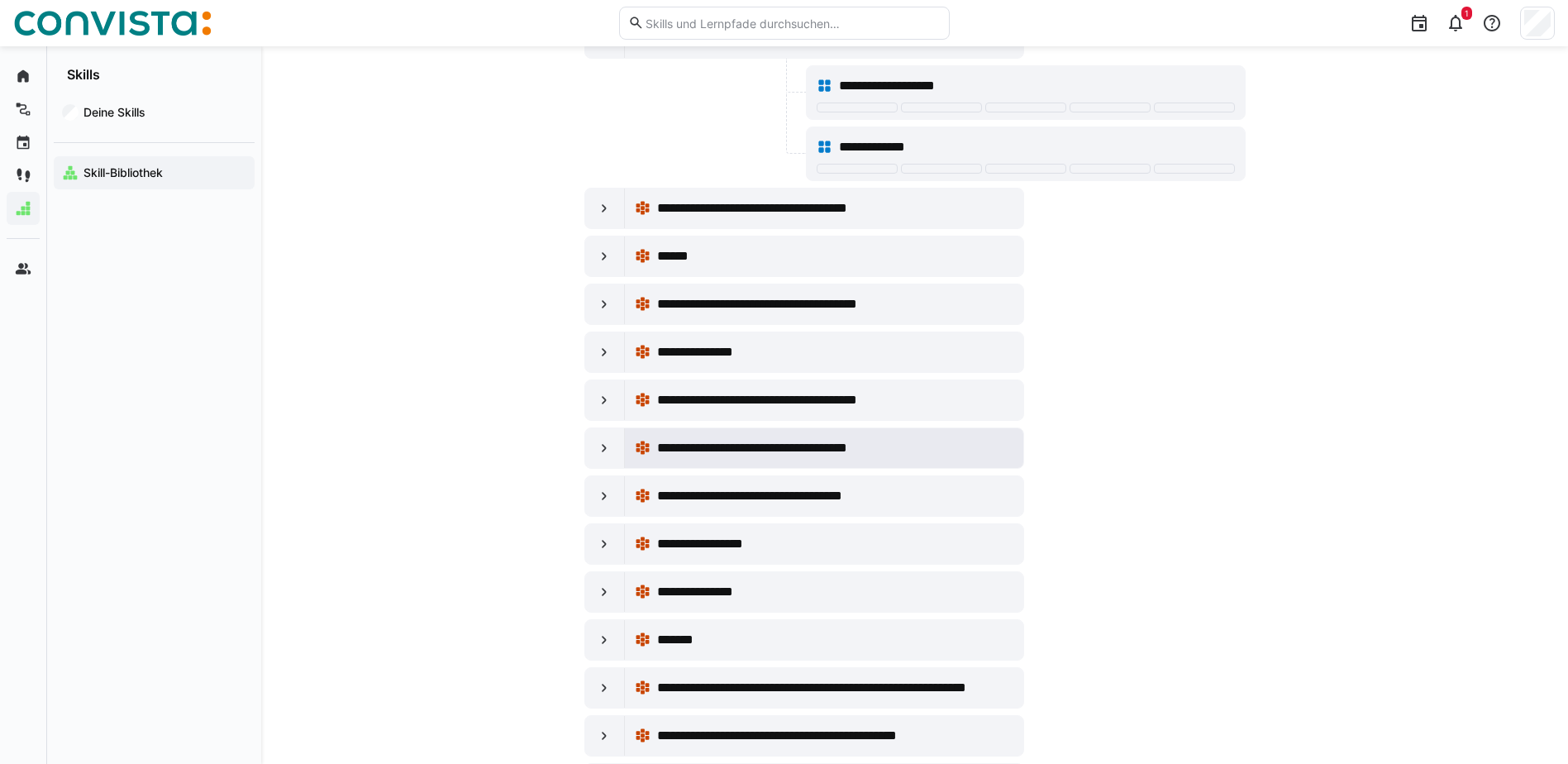
scroll to position [19178, 0]
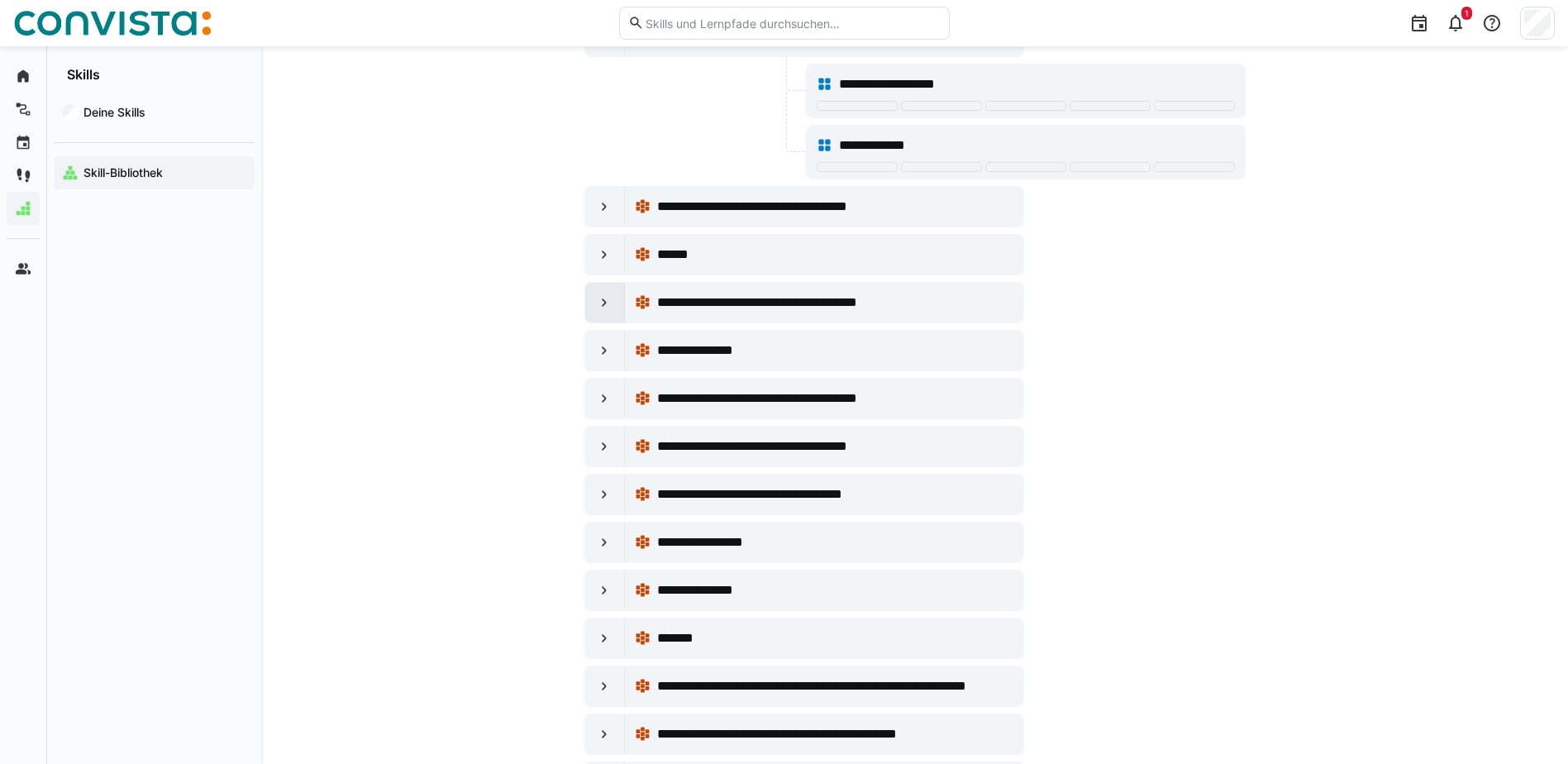
click at [607, 299] on eds-icon at bounding box center [604, 302] width 16 height 16
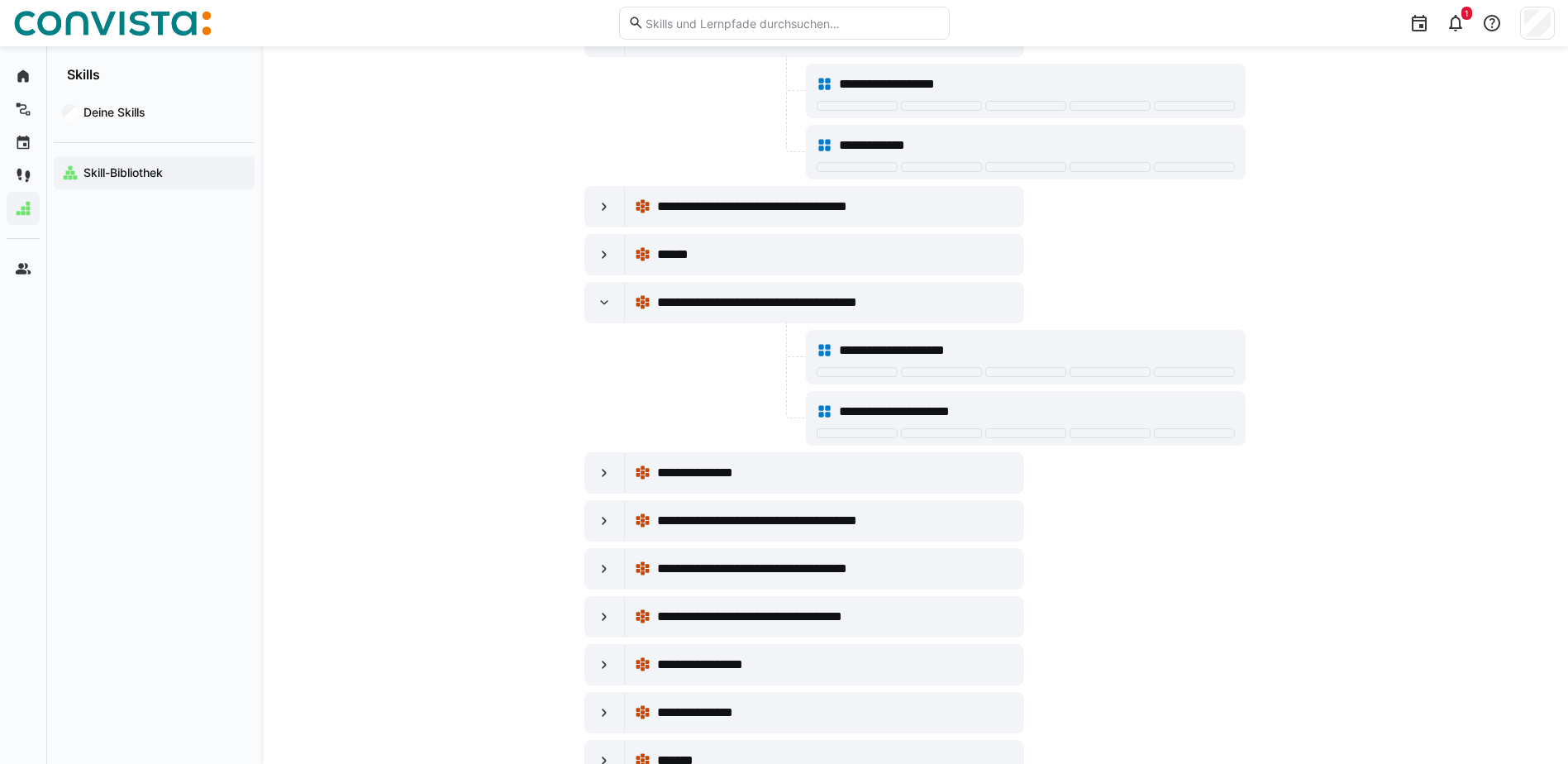
scroll to position [19426, 0]
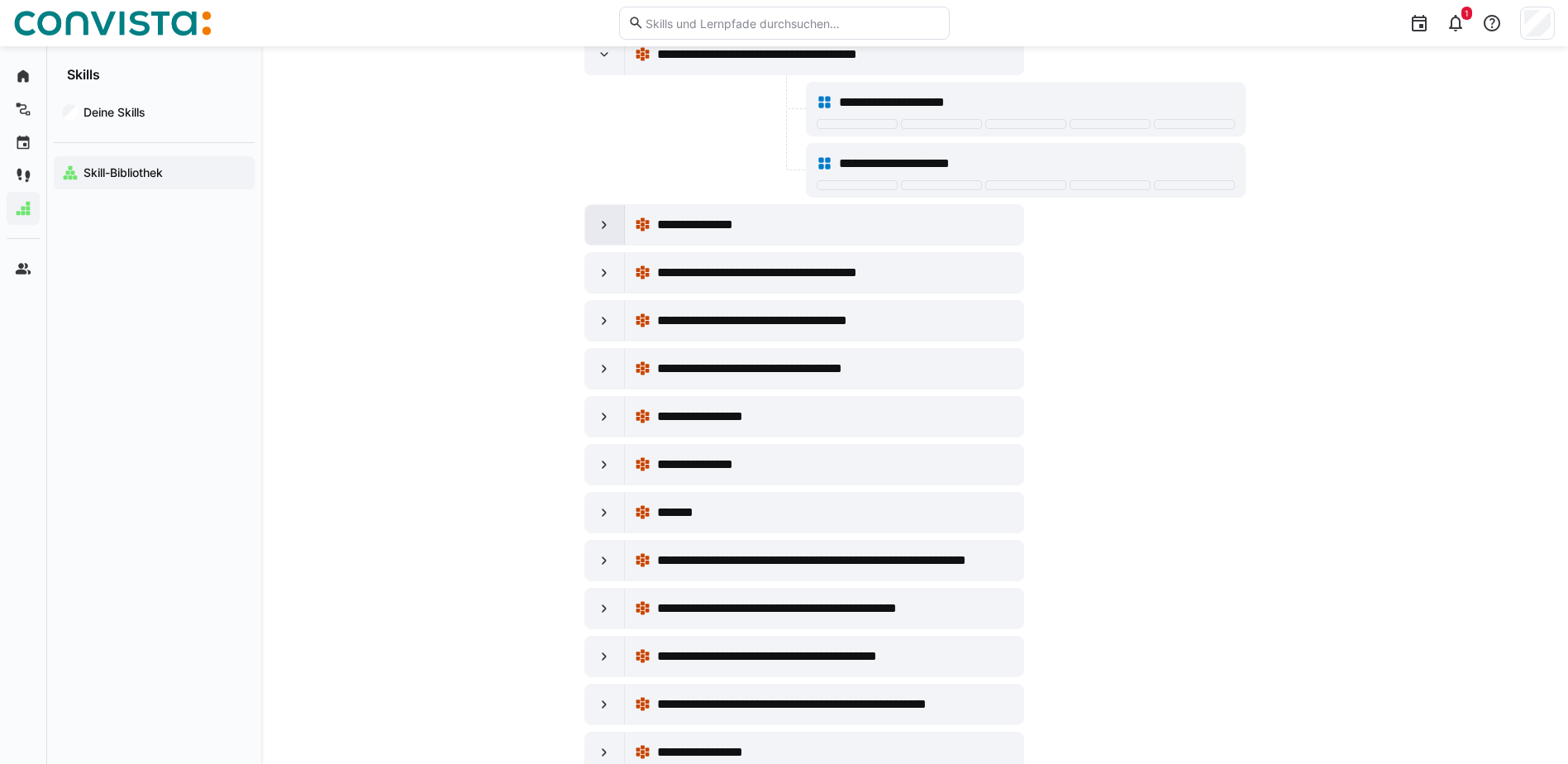
click at [603, 223] on eds-icon at bounding box center [604, 224] width 16 height 16
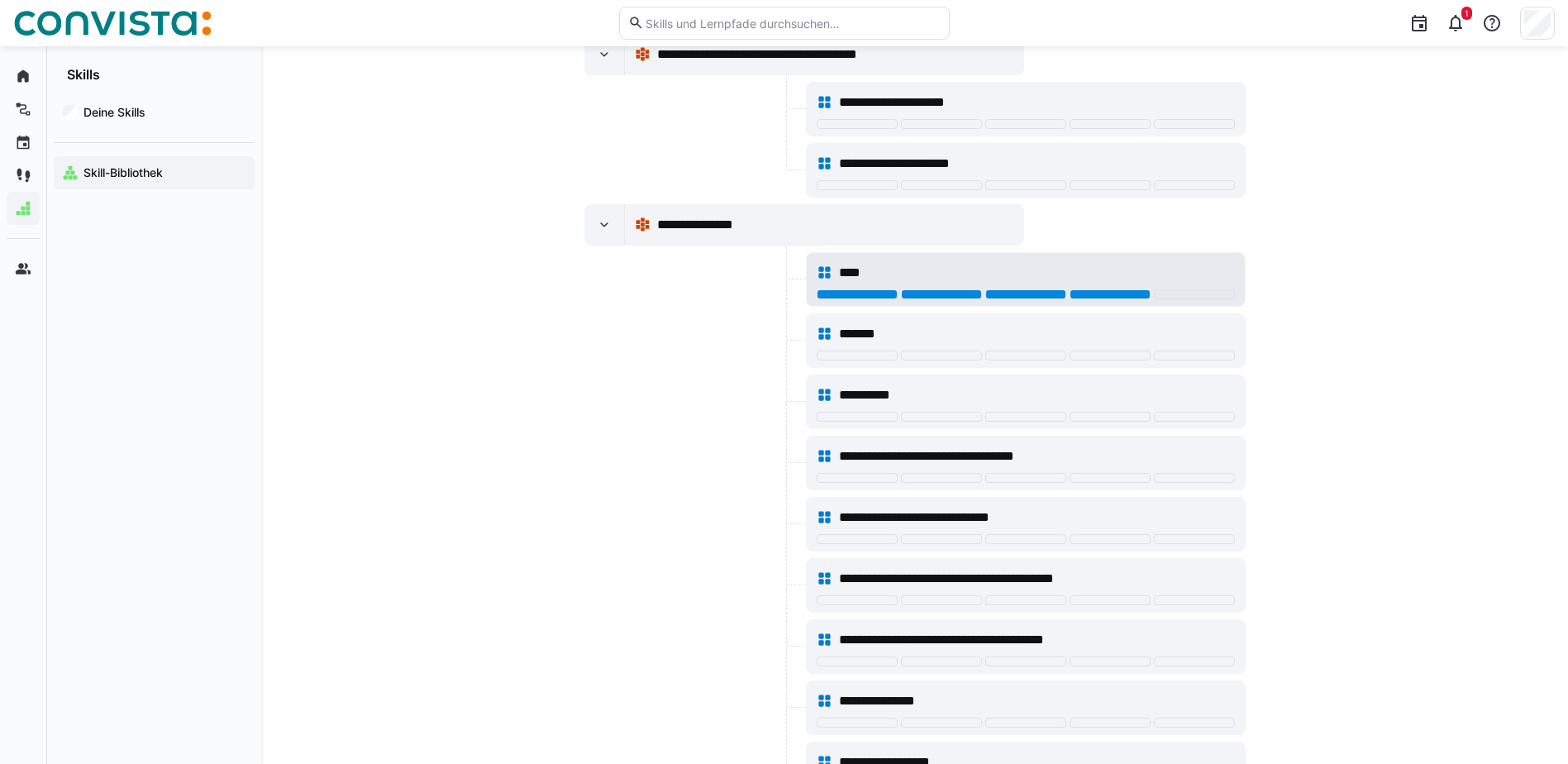
click at [1119, 292] on div at bounding box center [1110, 295] width 81 height 10
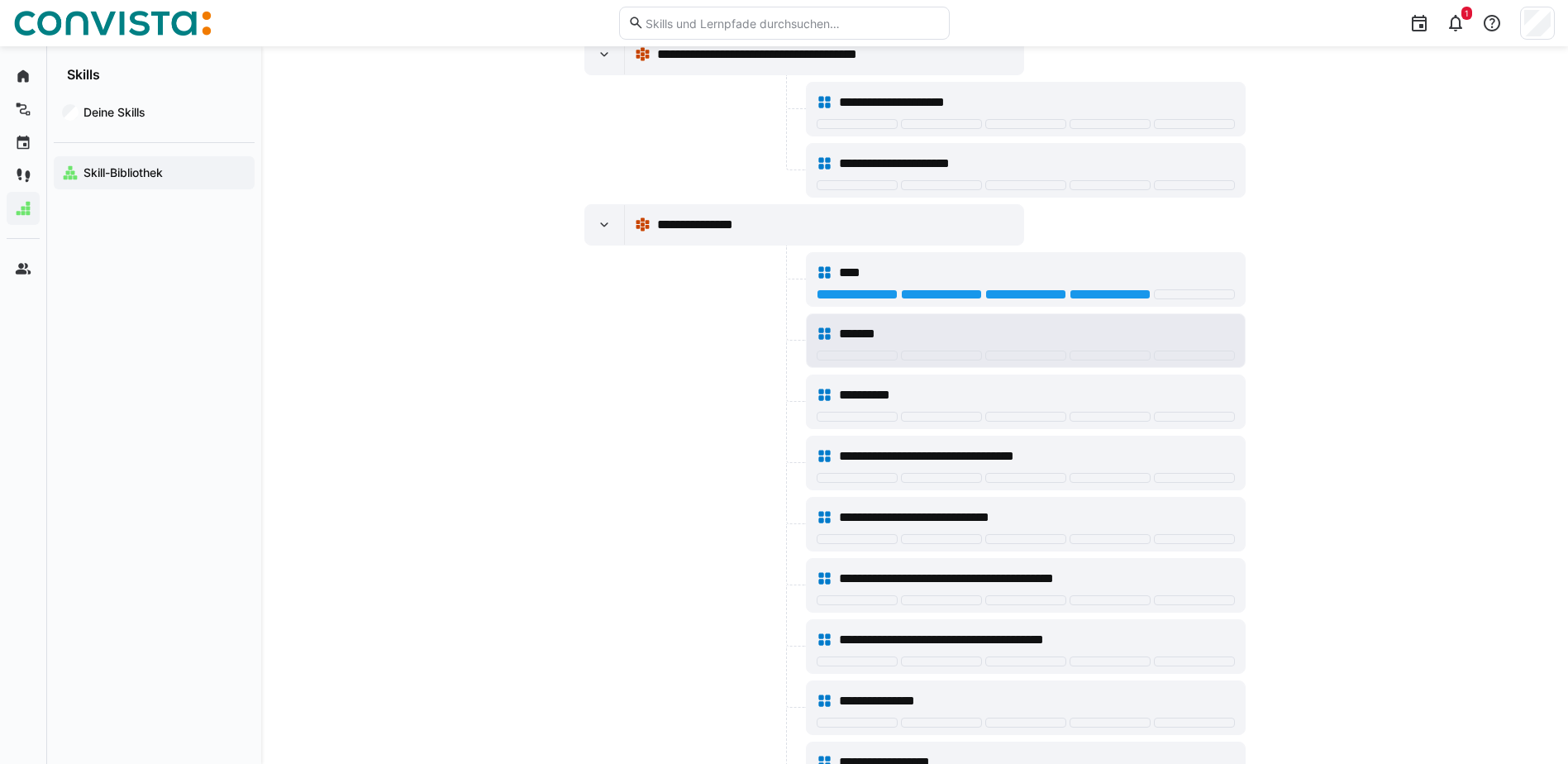
click at [1118, 345] on div "*******" at bounding box center [1025, 334] width 418 height 33
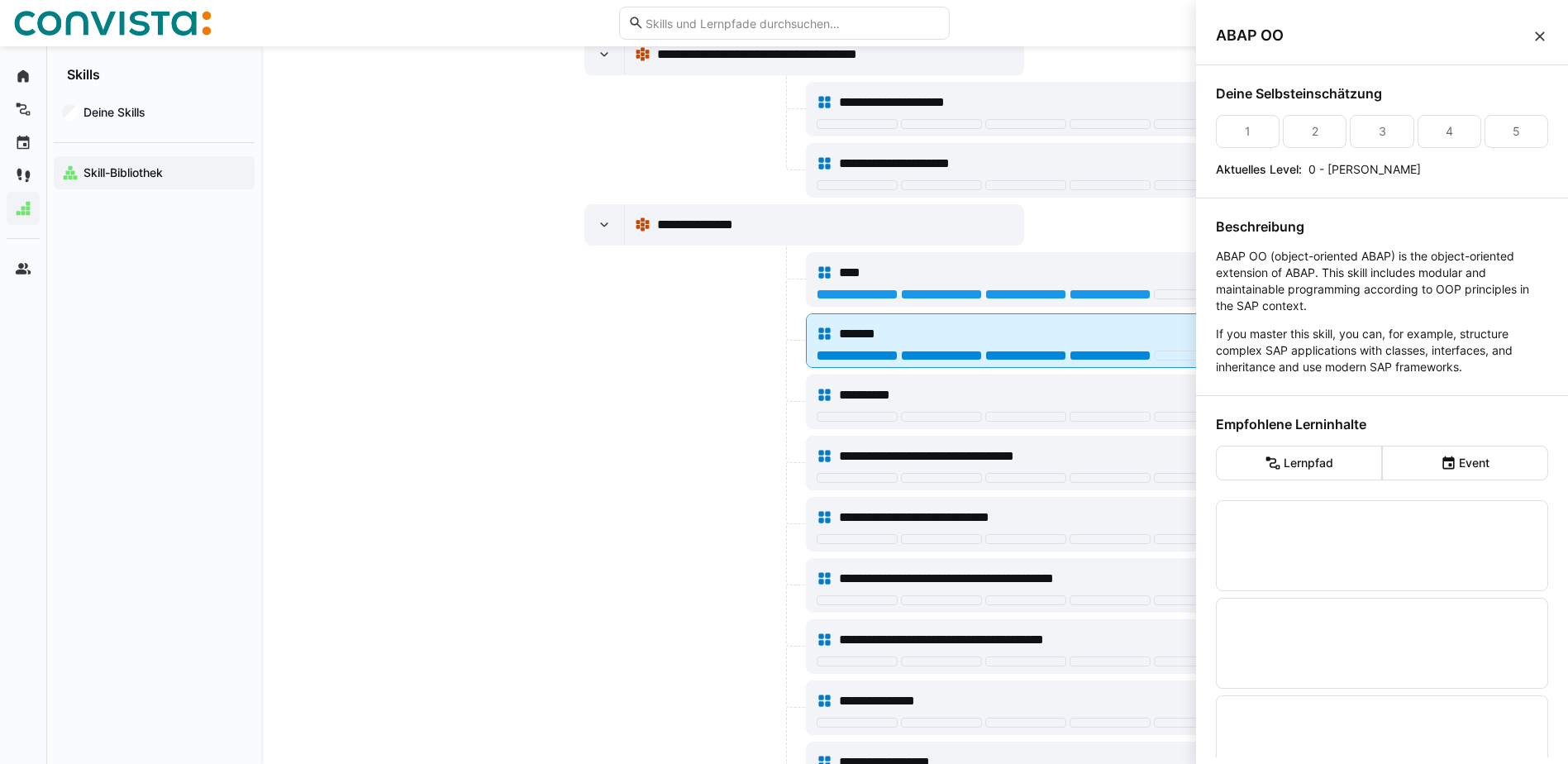
scroll to position [0, 0]
click at [1120, 351] on div at bounding box center [1110, 356] width 81 height 10
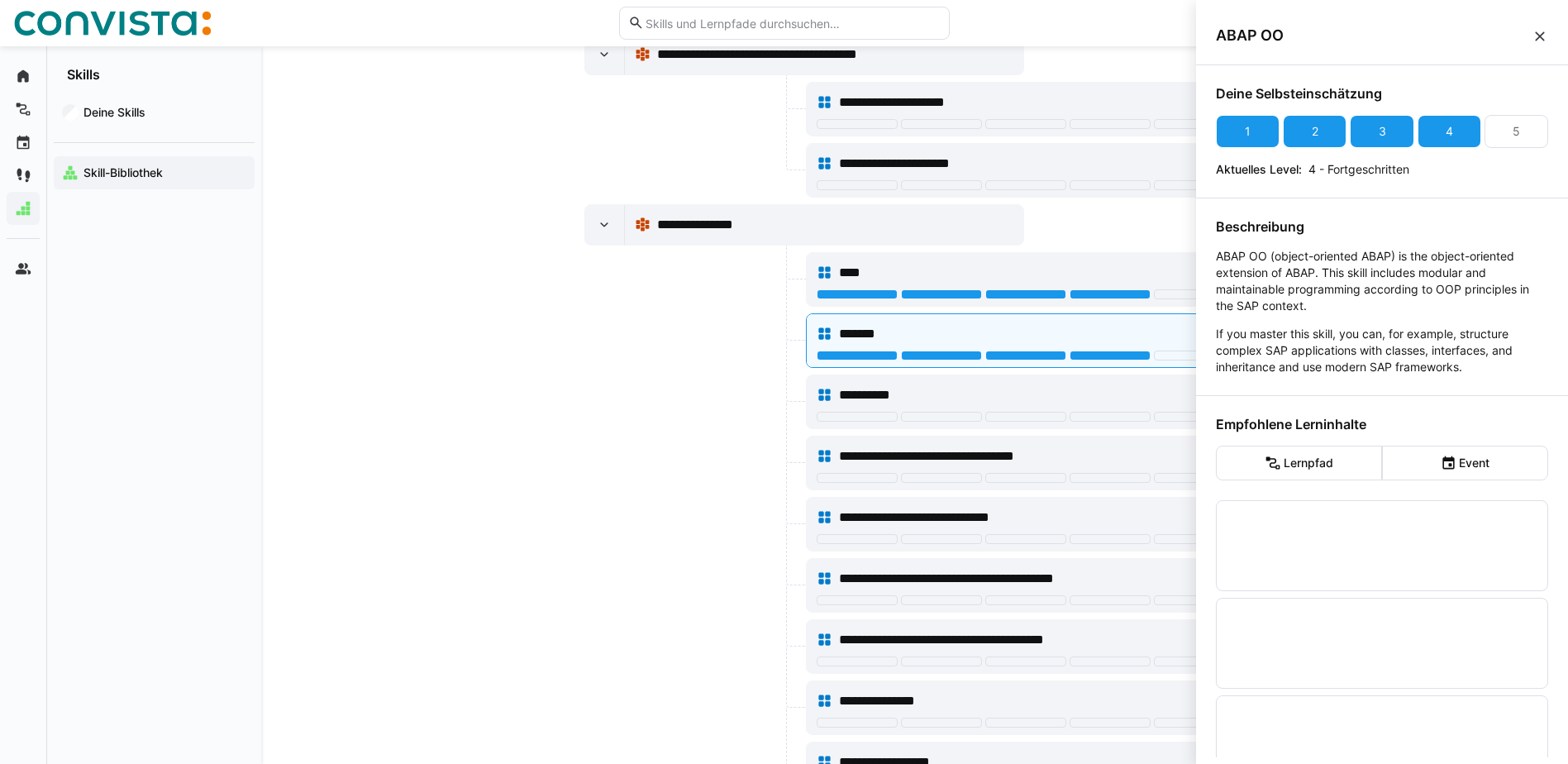
click at [654, 474] on div at bounding box center [693, 462] width 218 height 55
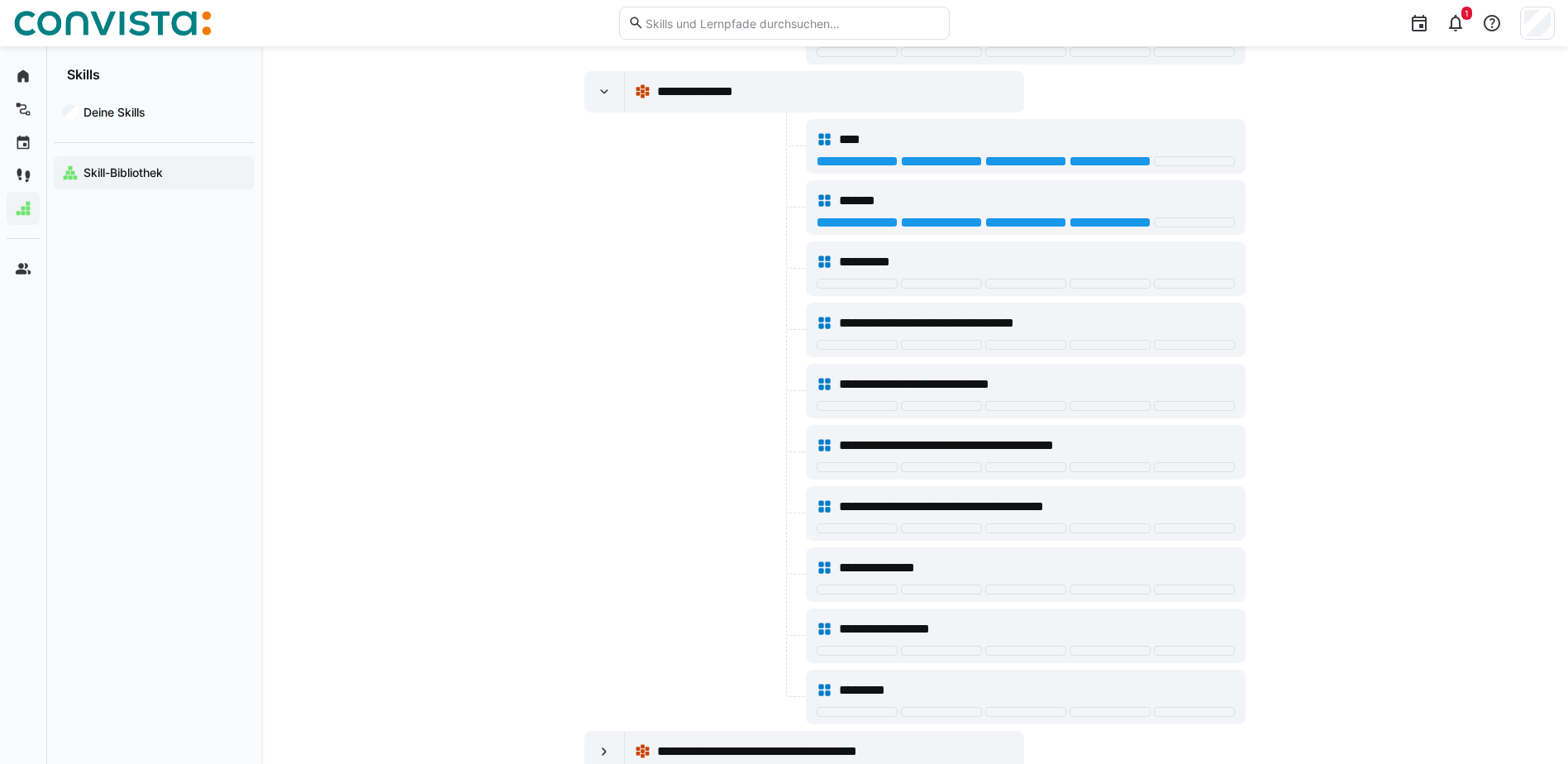
scroll to position [19674, 0]
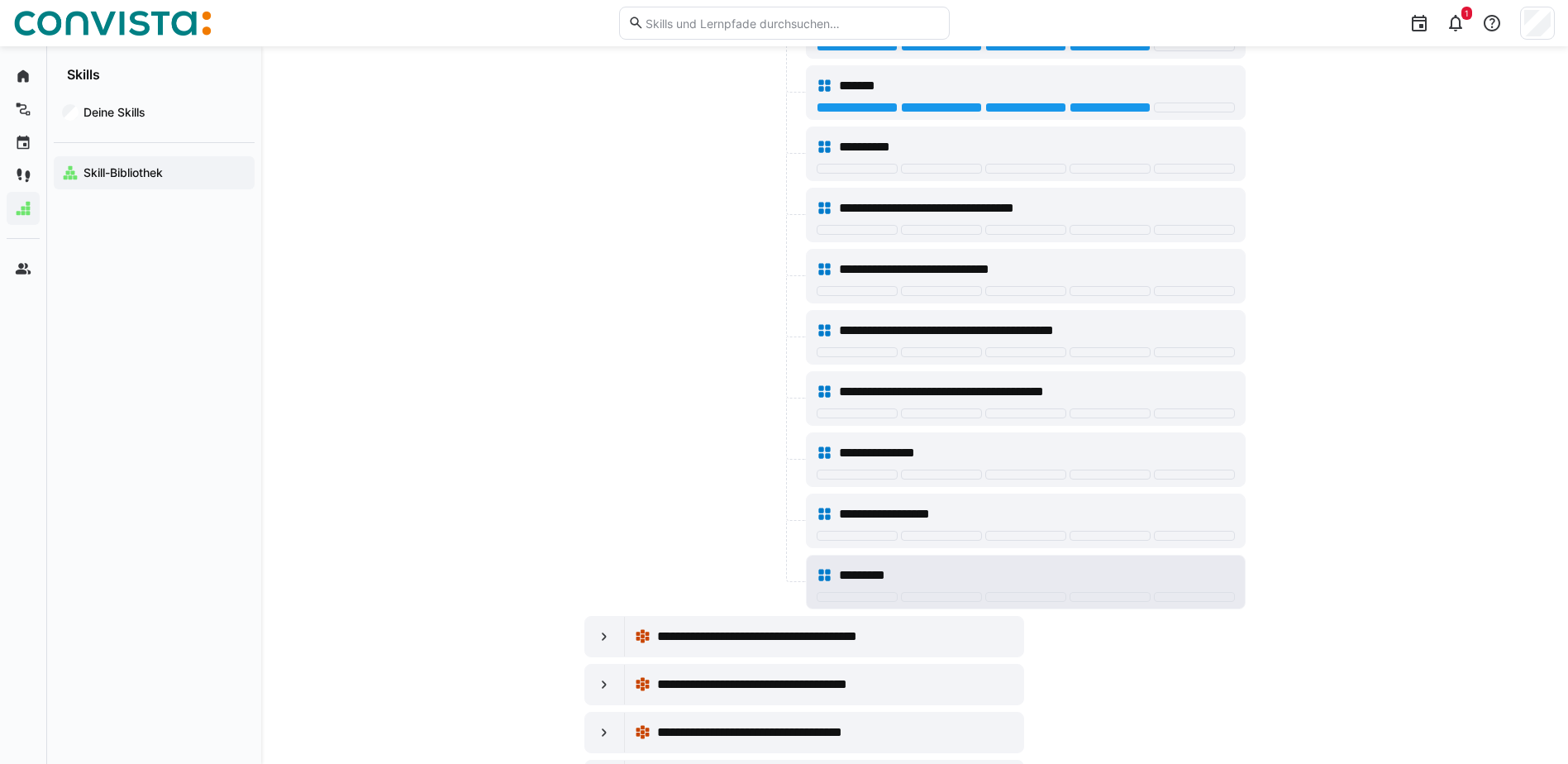
click at [1099, 602] on div at bounding box center [1025, 599] width 418 height 14
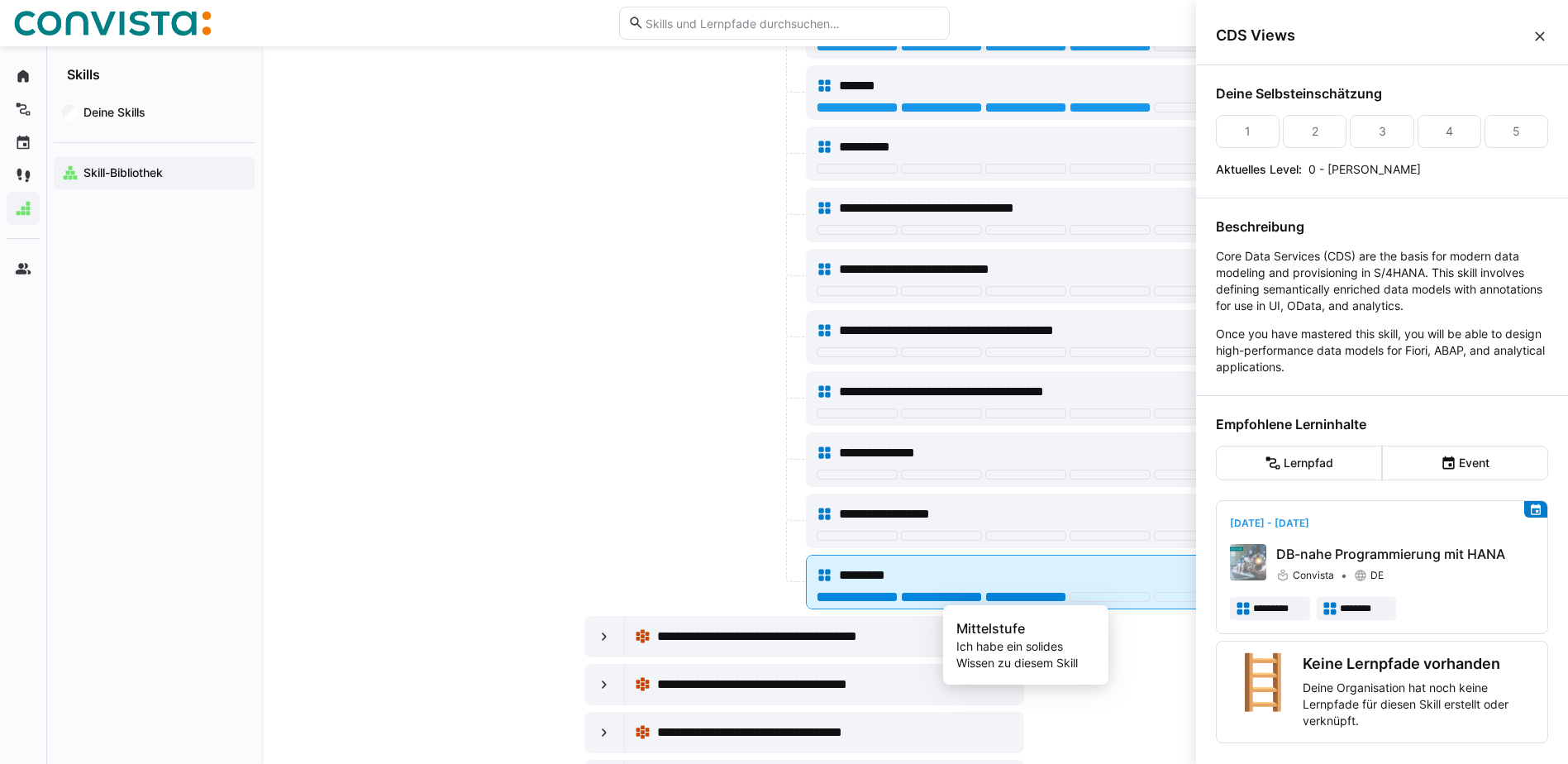
click at [1042, 599] on div at bounding box center [1025, 597] width 81 height 10
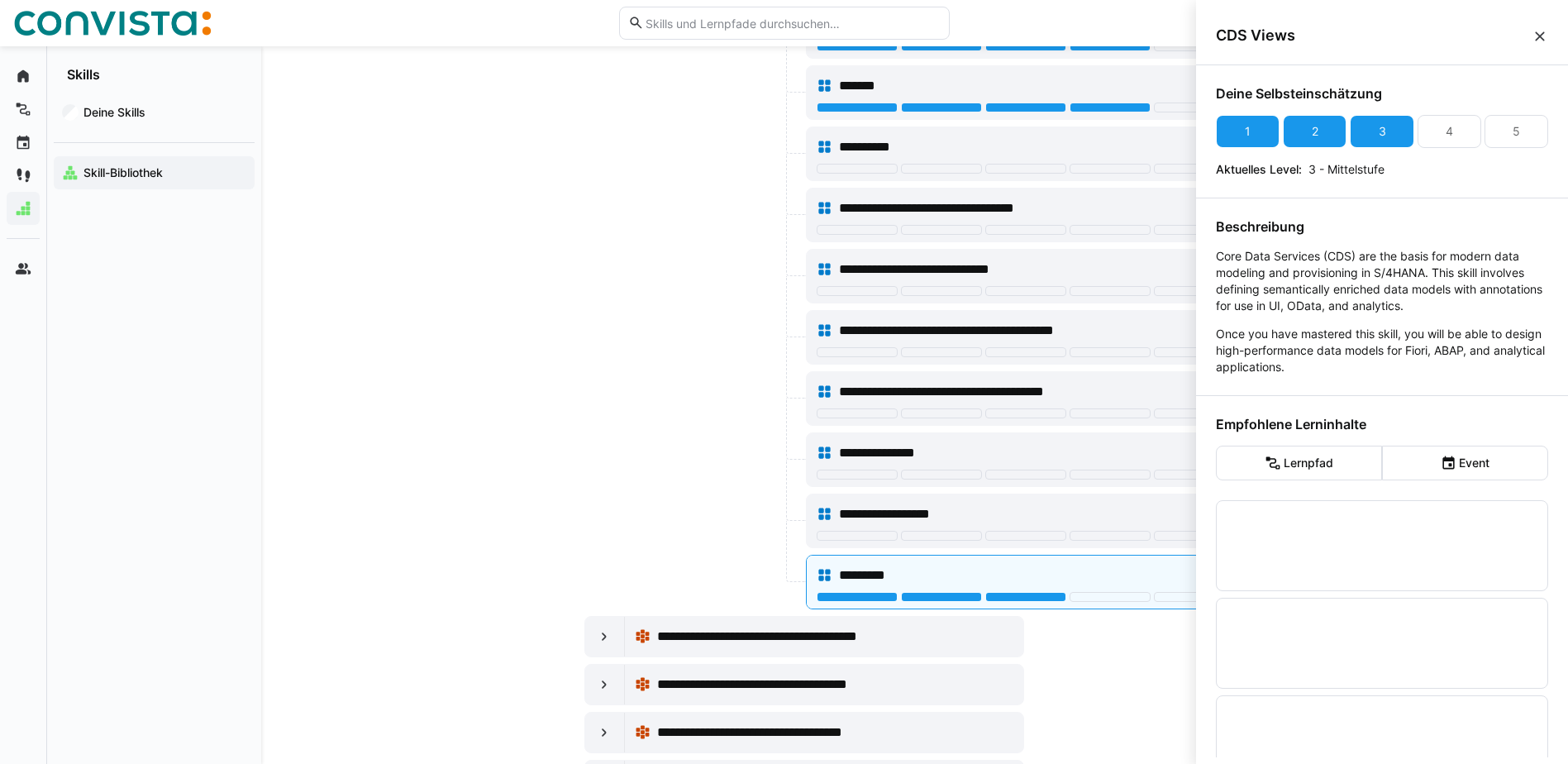
click at [669, 463] on div at bounding box center [693, 460] width 218 height 55
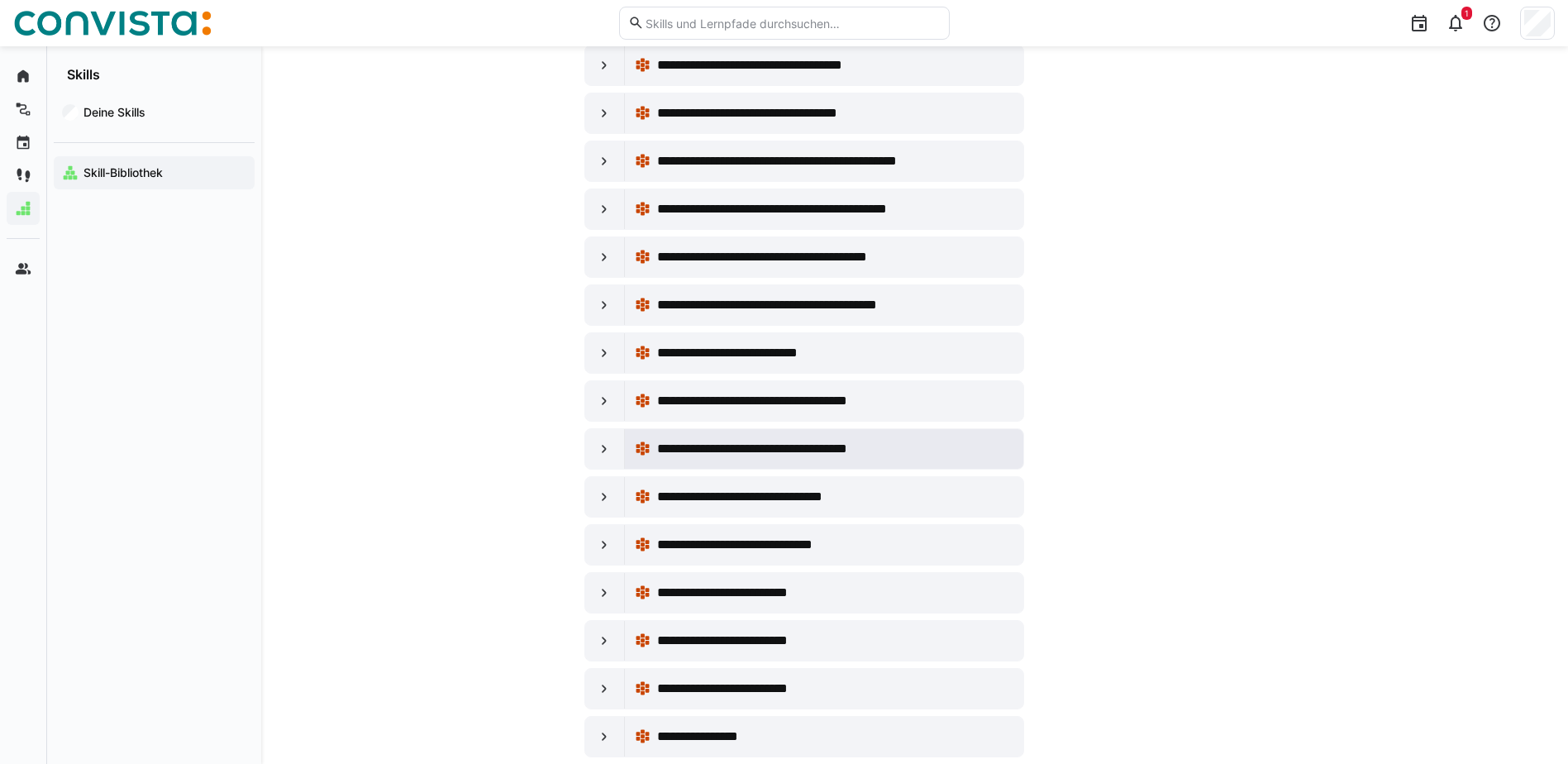
scroll to position [20832, 0]
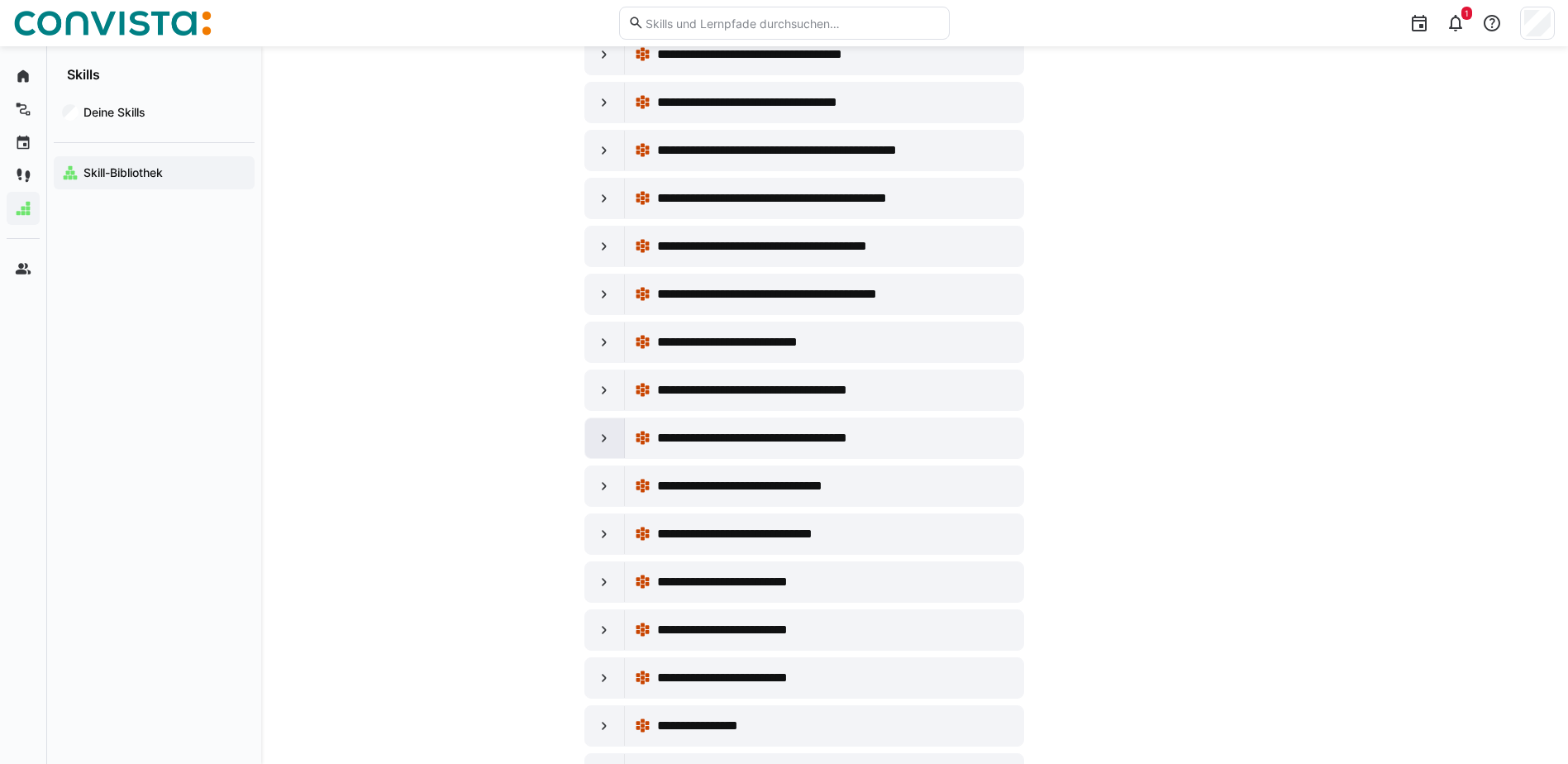
click at [597, 440] on eds-icon at bounding box center [604, 438] width 16 height 16
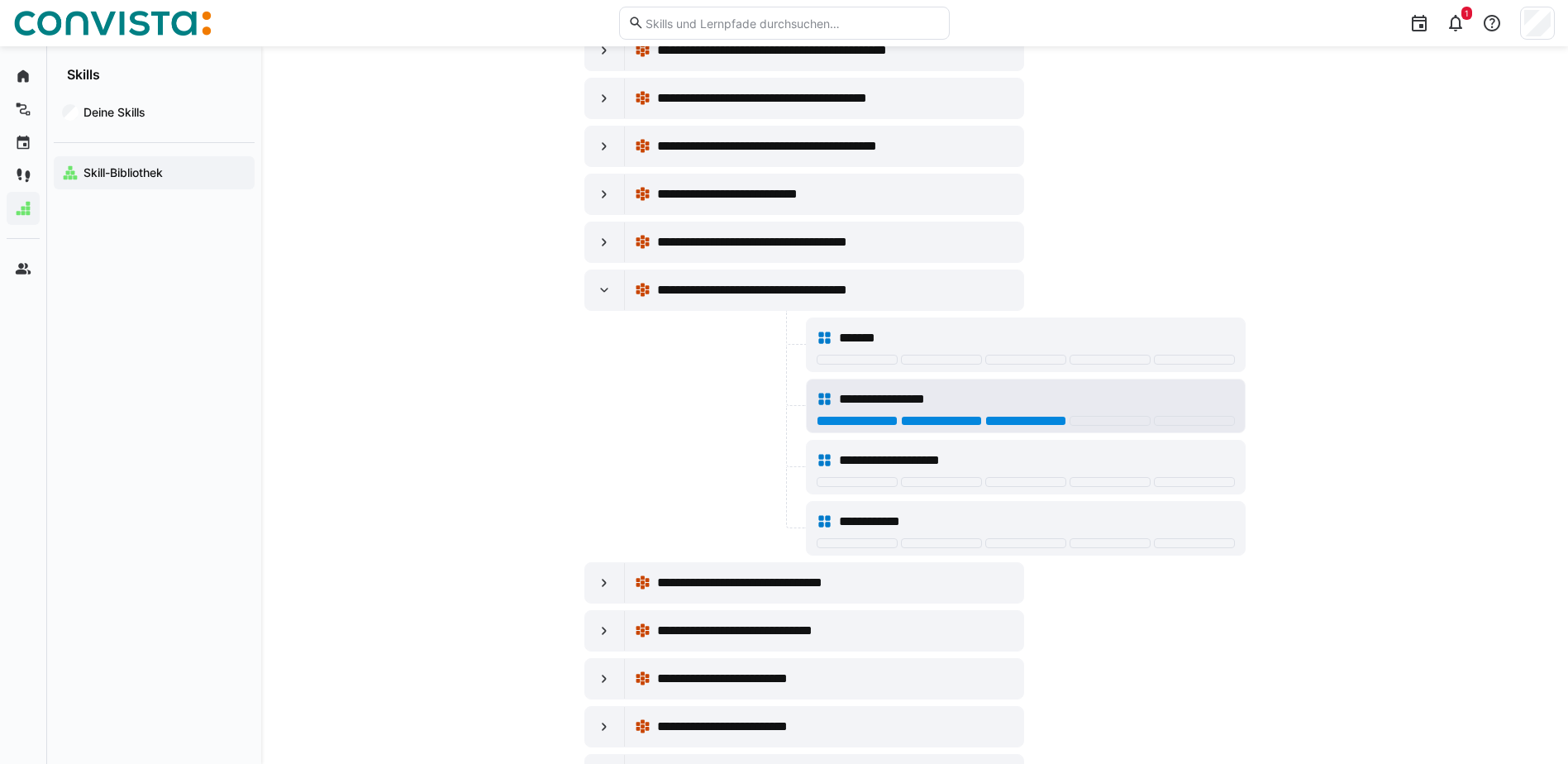
scroll to position [20997, 0]
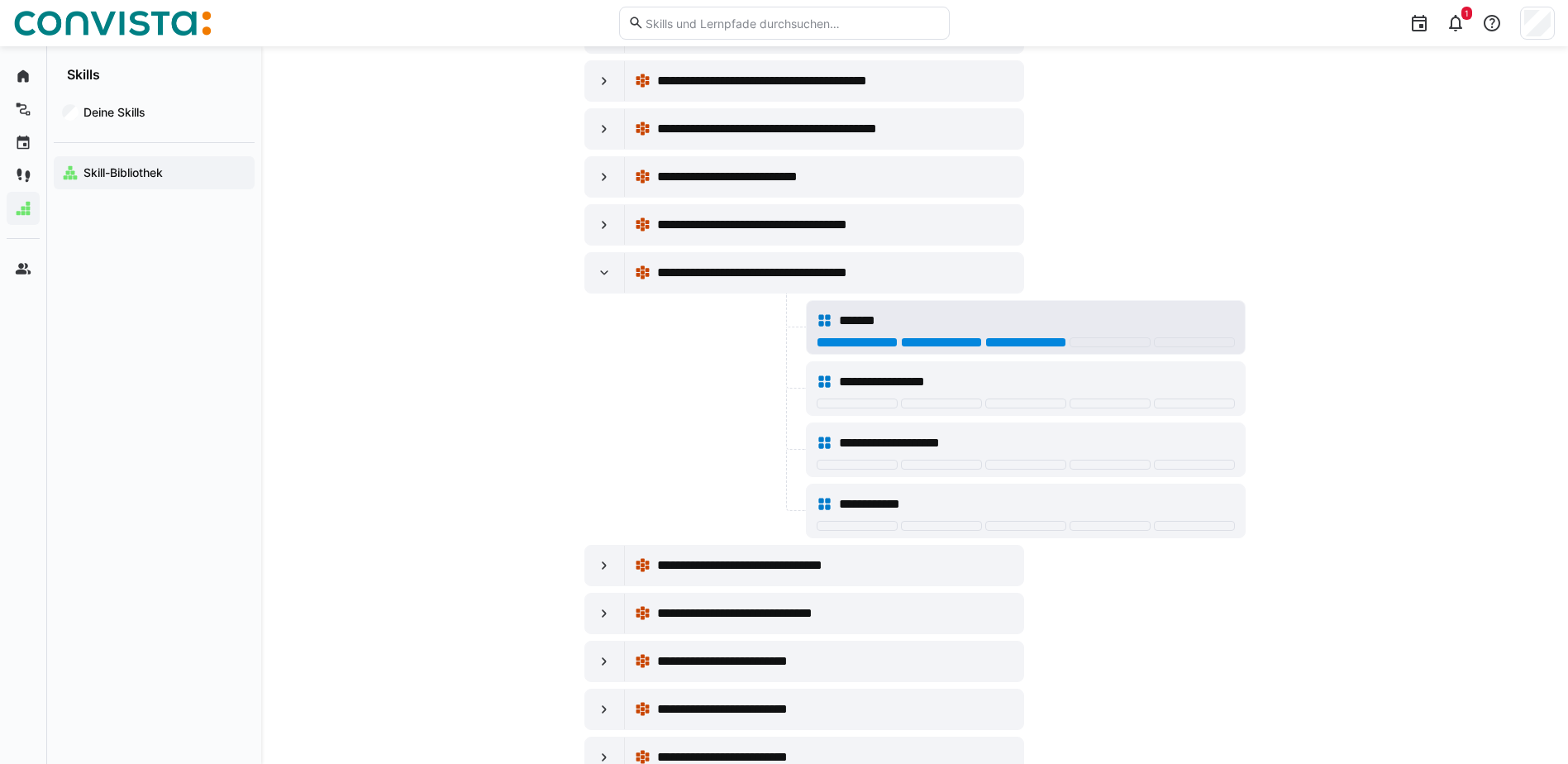
click at [1025, 340] on div at bounding box center [1025, 342] width 81 height 10
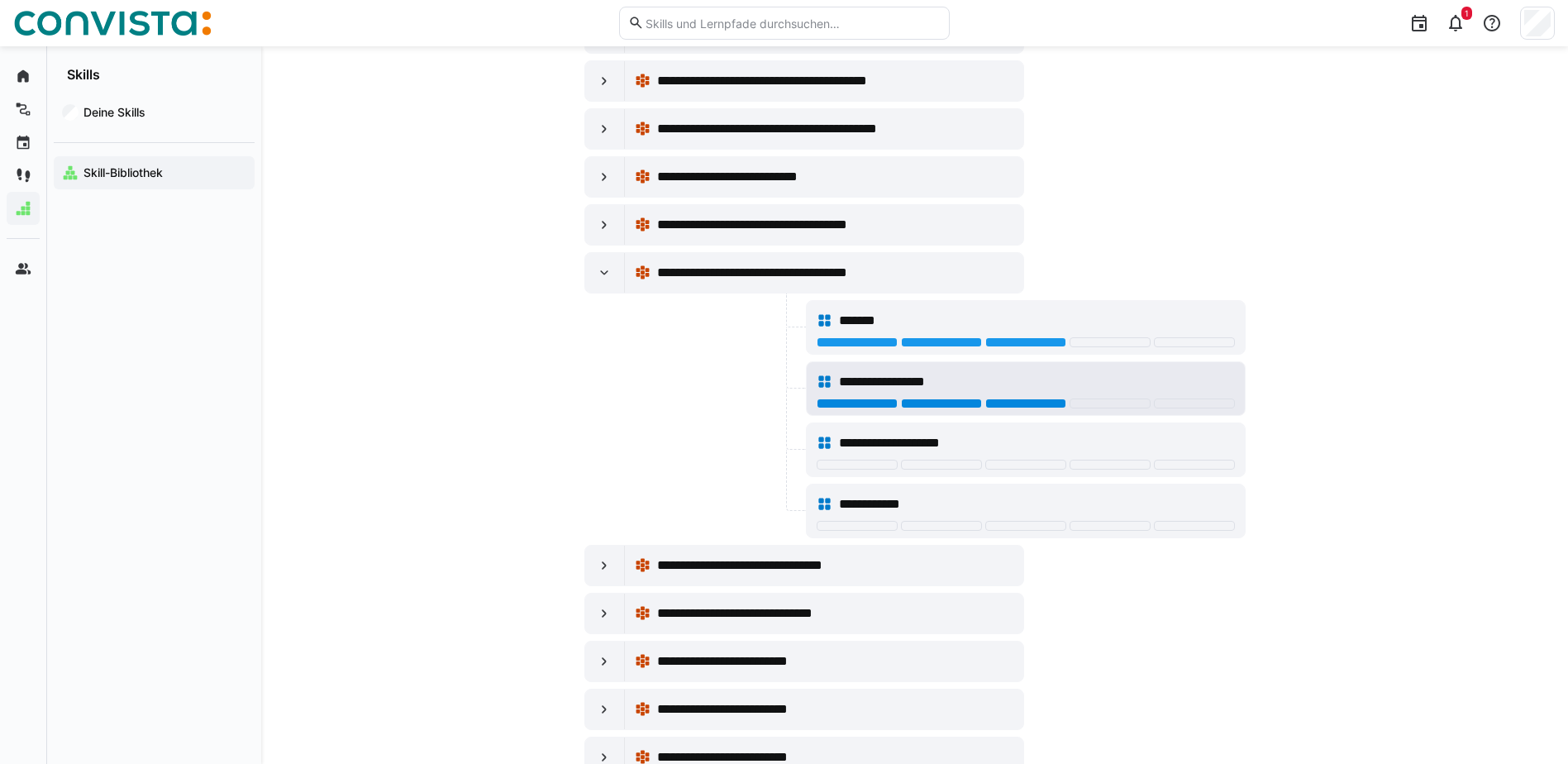
click at [1038, 399] on div at bounding box center [1025, 404] width 81 height 10
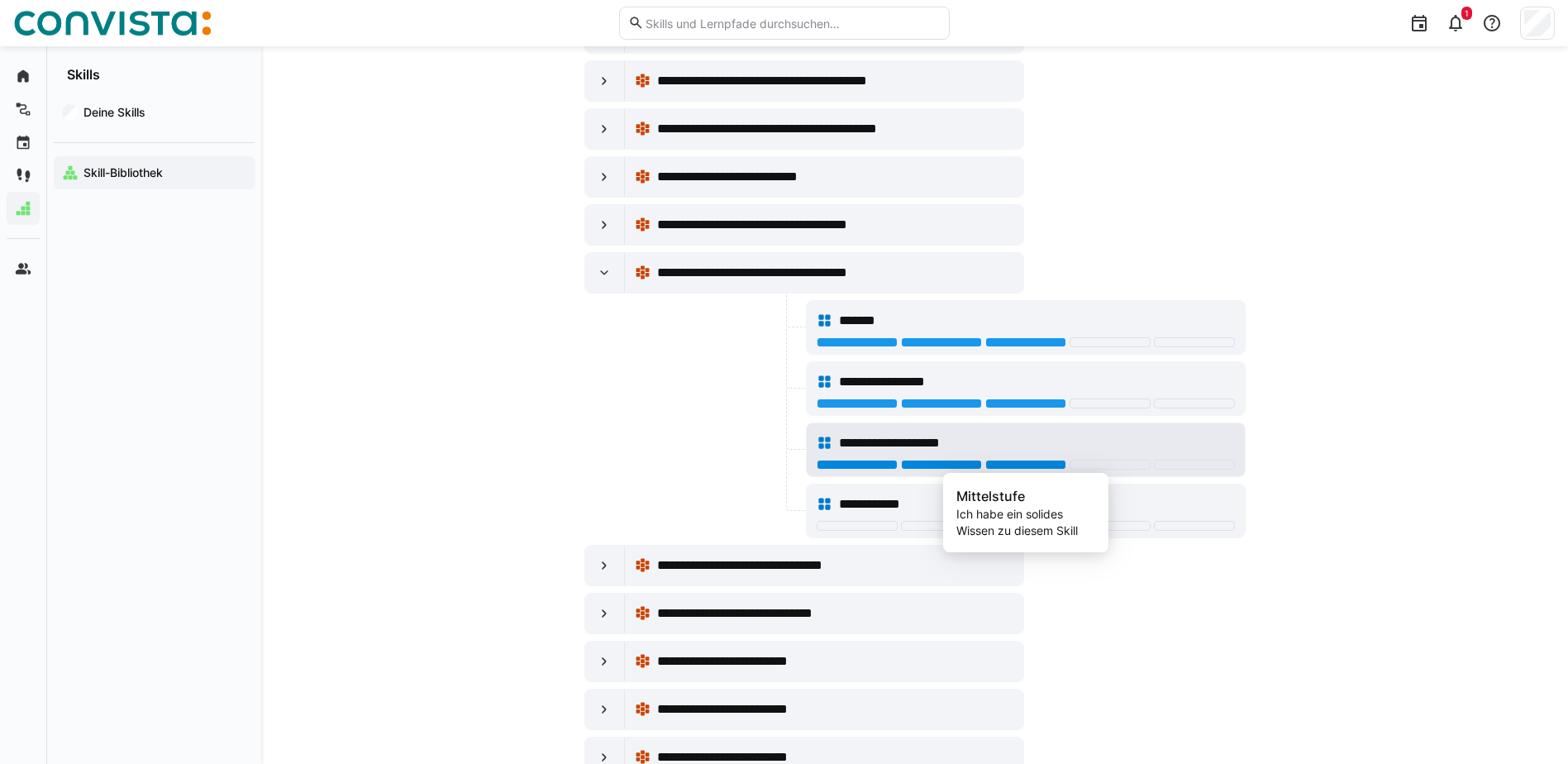
click at [1037, 463] on div at bounding box center [1025, 465] width 81 height 10
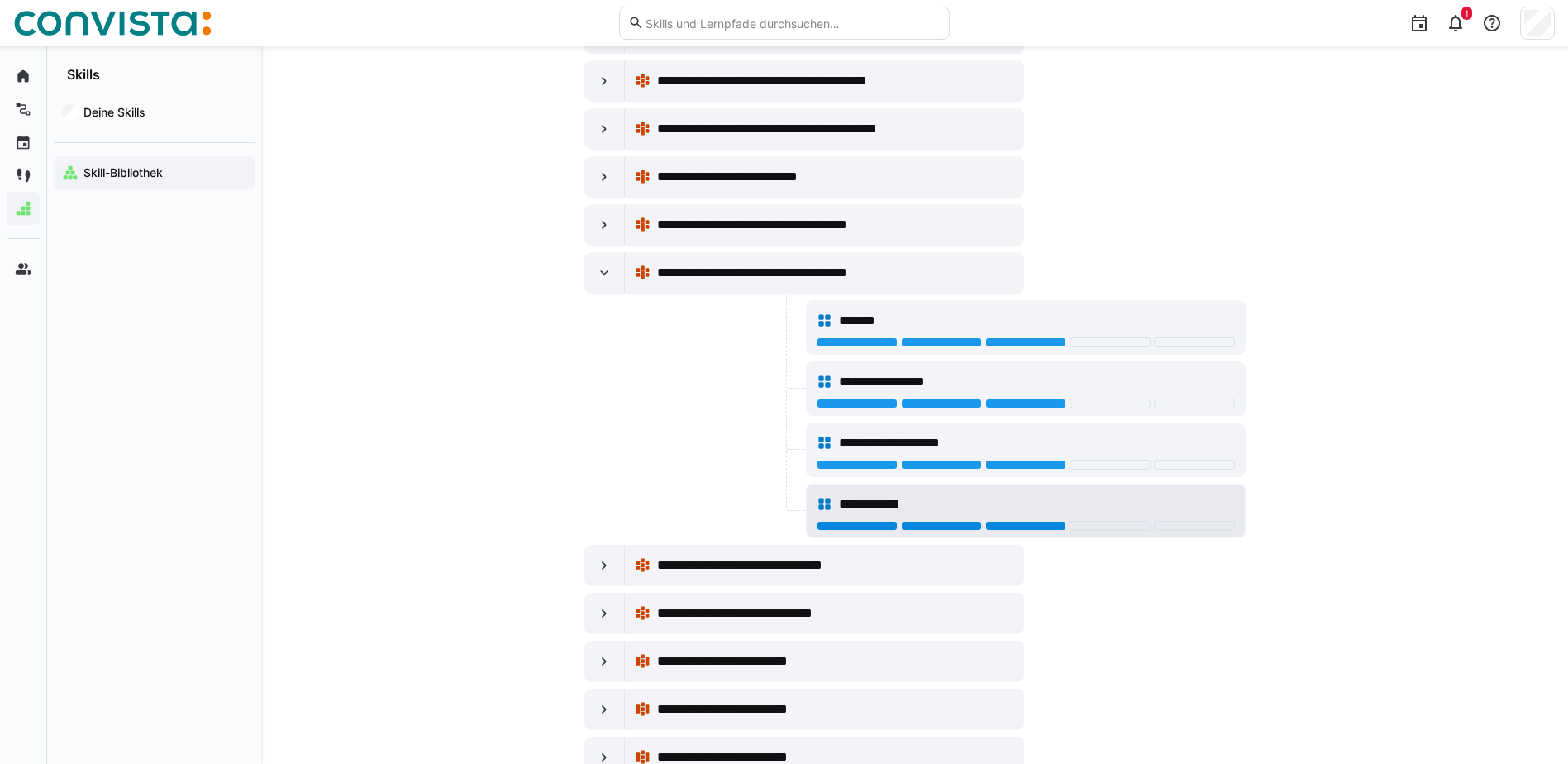
click at [1020, 525] on div at bounding box center [1025, 526] width 81 height 10
click at [1025, 514] on div "**********" at bounding box center [1037, 503] width 395 height 20
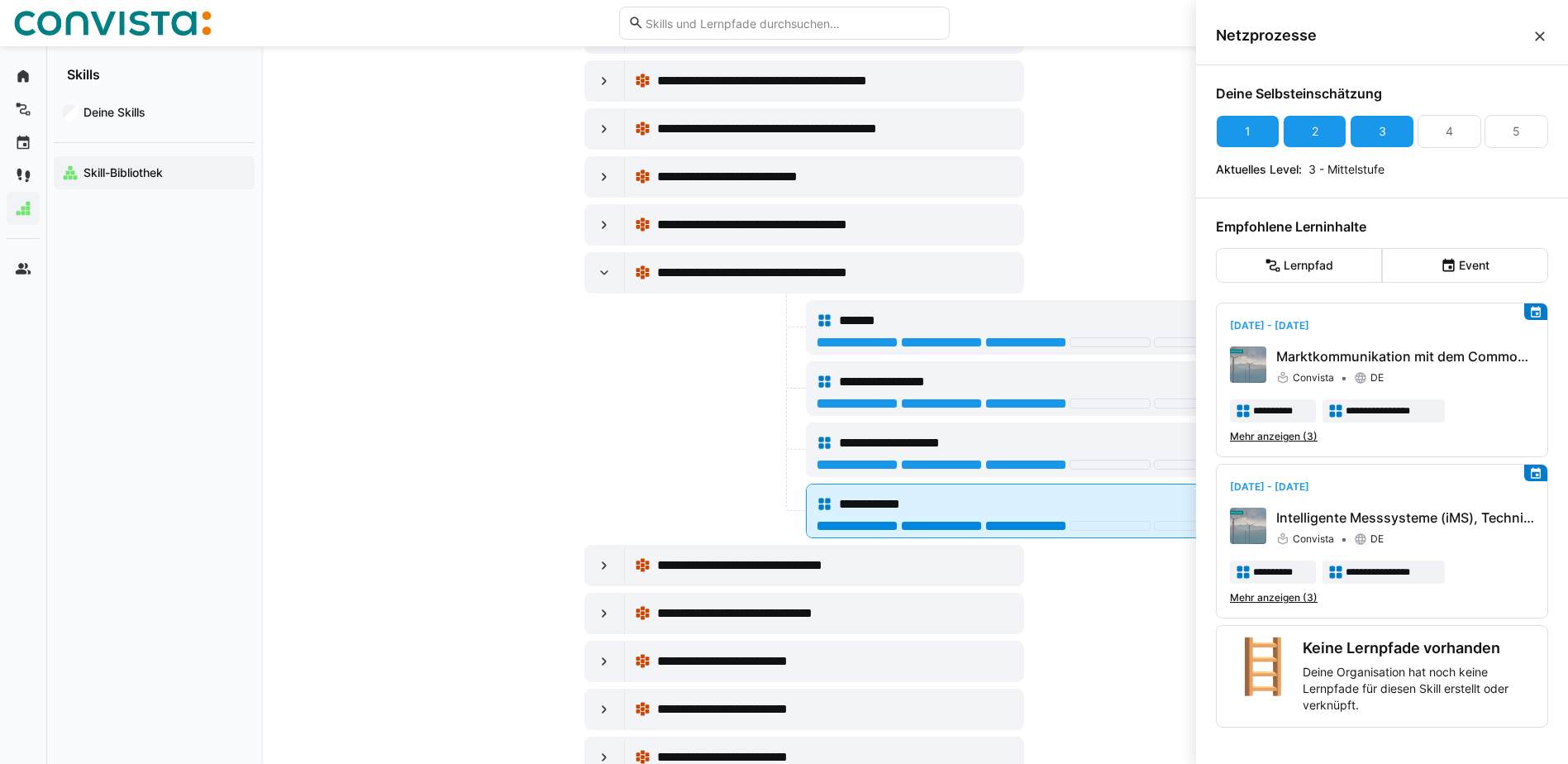
click at [1025, 525] on div at bounding box center [1025, 526] width 81 height 10
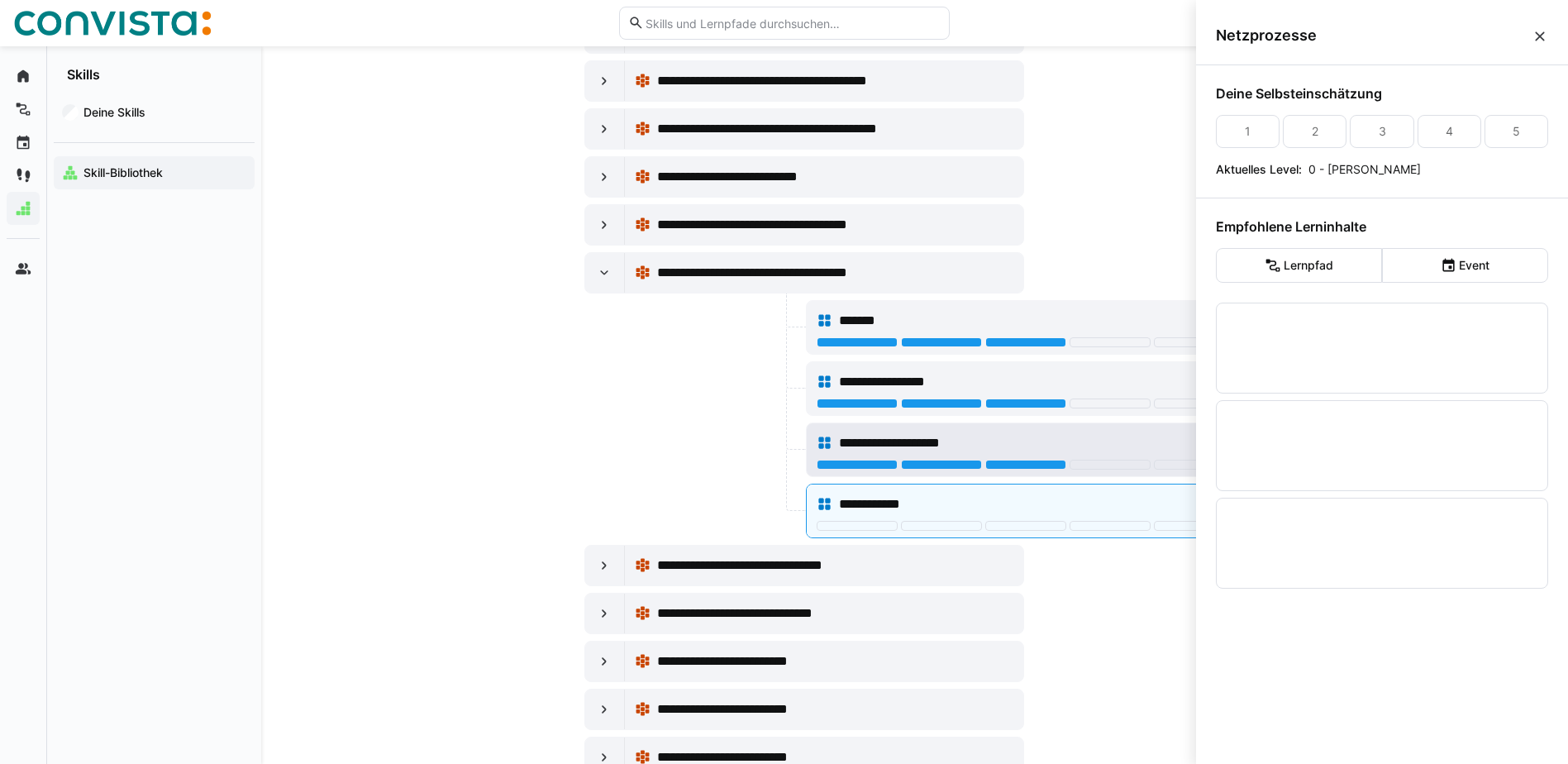
click at [1039, 463] on div at bounding box center [1025, 465] width 81 height 10
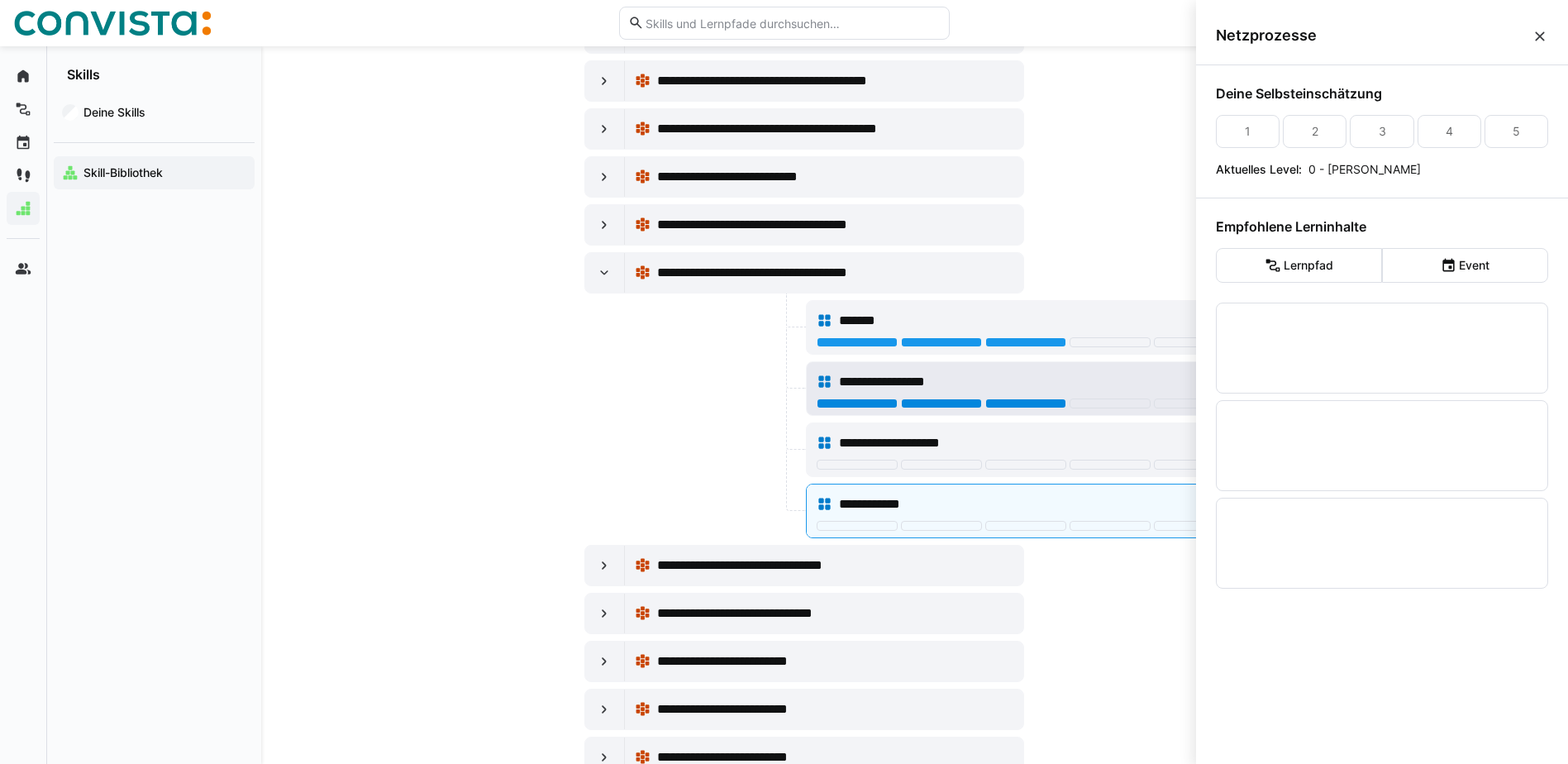
drag, startPoint x: 1039, startPoint y: 399, endPoint x: 1042, endPoint y: 387, distance: 12.4
click at [1039, 399] on div at bounding box center [1025, 404] width 81 height 10
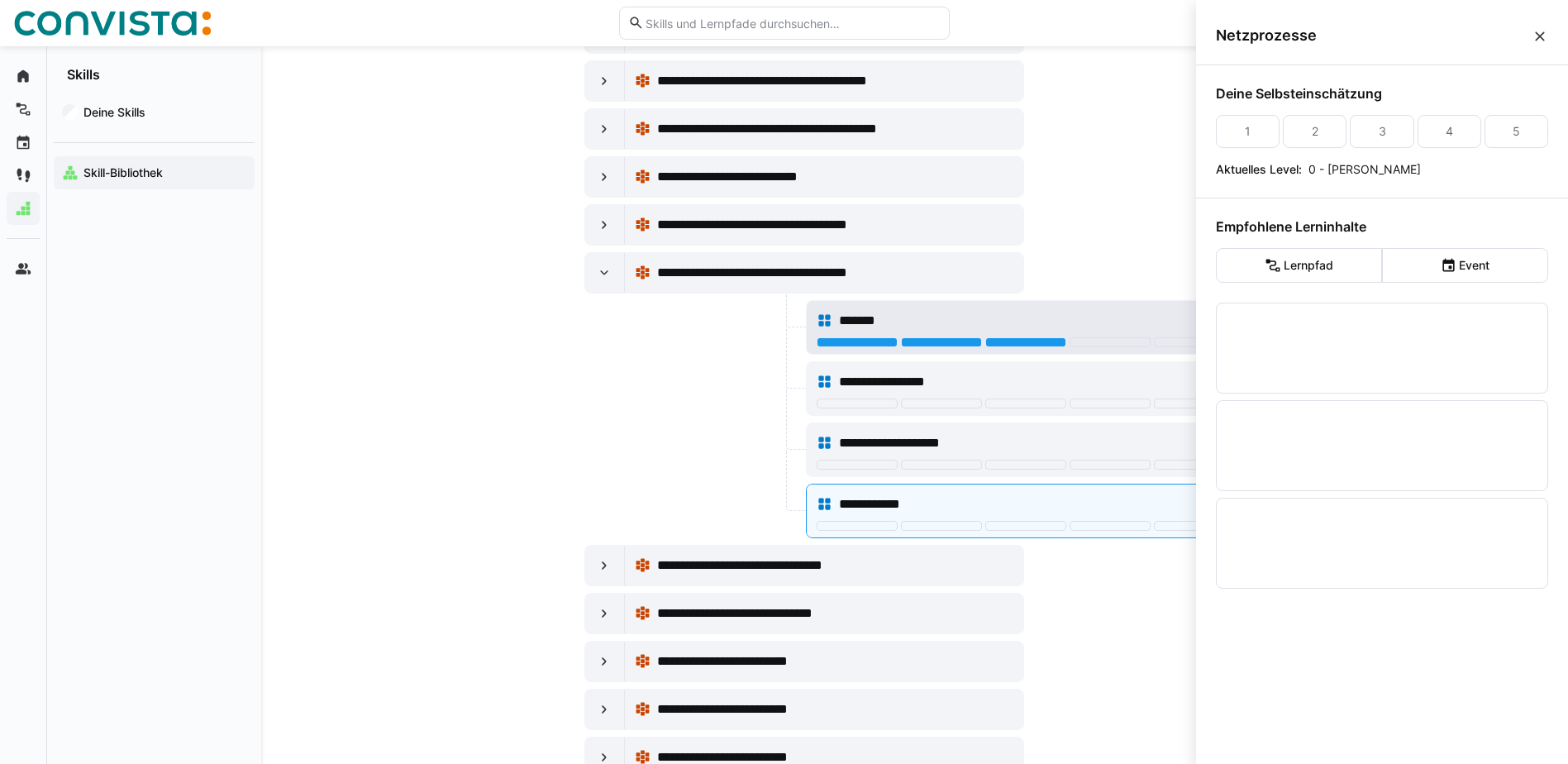
click at [1039, 331] on div "*******" at bounding box center [1025, 320] width 418 height 33
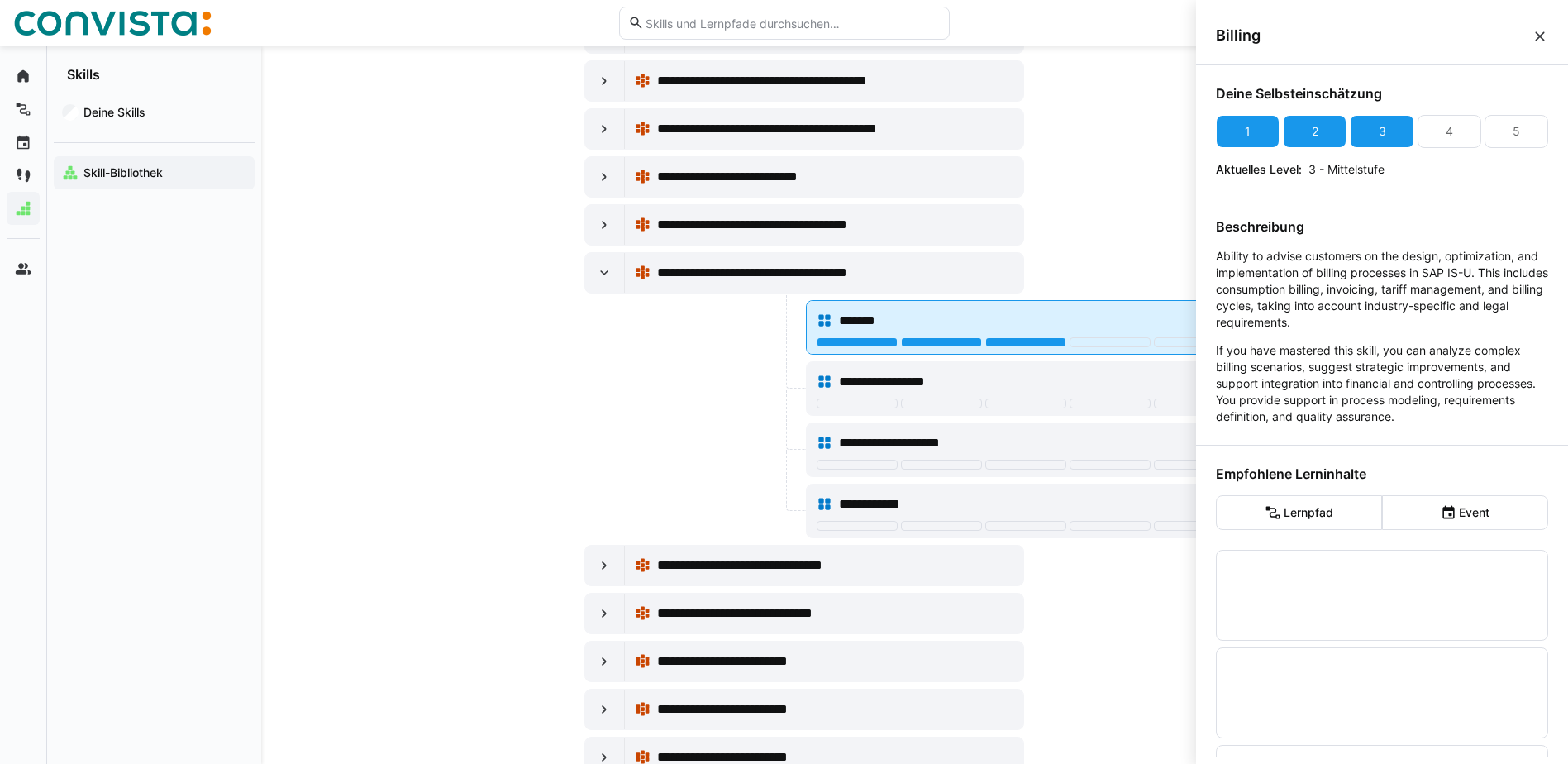
click at [1038, 343] on div at bounding box center [1025, 342] width 81 height 10
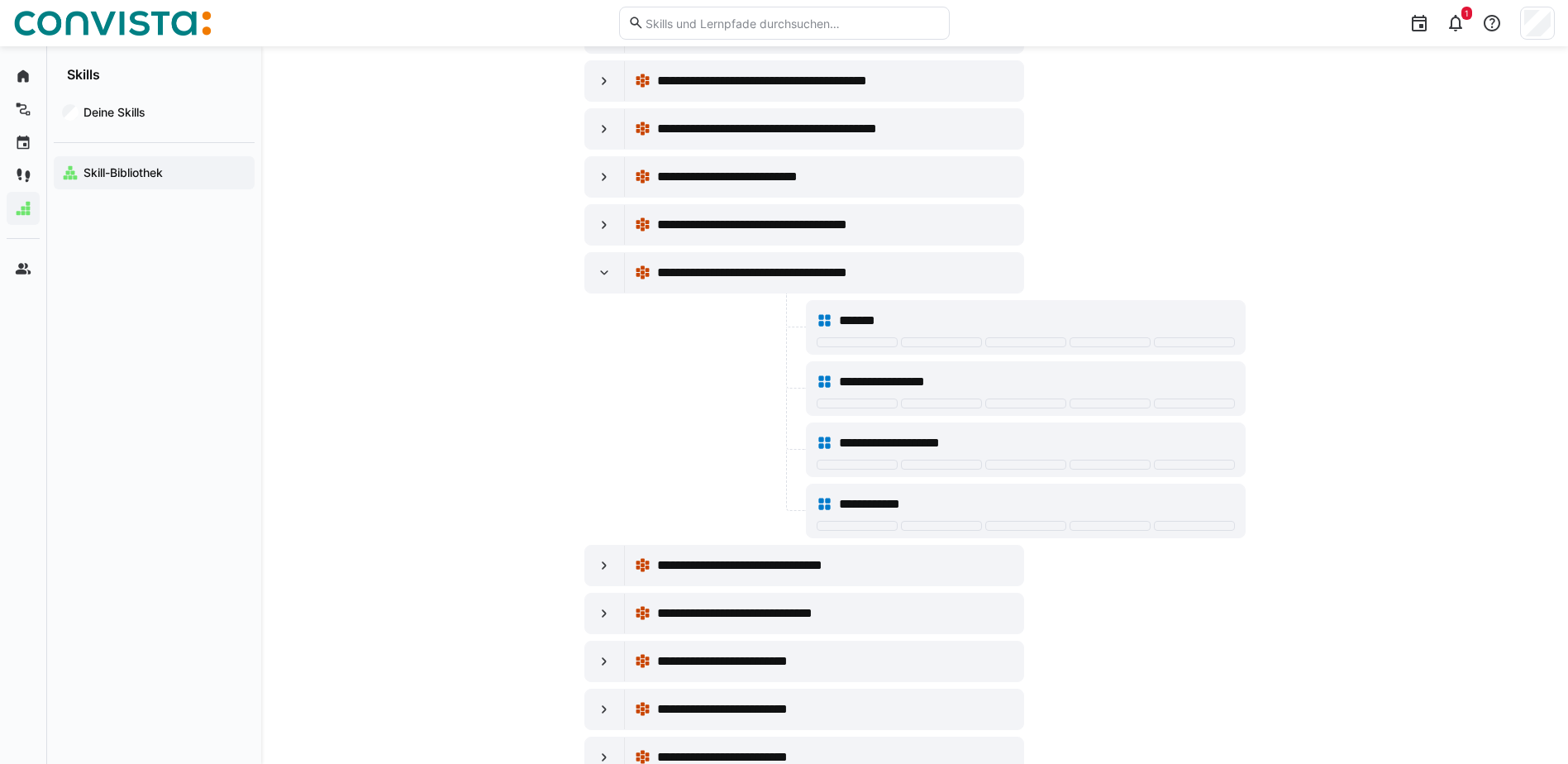
drag, startPoint x: 457, startPoint y: 368, endPoint x: 470, endPoint y: 369, distance: 13.0
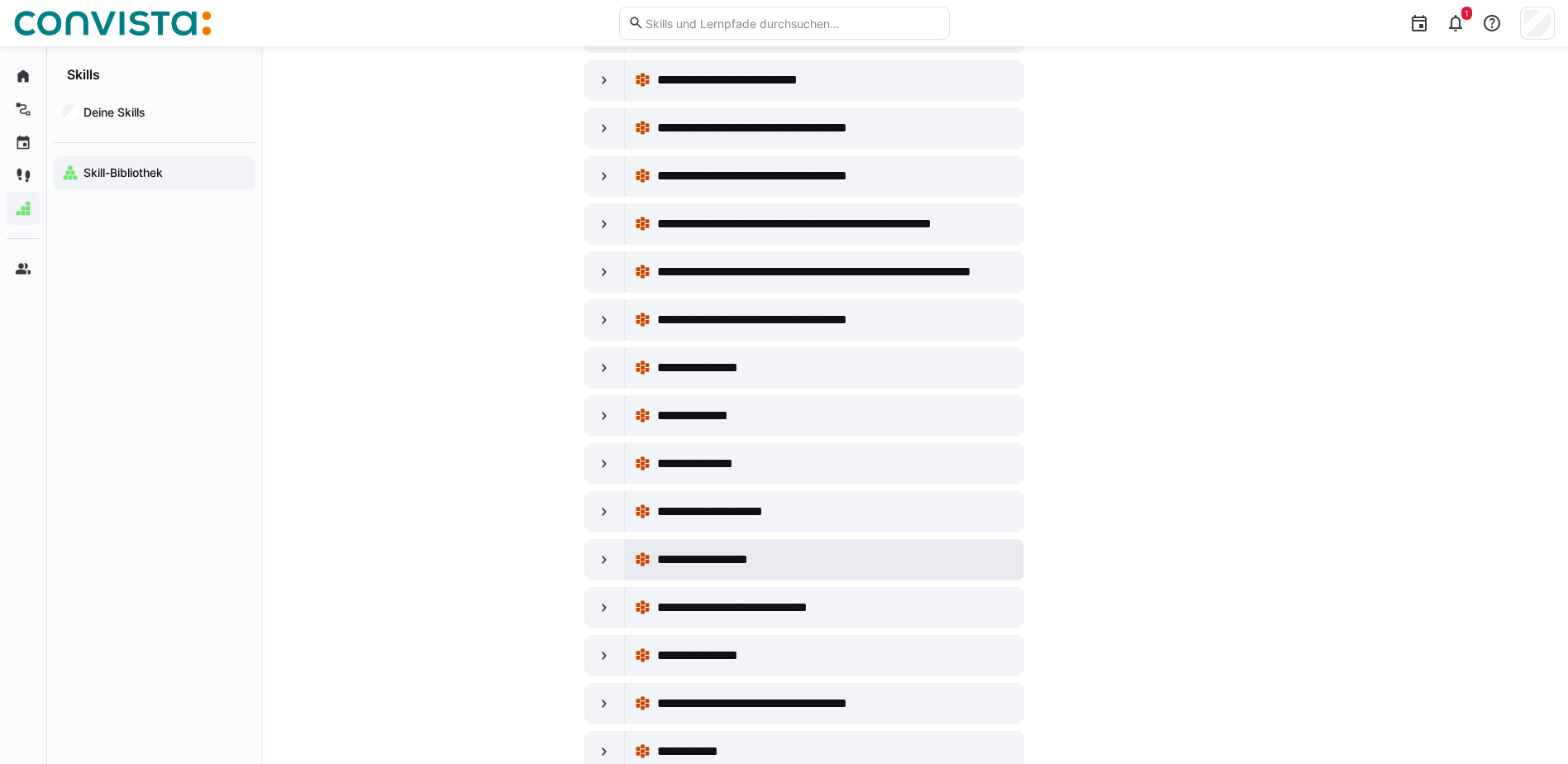
scroll to position [21988, 0]
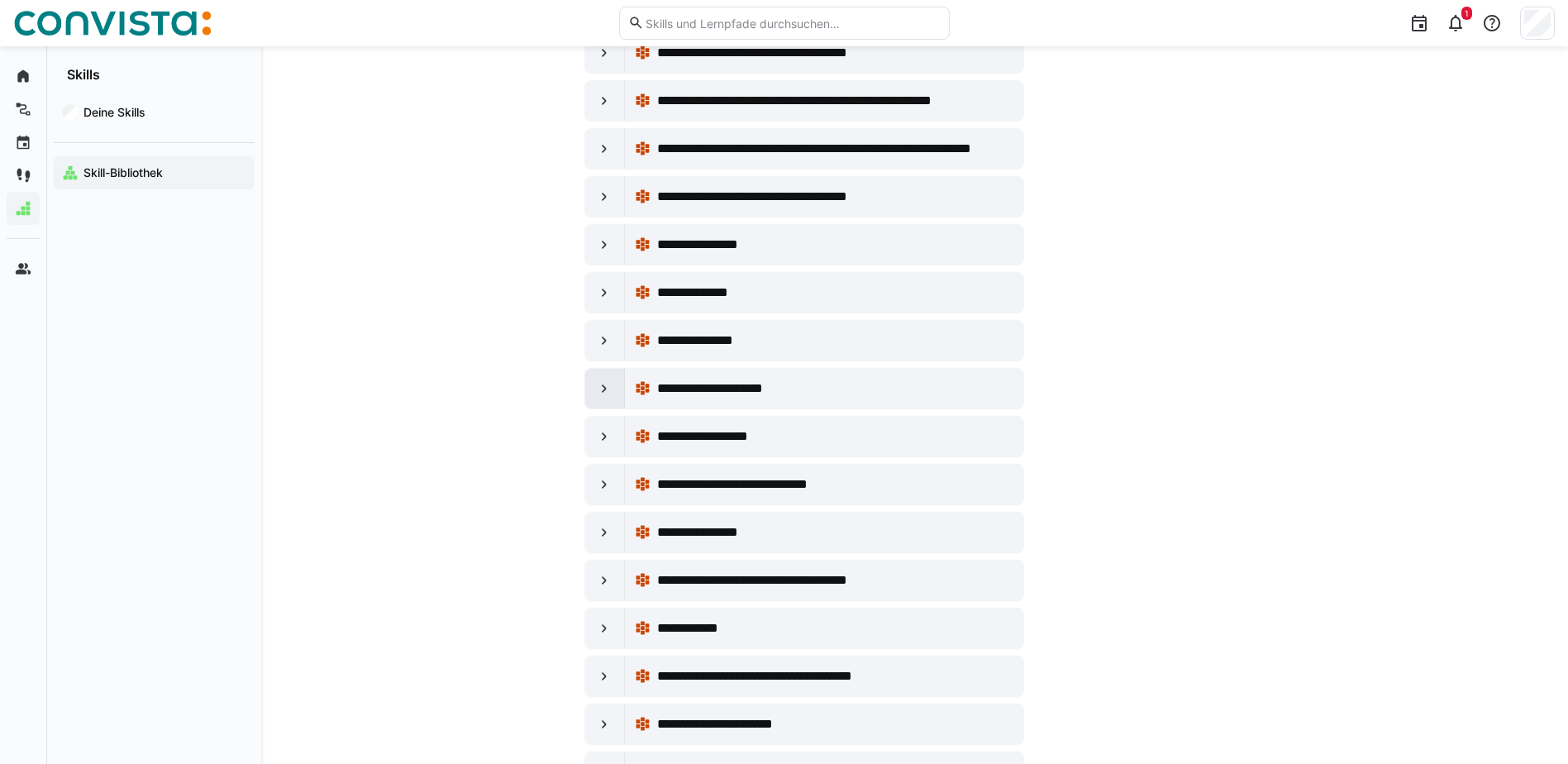
click at [605, 389] on eds-icon at bounding box center [604, 388] width 16 height 16
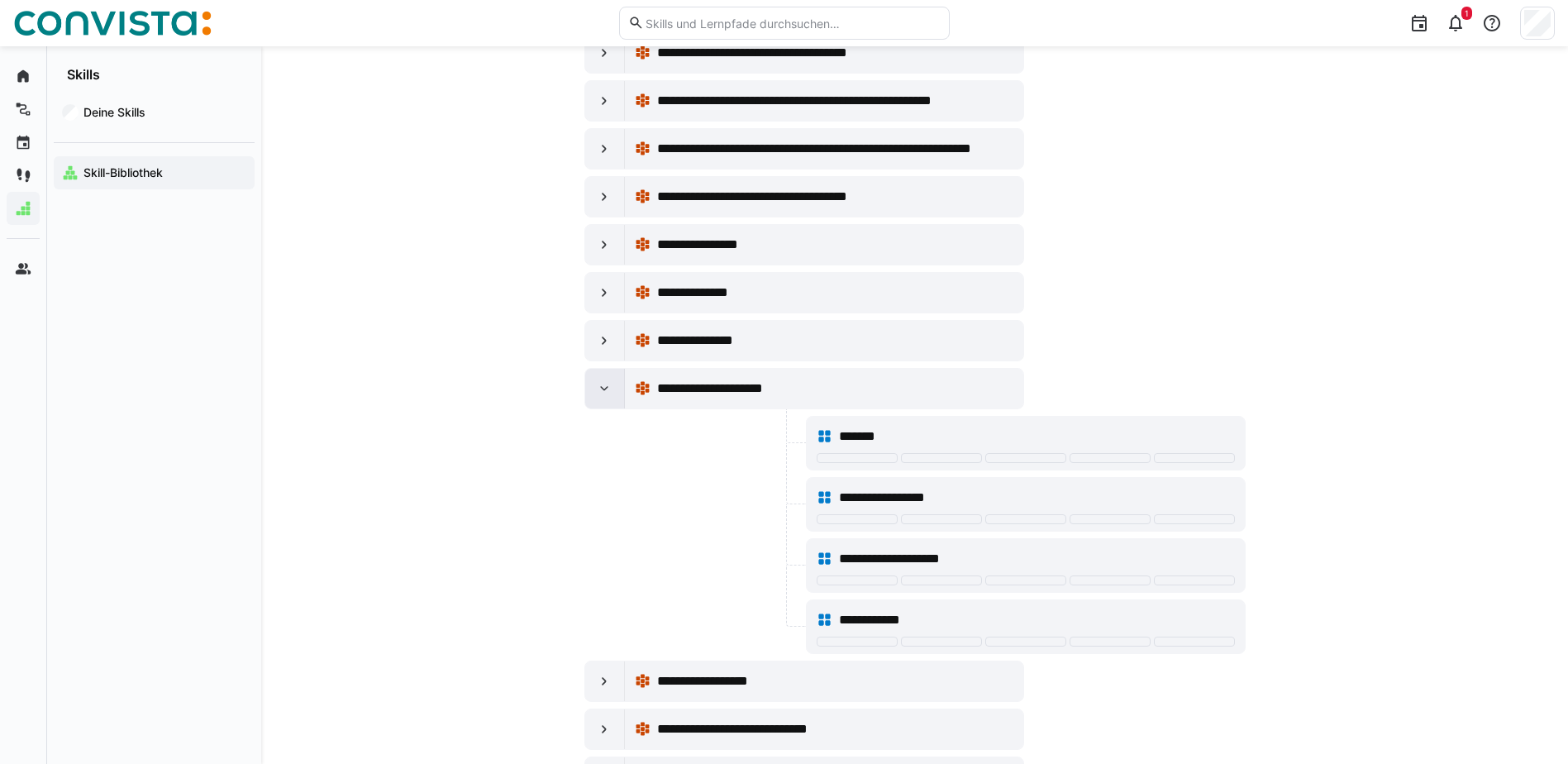
click at [606, 389] on eds-icon at bounding box center [604, 388] width 16 height 16
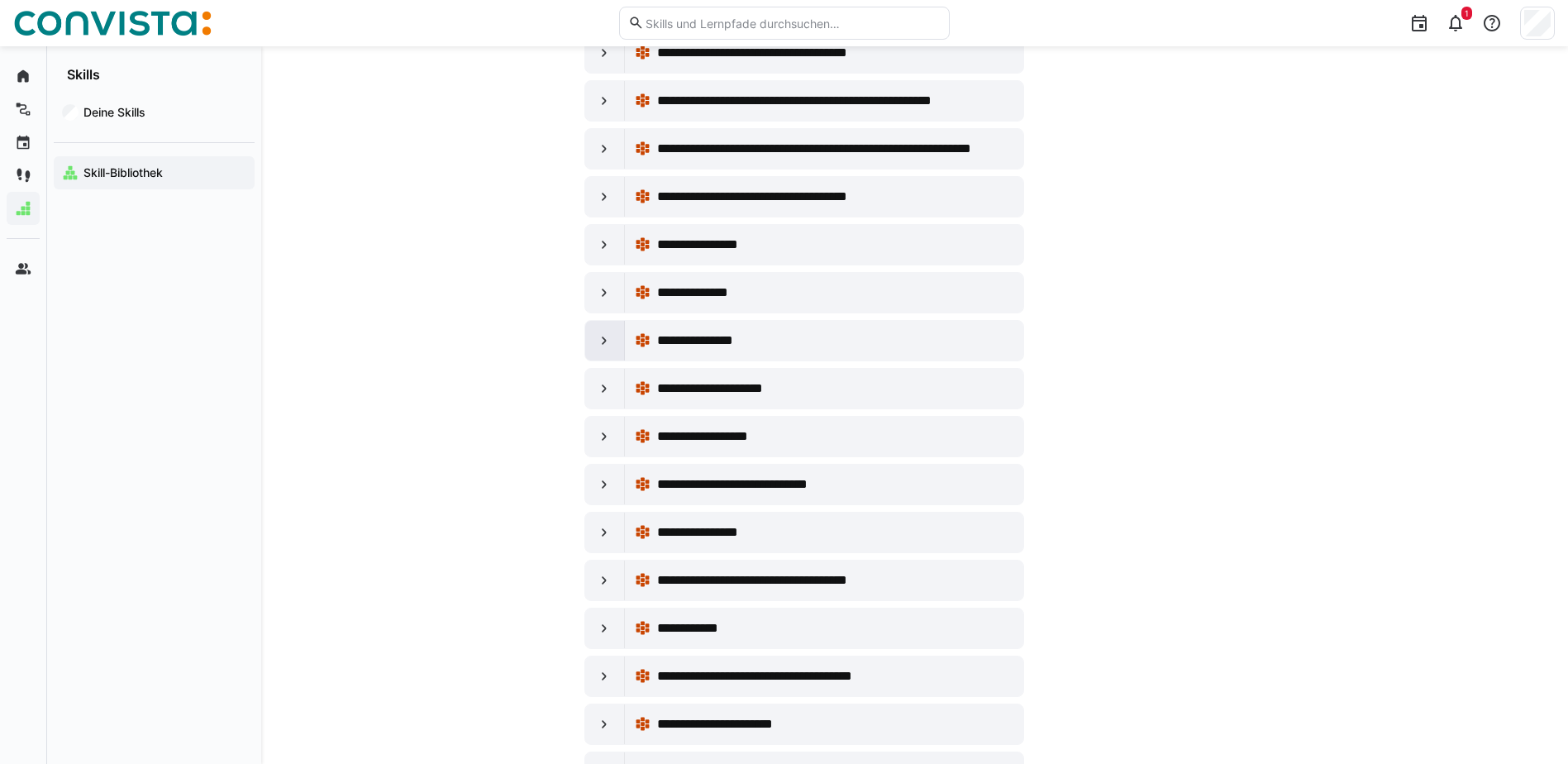
click at [607, 335] on eds-icon at bounding box center [604, 340] width 16 height 16
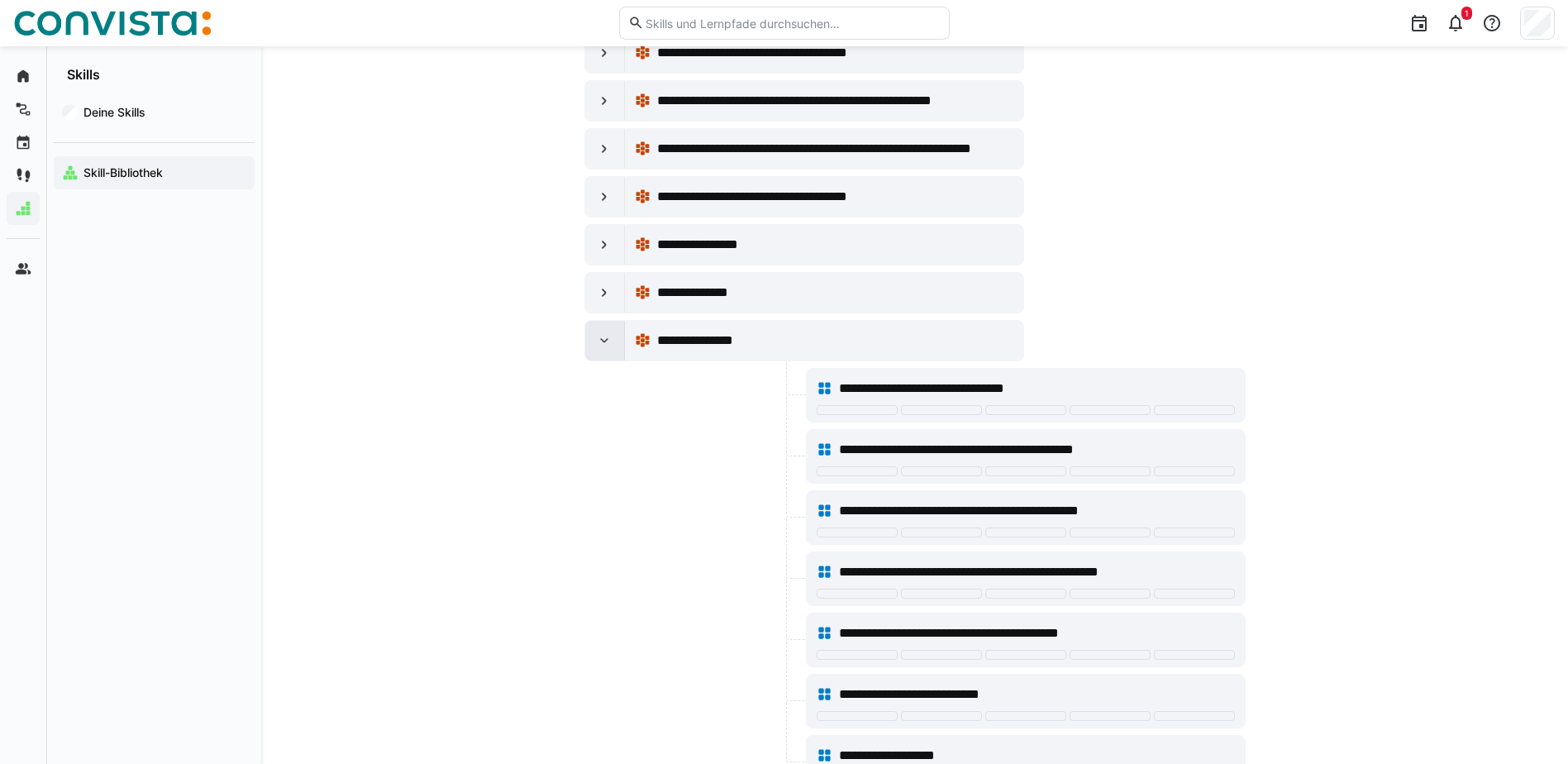
click at [606, 336] on eds-icon at bounding box center [604, 340] width 16 height 16
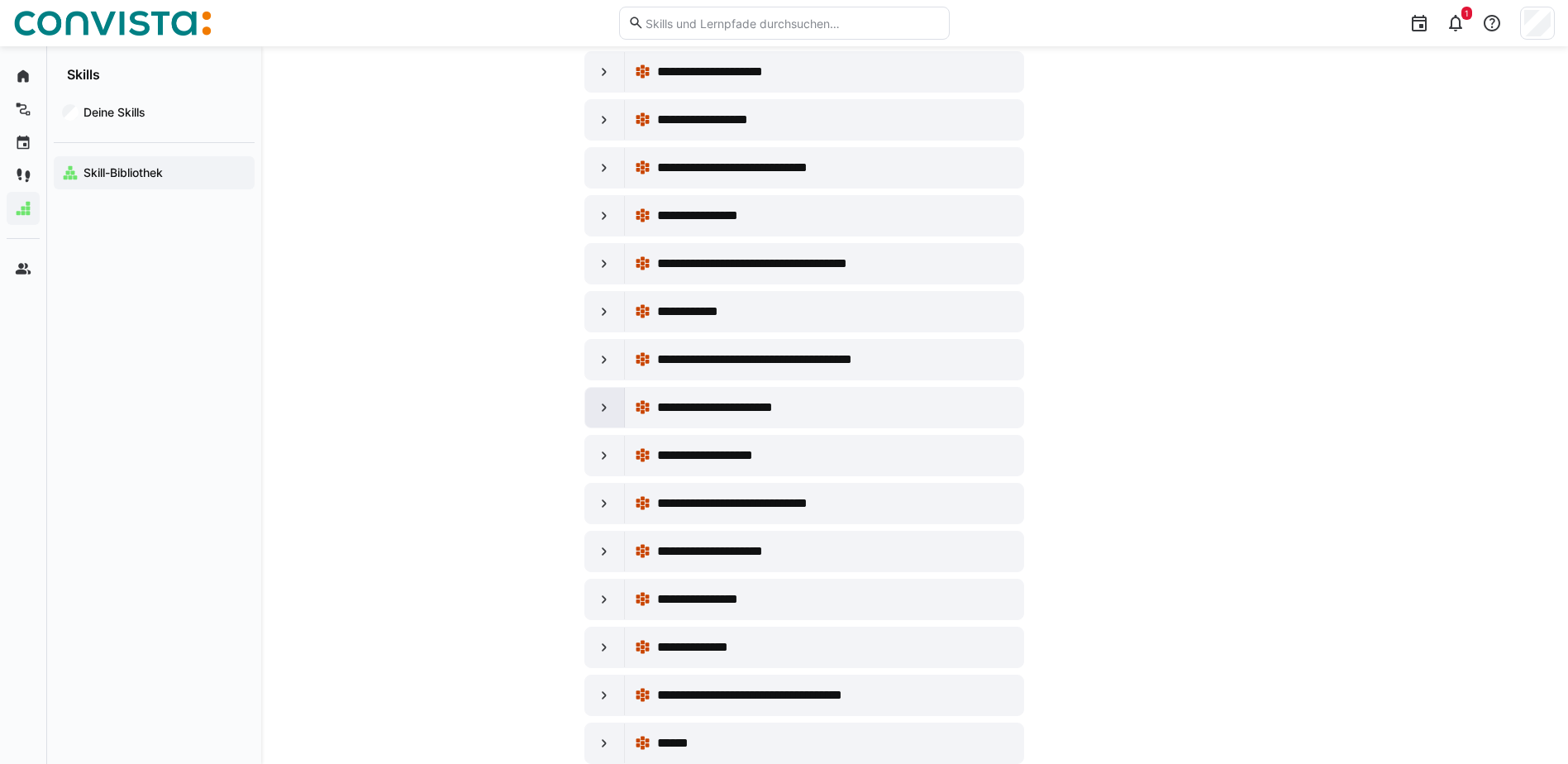
scroll to position [22320, 0]
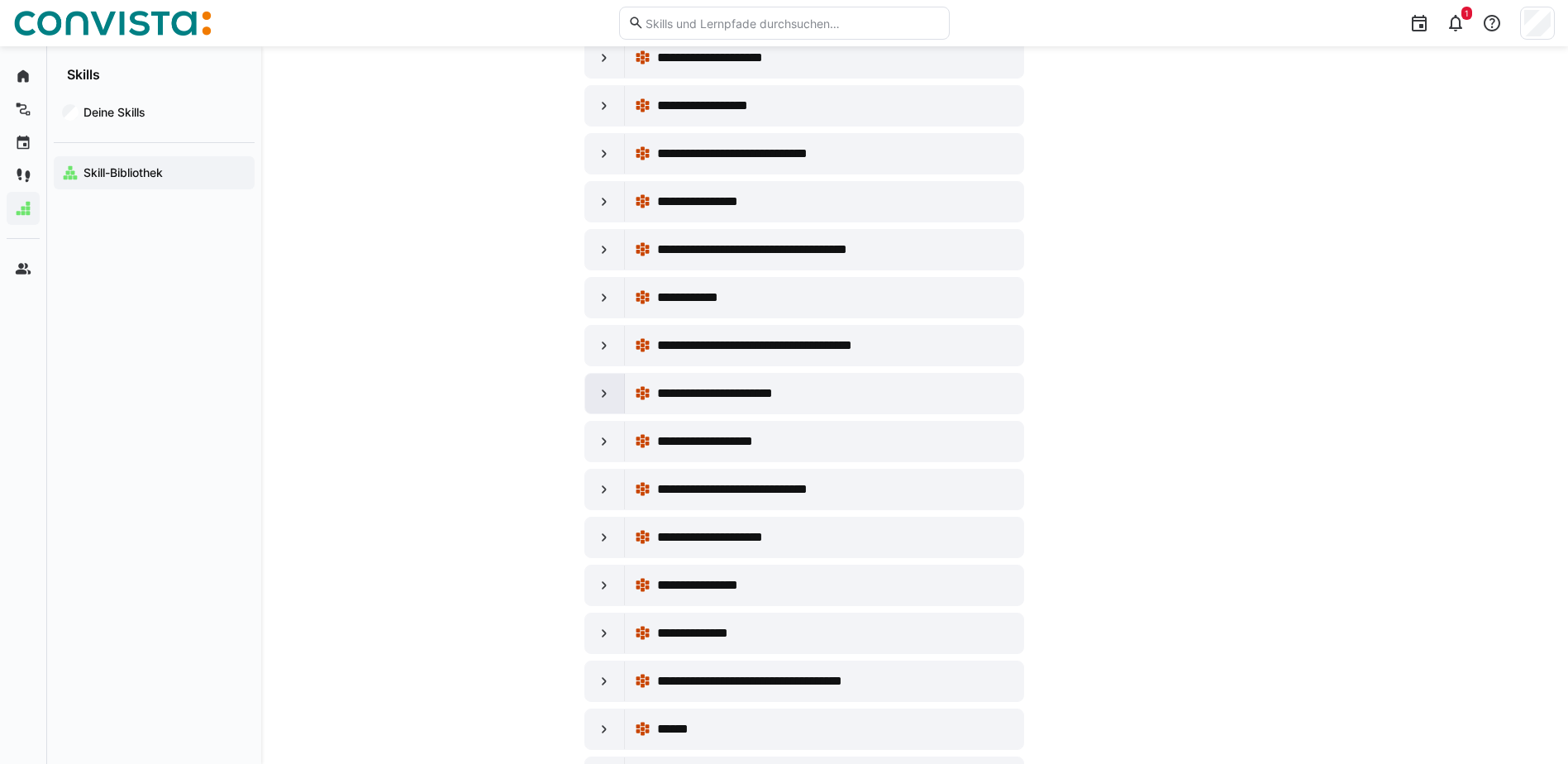
click at [603, 393] on eds-icon at bounding box center [604, 393] width 16 height 16
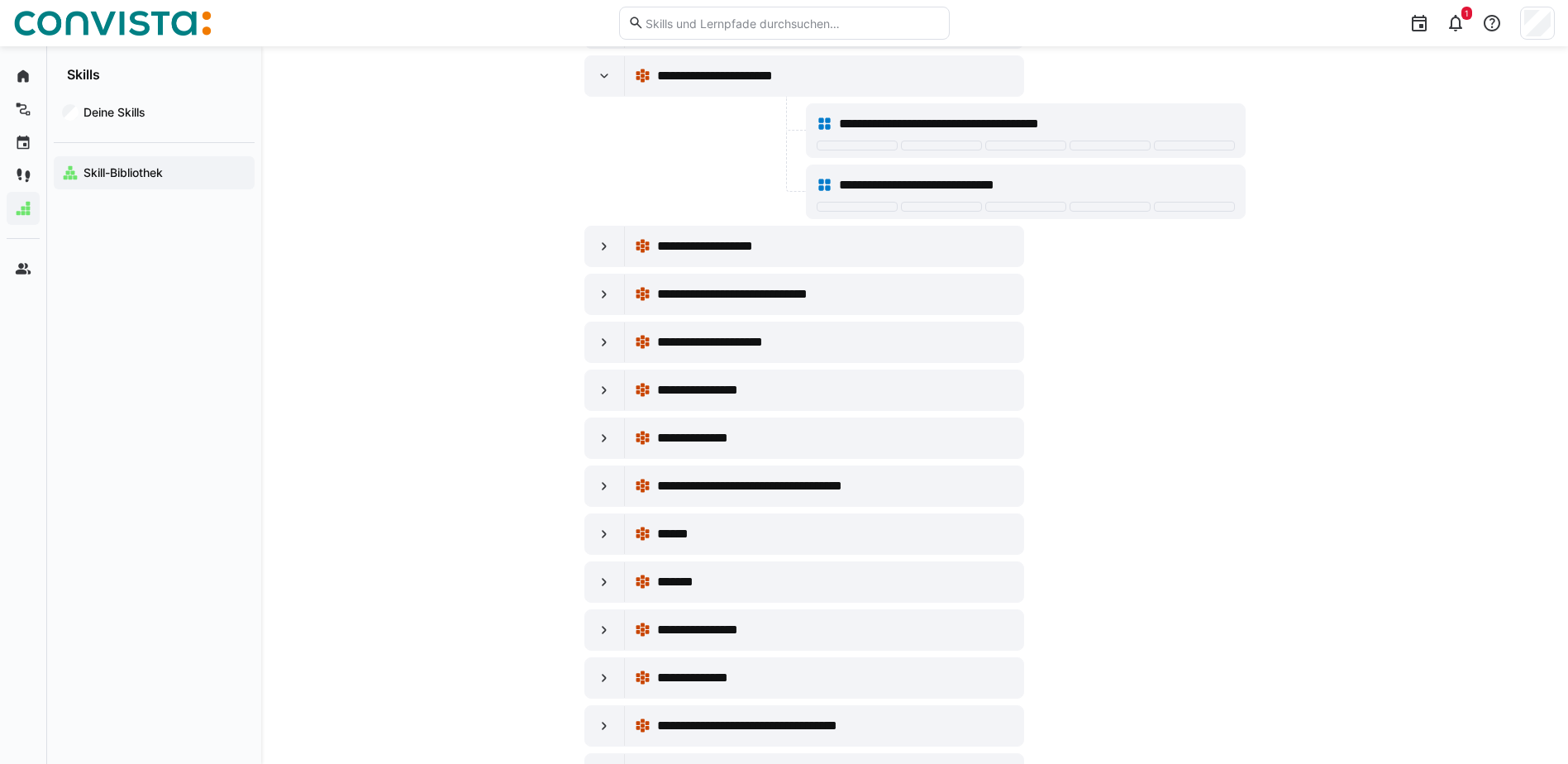
scroll to position [22650, 0]
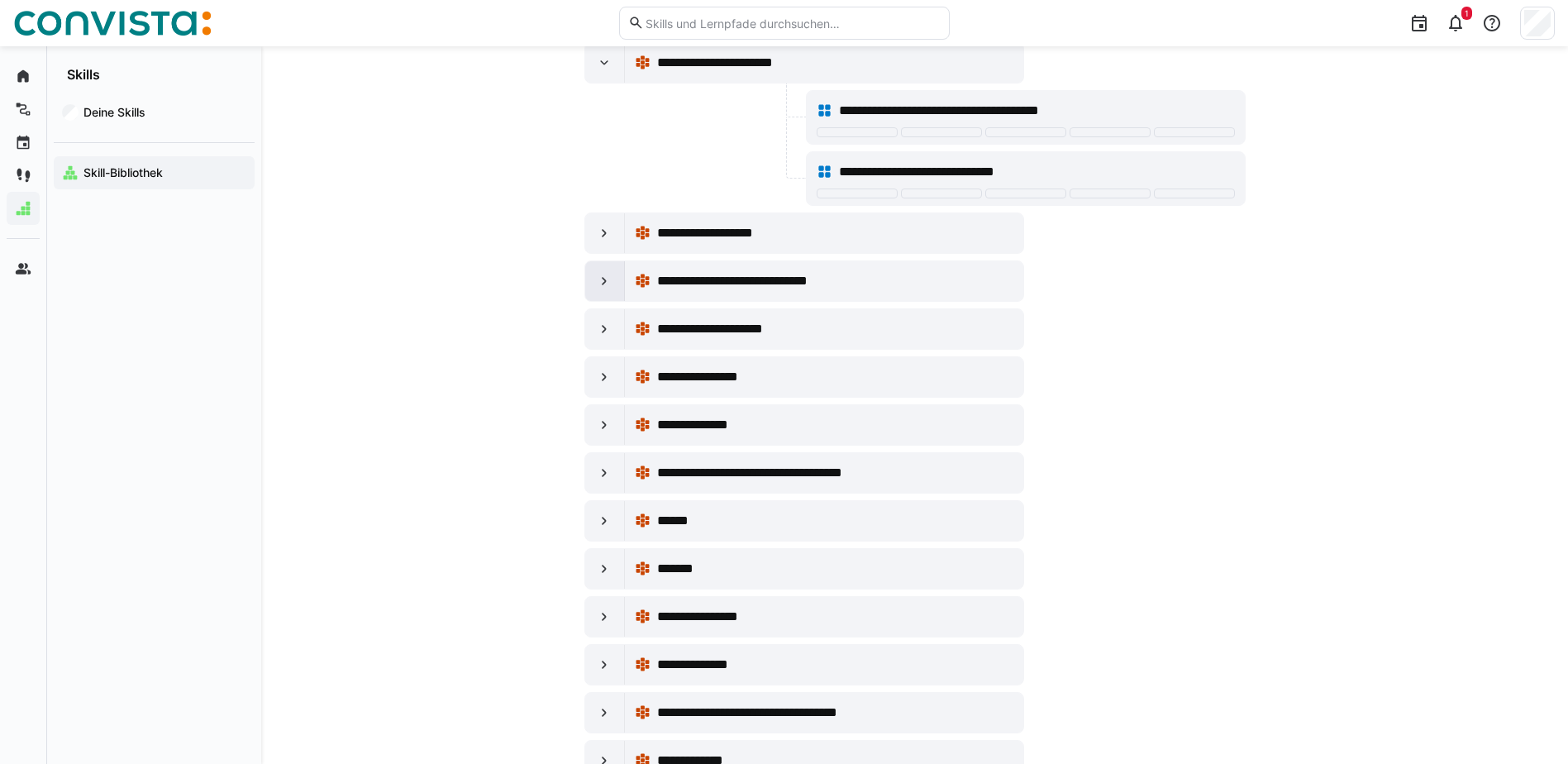
click at [606, 272] on div at bounding box center [605, 281] width 40 height 40
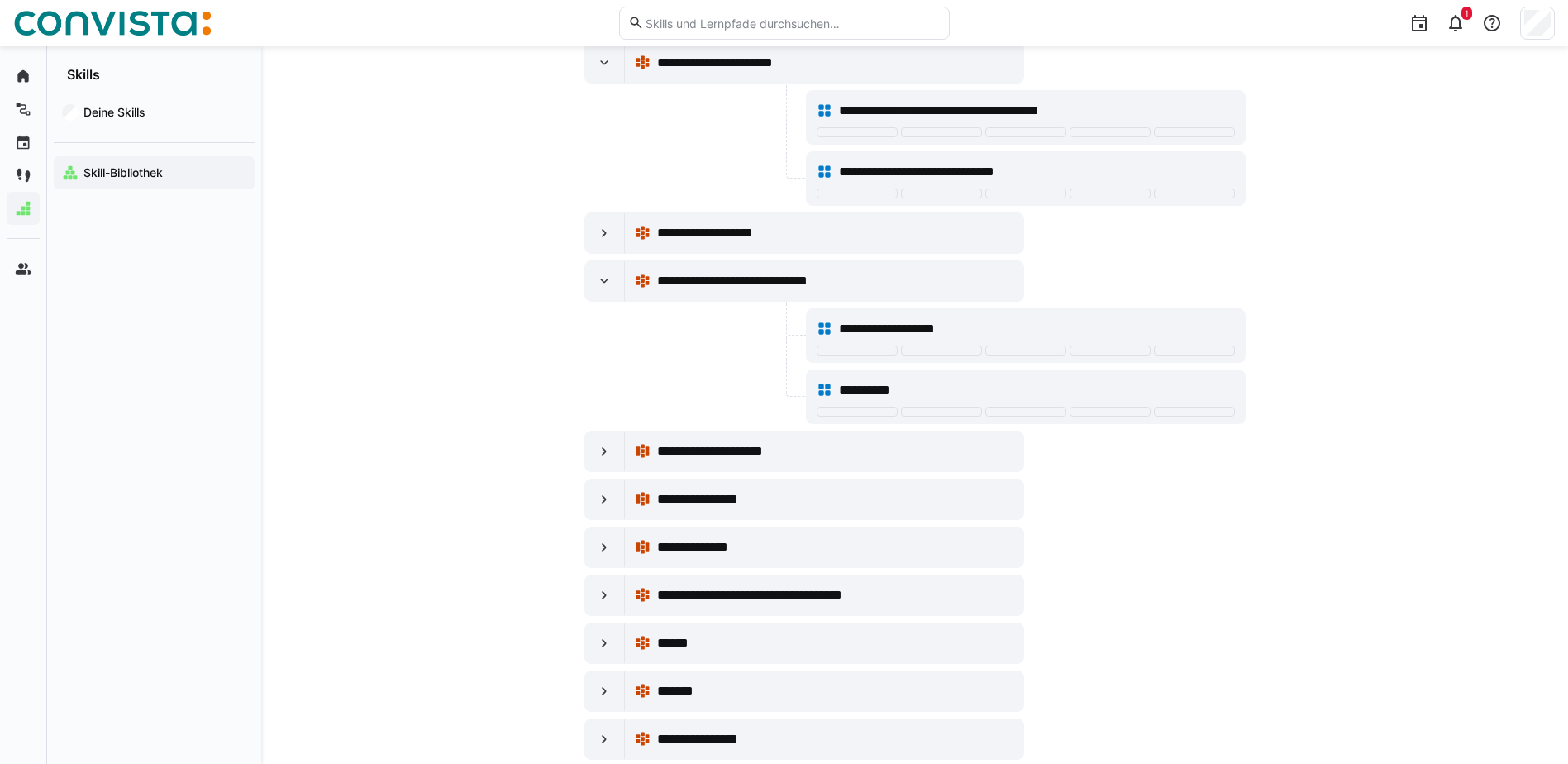
scroll to position [22815, 0]
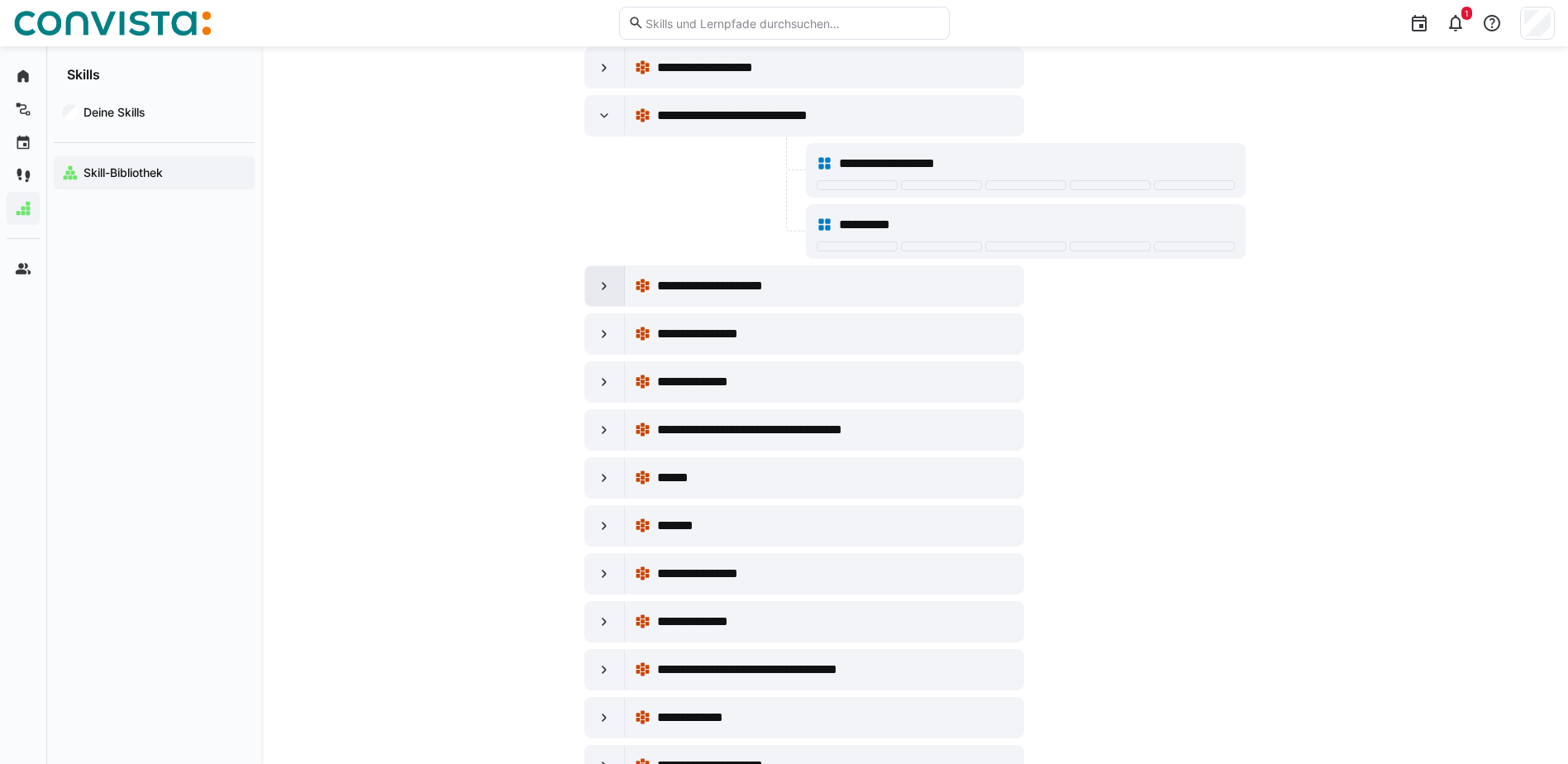
click at [608, 290] on eds-icon at bounding box center [604, 285] width 16 height 16
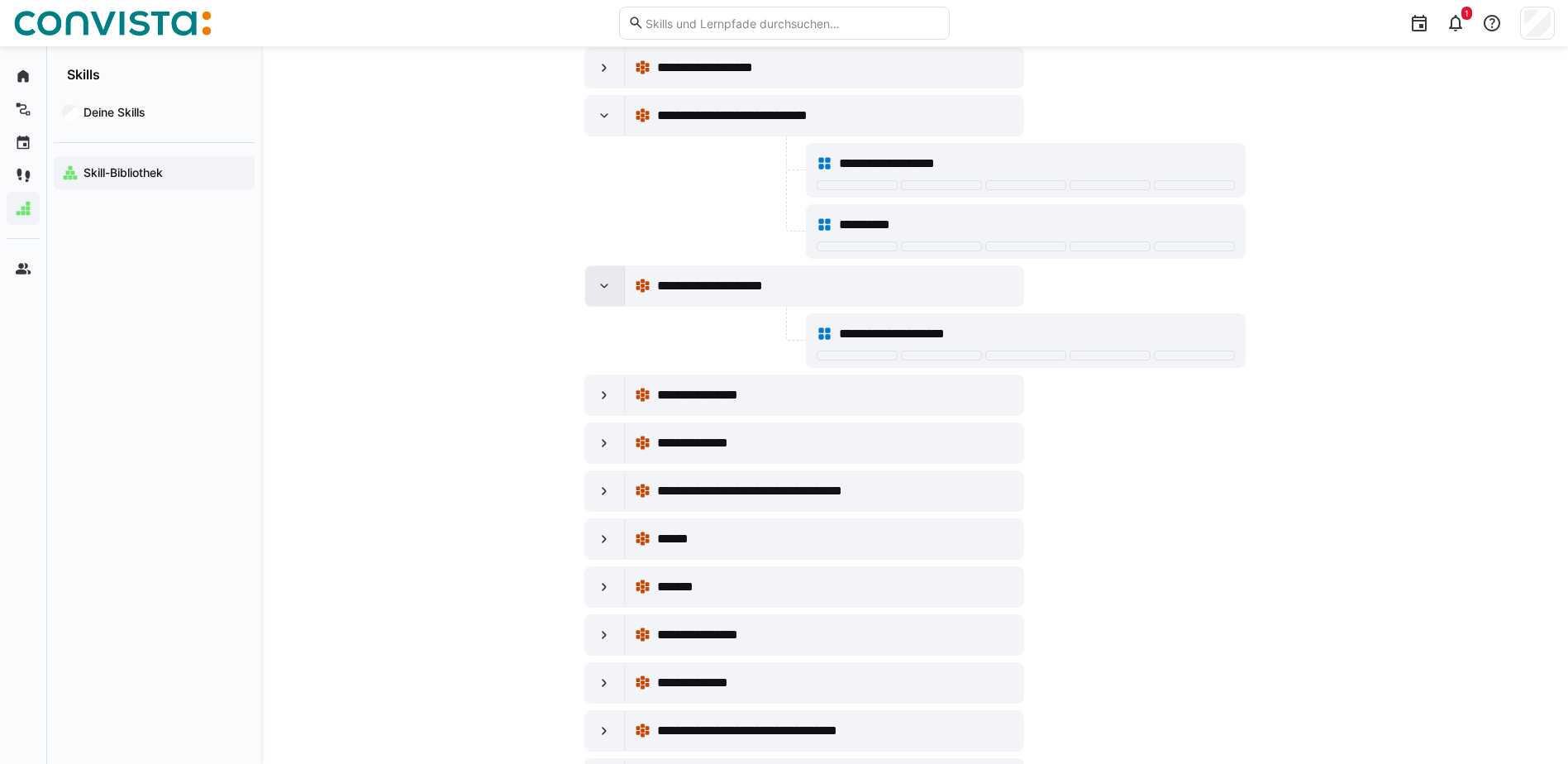
click at [608, 290] on eds-icon at bounding box center [604, 285] width 16 height 16
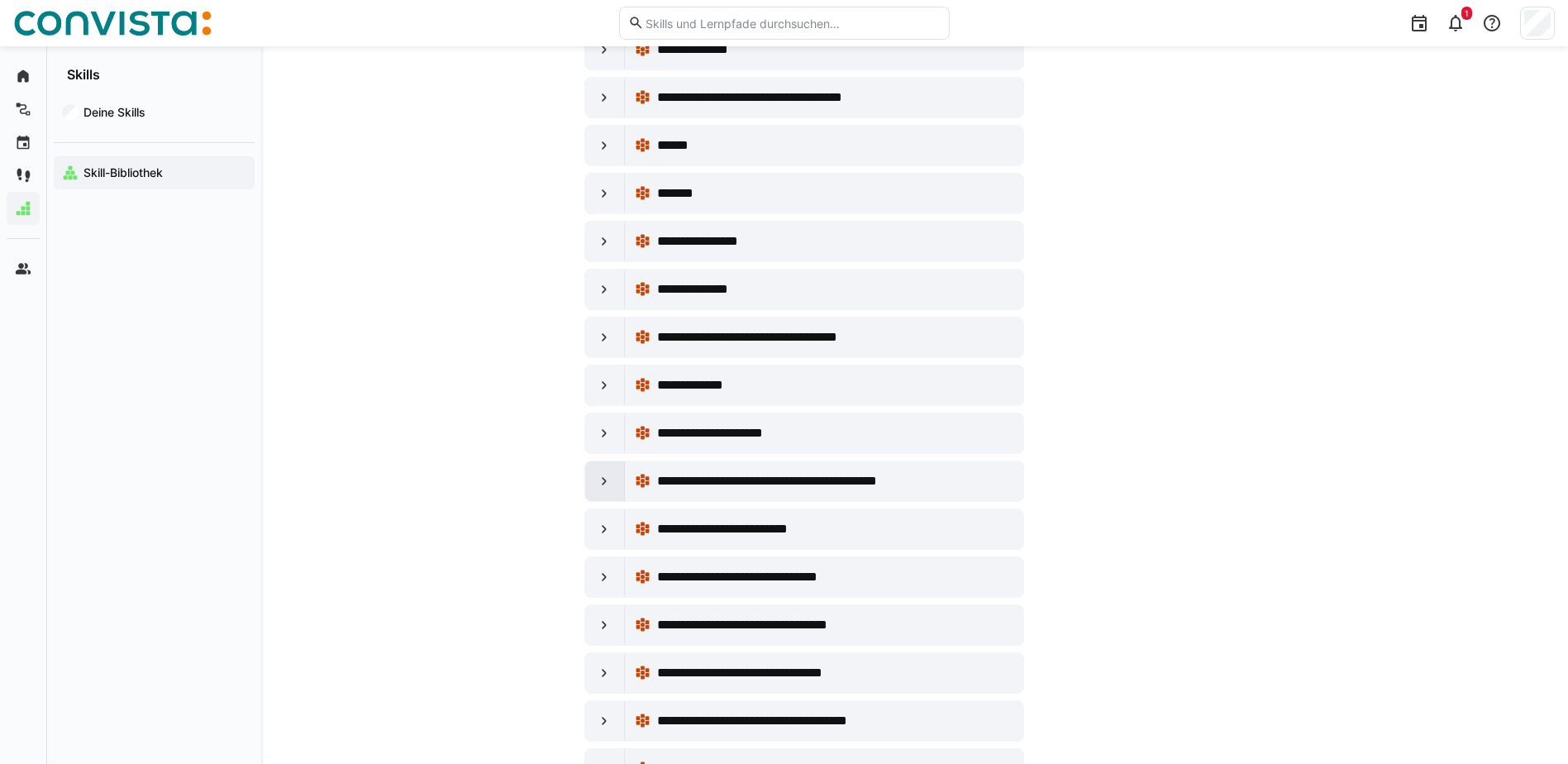
scroll to position [23228, 0]
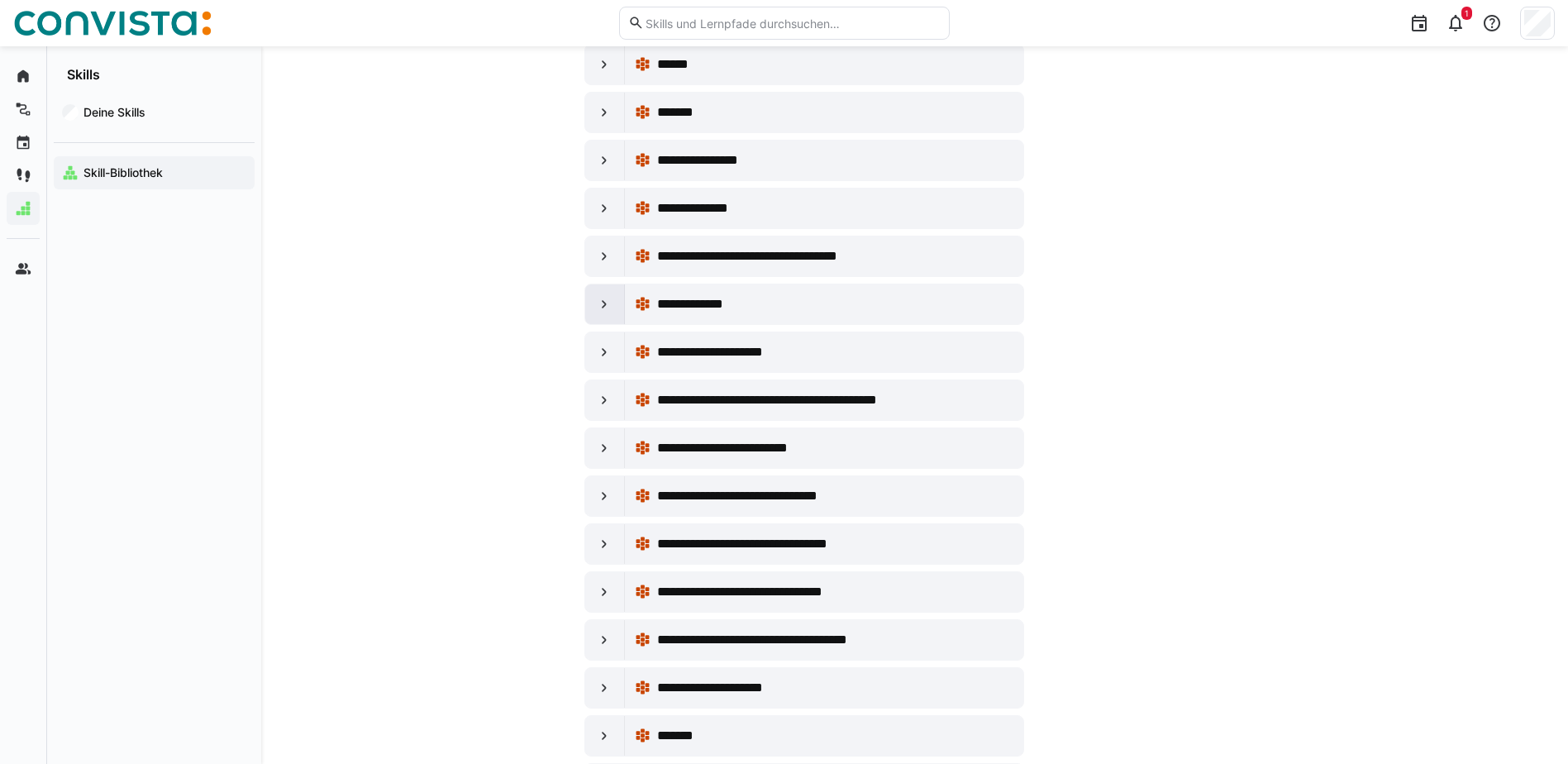
click at [600, 313] on div at bounding box center [605, 304] width 40 height 40
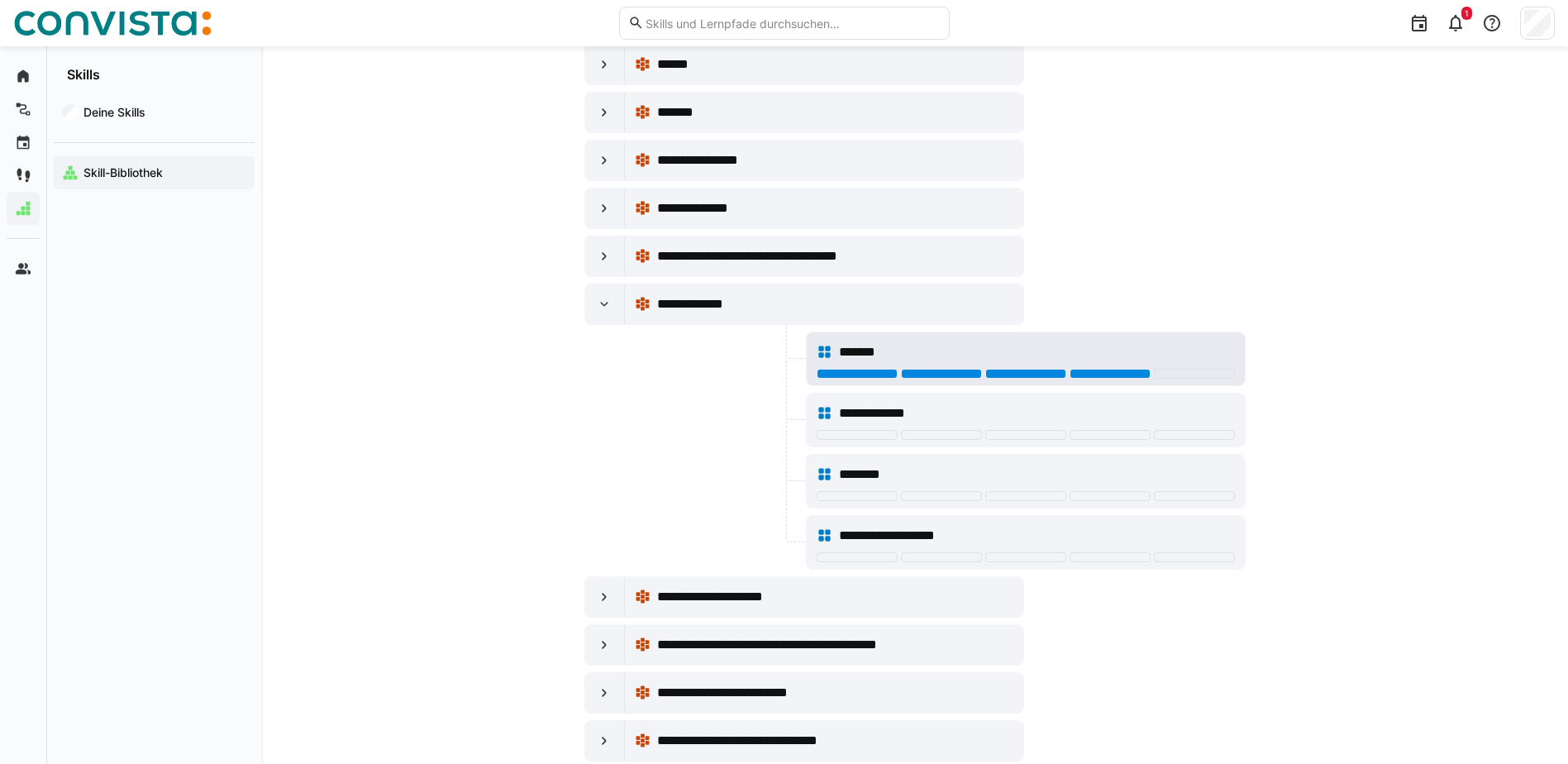
click at [1134, 370] on div at bounding box center [1110, 374] width 81 height 10
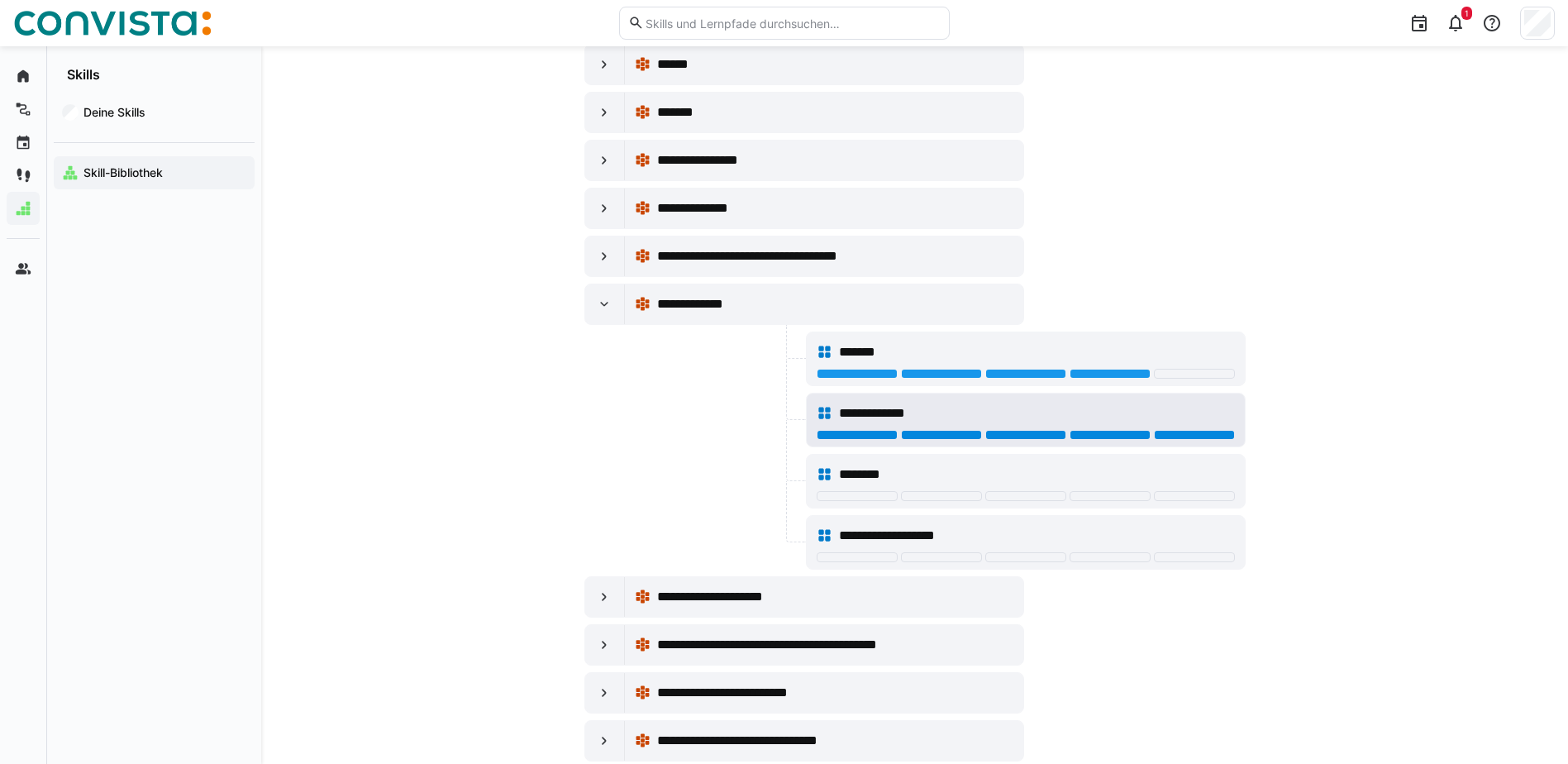
click at [1205, 435] on div at bounding box center [1194, 435] width 81 height 10
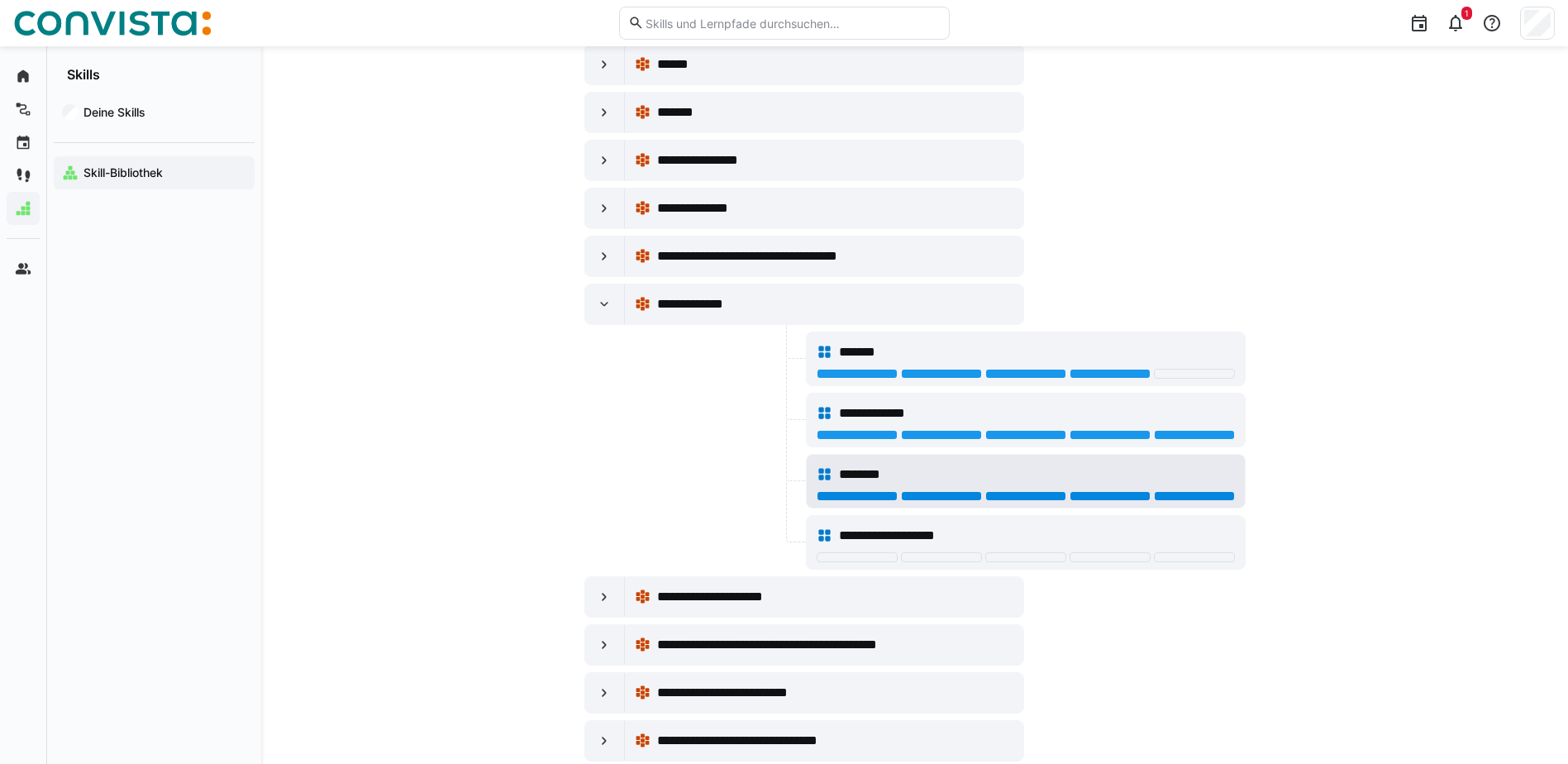
click at [1185, 496] on div at bounding box center [1194, 497] width 81 height 10
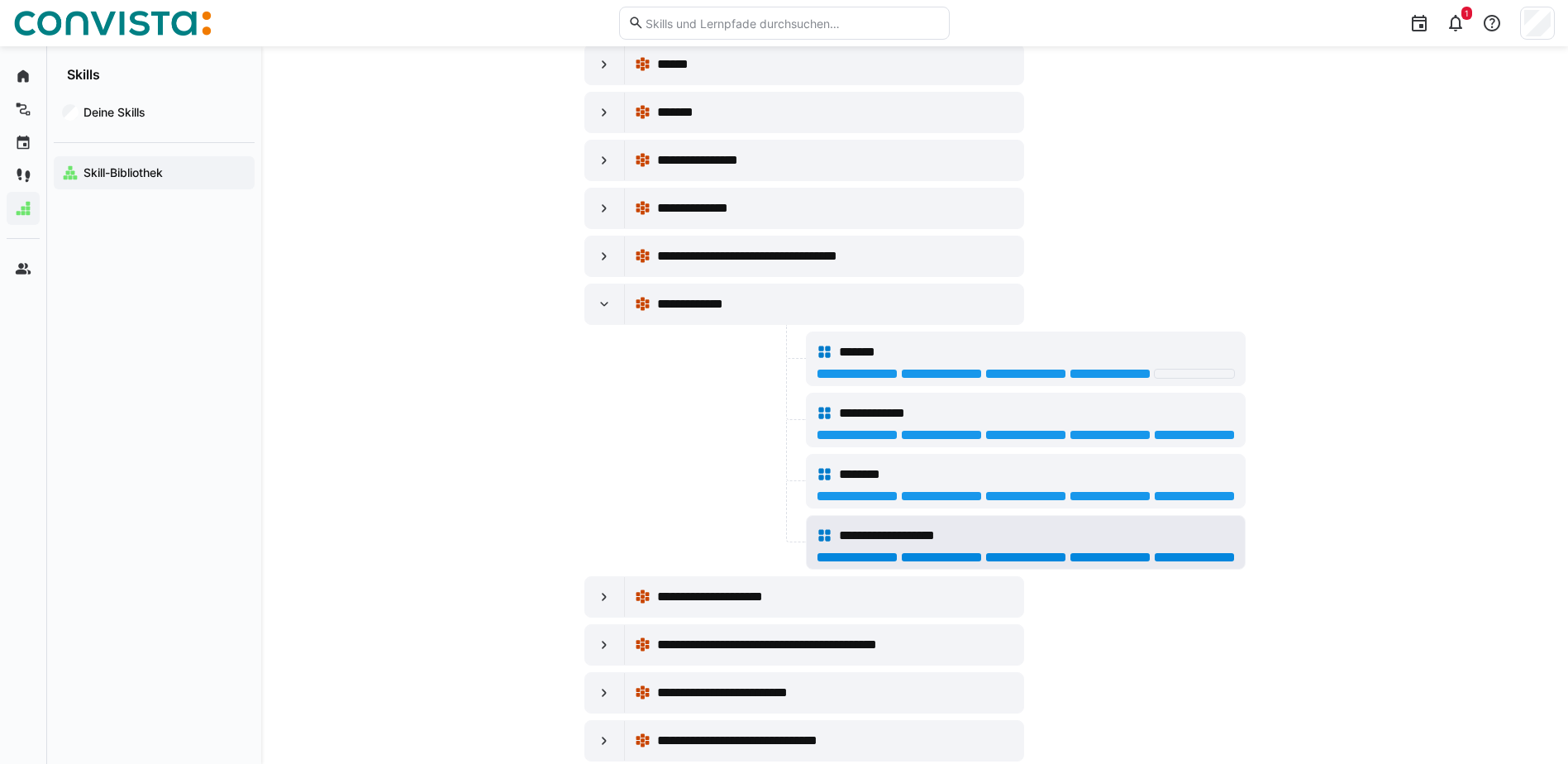
click at [1172, 560] on div at bounding box center [1194, 557] width 81 height 10
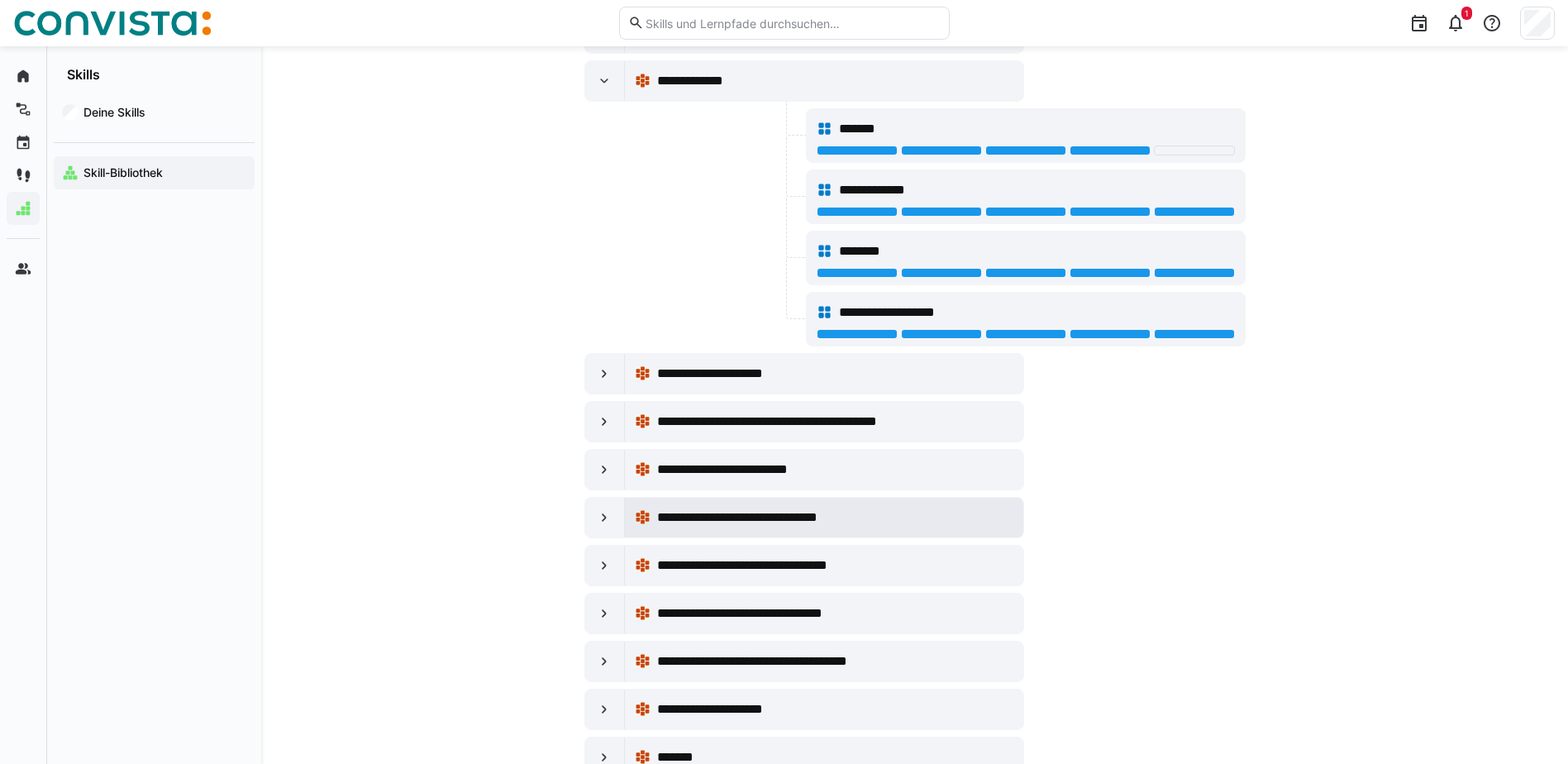
scroll to position [23560, 0]
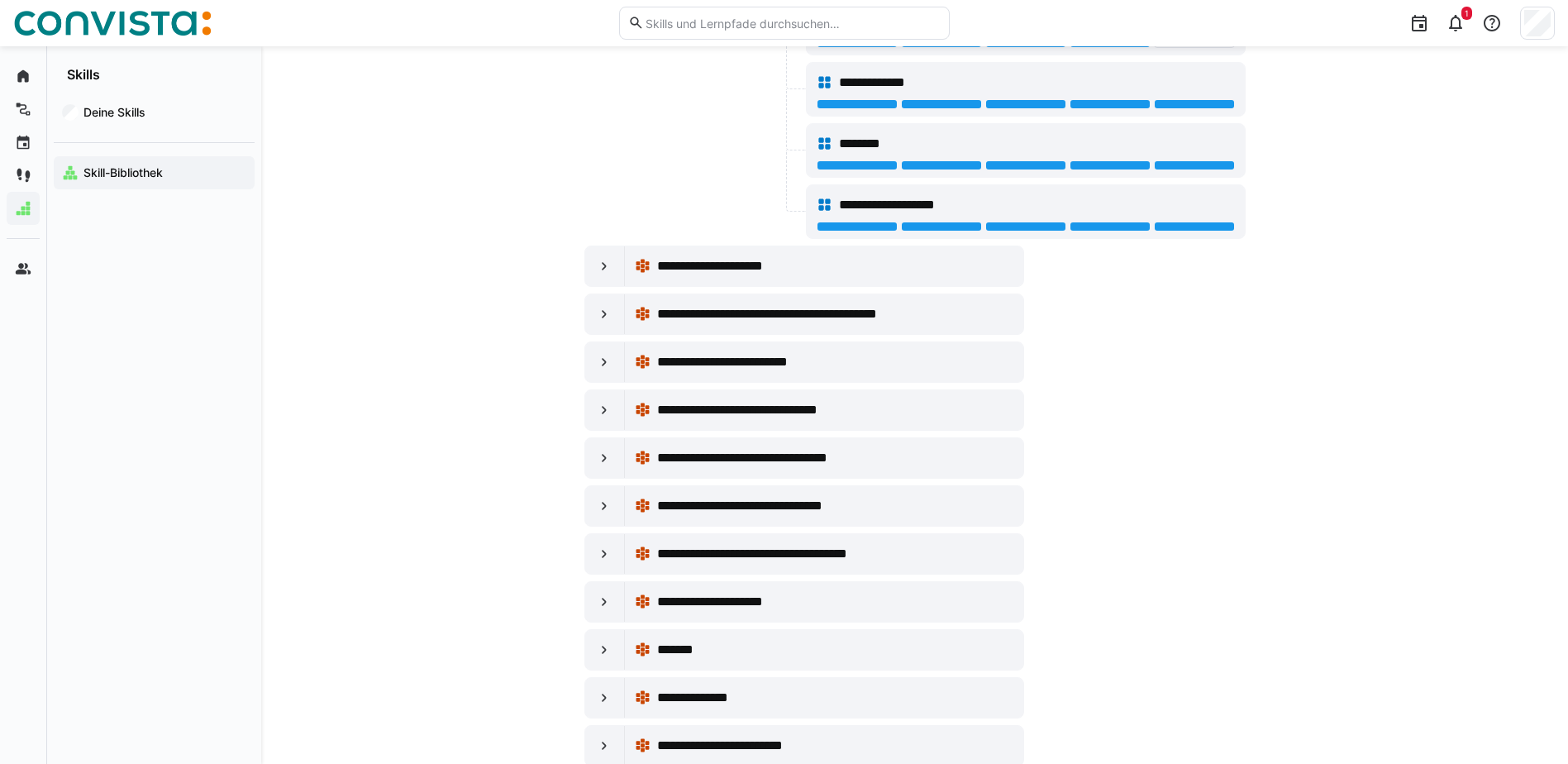
click at [598, 261] on eds-icon at bounding box center [604, 266] width 16 height 16
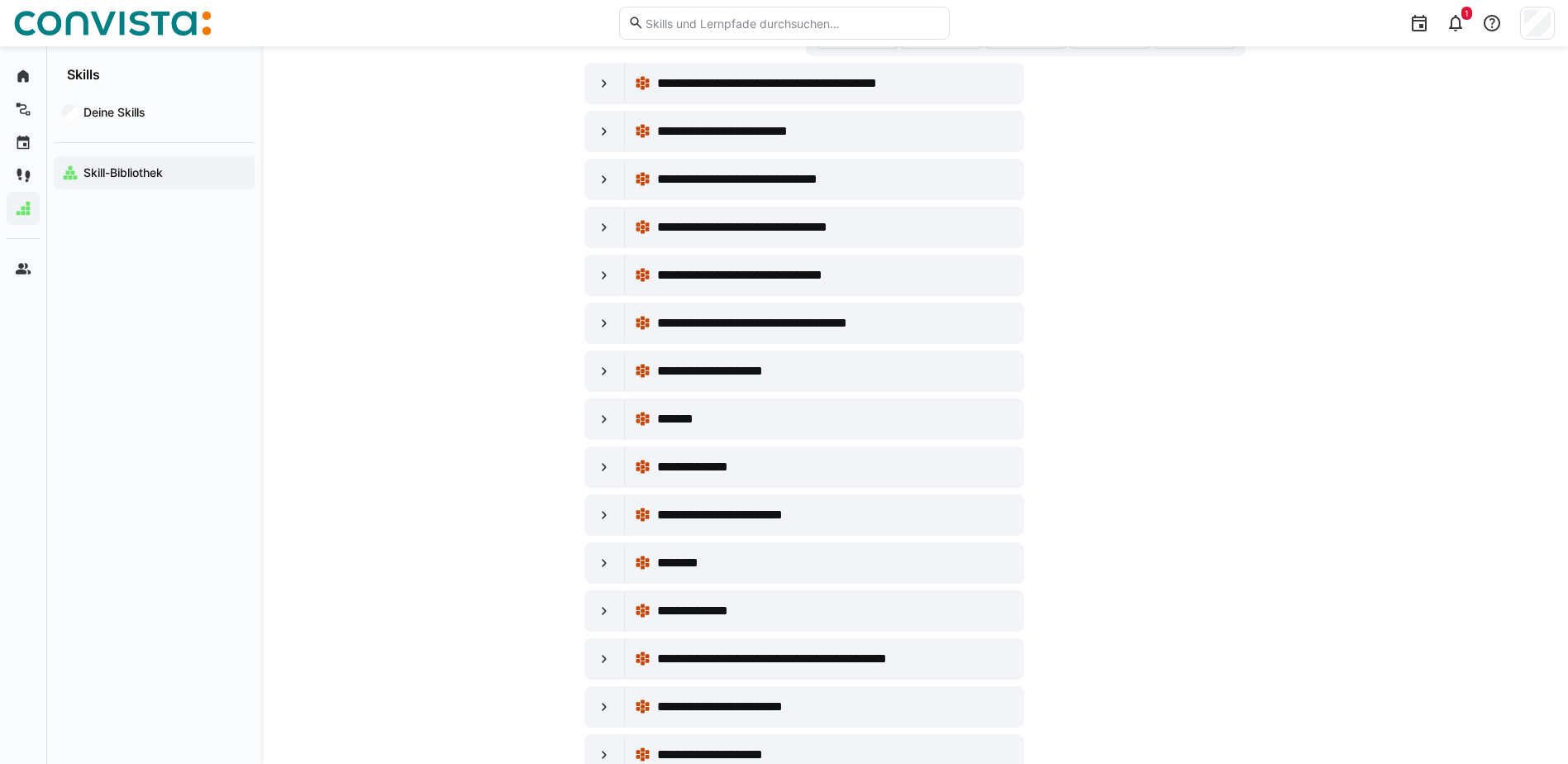
scroll to position [24882, 0]
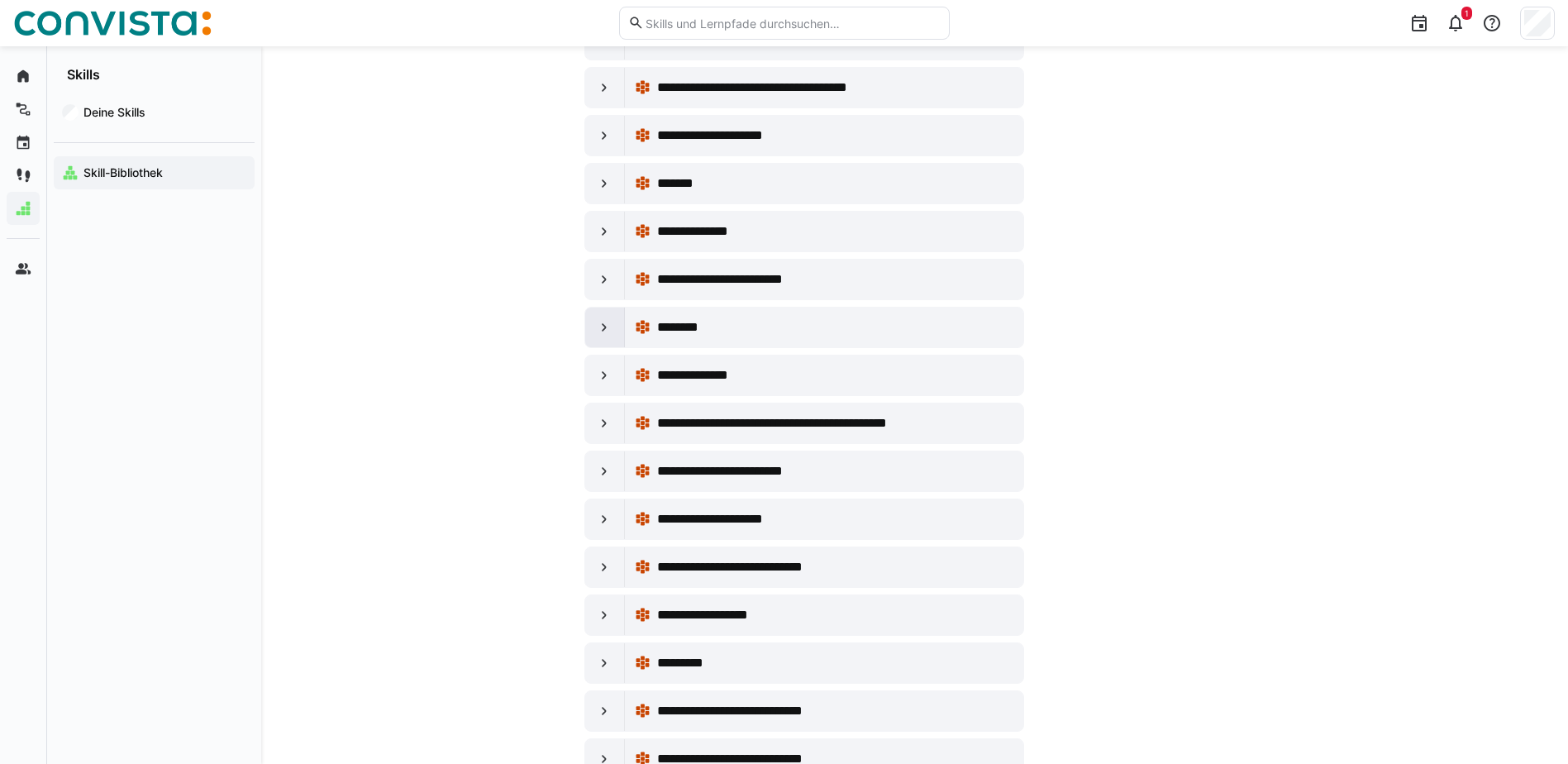
click at [618, 323] on div at bounding box center [605, 327] width 40 height 40
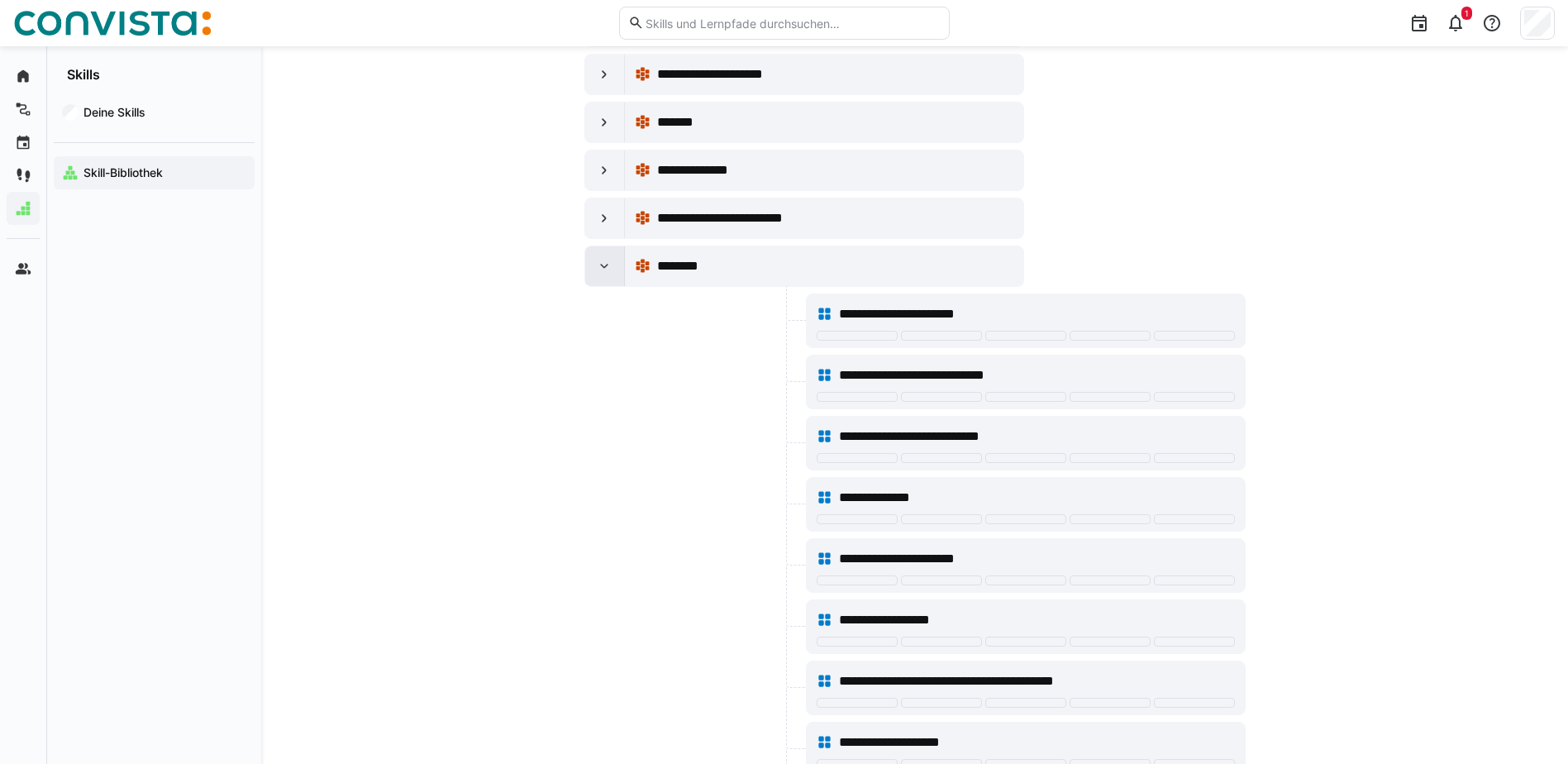
scroll to position [25047, 0]
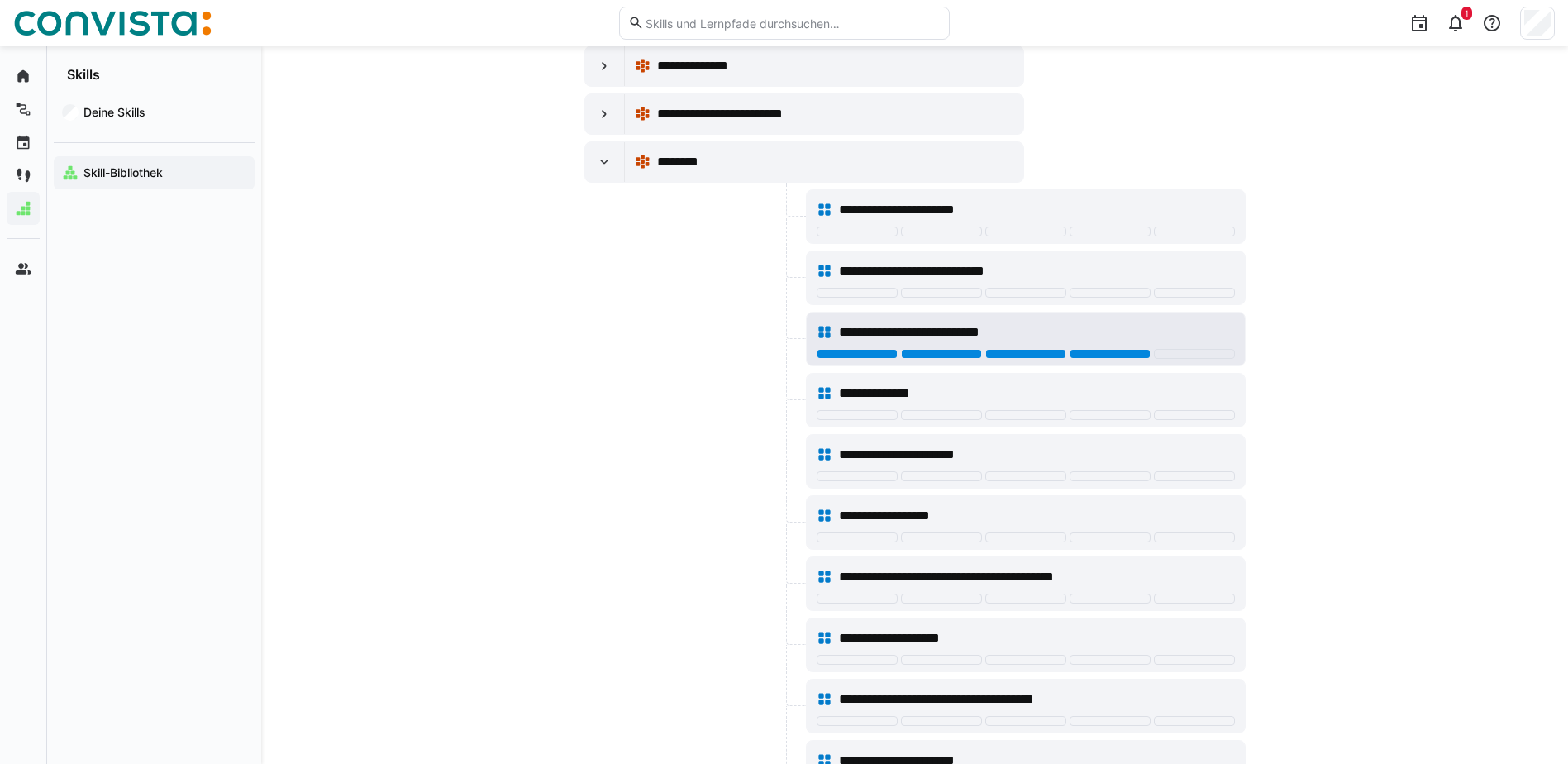
click at [1089, 356] on div at bounding box center [1110, 354] width 81 height 10
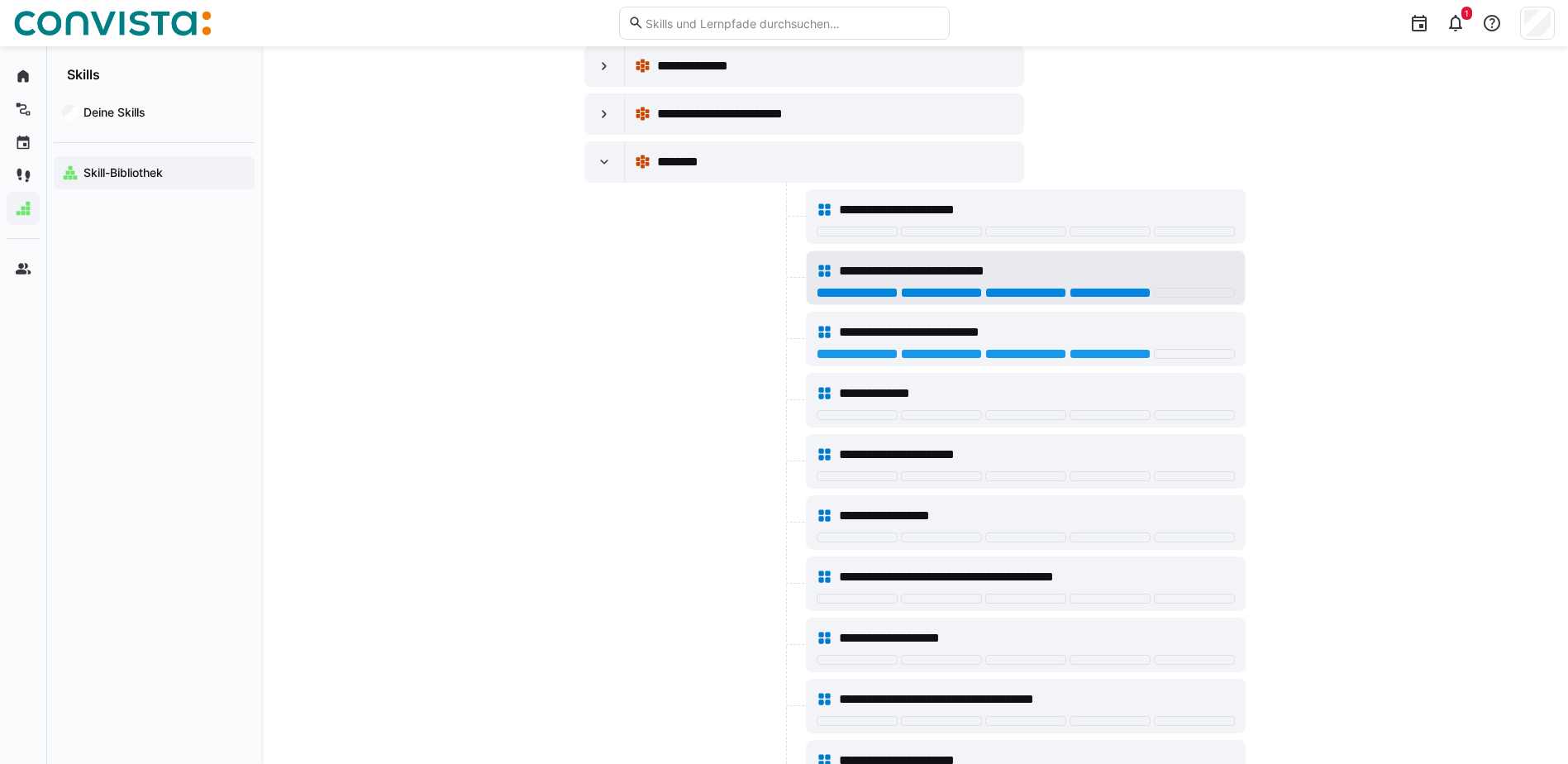
click at [1107, 295] on div at bounding box center [1110, 293] width 81 height 10
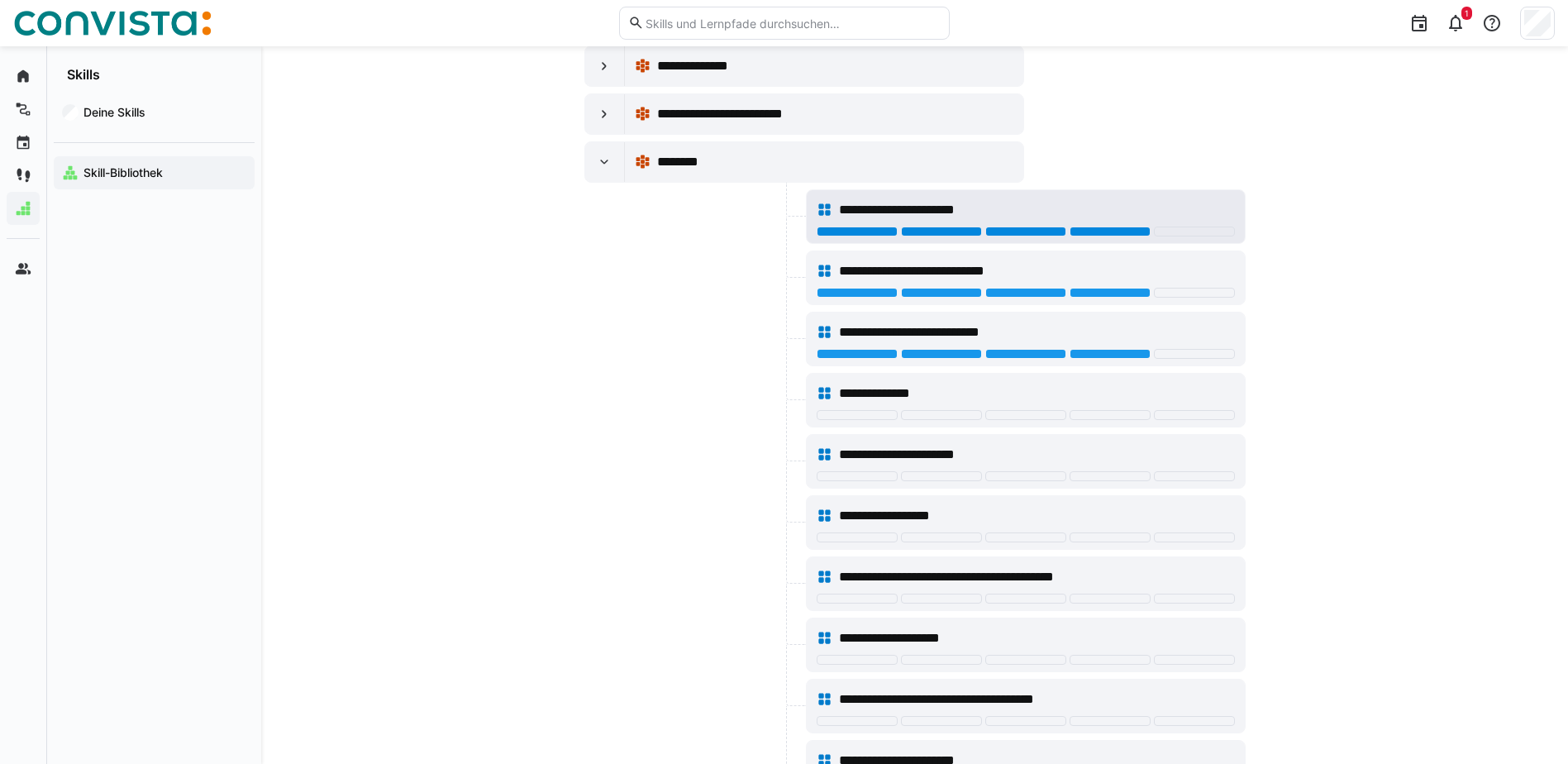
click at [1119, 234] on div at bounding box center [1110, 232] width 81 height 10
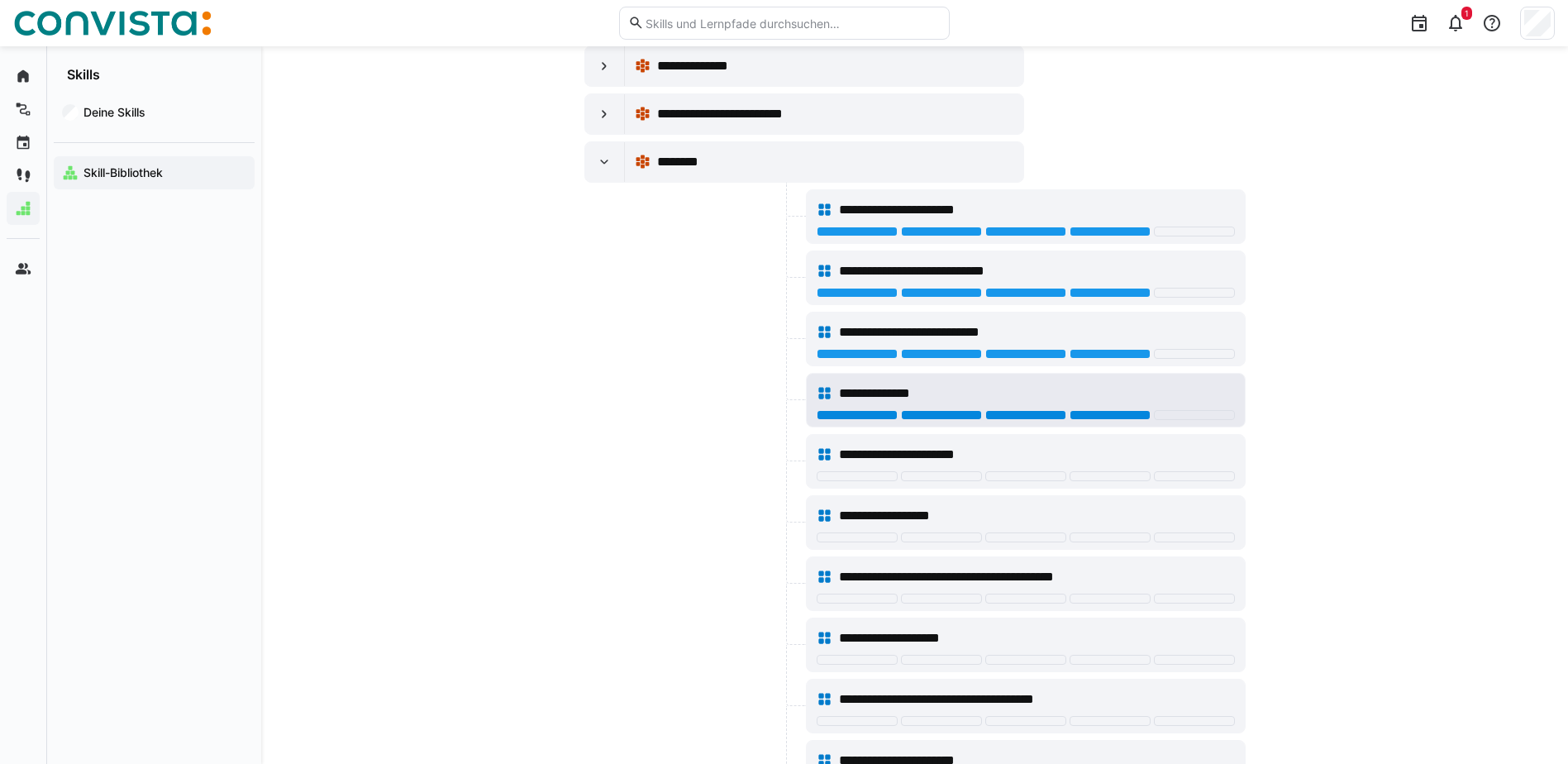
click at [1047, 417] on div at bounding box center [1025, 415] width 81 height 10
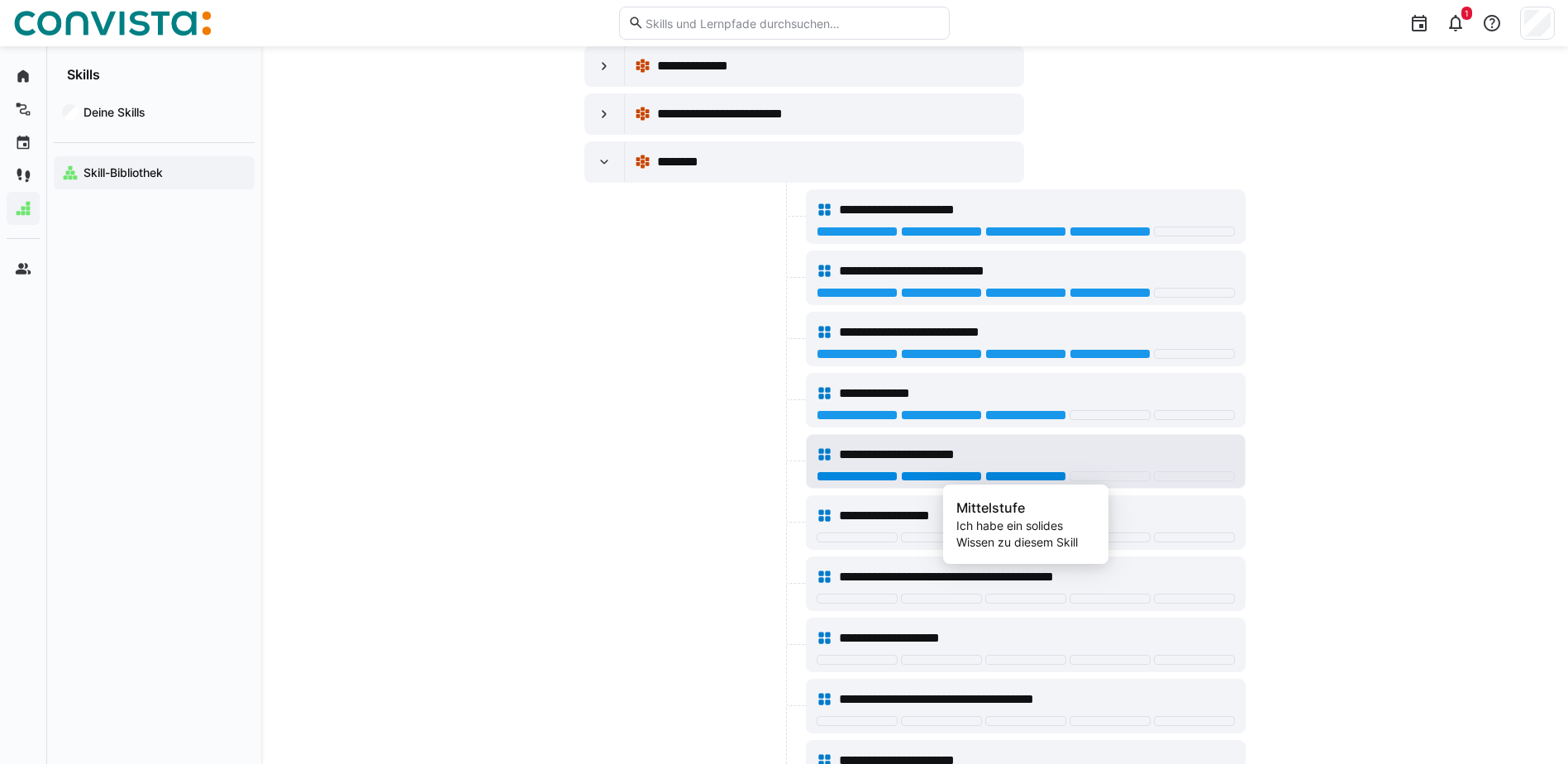
click at [1043, 478] on div at bounding box center [1025, 476] width 81 height 10
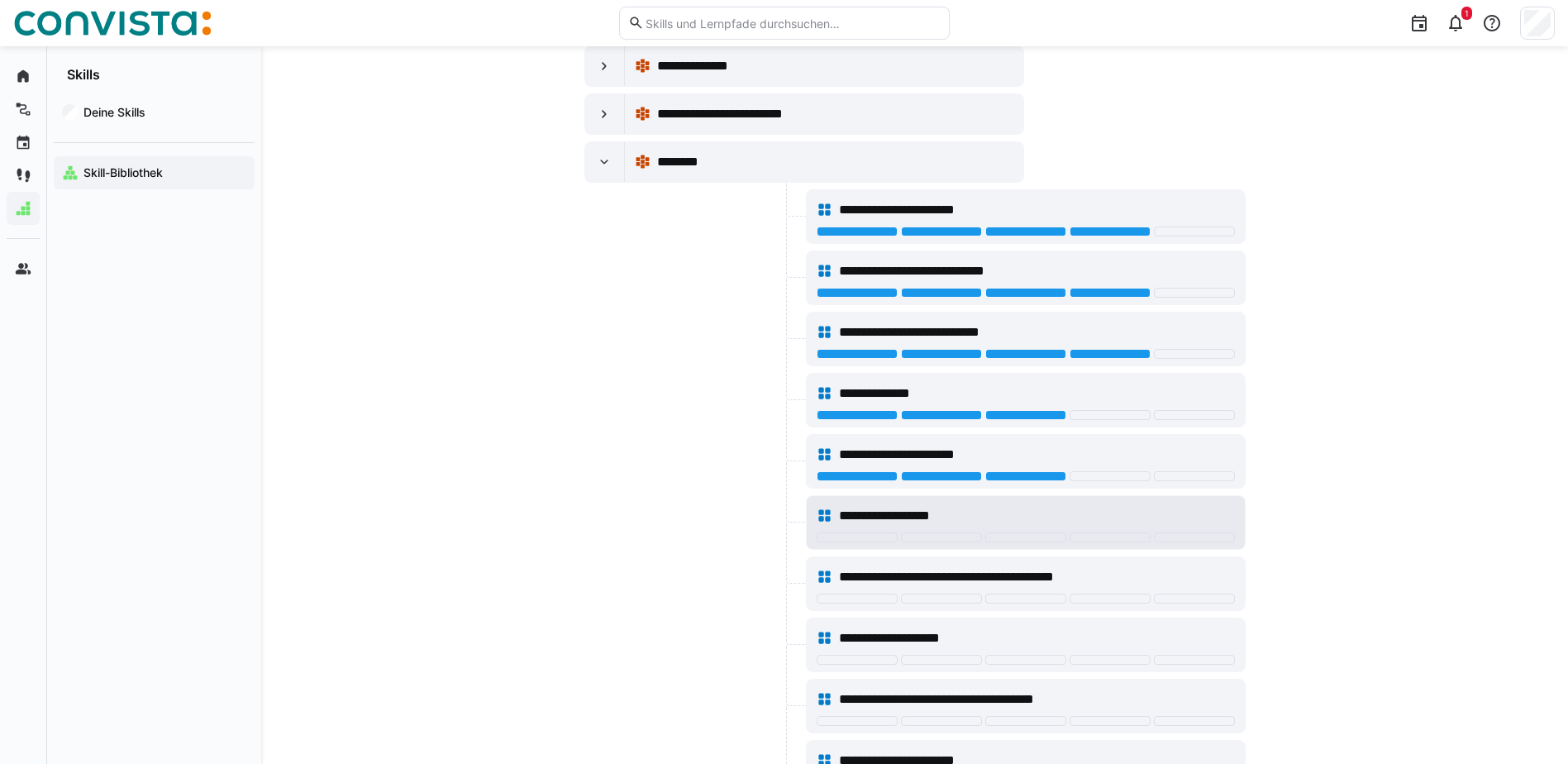
click at [1032, 544] on div at bounding box center [1025, 539] width 418 height 14
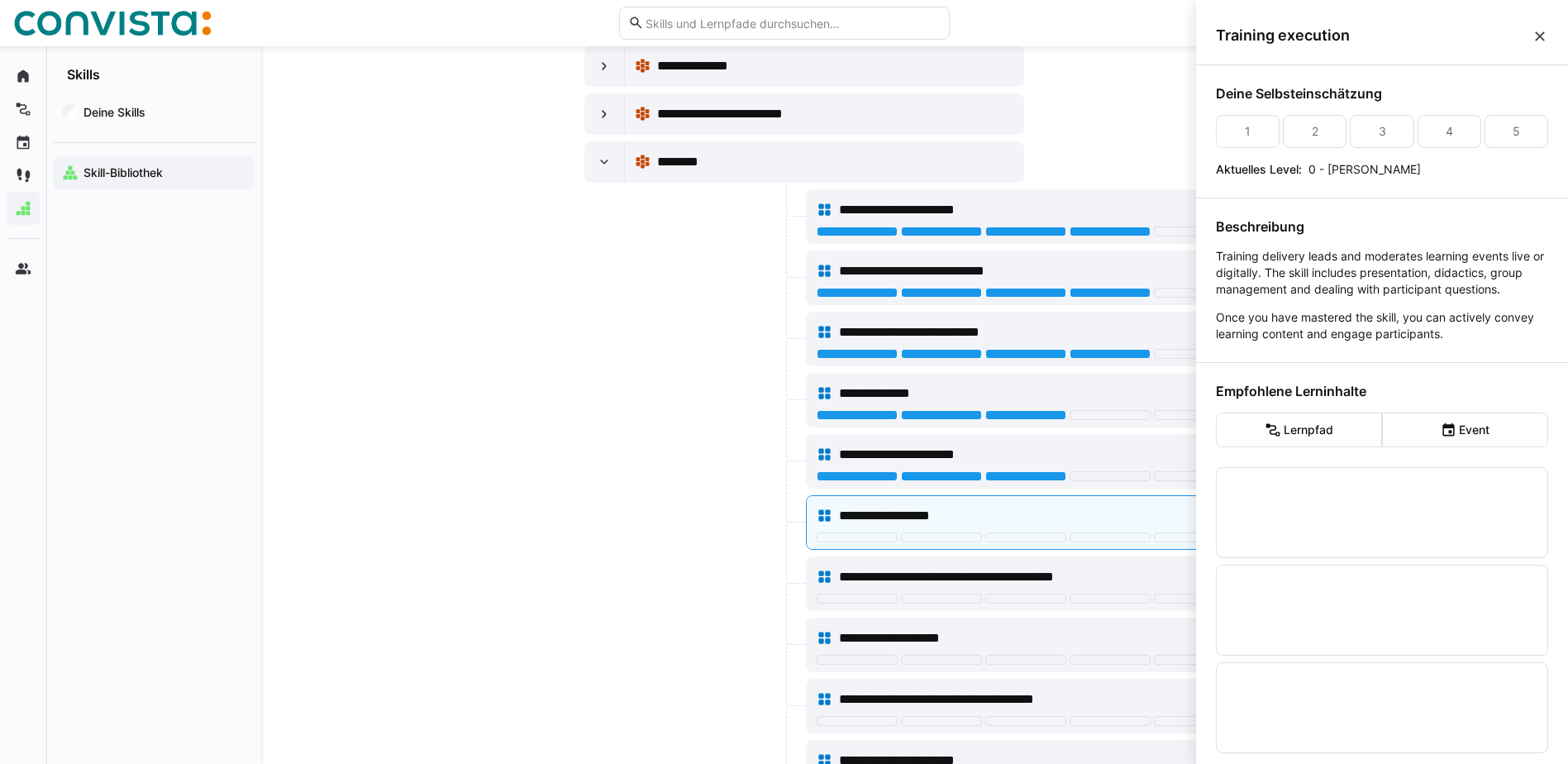
scroll to position [0, 0]
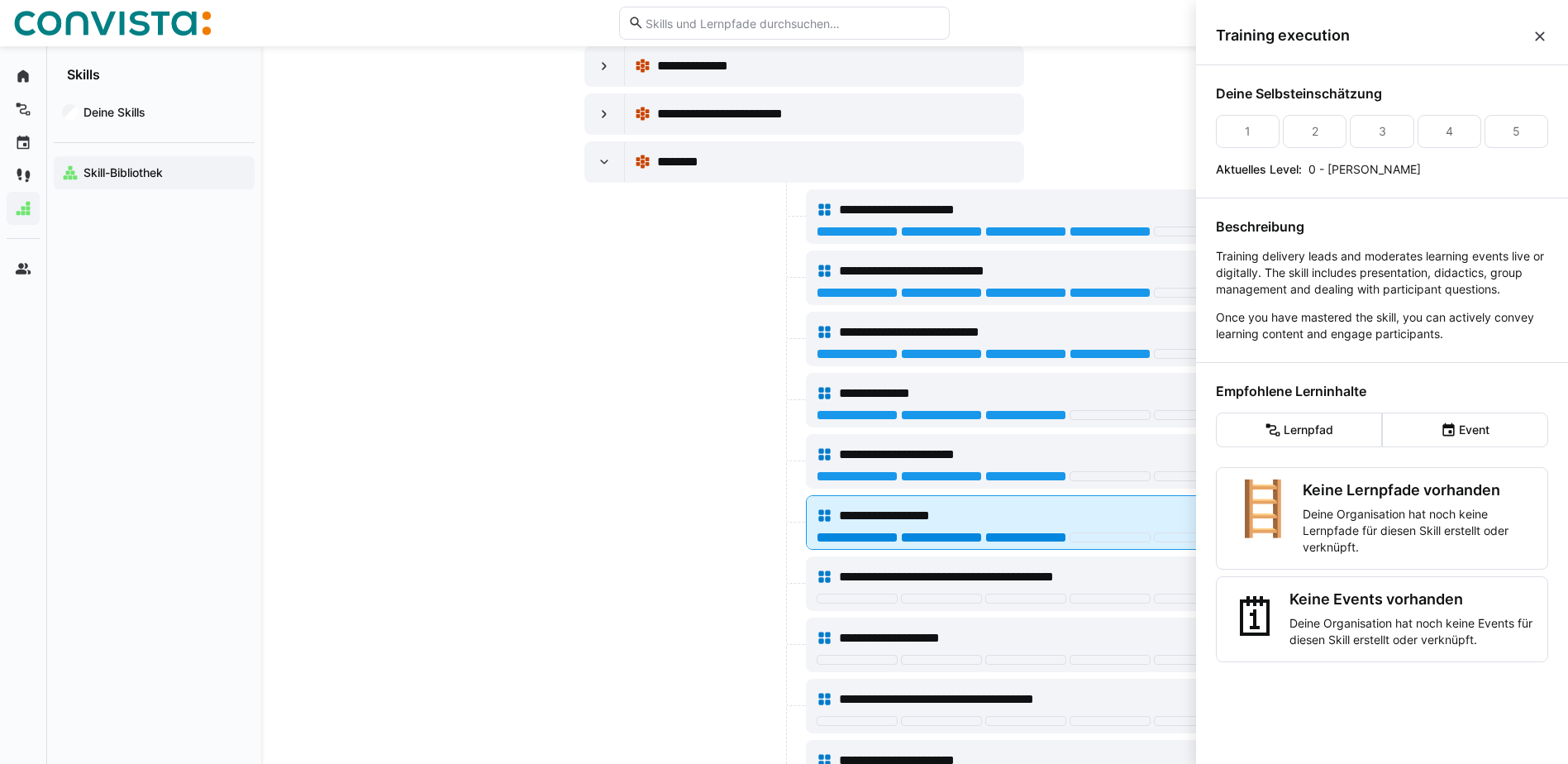
click at [1012, 536] on div at bounding box center [1025, 537] width 81 height 10
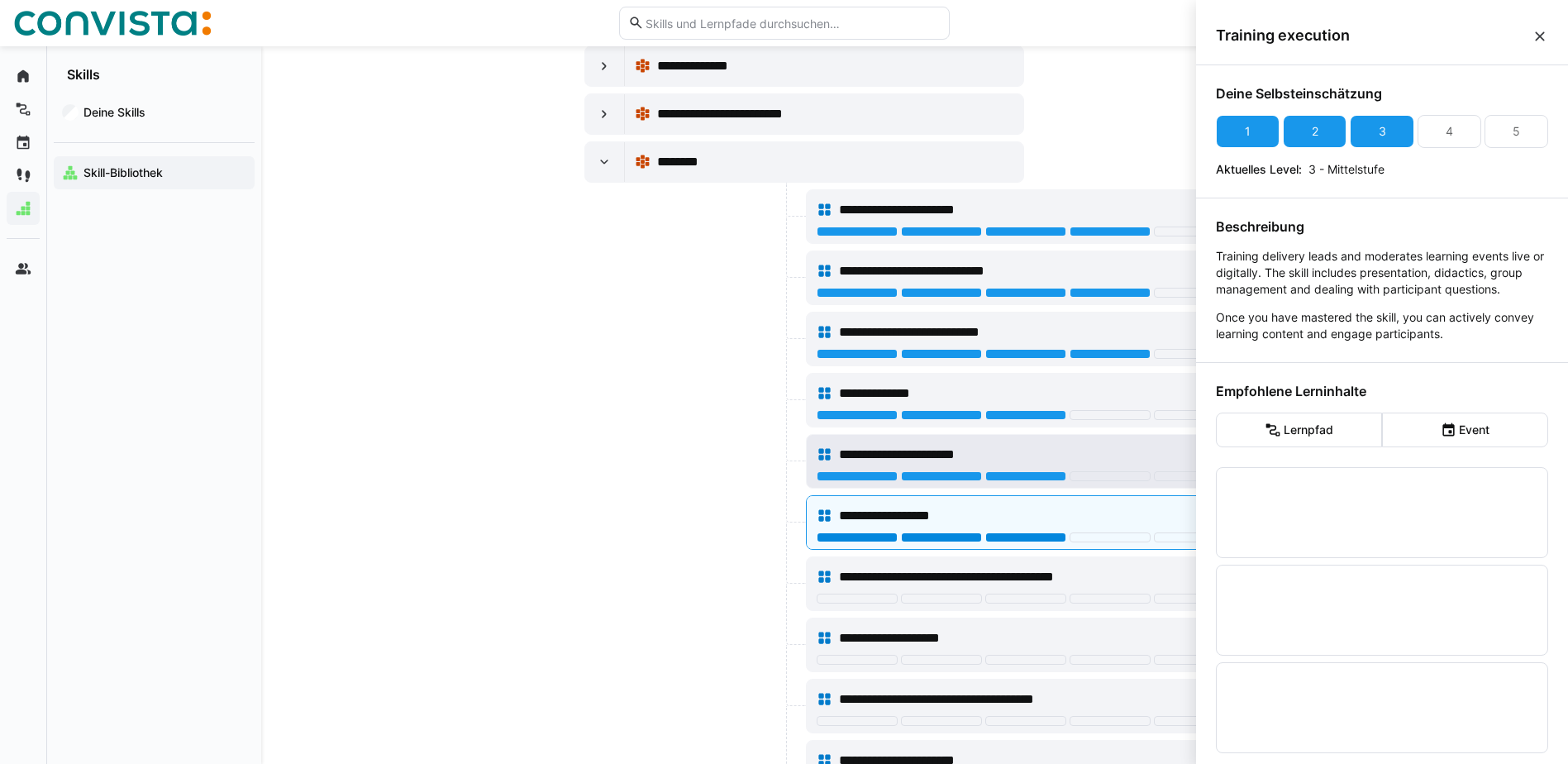
drag, startPoint x: 1035, startPoint y: 536, endPoint x: 1042, endPoint y: 480, distance: 56.4
click at [1035, 535] on div at bounding box center [1025, 537] width 81 height 10
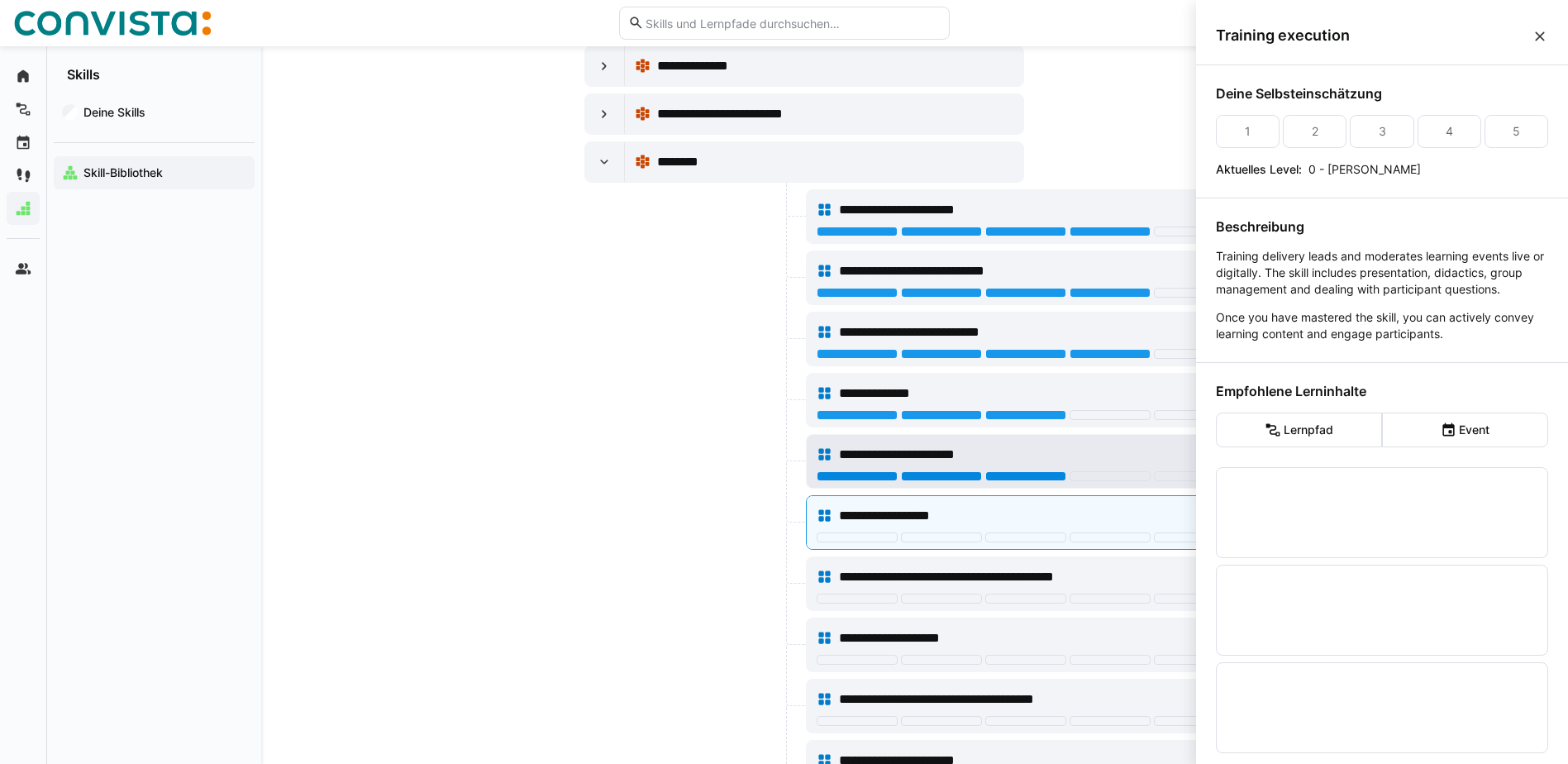
click at [1040, 480] on div at bounding box center [1025, 476] width 81 height 10
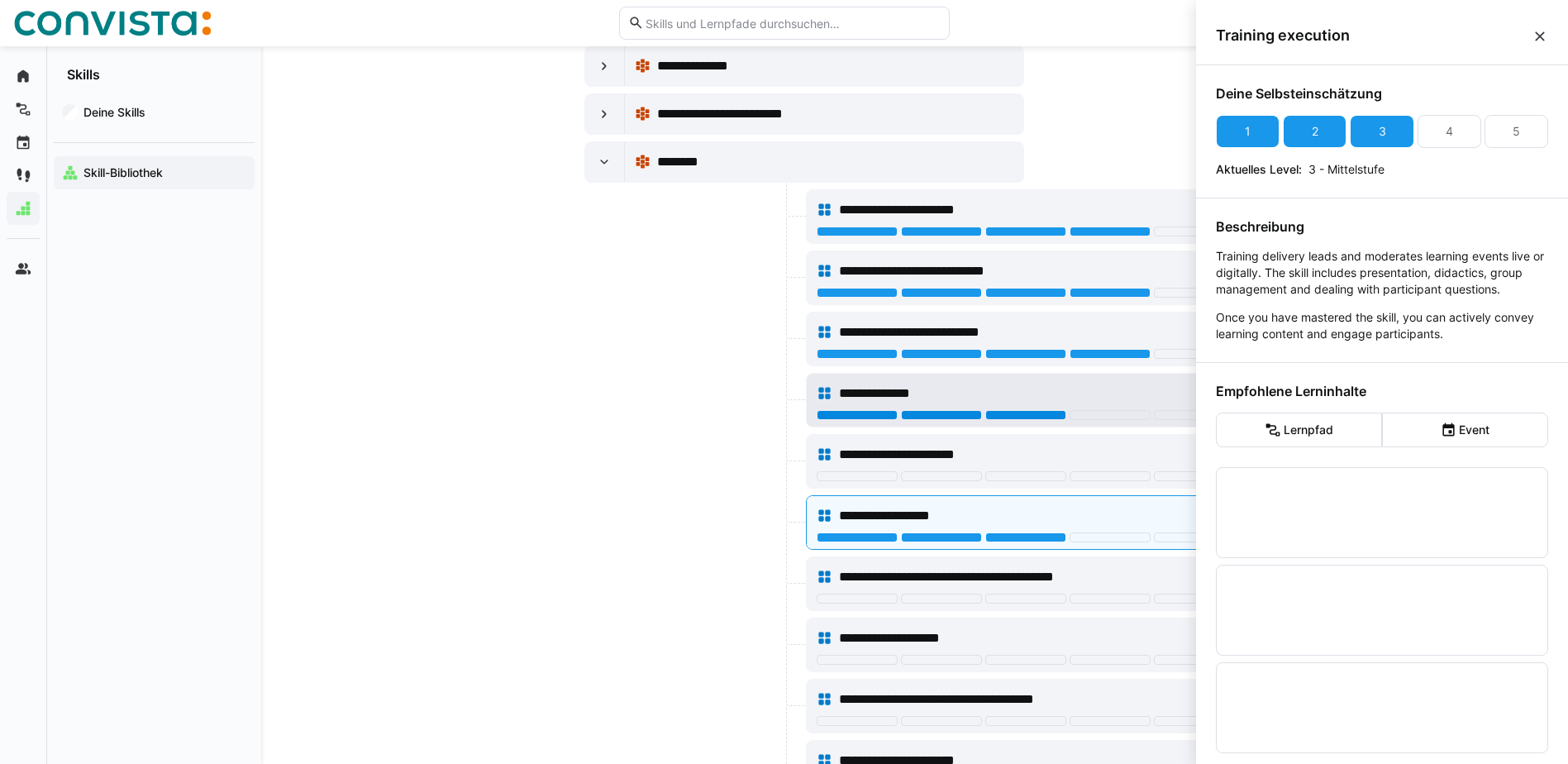
click at [1030, 411] on div at bounding box center [1025, 415] width 81 height 10
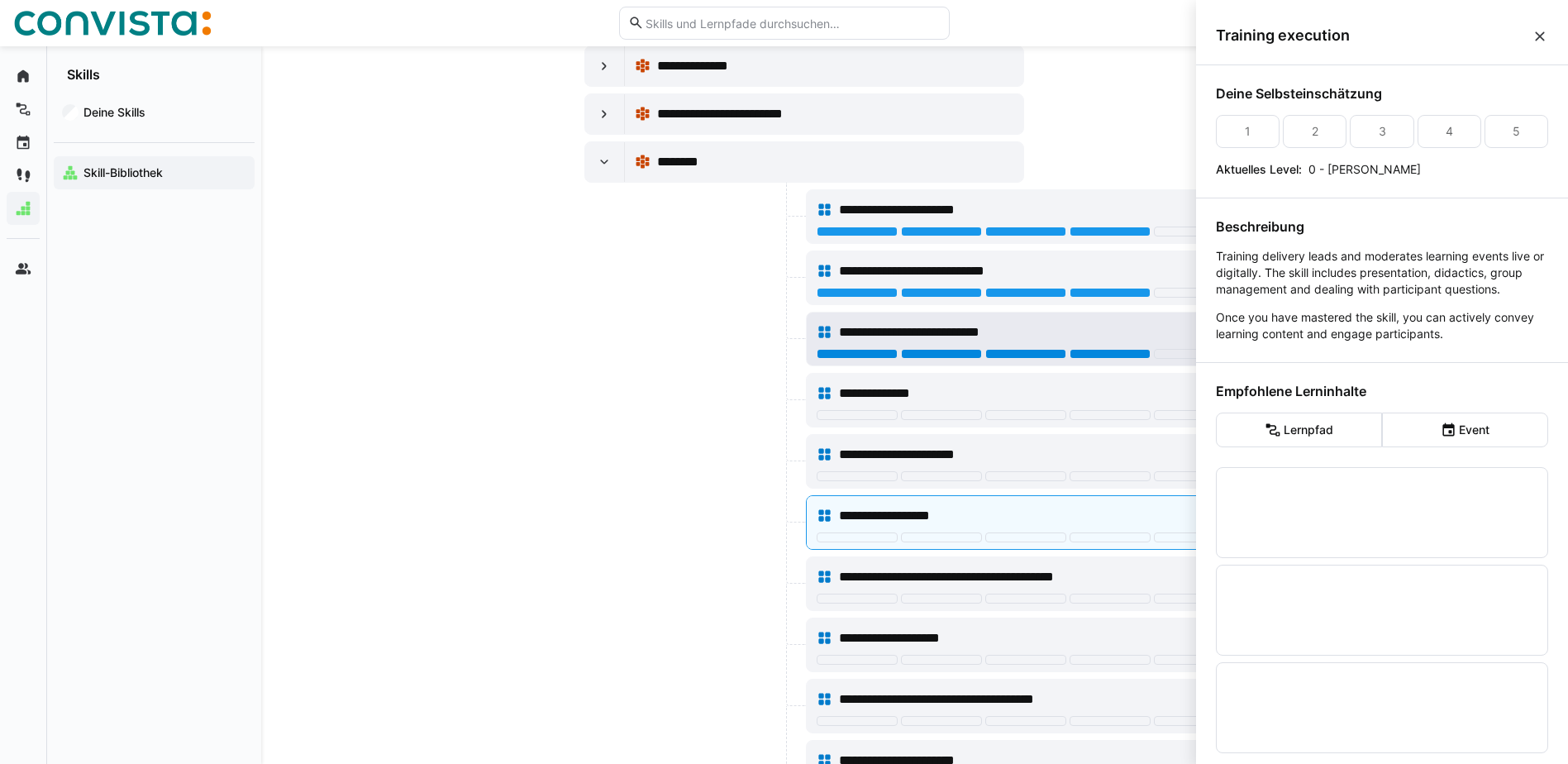
click at [1098, 353] on div at bounding box center [1110, 354] width 81 height 10
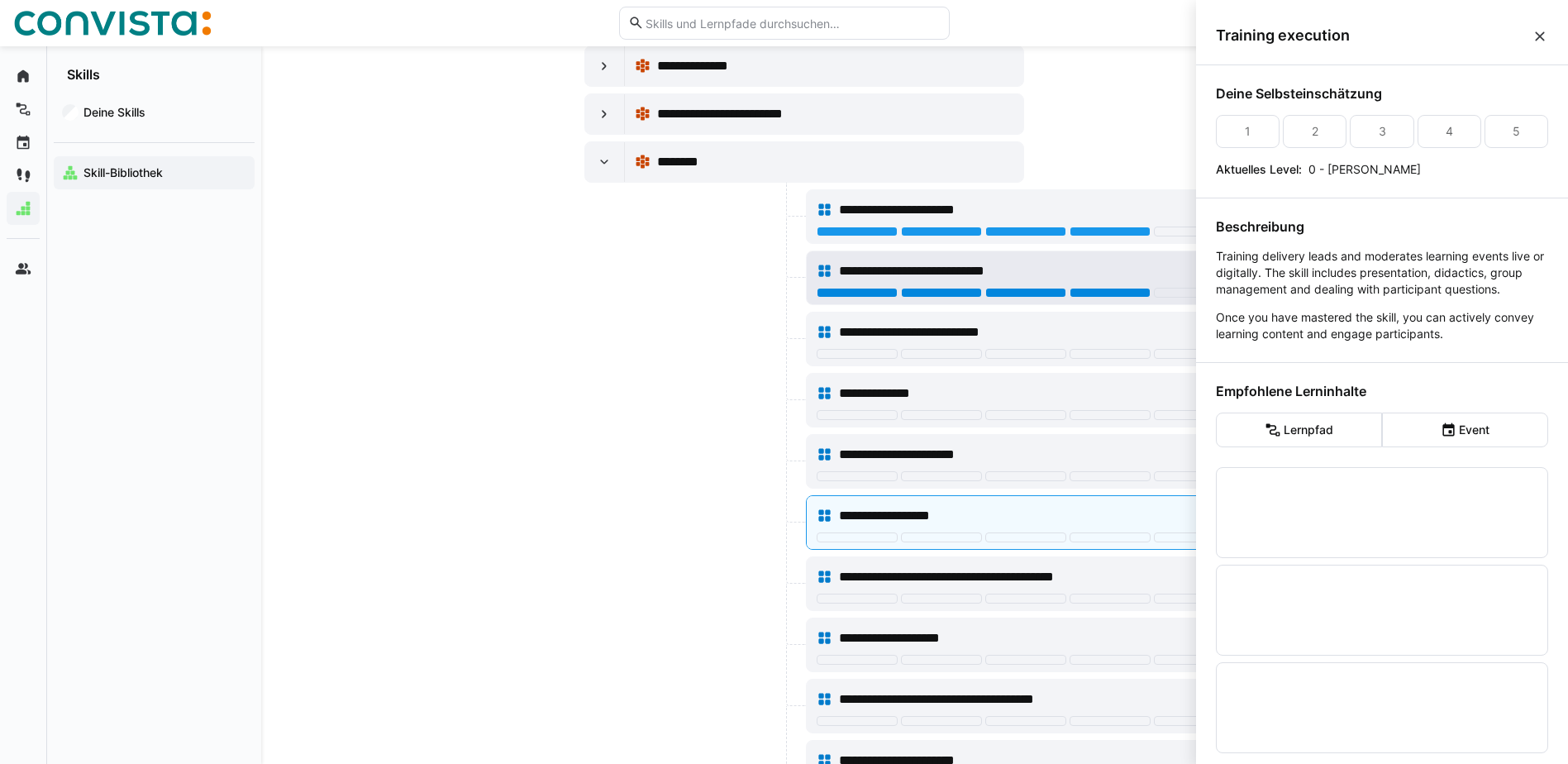
click at [1104, 294] on div at bounding box center [1110, 293] width 81 height 10
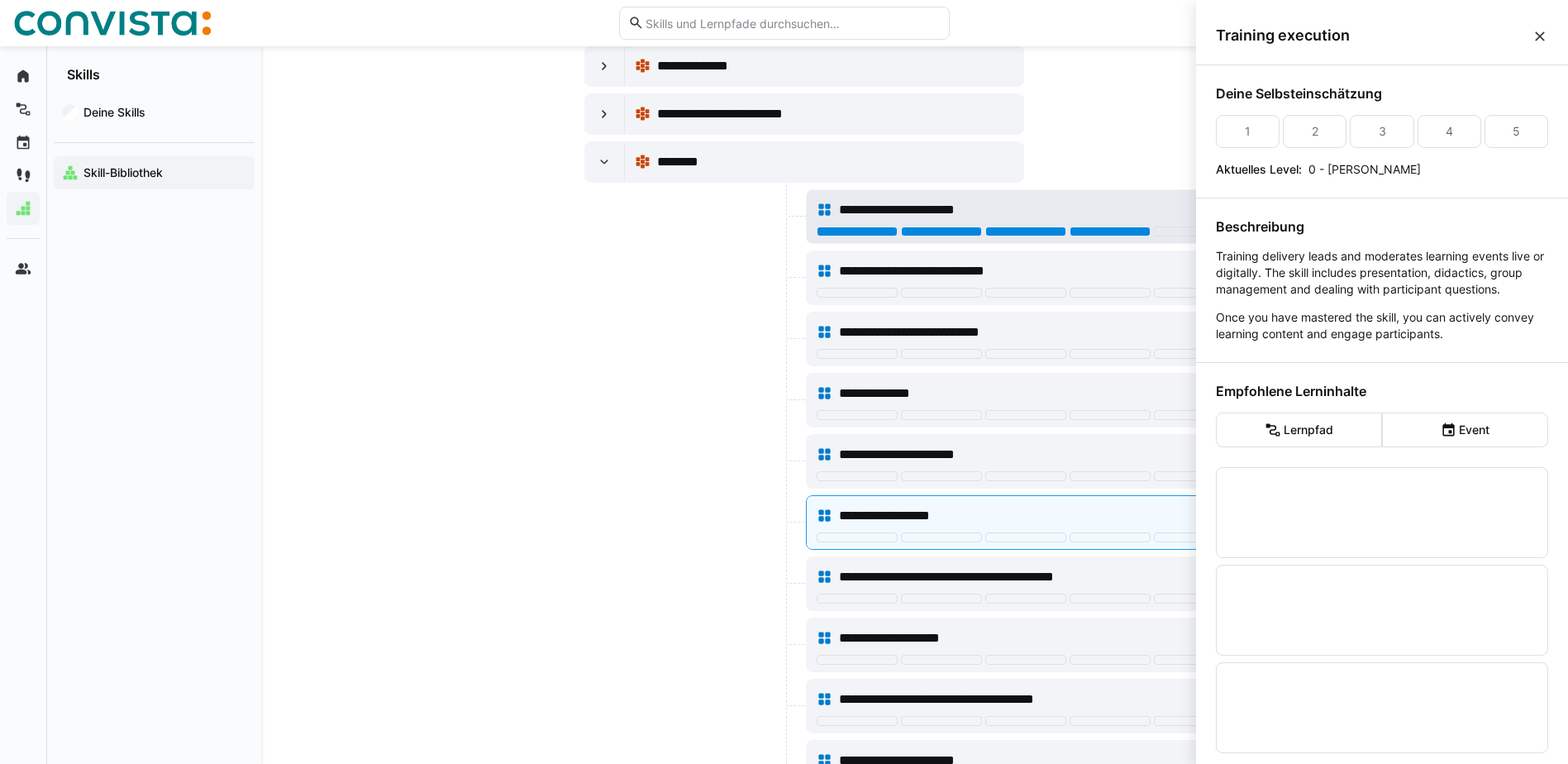
click at [1106, 227] on div at bounding box center [1110, 232] width 81 height 10
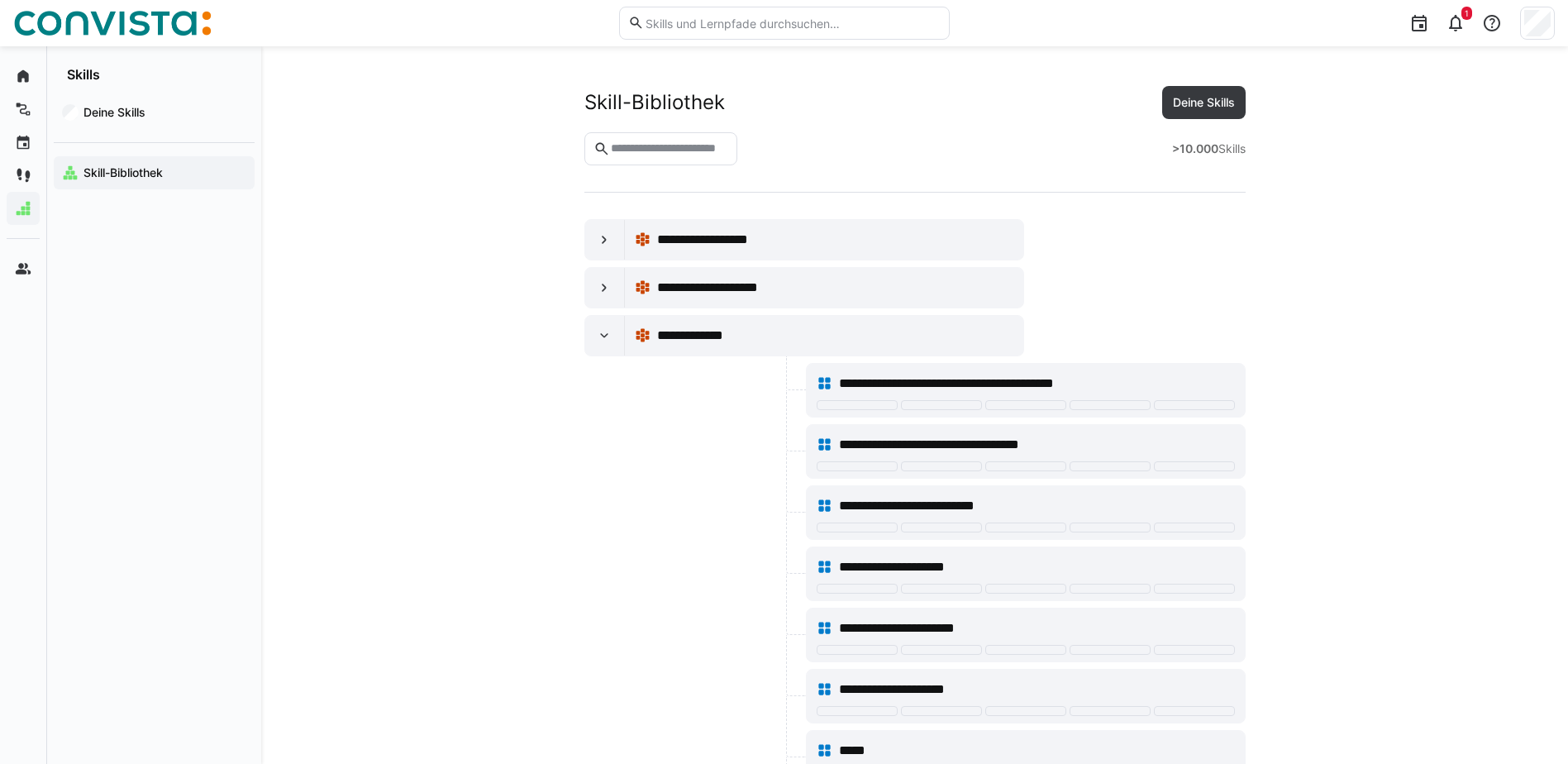
scroll to position [25047, 0]
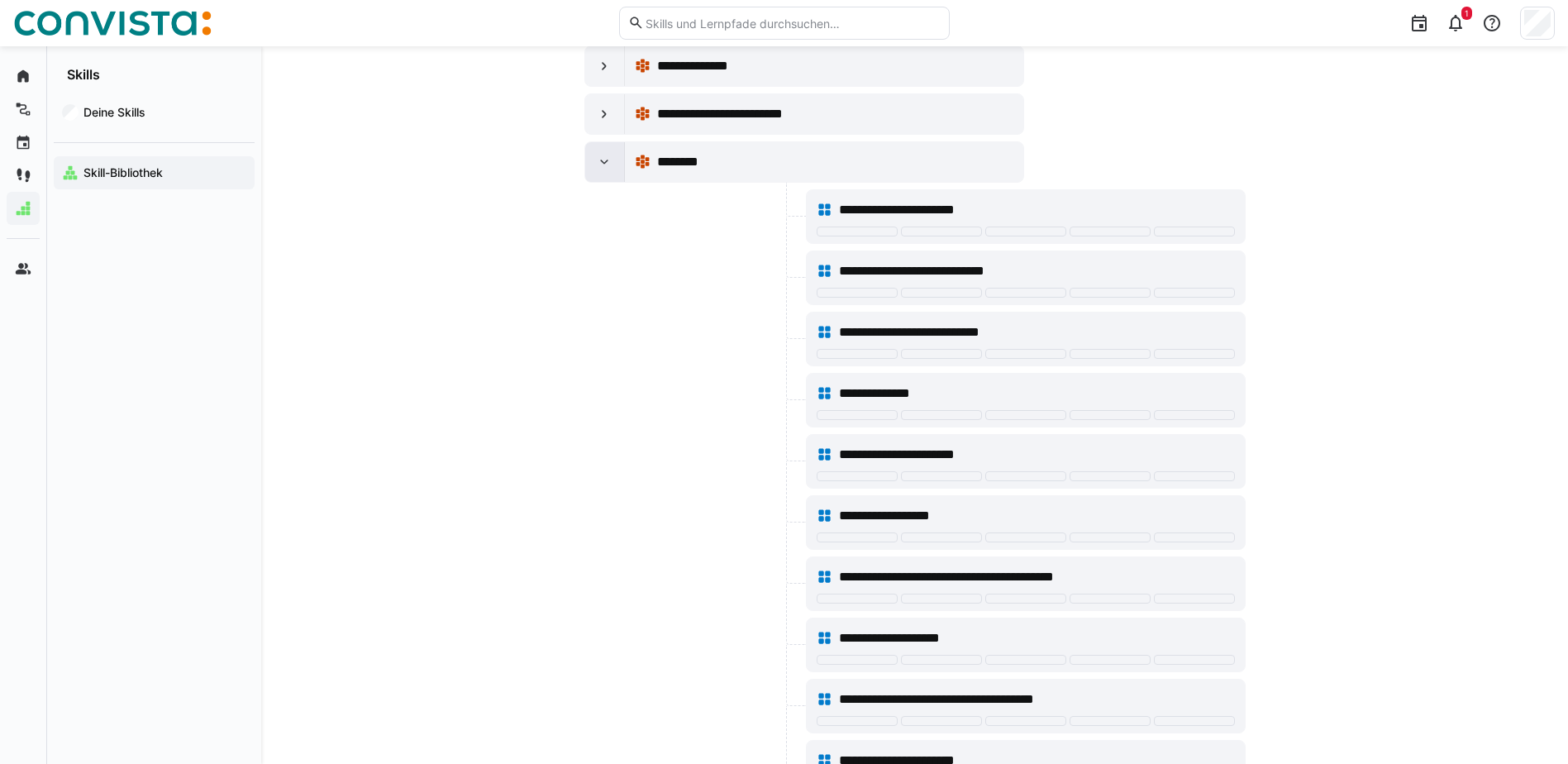
click at [598, 166] on eds-icon at bounding box center [604, 162] width 16 height 16
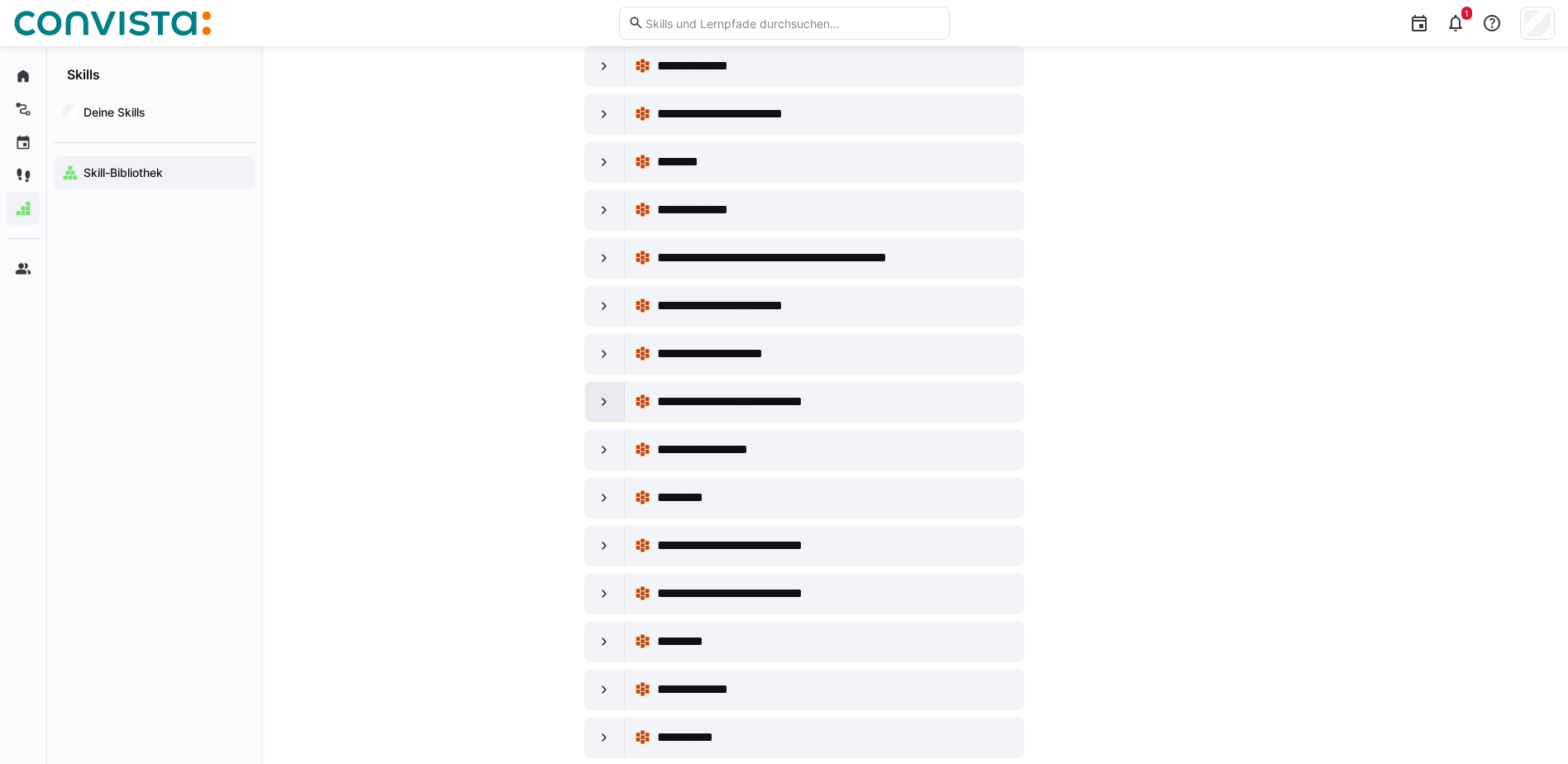
click at [607, 401] on eds-icon at bounding box center [604, 401] width 16 height 16
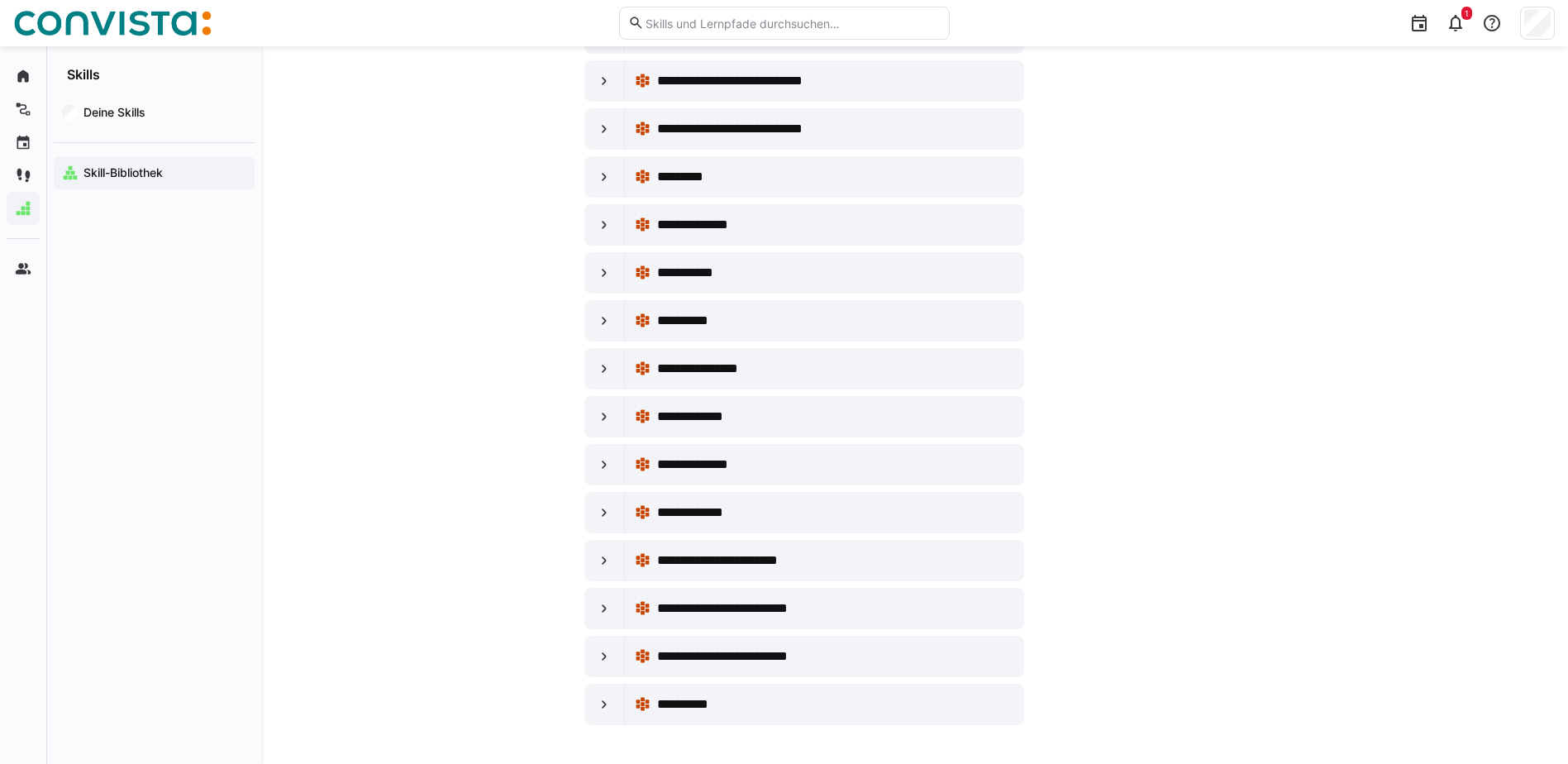
scroll to position [25635, 0]
click at [621, 659] on div at bounding box center [605, 655] width 40 height 40
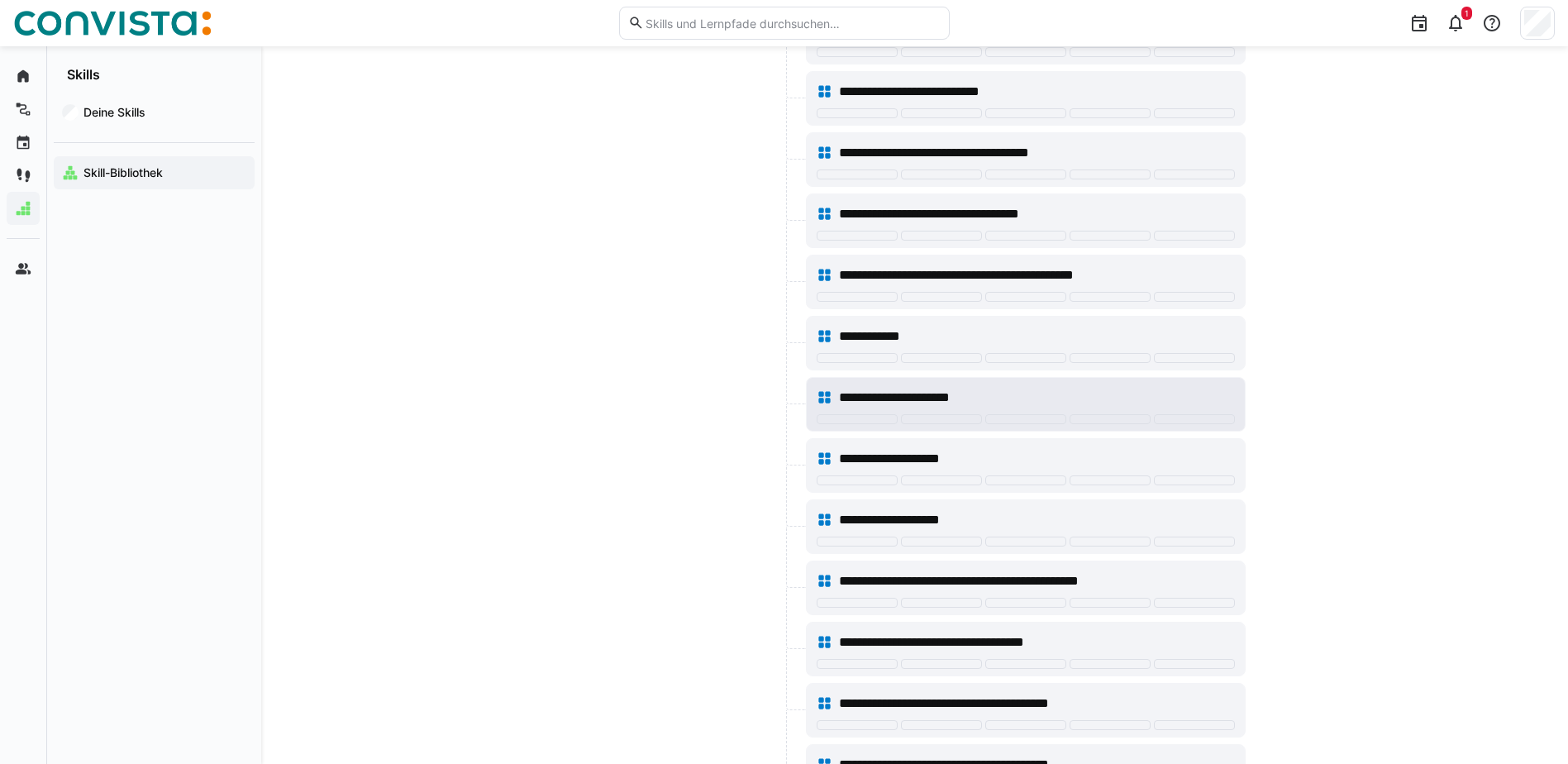
scroll to position [26957, 0]
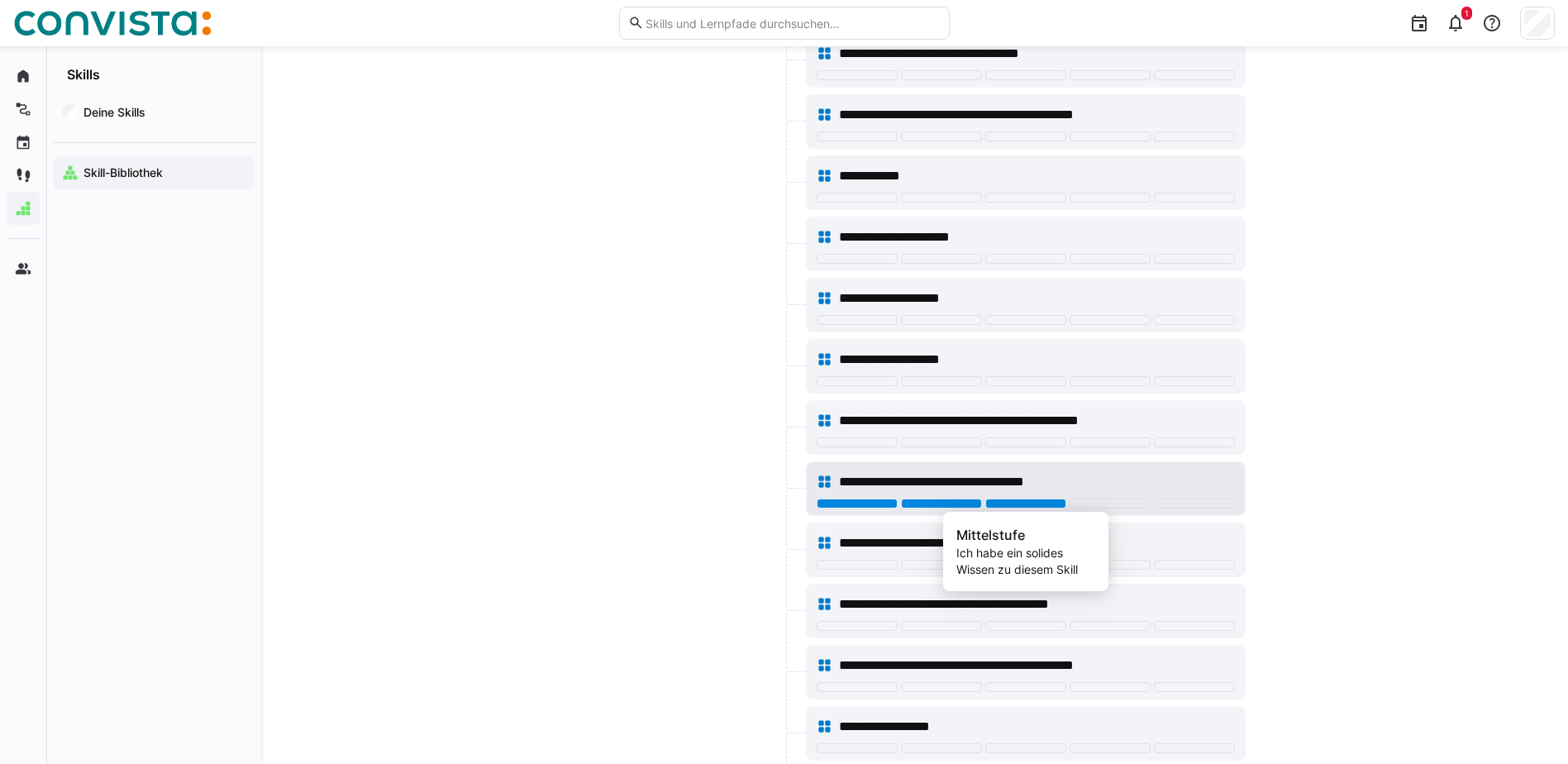
click at [1058, 500] on div at bounding box center [1025, 503] width 81 height 10
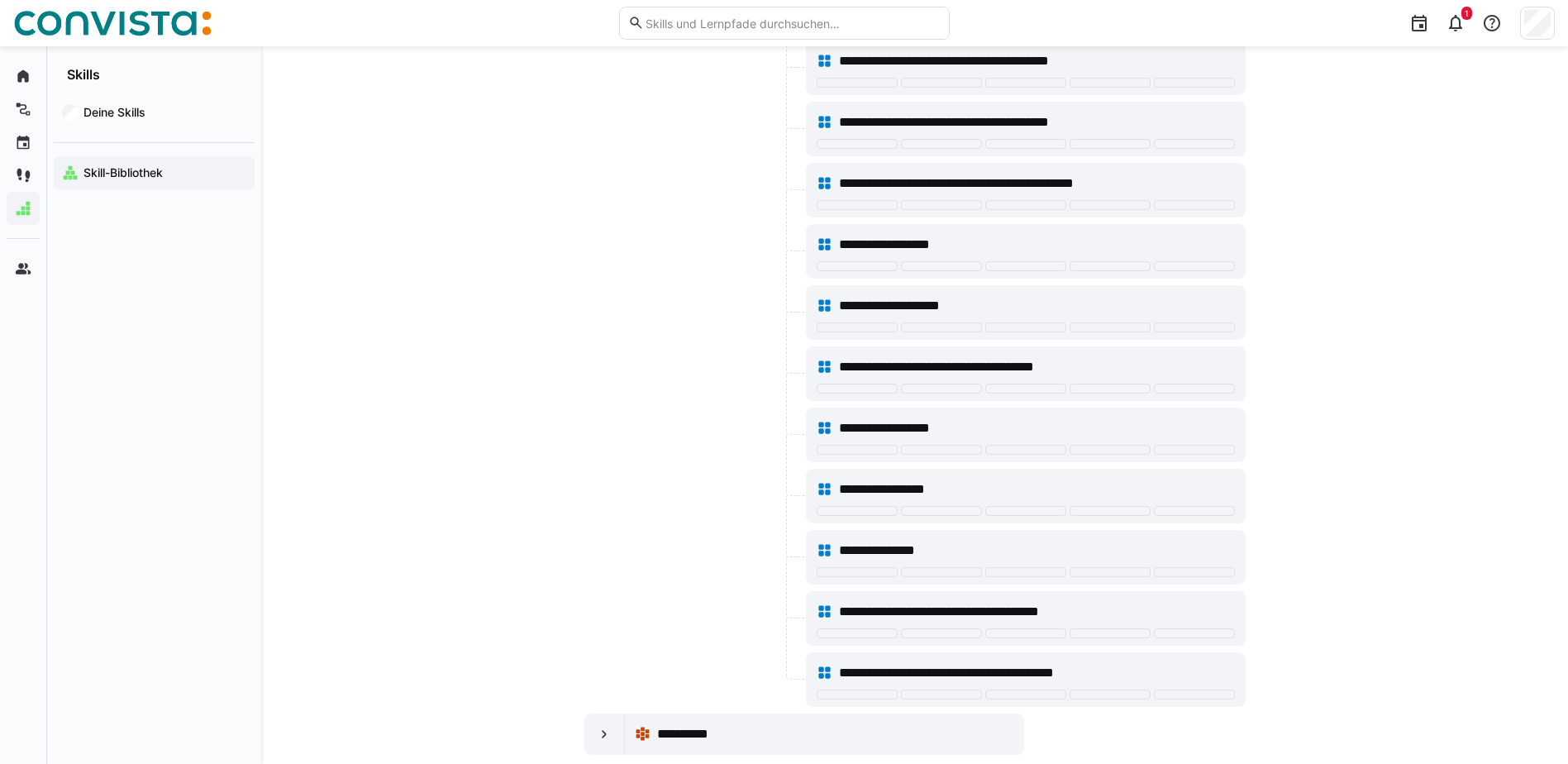
scroll to position [27470, 0]
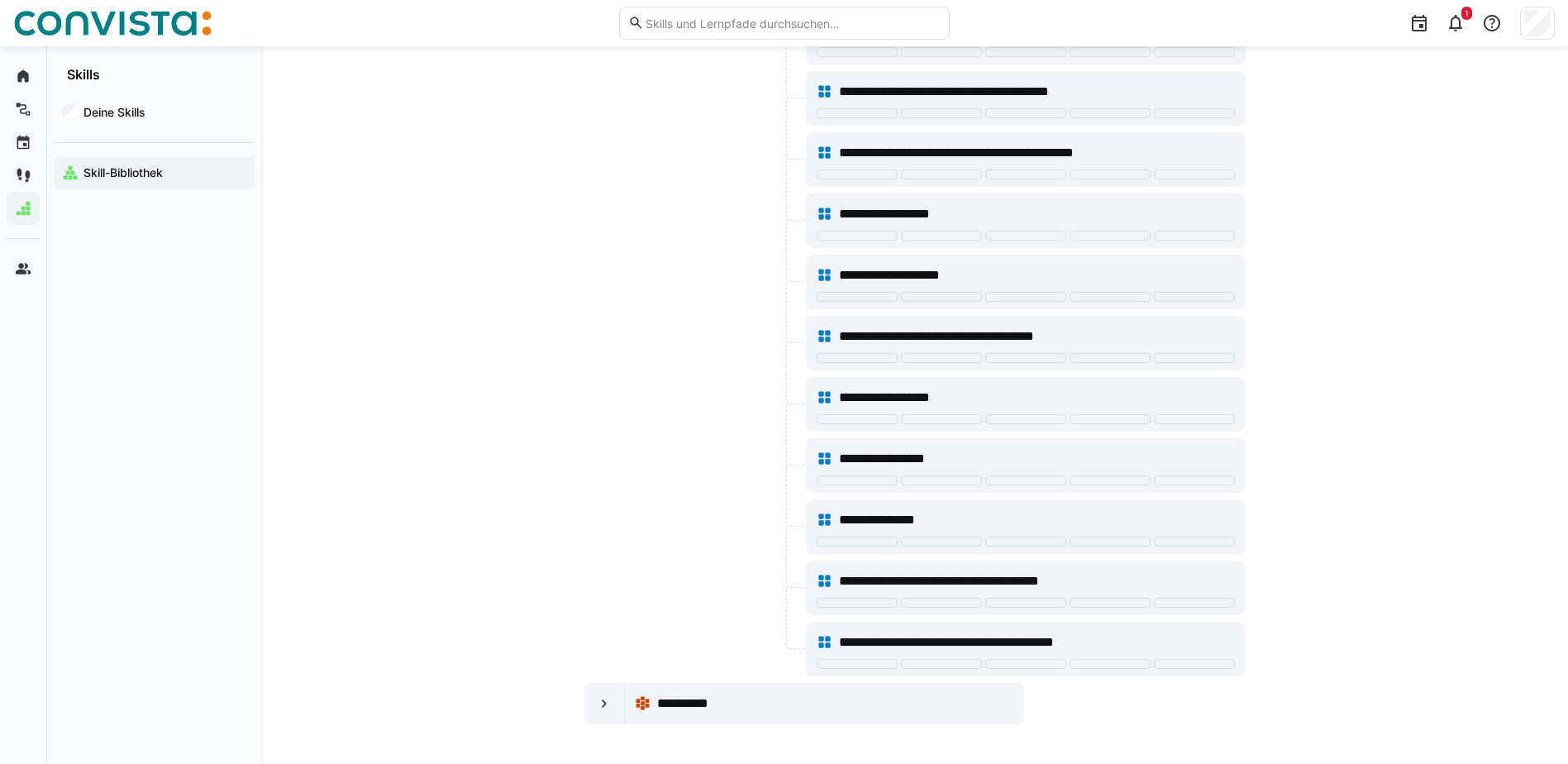
click at [0, 0] on app-navigation-label "Skill-Bibliothek" at bounding box center [0, 0] width 0 height 0
click at [0, 0] on app-navigation-label "Deine Skills" at bounding box center [0, 0] width 0 height 0
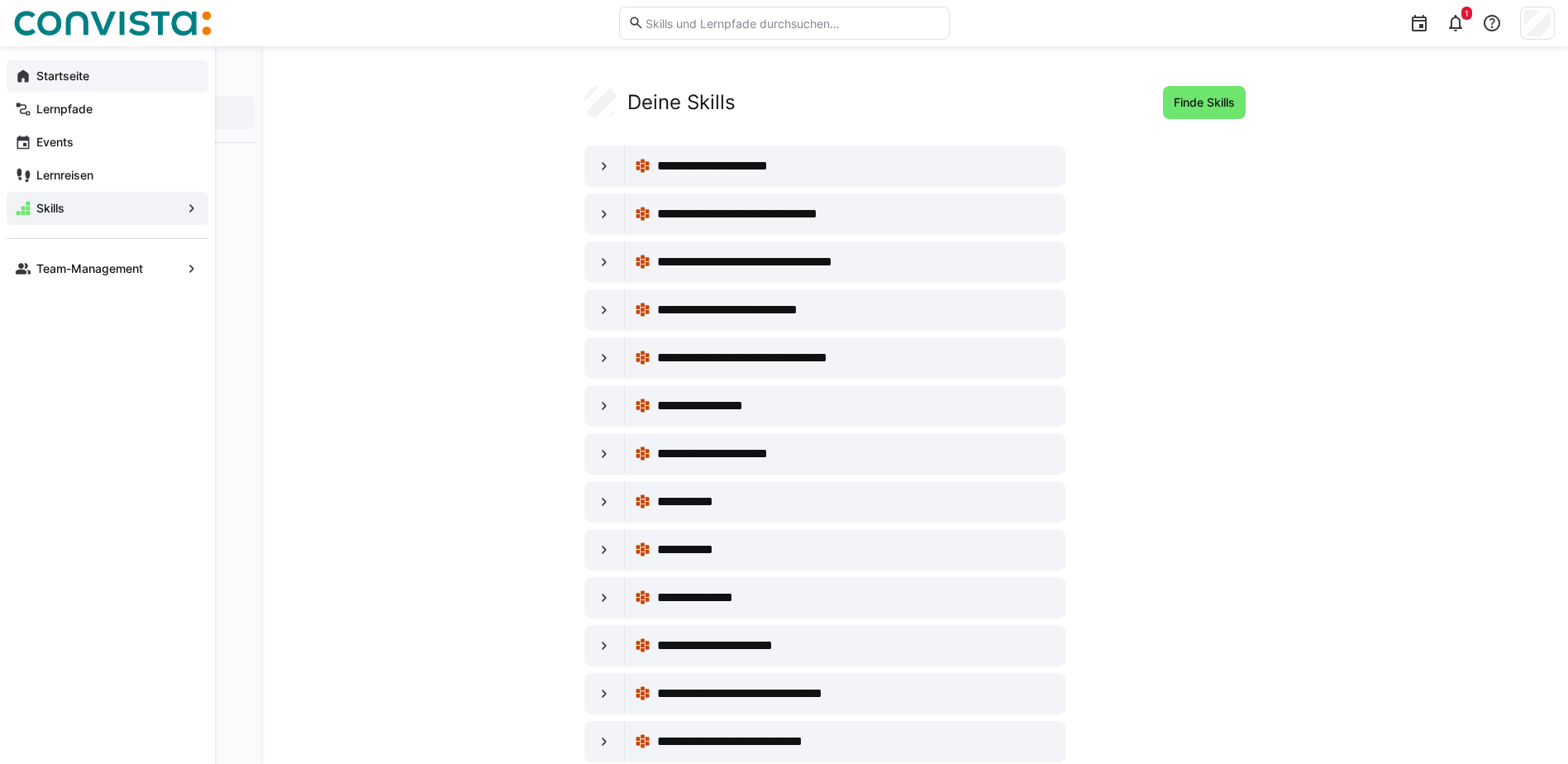
click at [0, 0] on app-navigation-label "Startseite" at bounding box center [0, 0] width 0 height 0
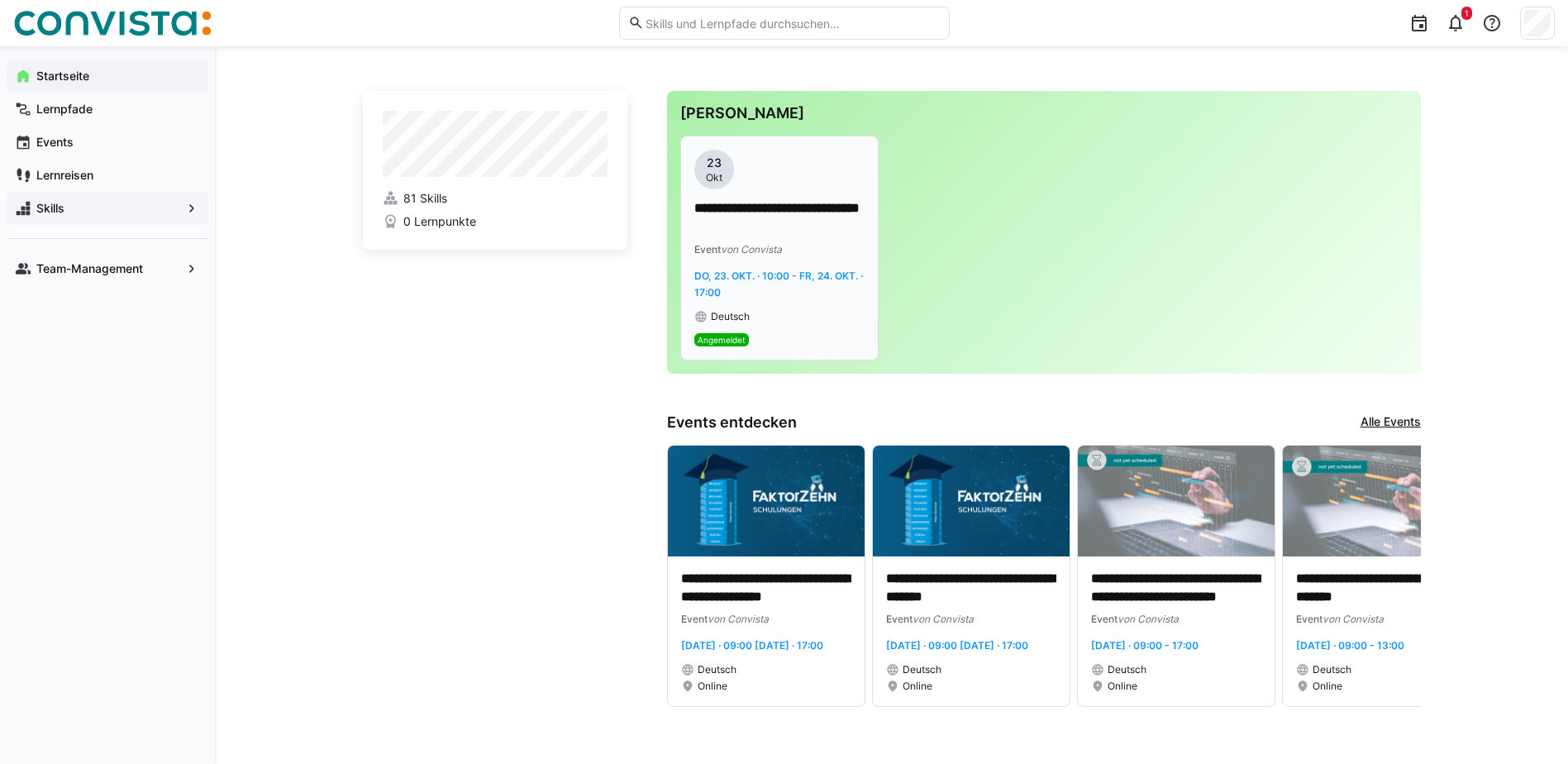
click at [830, 215] on p "**********" at bounding box center [779, 218] width 170 height 38
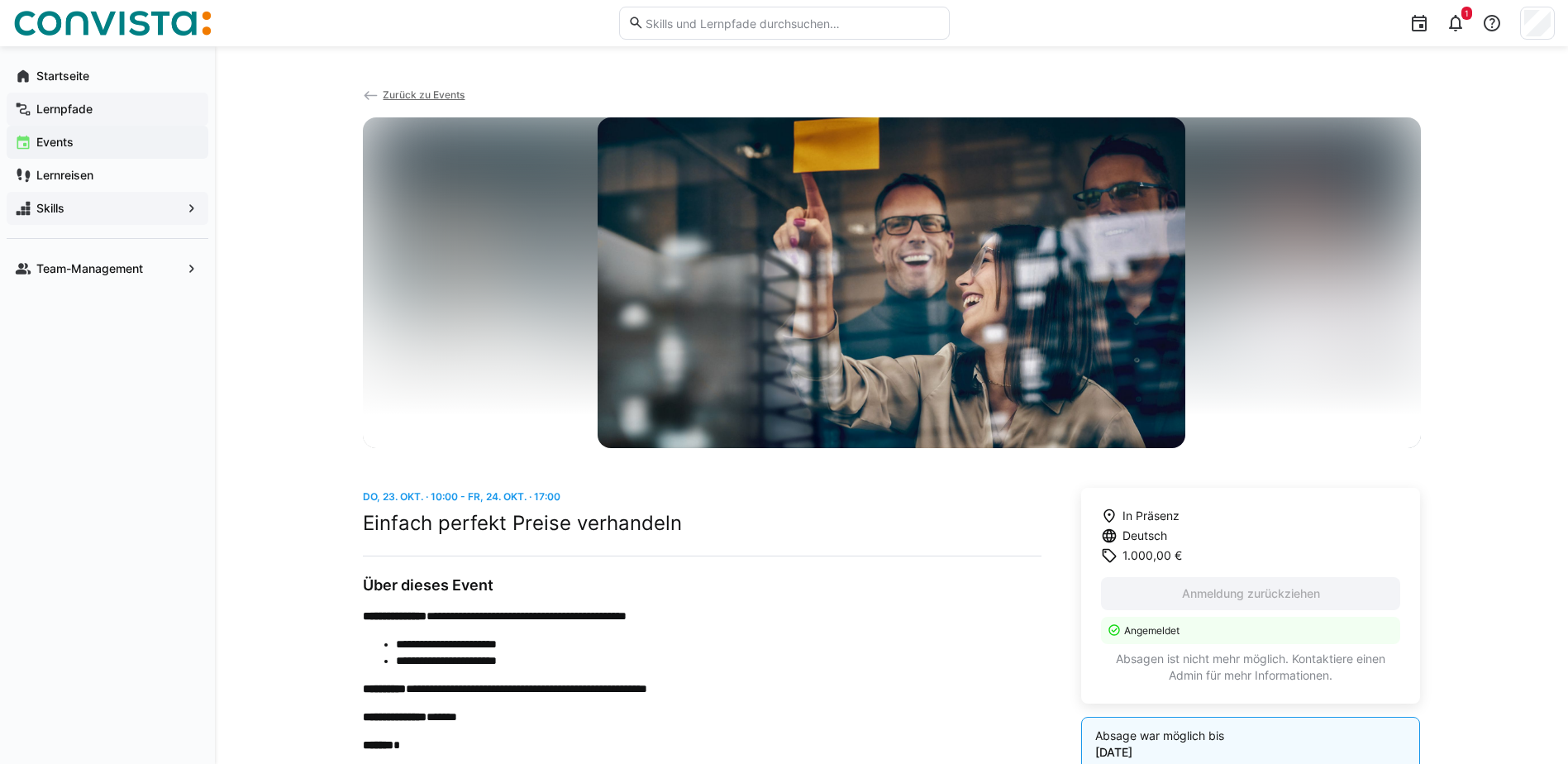
click at [0, 0] on app-navigation-label "Lernpfade" at bounding box center [0, 0] width 0 height 0
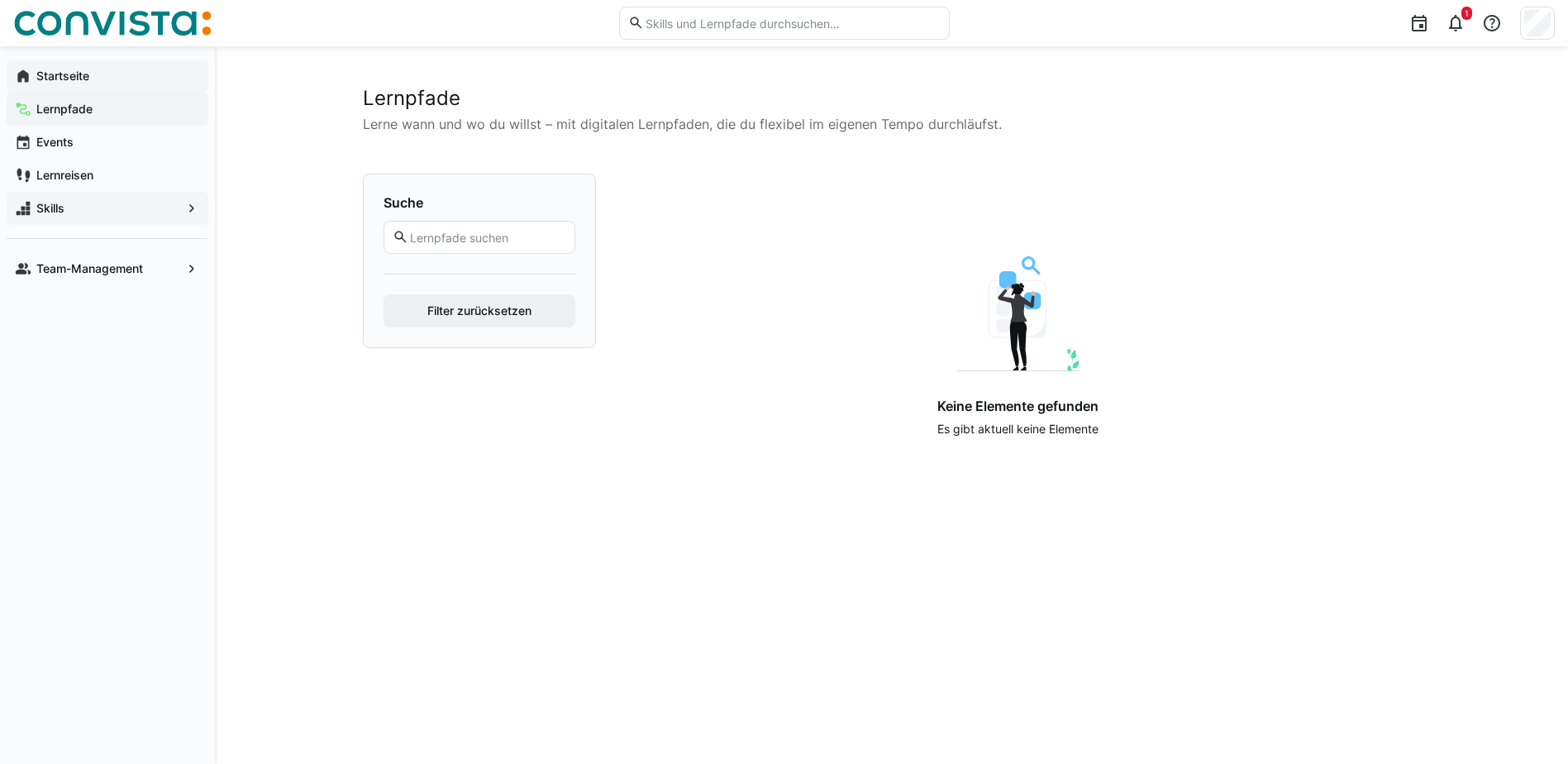
click at [66, 65] on div "Startseite" at bounding box center [107, 76] width 202 height 33
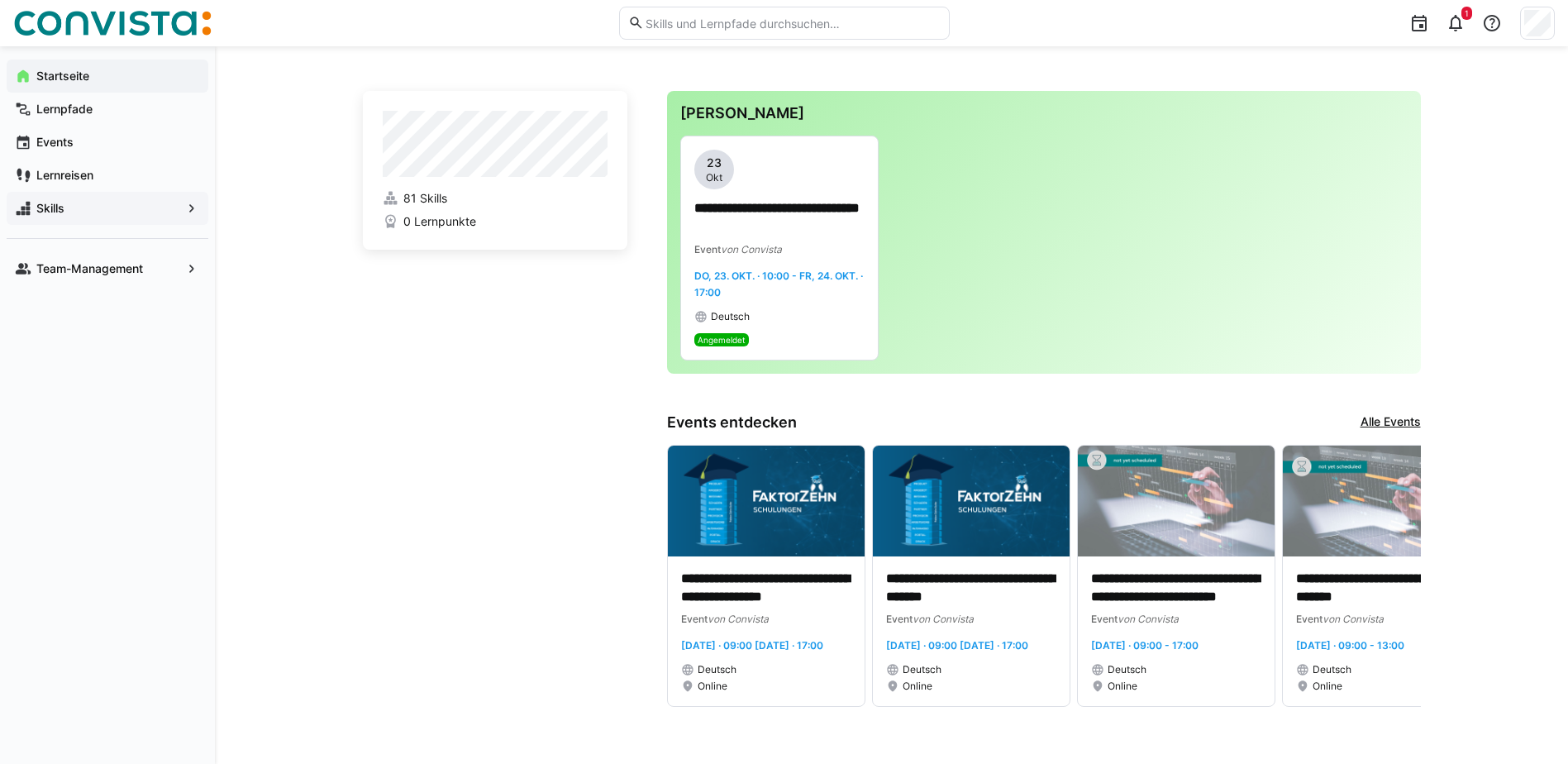
click at [78, 208] on span "Skills" at bounding box center [107, 208] width 147 height 16
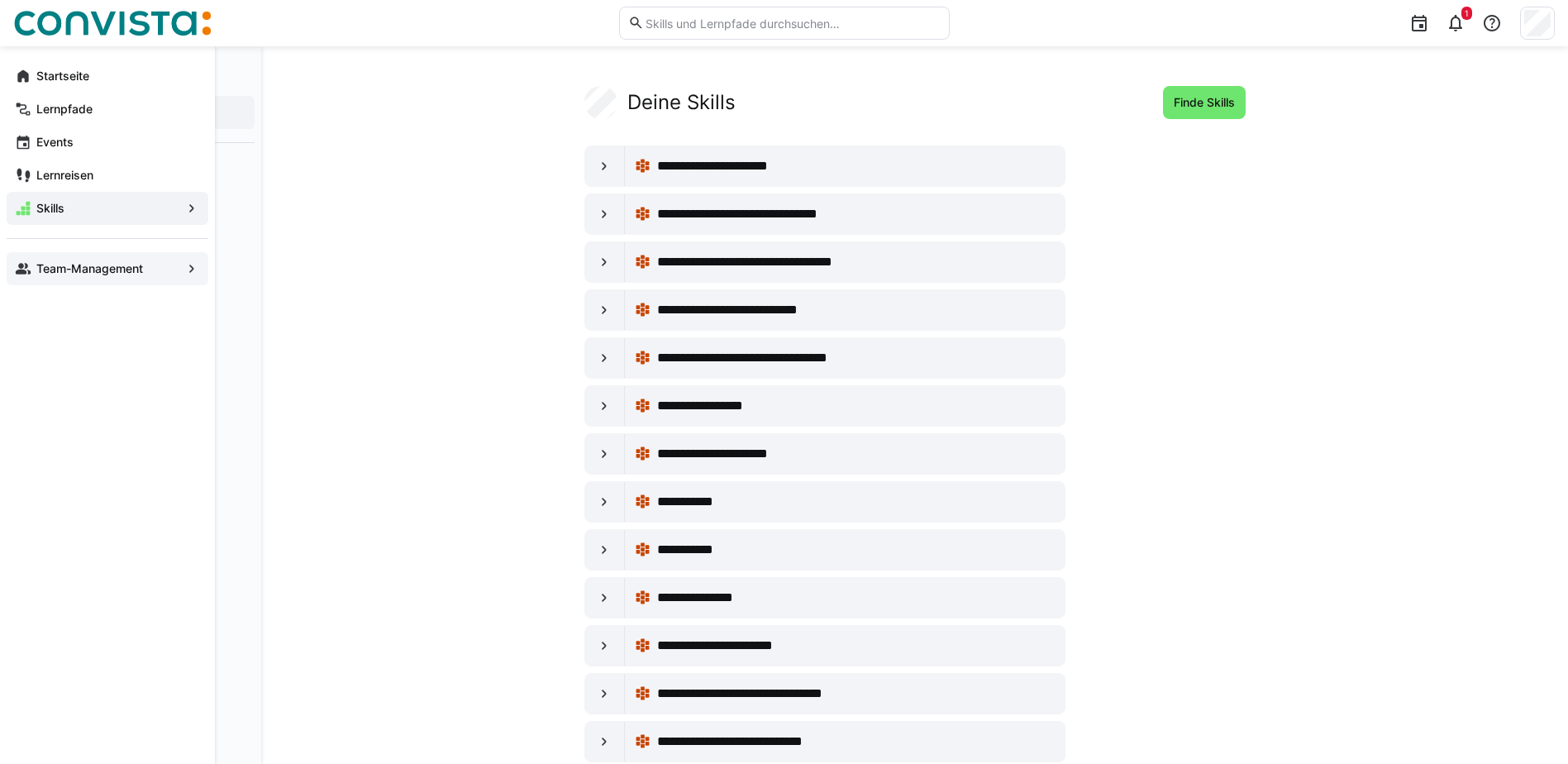
click at [0, 0] on app-navigation-label "Team-Management" at bounding box center [0, 0] width 0 height 0
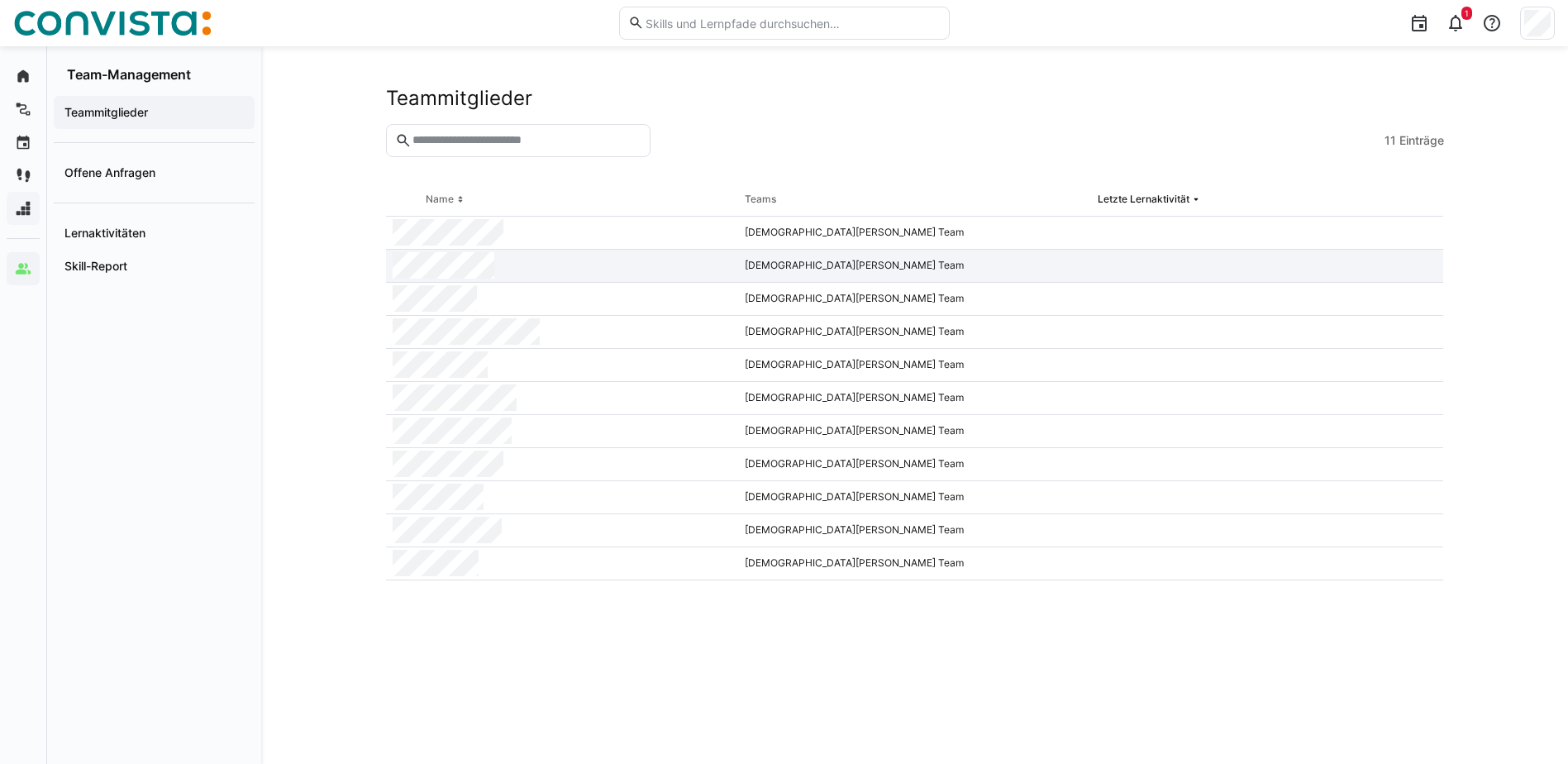
click at [516, 261] on div at bounding box center [562, 266] width 353 height 33
click at [521, 232] on div at bounding box center [562, 233] width 353 height 33
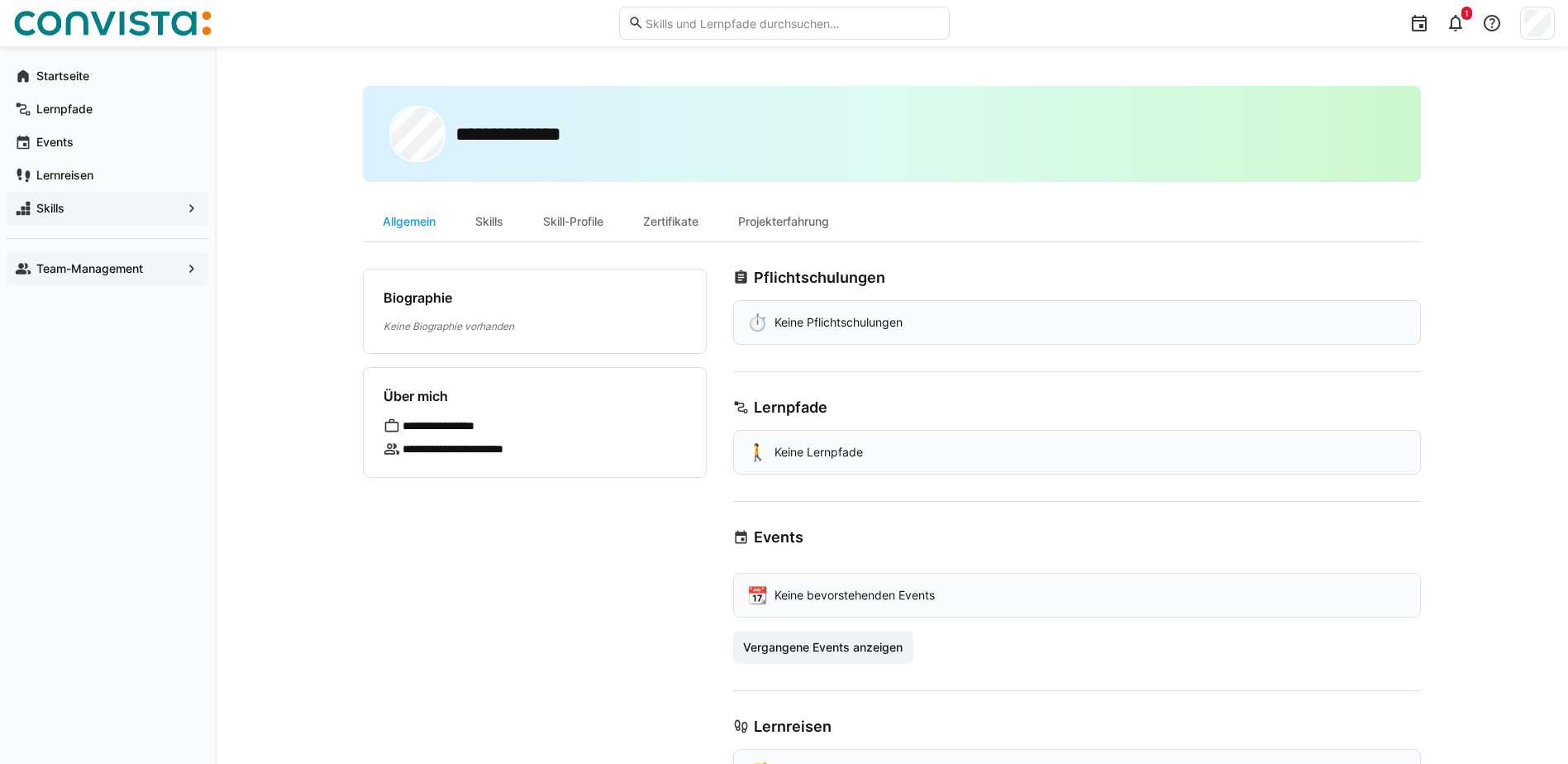
click at [78, 257] on div "Team-Management" at bounding box center [107, 268] width 202 height 33
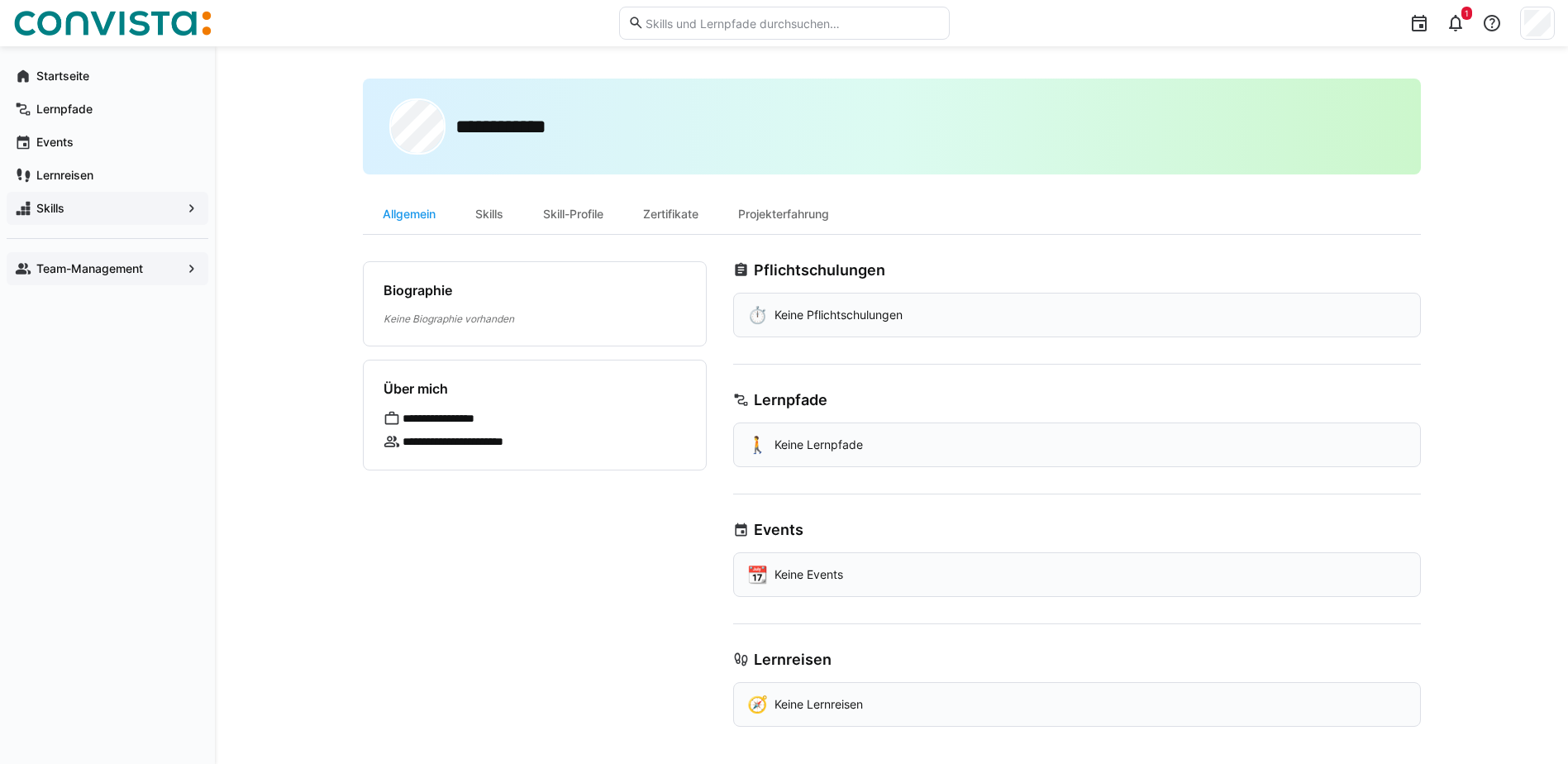
scroll to position [10, 0]
click at [491, 216] on div "Skills" at bounding box center [490, 211] width 68 height 40
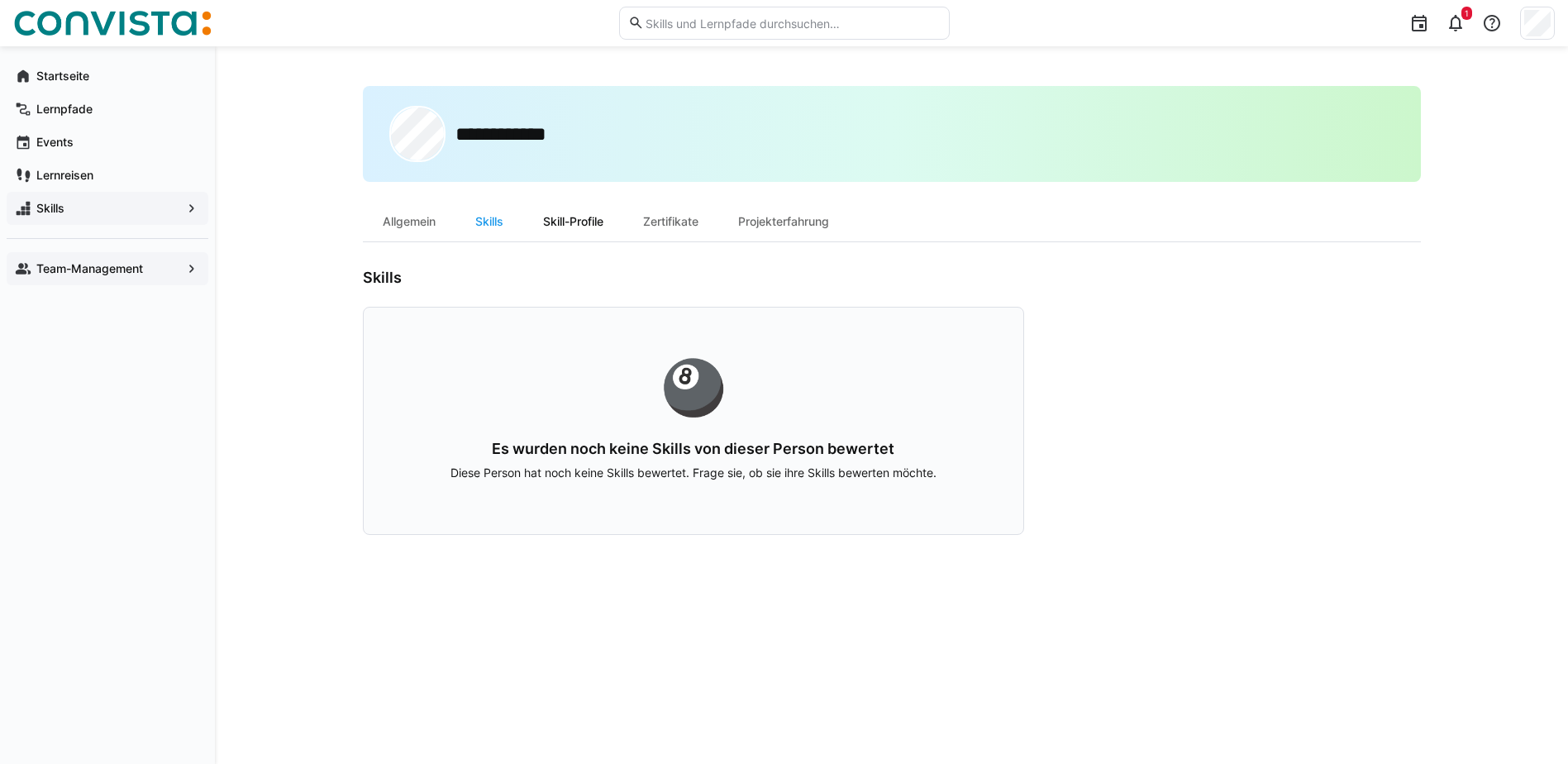
click at [572, 215] on div "Skill-Profile" at bounding box center [572, 221] width 100 height 40
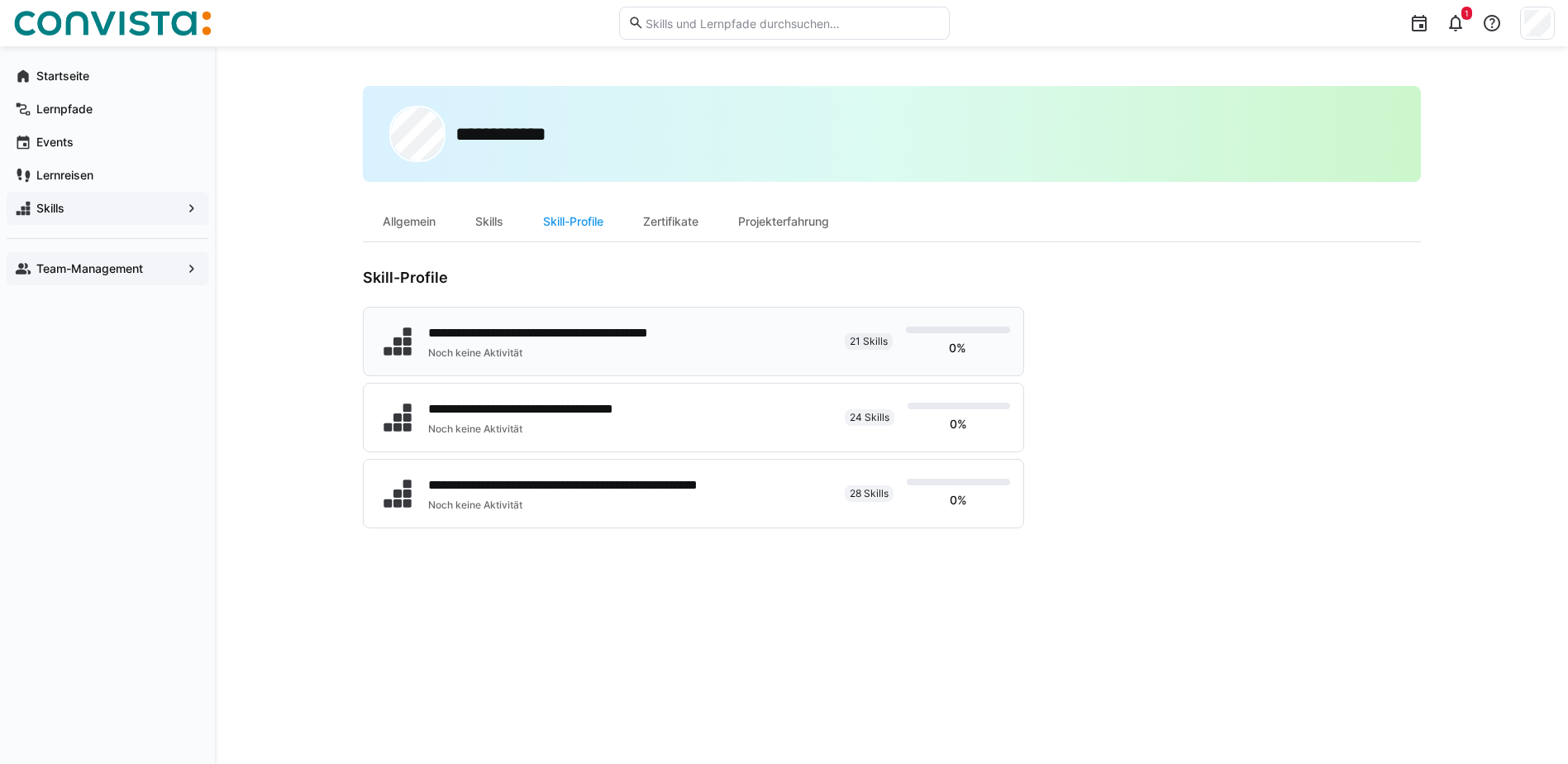
click at [721, 349] on div "**********" at bounding box center [605, 342] width 455 height 42
click at [0, 0] on app-navigation-label "Startseite" at bounding box center [0, 0] width 0 height 0
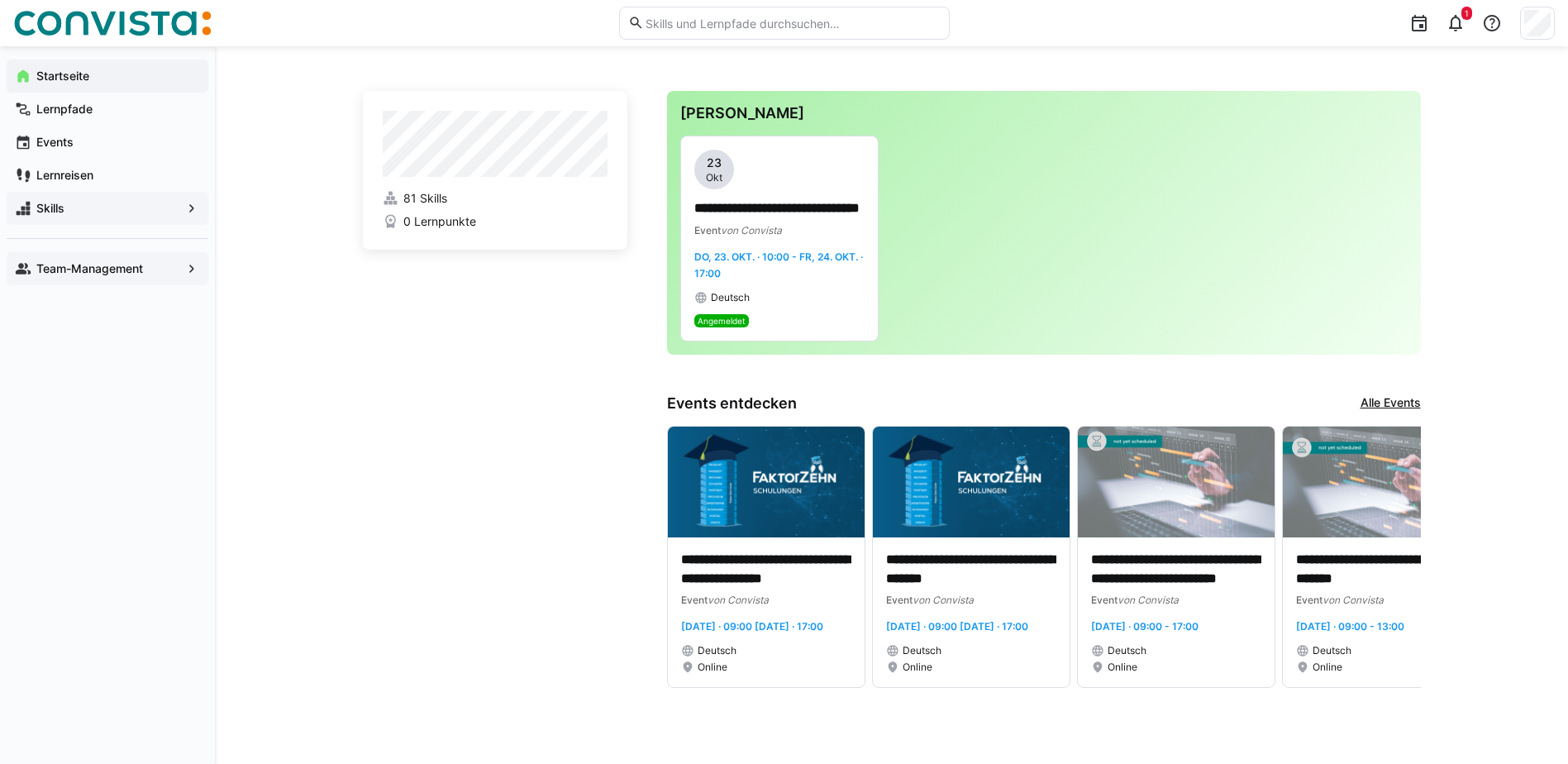
click at [69, 204] on span "Skills" at bounding box center [107, 208] width 147 height 16
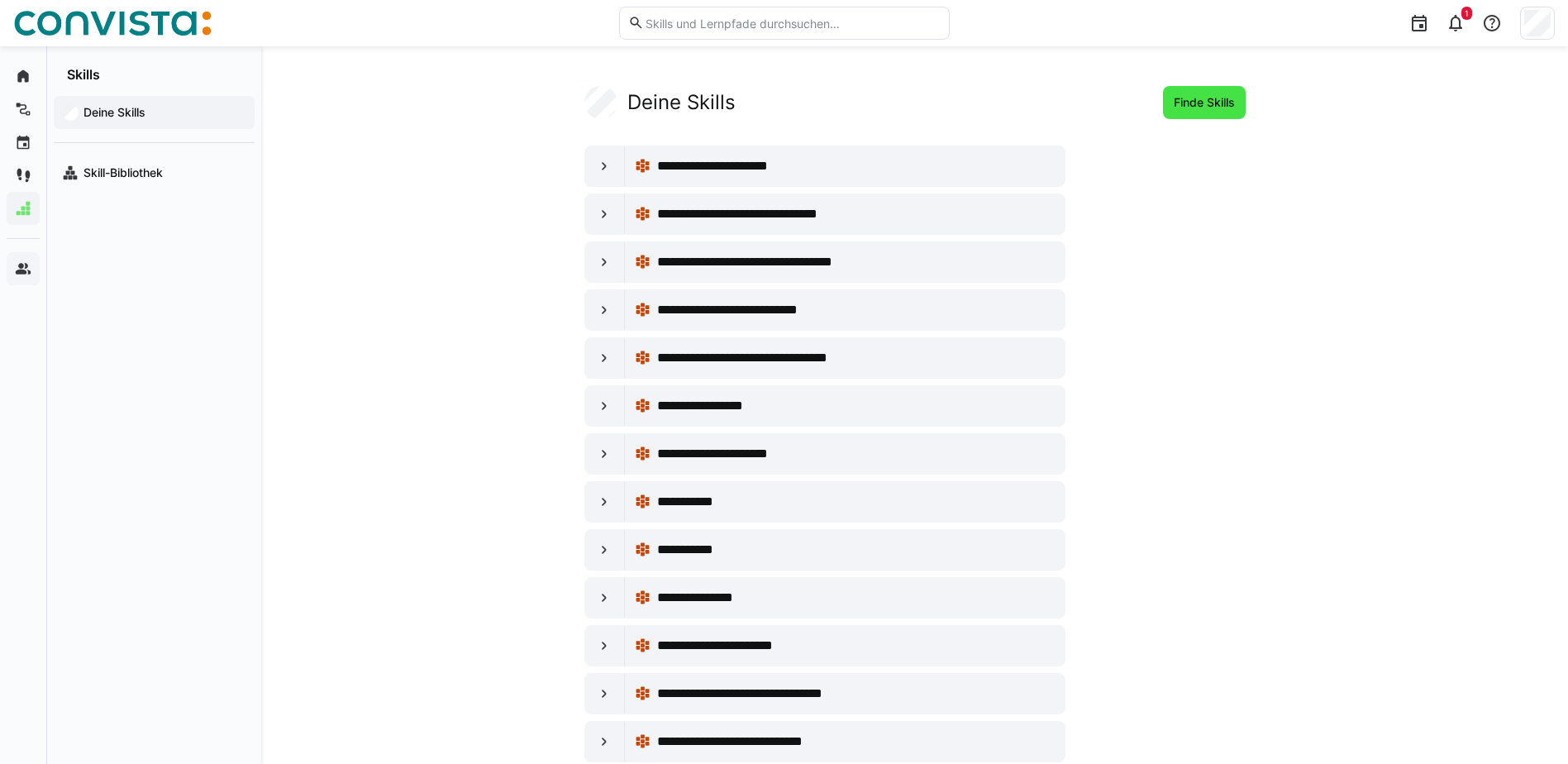
click at [1212, 103] on span "Finde Skills" at bounding box center [1204, 102] width 66 height 16
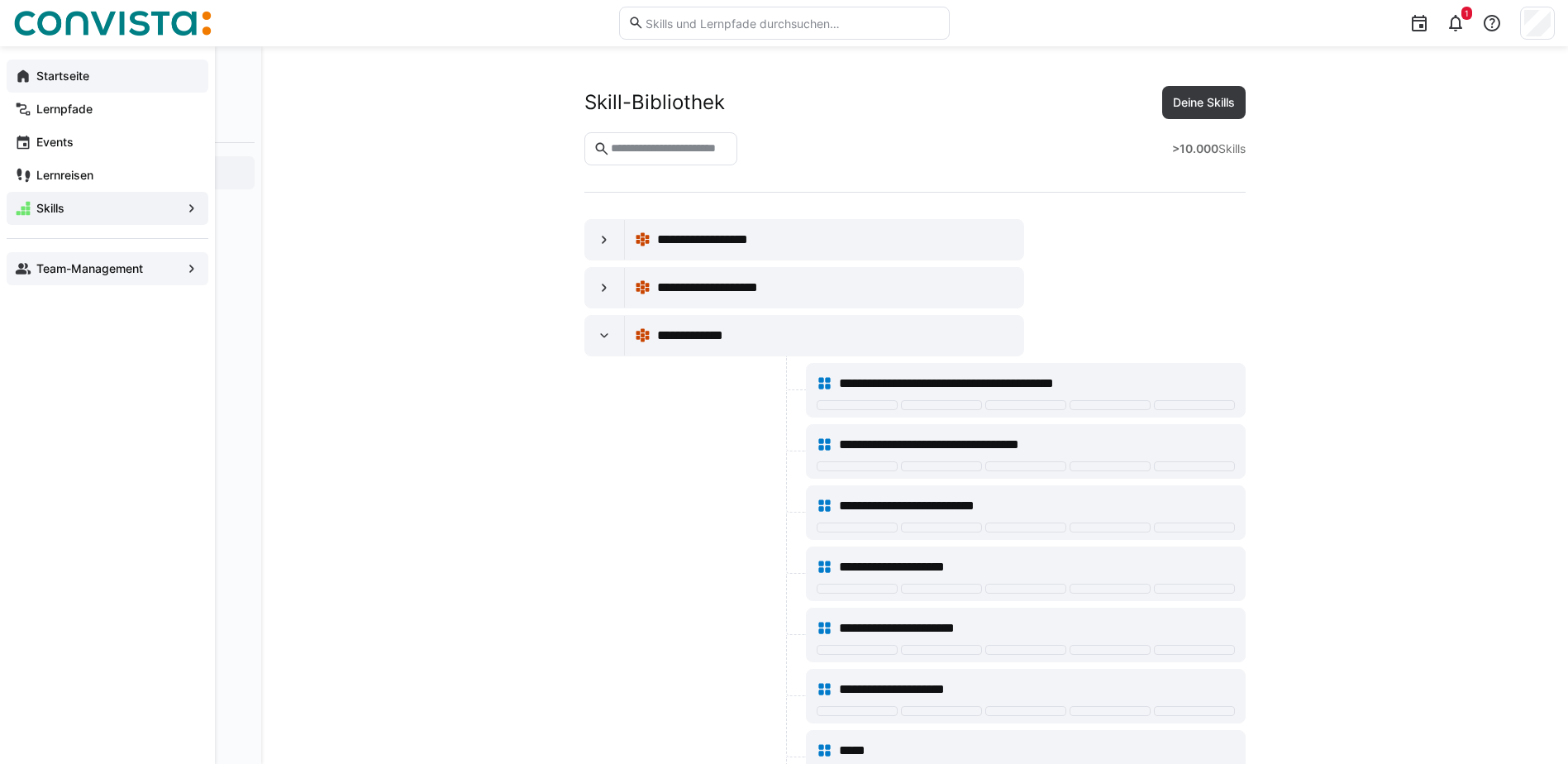
click at [0, 0] on app-navigation-label "Startseite" at bounding box center [0, 0] width 0 height 0
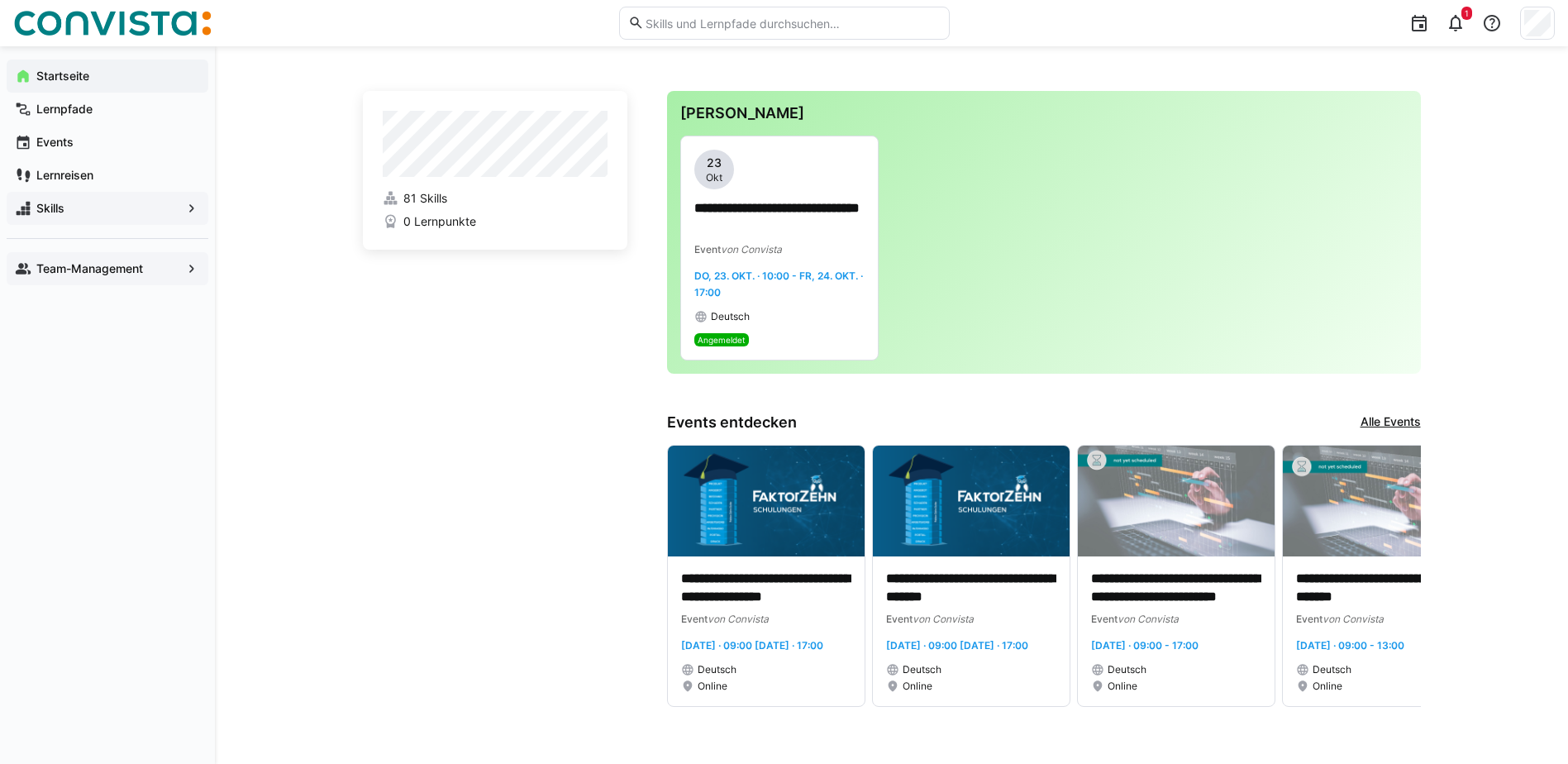
click at [1404, 421] on link "Alle Events" at bounding box center [1391, 422] width 60 height 18
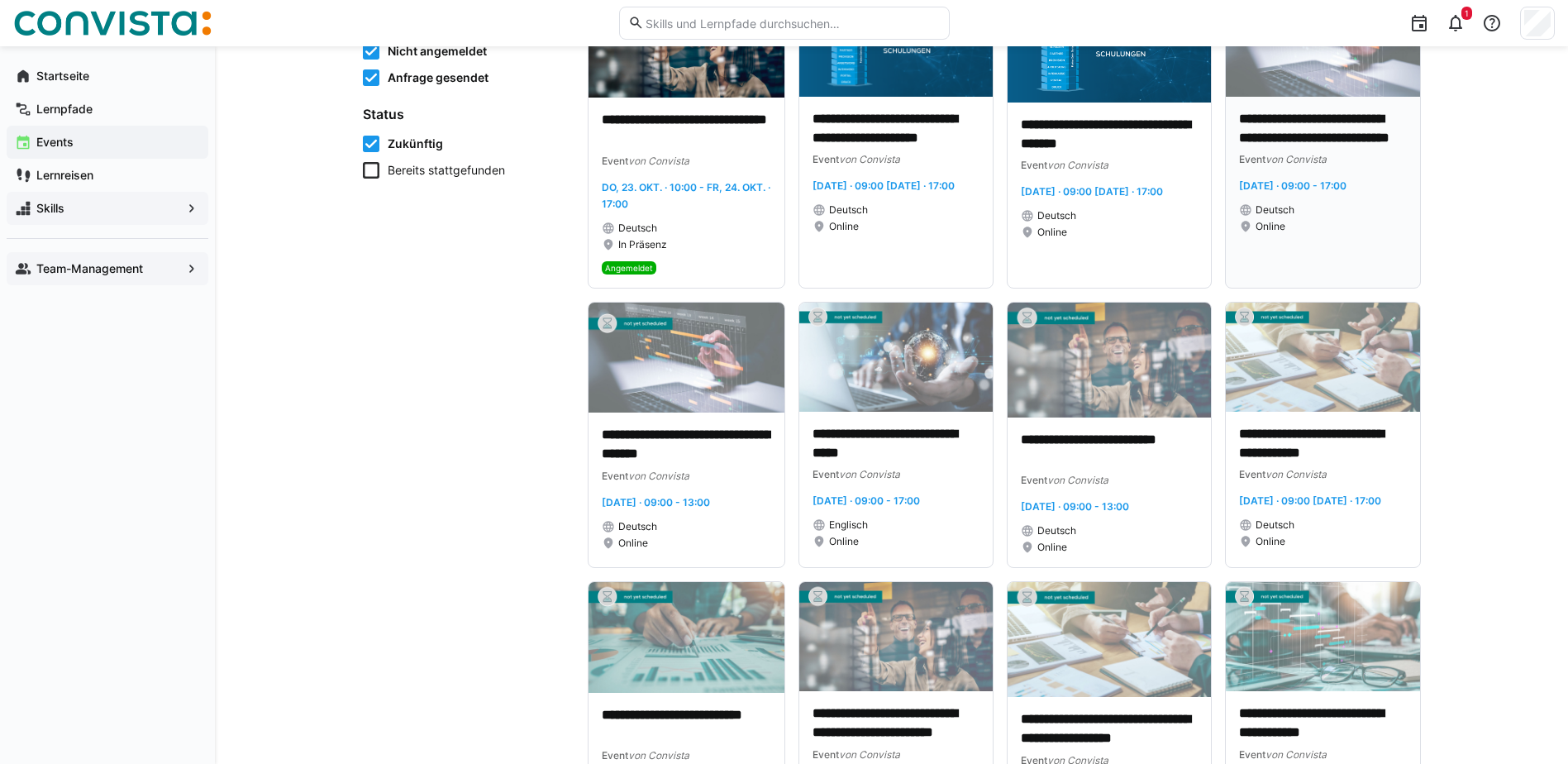
scroll to position [248, 0]
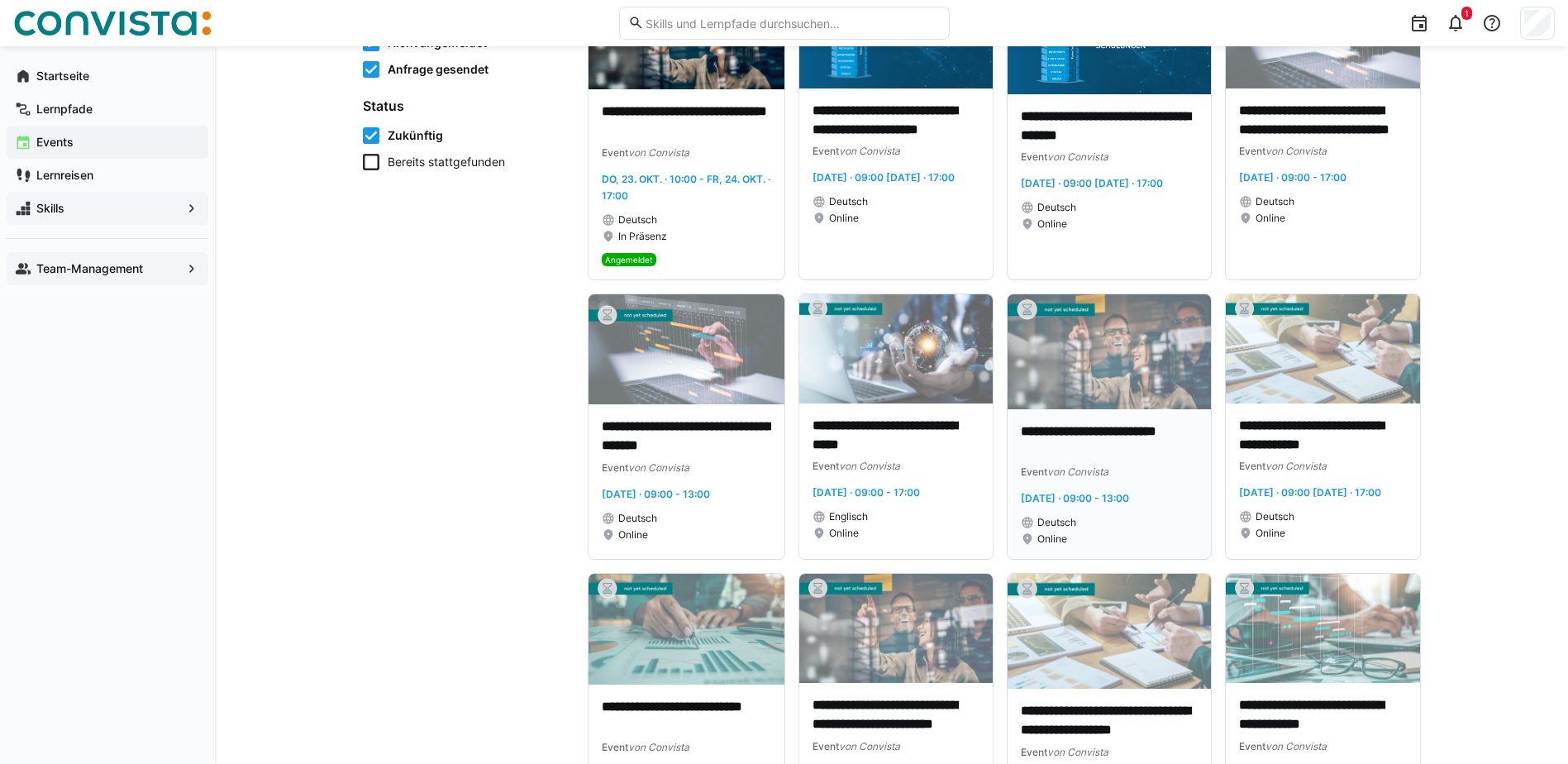
click at [1120, 379] on img at bounding box center [1110, 352] width 204 height 115
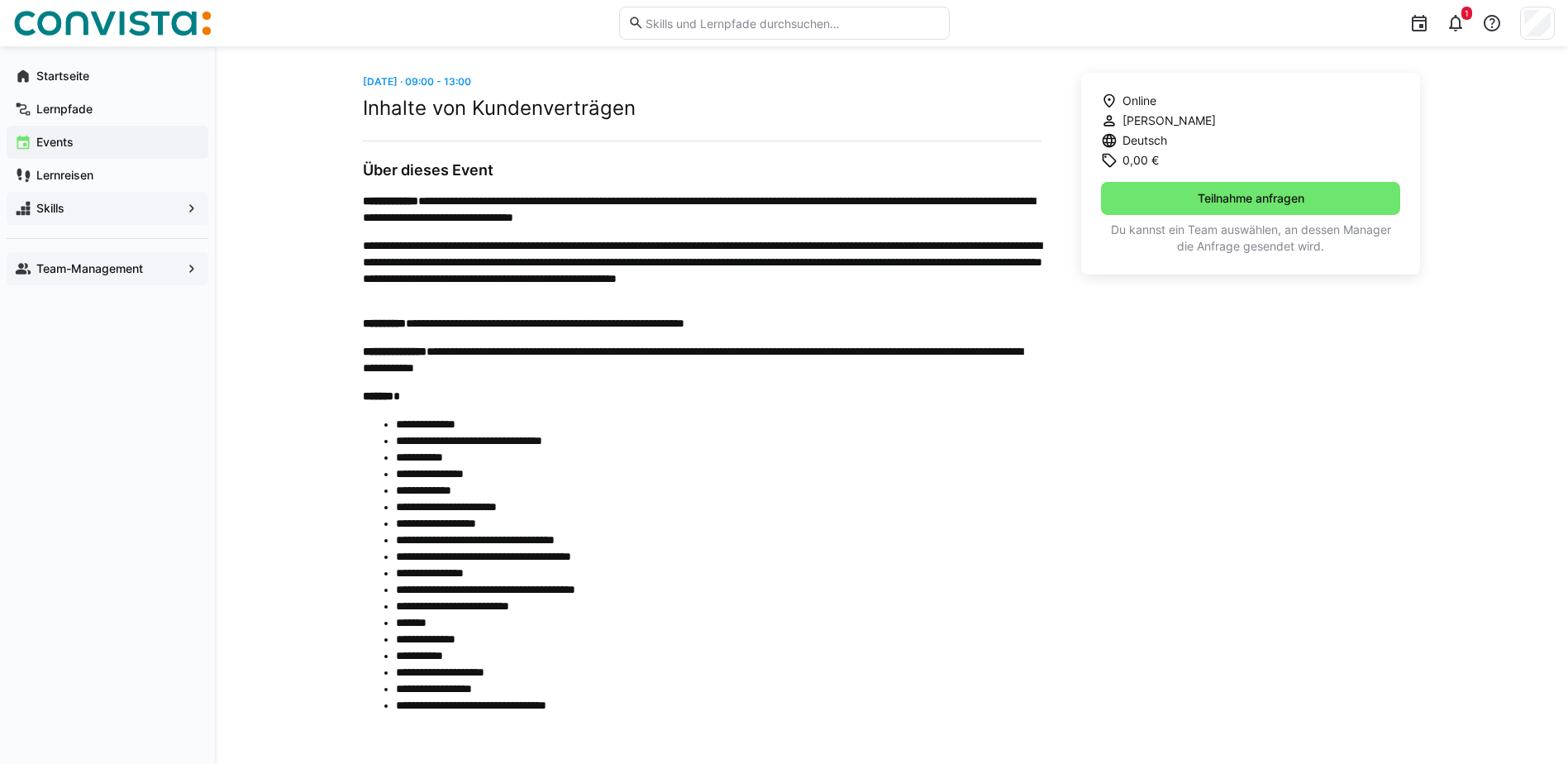
scroll to position [416, 0]
click at [0, 0] on app-navigation-label "Startseite" at bounding box center [0, 0] width 0 height 0
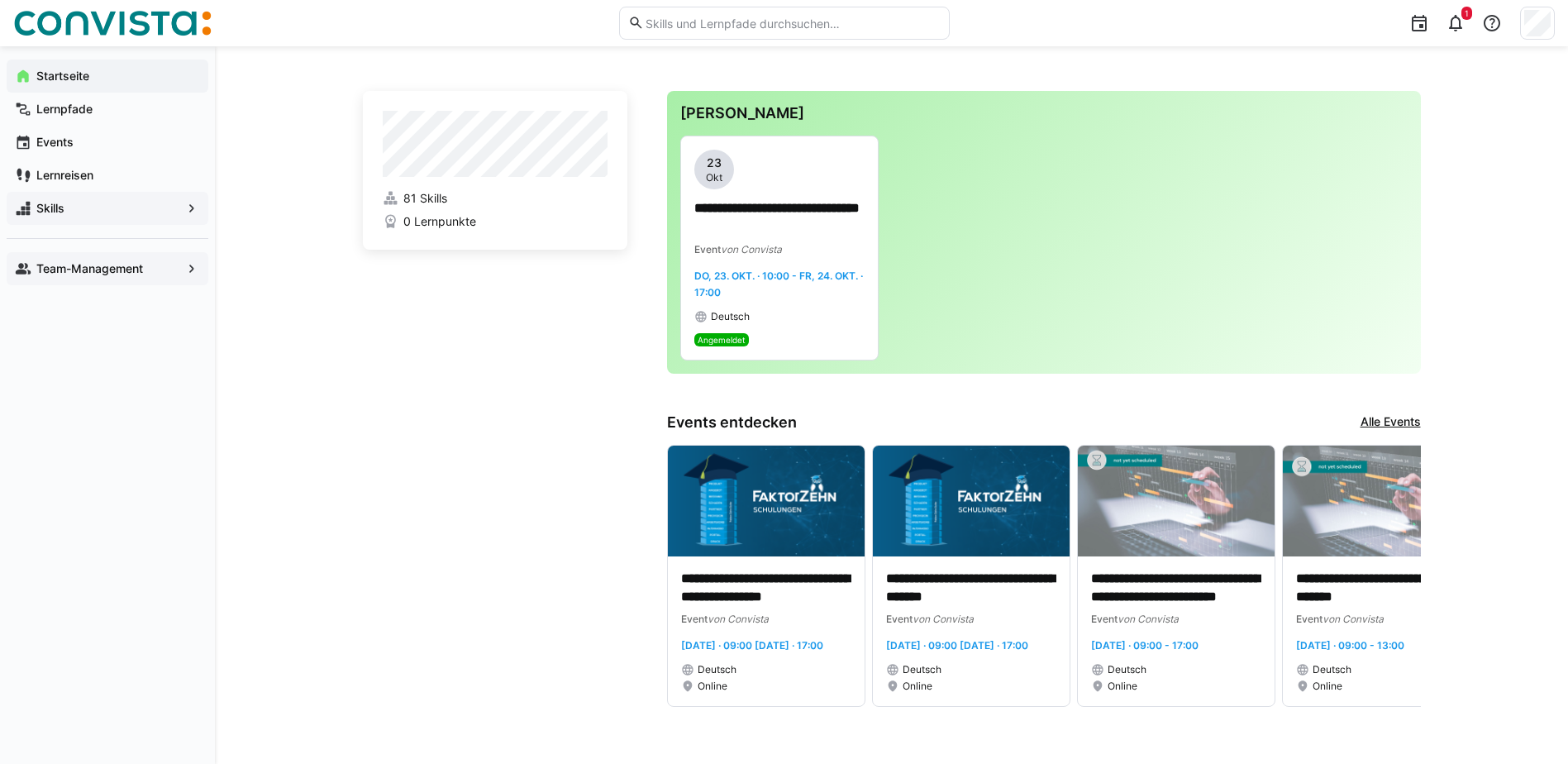
click at [1417, 415] on link "Alle Events" at bounding box center [1391, 422] width 60 height 18
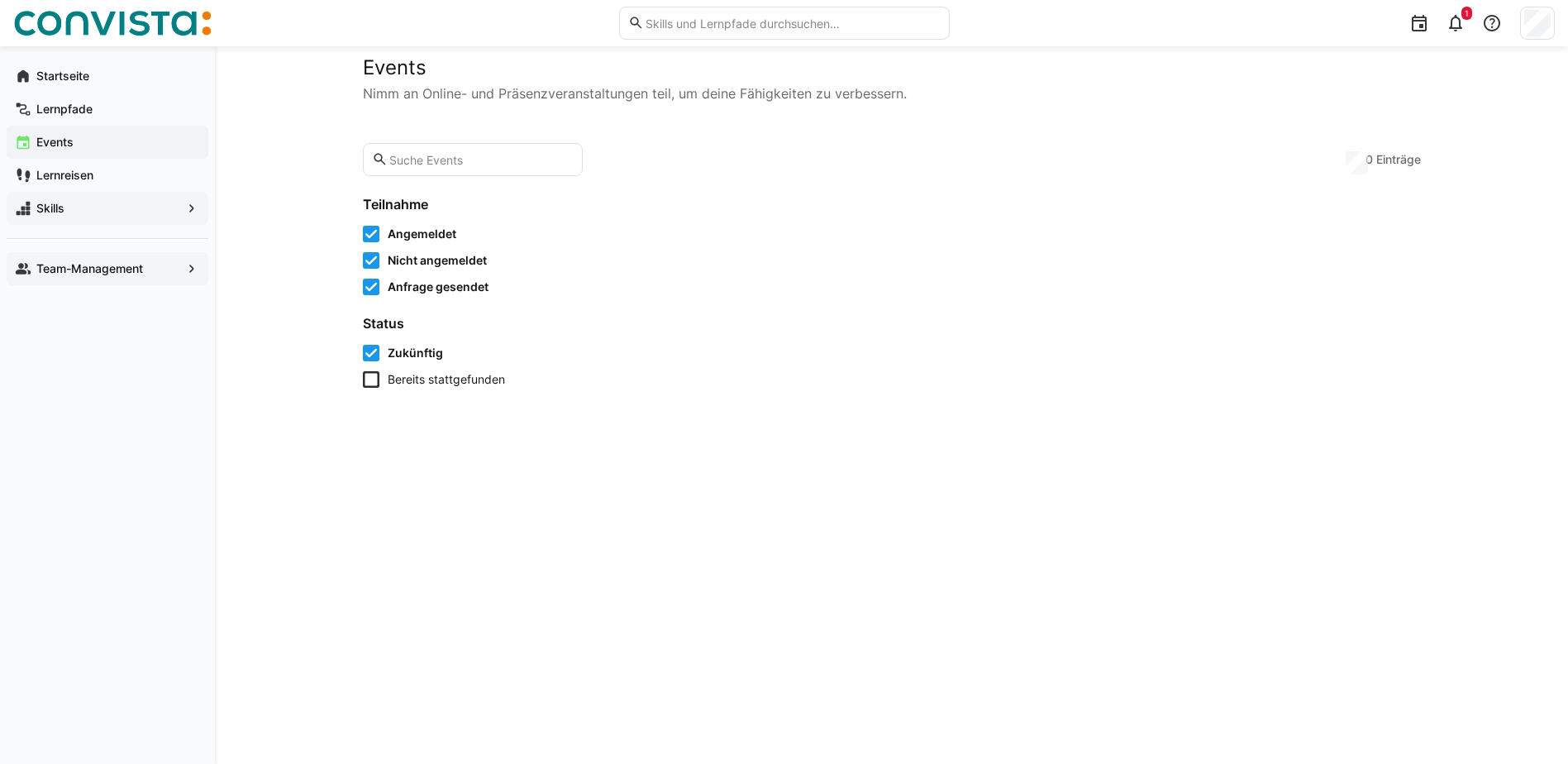
scroll to position [61, 0]
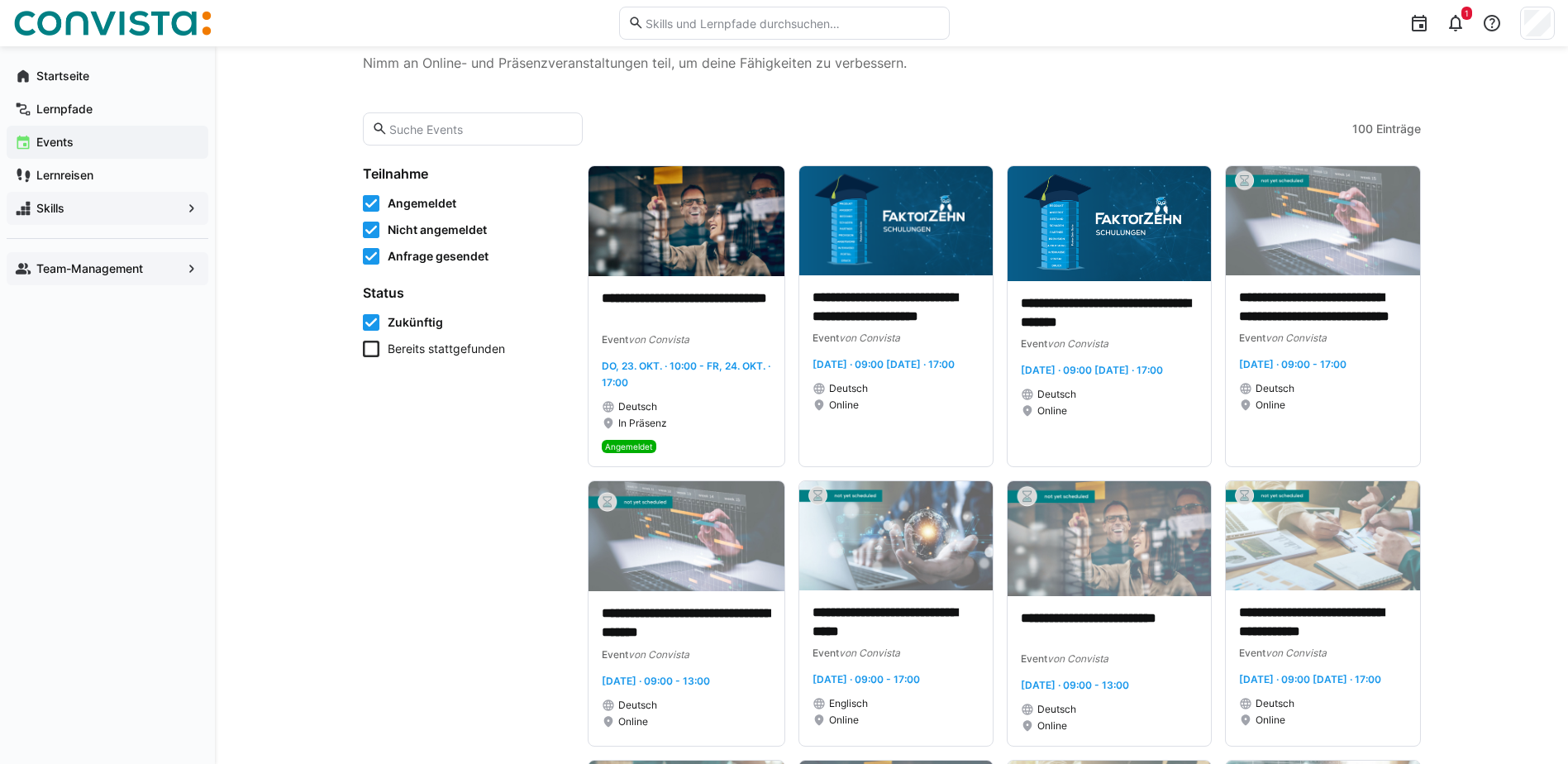
click at [405, 227] on span "Nicht angemeldet" at bounding box center [437, 229] width 99 height 16
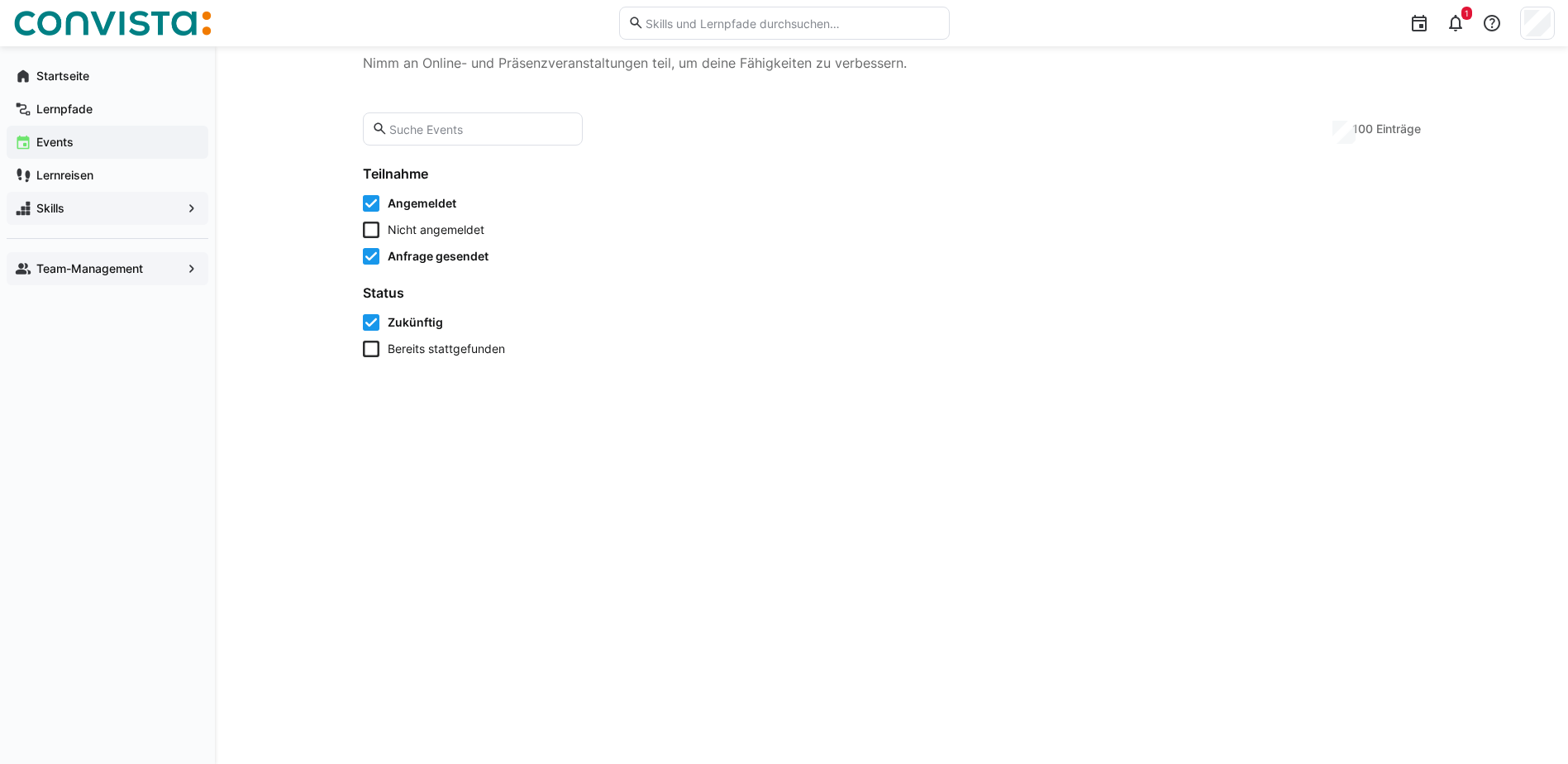
click at [380, 222] on eds-checkbox "Nicht angemeldet" at bounding box center [465, 229] width 205 height 16
click at [376, 206] on icon at bounding box center [370, 203] width 16 height 16
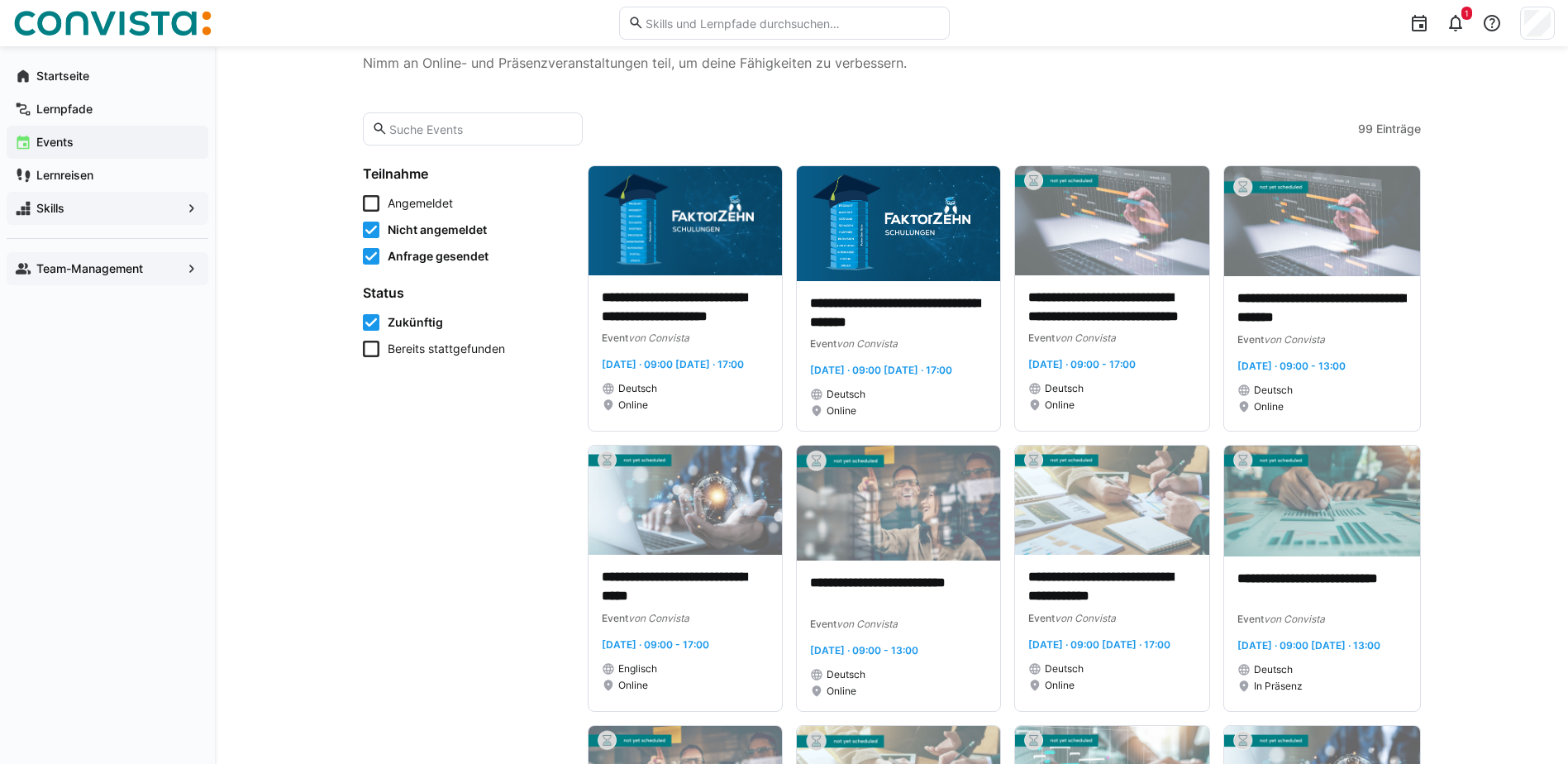
click at [366, 254] on icon at bounding box center [370, 256] width 16 height 16
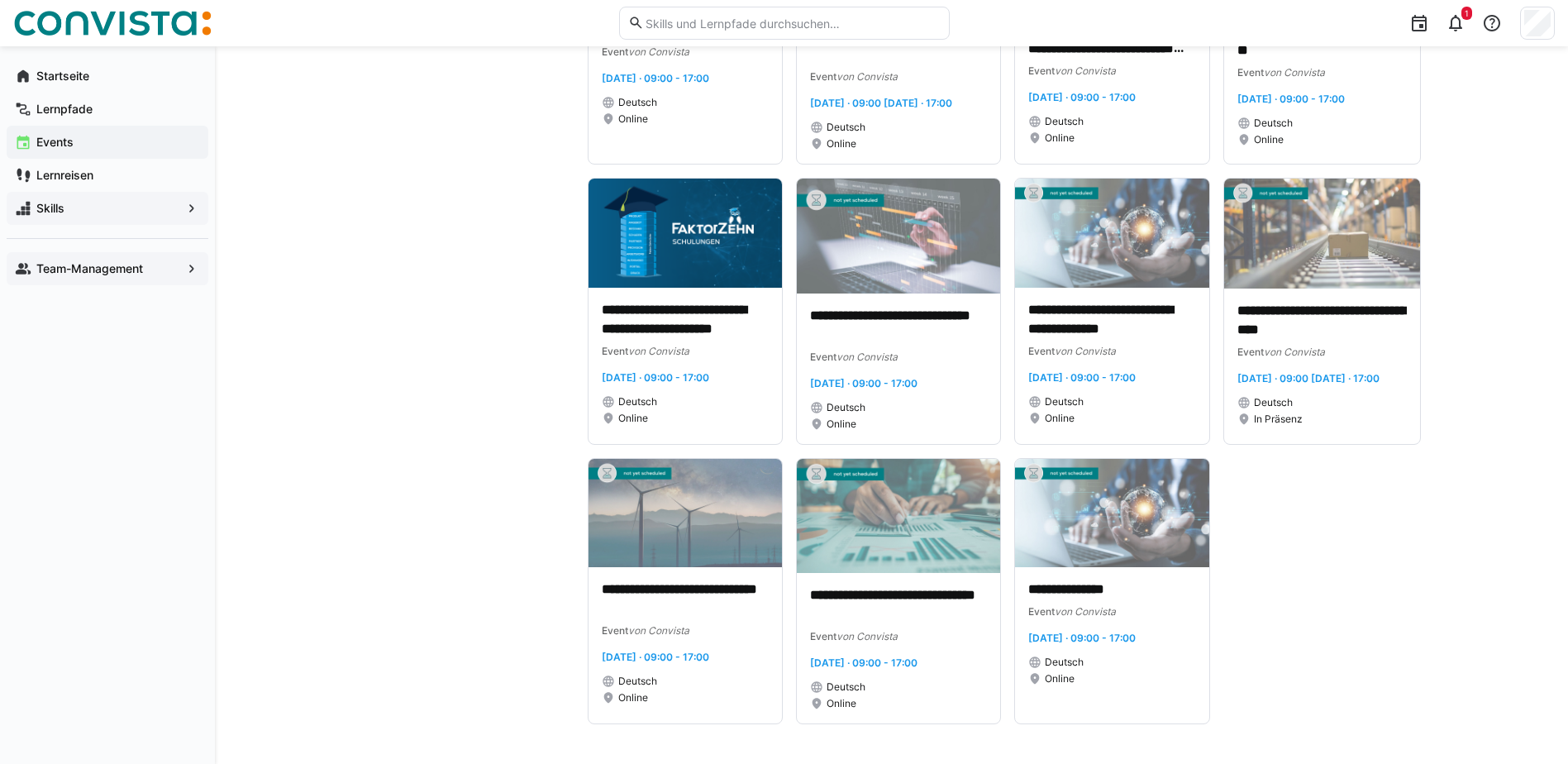
scroll to position [6777, 0]
click at [0, 0] on app-navigation-label "Lernpfade" at bounding box center [0, 0] width 0 height 0
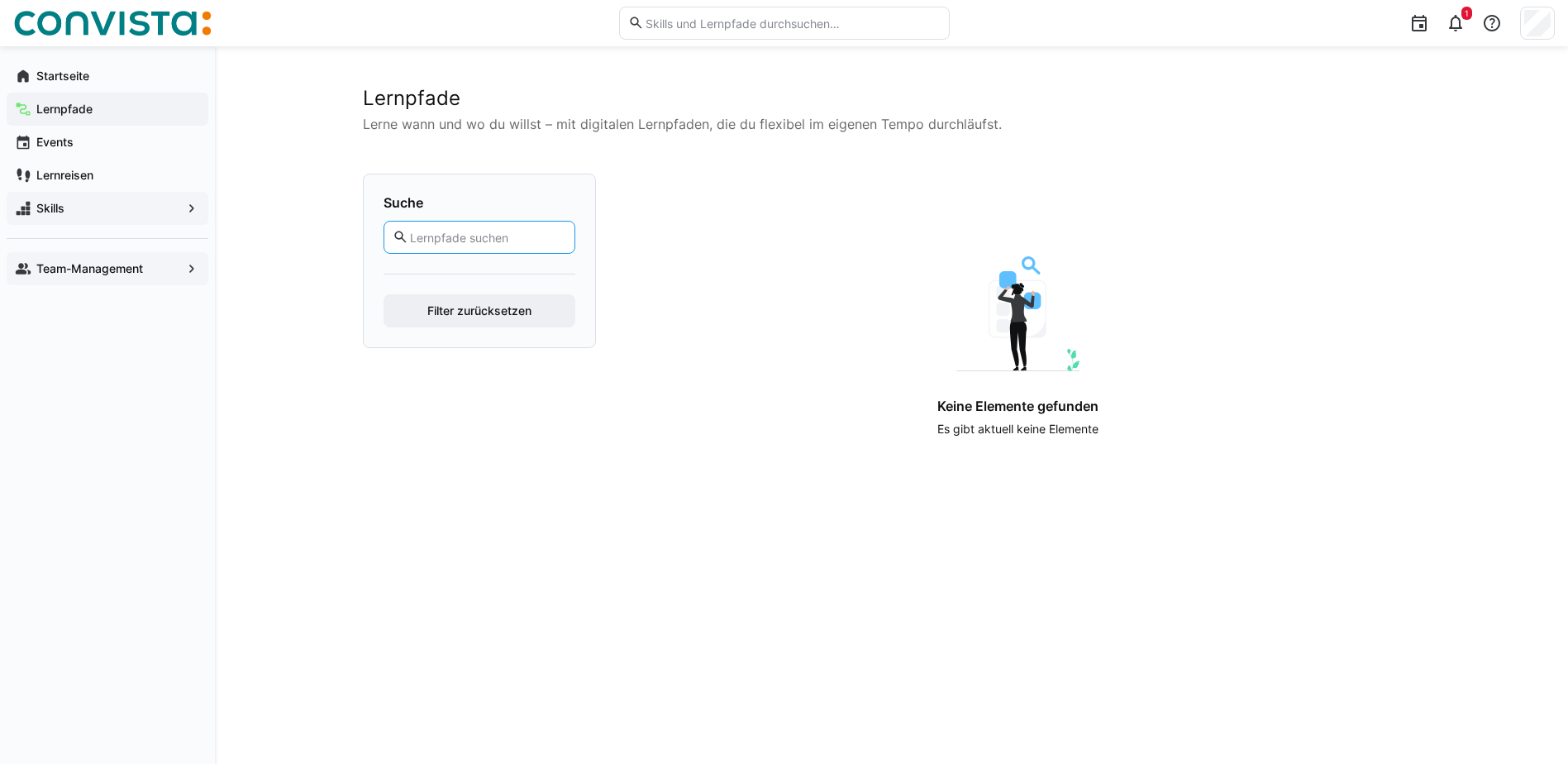
click at [463, 238] on input "text" at bounding box center [486, 237] width 157 height 14
click at [1041, 328] on img at bounding box center [1019, 313] width 124 height 115
click at [463, 308] on span "Filter zurücksetzen" at bounding box center [480, 310] width 109 height 16
click at [440, 228] on eds-input at bounding box center [479, 237] width 192 height 33
click at [116, 212] on span "Skills" at bounding box center [107, 208] width 147 height 16
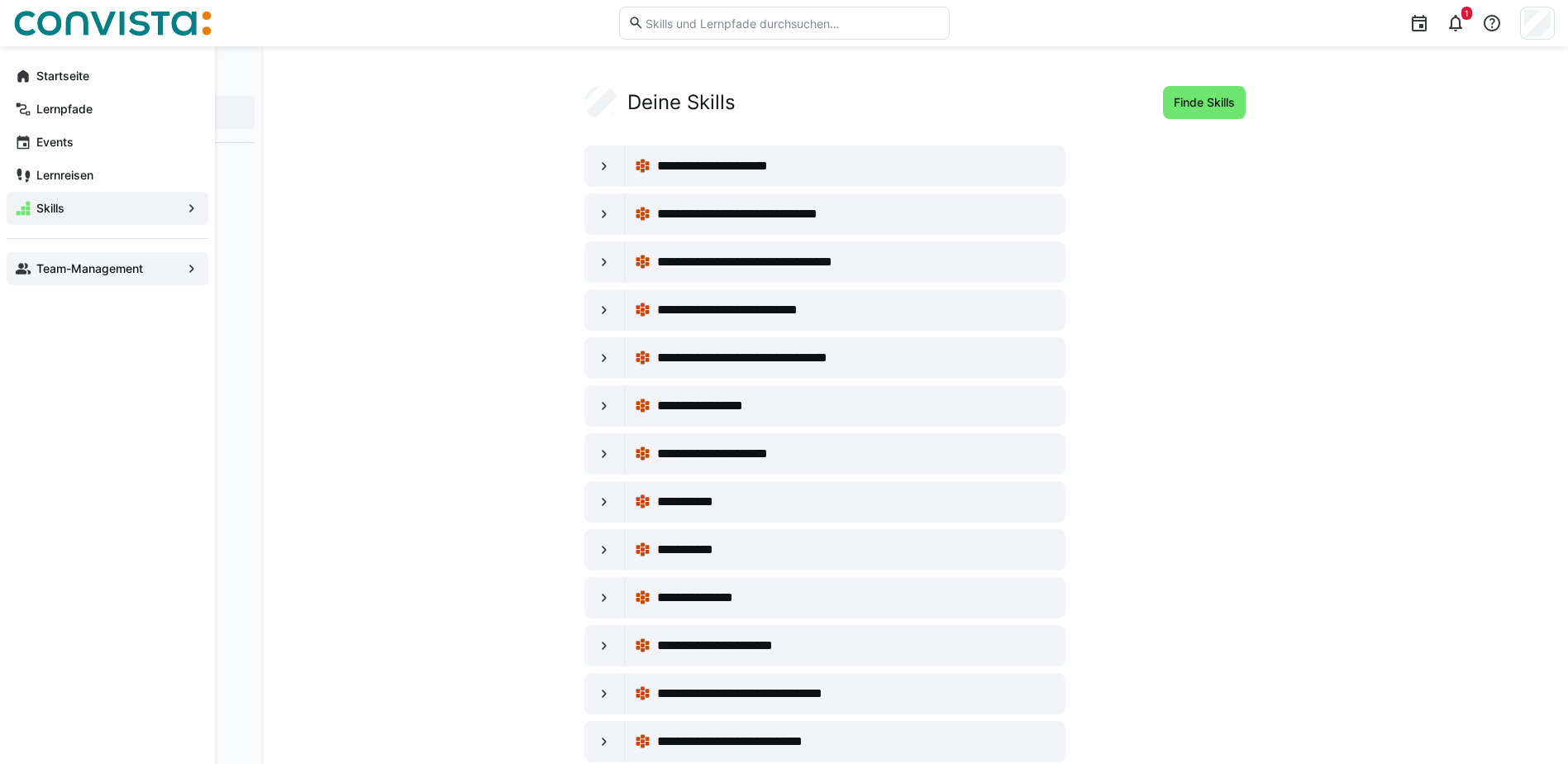
click at [0, 0] on app-navigation-label "Team-Management" at bounding box center [0, 0] width 0 height 0
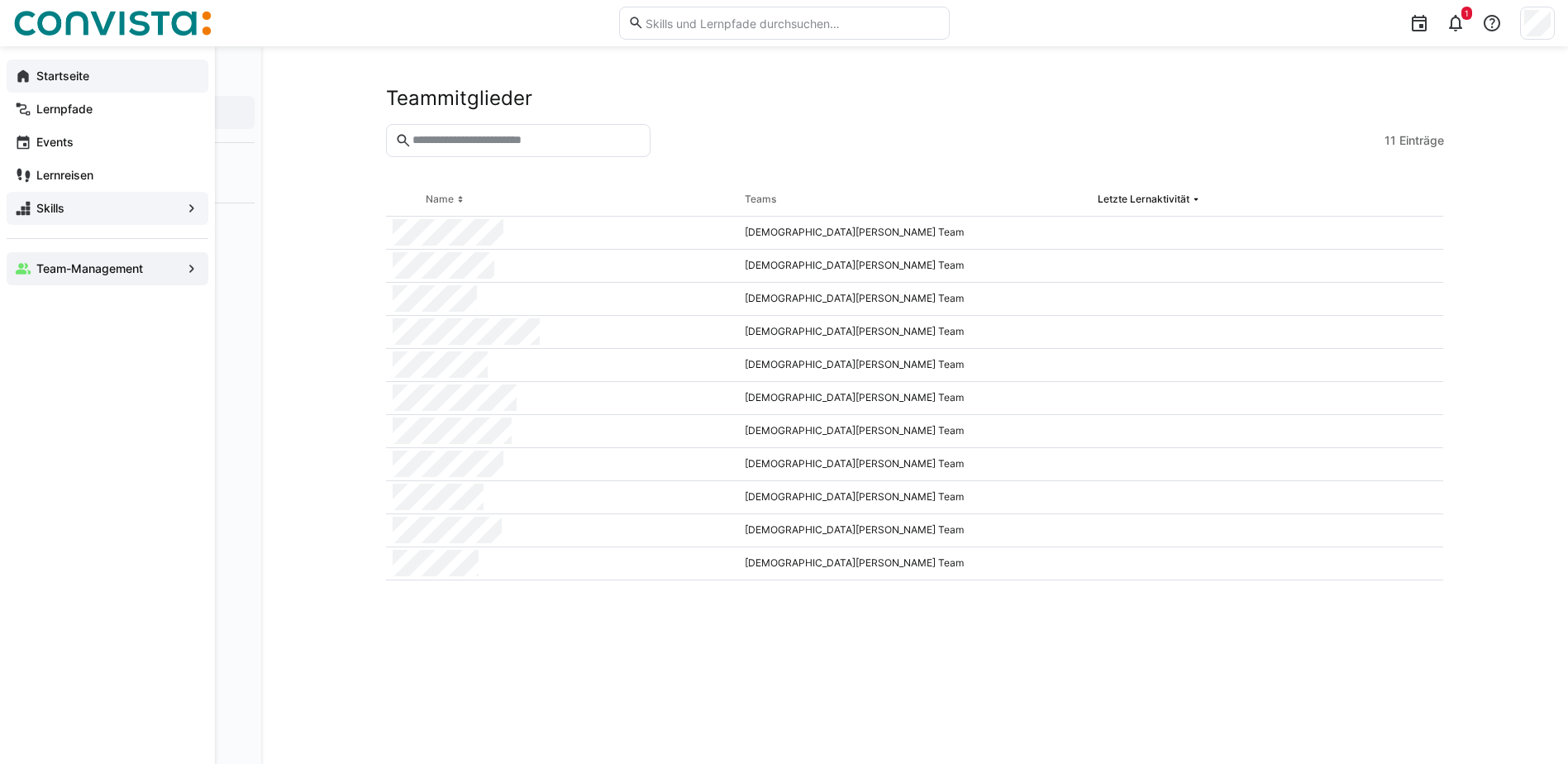
click at [22, 76] on eds-icon at bounding box center [22, 76] width 16 height 16
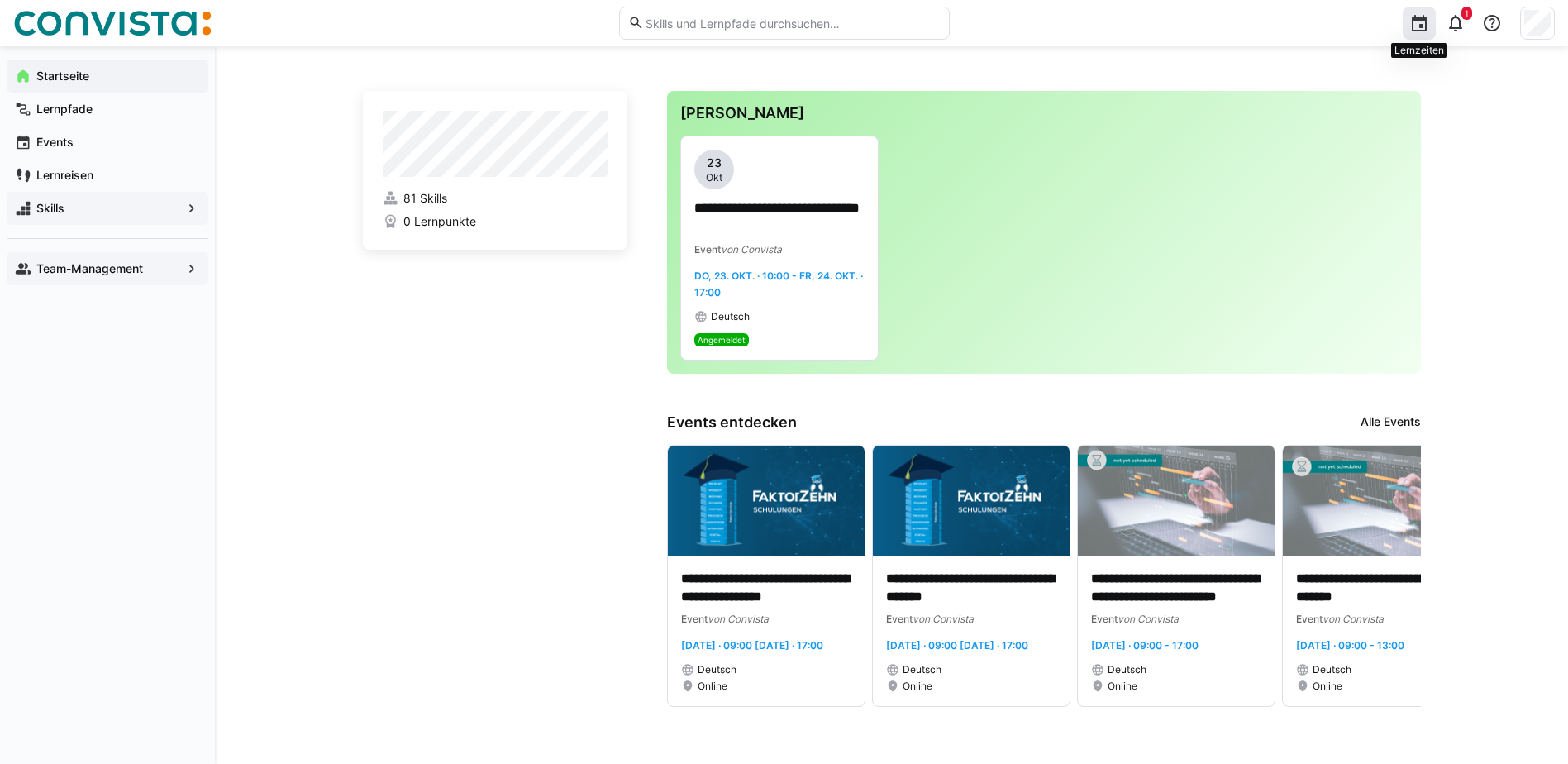
click at [1417, 25] on eds-icon at bounding box center [1419, 23] width 20 height 20
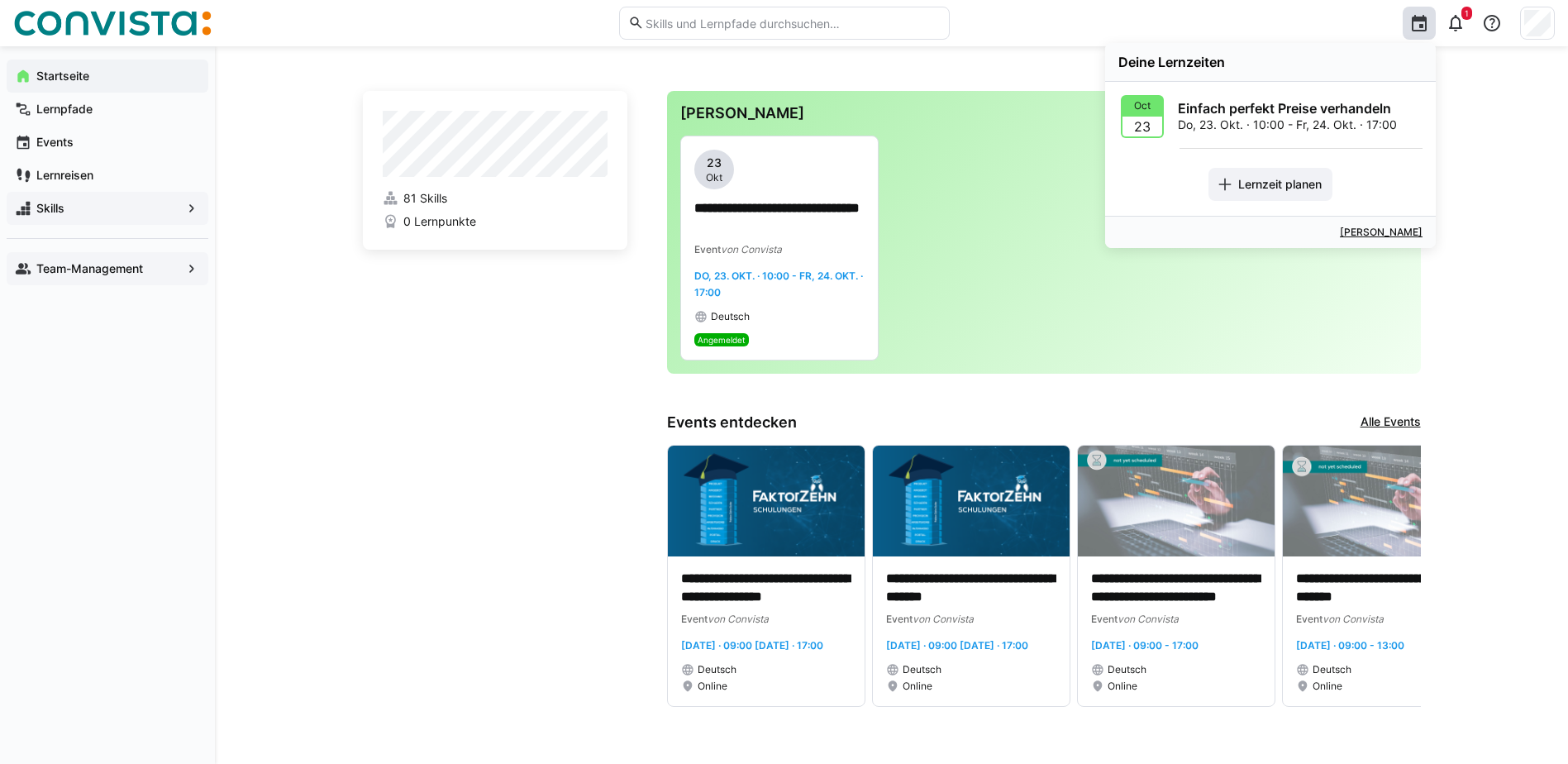
click at [1492, 163] on div "**********" at bounding box center [891, 405] width 1353 height 717
